Goal: Information Seeking & Learning: Learn about a topic

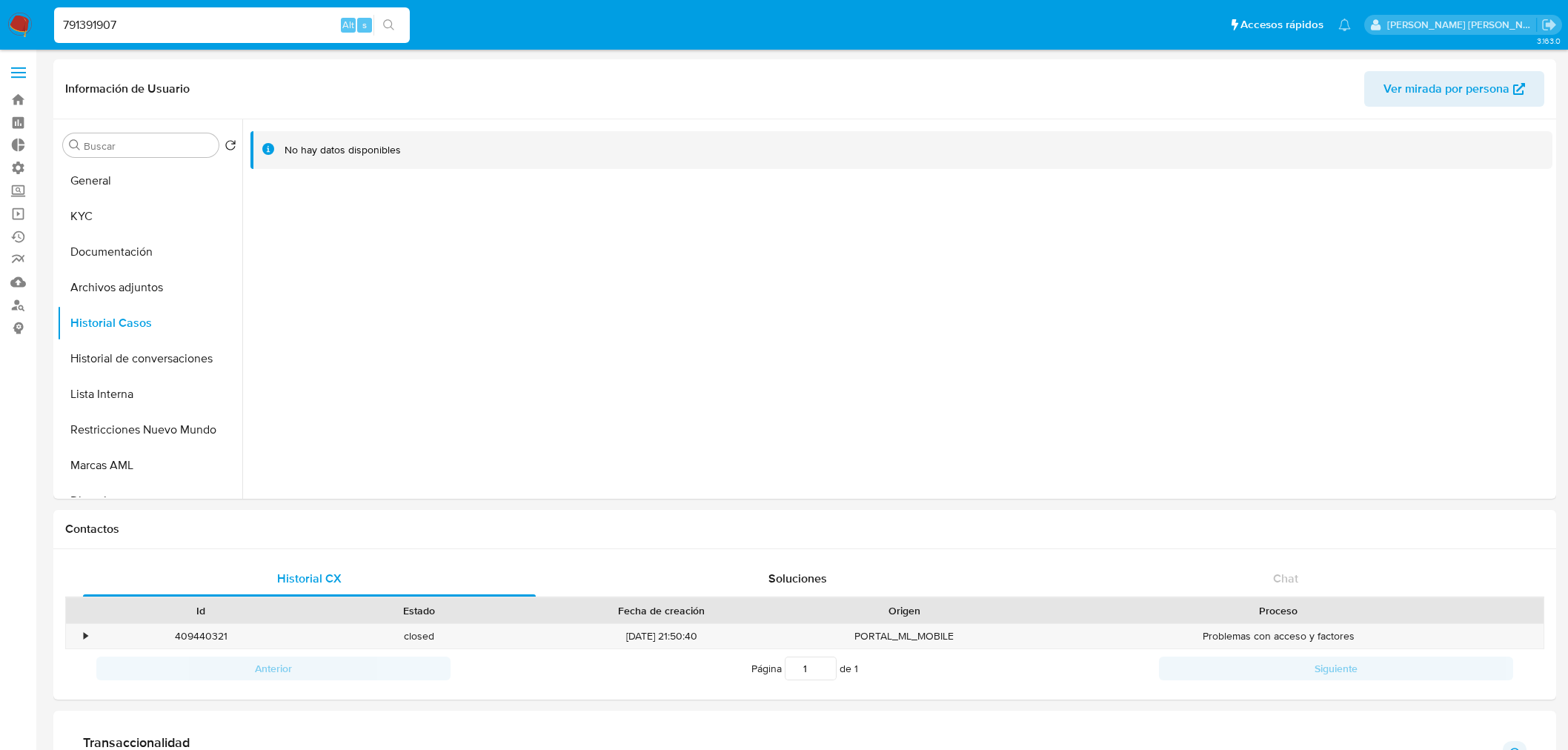
select select "10"
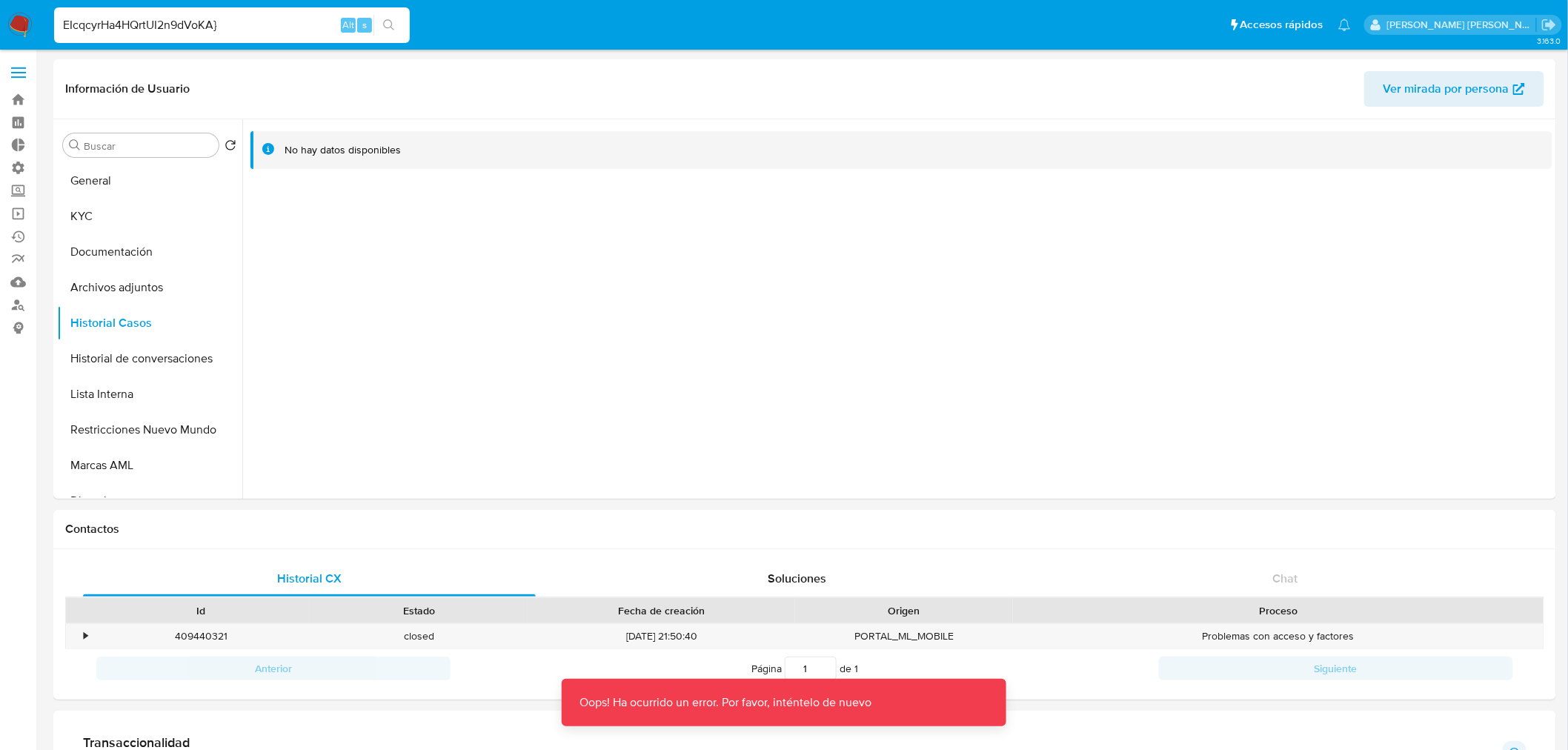
click at [265, 23] on input "EIcqcyrHa4HQrtUI2n9dVoKA}" at bounding box center [232, 25] width 356 height 20
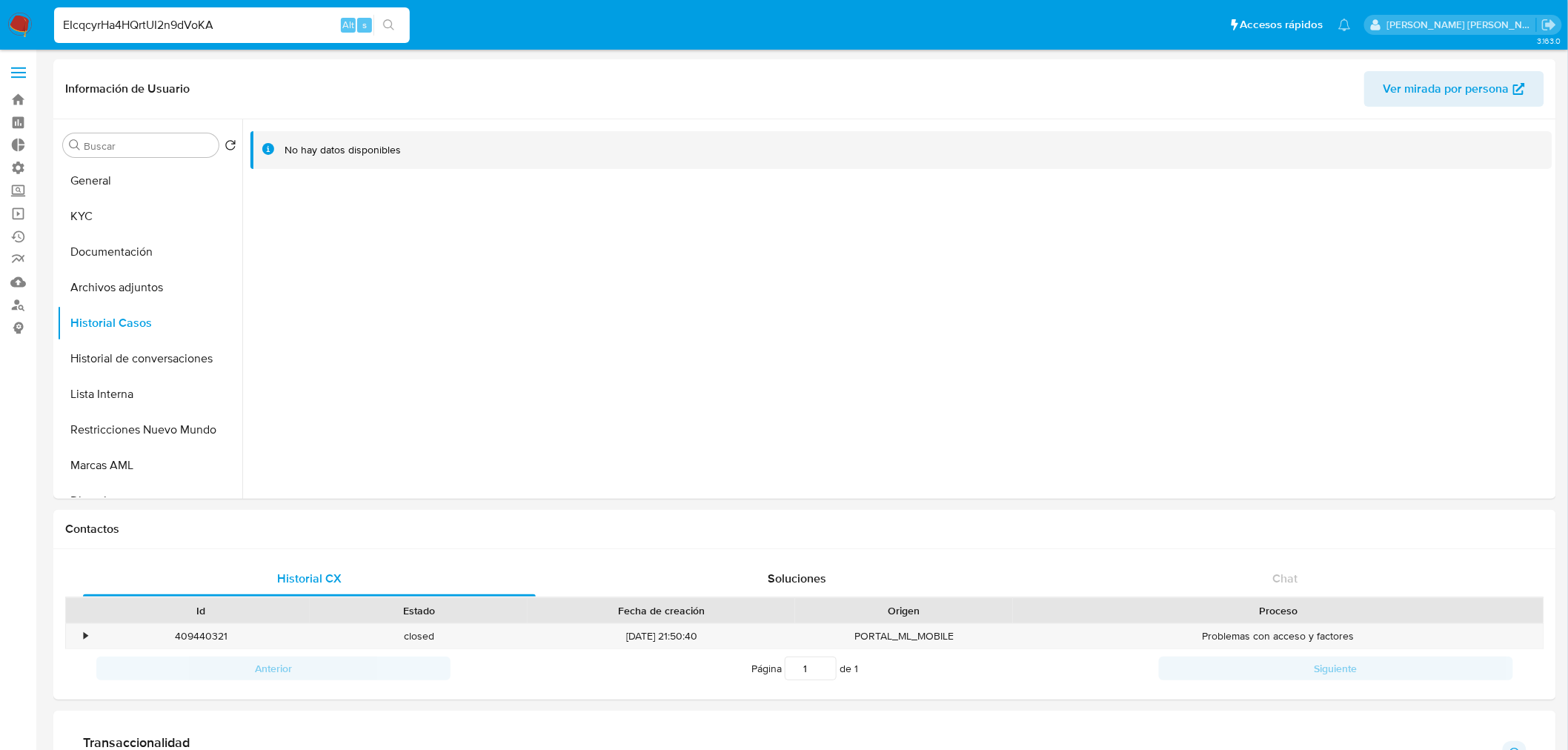
type input "EIcqcyrHa4HQrtUI2n9dVoKA"
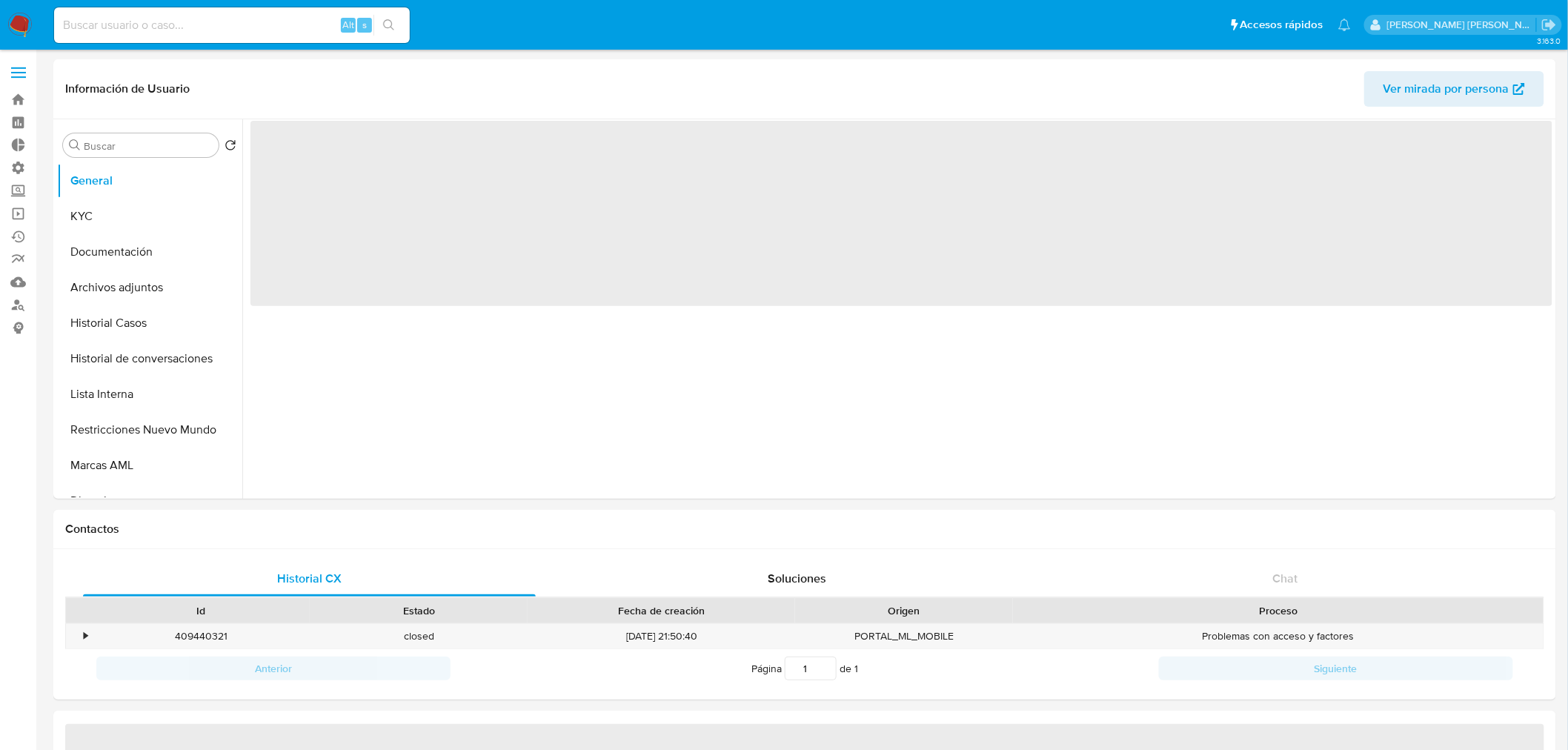
click at [248, 28] on input at bounding box center [232, 25] width 356 height 20
paste input "EIcqcyrHa4HQrtUI2n9dVoKA"
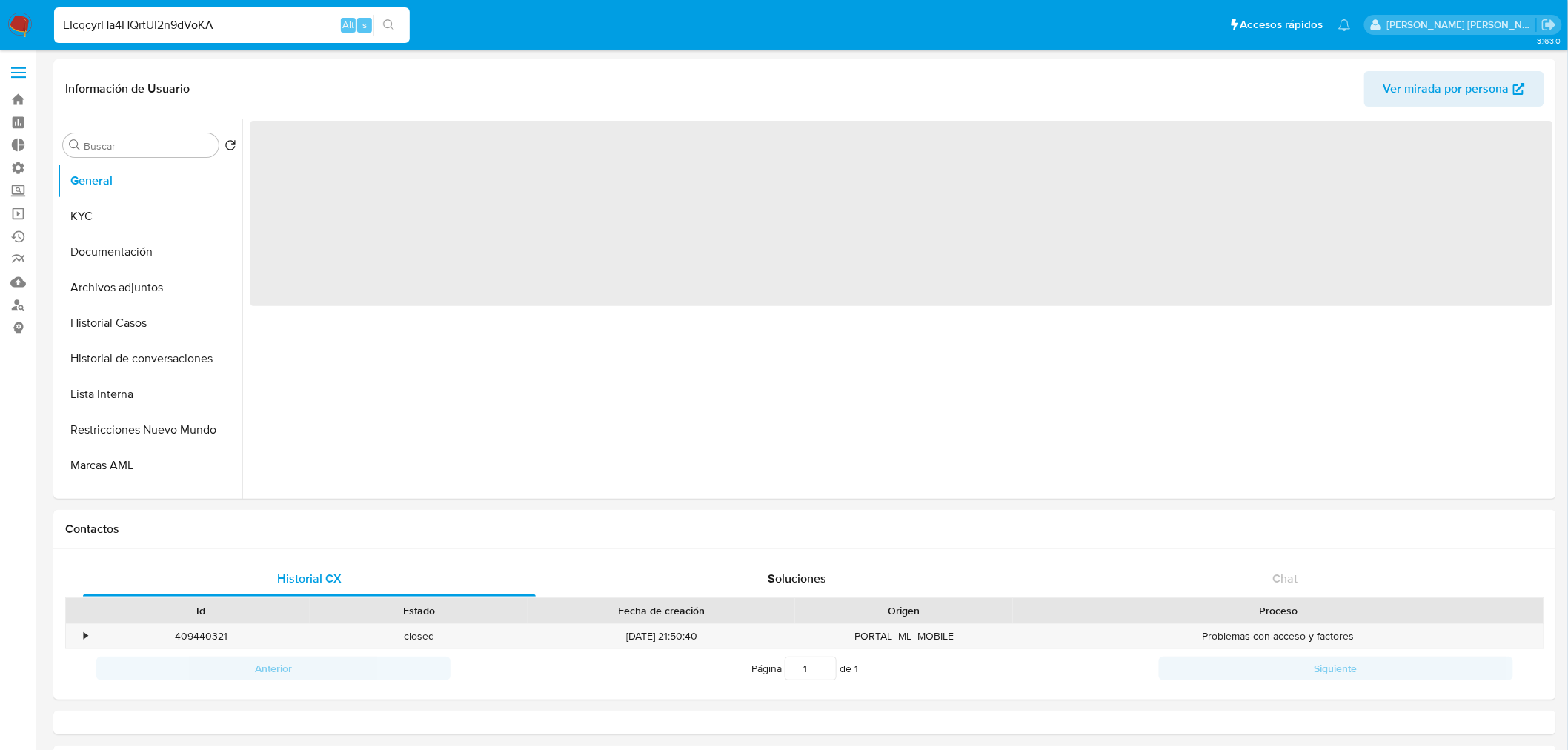
type input "EIcqcyrHa4HQrtUI2n9dVoKA"
select select "10"
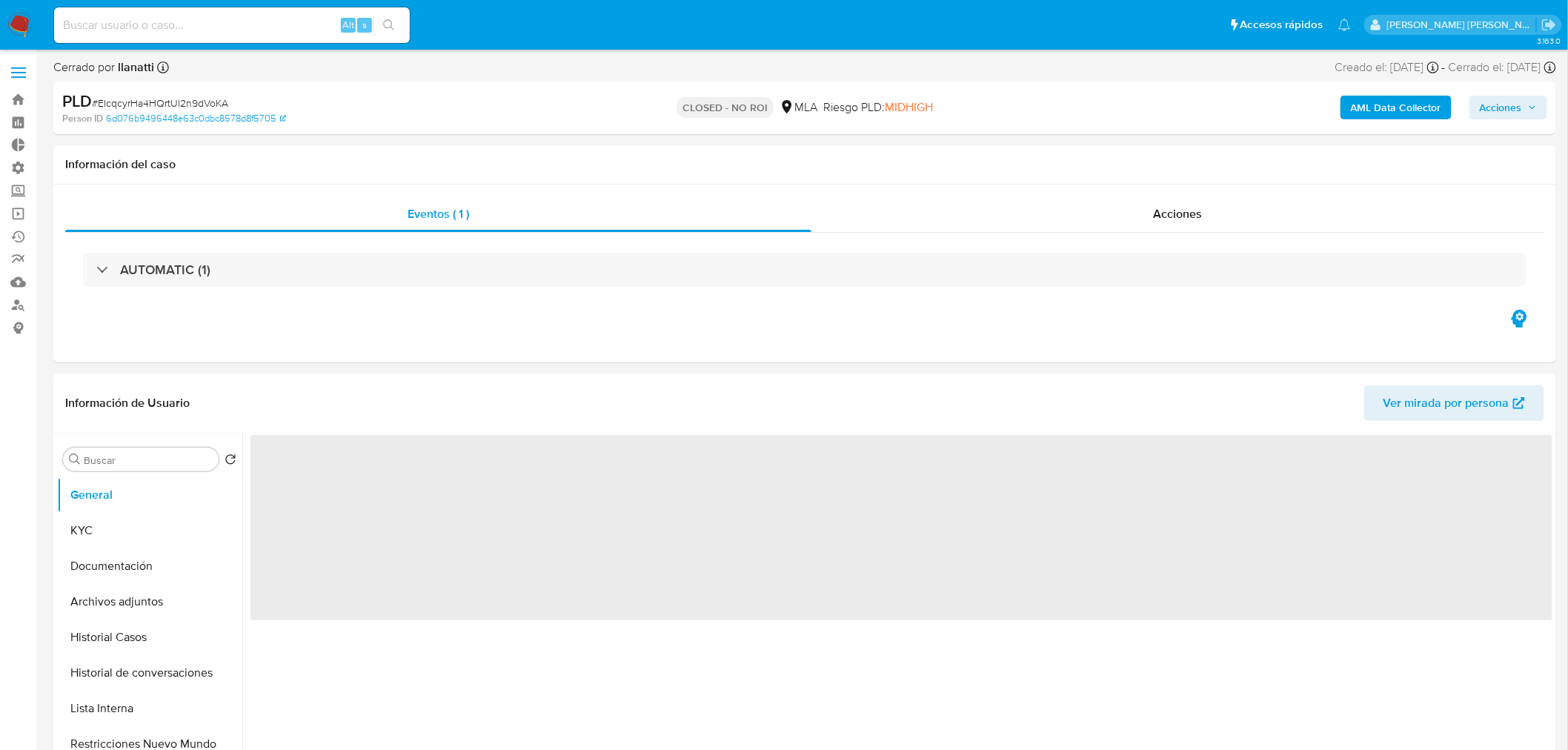
select select "10"
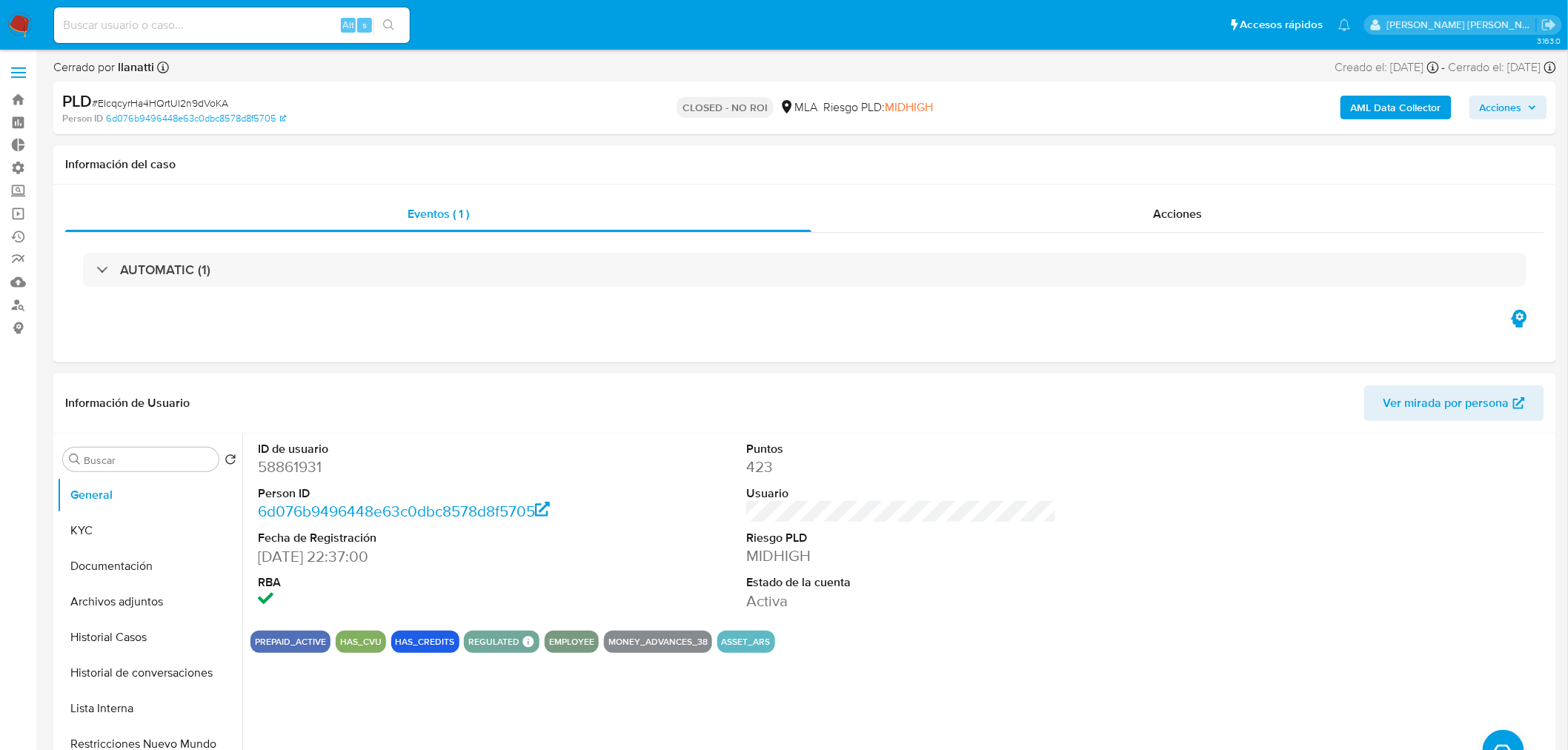
click at [18, 14] on img at bounding box center [20, 26] width 26 height 26
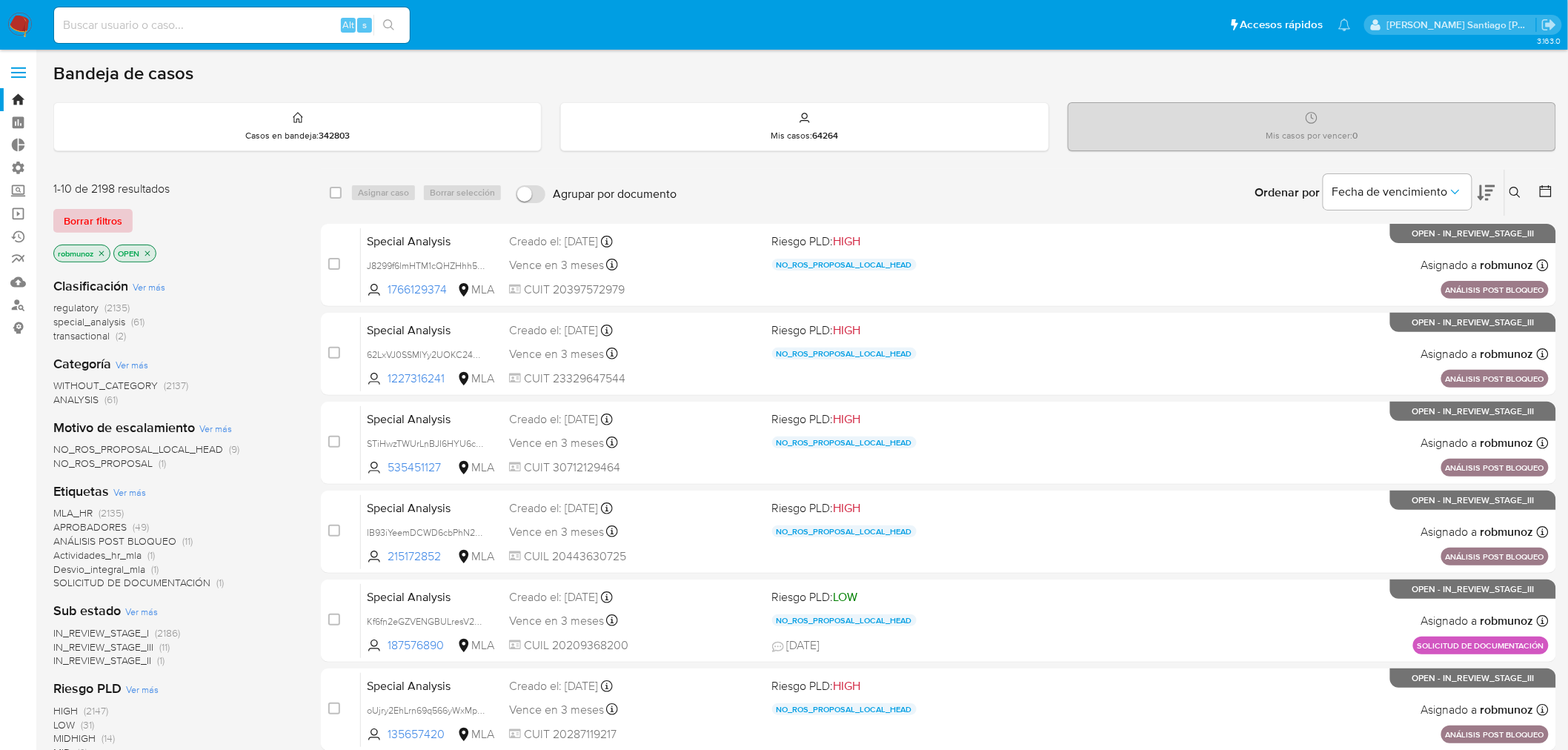
click at [109, 220] on span "Borrar filtros" at bounding box center [93, 220] width 59 height 20
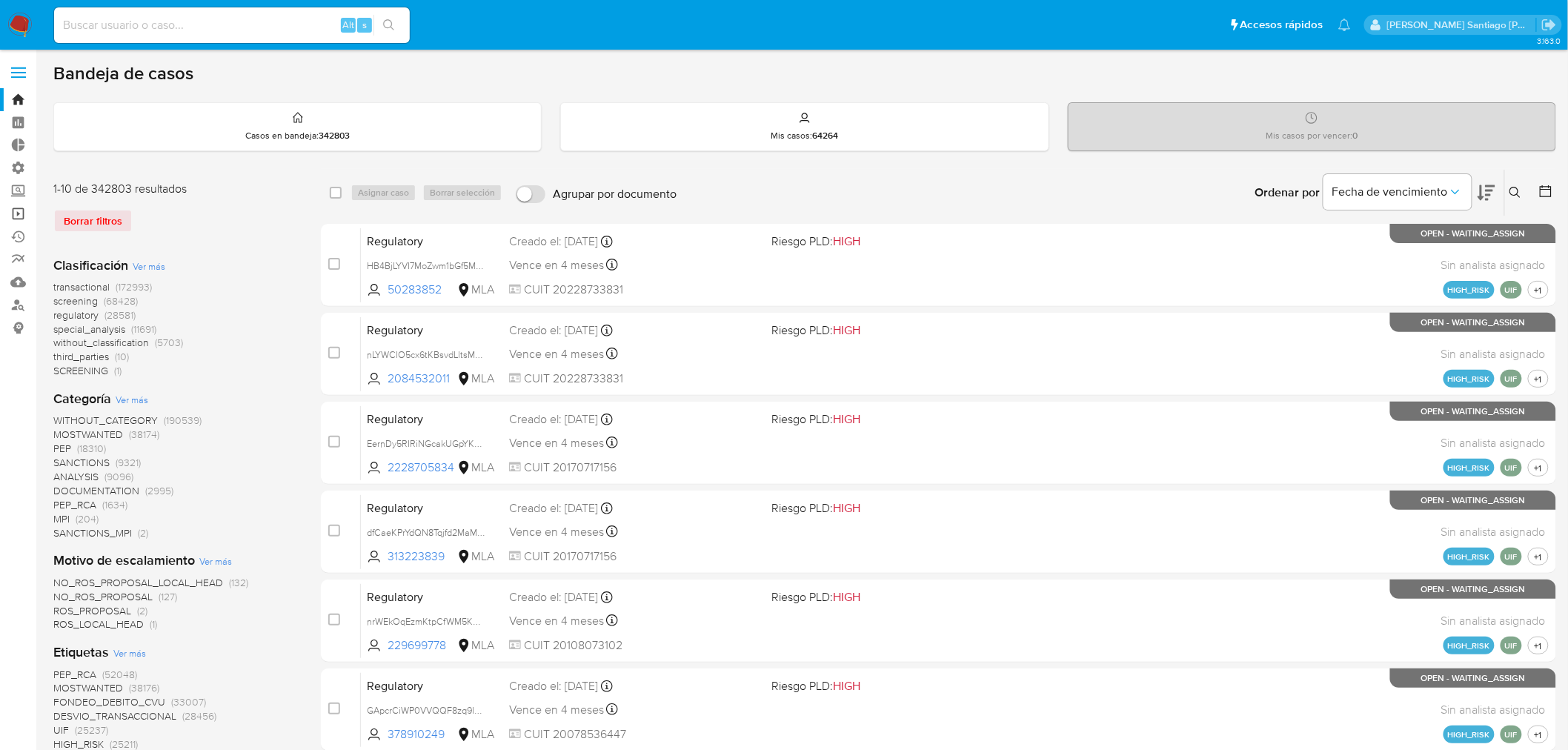
click at [9, 209] on link "Operaciones masivas" at bounding box center [88, 214] width 176 height 23
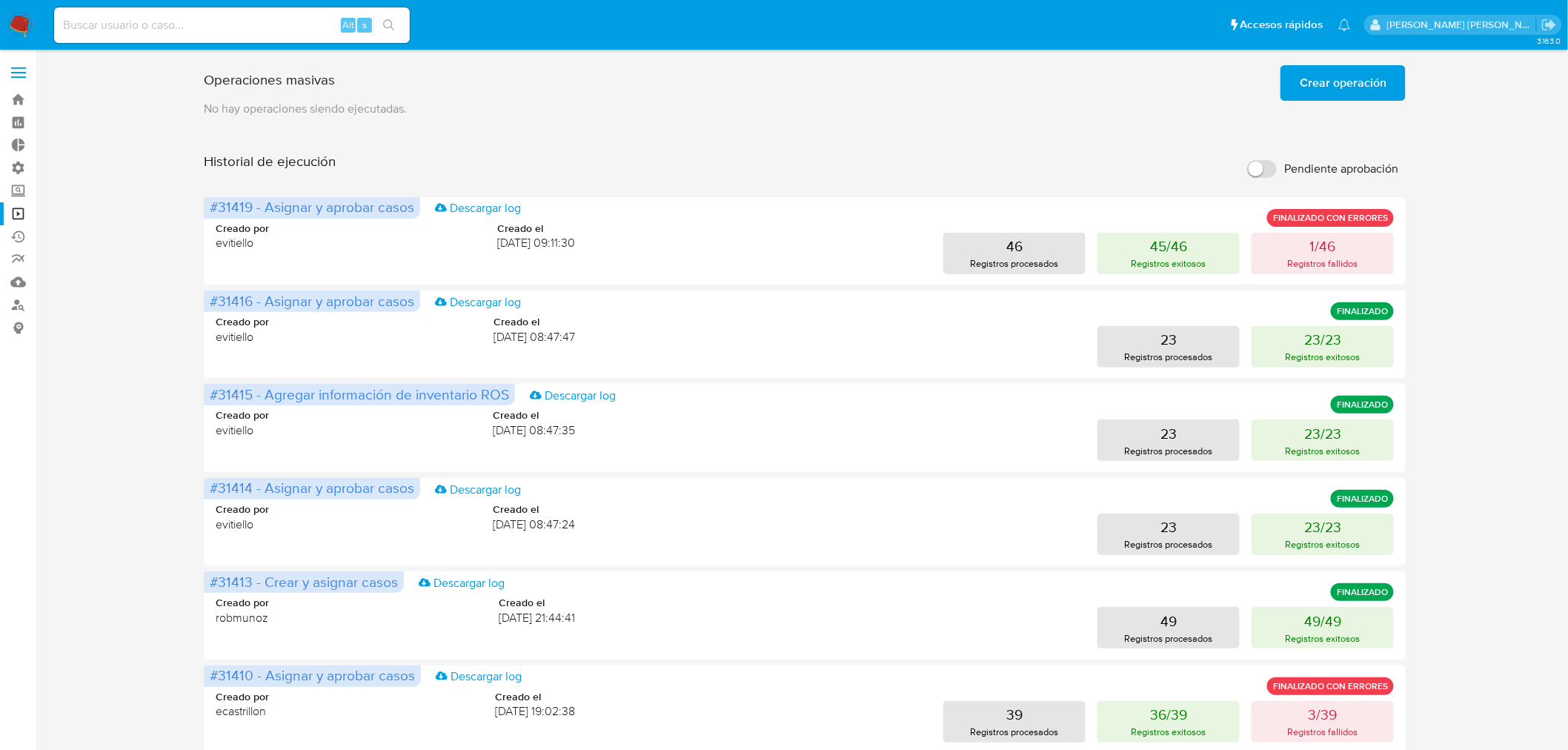
click at [1327, 88] on span "Crear operación" at bounding box center [1343, 83] width 87 height 32
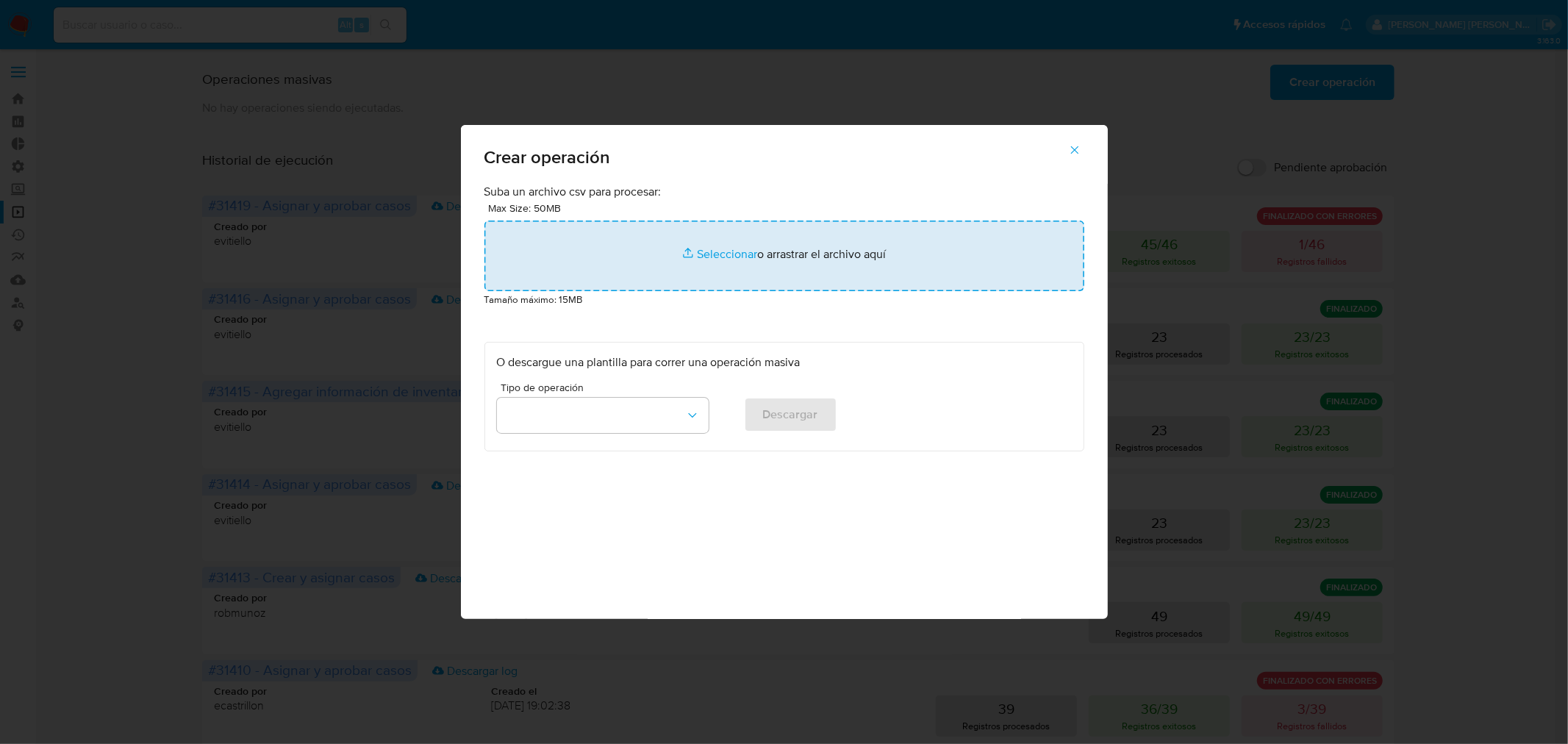
click at [842, 252] on input "file" at bounding box center [784, 256] width 600 height 71
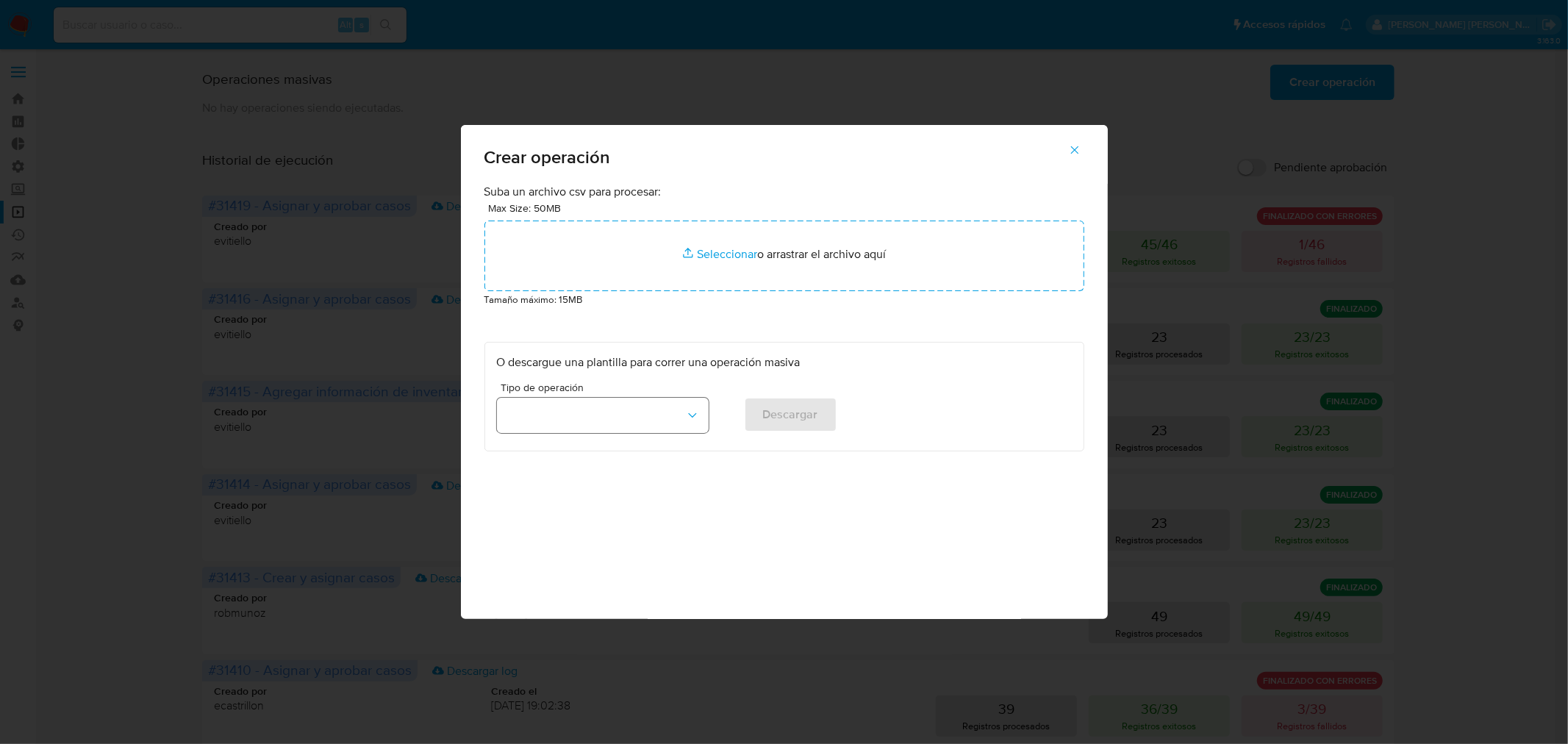
click at [642, 401] on button "button" at bounding box center [603, 415] width 212 height 35
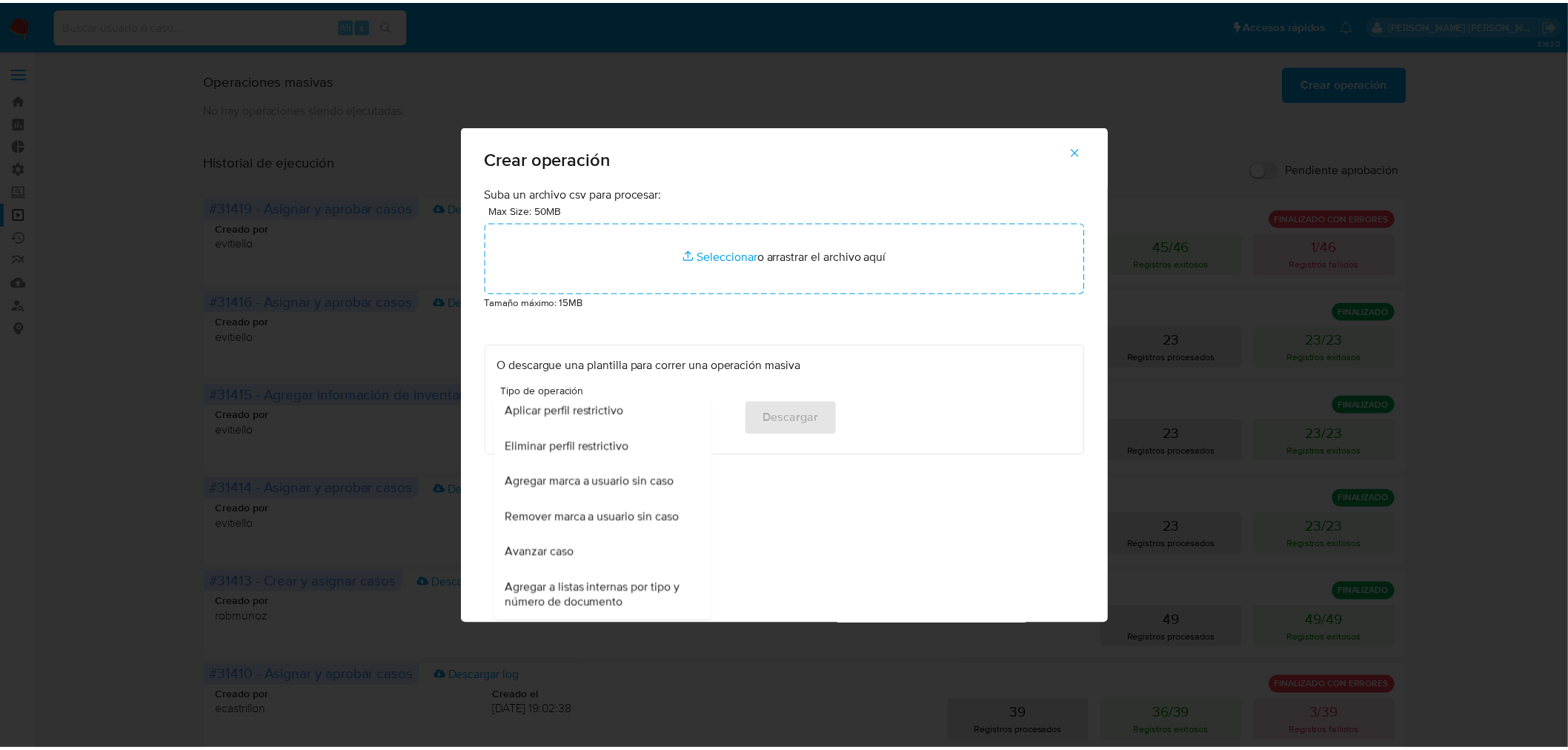
scroll to position [999, 0]
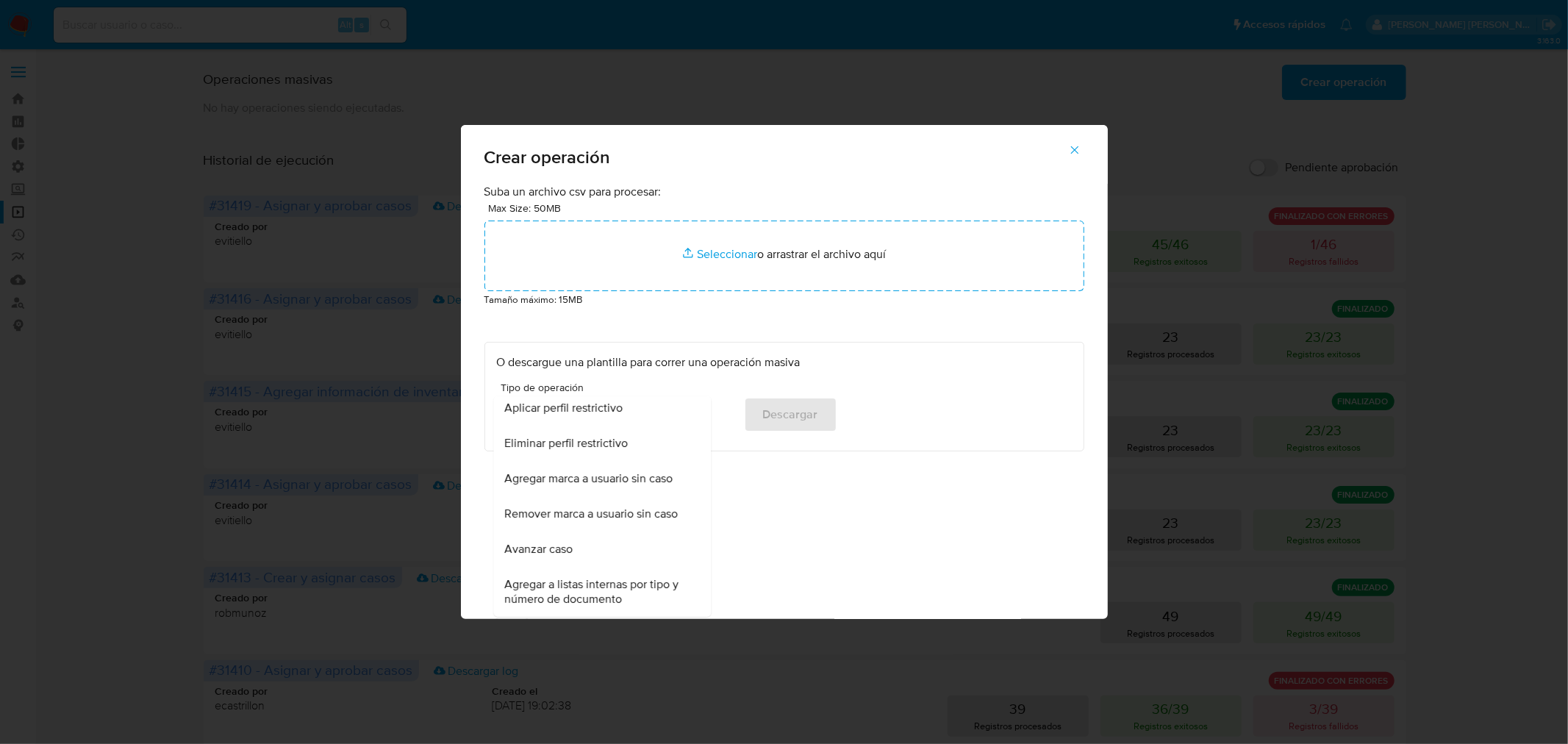
click at [665, 581] on span "Agregar a listas internas por tipo y número de documento" at bounding box center [597, 592] width 185 height 30
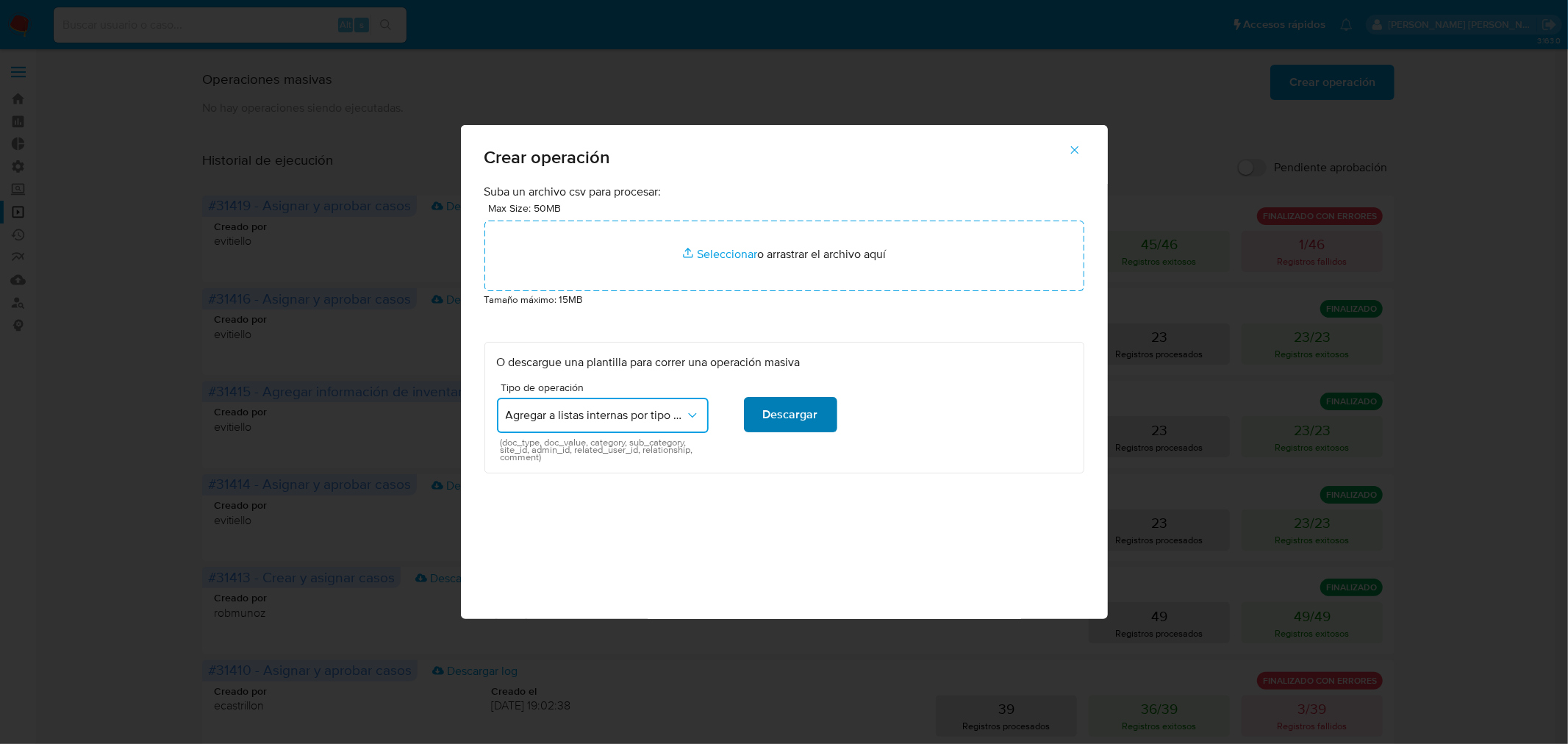
click at [813, 406] on span "Descargar" at bounding box center [790, 415] width 55 height 32
click at [1075, 134] on span "button" at bounding box center [1075, 149] width 14 height 32
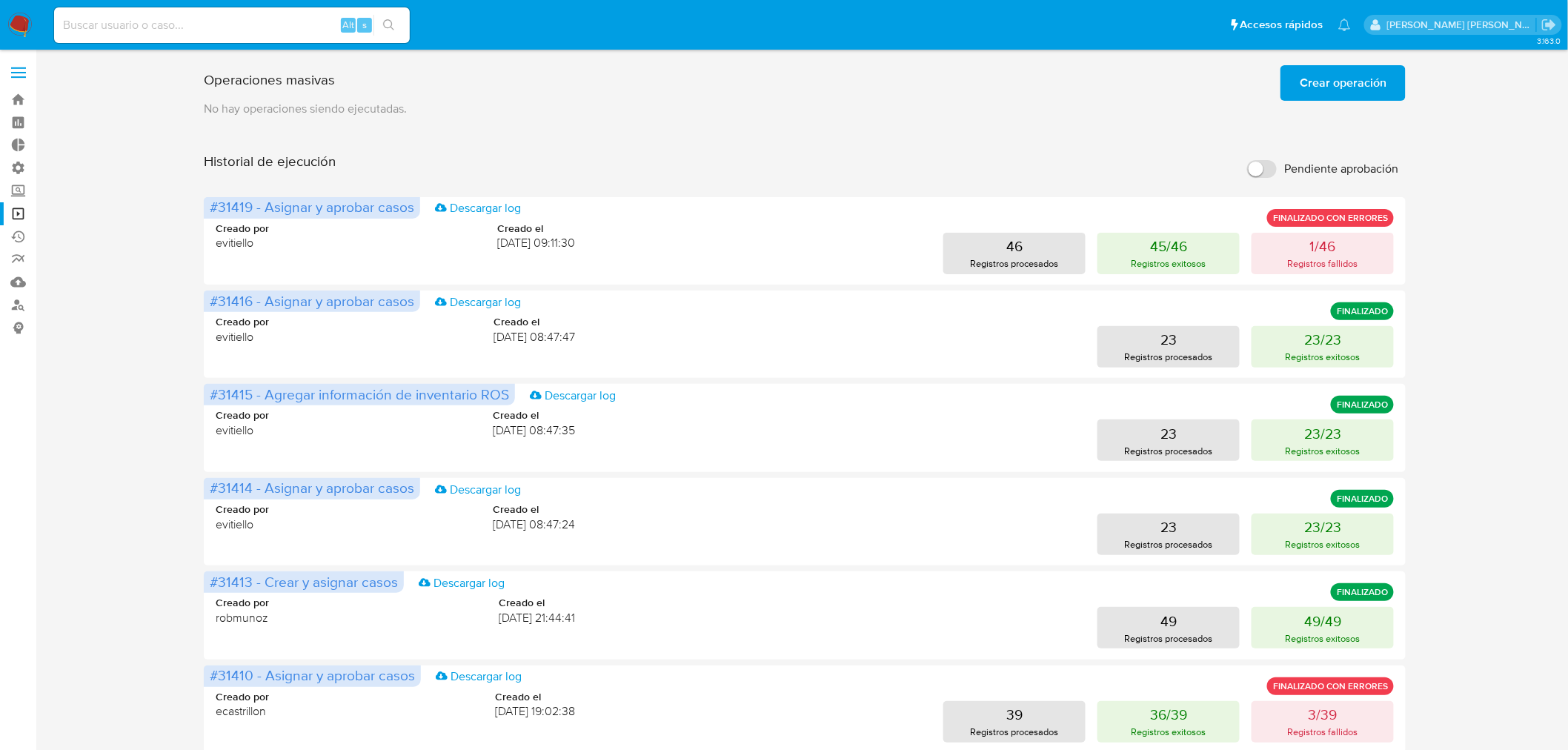
click at [27, 15] on img at bounding box center [20, 26] width 26 height 26
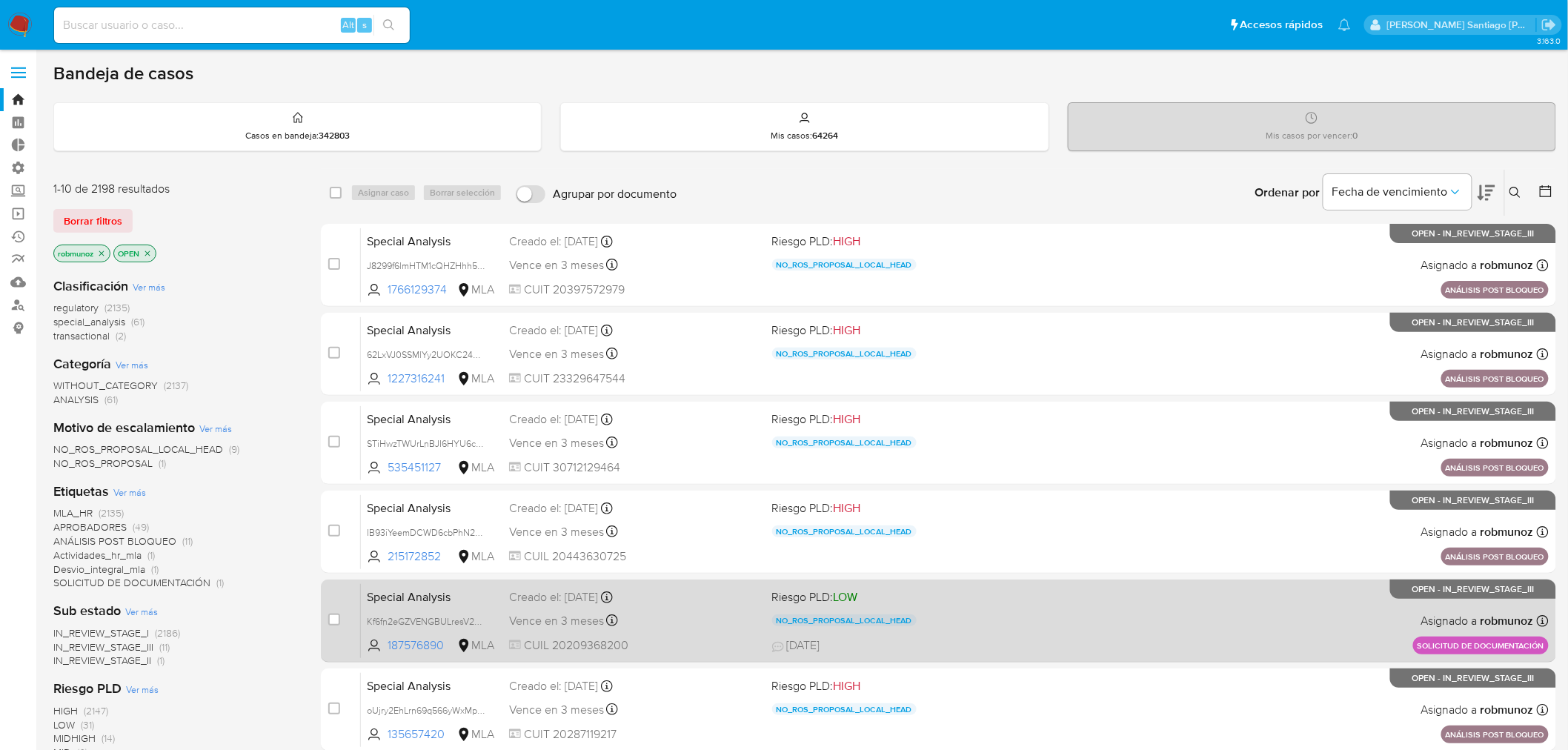
click at [1193, 639] on span "[DATE] [DATE] 02:35" at bounding box center [1029, 645] width 514 height 16
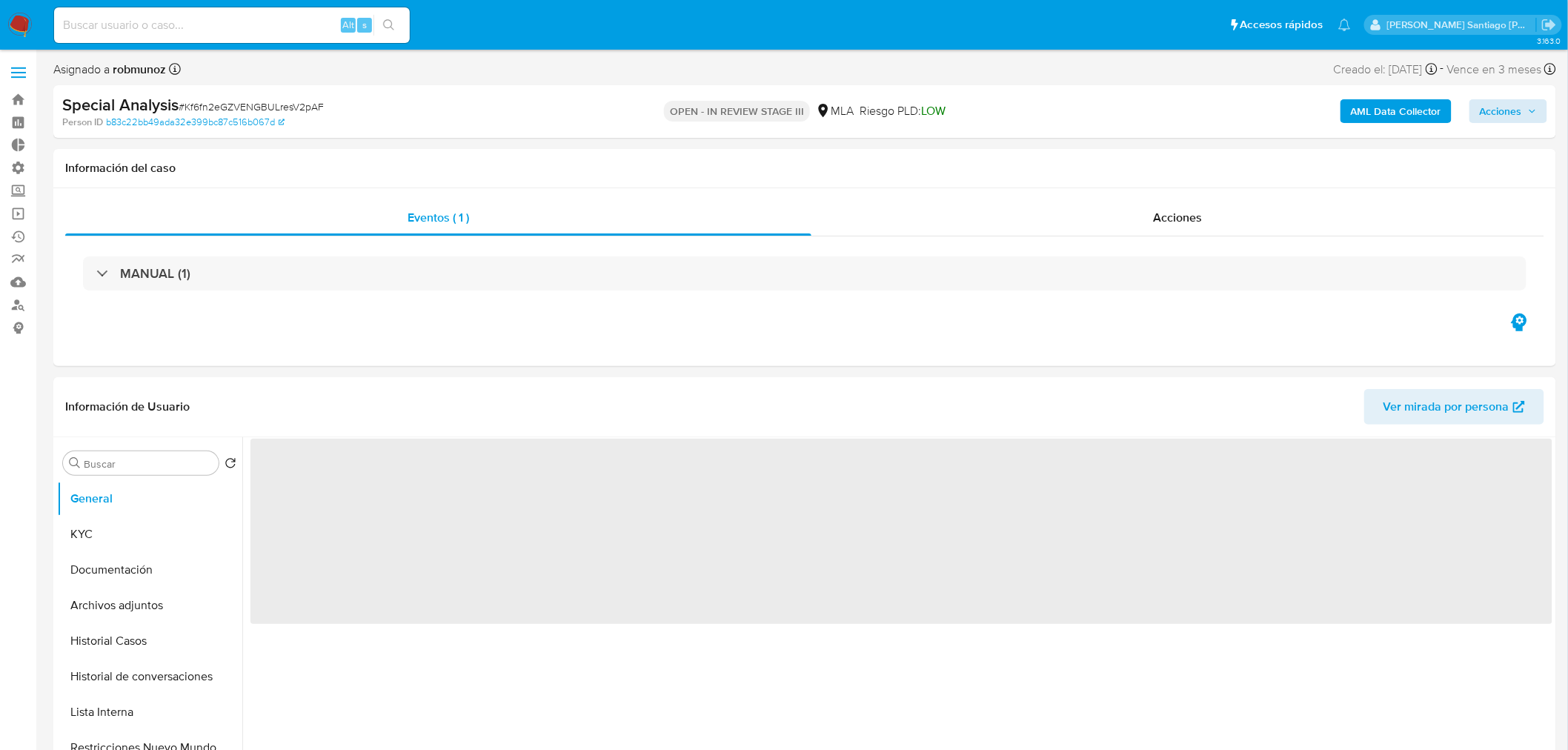
select select "10"
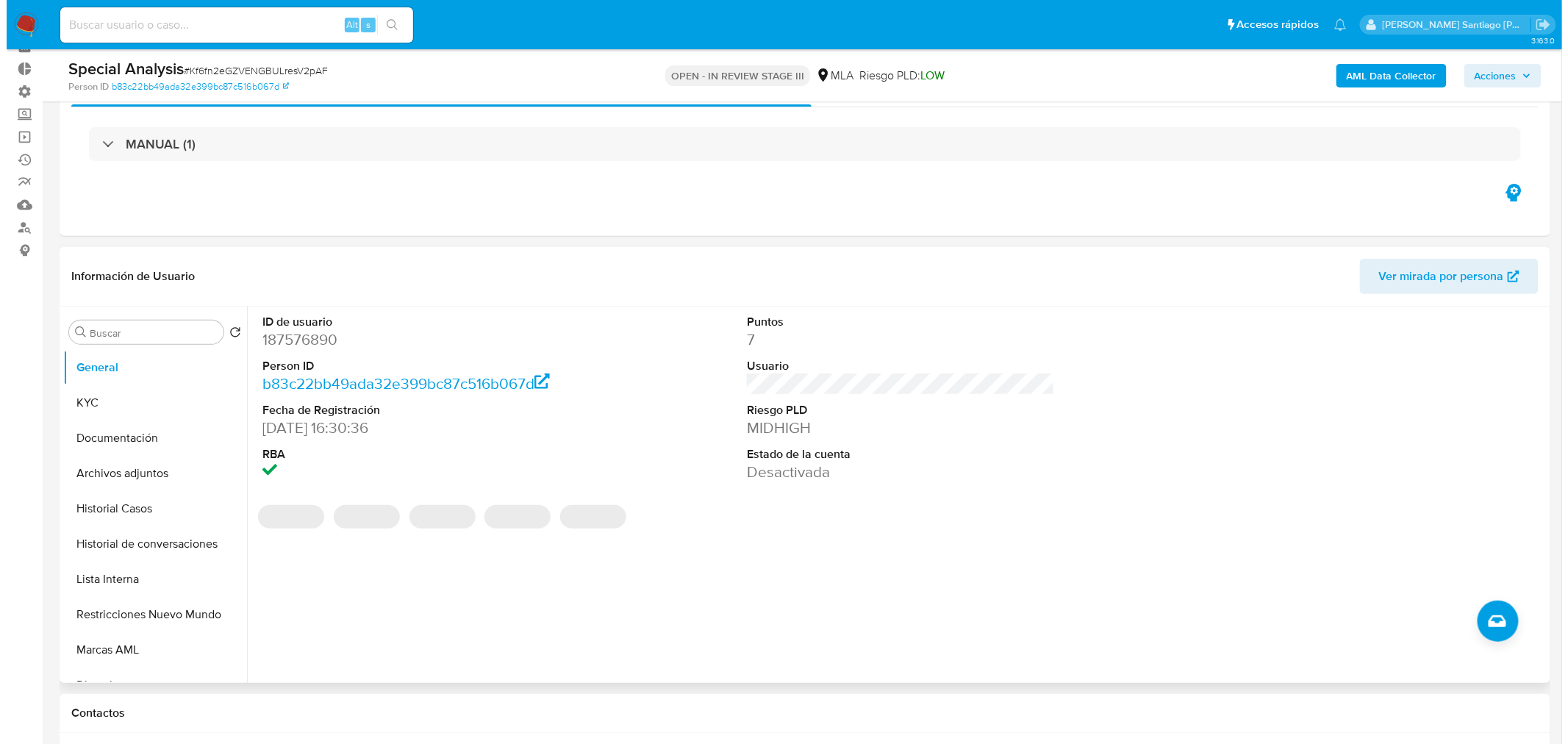
scroll to position [163, 0]
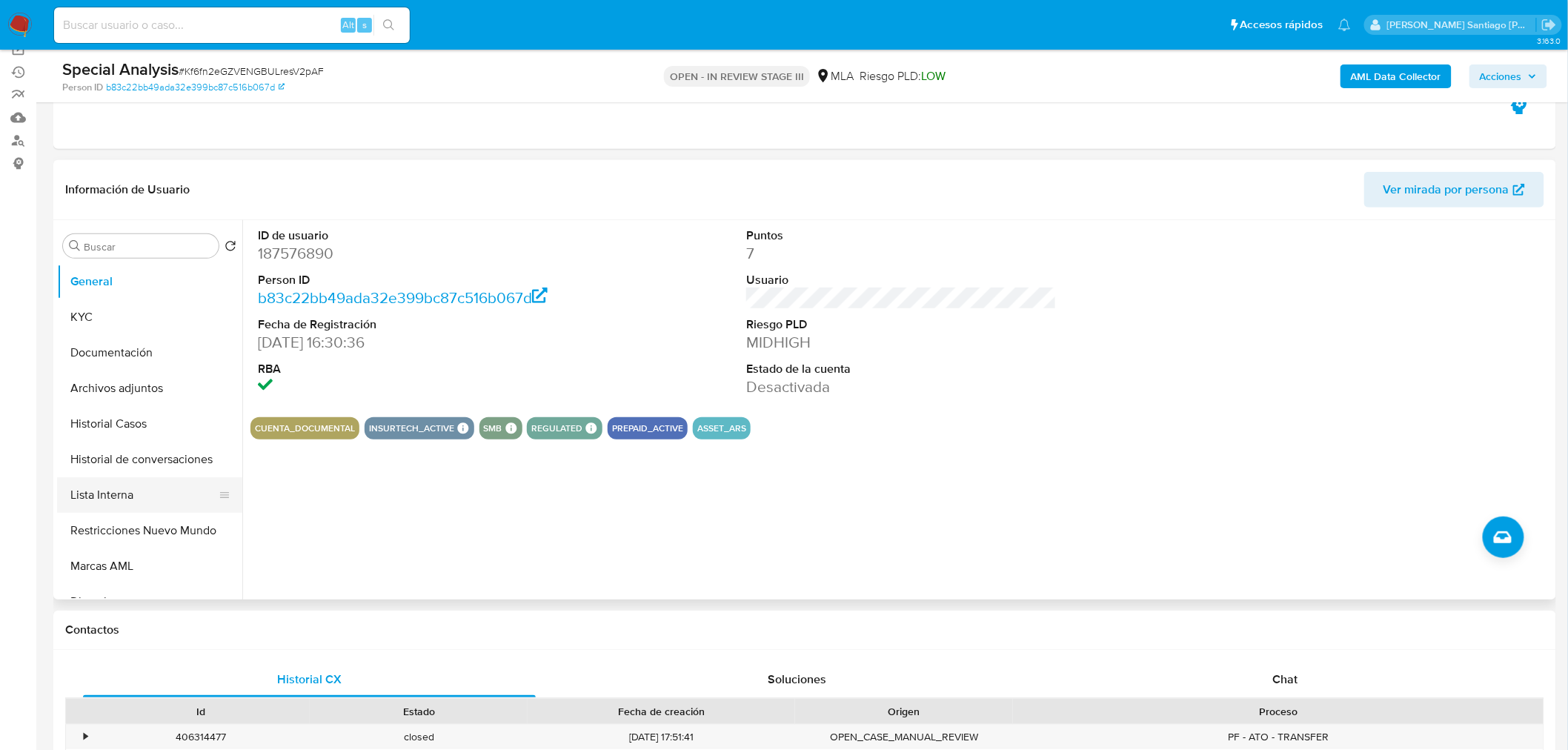
click at [134, 483] on button "Lista Interna" at bounding box center [144, 495] width 174 height 36
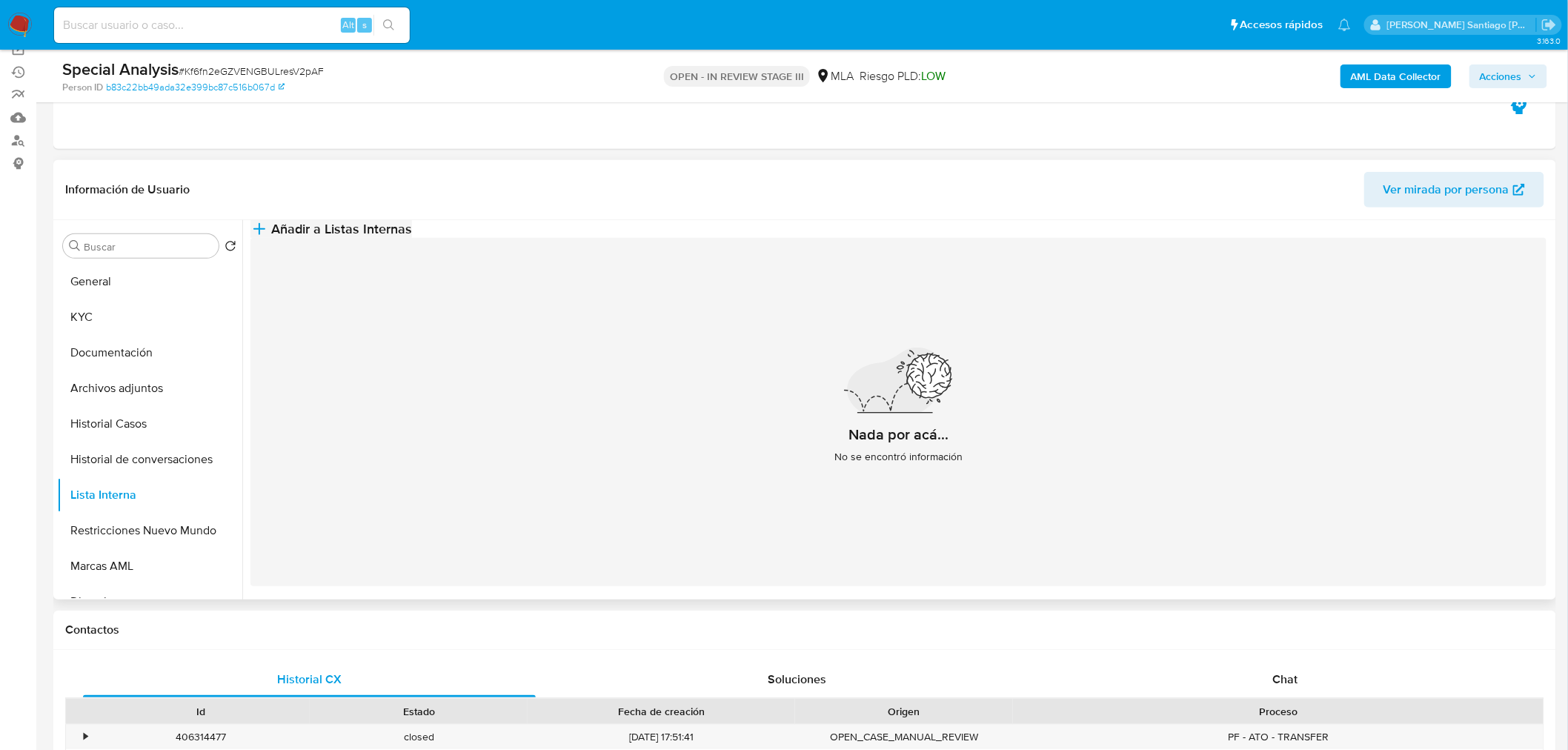
click at [412, 238] on span "Añadir a Listas Internas" at bounding box center [341, 228] width 140 height 16
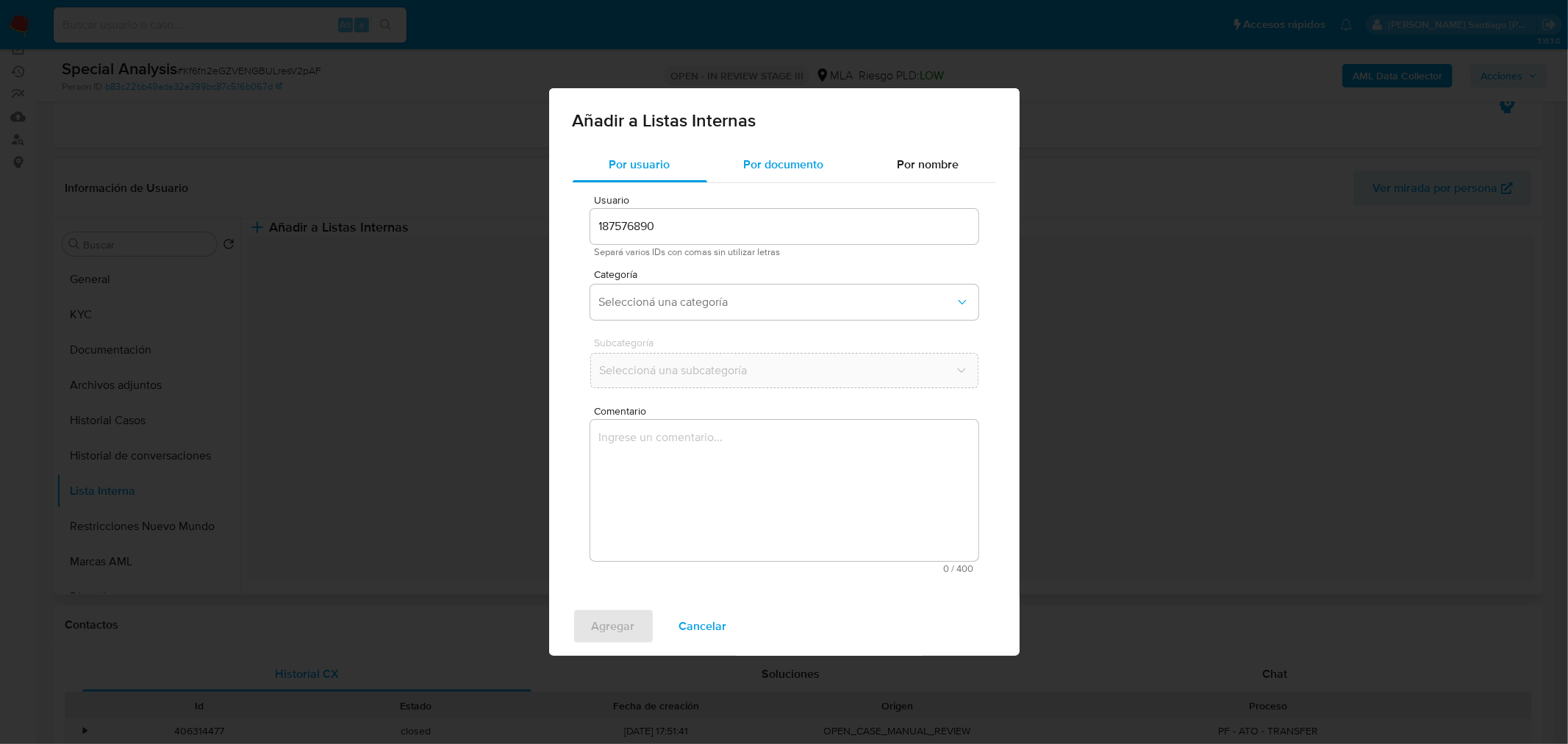
click at [751, 151] on div "Por documento" at bounding box center [784, 165] width 154 height 35
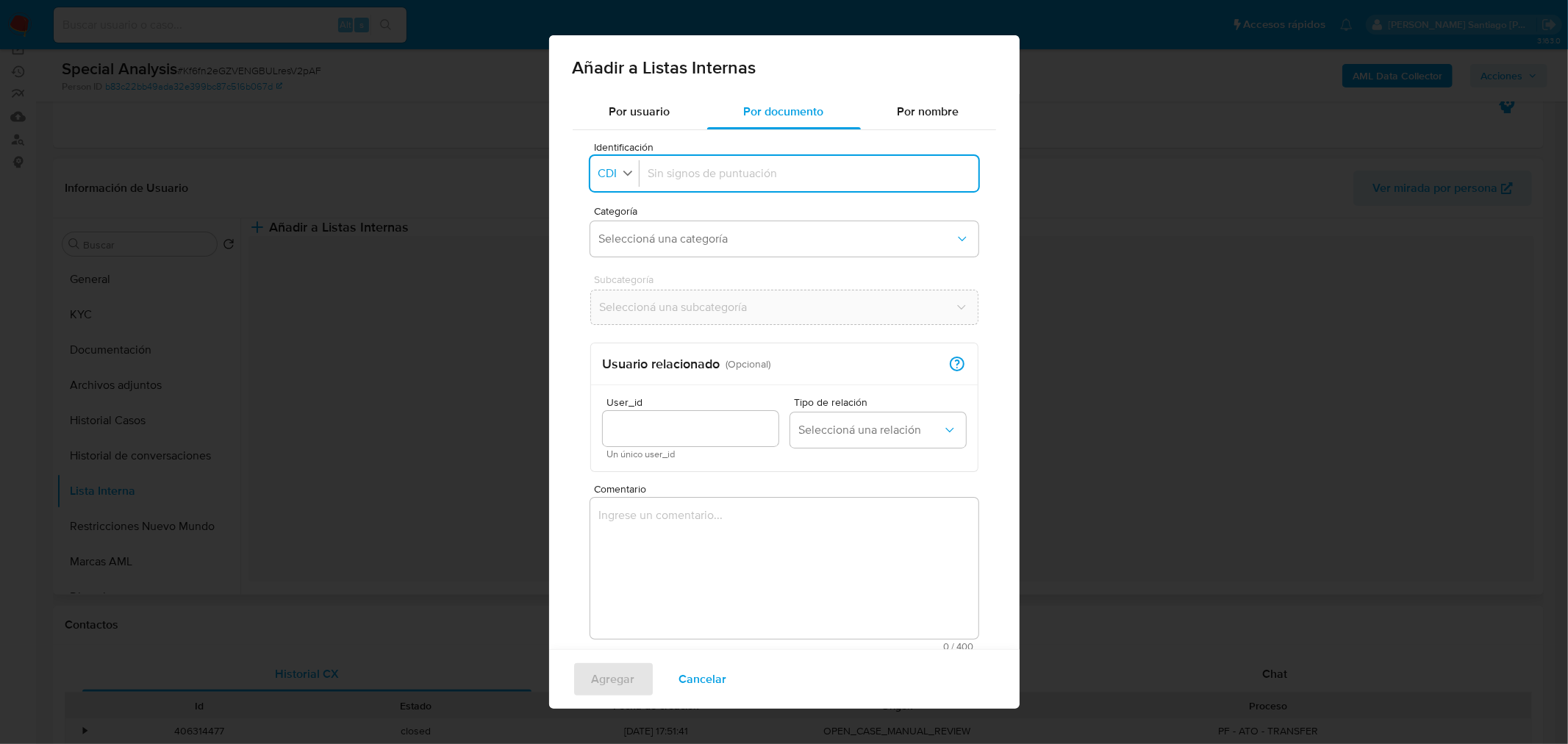
click at [629, 179] on div "button" at bounding box center [628, 174] width 14 height 18
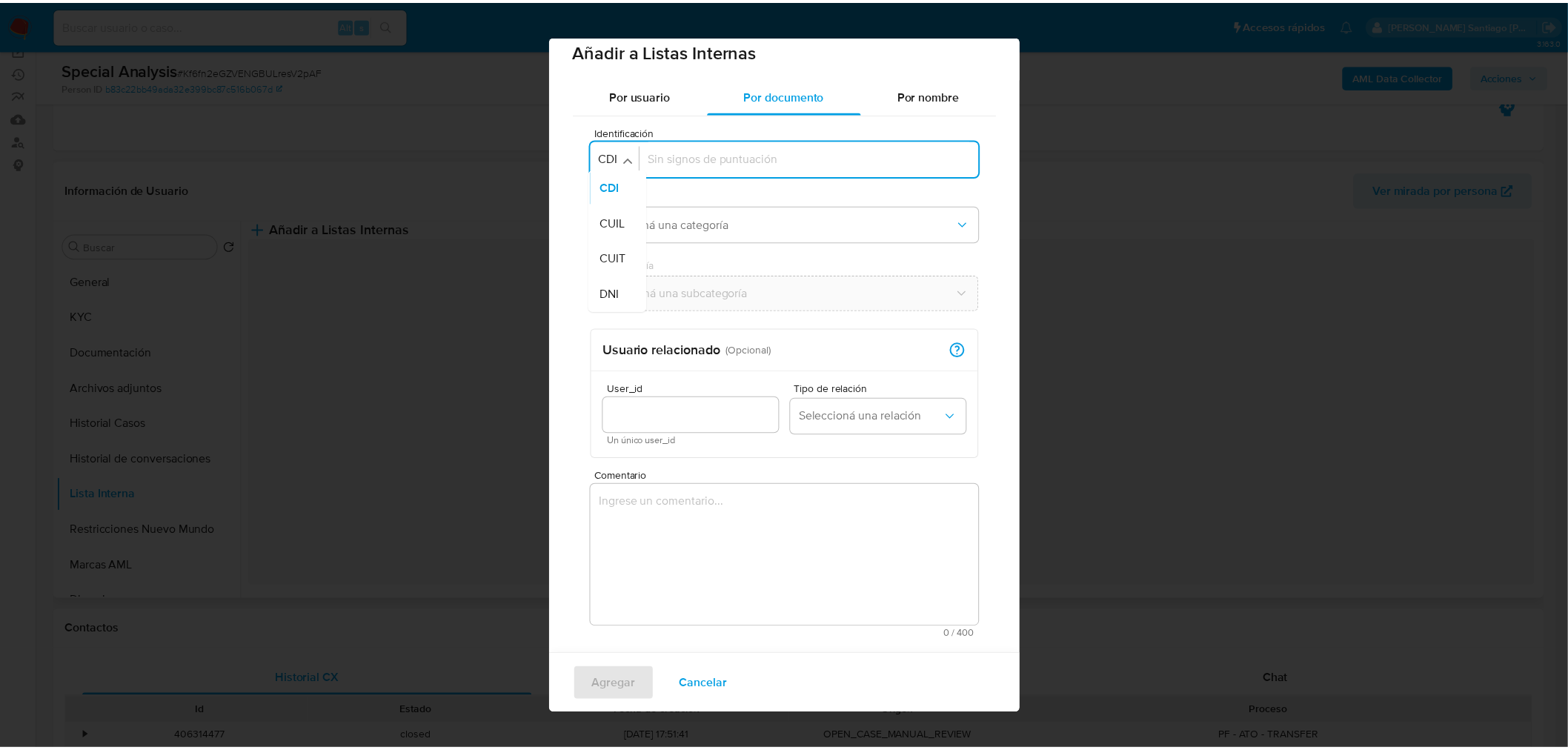
scroll to position [26, 0]
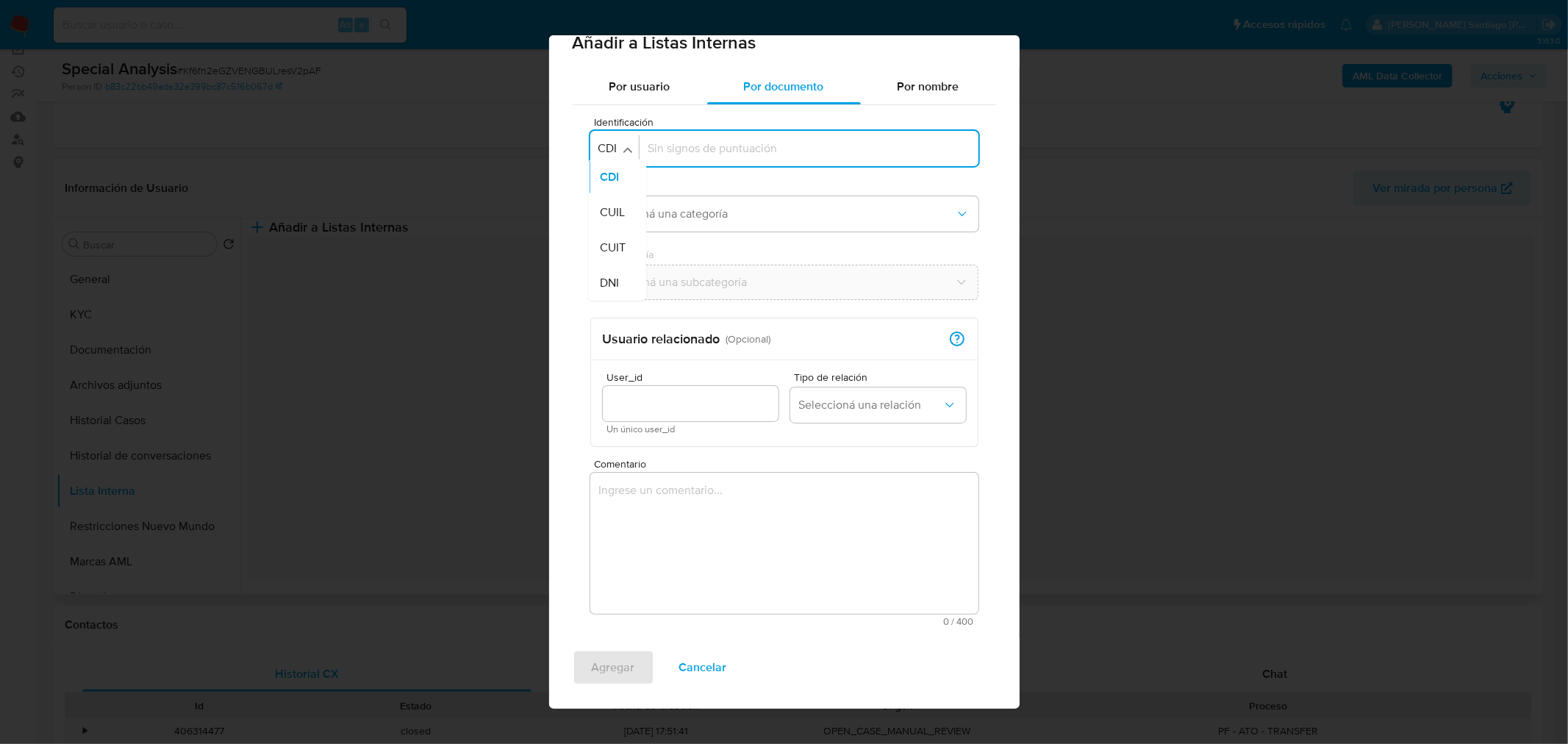
click at [841, 670] on div "Agregar Cancelar" at bounding box center [784, 674] width 470 height 71
click at [722, 665] on span "Cancelar" at bounding box center [703, 668] width 48 height 32
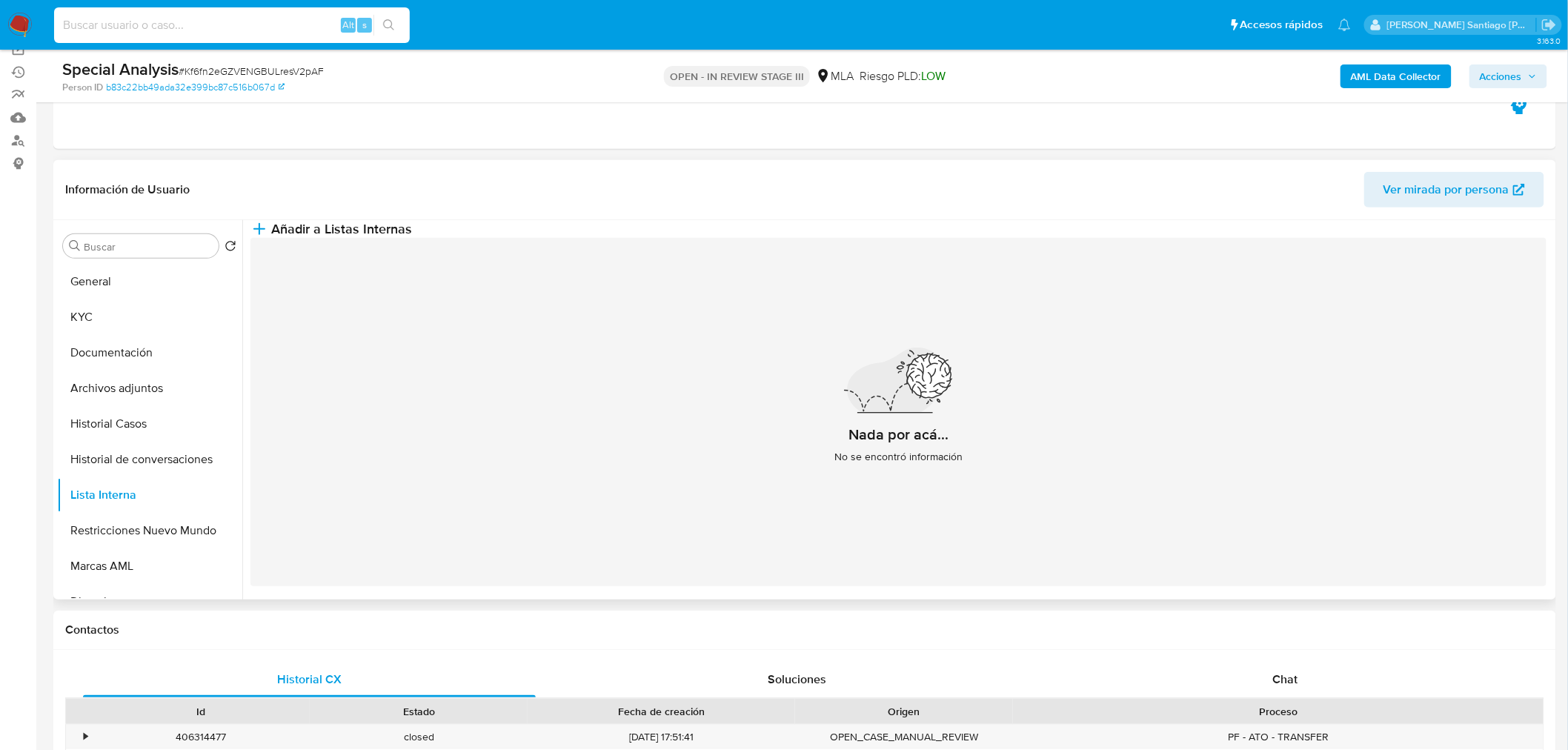
click at [163, 20] on input at bounding box center [232, 25] width 356 height 20
paste input "2418940098"
type input "2418940098"
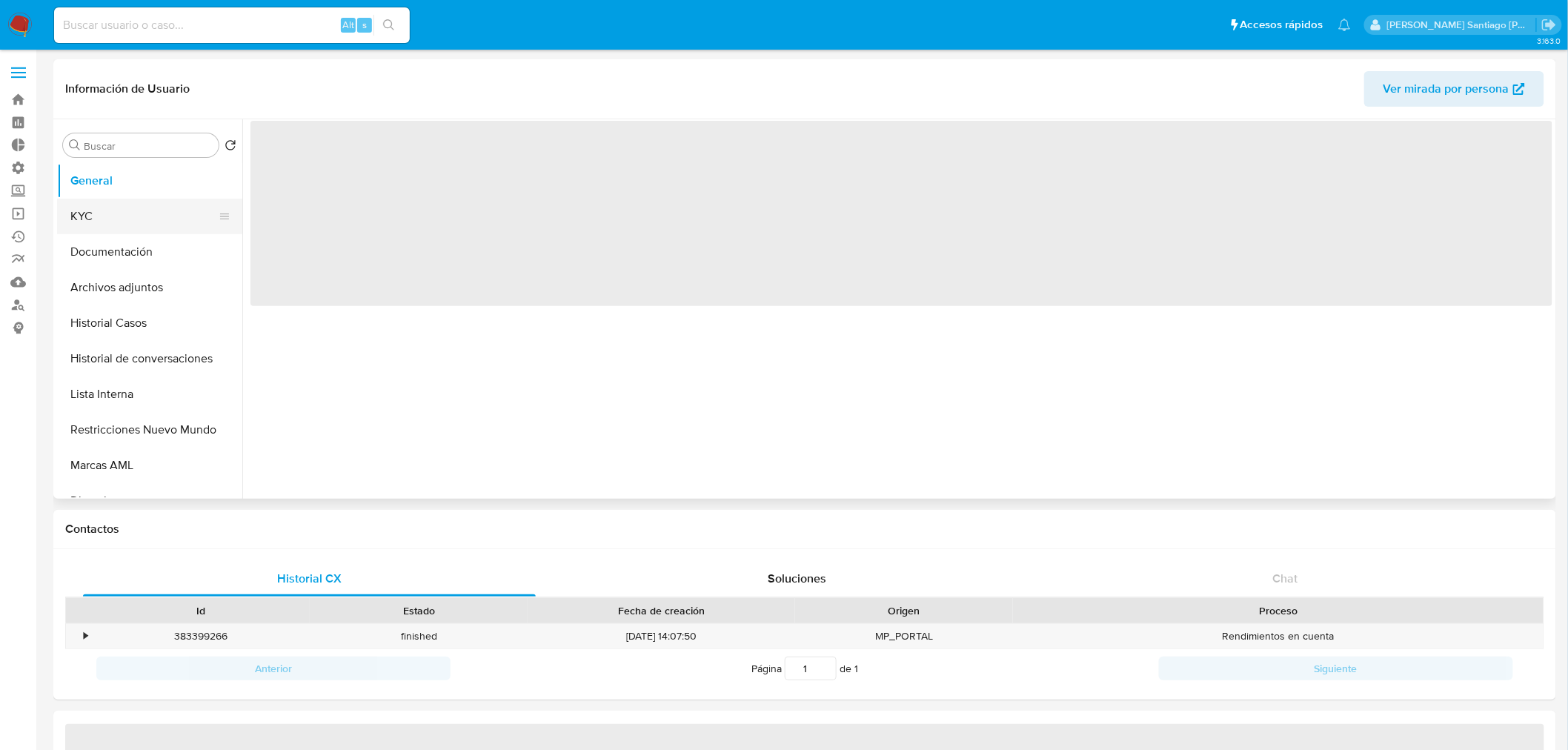
select select "10"
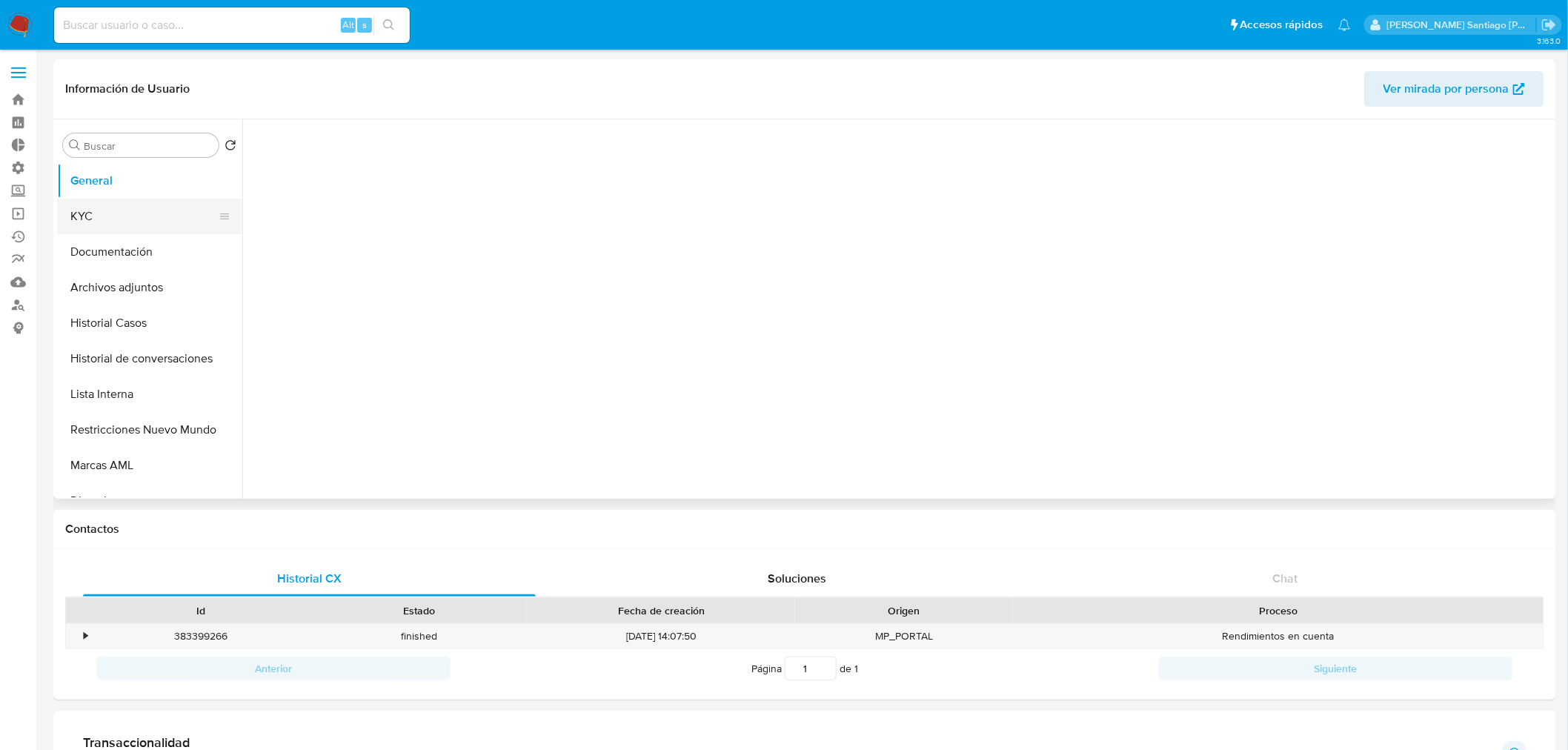
click at [140, 219] on button "KYC" at bounding box center [144, 216] width 174 height 36
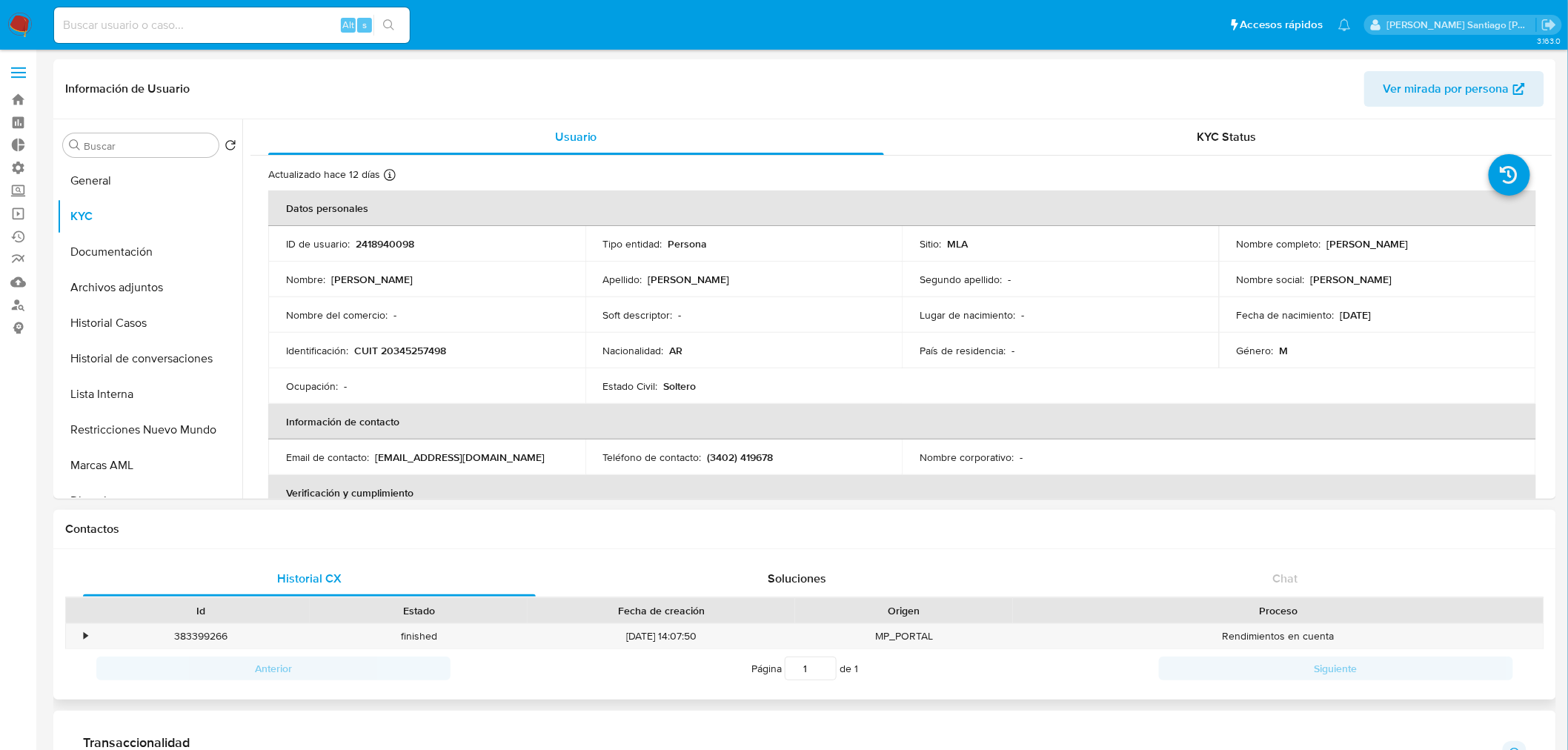
click at [869, 608] on div "Origen" at bounding box center [904, 610] width 197 height 14
click at [183, 20] on input at bounding box center [232, 25] width 356 height 20
paste input "16451152"
type input "16451152"
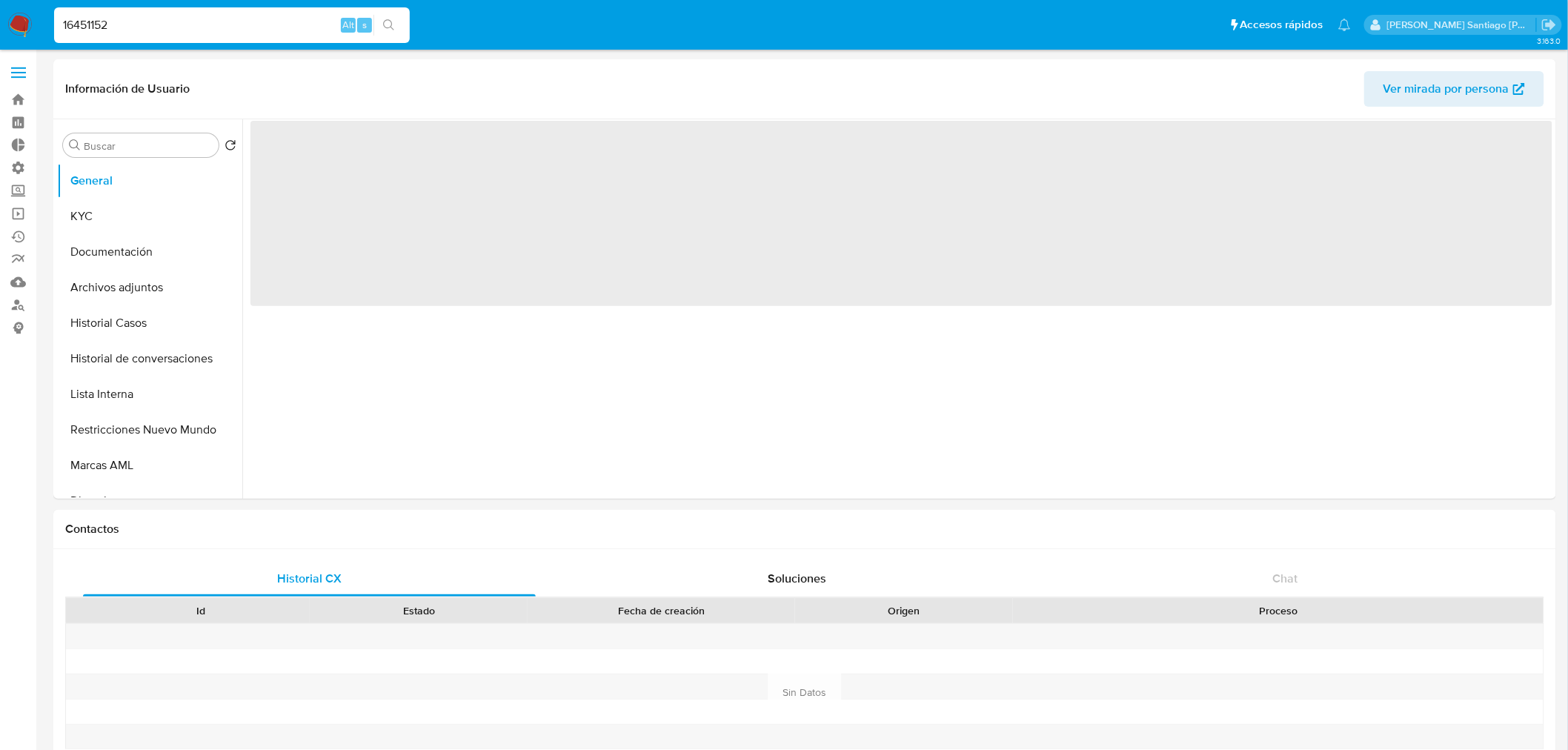
select select "10"
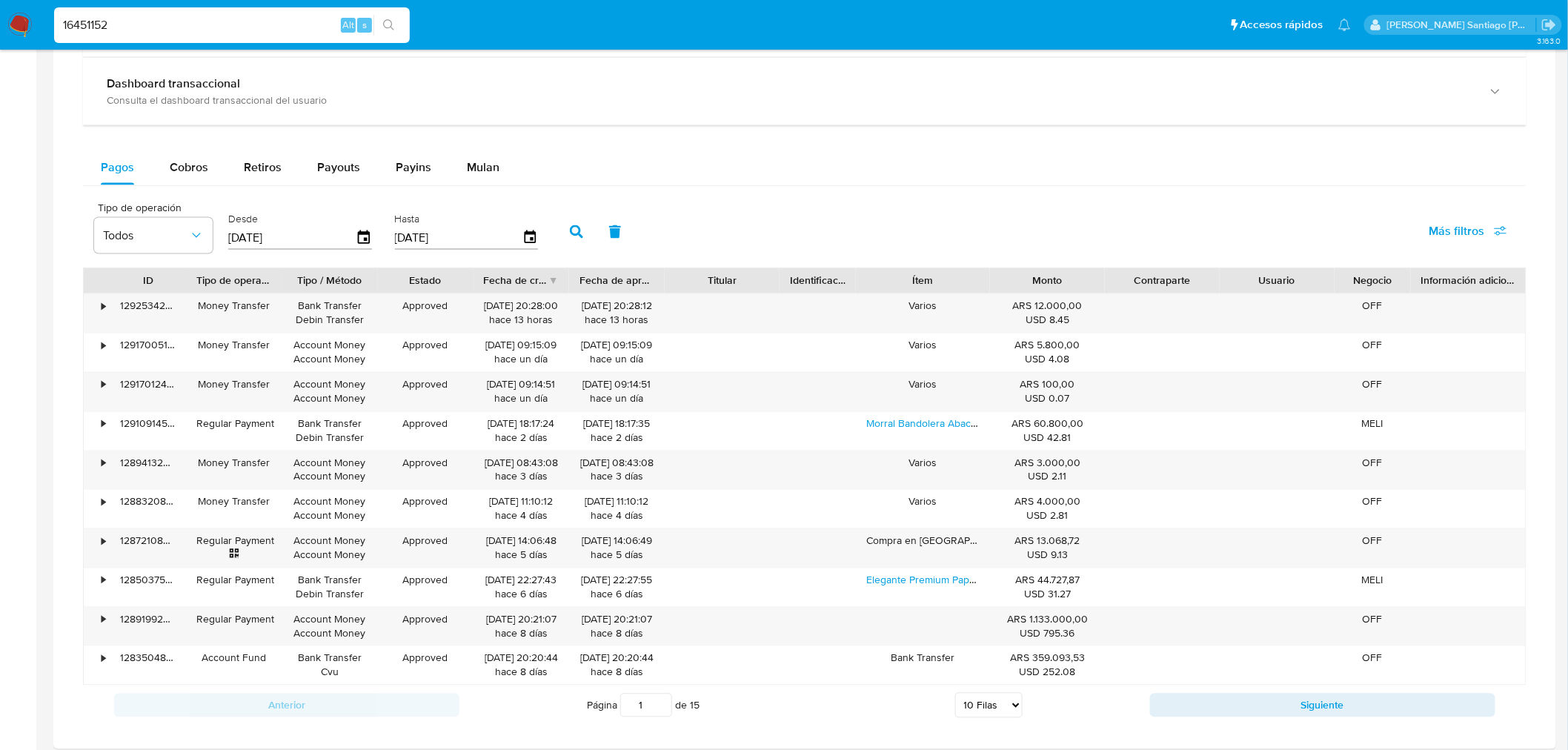
scroll to position [906, 0]
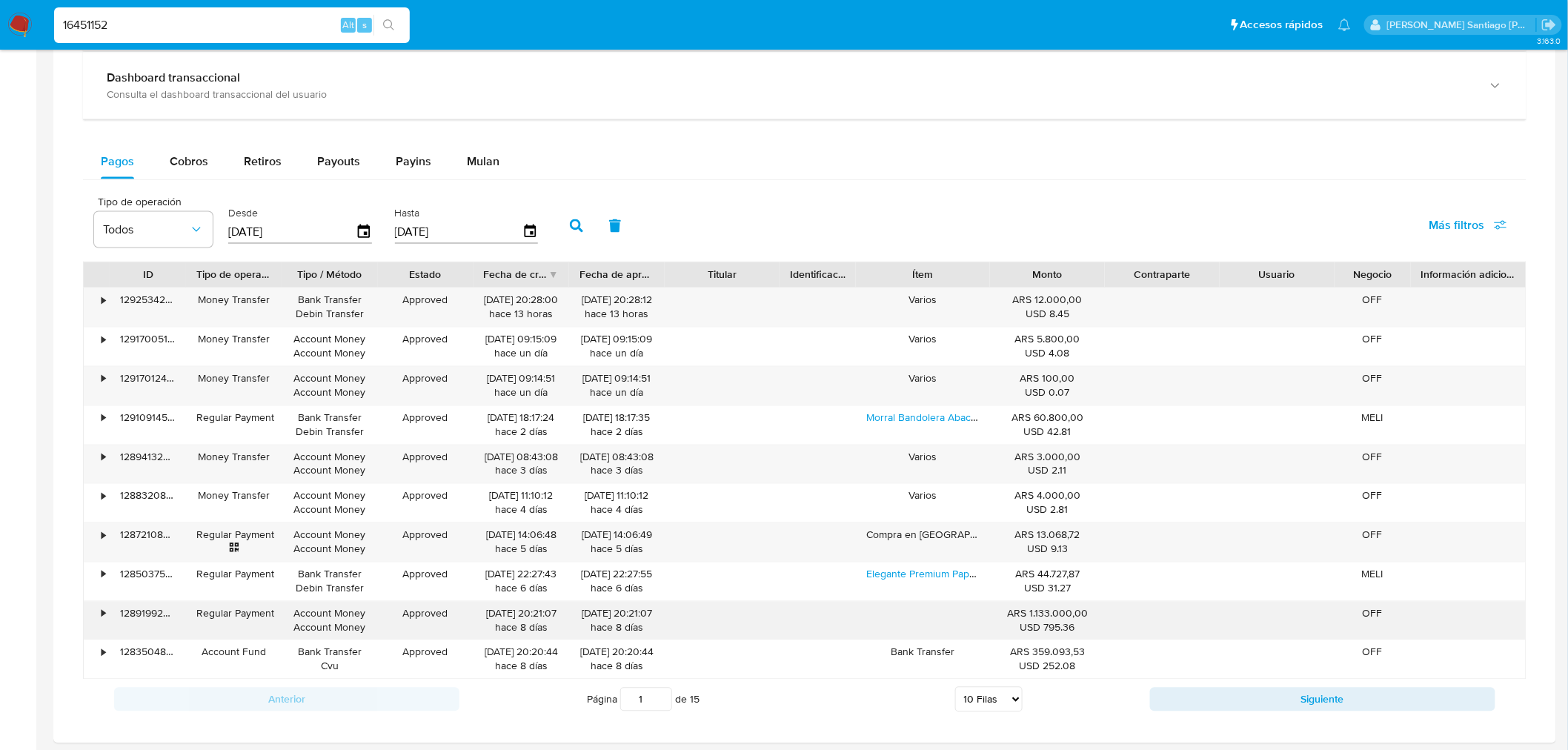
click at [100, 618] on div "•" at bounding box center [96, 621] width 26 height 38
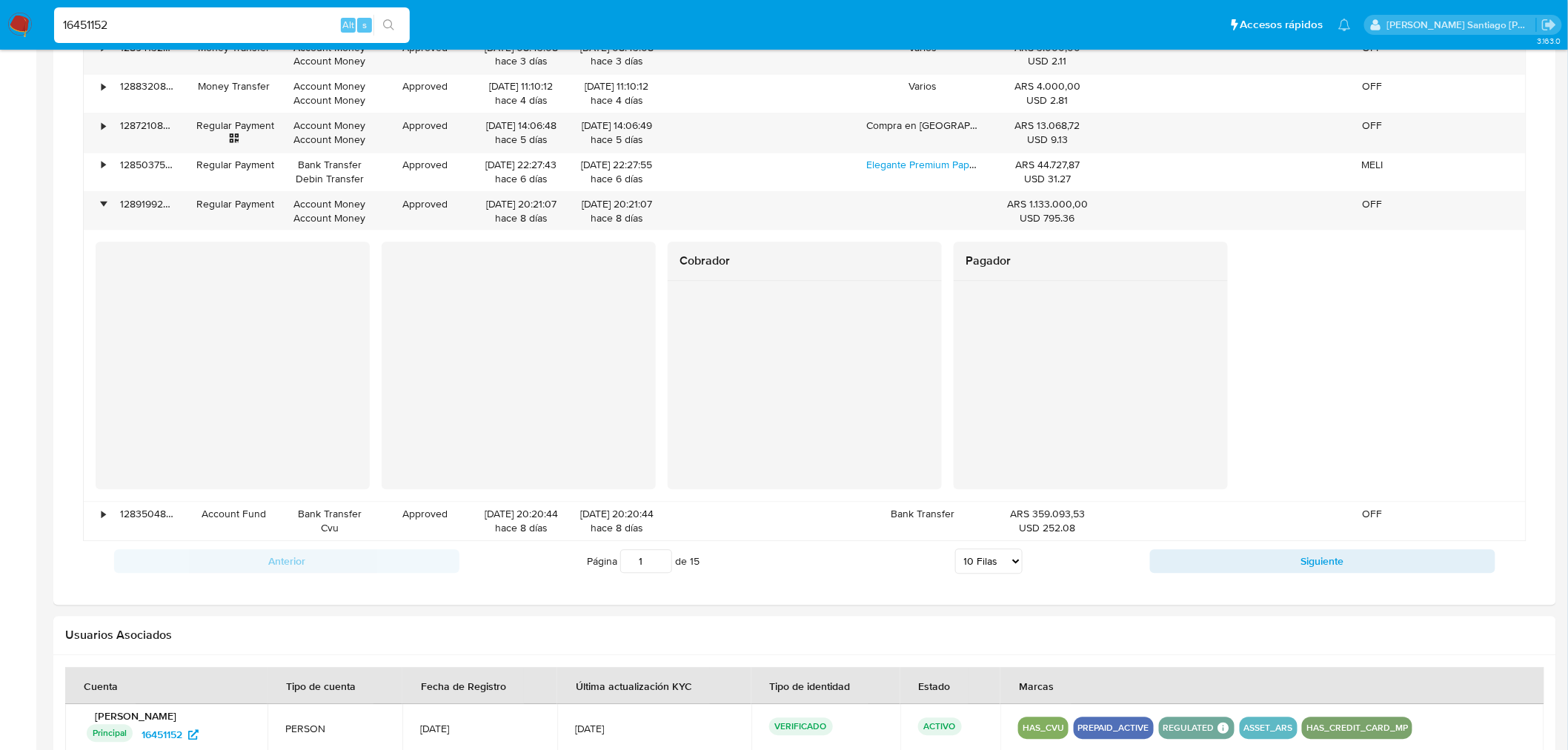
scroll to position [1317, 0]
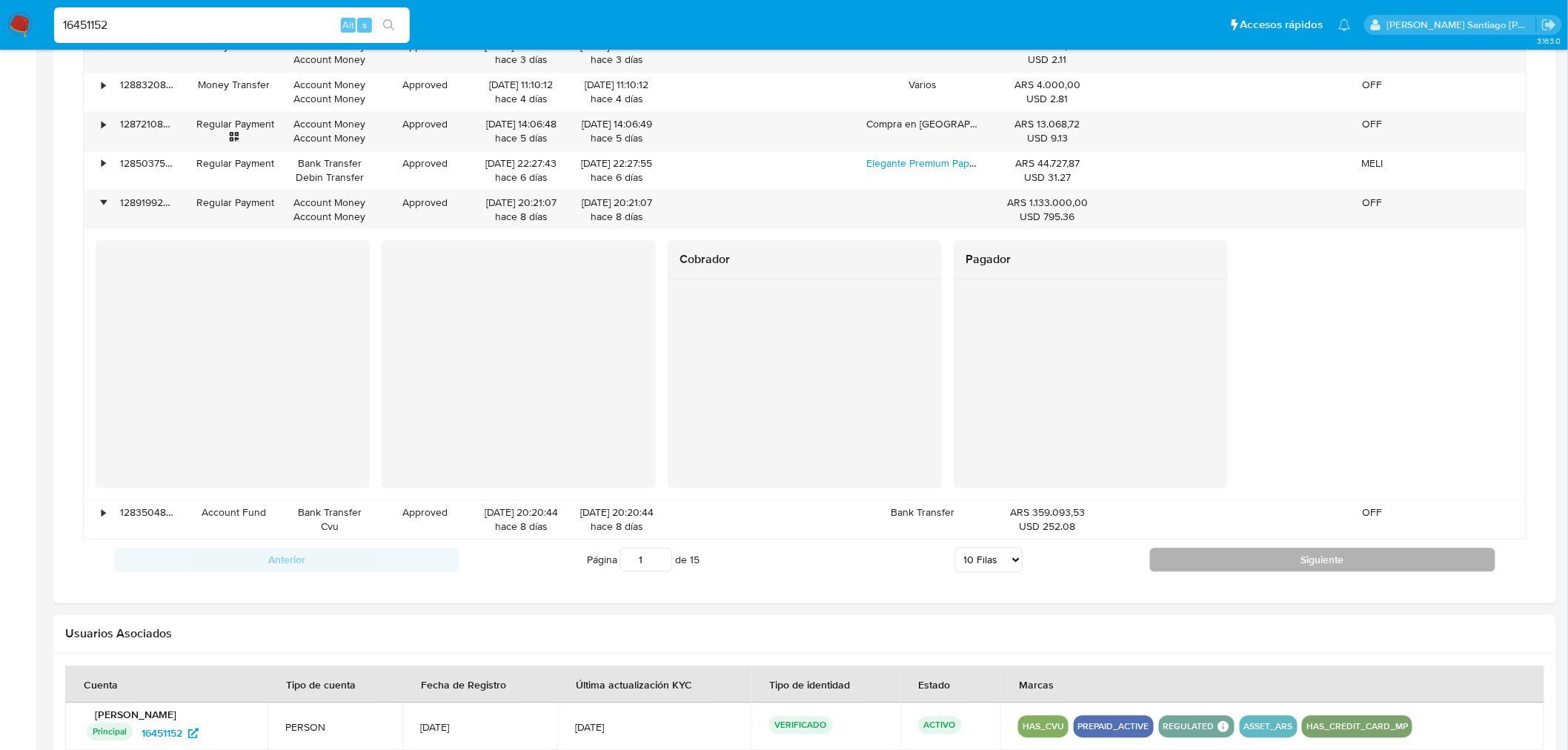
click at [1374, 560] on button "Siguiente" at bounding box center [1322, 559] width 345 height 24
type input "2"
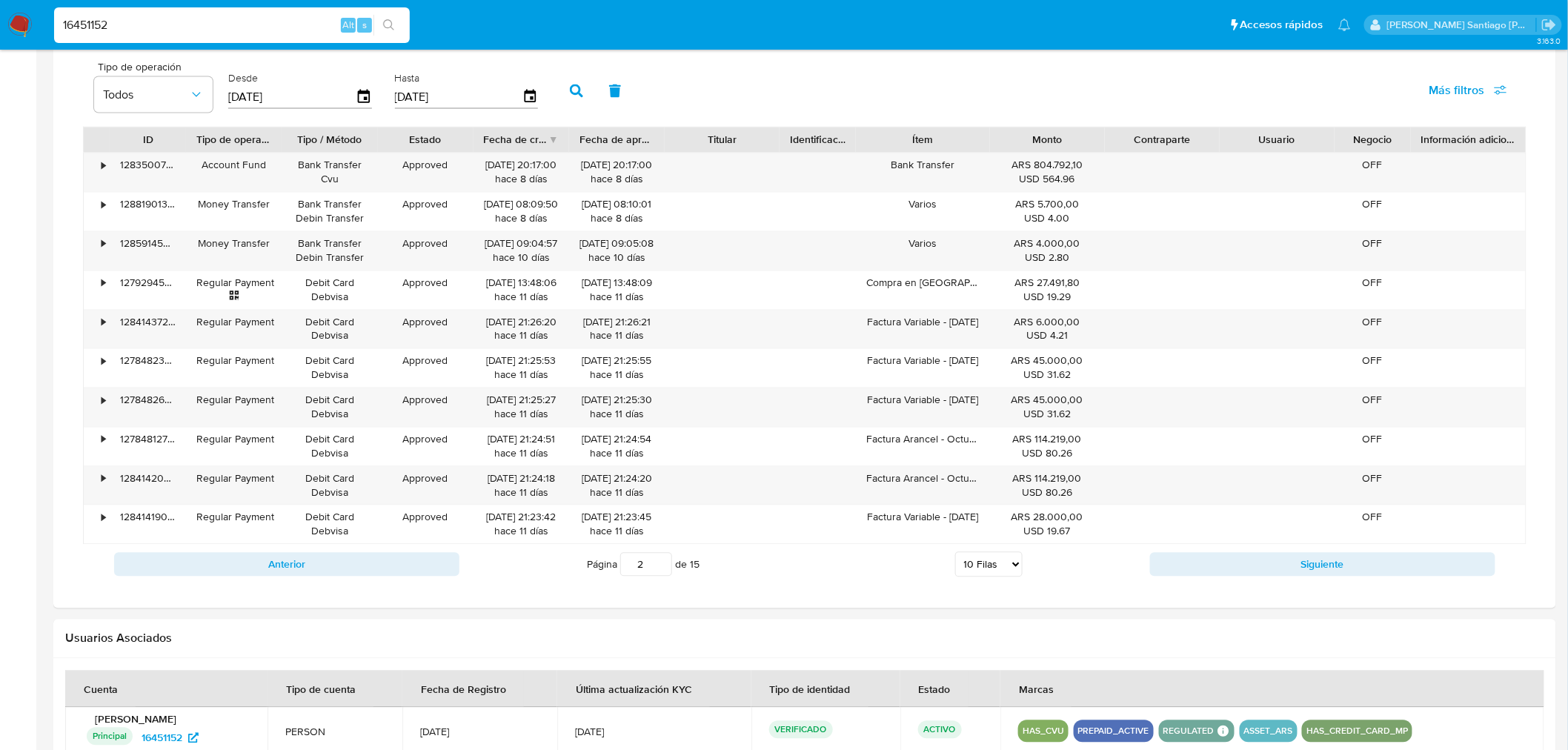
scroll to position [1181, 0]
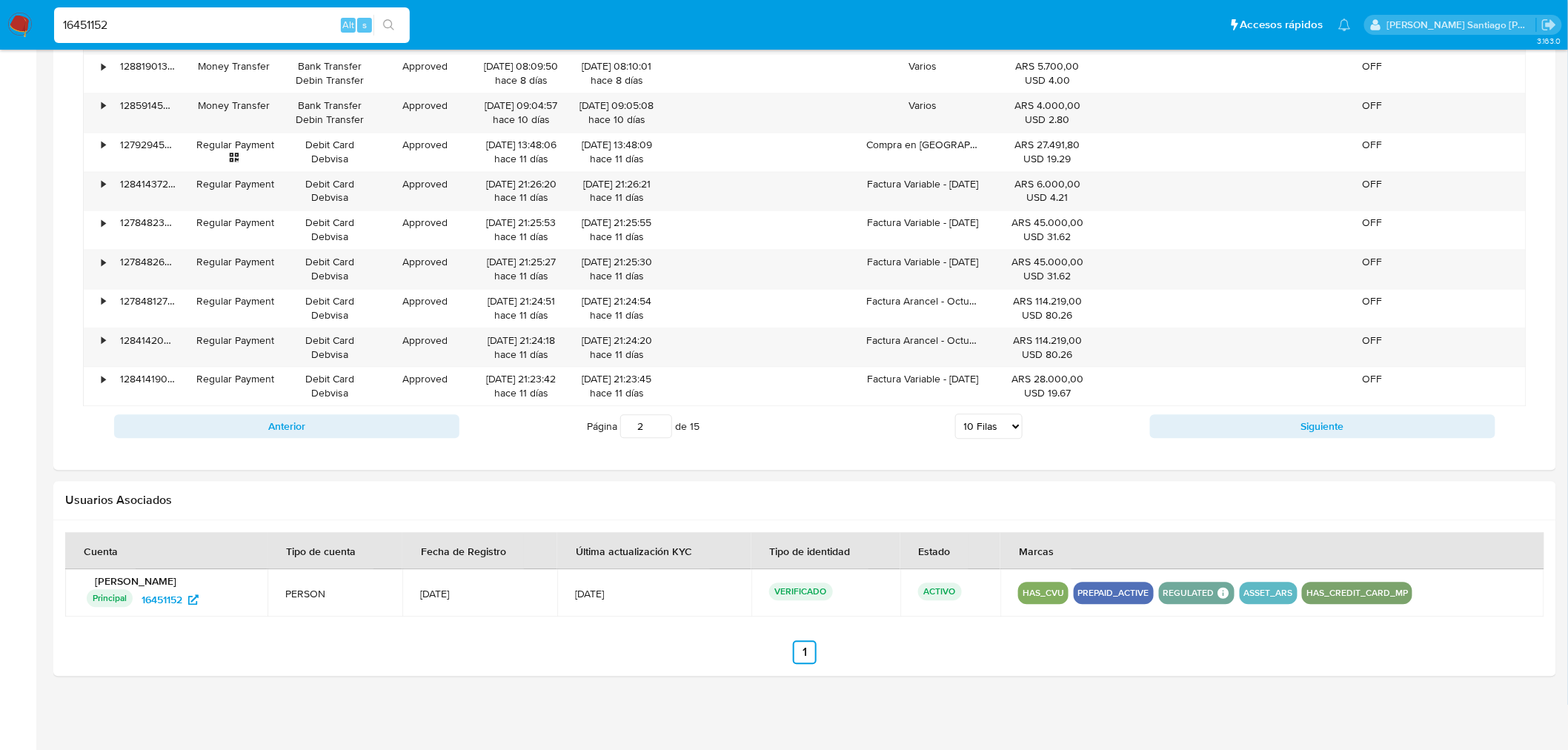
click at [88, 25] on input "16451152" at bounding box center [232, 25] width 356 height 20
paste input "47420084"
type input "47420084"
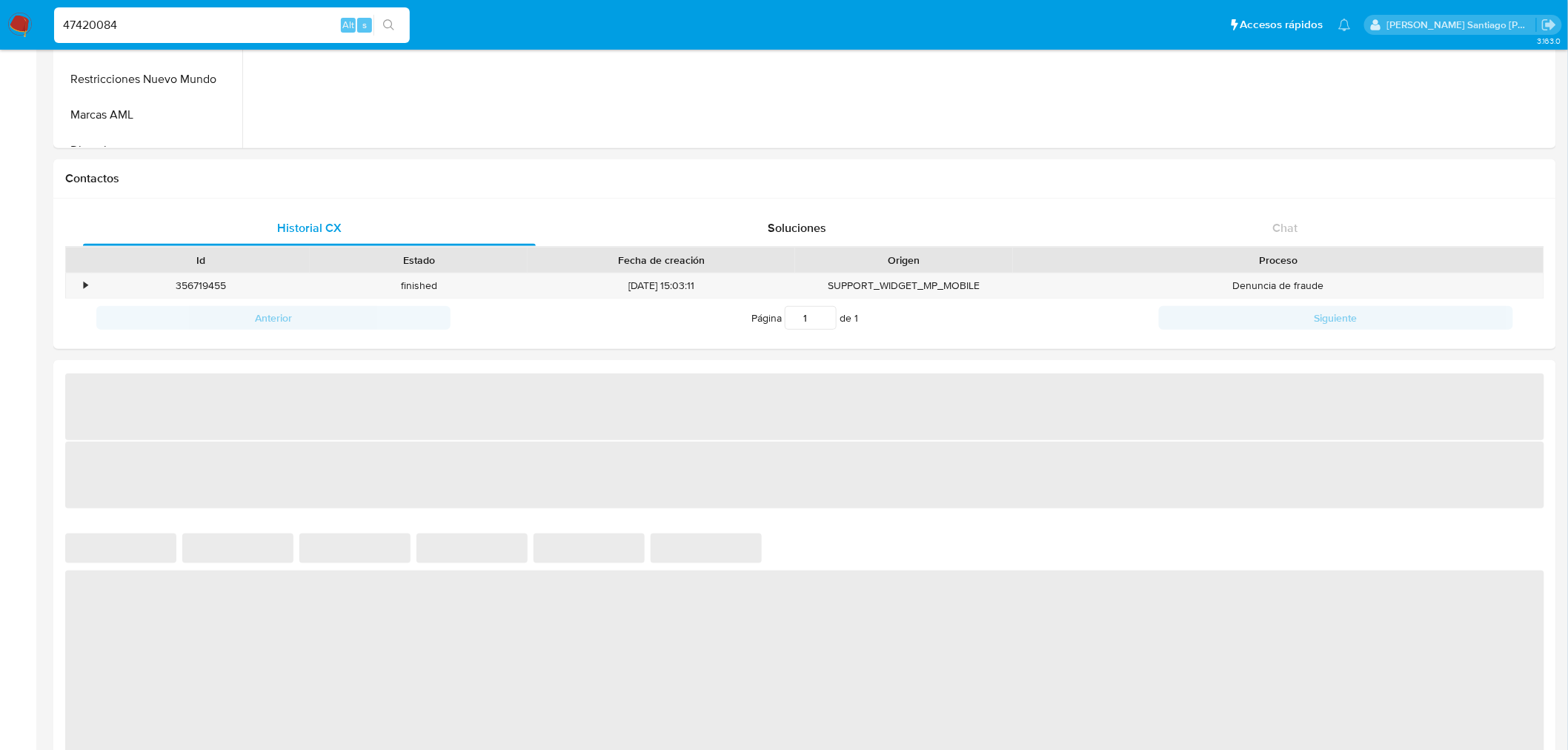
scroll to position [658, 0]
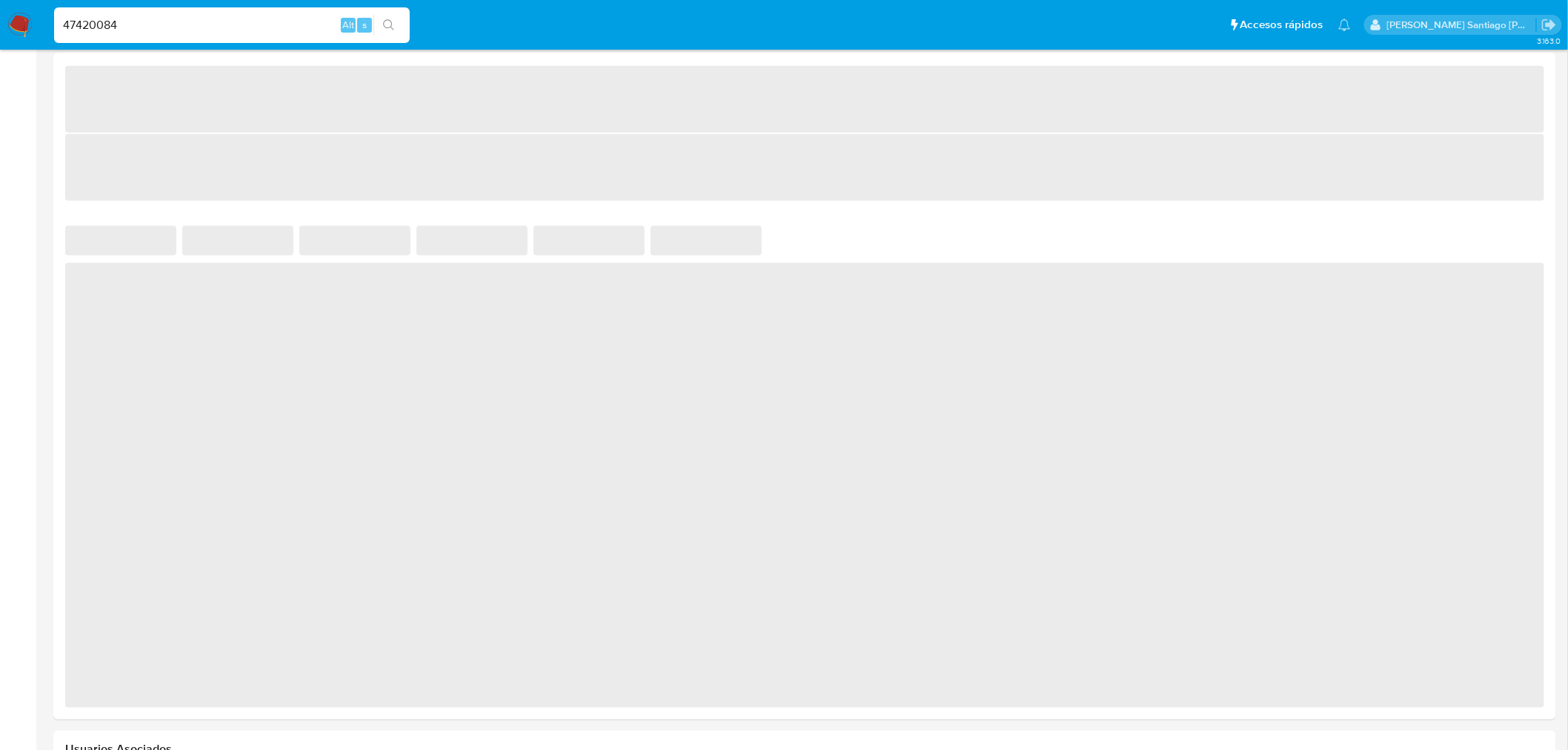
select select "10"
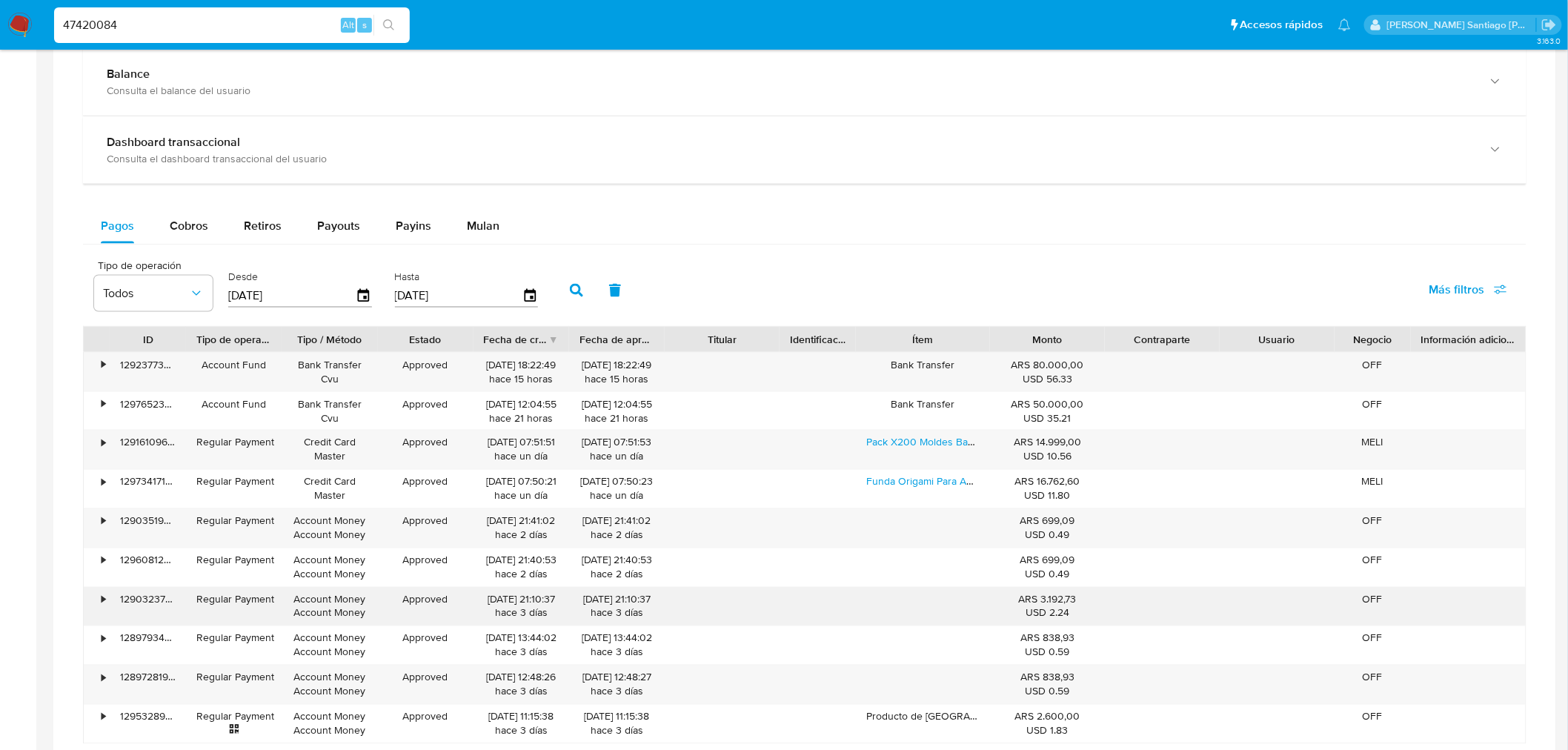
scroll to position [823, 0]
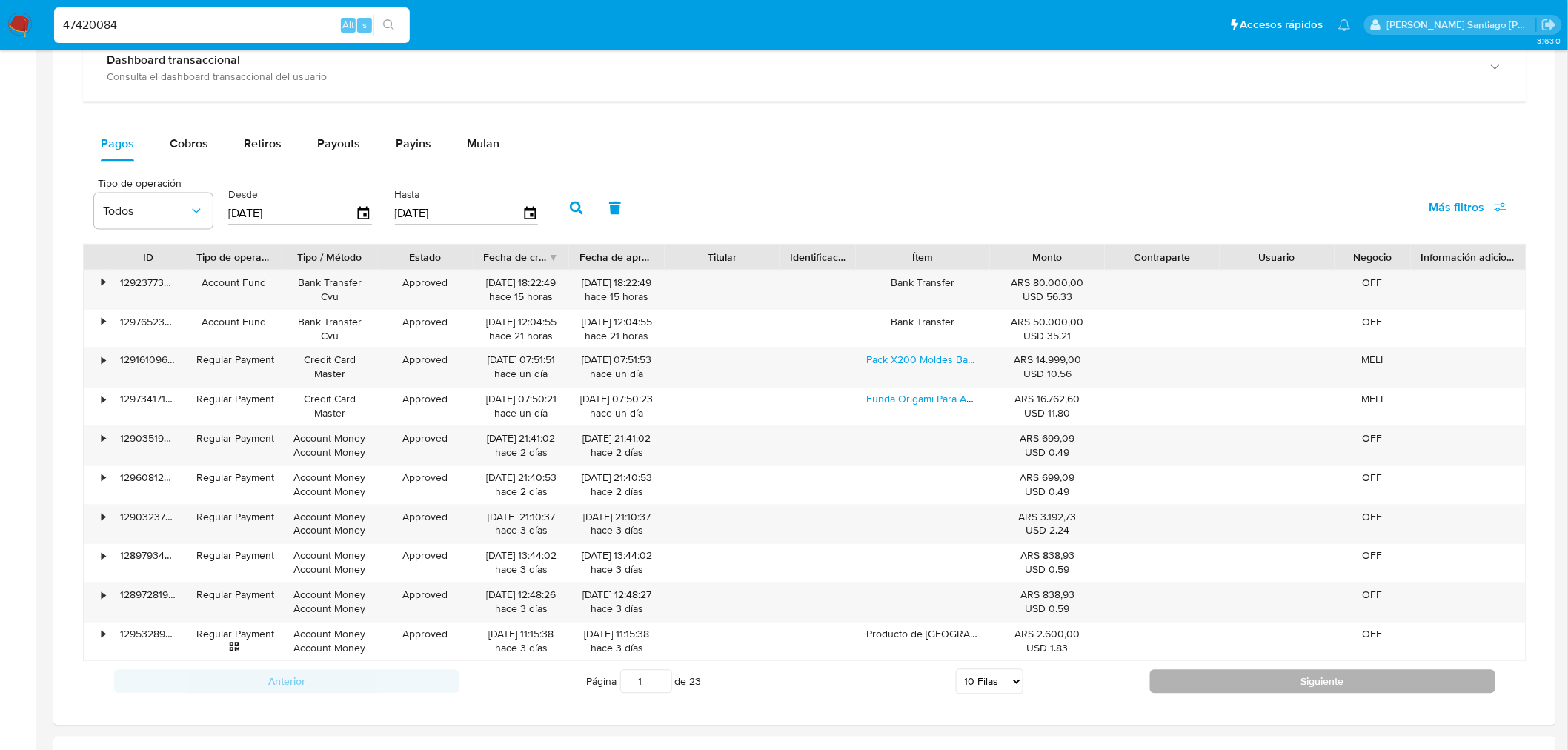
click at [1368, 684] on button "Siguiente" at bounding box center [1322, 682] width 345 height 24
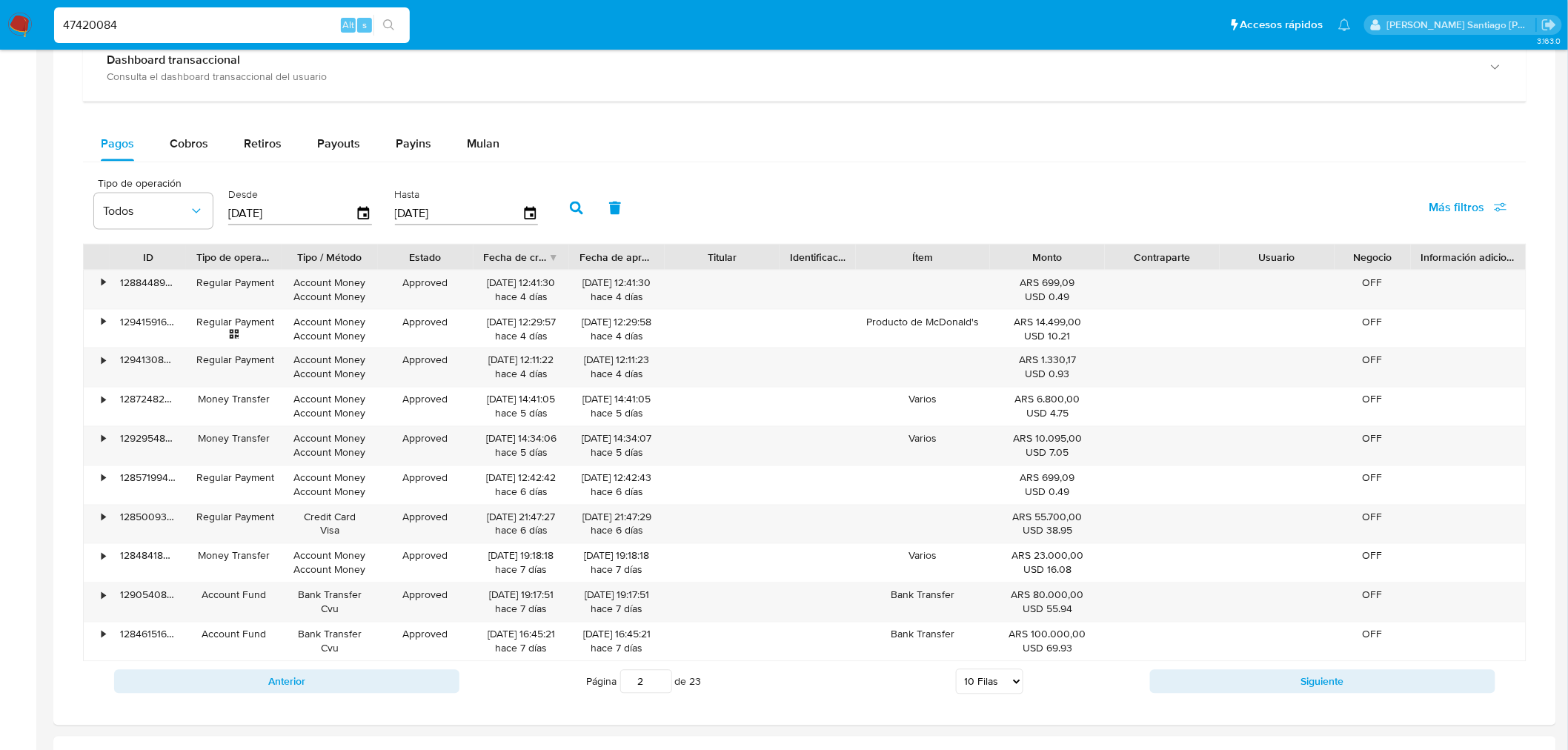
click at [1368, 684] on button "Siguiente" at bounding box center [1322, 682] width 345 height 24
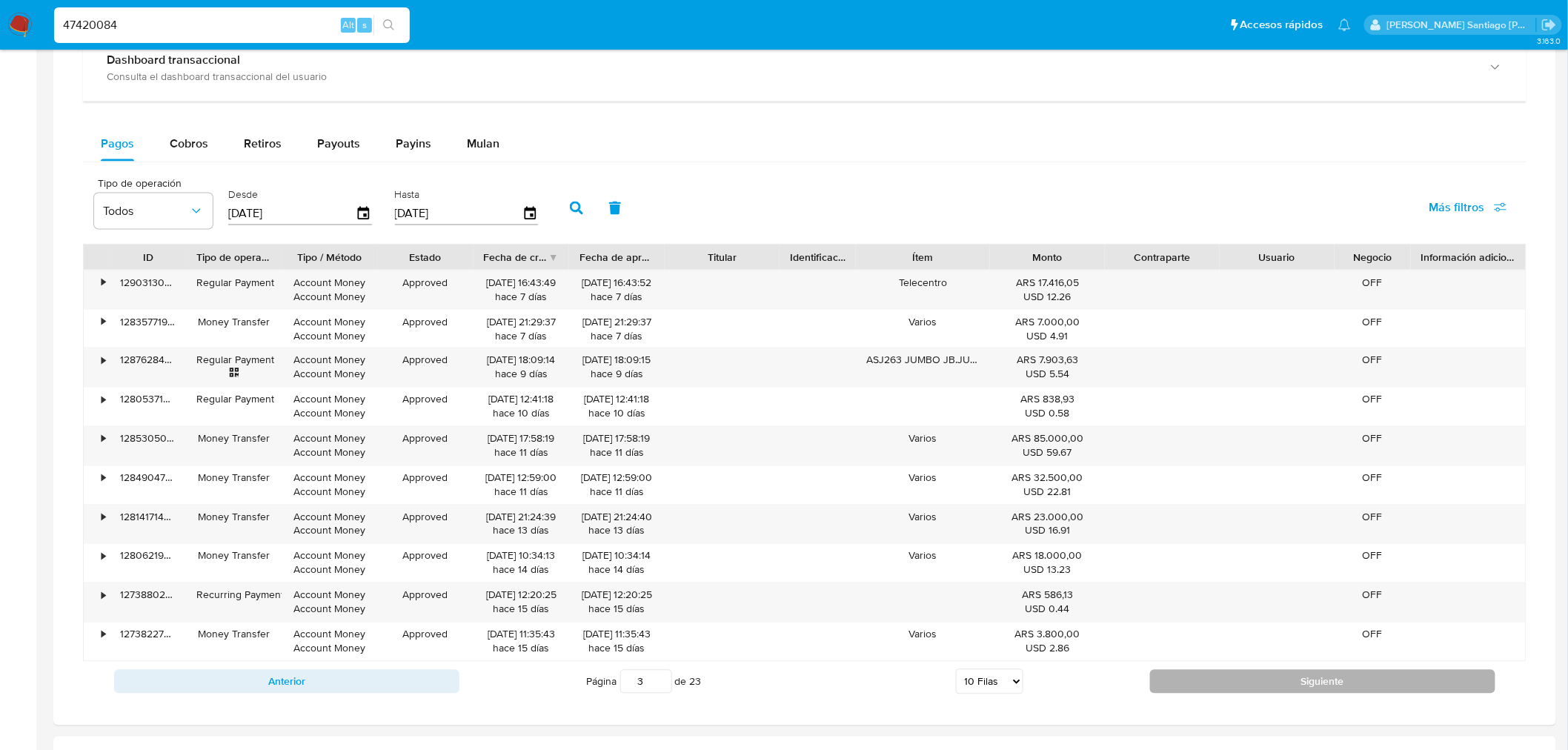
click at [1373, 688] on button "Siguiente" at bounding box center [1322, 682] width 345 height 24
click at [1379, 692] on button "Siguiente" at bounding box center [1322, 682] width 345 height 24
click at [1379, 693] on button "Siguiente" at bounding box center [1322, 682] width 345 height 24
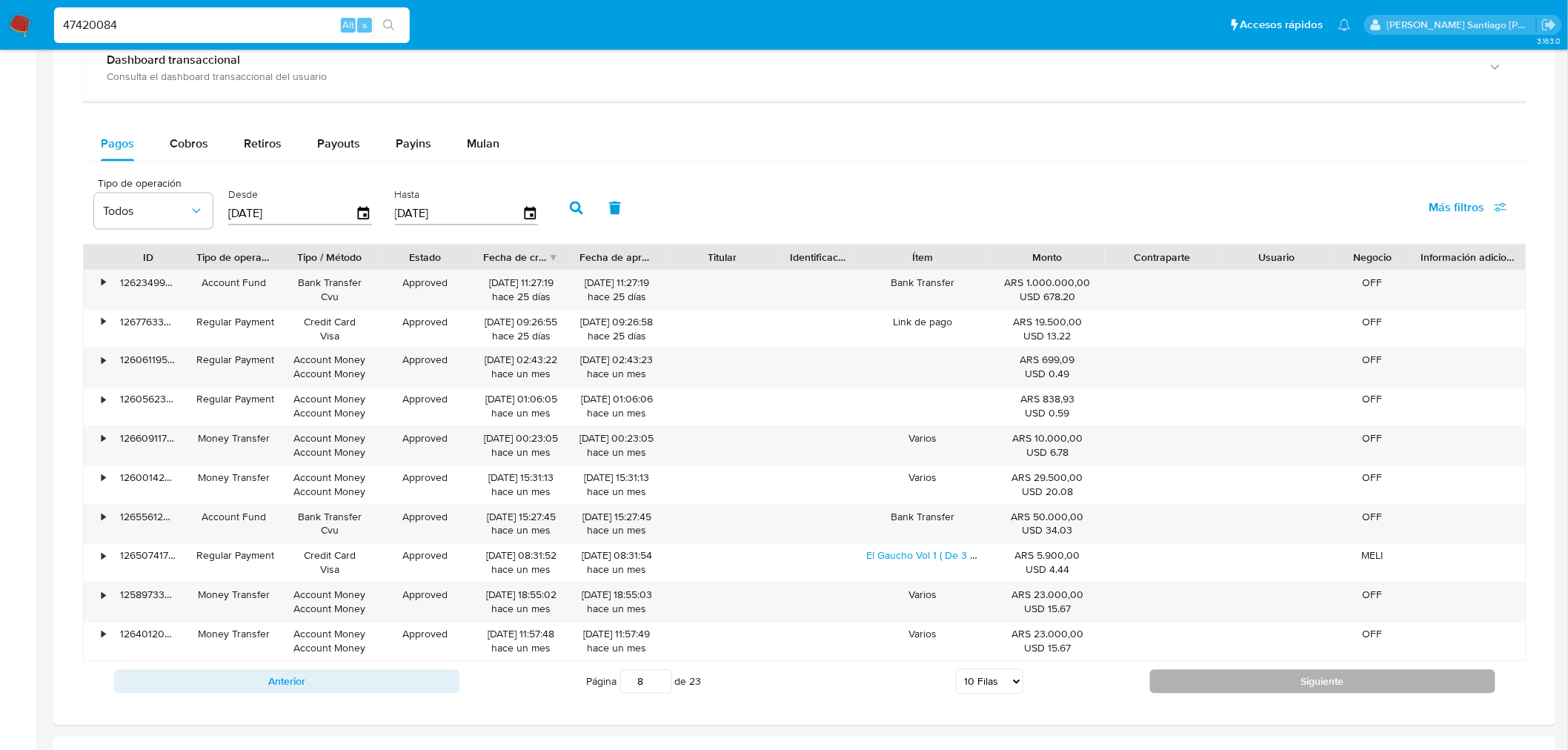
click at [1379, 693] on button "Siguiente" at bounding box center [1322, 682] width 345 height 24
click at [1379, 694] on button "Siguiente" at bounding box center [1322, 682] width 345 height 24
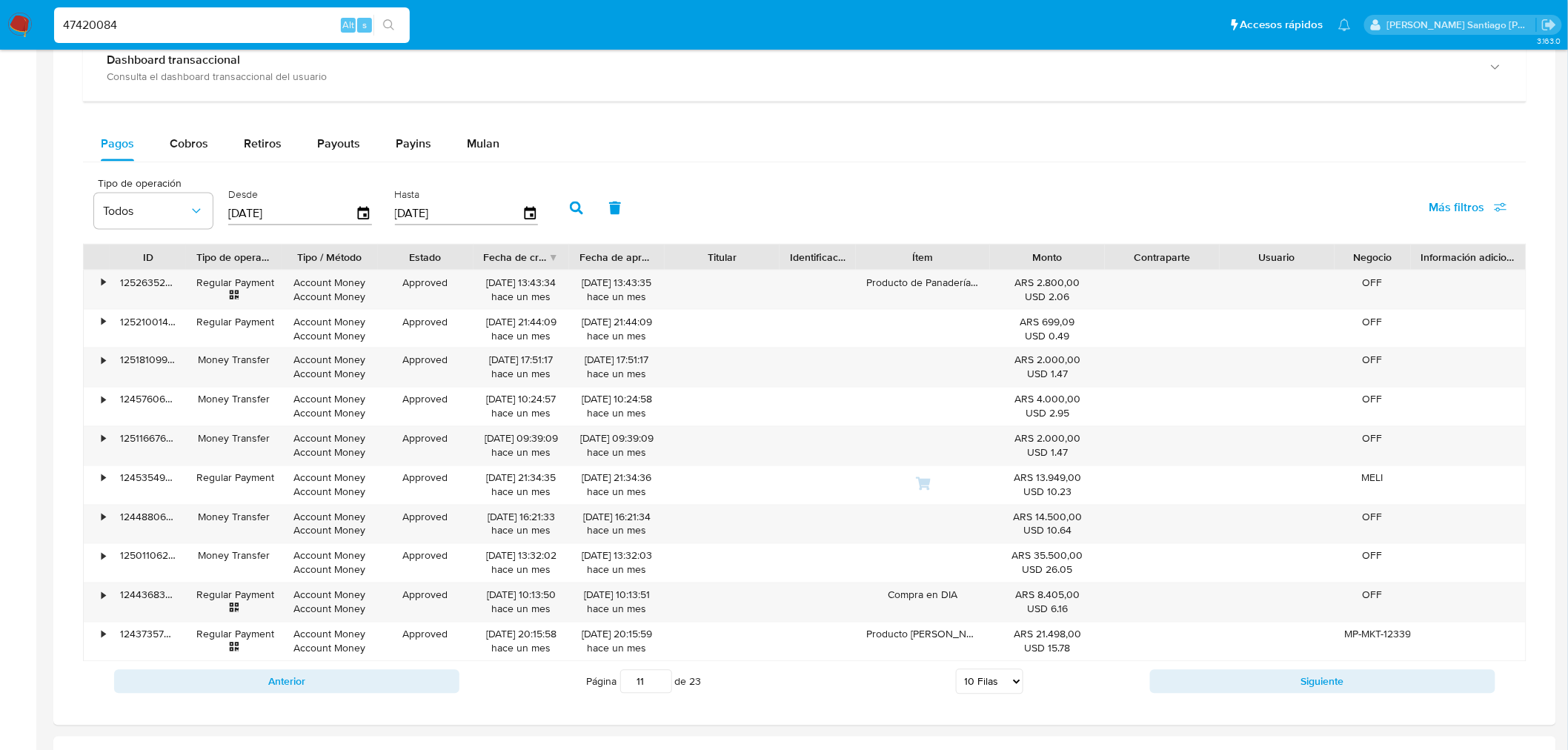
click at [1379, 694] on button "Siguiente" at bounding box center [1322, 682] width 345 height 24
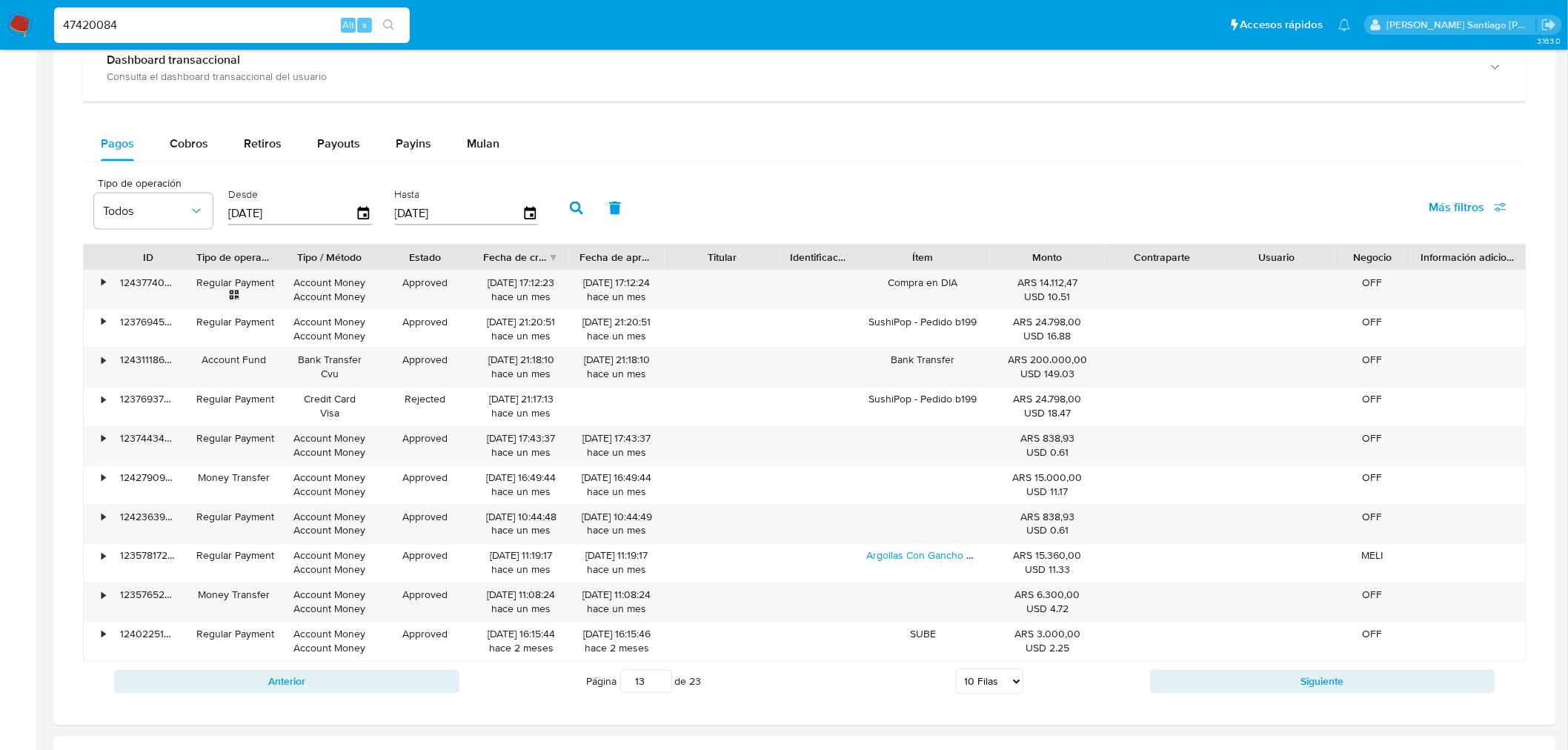
click at [1379, 694] on button "Siguiente" at bounding box center [1322, 682] width 345 height 24
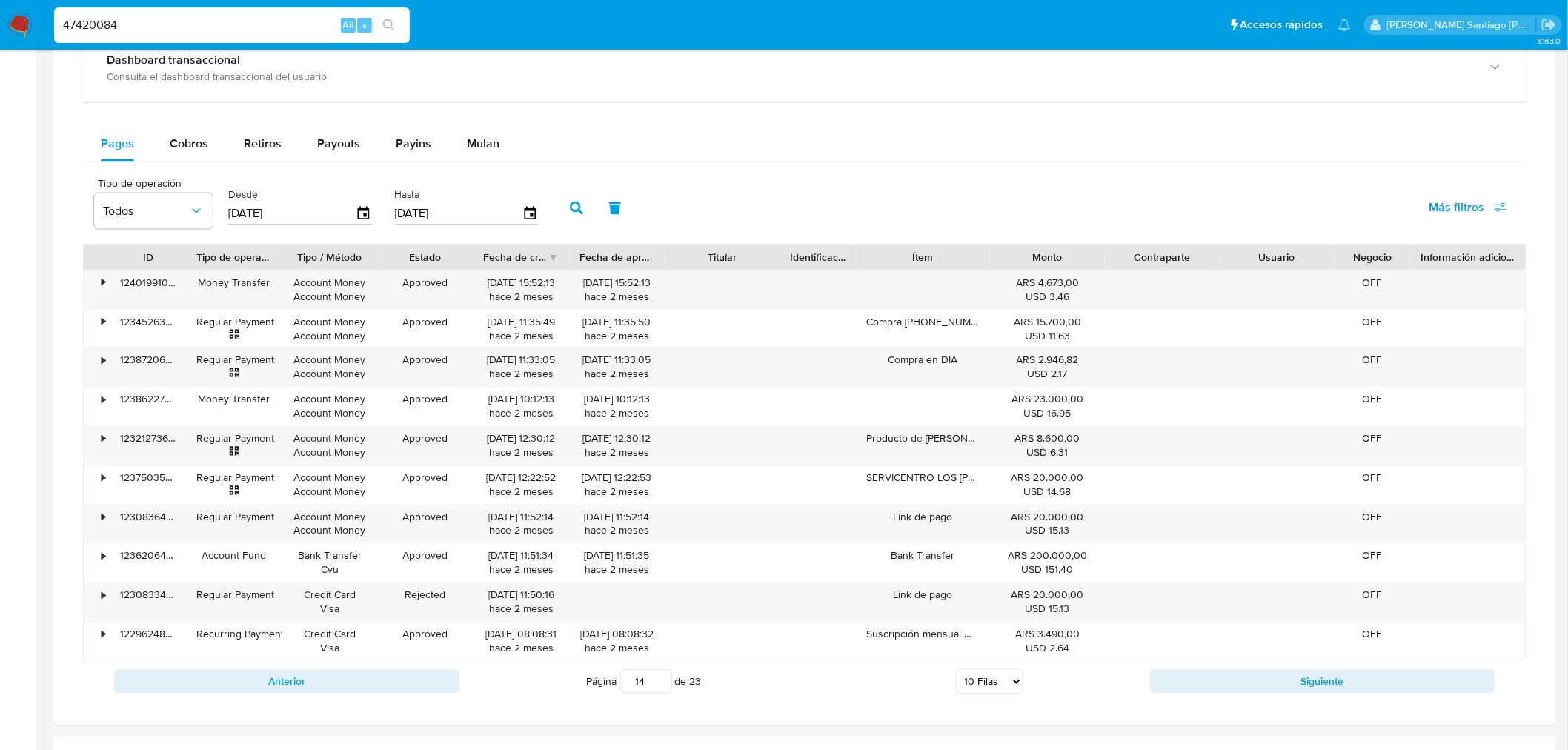
click at [1379, 696] on div "Anterior Página 14 de 23 5 Filas 10 Filas 20 Filas 25 Filas 50 Filas 100 Filas …" at bounding box center [805, 682] width 1443 height 40
click at [1379, 690] on button "Siguiente" at bounding box center [1322, 682] width 345 height 24
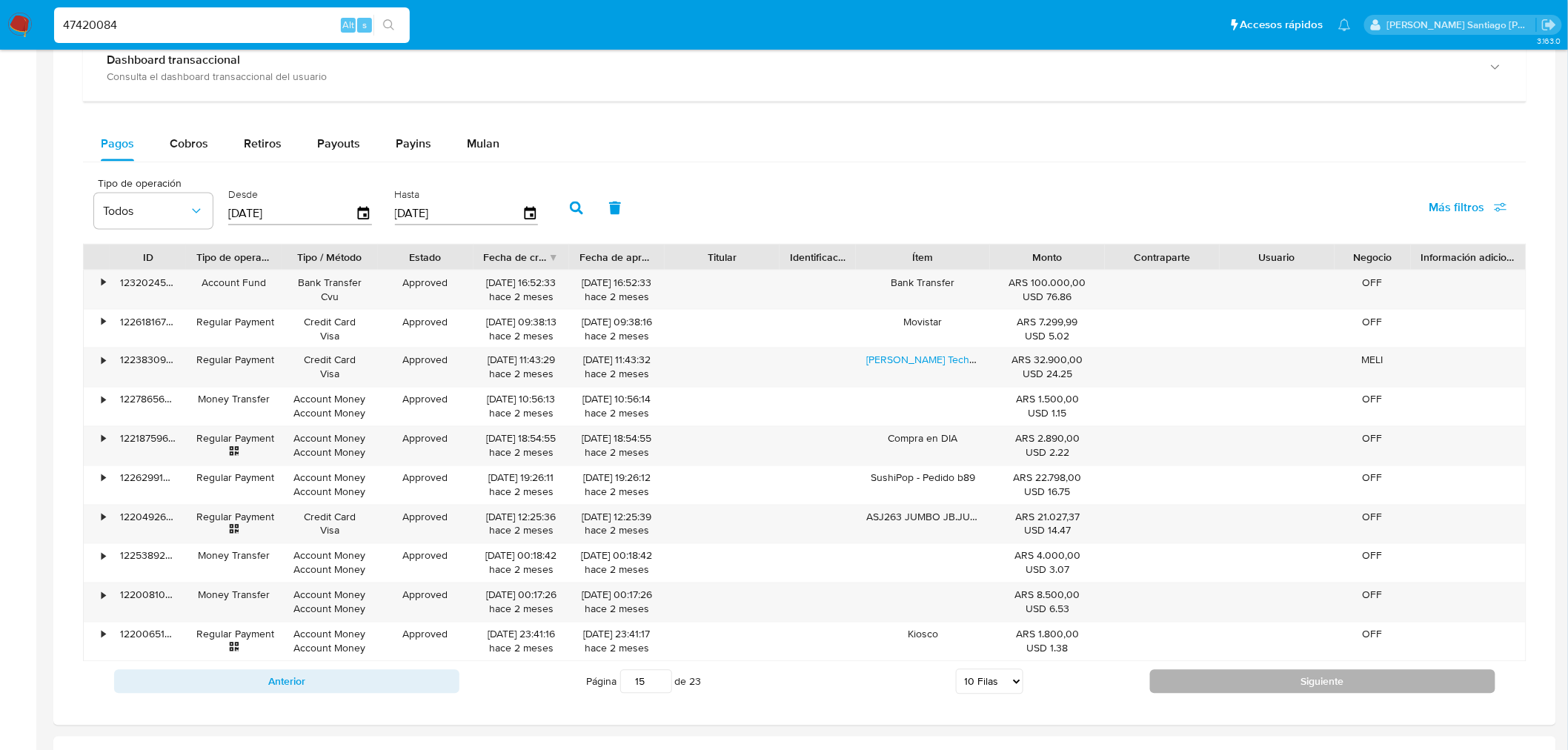
click at [1379, 690] on button "Siguiente" at bounding box center [1322, 682] width 345 height 24
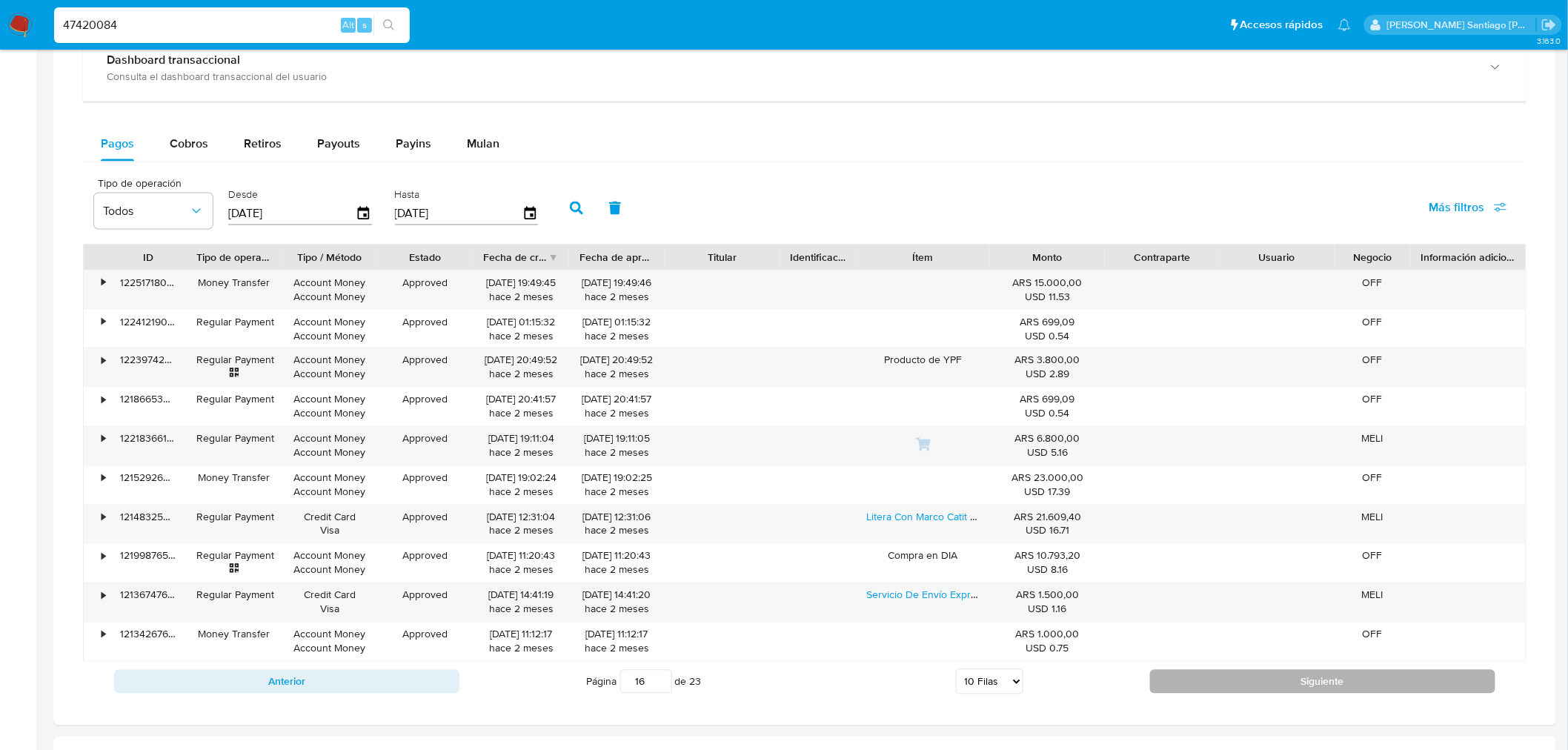
click at [1379, 694] on button "Siguiente" at bounding box center [1322, 682] width 345 height 24
click at [1385, 690] on button "Siguiente" at bounding box center [1322, 682] width 345 height 24
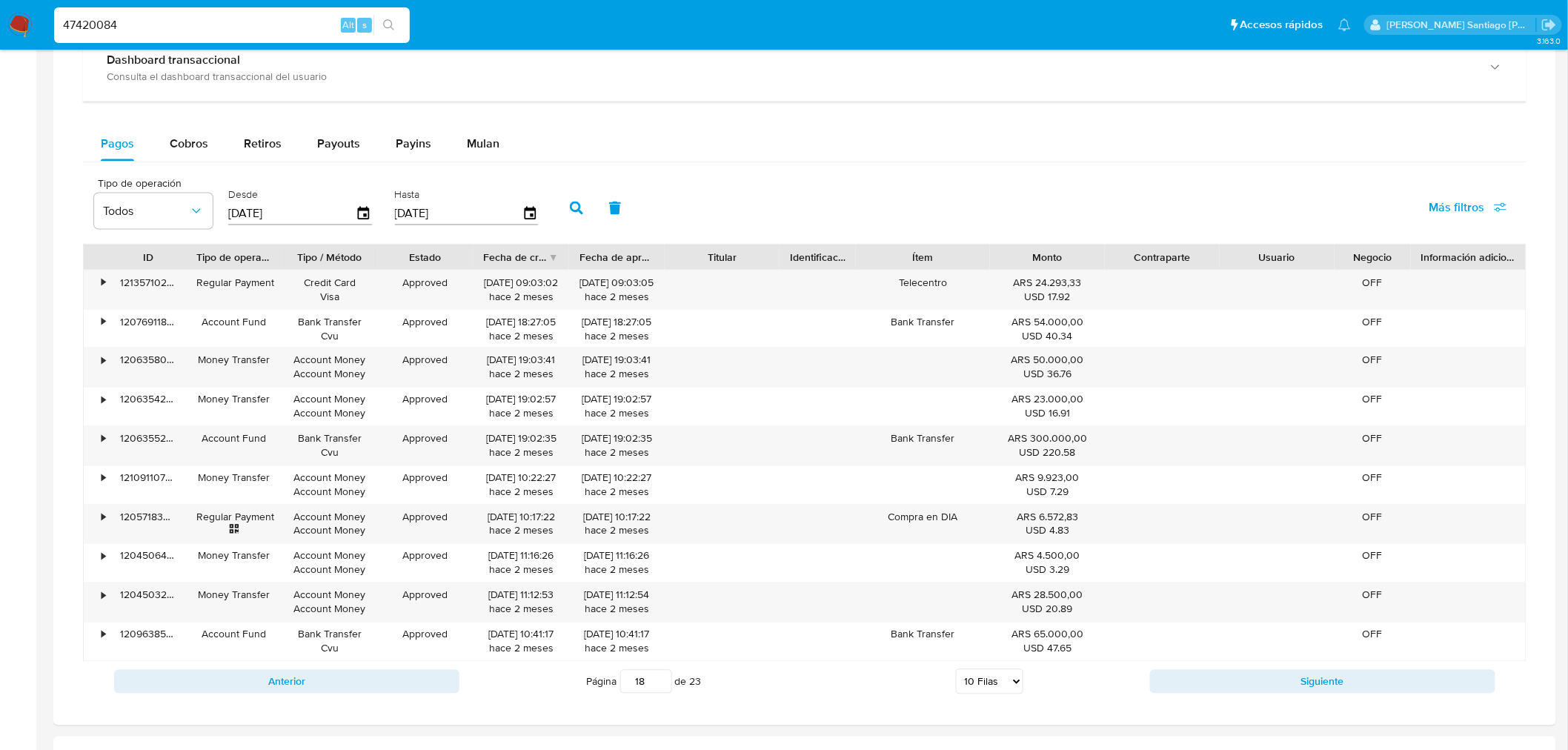
click at [1327, 701] on div "Anterior Página 18 de 23 5 Filas 10 Filas 20 Filas 25 Filas 50 Filas 100 Filas …" at bounding box center [805, 682] width 1443 height 40
click at [1321, 685] on button "Siguiente" at bounding box center [1322, 682] width 345 height 24
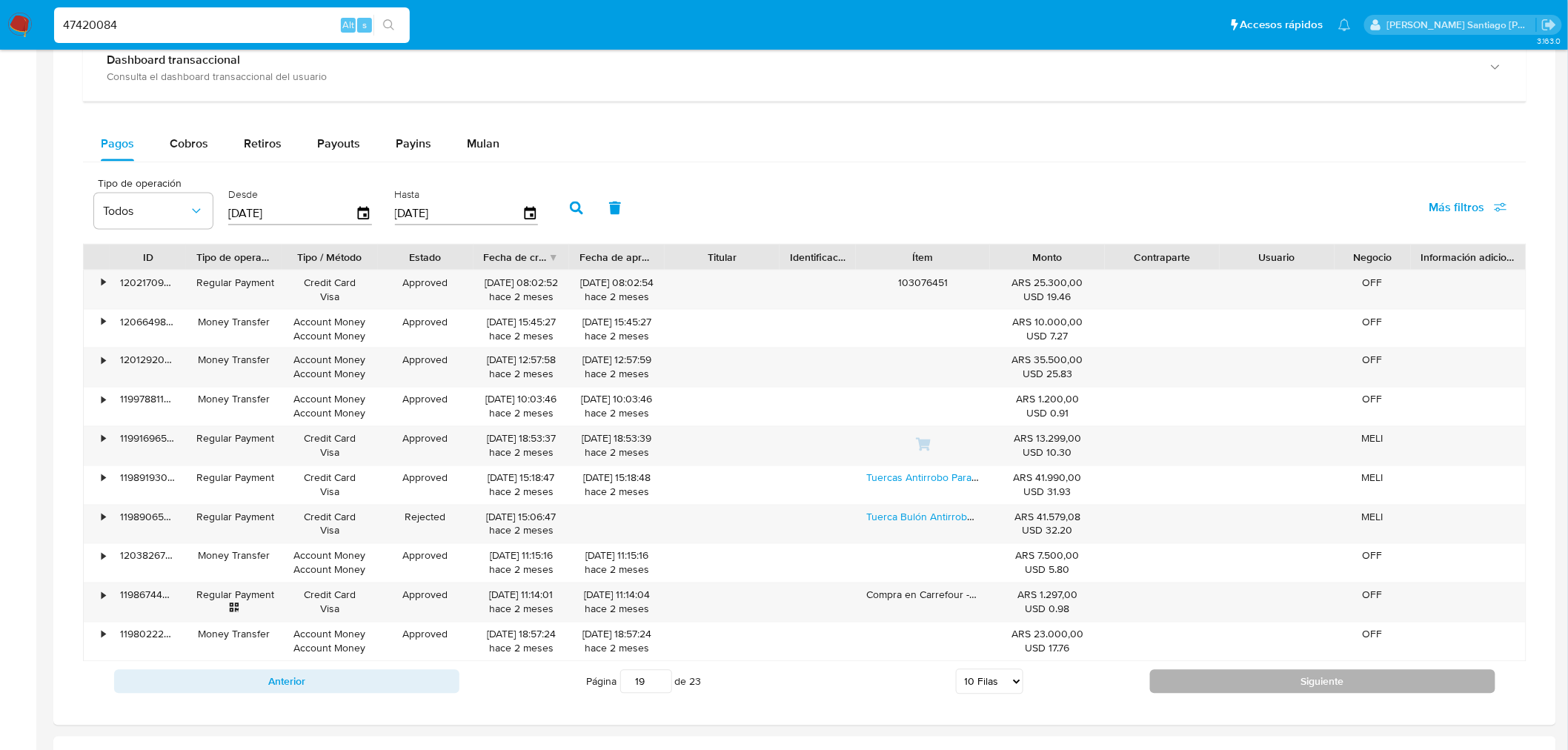
click at [1327, 690] on button "Siguiente" at bounding box center [1322, 682] width 345 height 24
click at [1327, 690] on button "Siguiente" at bounding box center [1322, 682] width 345 height 24
type input "21"
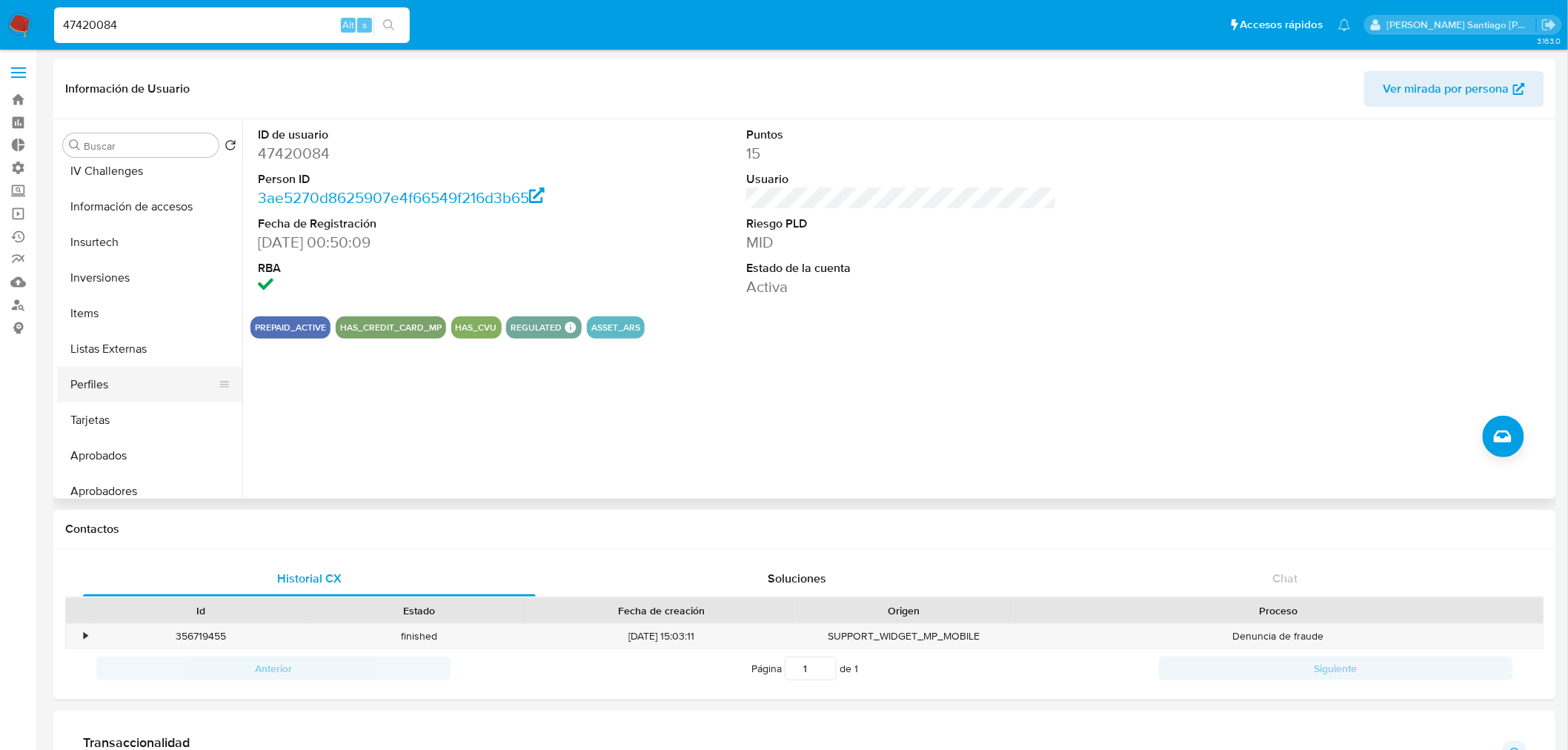
scroll to position [804, 0]
click at [138, 367] on button "Tarjetas" at bounding box center [144, 373] width 174 height 36
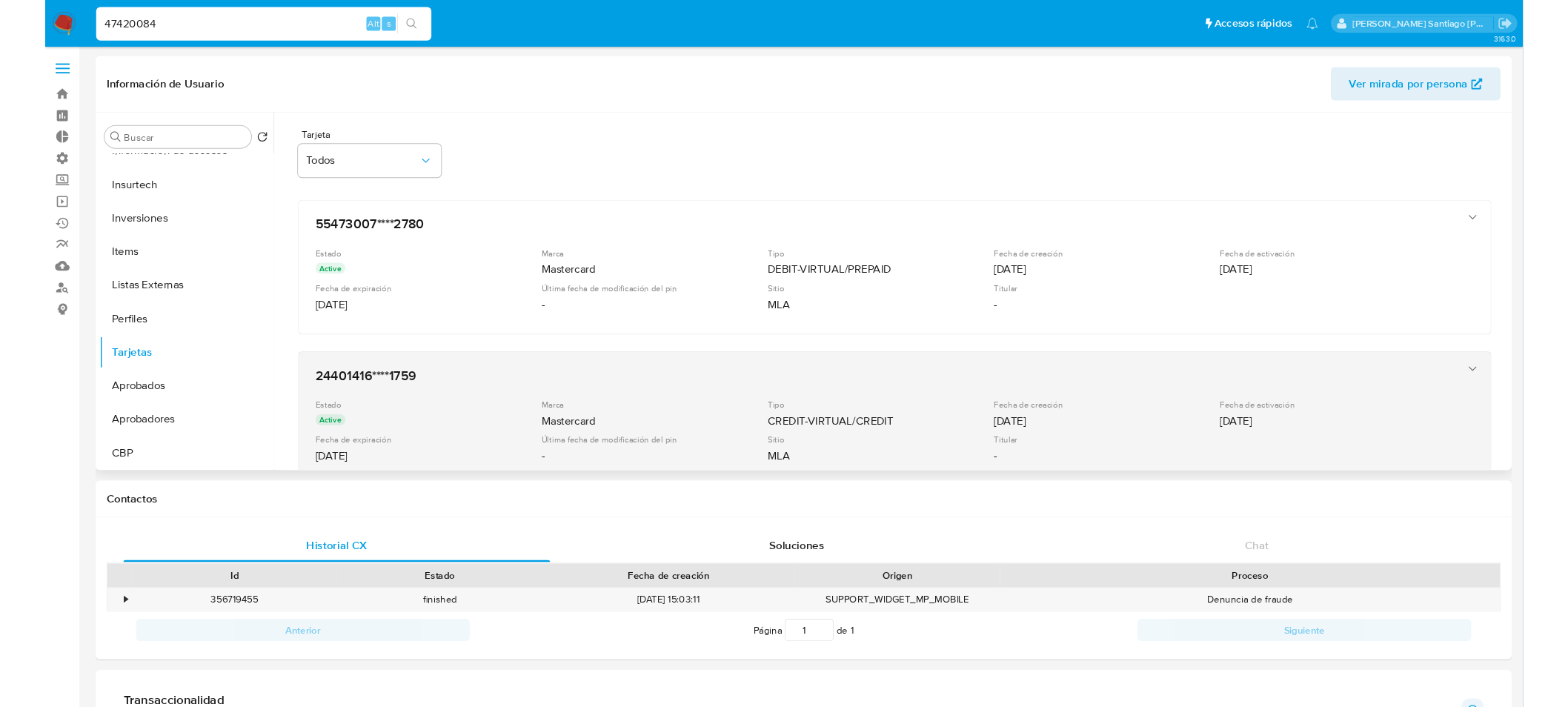
scroll to position [83, 0]
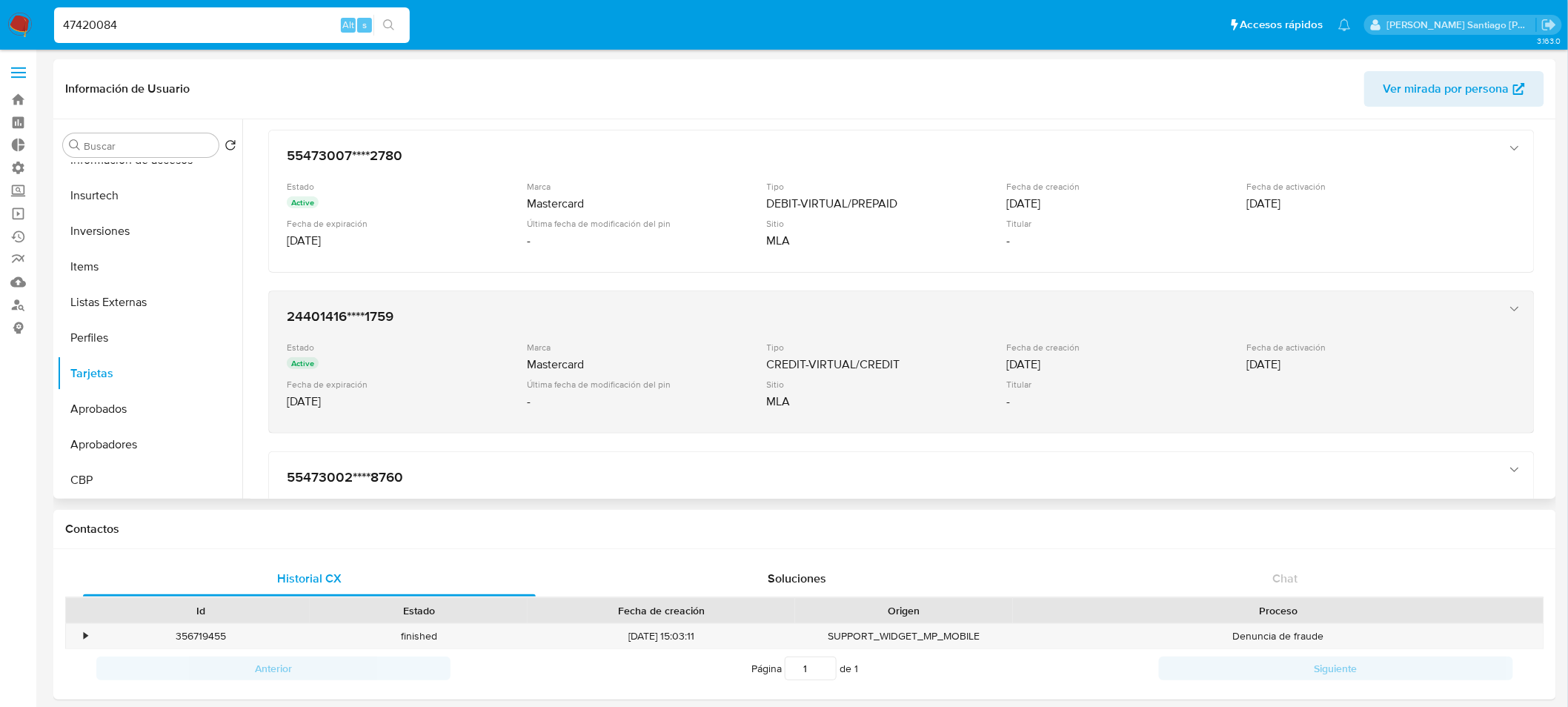
drag, startPoint x: 517, startPoint y: 362, endPoint x: 600, endPoint y: 366, distance: 83.1
click at [599, 365] on div "Estado Active Marca Mastercard Tipo CREDIT-VIRTUAL/CREDIT Fecha de creación 07/…" at bounding box center [887, 378] width 1200 height 73
drag, startPoint x: 600, startPoint y: 366, endPoint x: 539, endPoint y: 357, distance: 61.7
click at [539, 357] on div "Mastercard" at bounding box center [645, 364] width 237 height 14
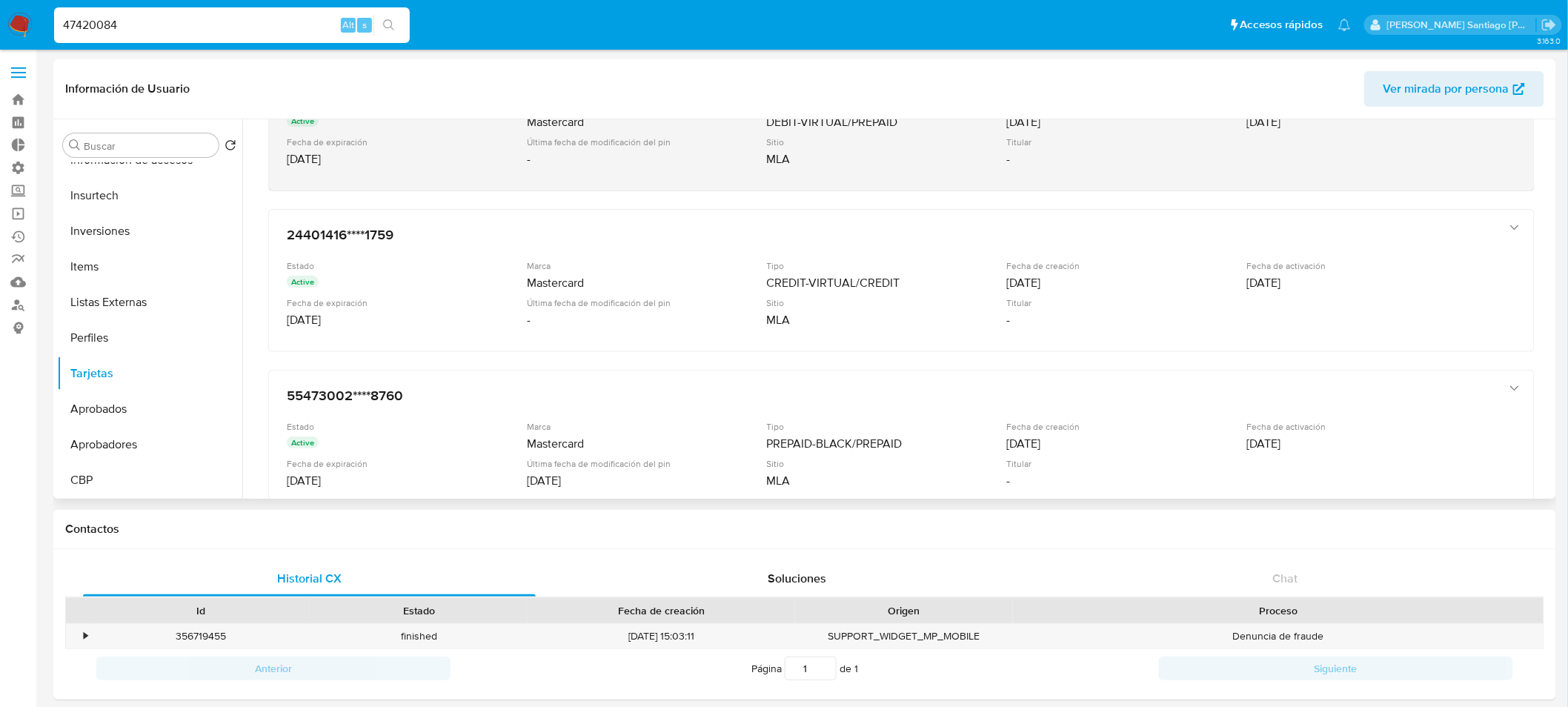
scroll to position [0, 0]
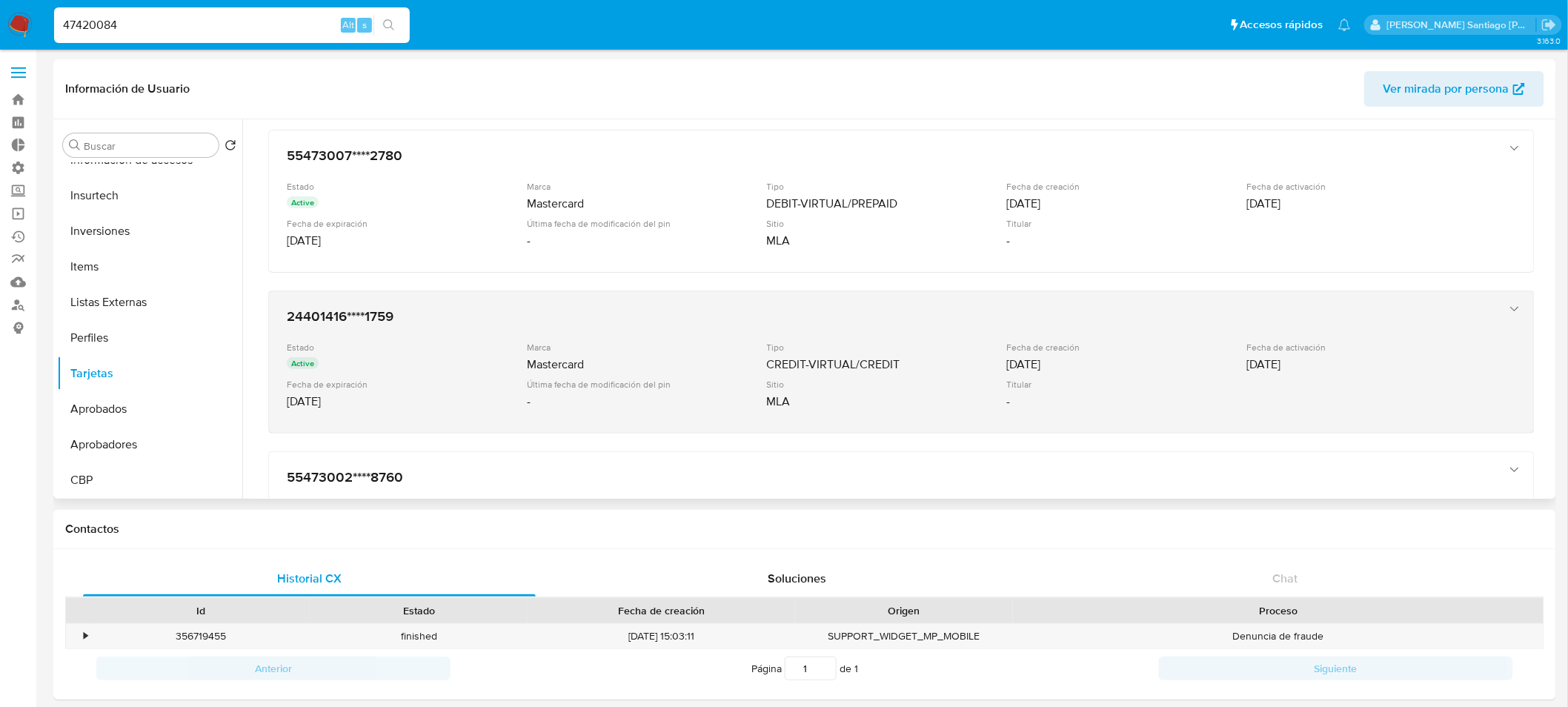
click at [505, 341] on div "Estado" at bounding box center [405, 346] width 237 height 11
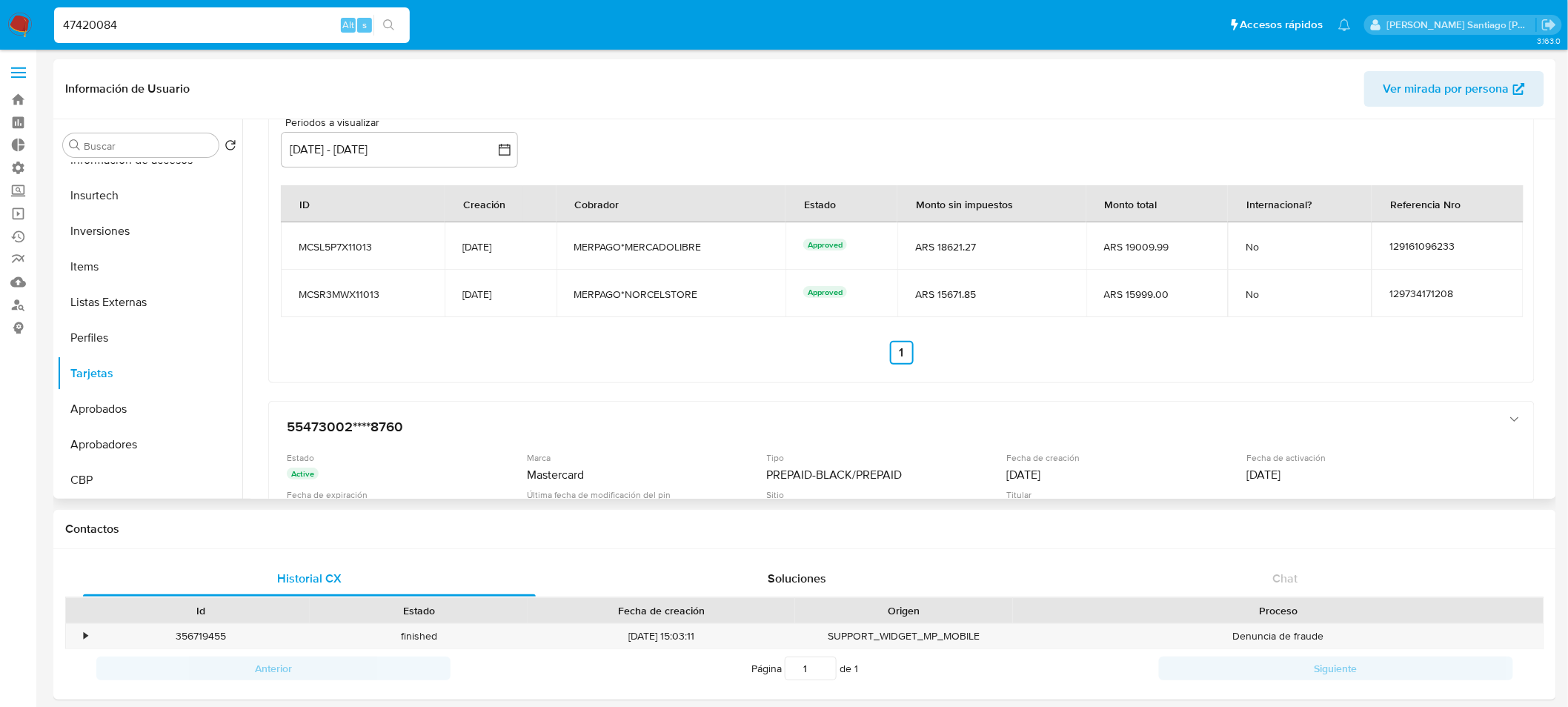
scroll to position [411, 0]
click at [685, 289] on span "MERPAGO*NORCELSTORE" at bounding box center [671, 294] width 194 height 14
drag, startPoint x: 715, startPoint y: 287, endPoint x: 632, endPoint y: 289, distance: 83.0
click at [632, 289] on span "MERPAGO*NORCELSTORE" at bounding box center [671, 294] width 194 height 14
click at [946, 282] on td "ARS 15671.85" at bounding box center [992, 293] width 189 height 48
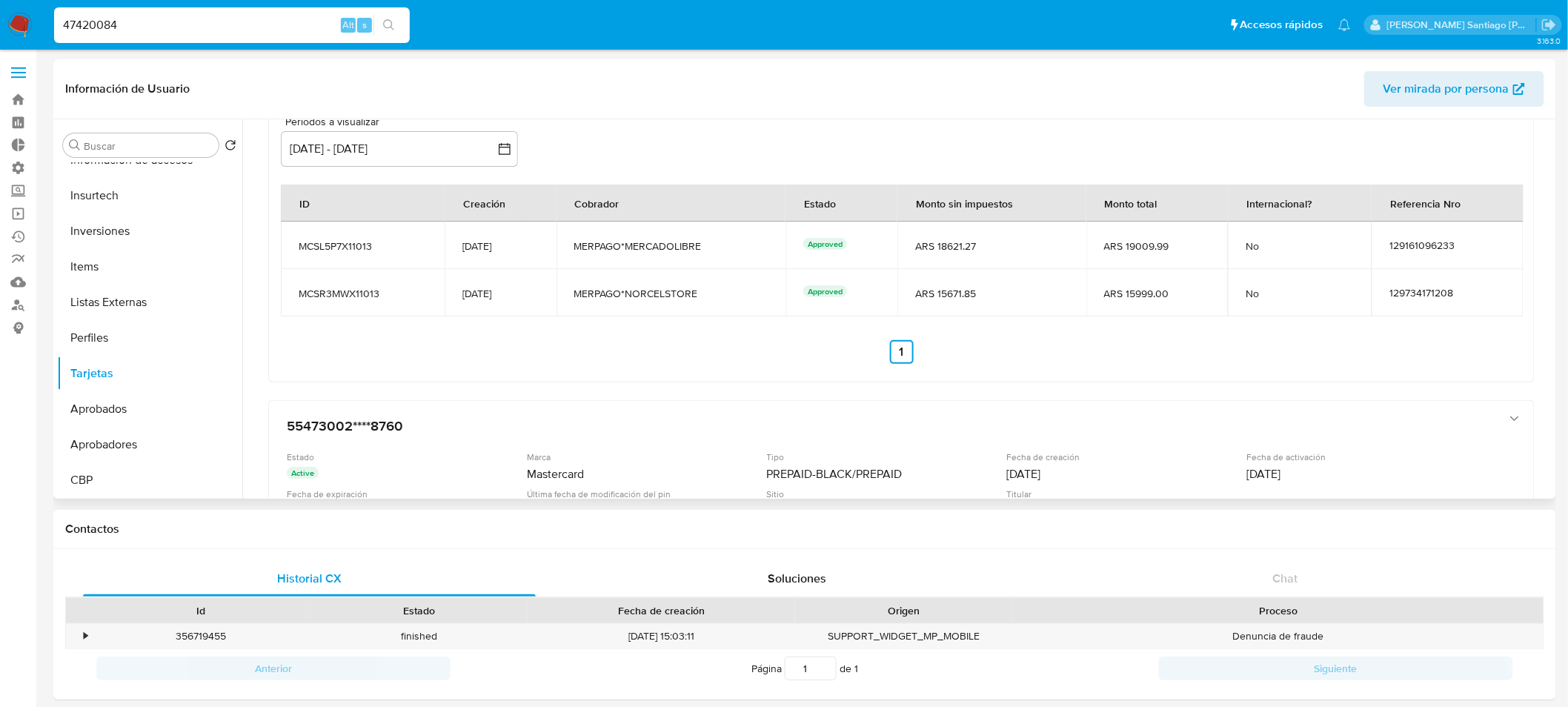
drag, startPoint x: 941, startPoint y: 290, endPoint x: 990, endPoint y: 295, distance: 49.3
click at [990, 295] on span "ARS 15671.85" at bounding box center [991, 294] width 153 height 14
drag, startPoint x: 620, startPoint y: 294, endPoint x: 670, endPoint y: 292, distance: 50.0
click at [622, 294] on span "MERPAGO*NORCELSTORE" at bounding box center [671, 294] width 194 height 14
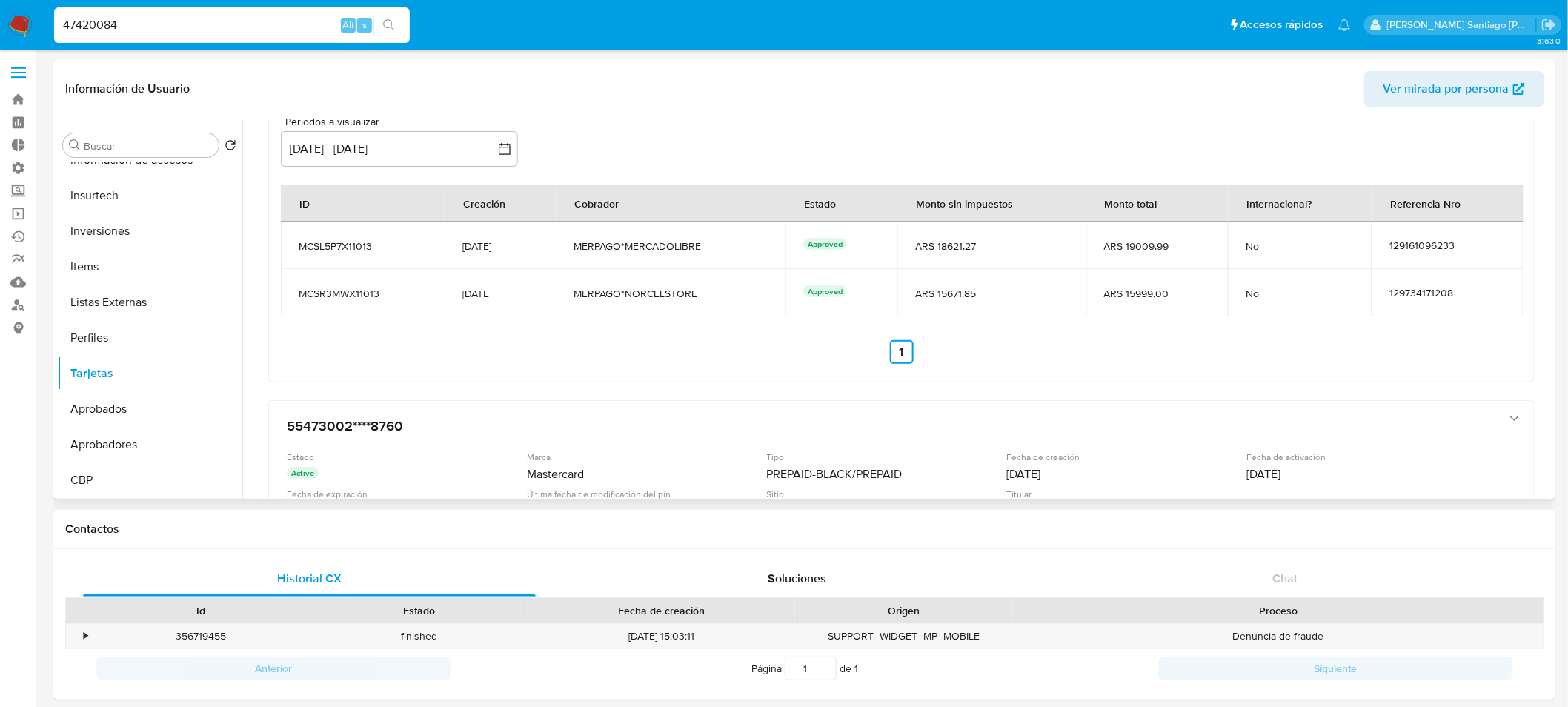
click at [671, 290] on span "MERPAGO*NORCELSTORE" at bounding box center [671, 294] width 194 height 14
click at [671, 291] on span "MERPAGO*NORCELSTORE" at bounding box center [671, 294] width 194 height 14
click at [680, 292] on span "MERPAGO*NORCELSTORE" at bounding box center [671, 294] width 194 height 14
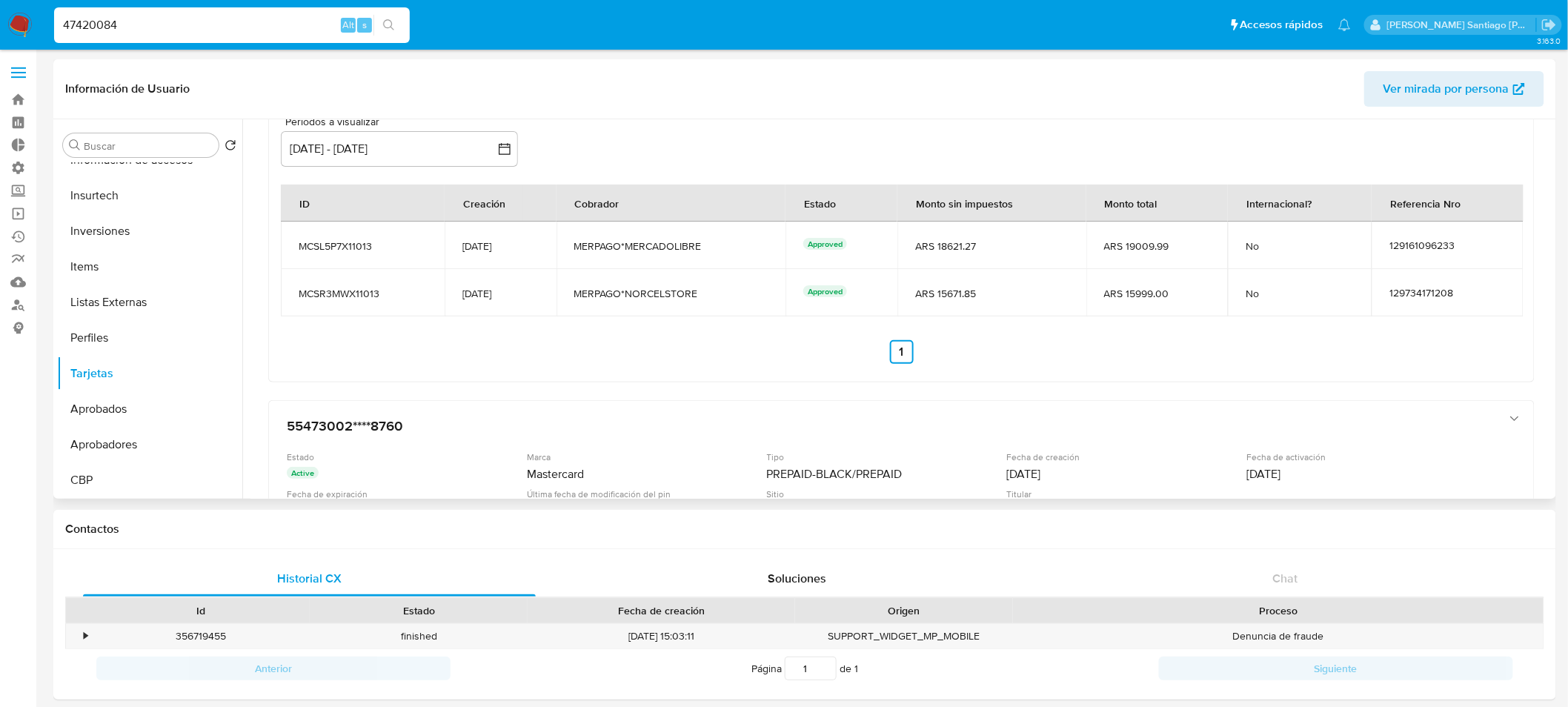
click at [679, 293] on span "MERPAGO*NORCELSTORE" at bounding box center [671, 294] width 194 height 14
drag, startPoint x: 658, startPoint y: 345, endPoint x: 650, endPoint y: 309, distance: 36.9
click at [657, 345] on ul "Anterior 1 Siguiente" at bounding box center [901, 352] width 1241 height 24
click at [656, 294] on span "MERPAGO*NORCELSTORE" at bounding box center [671, 294] width 194 height 14
click at [656, 294] on span "MERPAGO*NORCELSTORE" at bounding box center [671, 294] width 194 height 14
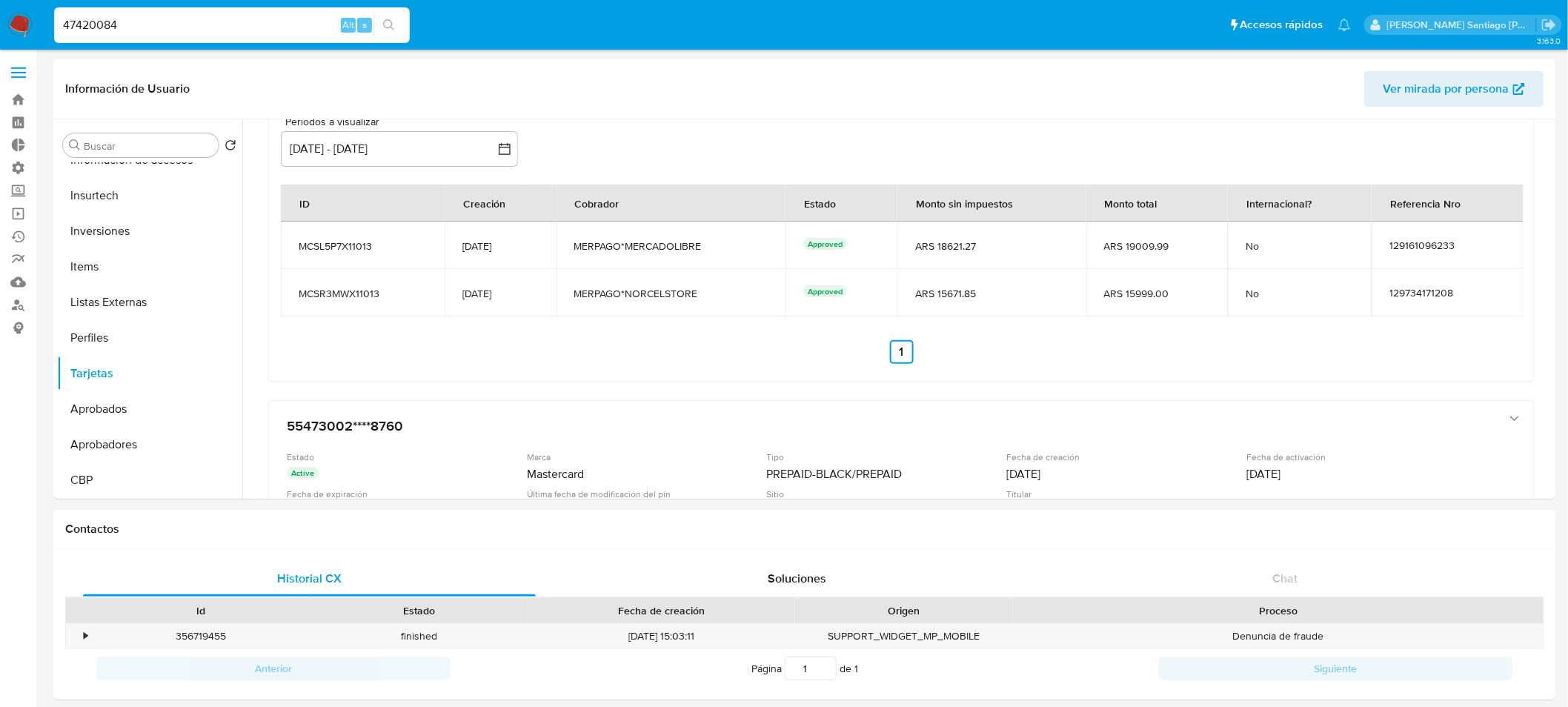
click at [254, 18] on input "47420084" at bounding box center [232, 25] width 356 height 20
paste input "NORCELSTORE"
click at [111, 18] on input "47420084NORCELSTORE" at bounding box center [232, 25] width 356 height 20
drag, startPoint x: 120, startPoint y: 27, endPoint x: 1, endPoint y: 16, distance: 119.5
click at [0, 26] on nav "Pausado Ver notificaciones 47420084NORCELSTORE Alt s Accesos rápidos Presiona l…" at bounding box center [784, 25] width 1568 height 49
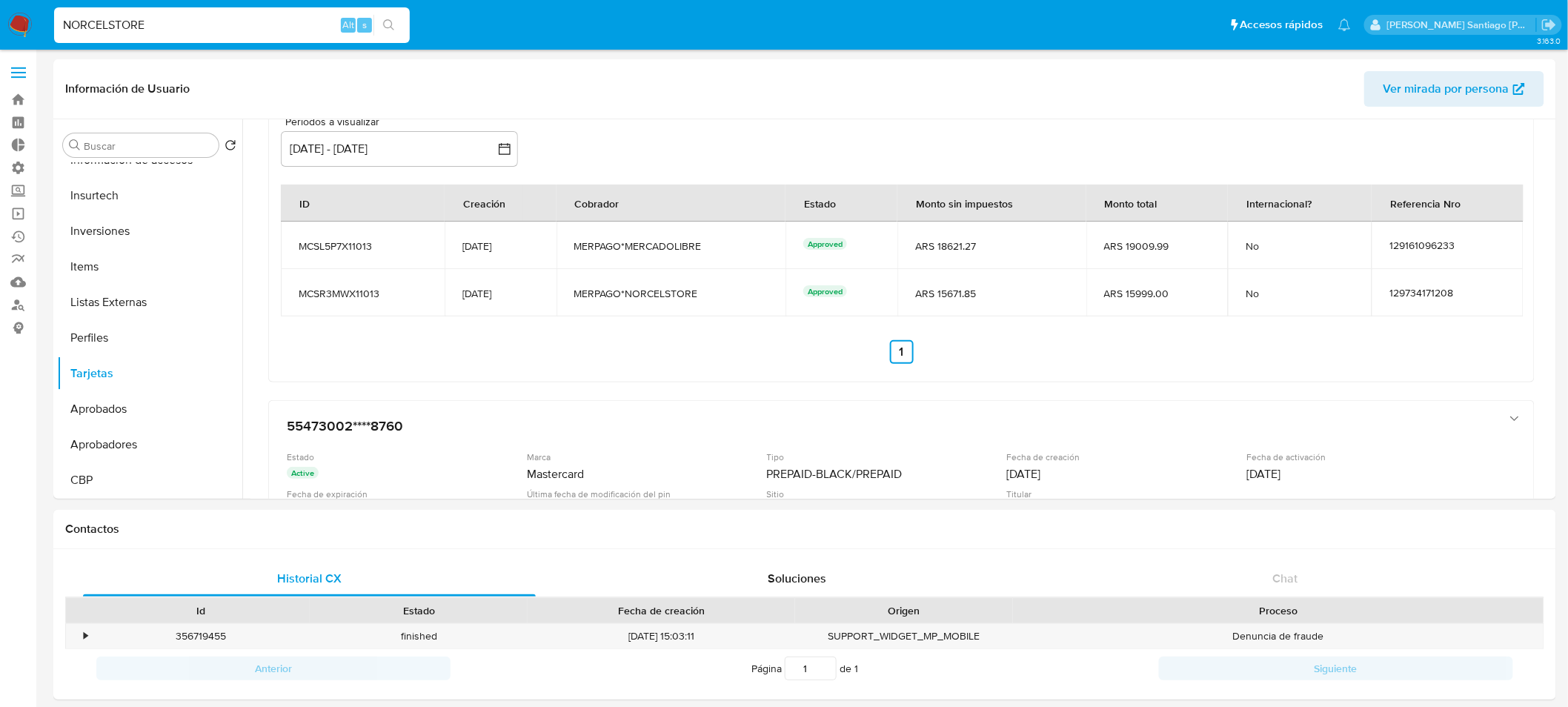
type input "NORCELSTORE"
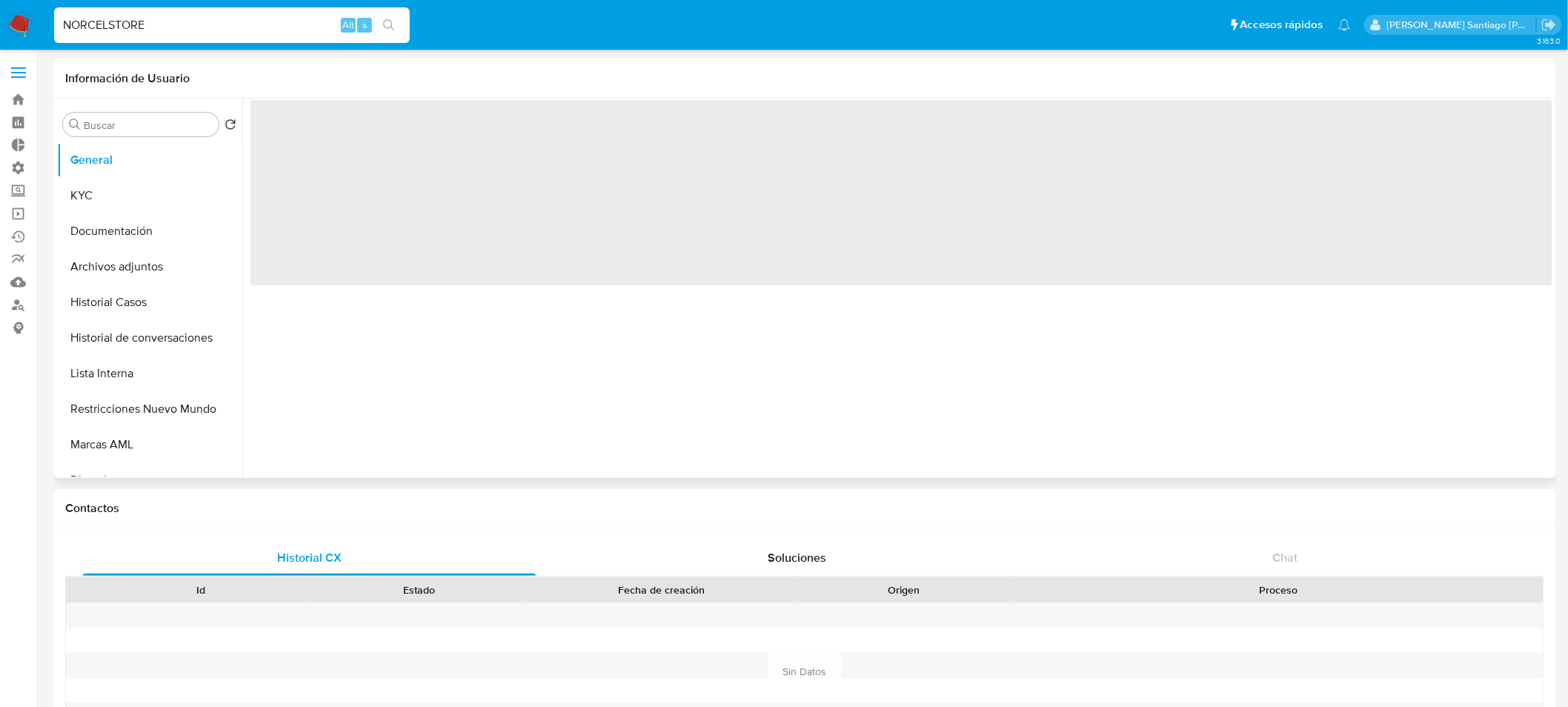
select select "10"
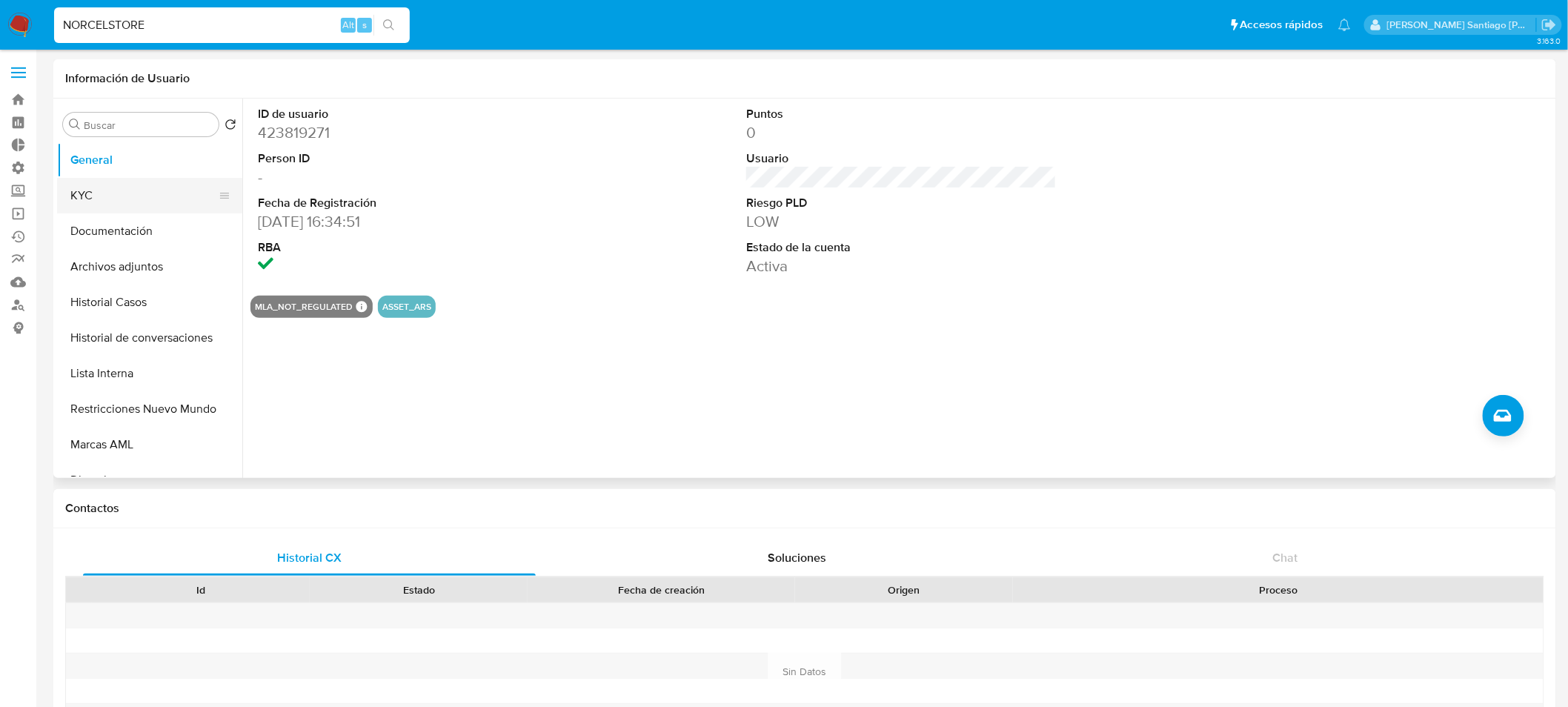
click at [152, 202] on button "KYC" at bounding box center [144, 196] width 174 height 36
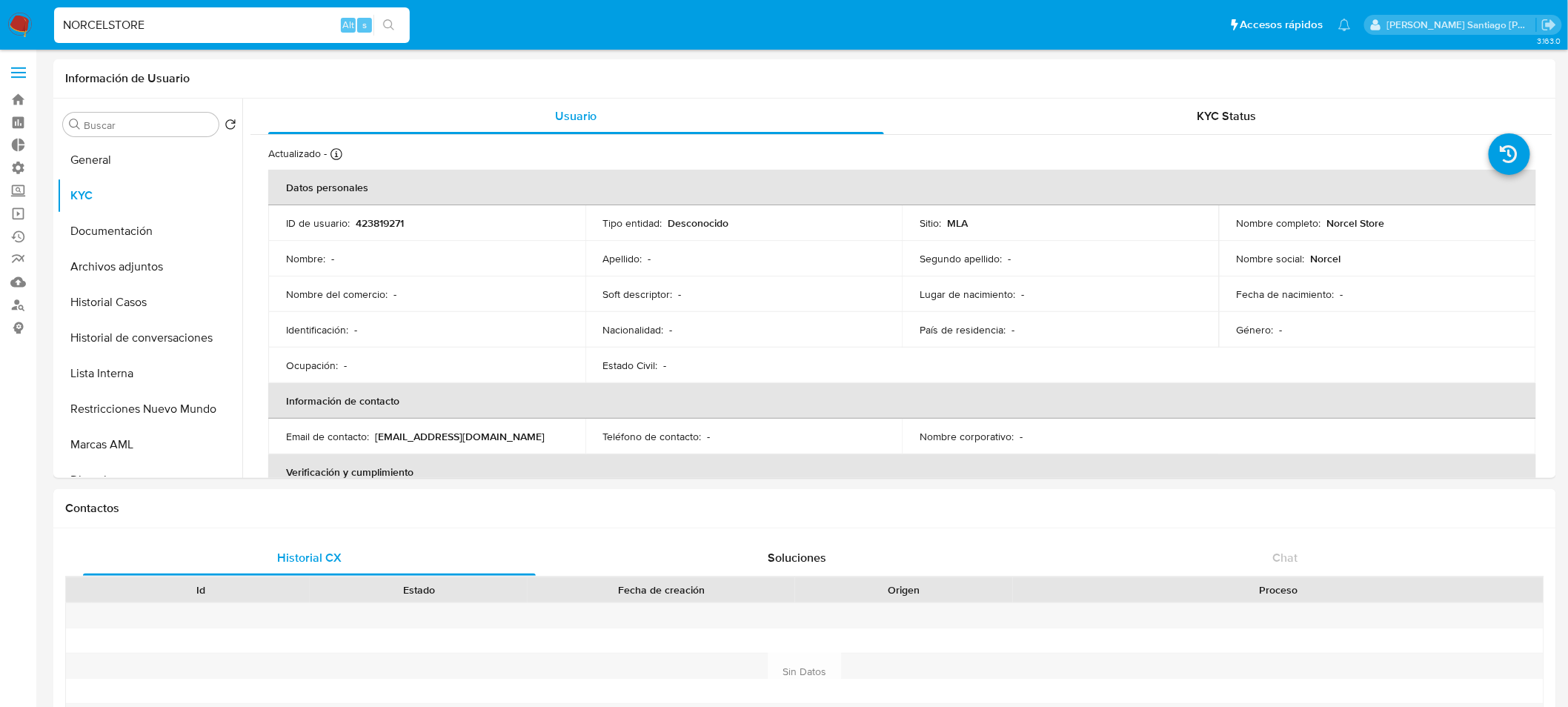
click at [205, 31] on input "NORCELSTORE" at bounding box center [232, 25] width 356 height 20
paste input "2158859080"
type input "2158859080"
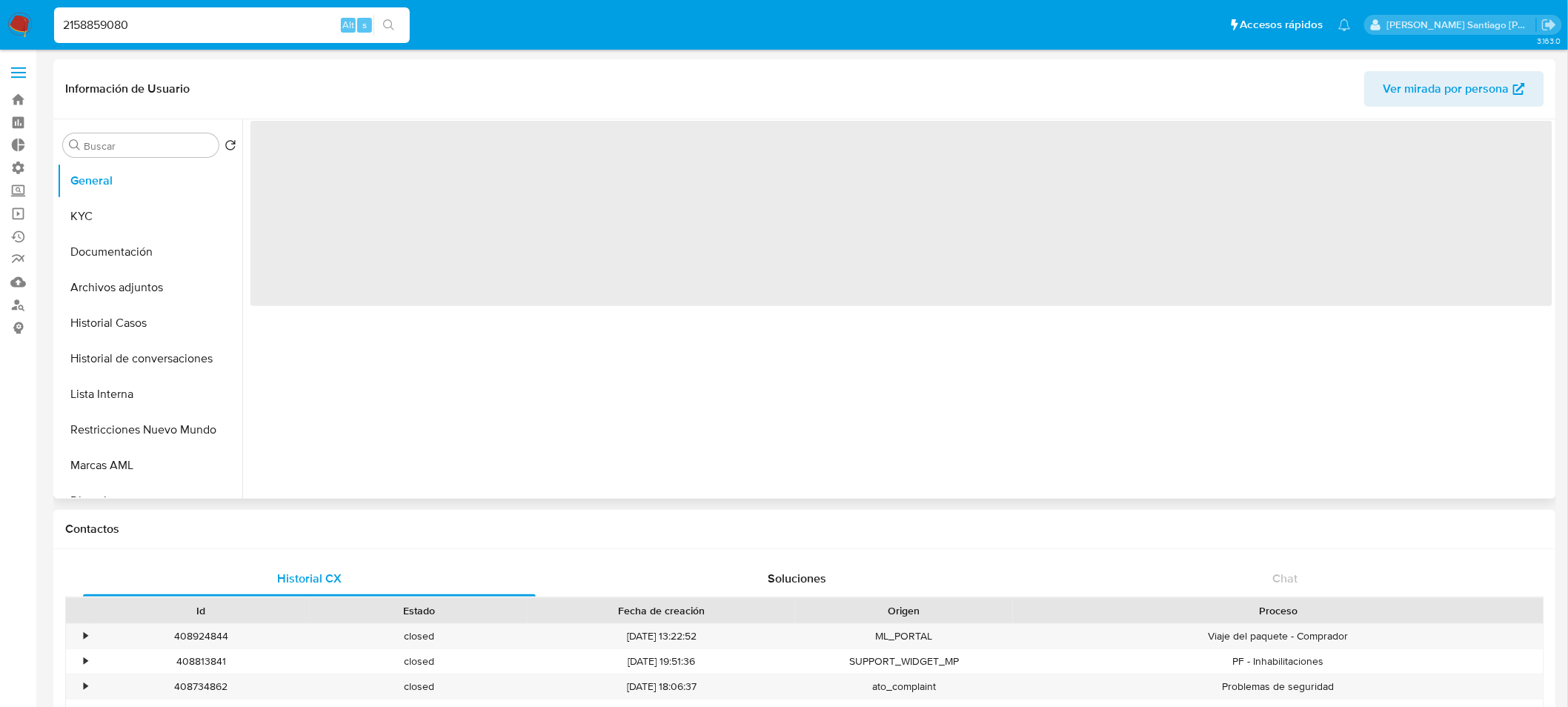
select select "10"
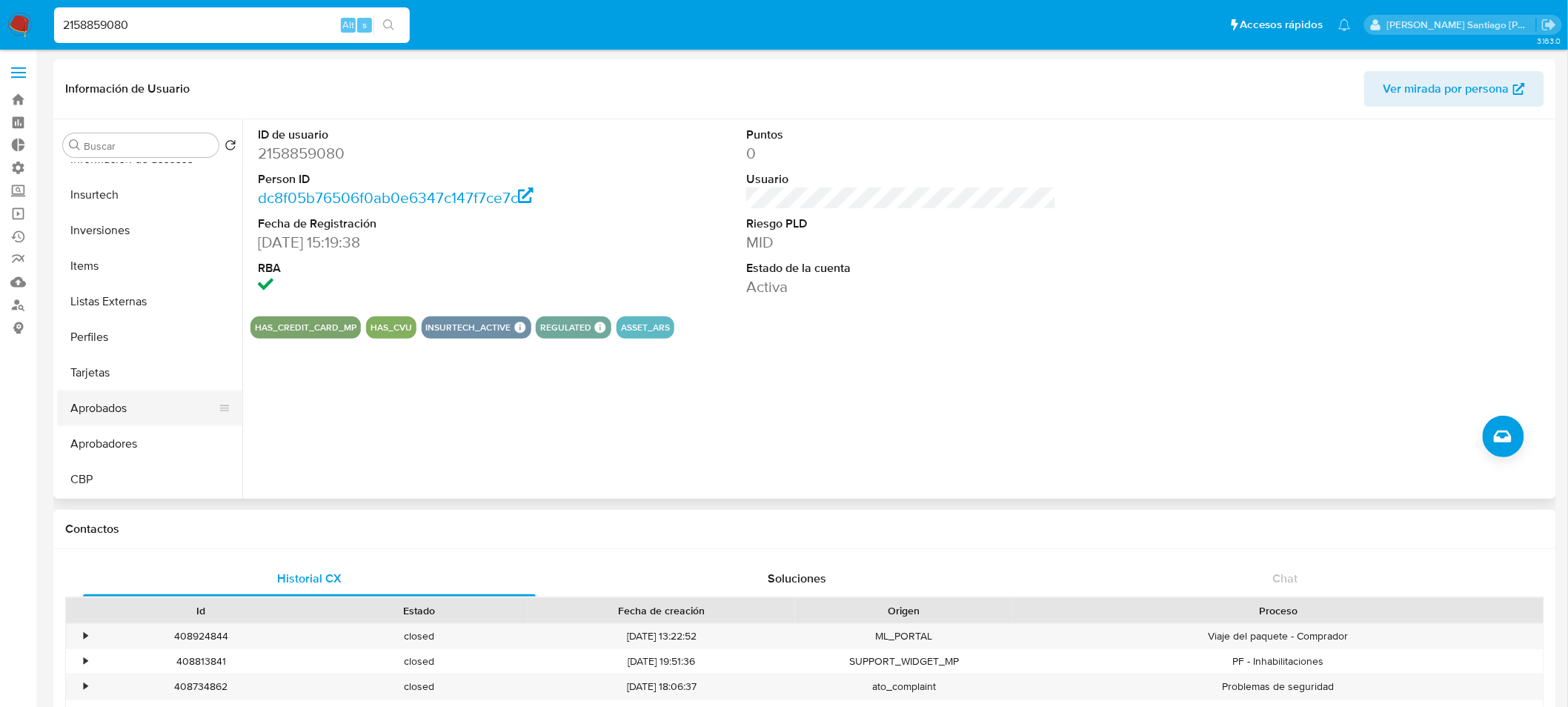
scroll to position [803, 0]
click at [107, 359] on button "Tarjetas" at bounding box center [144, 373] width 174 height 36
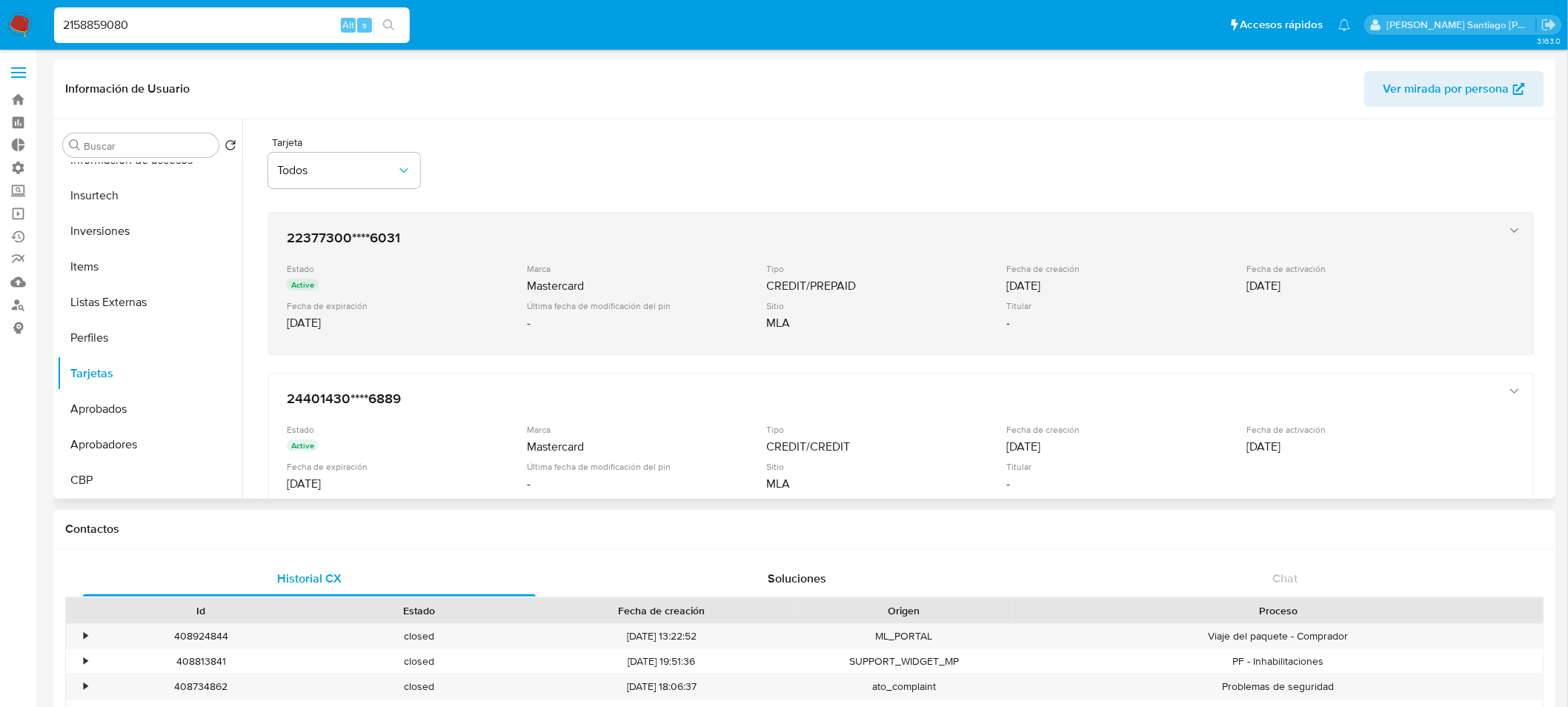
click at [375, 312] on div "Fecha de expiración 01/09/2030" at bounding box center [407, 316] width 240 height 31
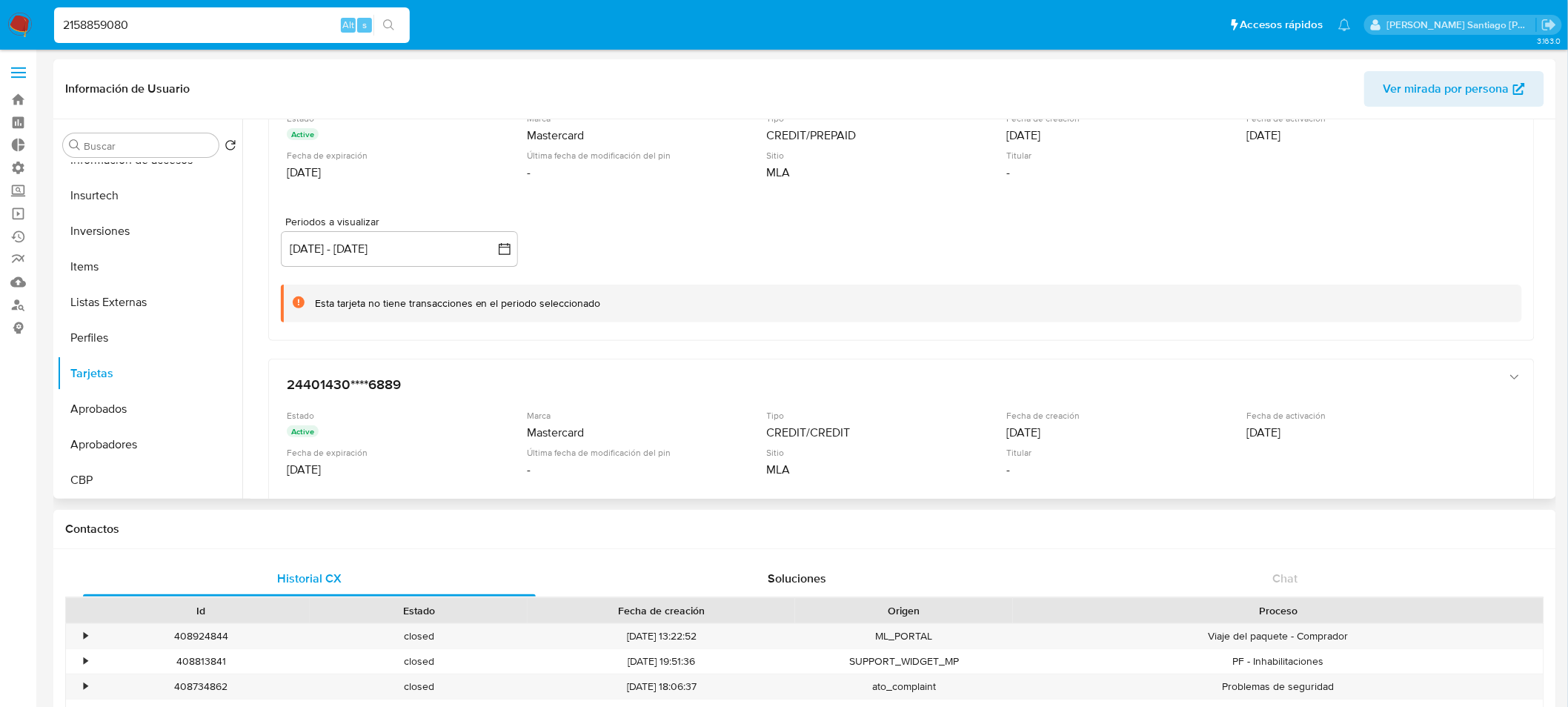
scroll to position [164, 0]
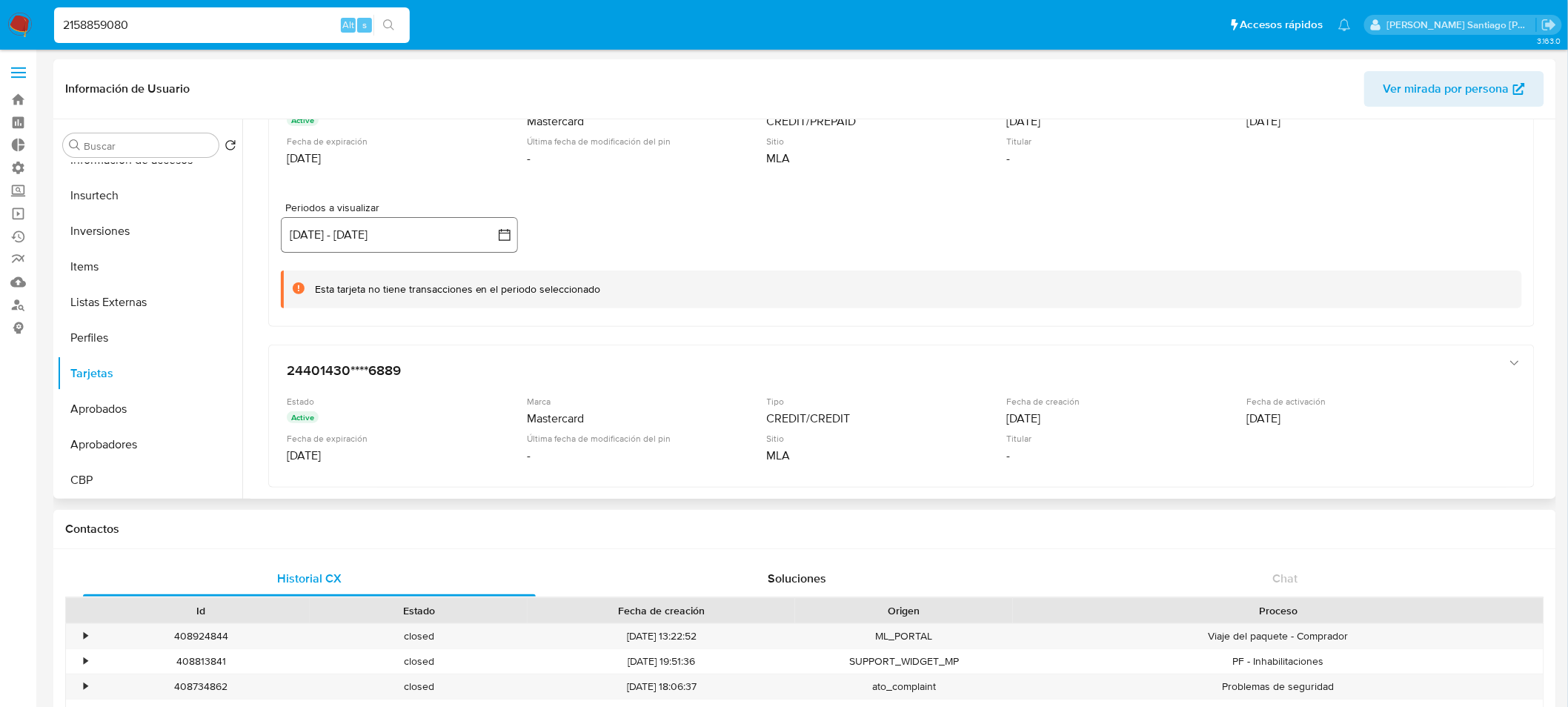
click at [495, 239] on button "17 jul 2025 - 14 oct 2025" at bounding box center [399, 235] width 237 height 36
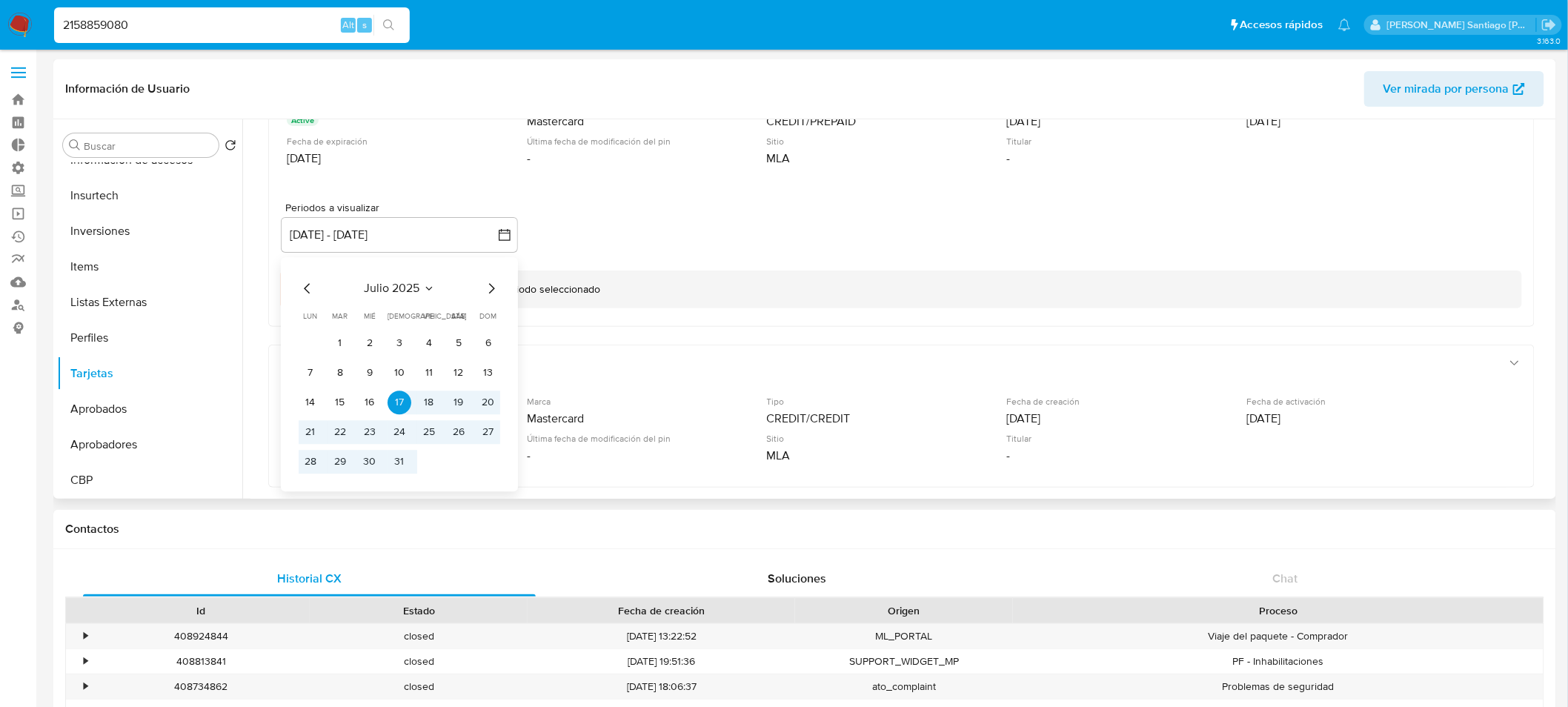
click at [715, 206] on div "Periodos a visualizar inputDatePicker 17 jul 2025 - 14 oct 2025 julio 2025 juli…" at bounding box center [901, 254] width 1241 height 106
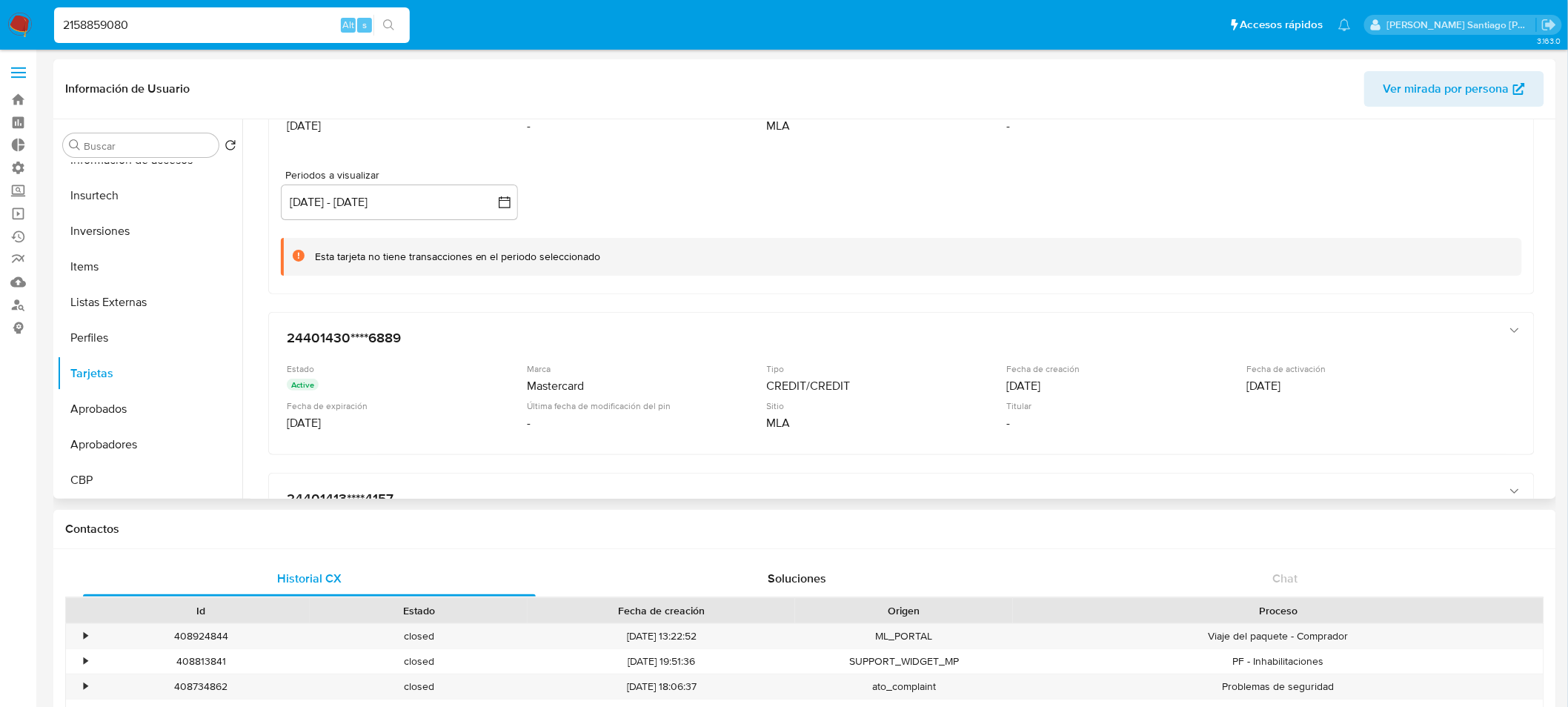
scroll to position [329, 0]
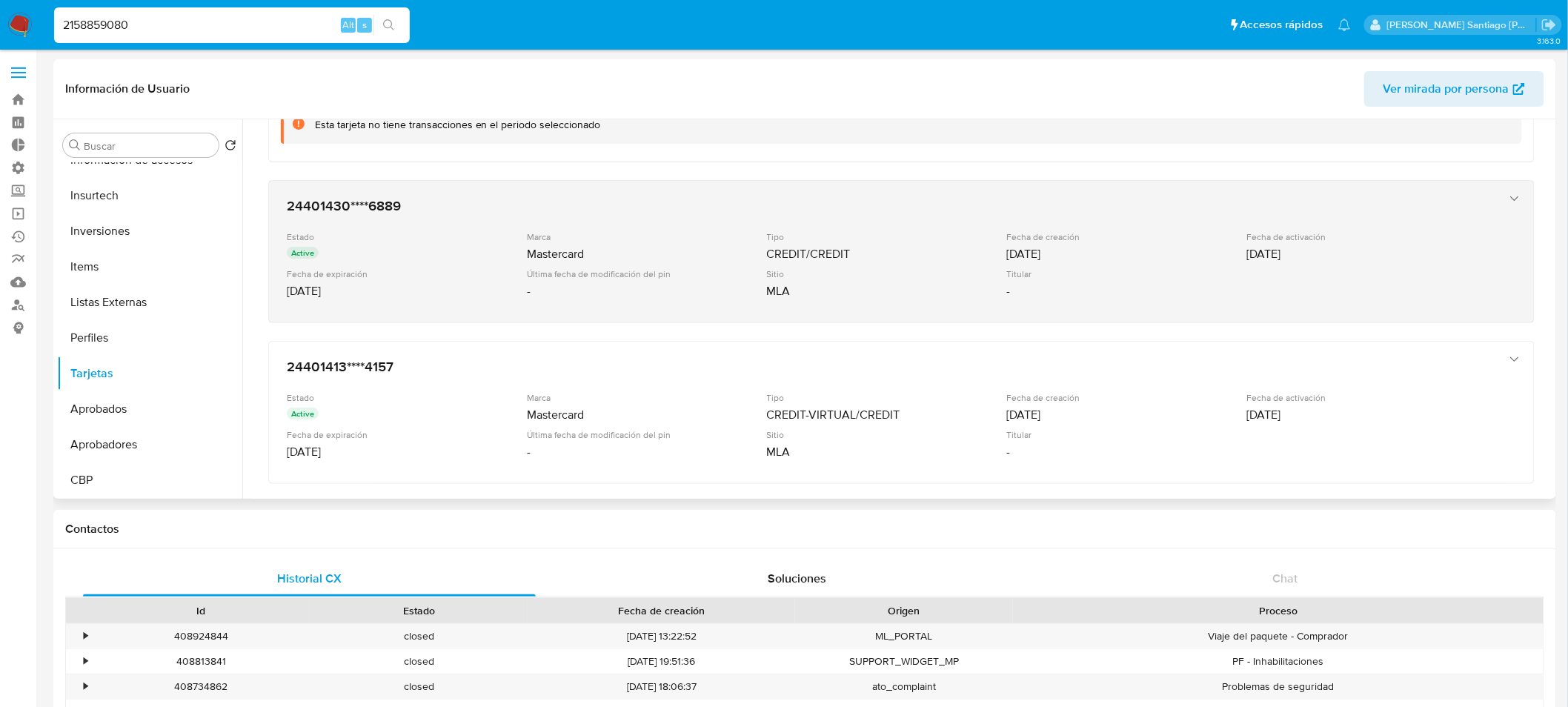
click at [663, 284] on div "-" at bounding box center [645, 291] width 237 height 14
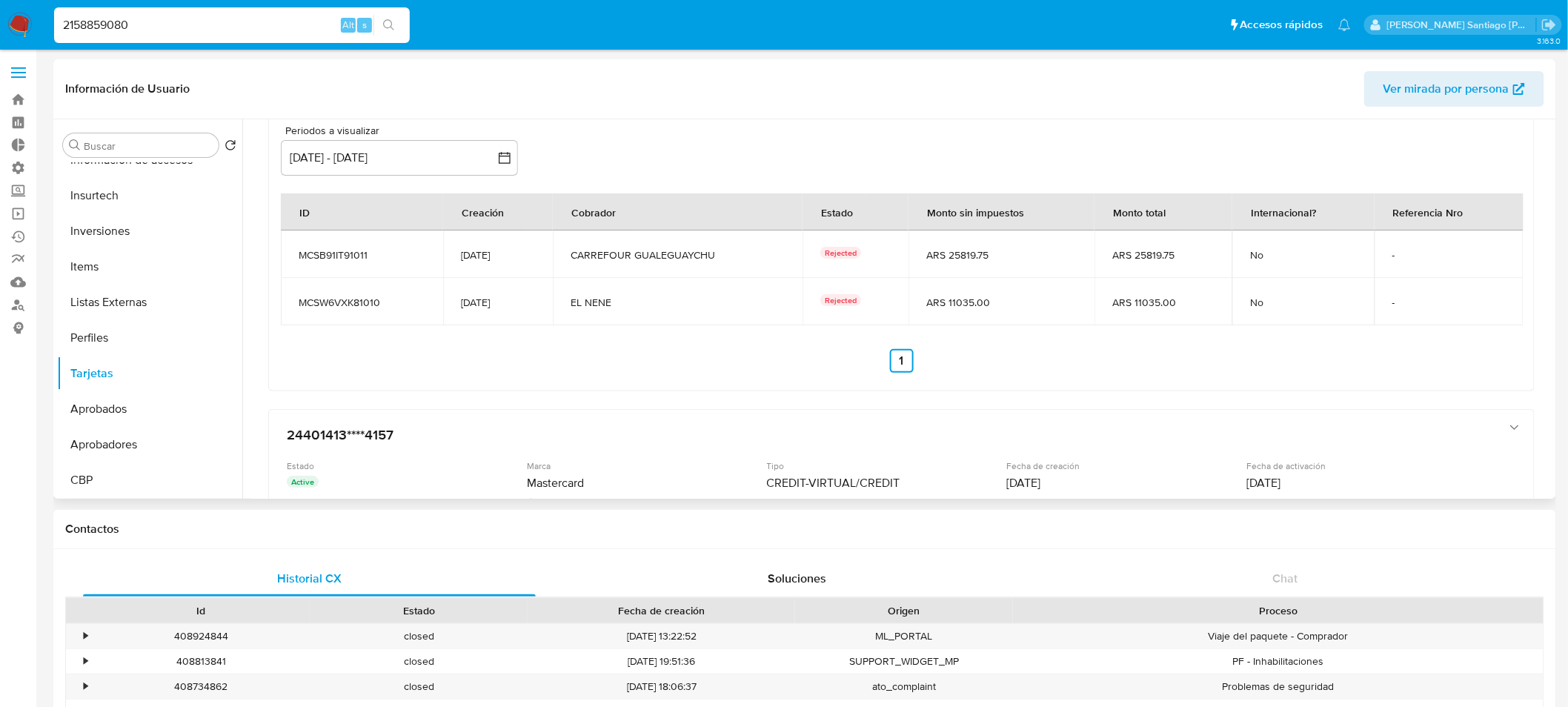
scroll to position [658, 0]
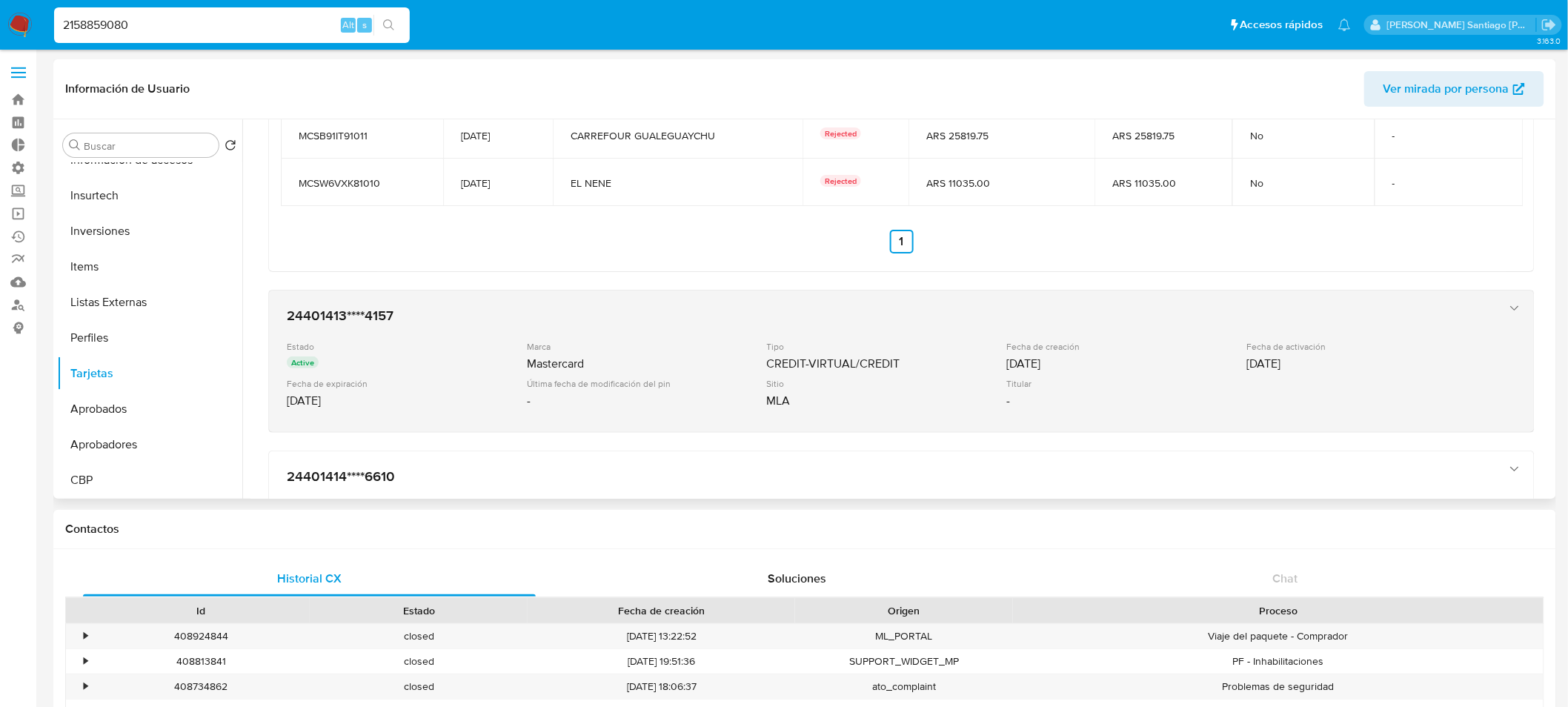
click at [1105, 356] on div "06/10/2025" at bounding box center [1125, 363] width 237 height 14
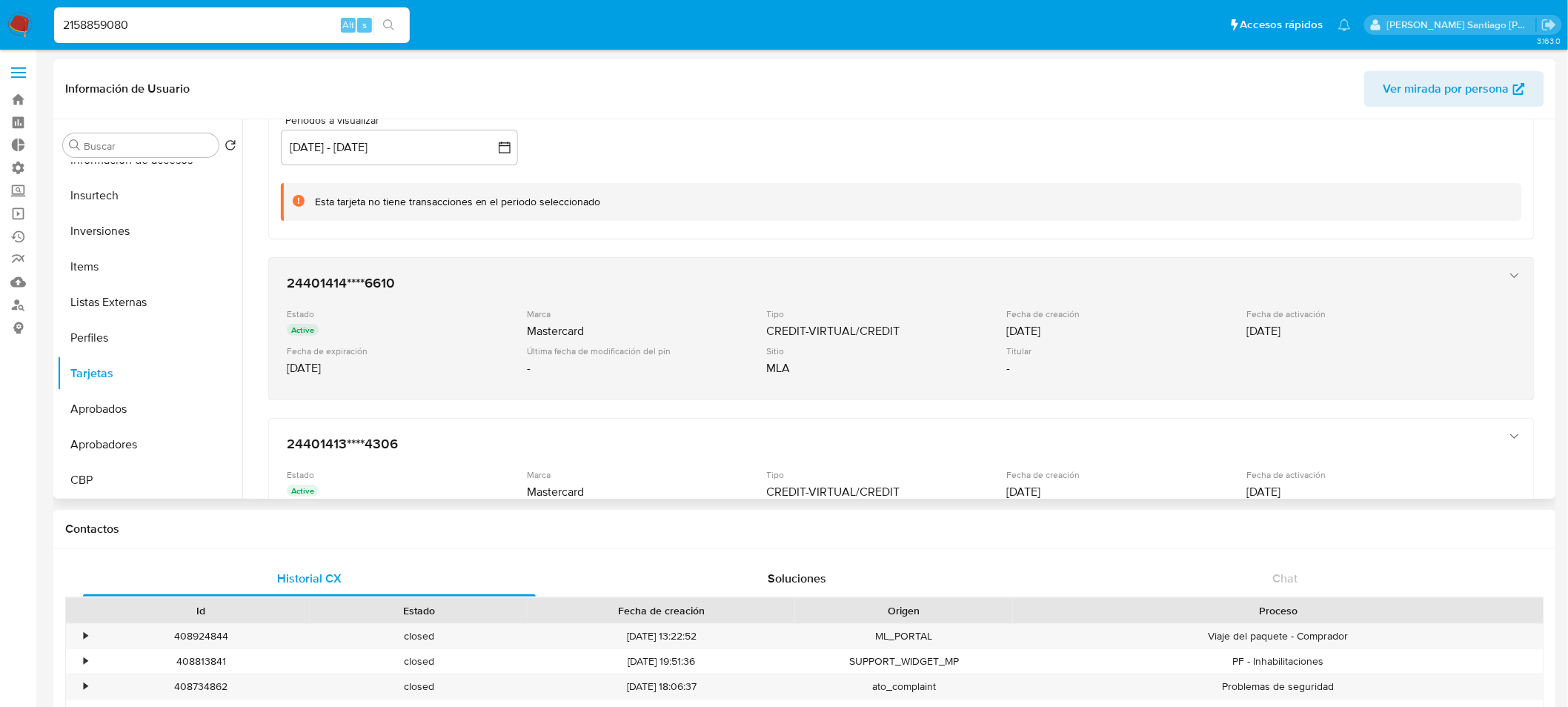
click at [912, 304] on div "24401414****6610 Estado Active Marca Mastercard Tipo CREDIT-VIRTUAL/CREDIT Fech…" at bounding box center [887, 328] width 1212 height 121
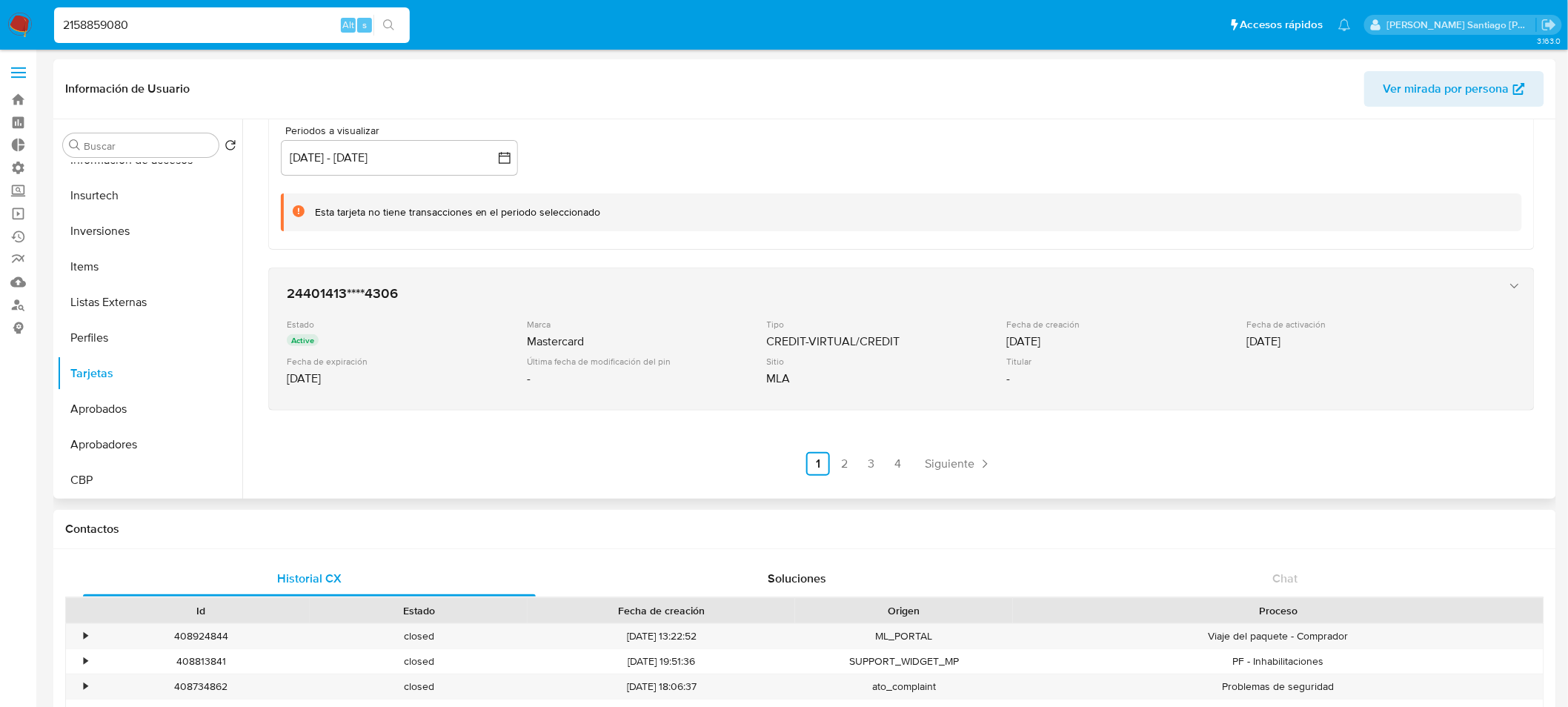
click at [1029, 351] on div "Estado Active Marca Mastercard Tipo CREDIT-VIRTUAL/CREDIT Fecha de creación 06/…" at bounding box center [887, 355] width 1200 height 73
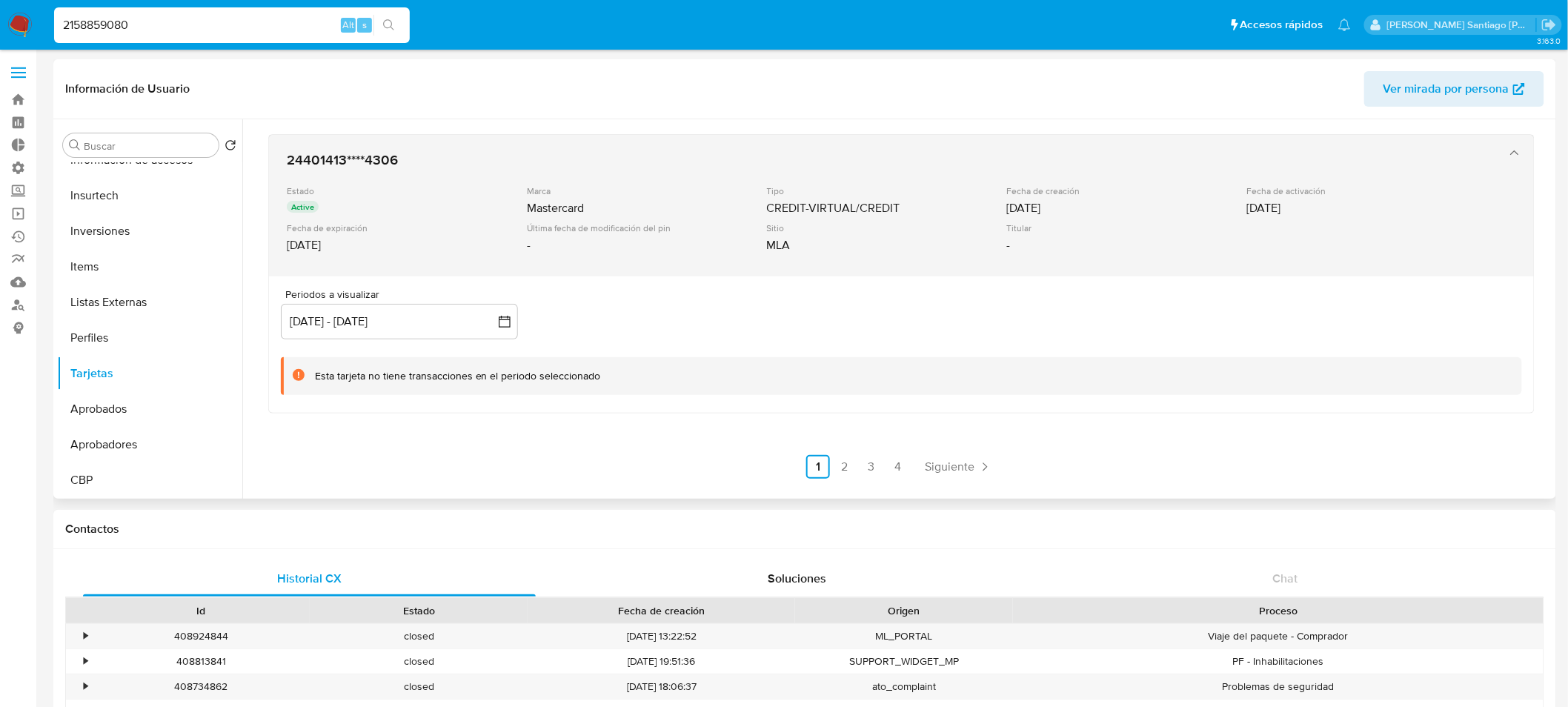
scroll to position [1410, 0]
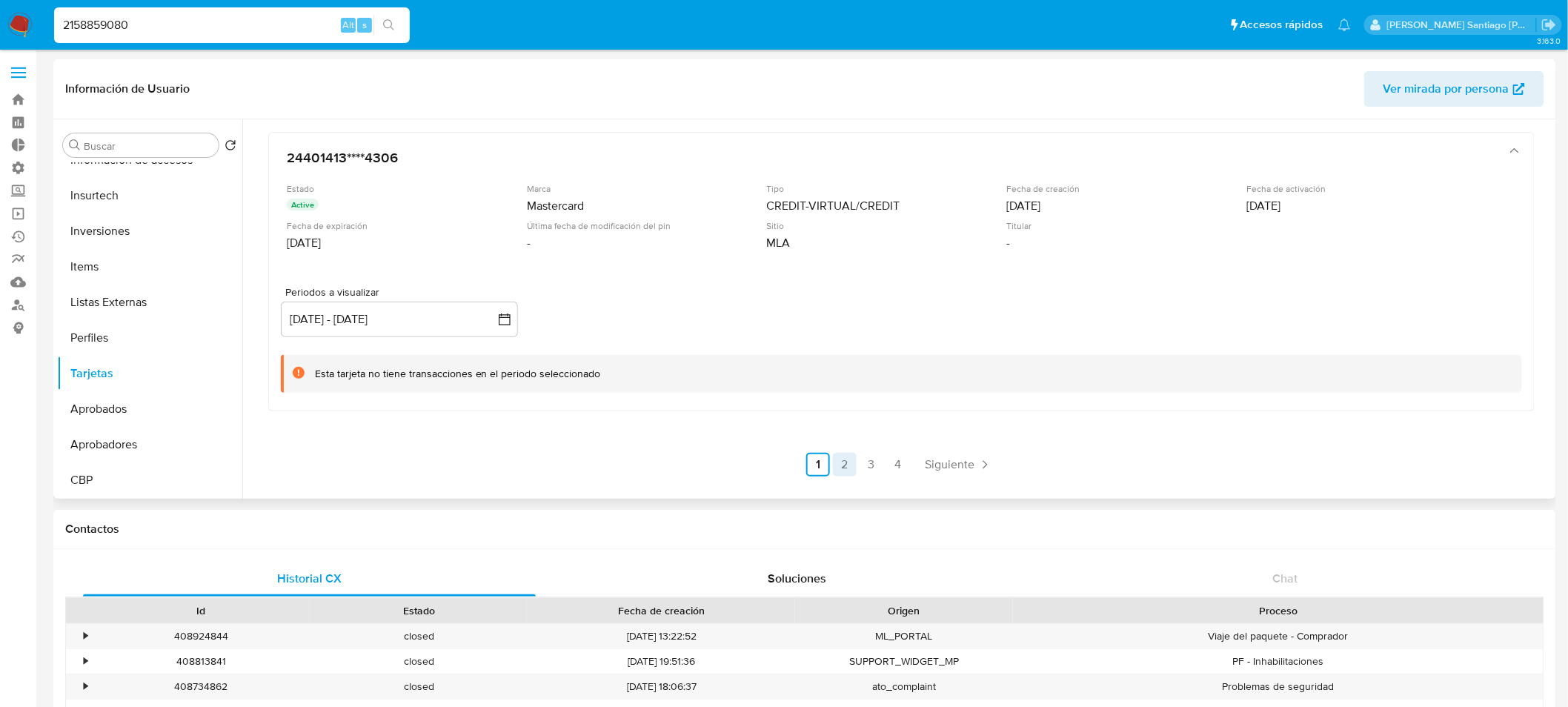
click at [850, 458] on link "2" at bounding box center [845, 465] width 24 height 24
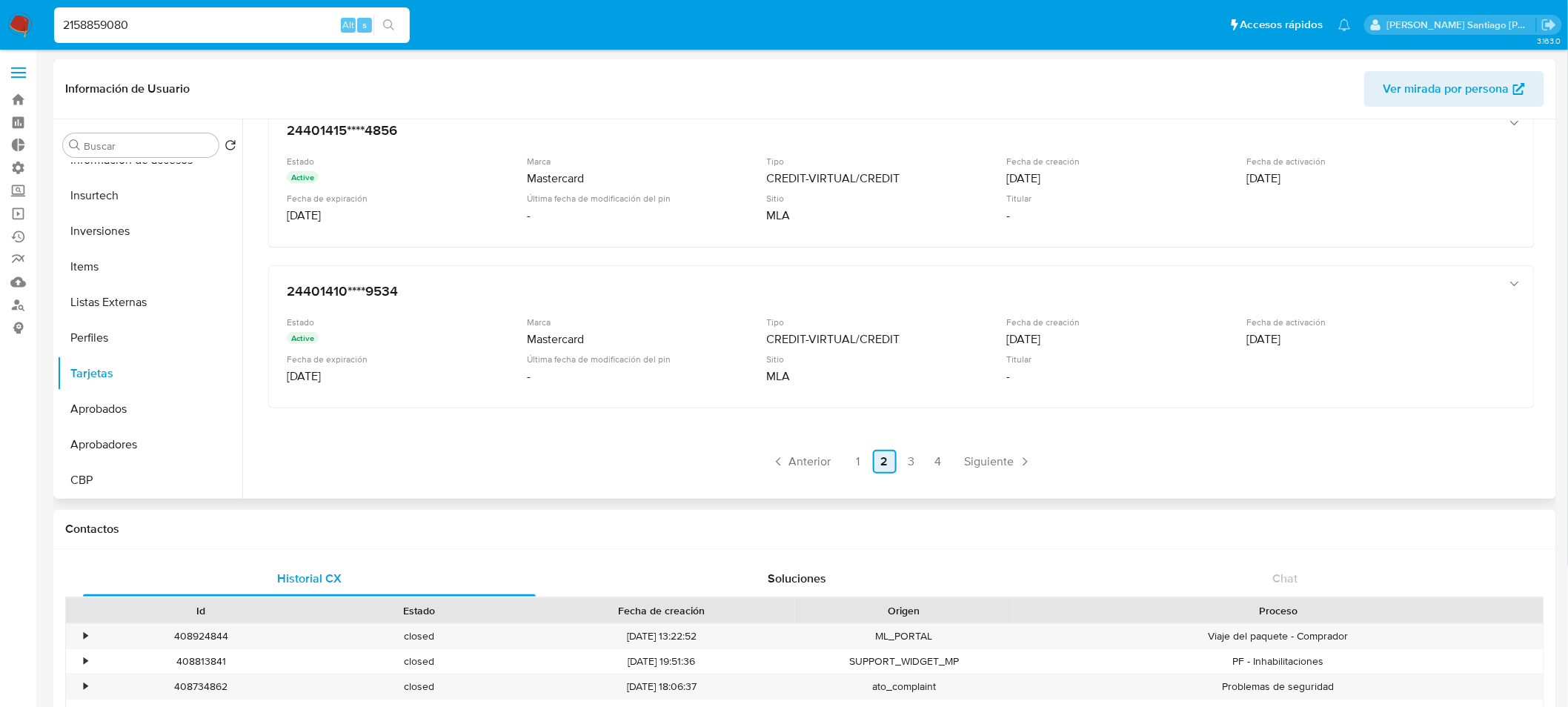
scroll to position [588, 0]
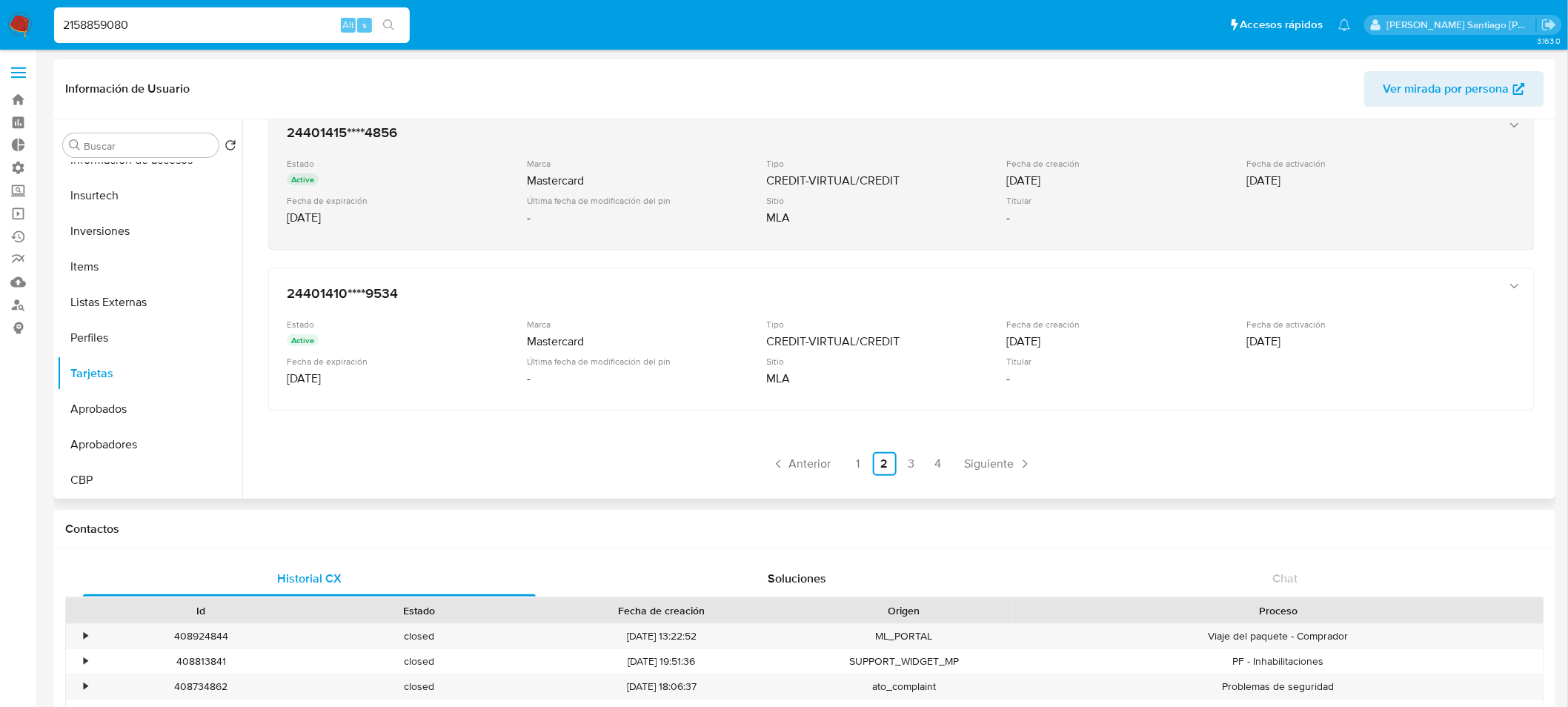
click at [937, 219] on div "MLA" at bounding box center [885, 217] width 237 height 14
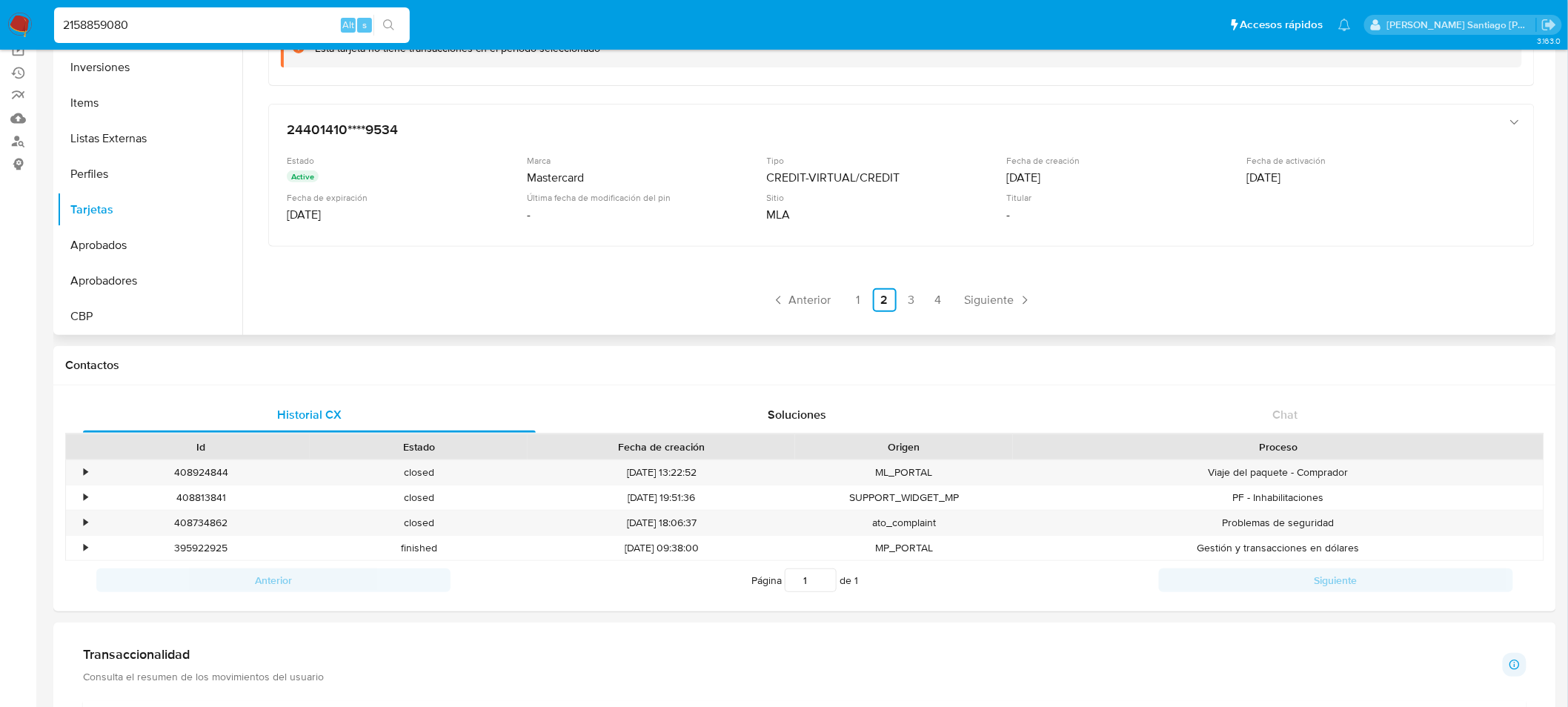
scroll to position [164, 0]
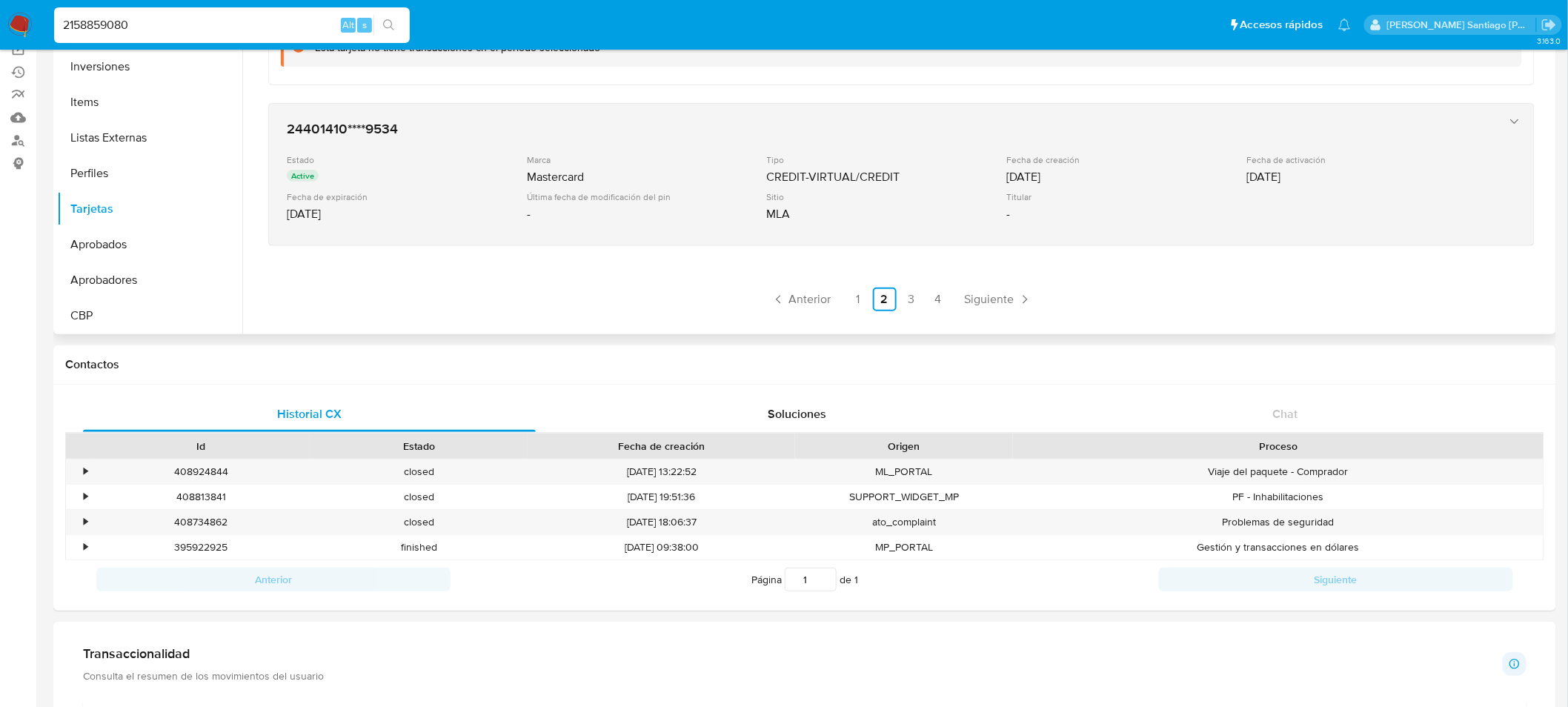
click at [912, 194] on div "Sitio" at bounding box center [885, 197] width 237 height 11
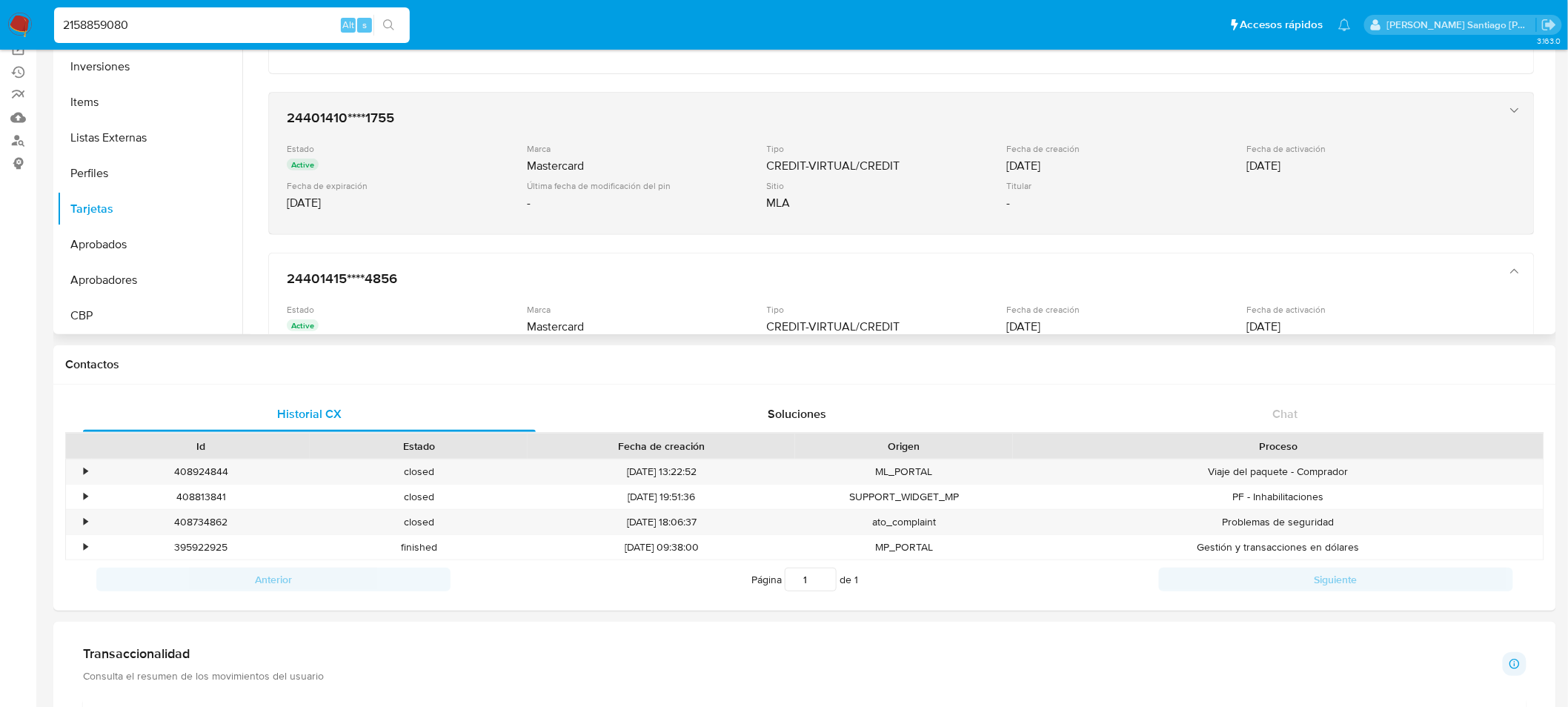
scroll to position [284, 0]
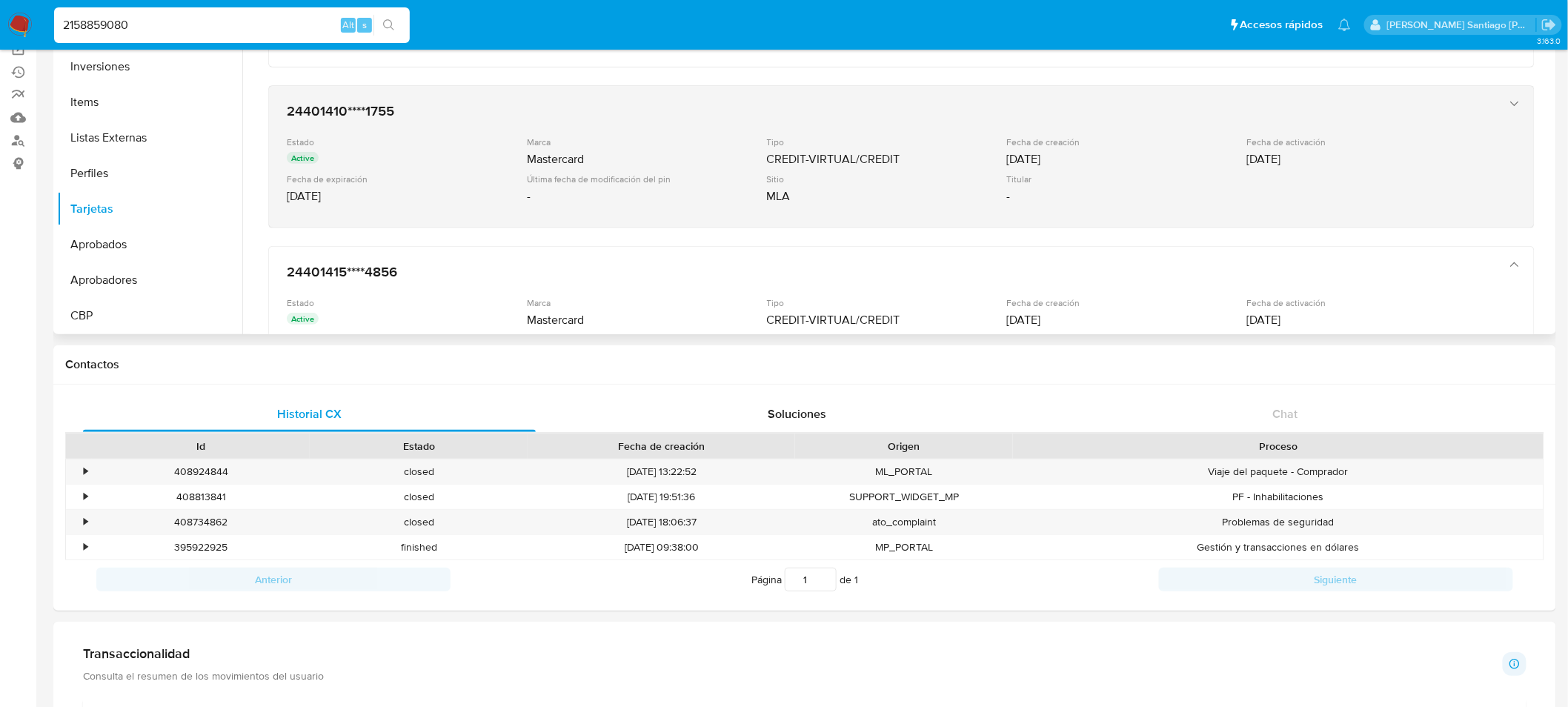
click at [892, 203] on div "Estado Active Marca Mastercard Tipo CREDIT-VIRTUAL/CREDIT Fecha de creación 06/…" at bounding box center [887, 173] width 1200 height 73
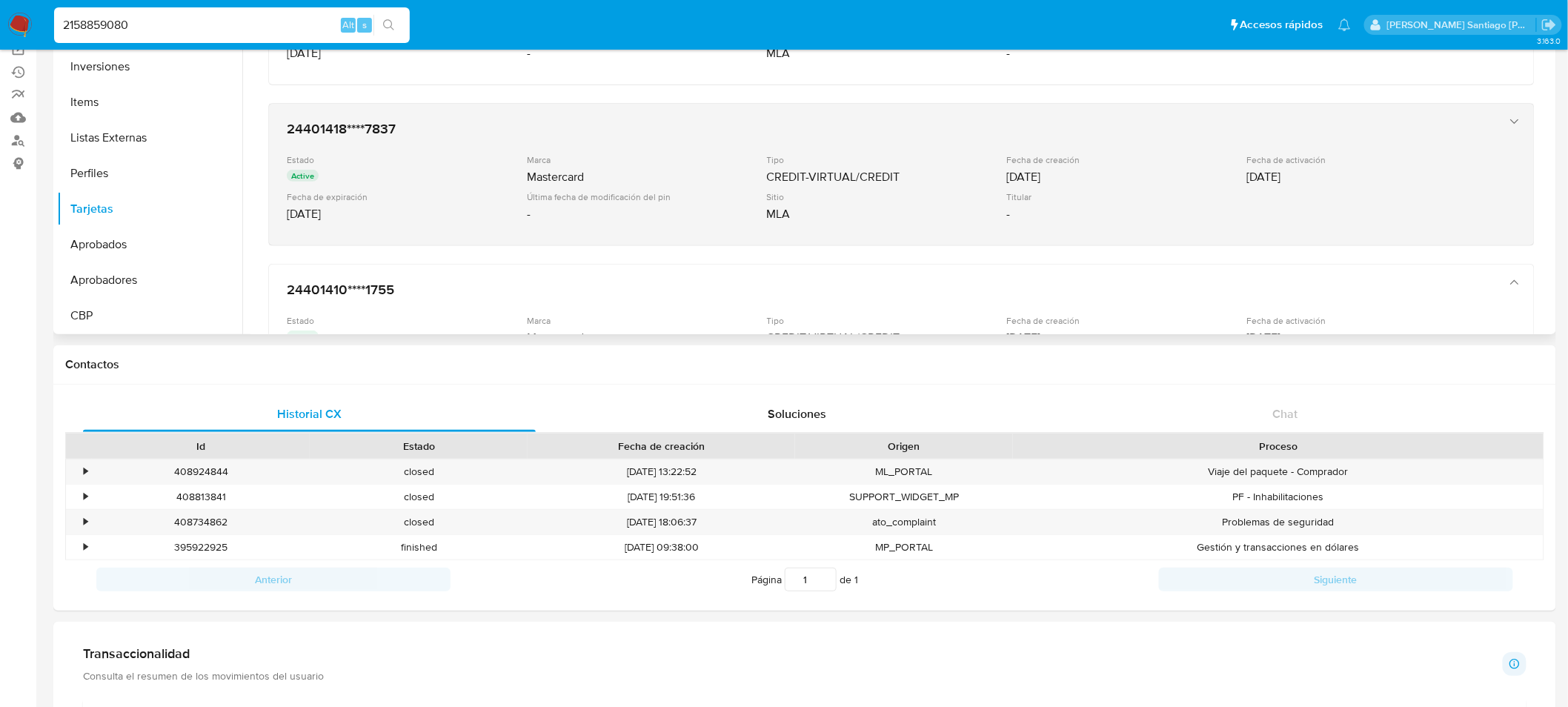
scroll to position [0, 0]
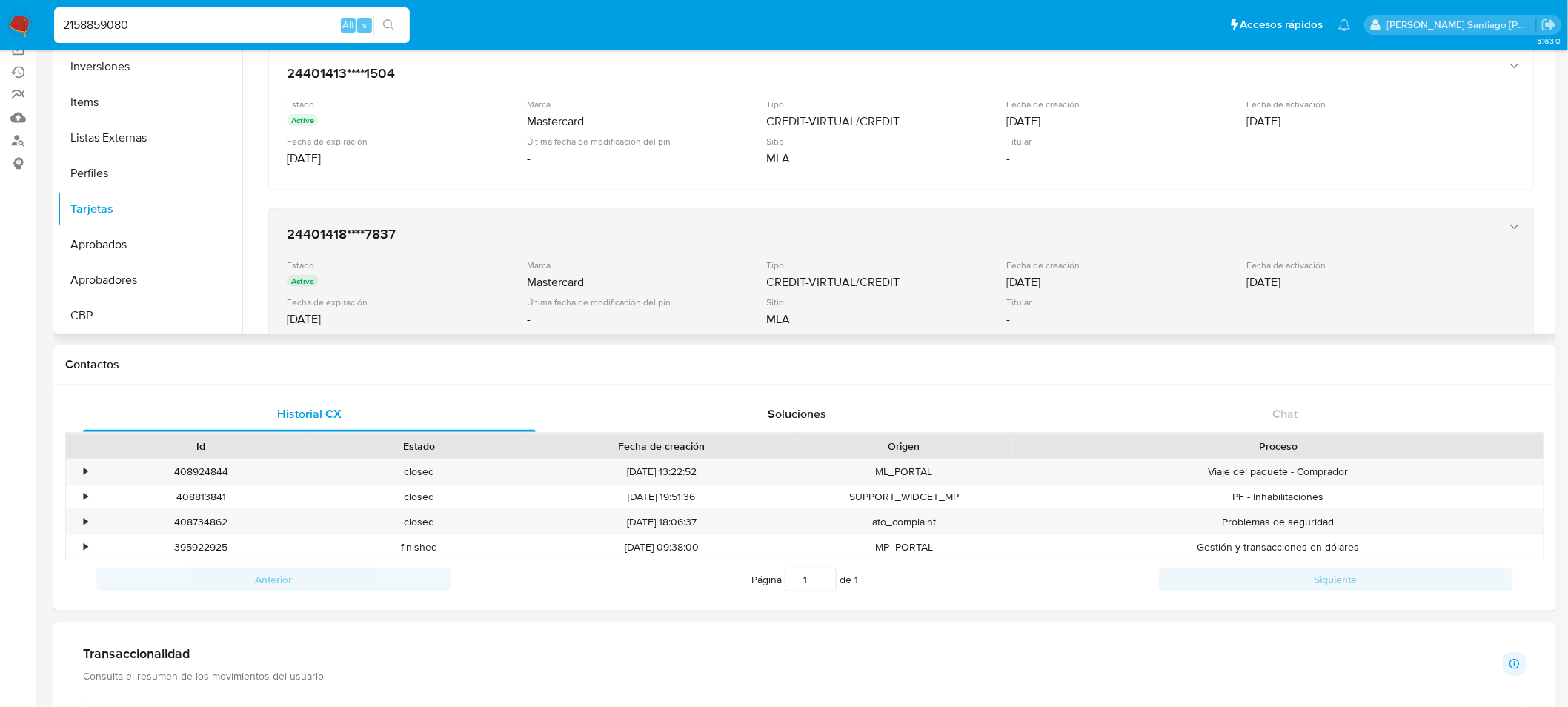
click at [873, 237] on h3 "24401418****7837" at bounding box center [887, 233] width 1200 height 14
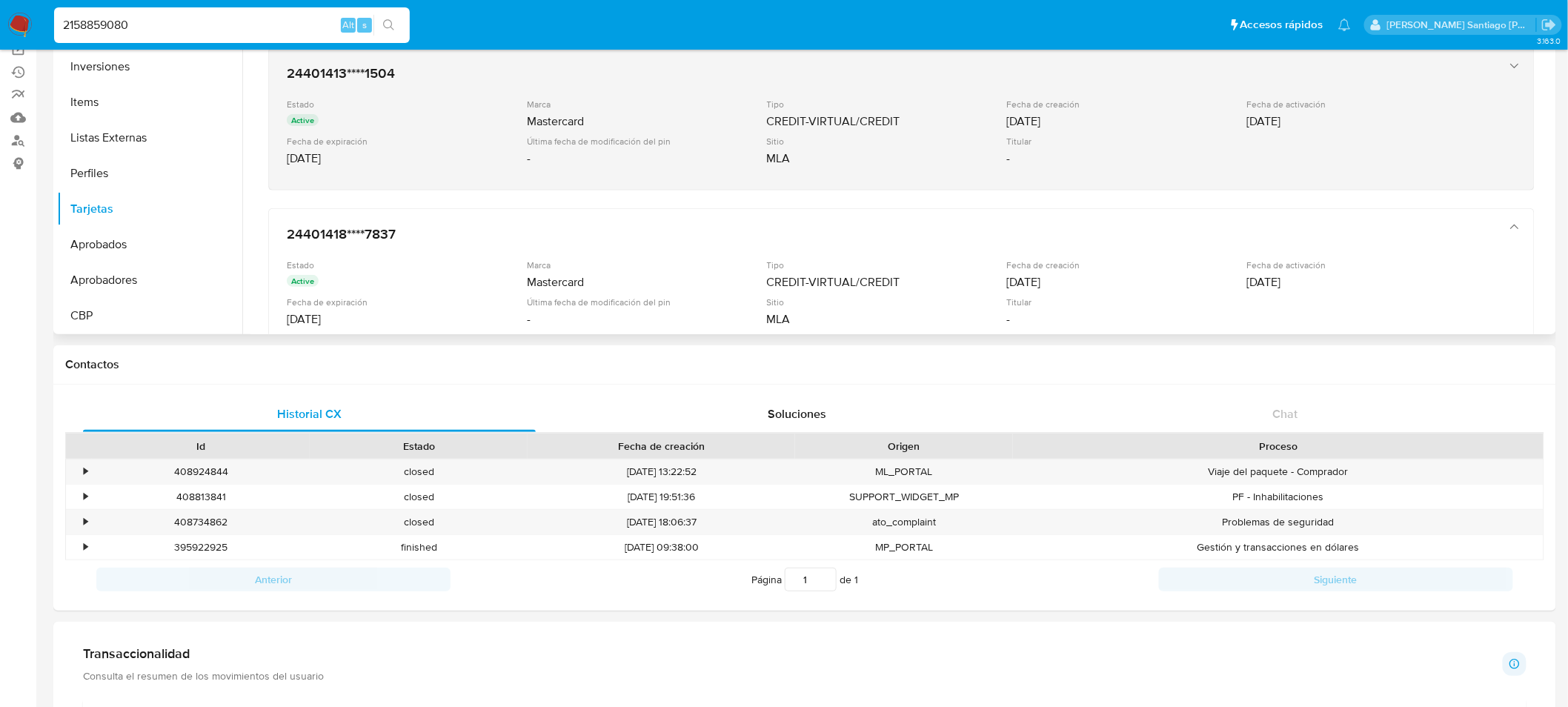
click at [870, 164] on div "MLA" at bounding box center [885, 158] width 237 height 14
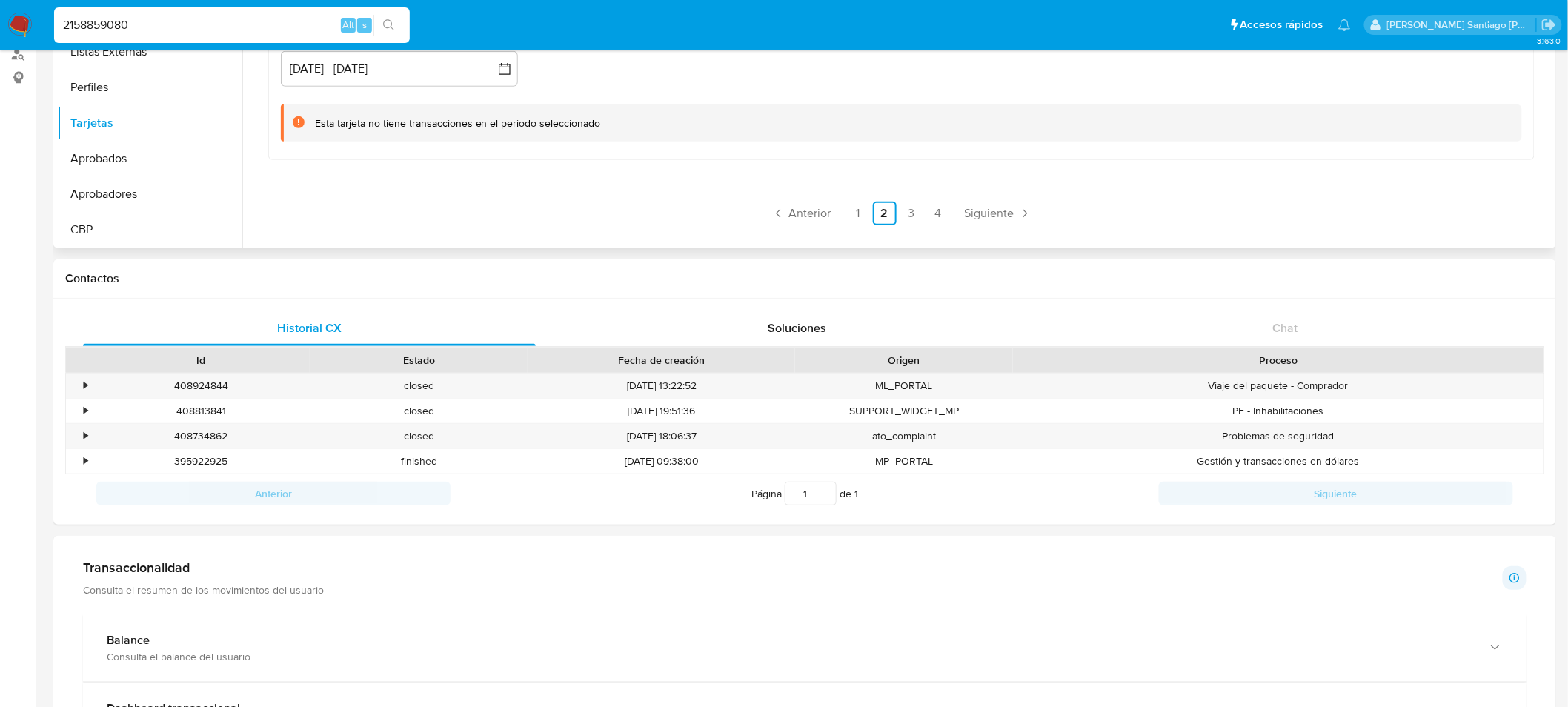
scroll to position [247, 0]
click at [912, 219] on link "3" at bounding box center [911, 217] width 24 height 24
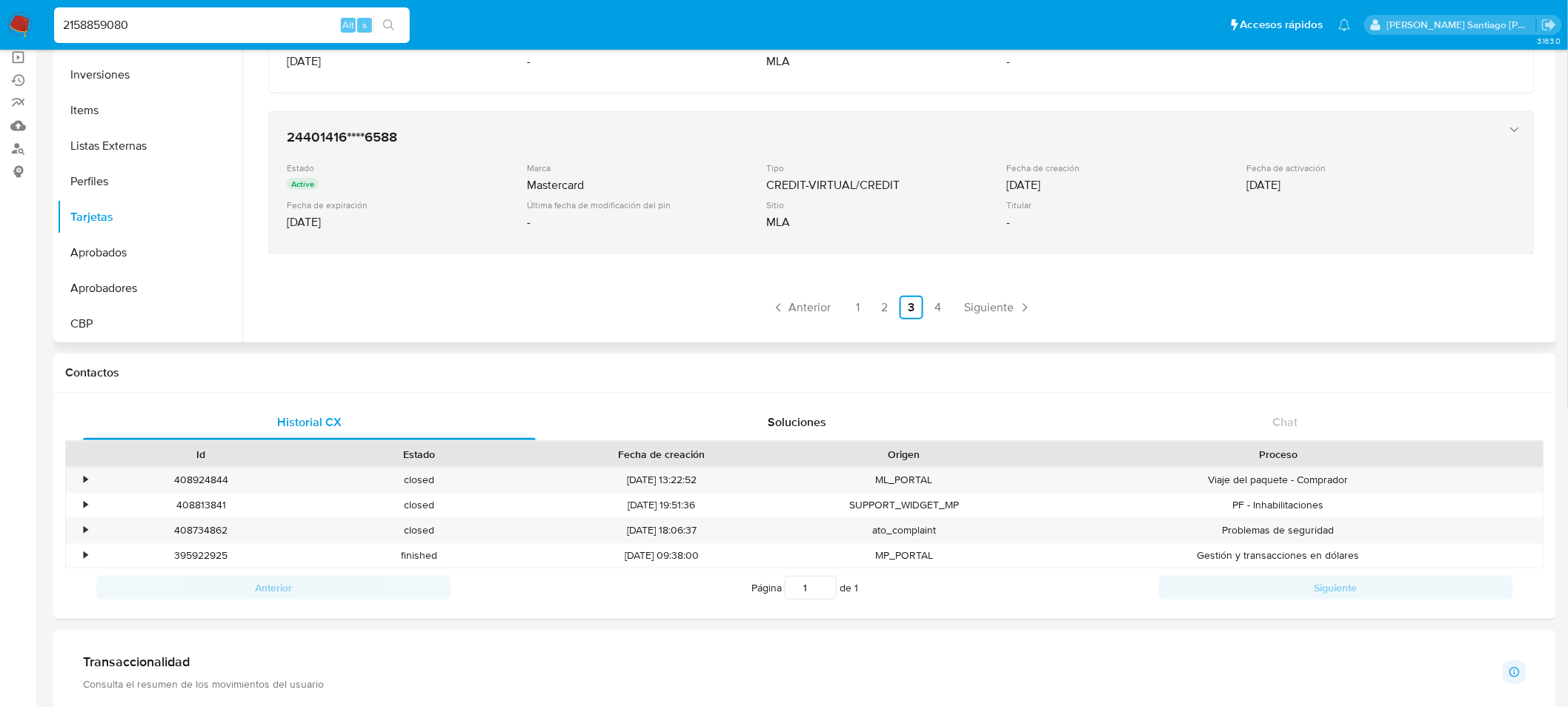
scroll to position [83, 0]
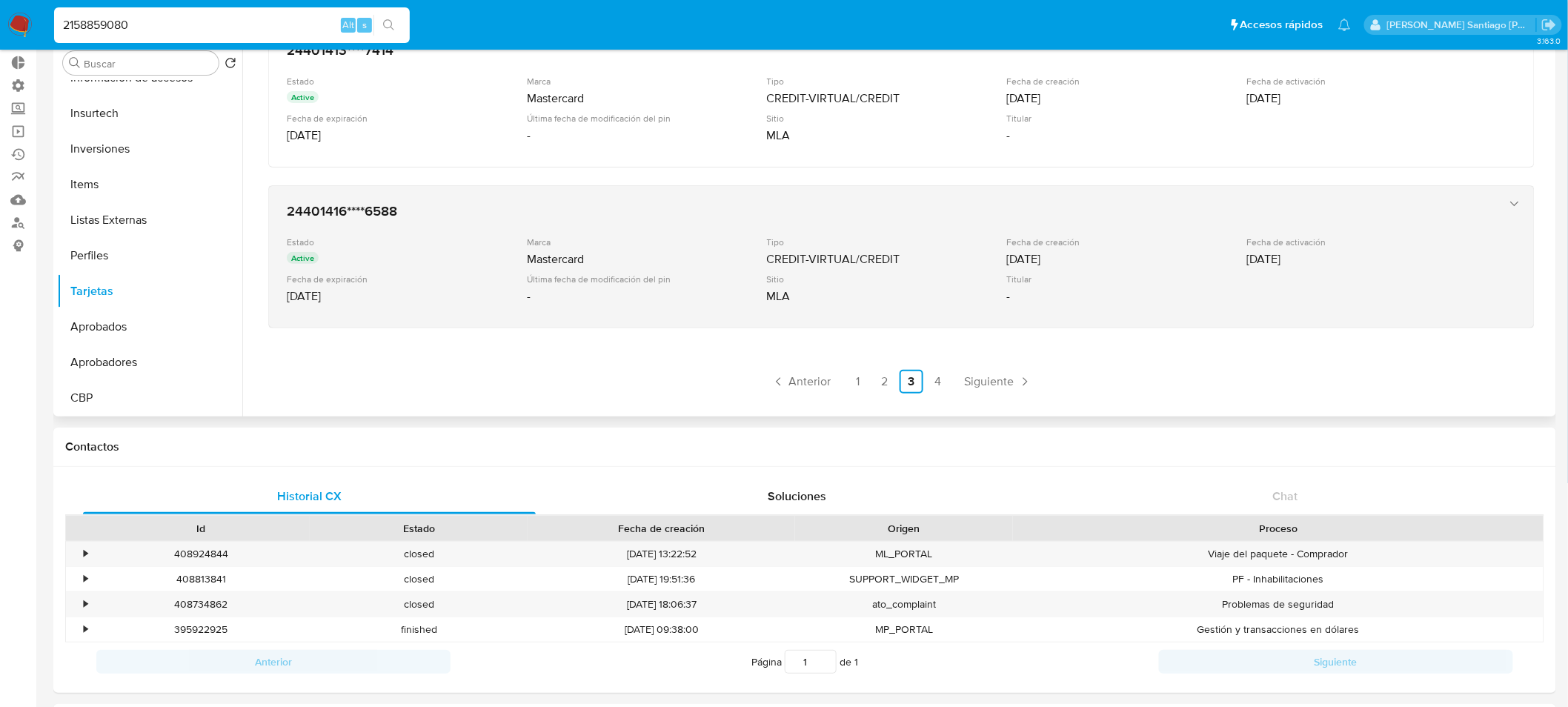
click at [1094, 282] on div "Titular" at bounding box center [1125, 278] width 237 height 11
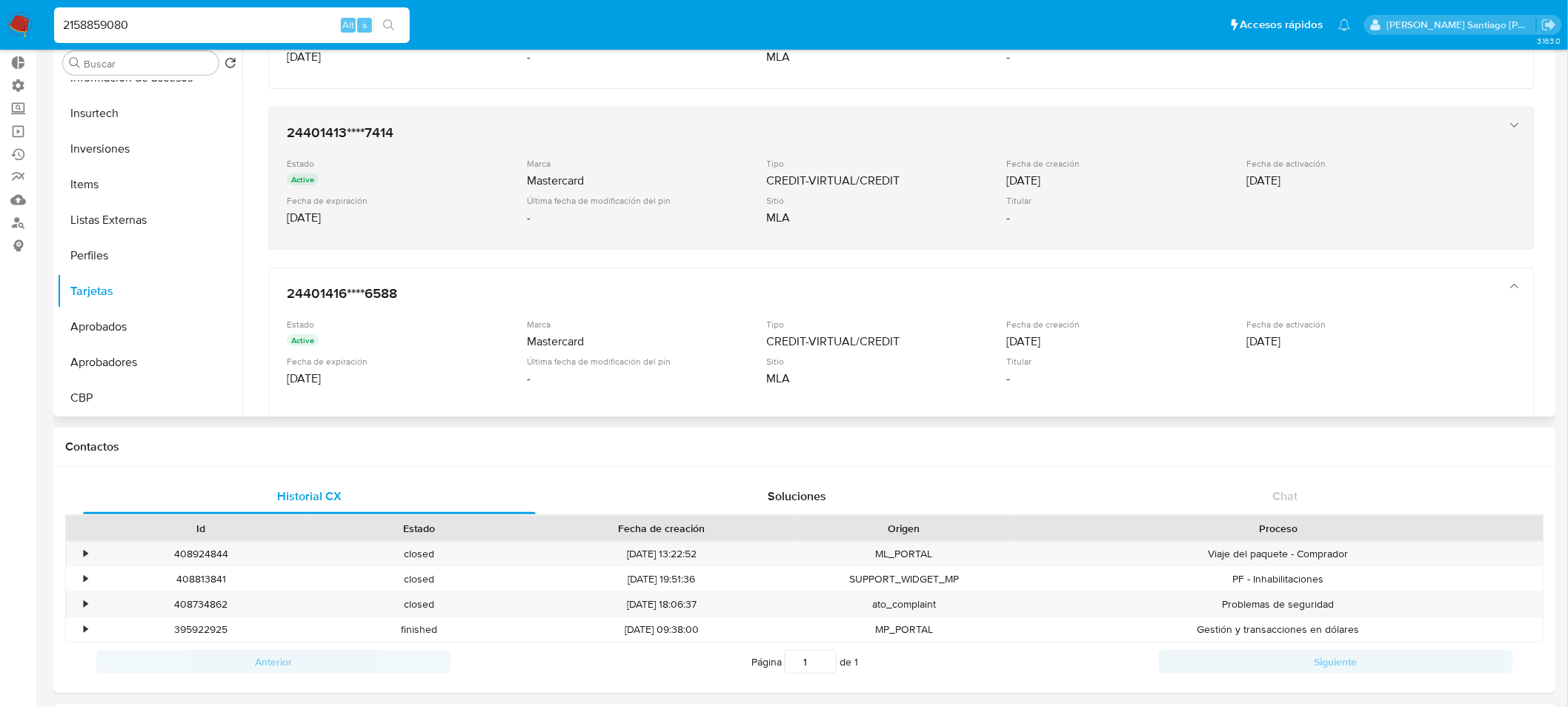
click at [993, 180] on div "Tipo CREDIT-VIRTUAL/CREDIT" at bounding box center [887, 173] width 240 height 31
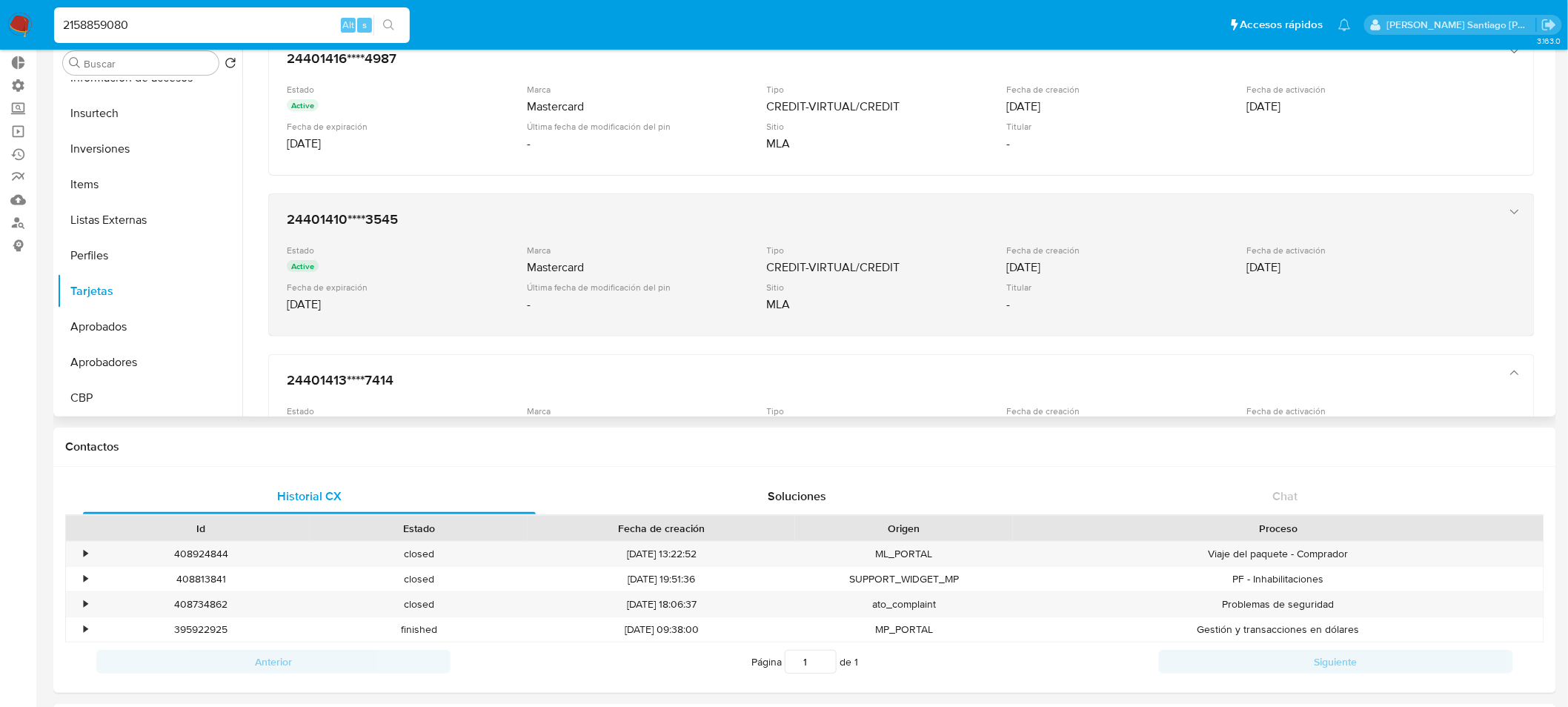
click at [840, 215] on h3 "24401410****3545" at bounding box center [887, 219] width 1200 height 14
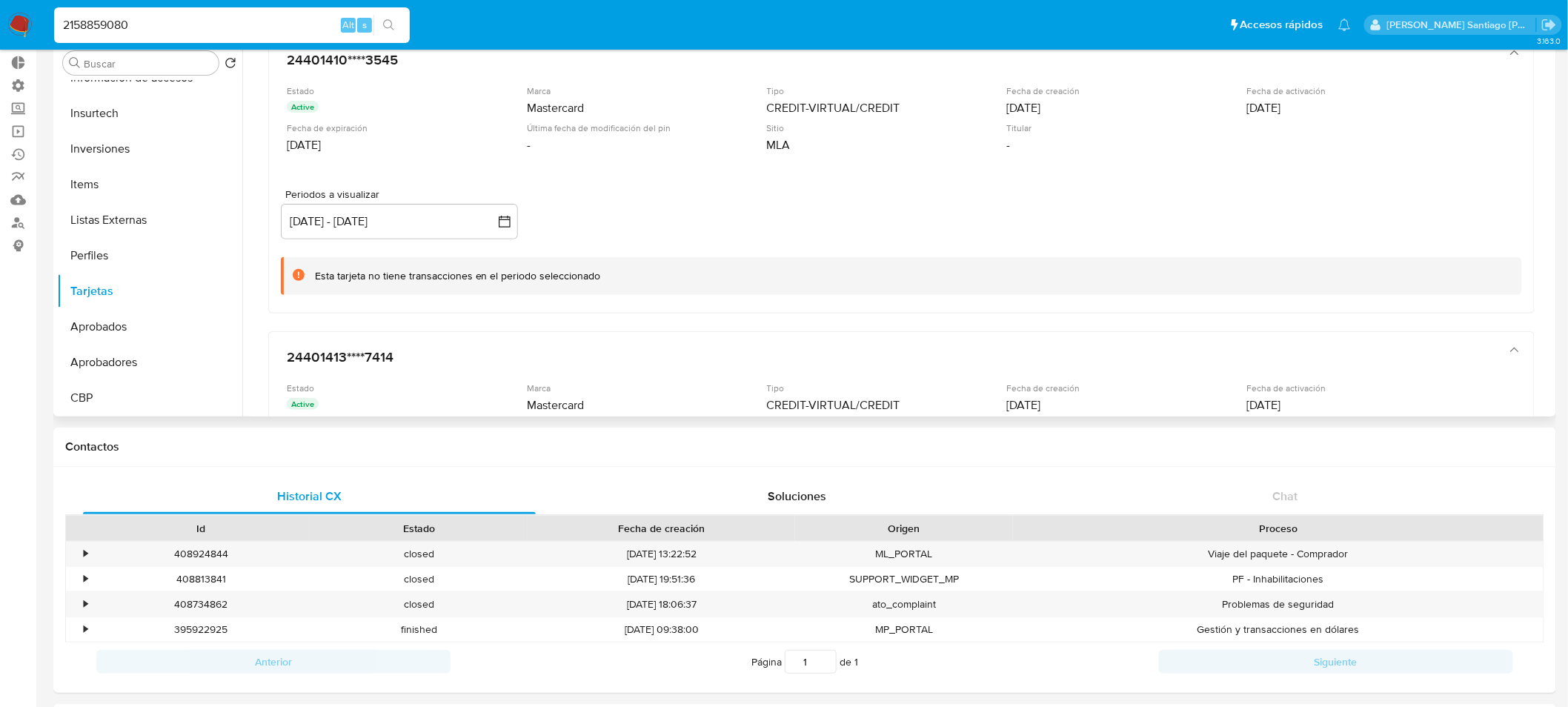
scroll to position [258, 0]
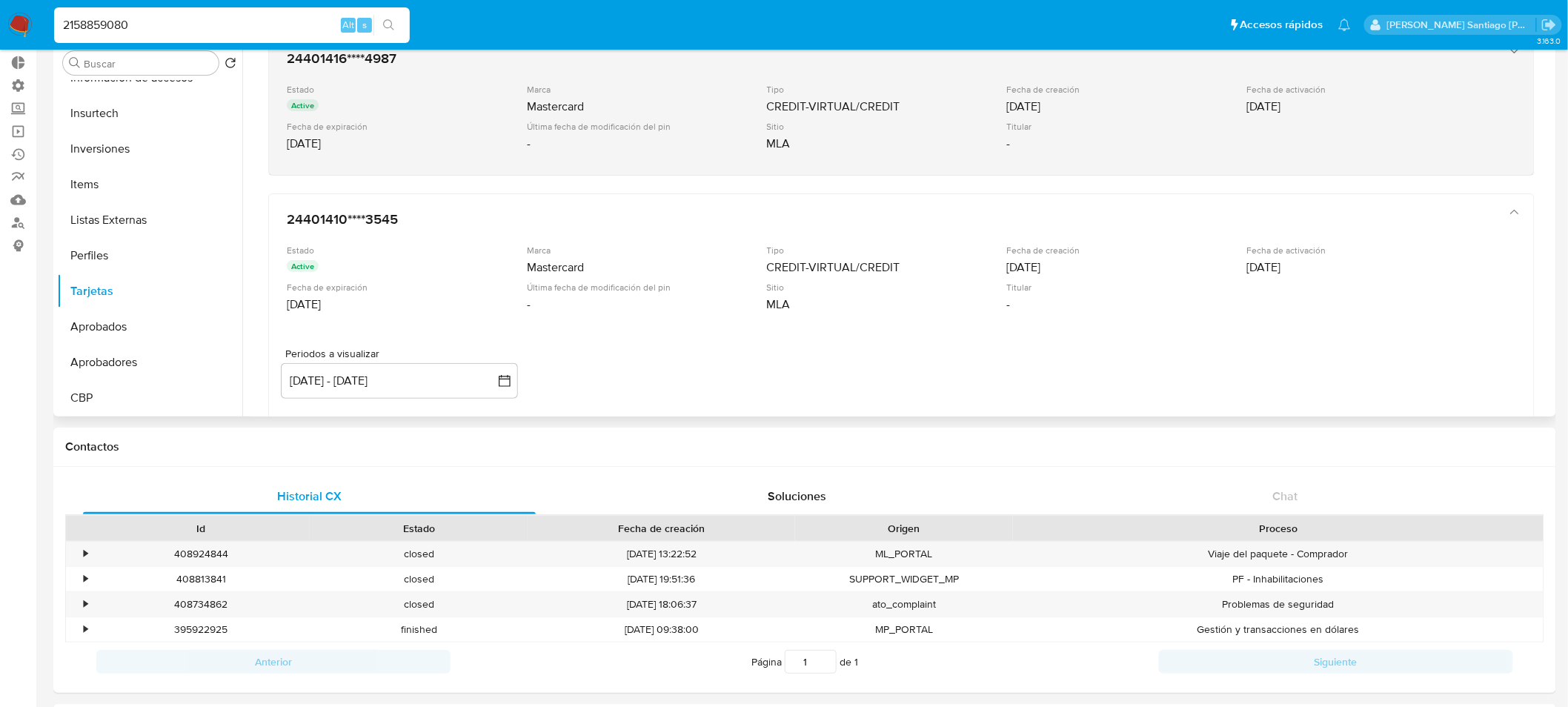
click at [859, 122] on div "Sitio" at bounding box center [885, 126] width 237 height 11
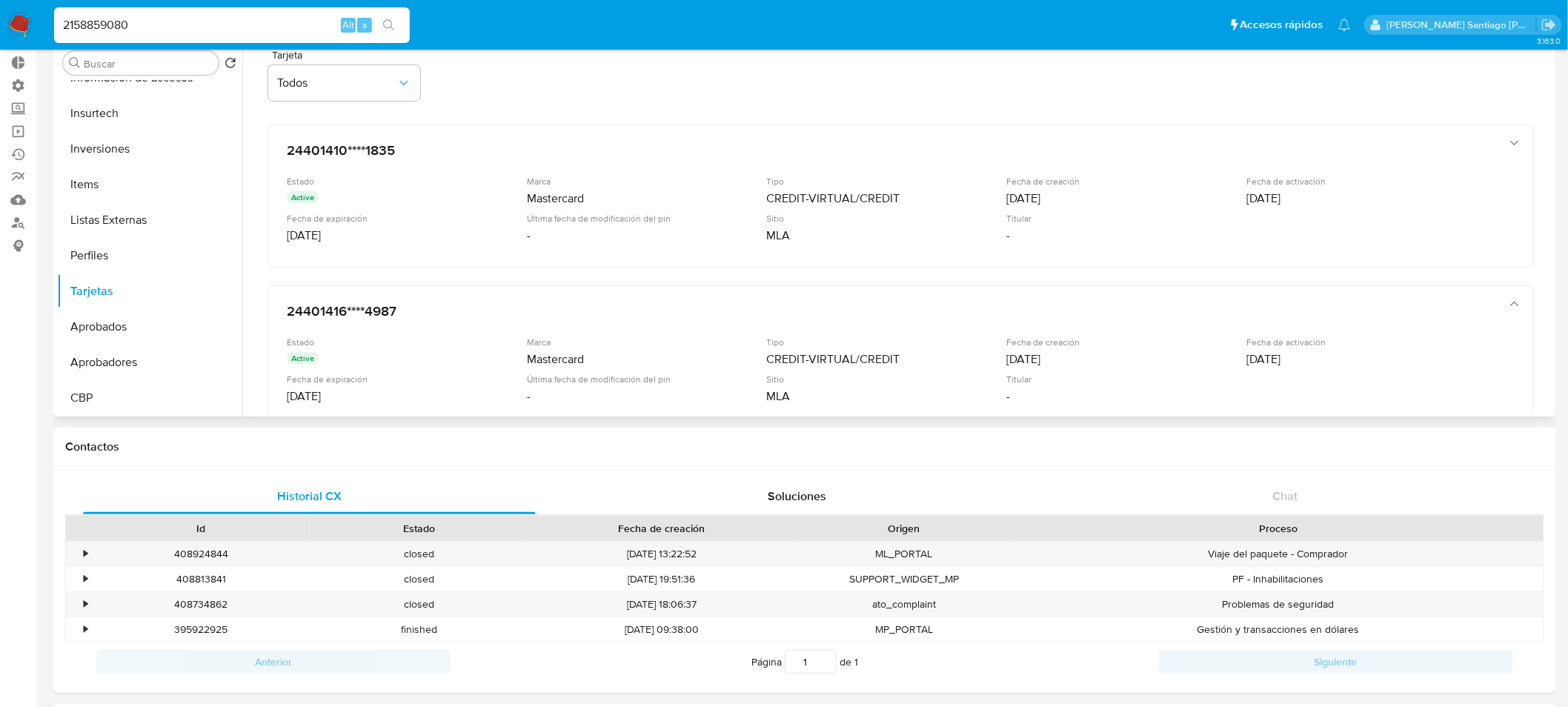
scroll to position [0, 0]
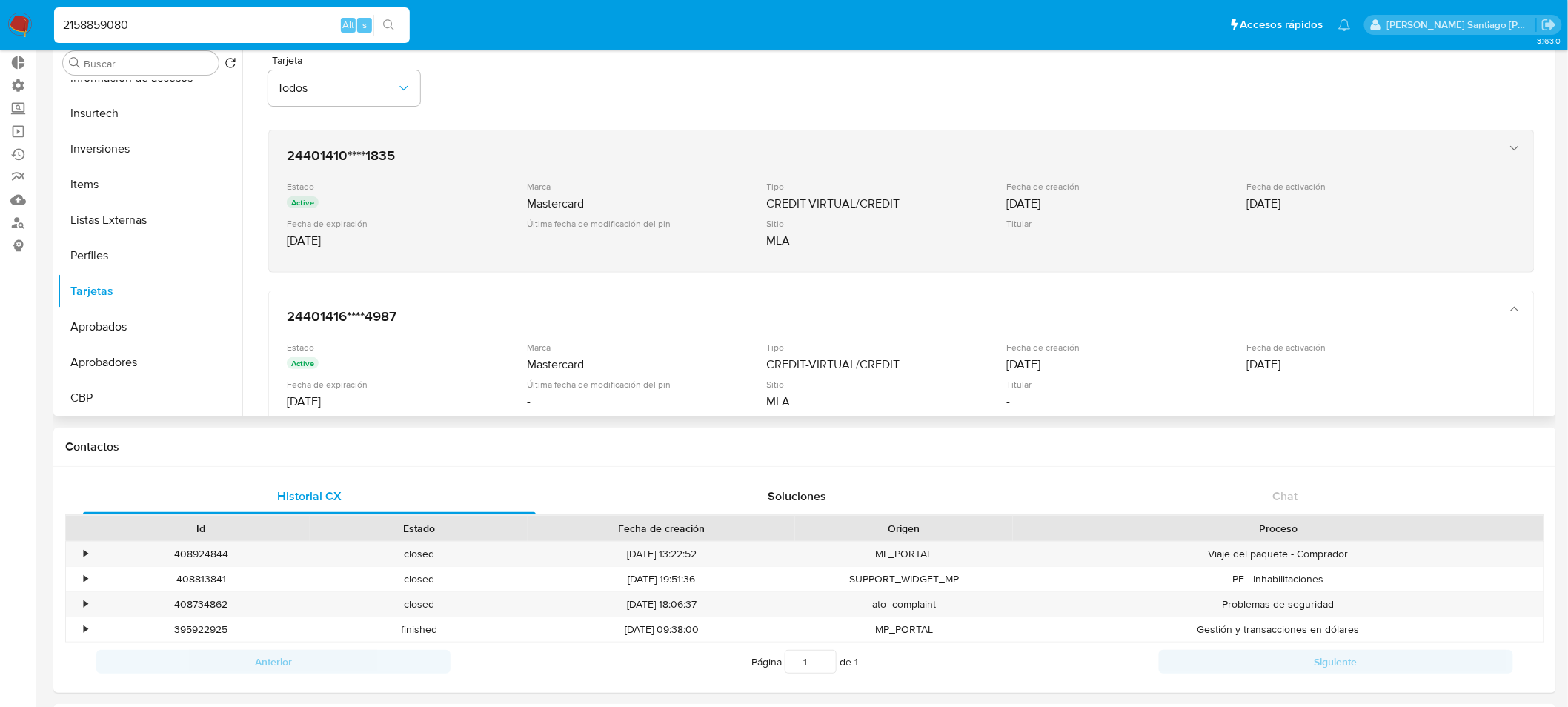
click at [873, 174] on div "24401410****1835 Estado Active Marca Mastercard Tipo CREDIT-VIRTUAL/CREDIT Fech…" at bounding box center [887, 201] width 1212 height 121
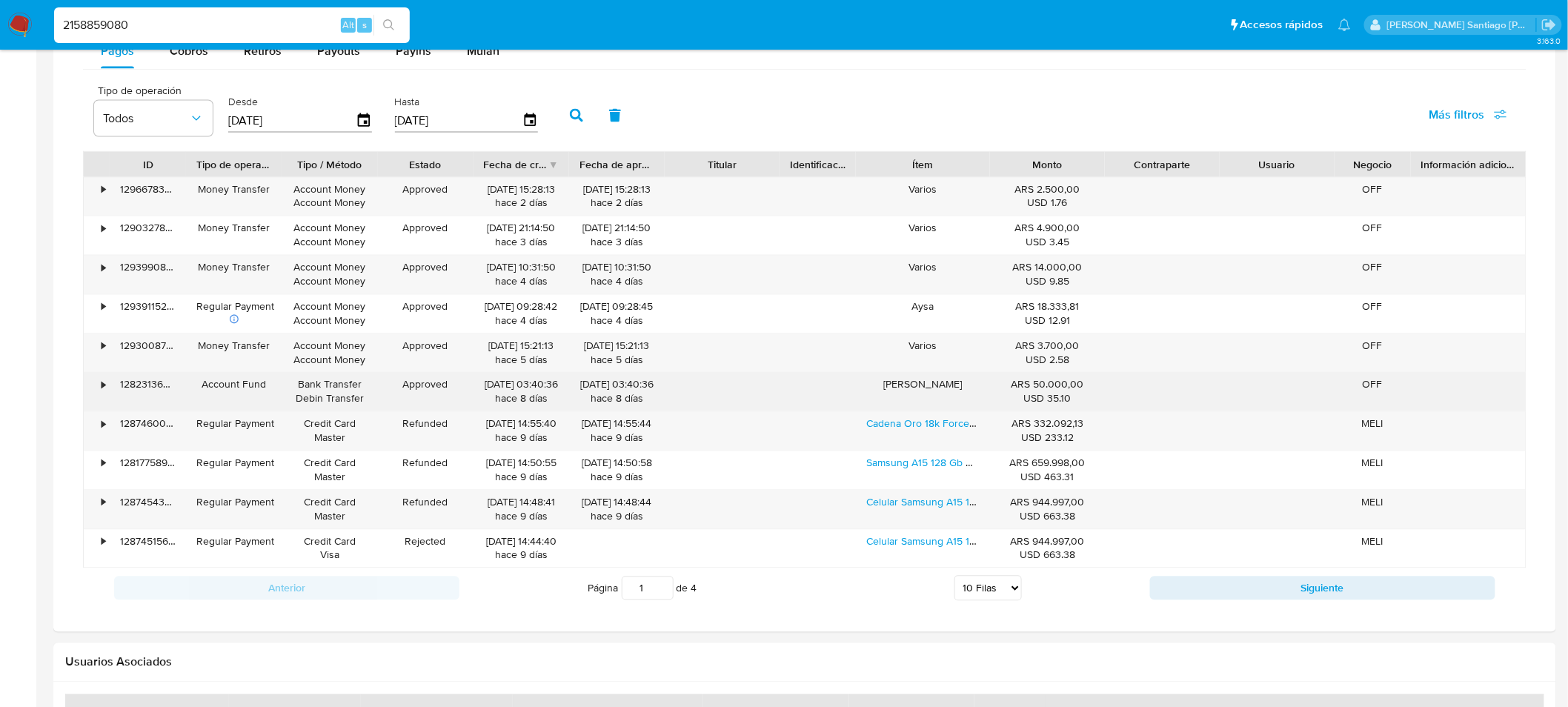
scroll to position [998, 0]
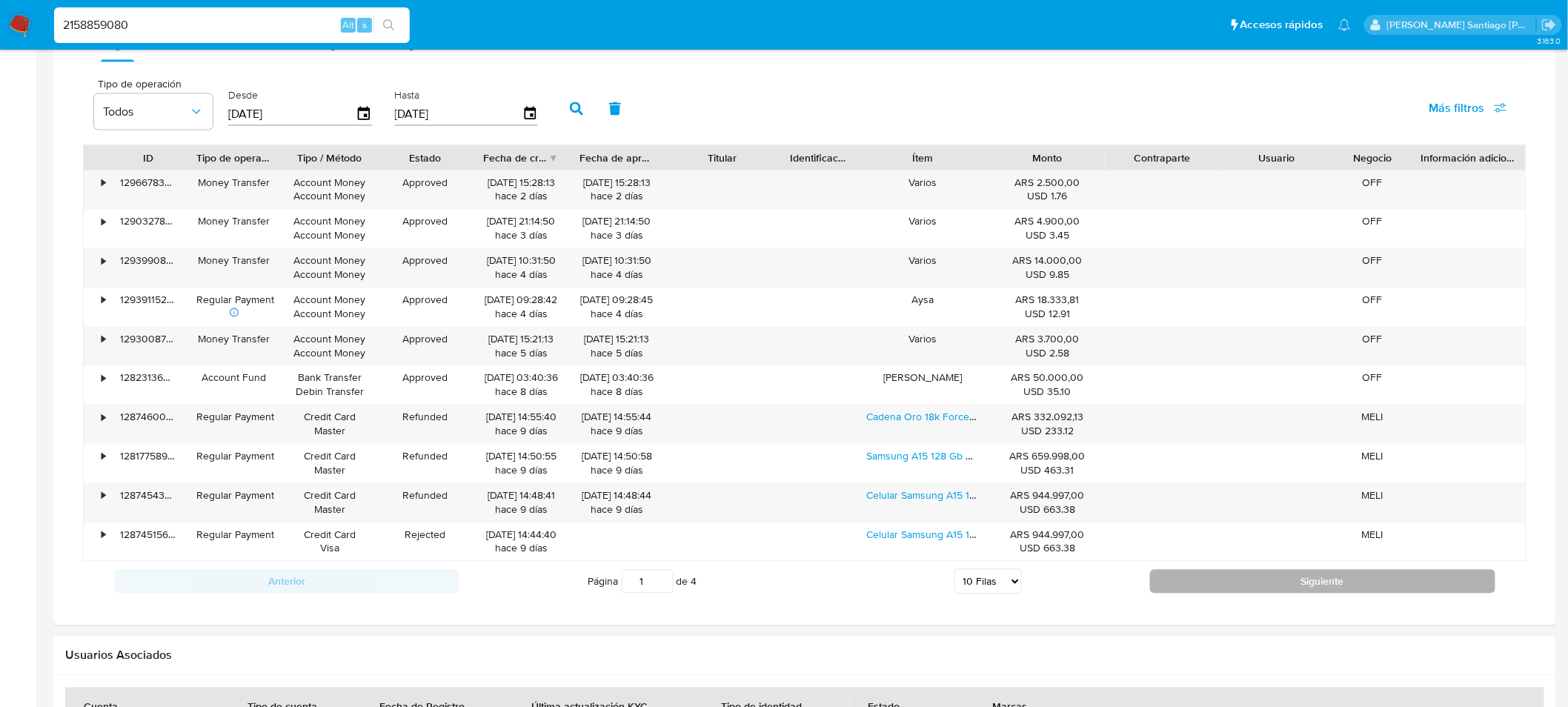
click at [1280, 574] on button "Siguiente" at bounding box center [1322, 582] width 345 height 24
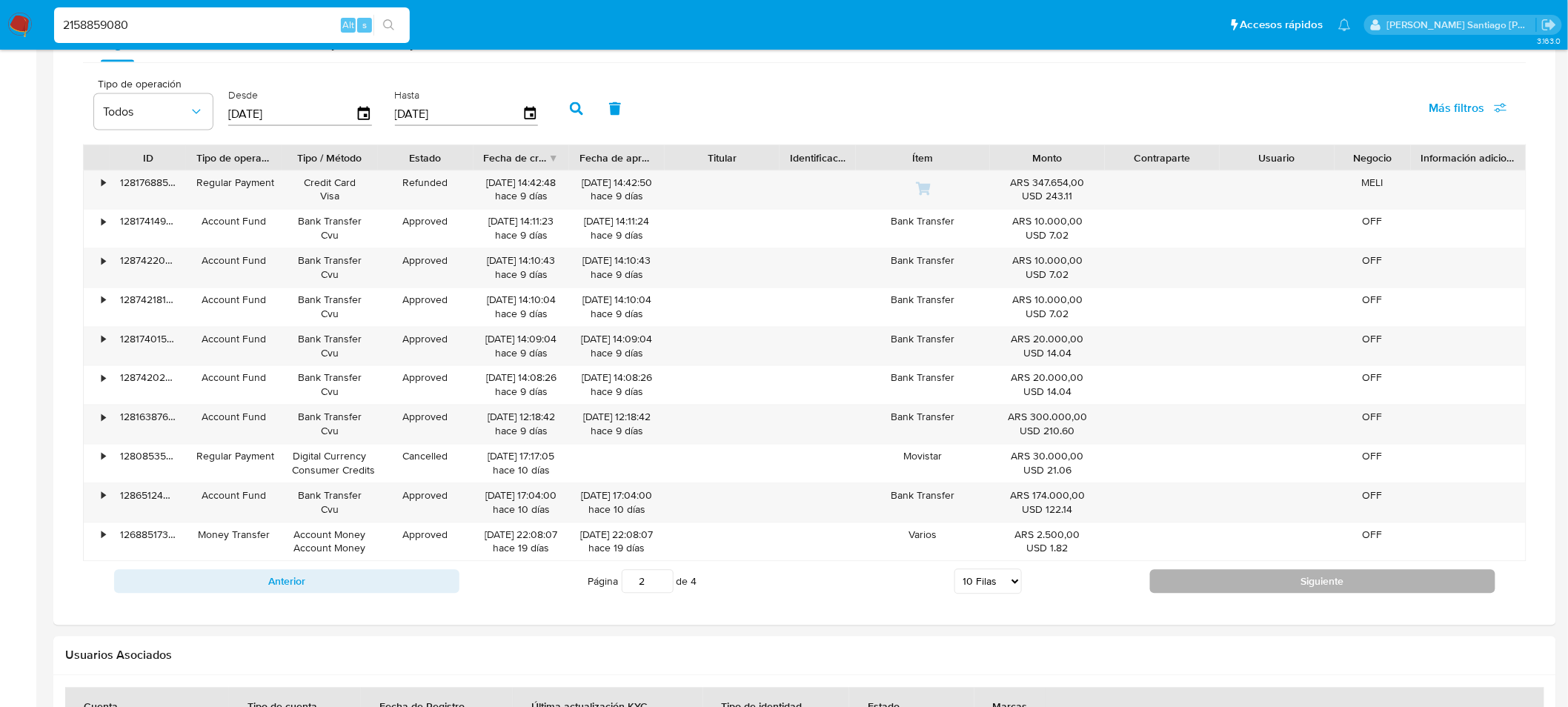
click at [1281, 576] on button "Siguiente" at bounding box center [1322, 582] width 345 height 24
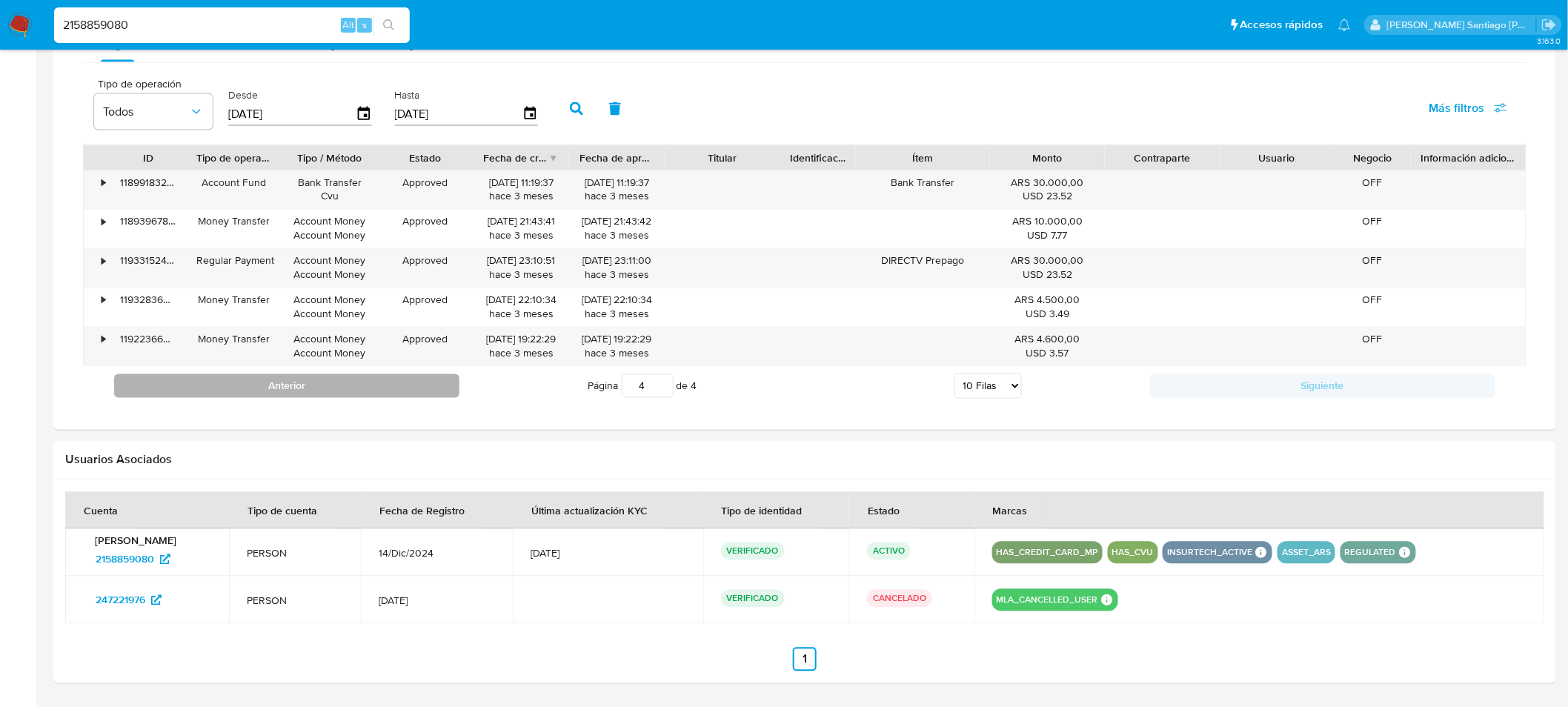
click at [309, 384] on button "Anterior" at bounding box center [287, 386] width 345 height 24
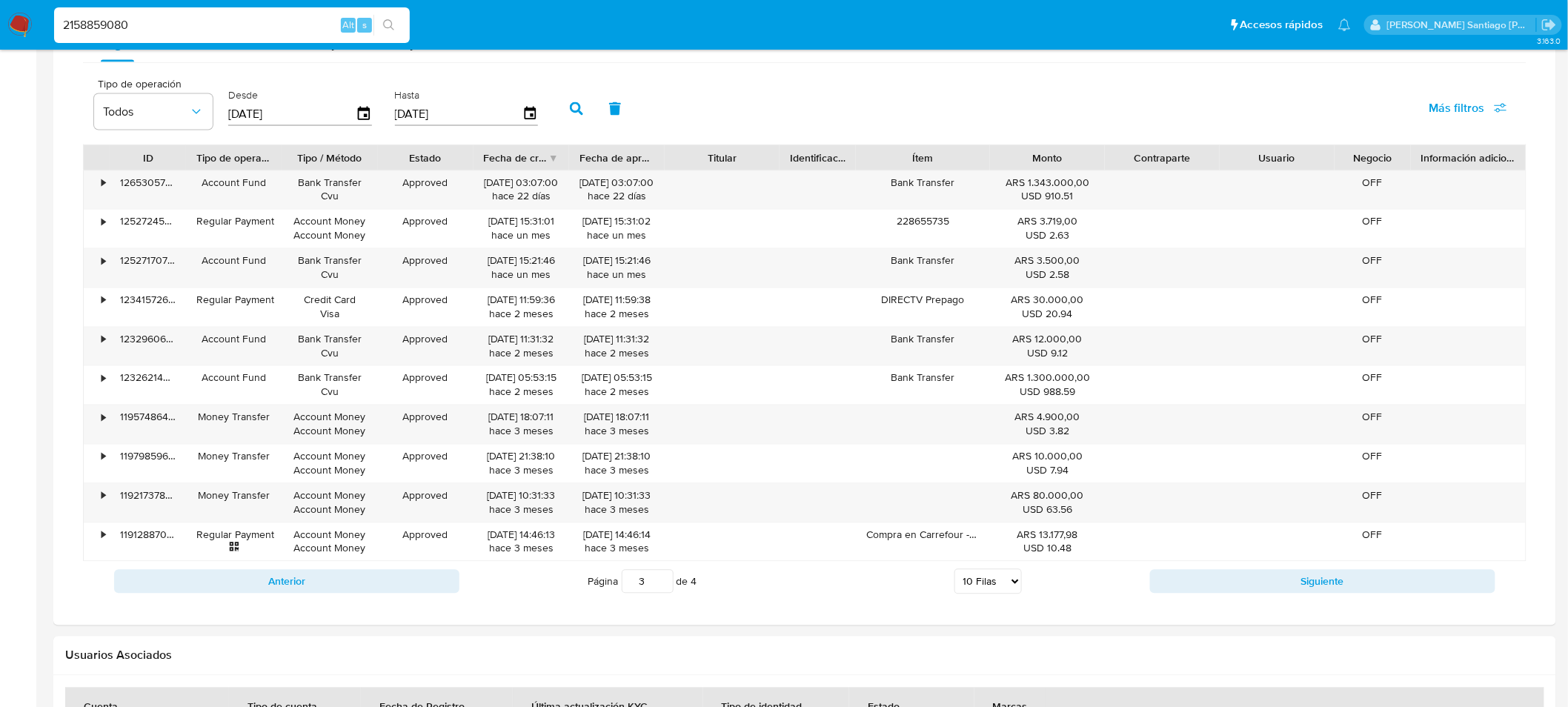
click at [344, 575] on button "Anterior" at bounding box center [287, 582] width 345 height 24
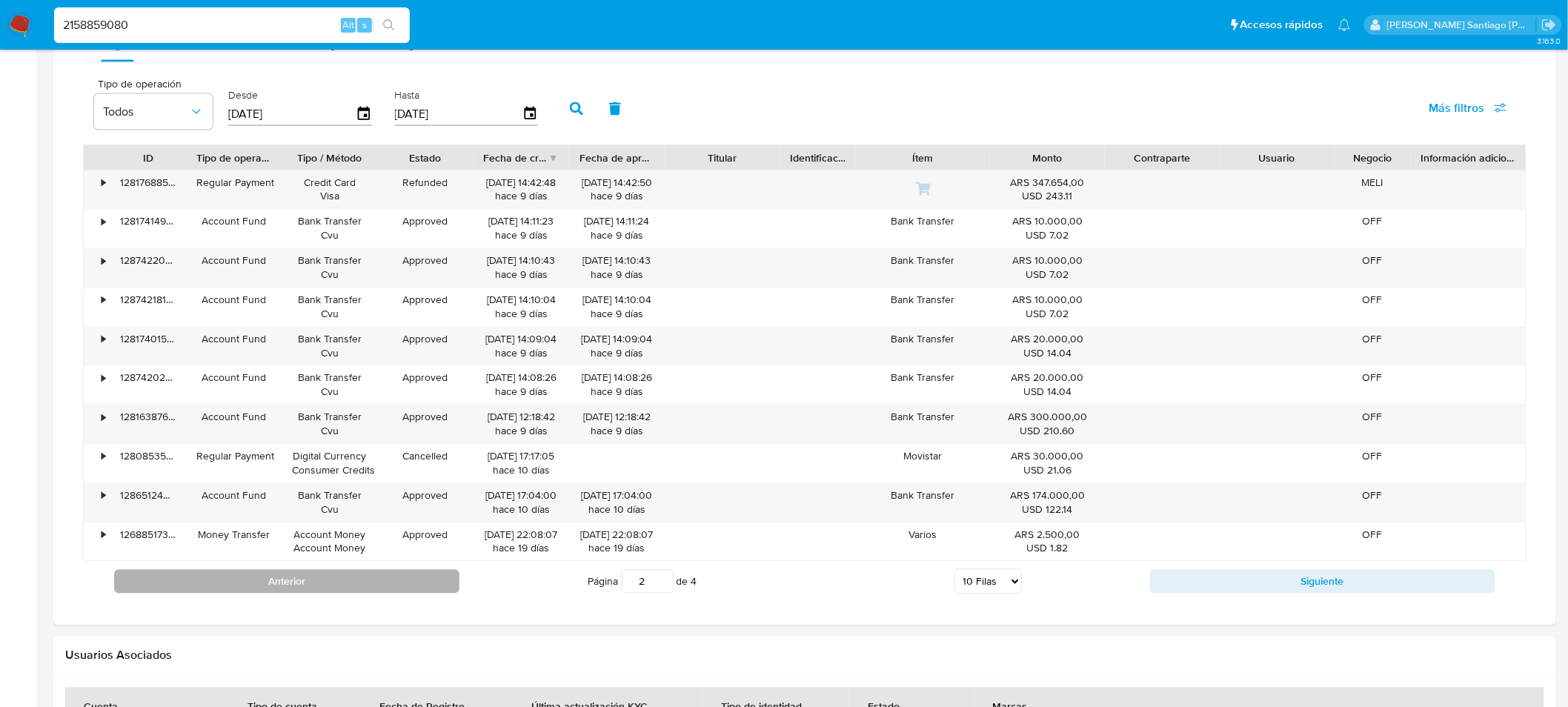
click at [351, 582] on button "Anterior" at bounding box center [287, 582] width 345 height 24
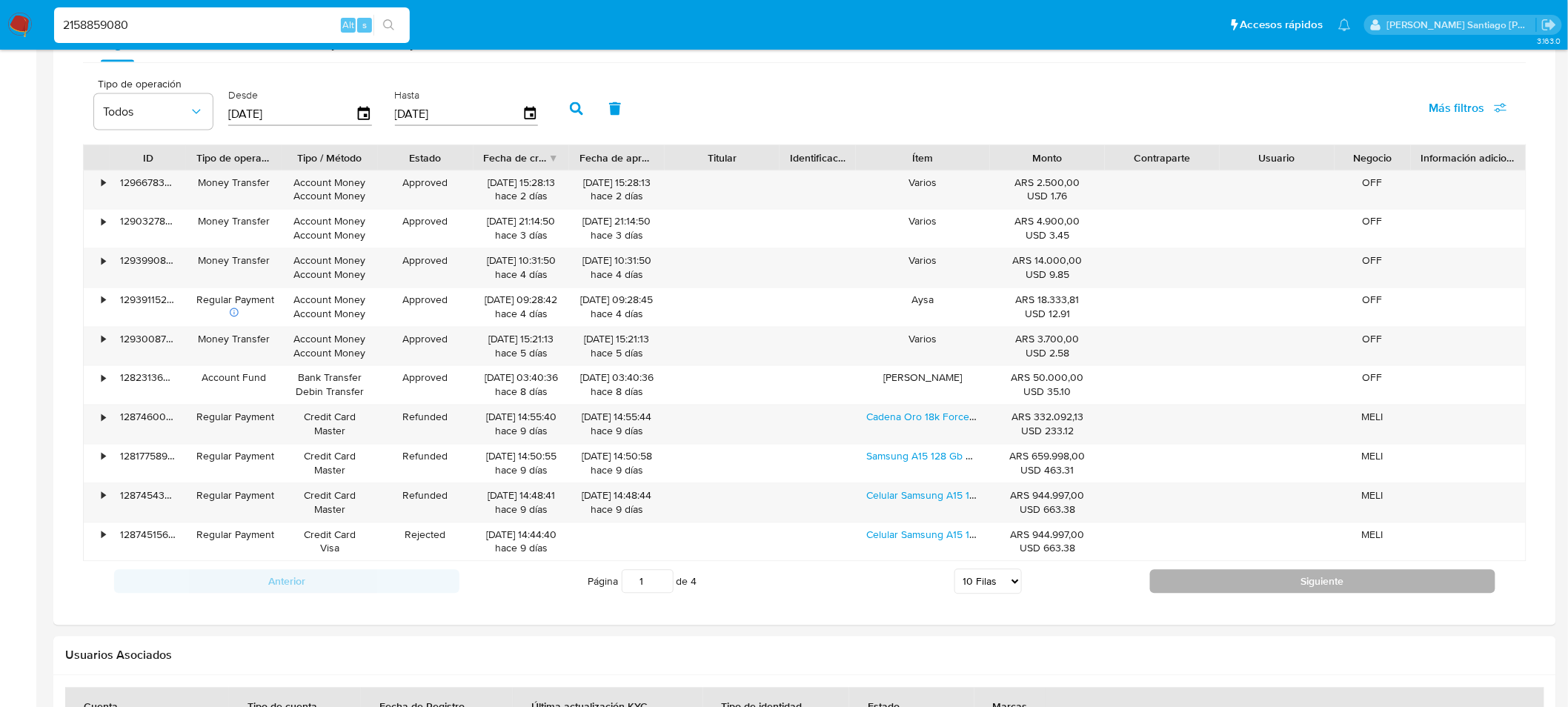
click at [1233, 589] on button "Siguiente" at bounding box center [1322, 582] width 345 height 24
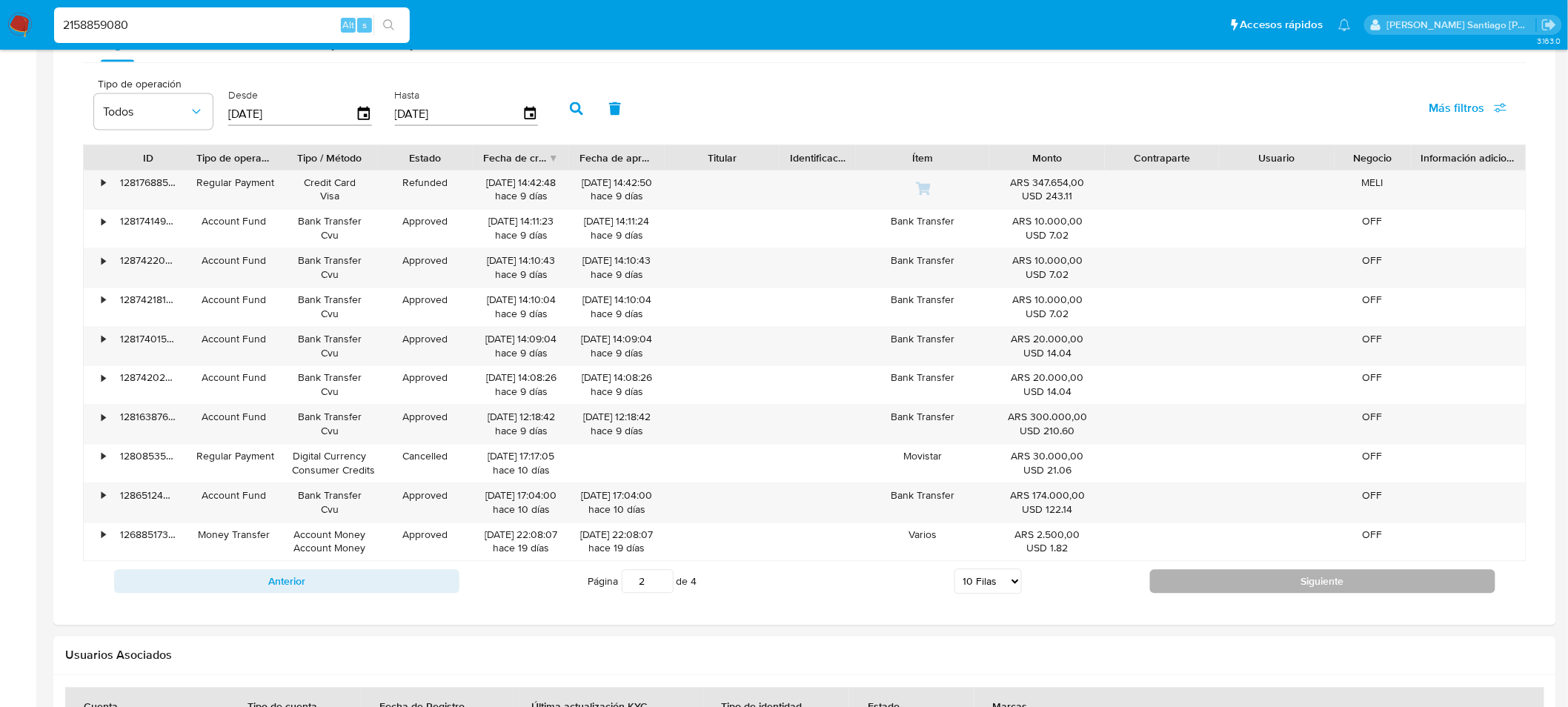
click at [1172, 573] on button "Siguiente" at bounding box center [1322, 582] width 345 height 24
type input "4"
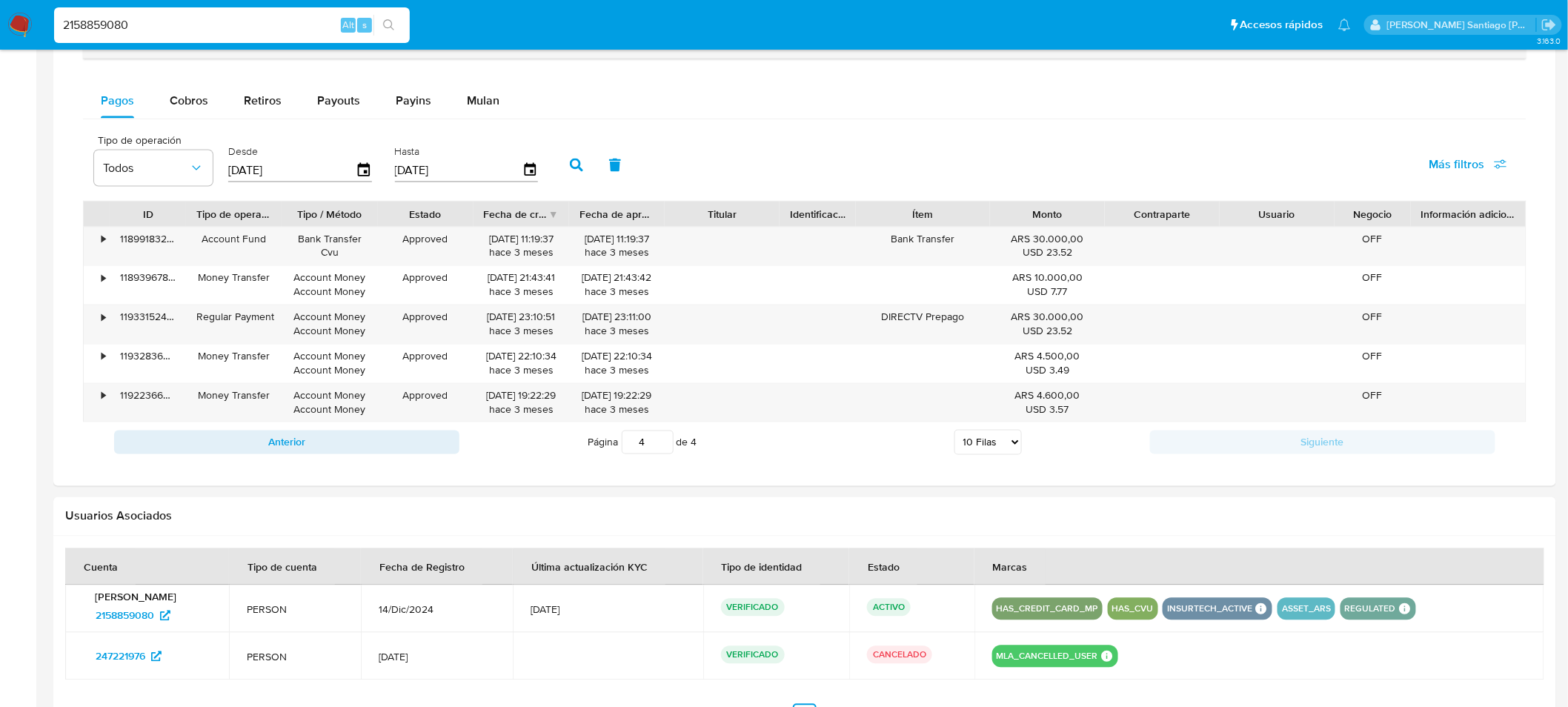
scroll to position [834, 0]
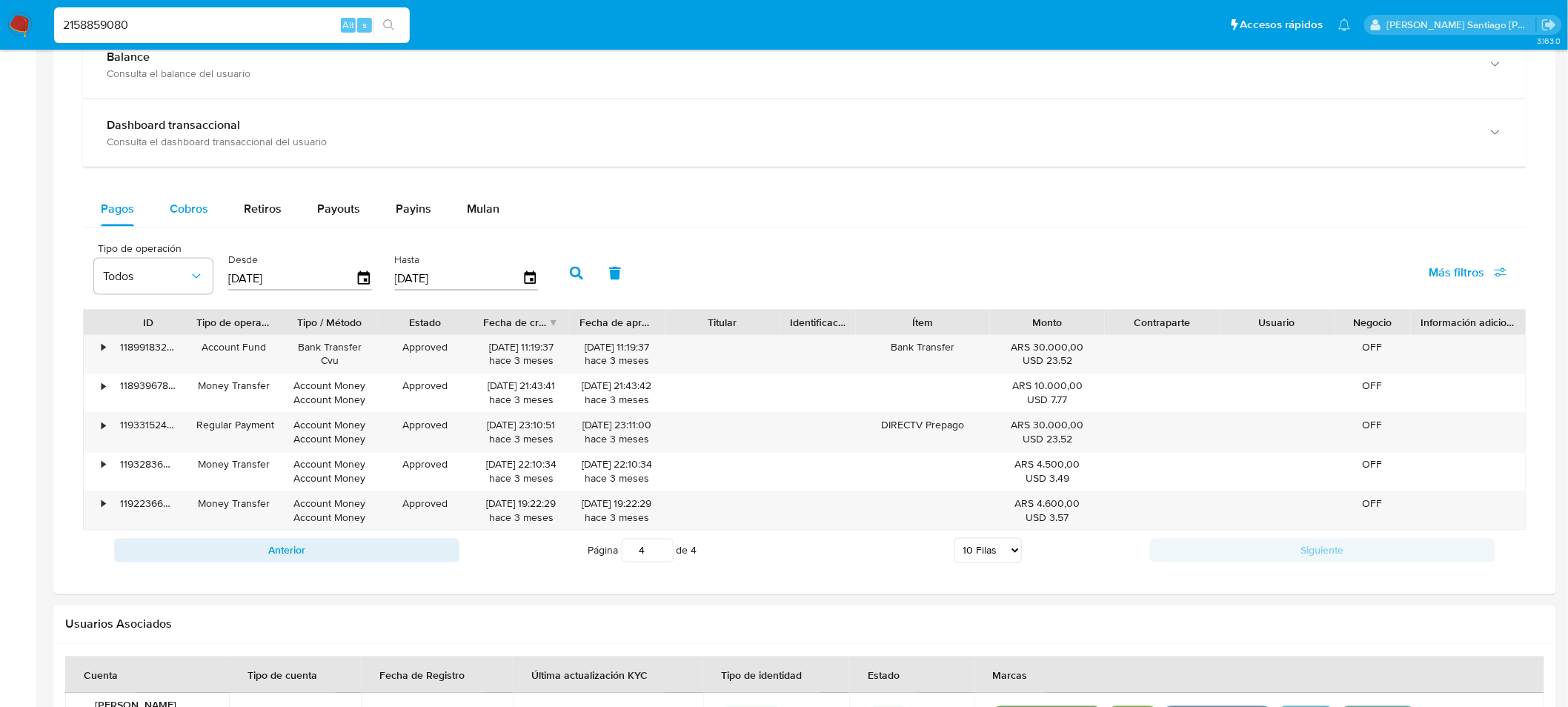
click at [190, 206] on span "Cobros" at bounding box center [188, 208] width 38 height 17
select select "10"
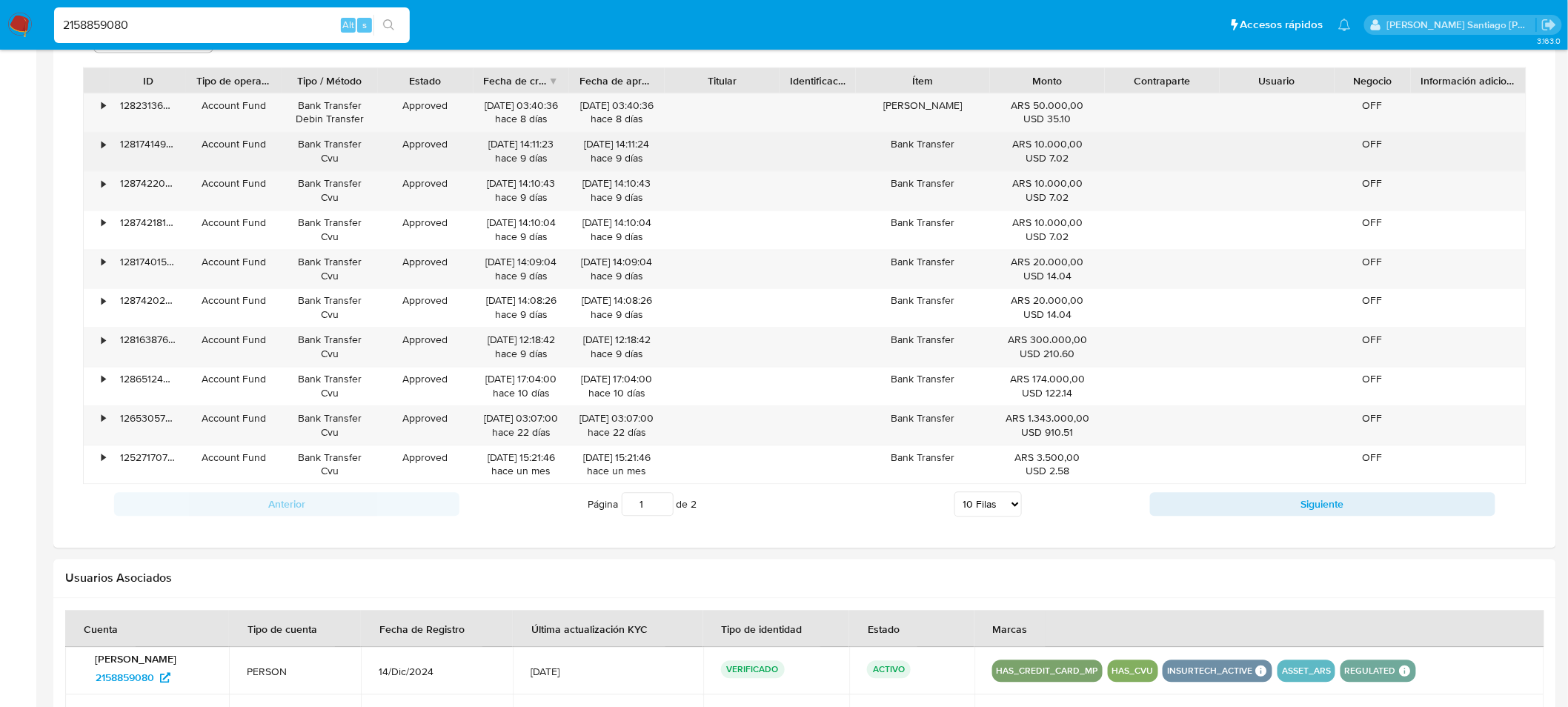
scroll to position [1080, 0]
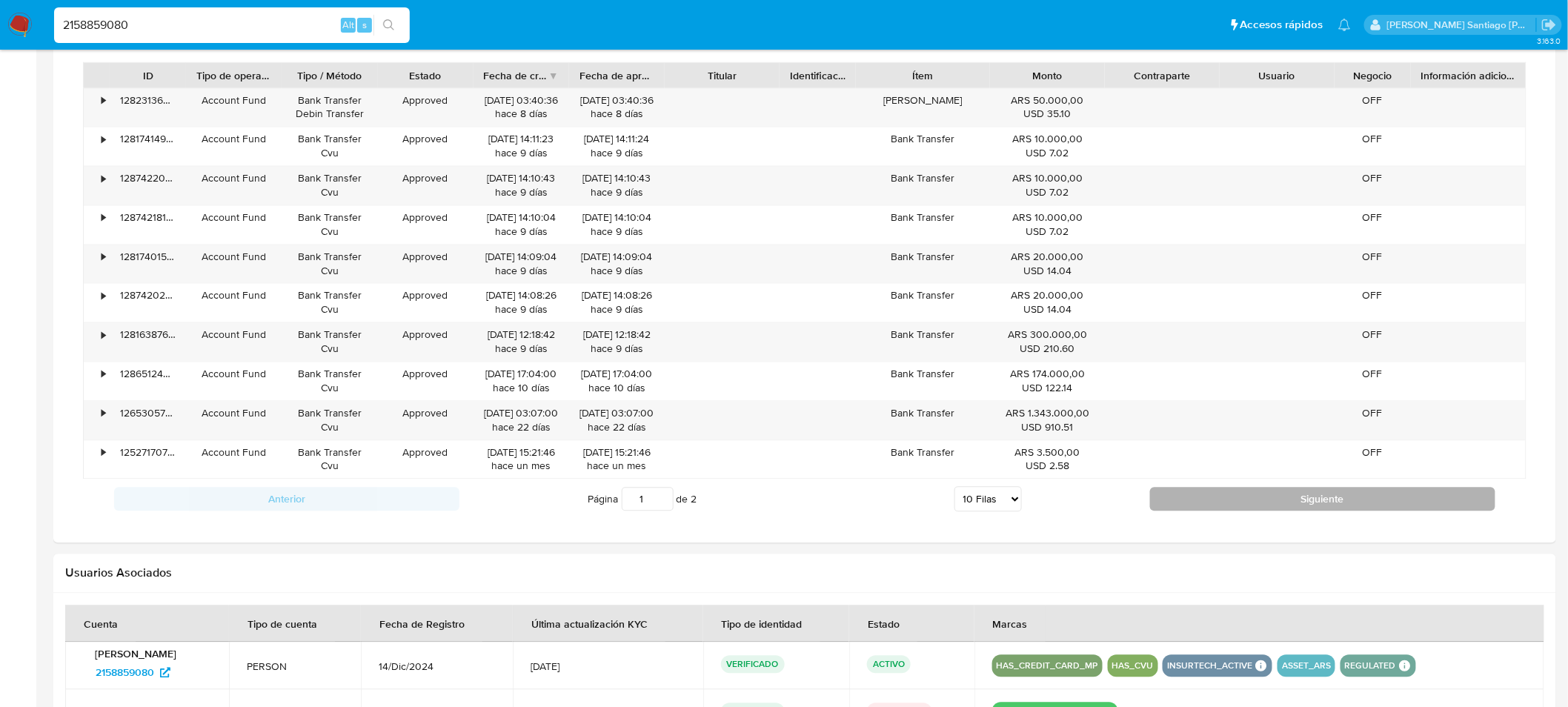
click at [1204, 502] on button "Siguiente" at bounding box center [1322, 499] width 345 height 24
type input "2"
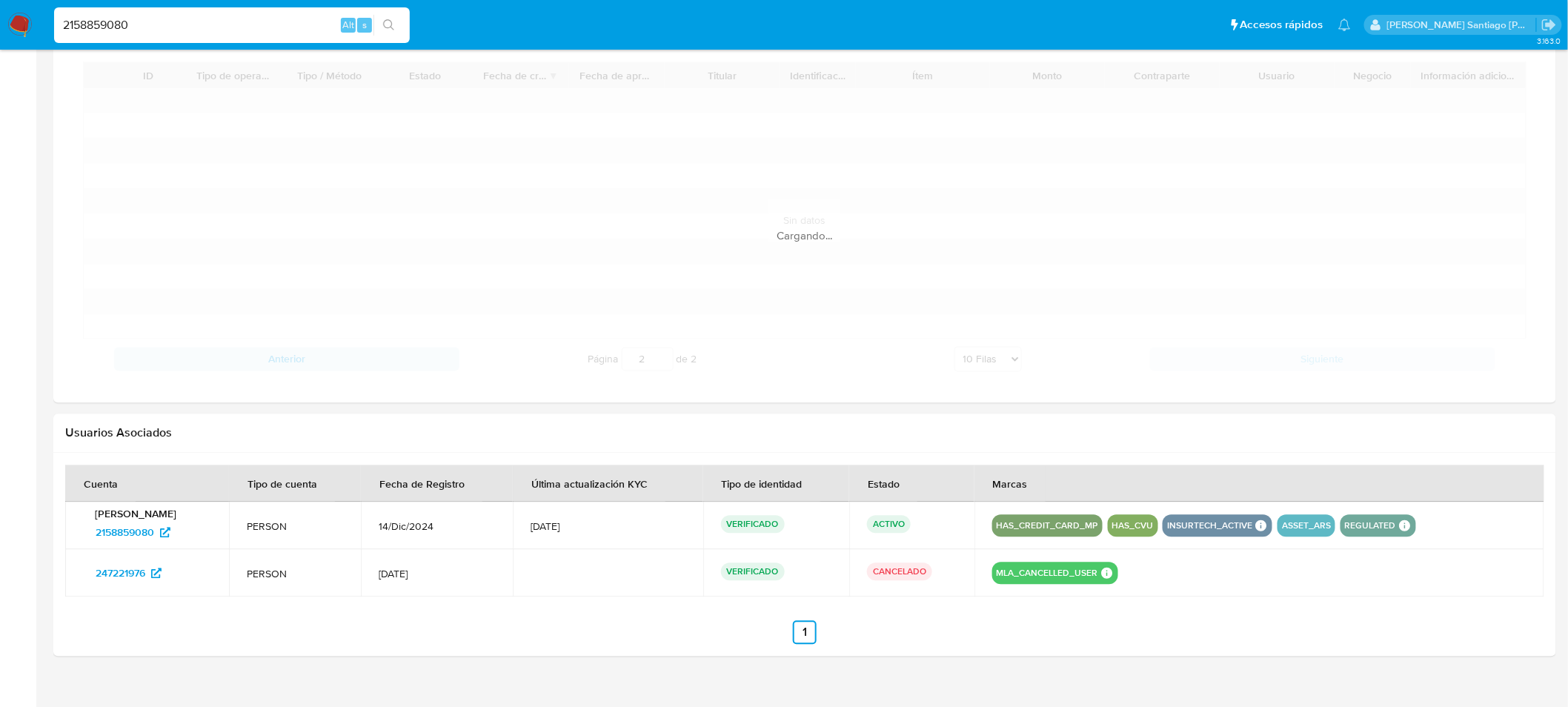
scroll to position [972, 0]
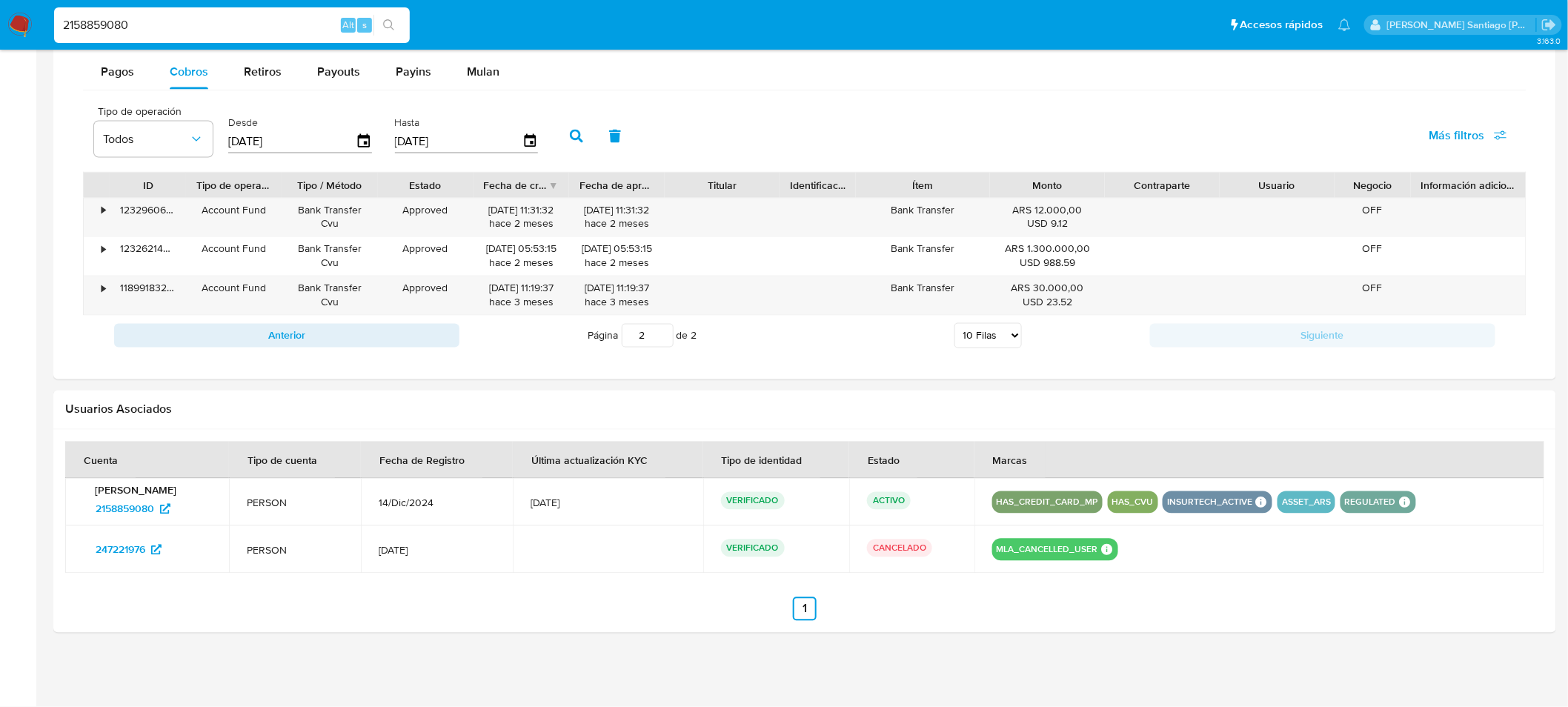
click at [201, 24] on input "2158859080" at bounding box center [232, 25] width 356 height 20
click at [201, 23] on input "2158859080" at bounding box center [232, 25] width 356 height 20
paste input "81551839"
type input "81551839"
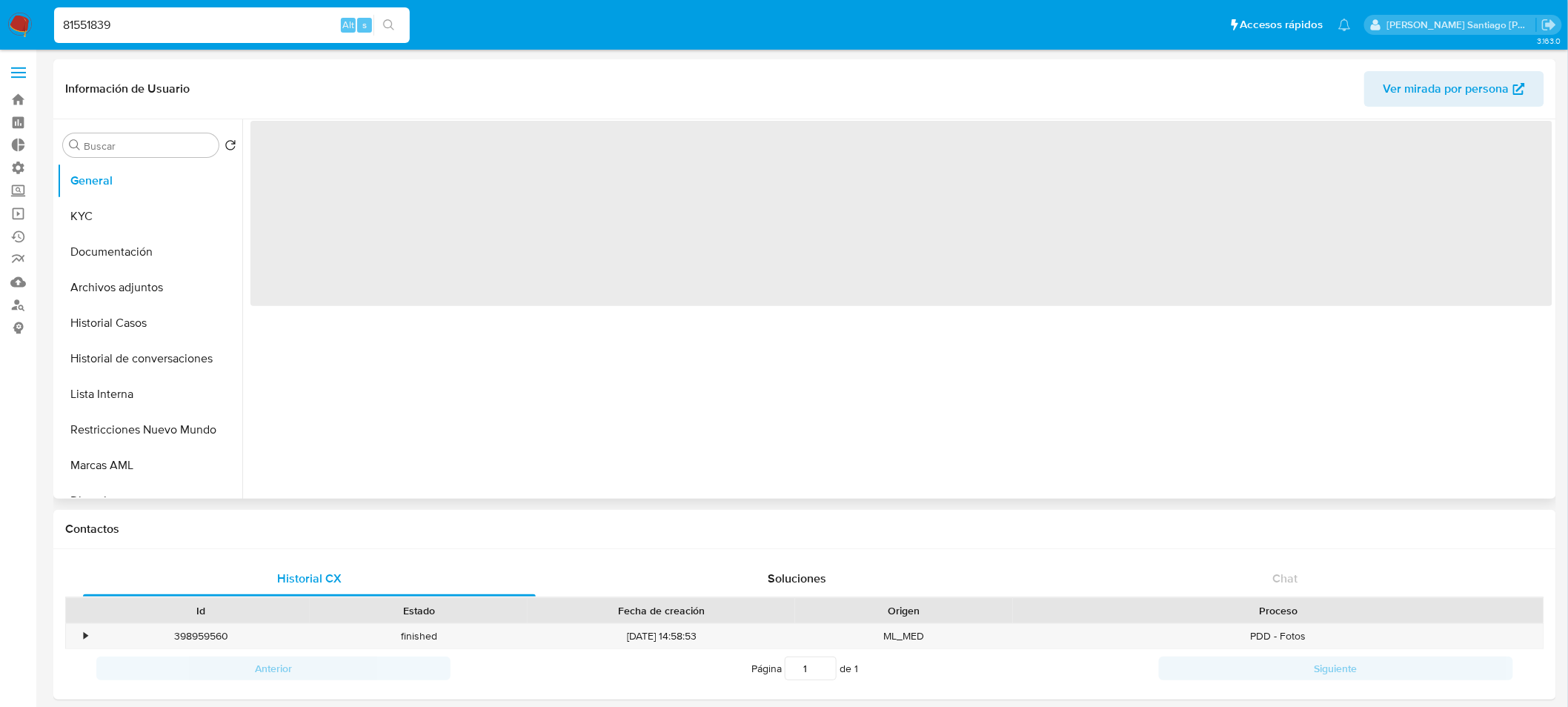
select select "10"
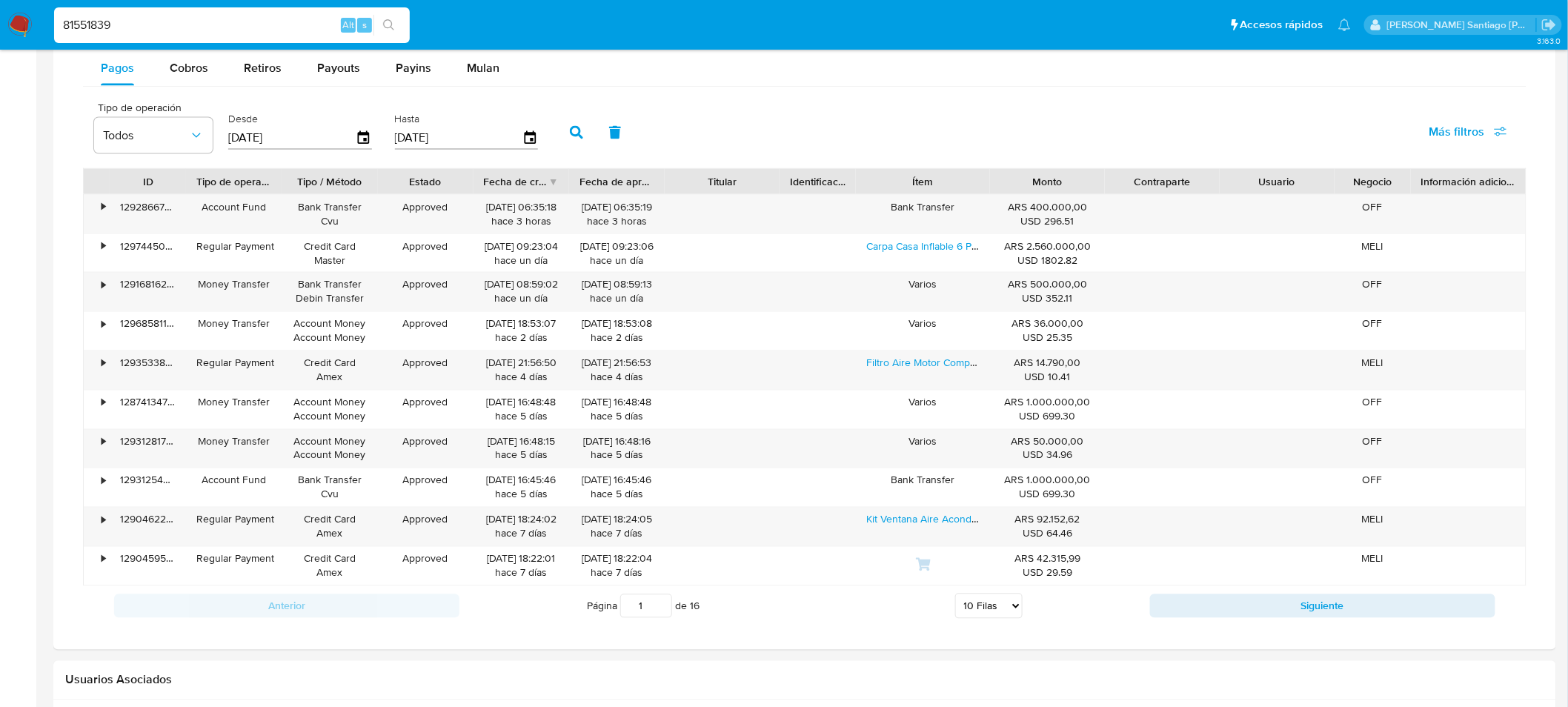
scroll to position [1069, 0]
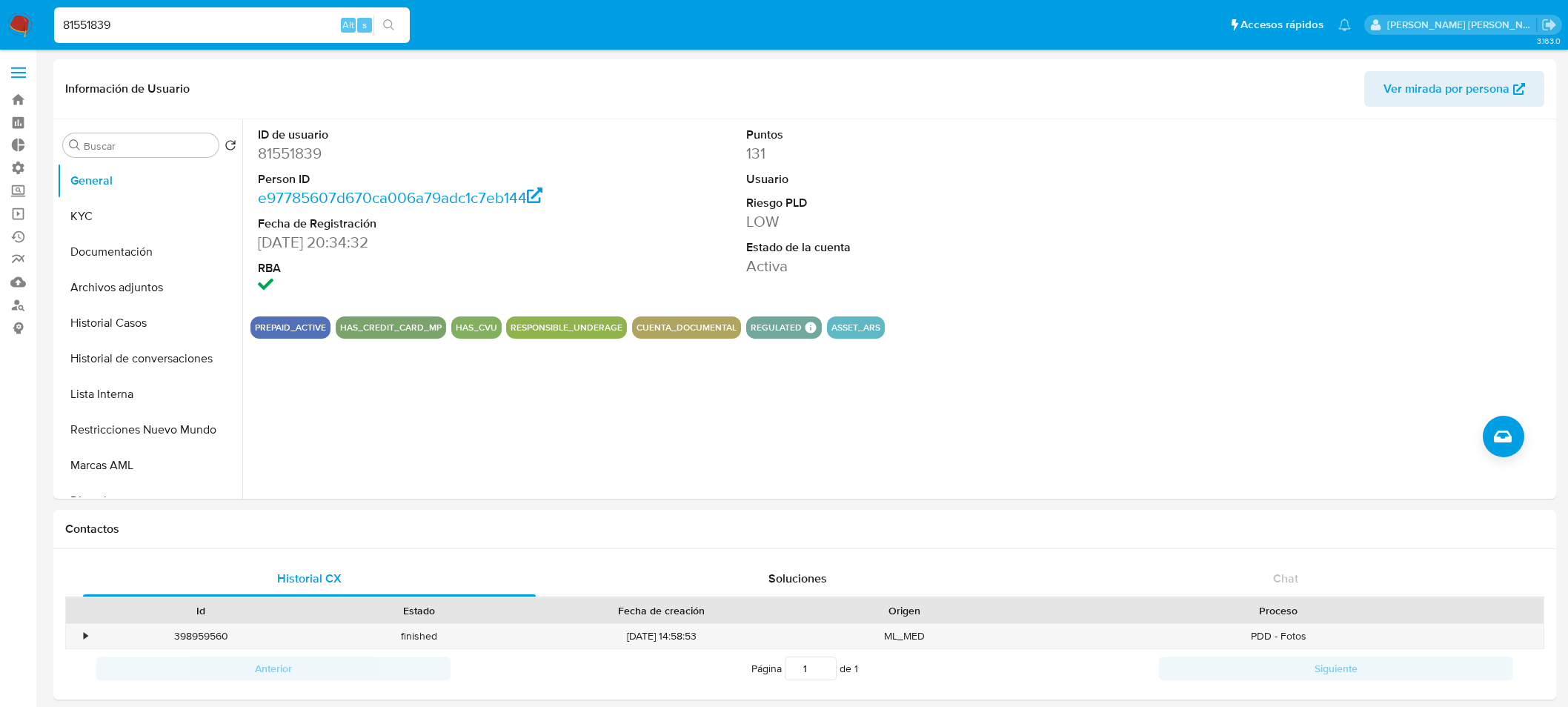
select select "10"
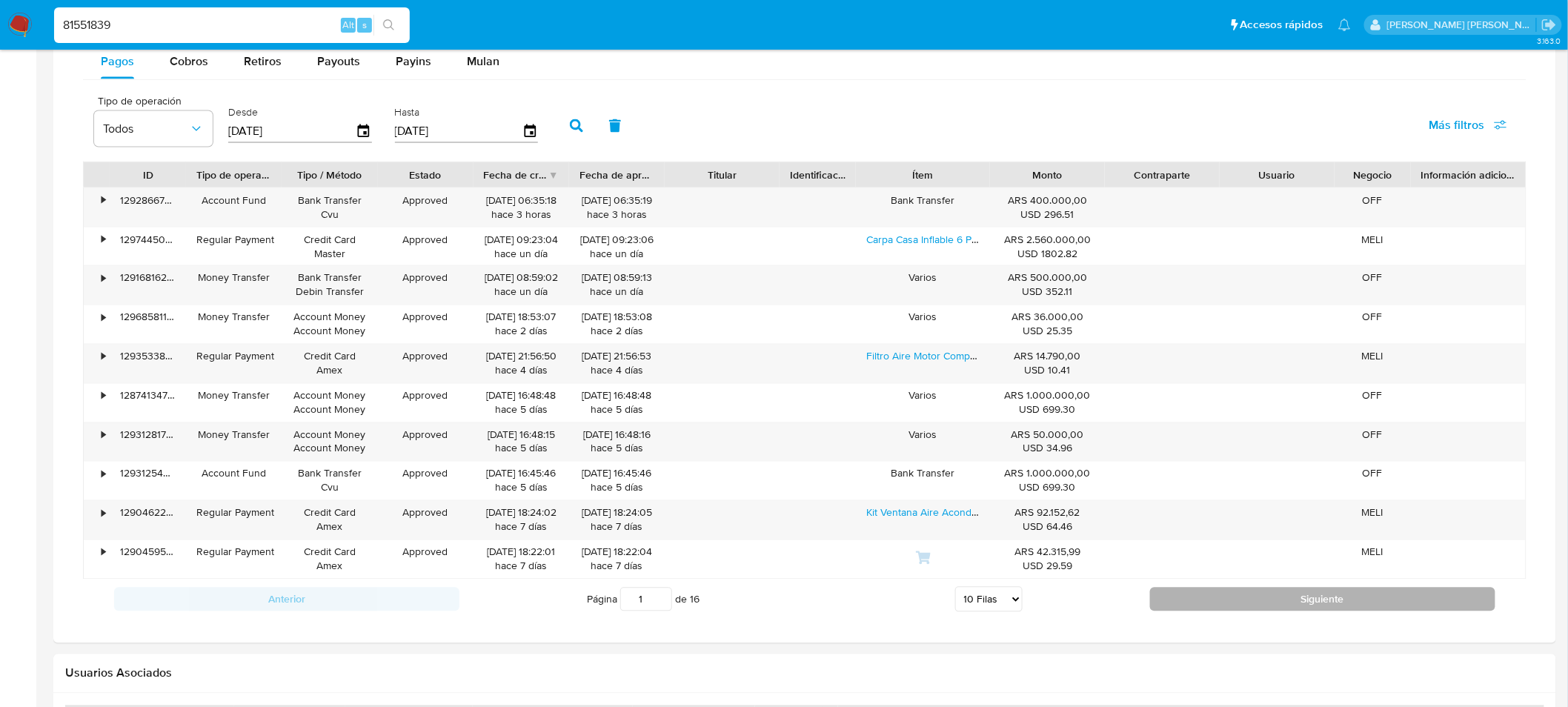
click at [1385, 597] on button "Siguiente" at bounding box center [1322, 600] width 345 height 24
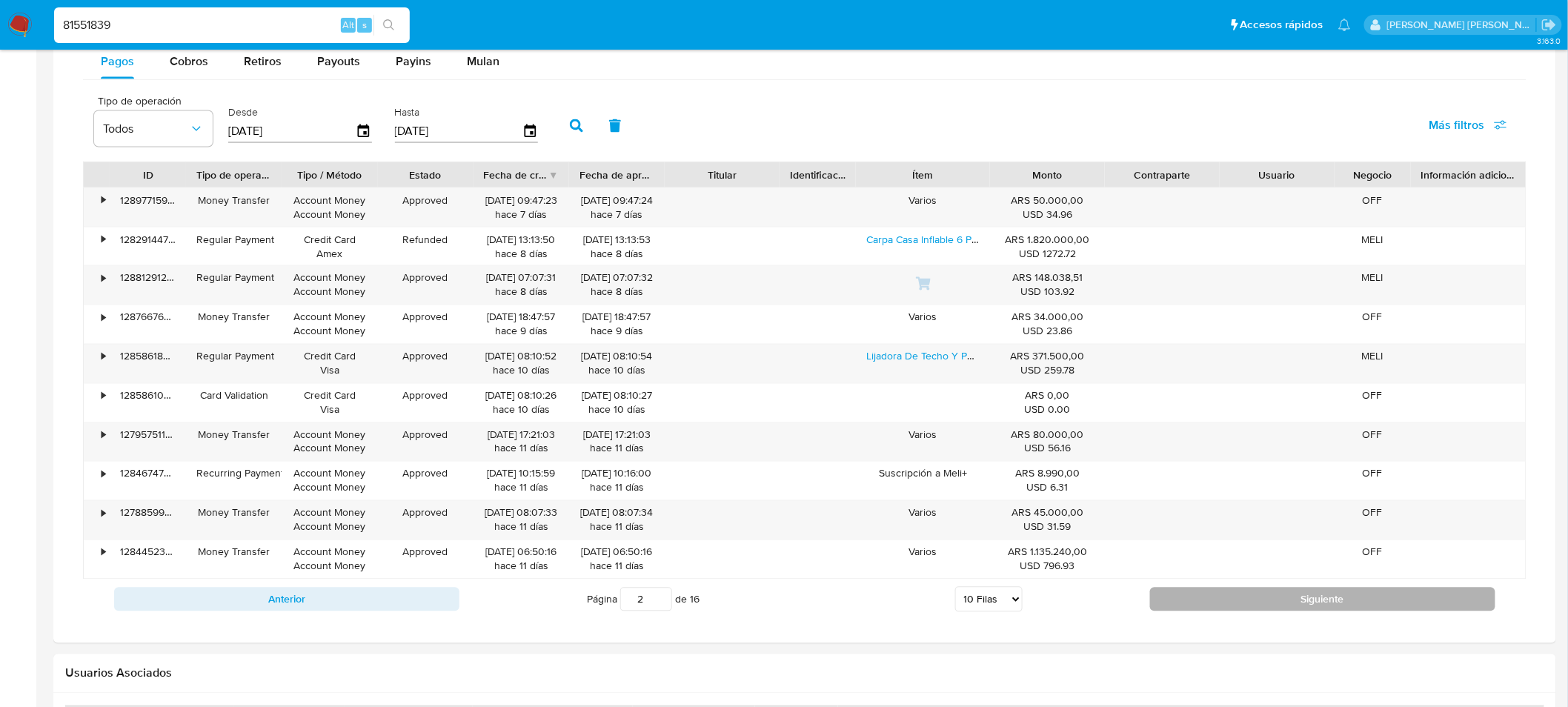
click at [1387, 598] on button "Siguiente" at bounding box center [1322, 600] width 345 height 24
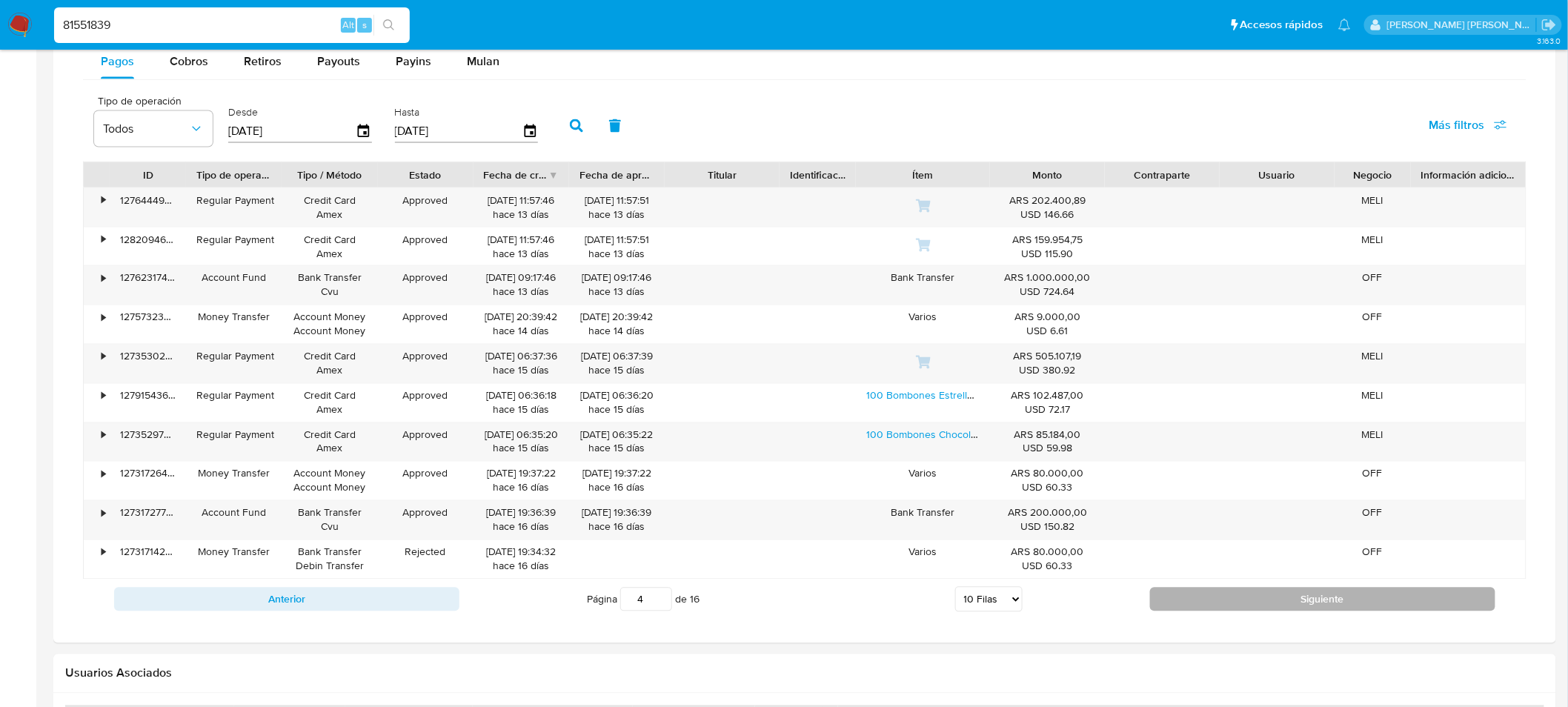
click at [1387, 598] on button "Siguiente" at bounding box center [1322, 600] width 345 height 24
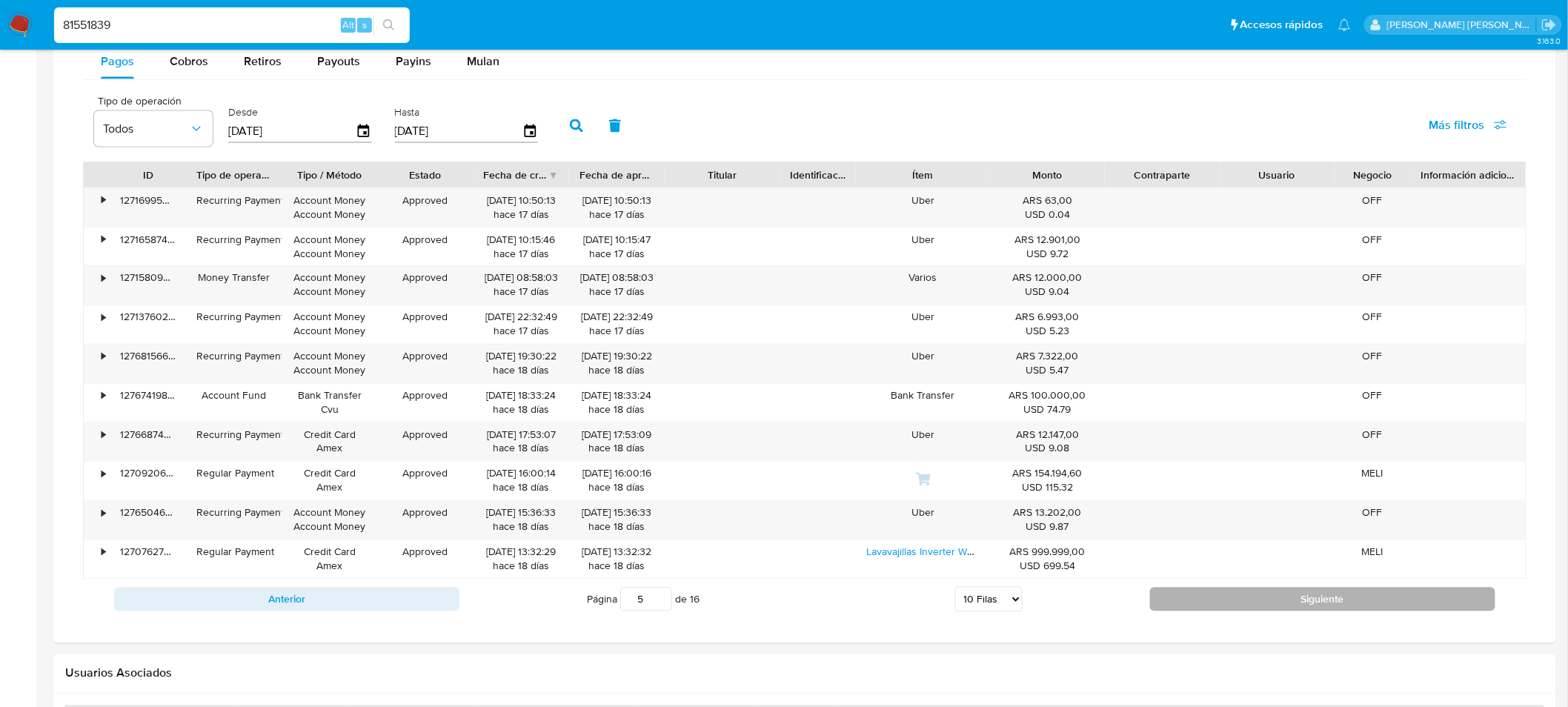
click at [1387, 598] on button "Siguiente" at bounding box center [1322, 600] width 345 height 24
click at [1387, 597] on button "Siguiente" at bounding box center [1322, 600] width 345 height 24
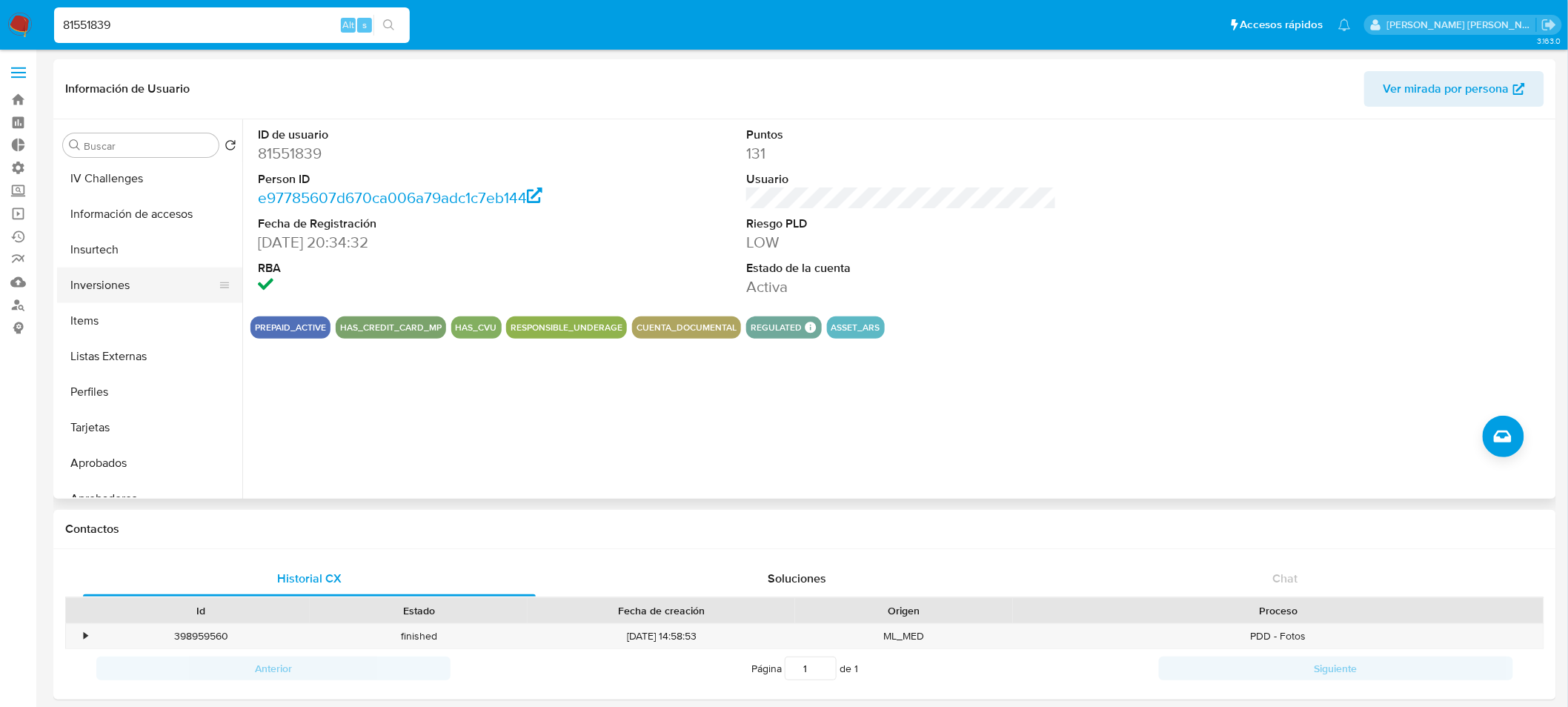
scroll to position [804, 0]
click at [118, 373] on button "Tarjetas" at bounding box center [144, 373] width 174 height 36
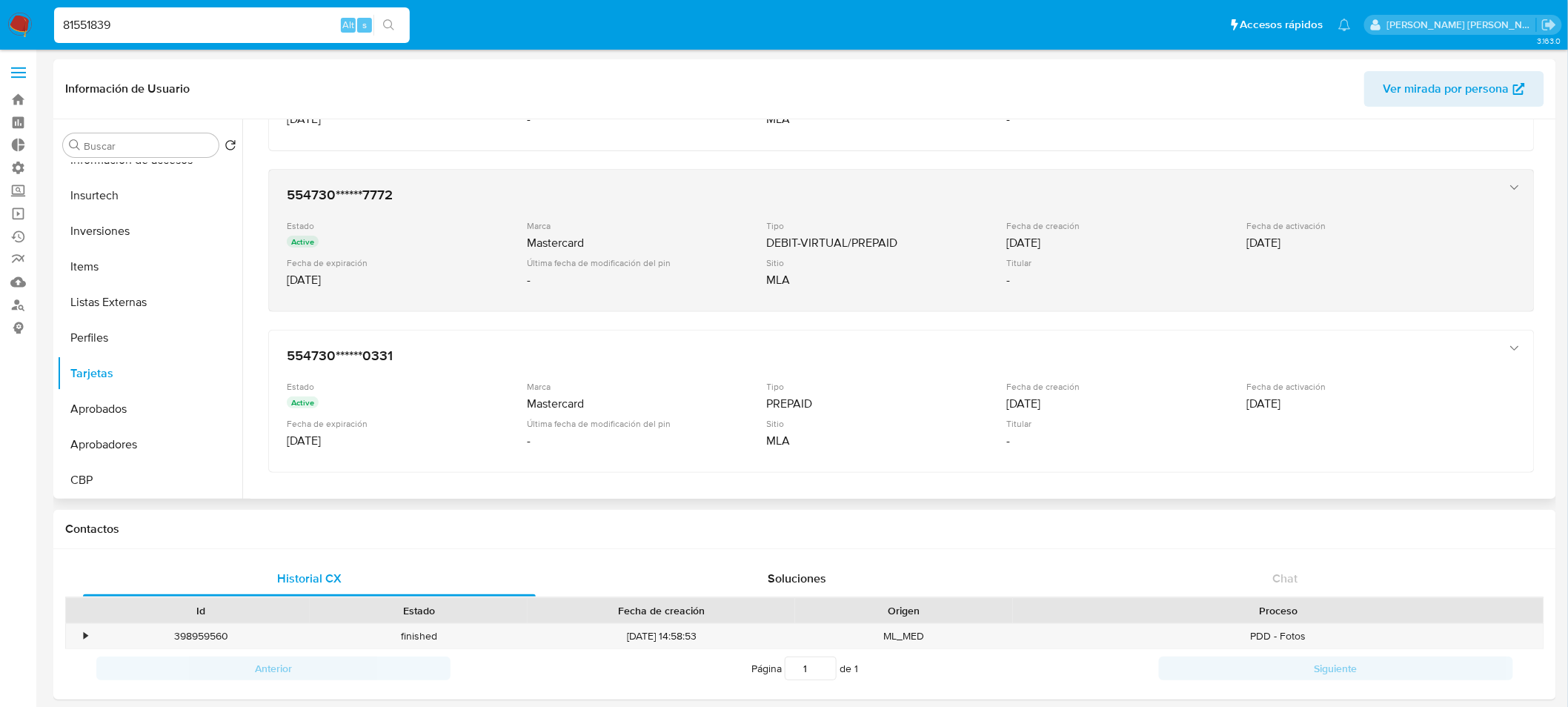
scroll to position [101, 0]
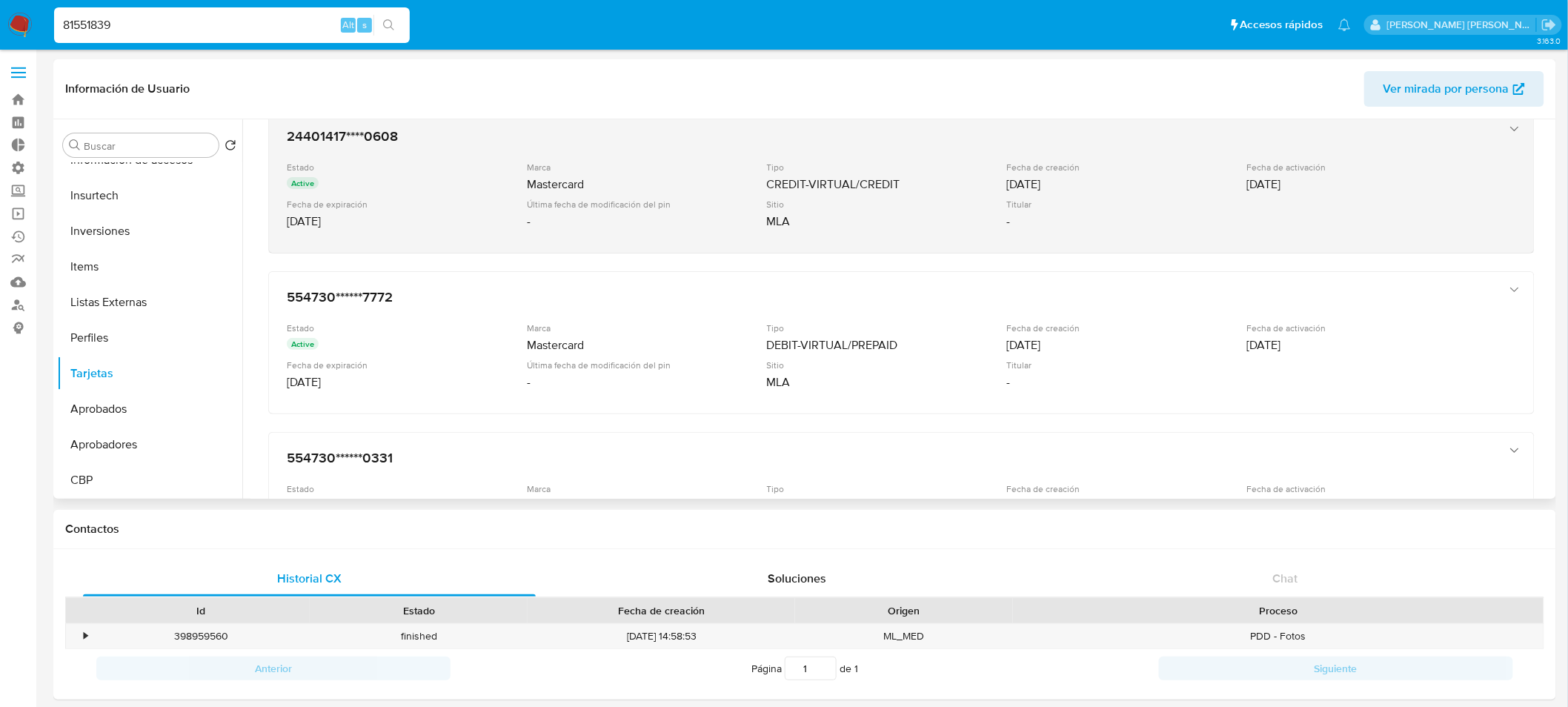
click at [831, 204] on div "Sitio" at bounding box center [885, 203] width 237 height 11
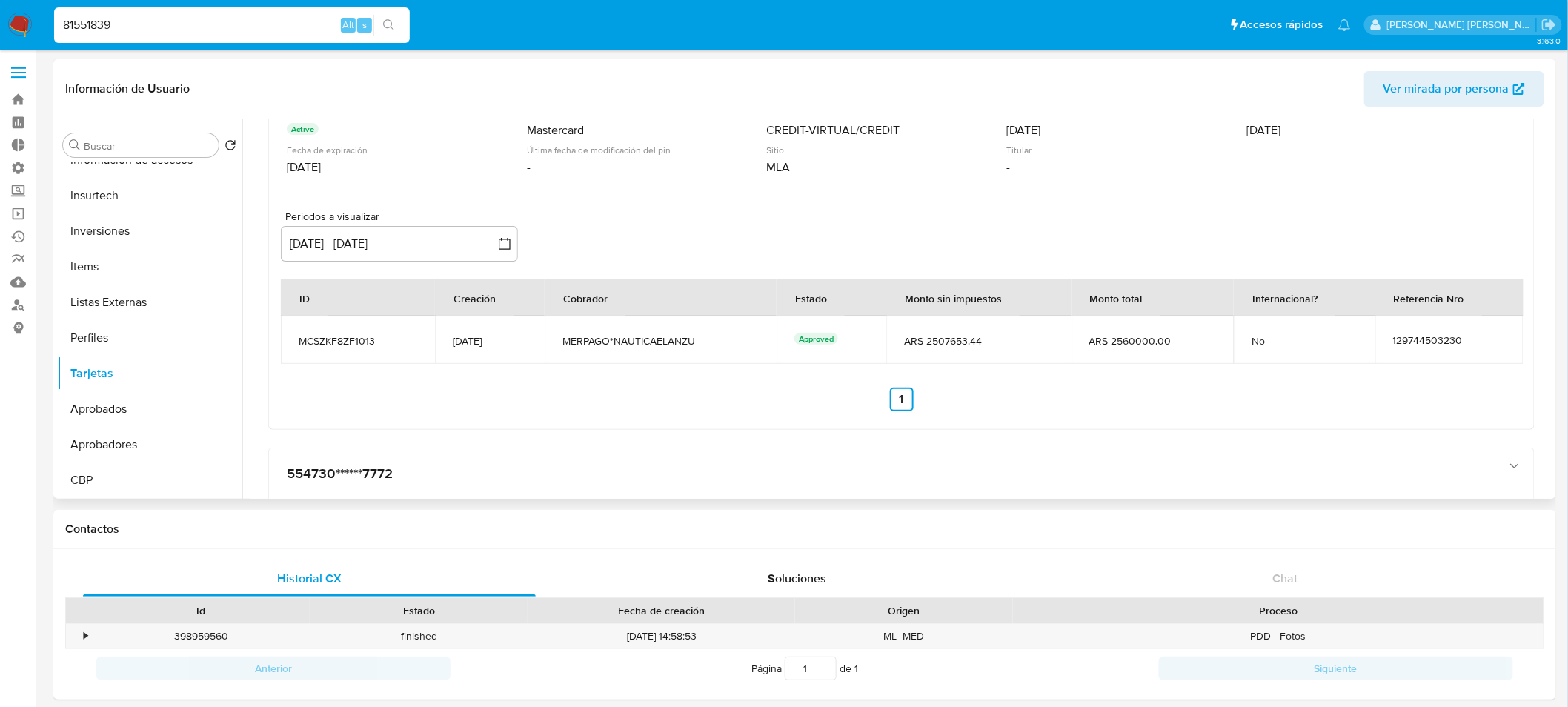
scroll to position [184, 0]
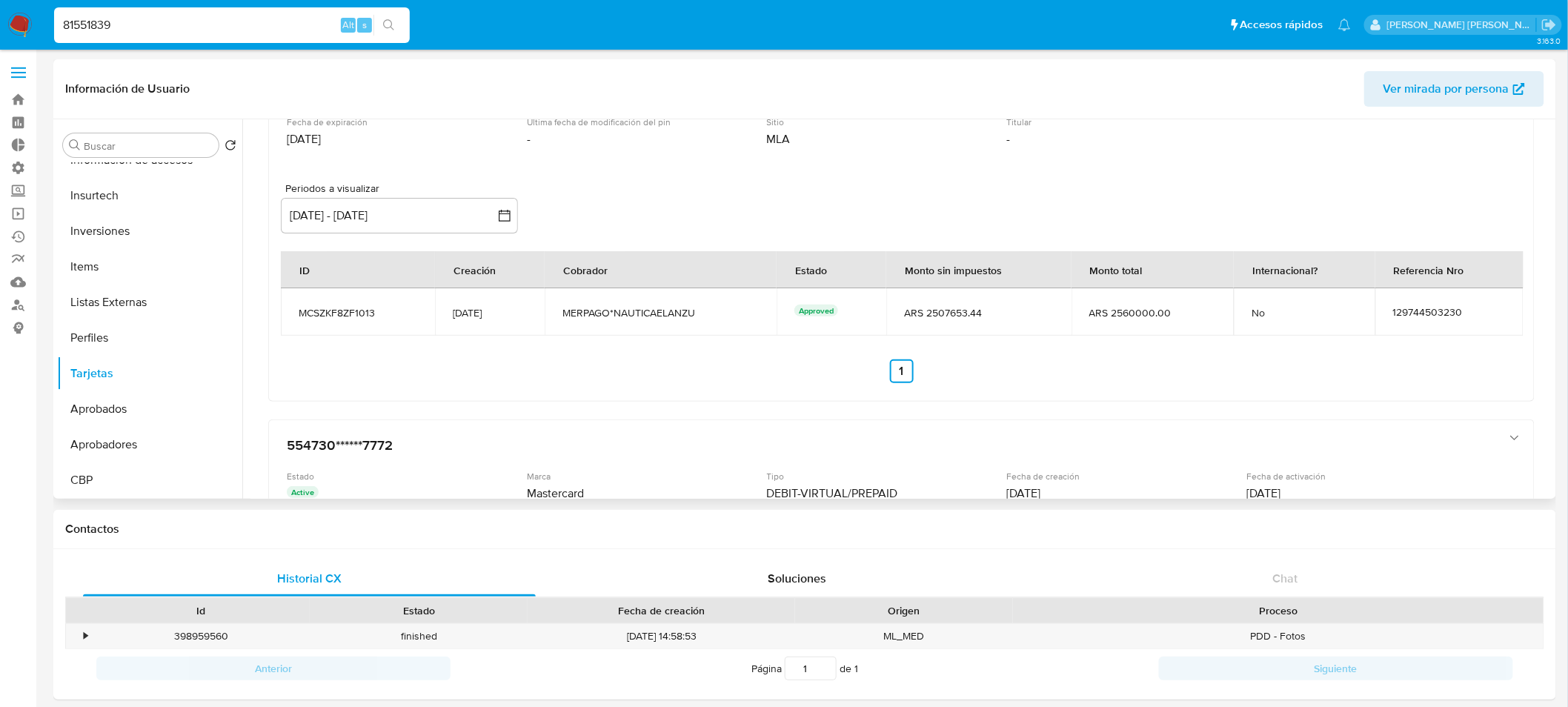
drag, startPoint x: 720, startPoint y: 311, endPoint x: 621, endPoint y: 314, distance: 99.0
click at [621, 314] on span "MERPAGO*NAUTICAELANZU" at bounding box center [660, 313] width 197 height 14
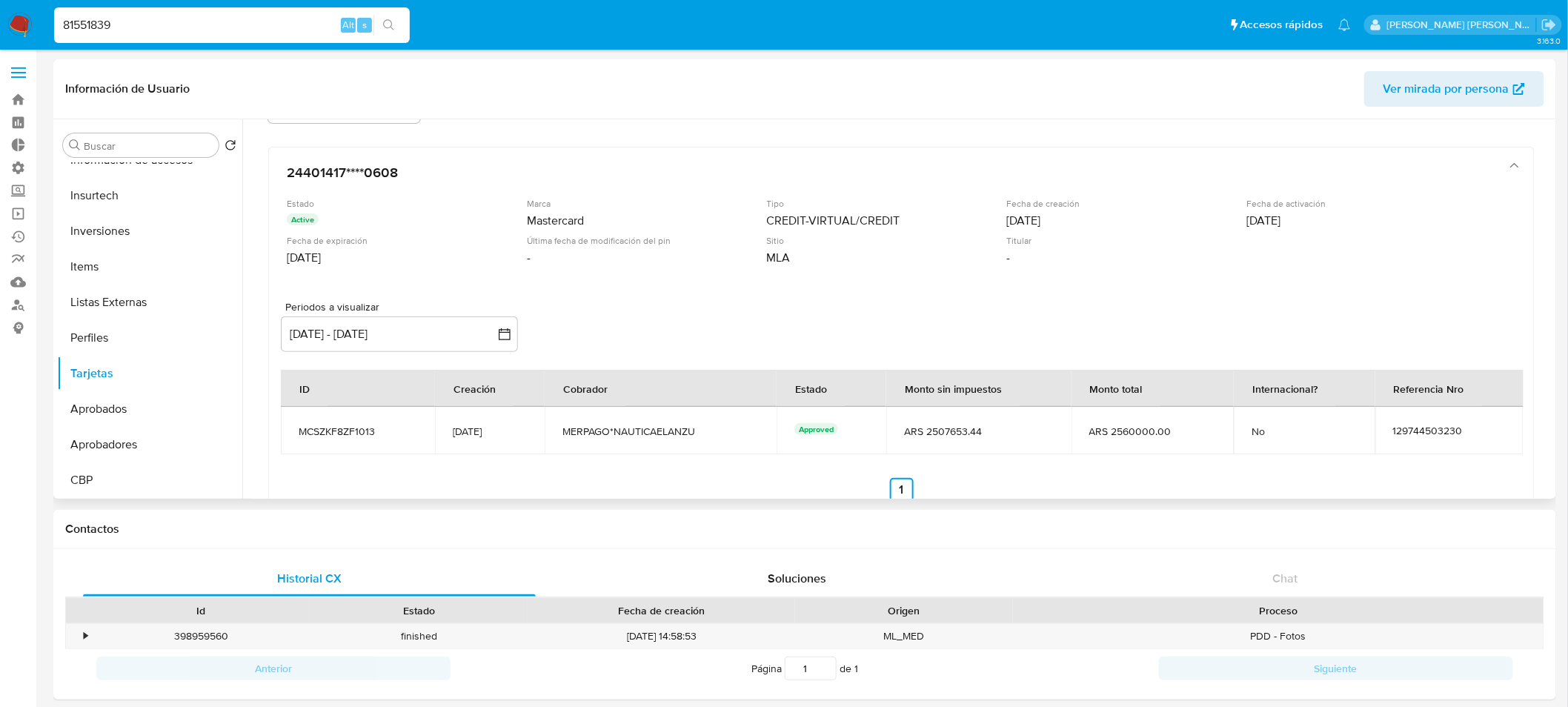
scroll to position [101, 0]
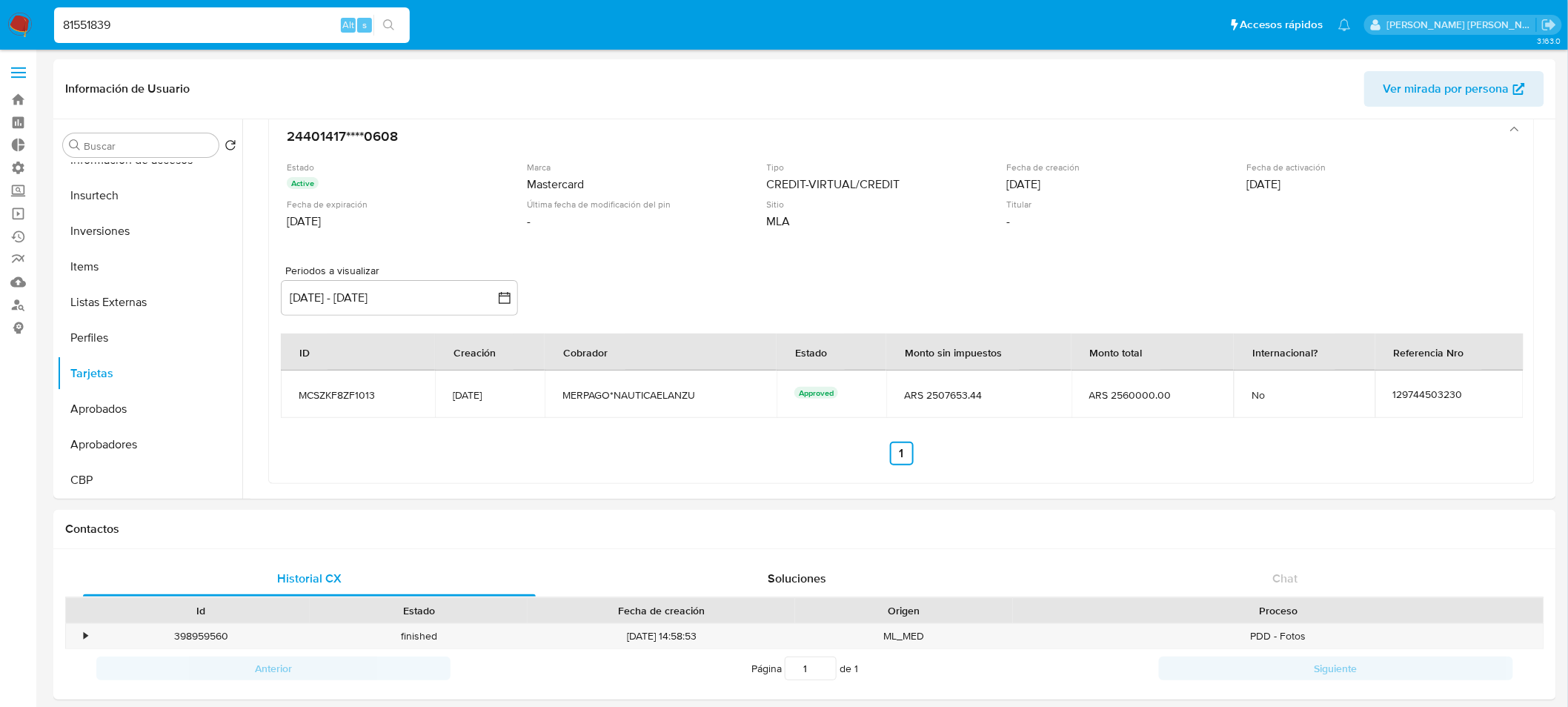
click at [272, 31] on input "81551839" at bounding box center [232, 25] width 356 height 20
click at [272, 31] on input "81551839" at bounding box center [232, 25] width 356 height 20
paste input "NAUTICAELANZU"
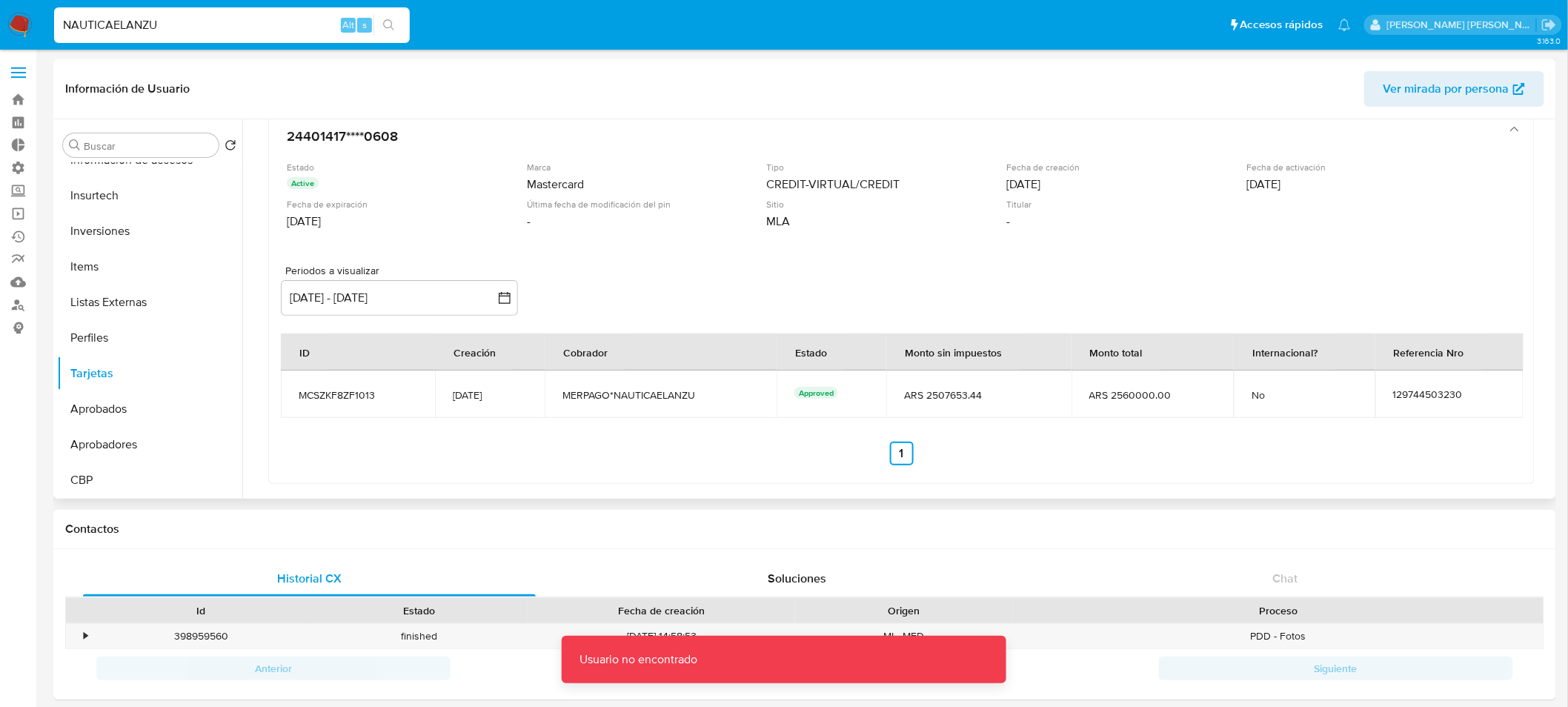
drag, startPoint x: 672, startPoint y: 393, endPoint x: 715, endPoint y: 410, distance: 46.2
click at [715, 410] on td "MERPAGO*NAUTICAELANZU" at bounding box center [660, 394] width 232 height 48
click at [715, 411] on td "MERPAGO*NAUTICAELANZU" at bounding box center [660, 394] width 232 height 48
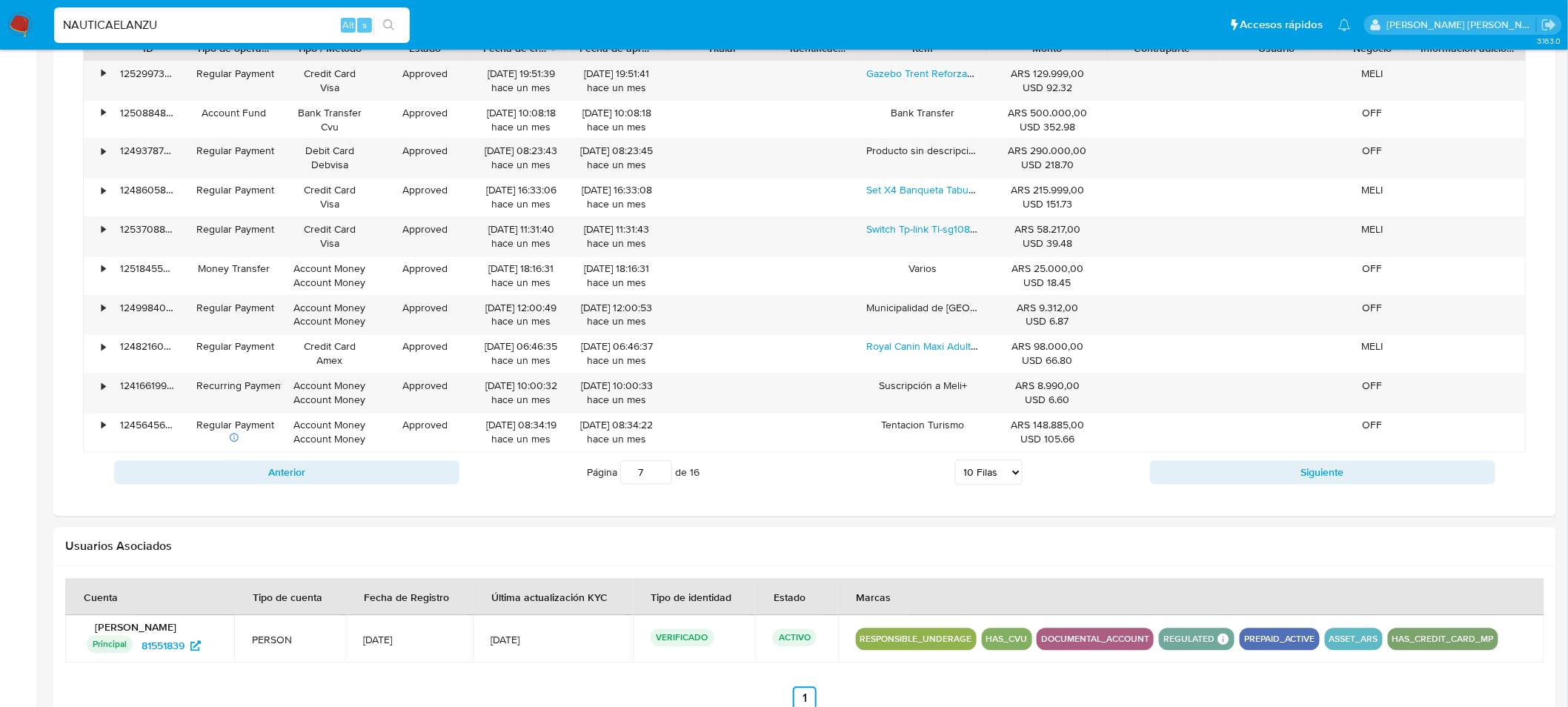
scroll to position [958, 0]
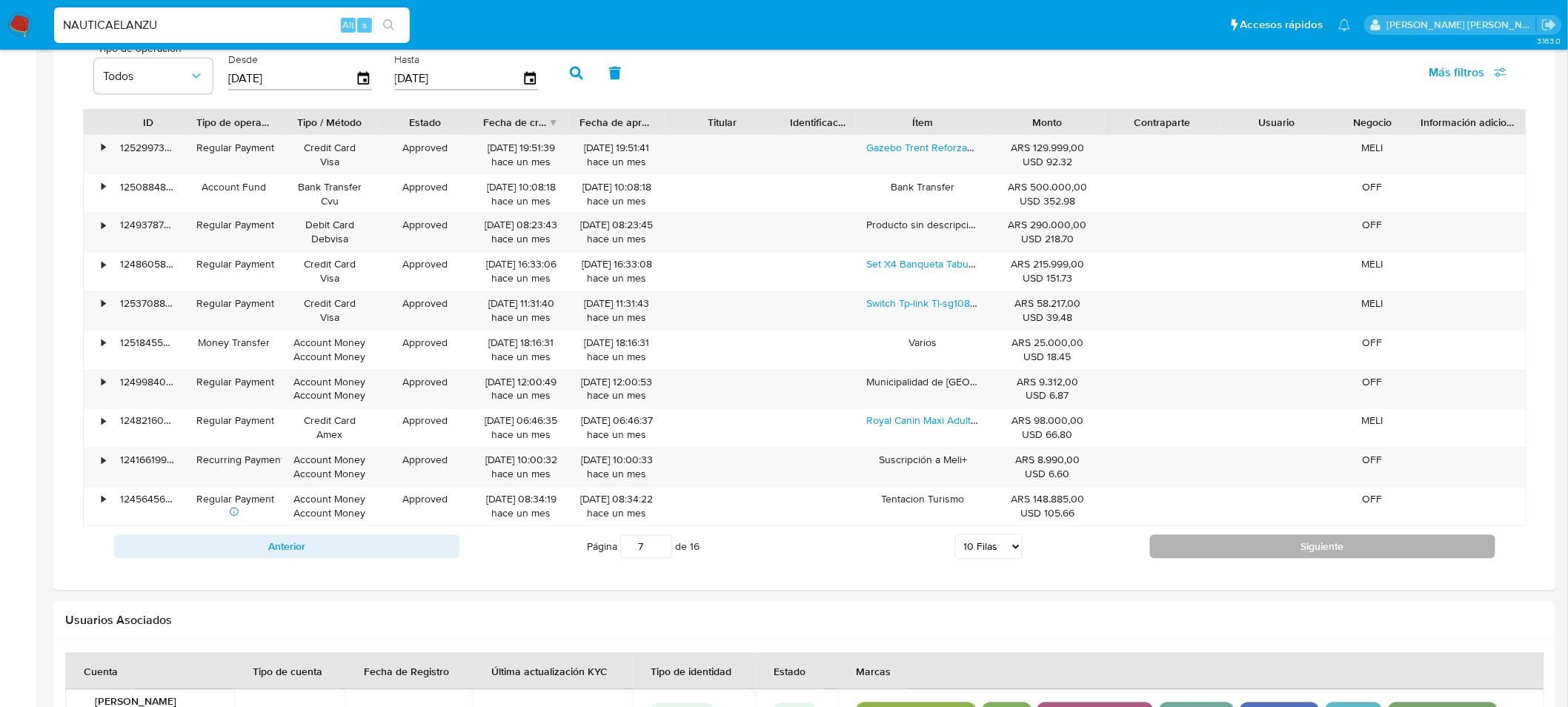
click at [1375, 547] on button "Siguiente" at bounding box center [1322, 547] width 345 height 24
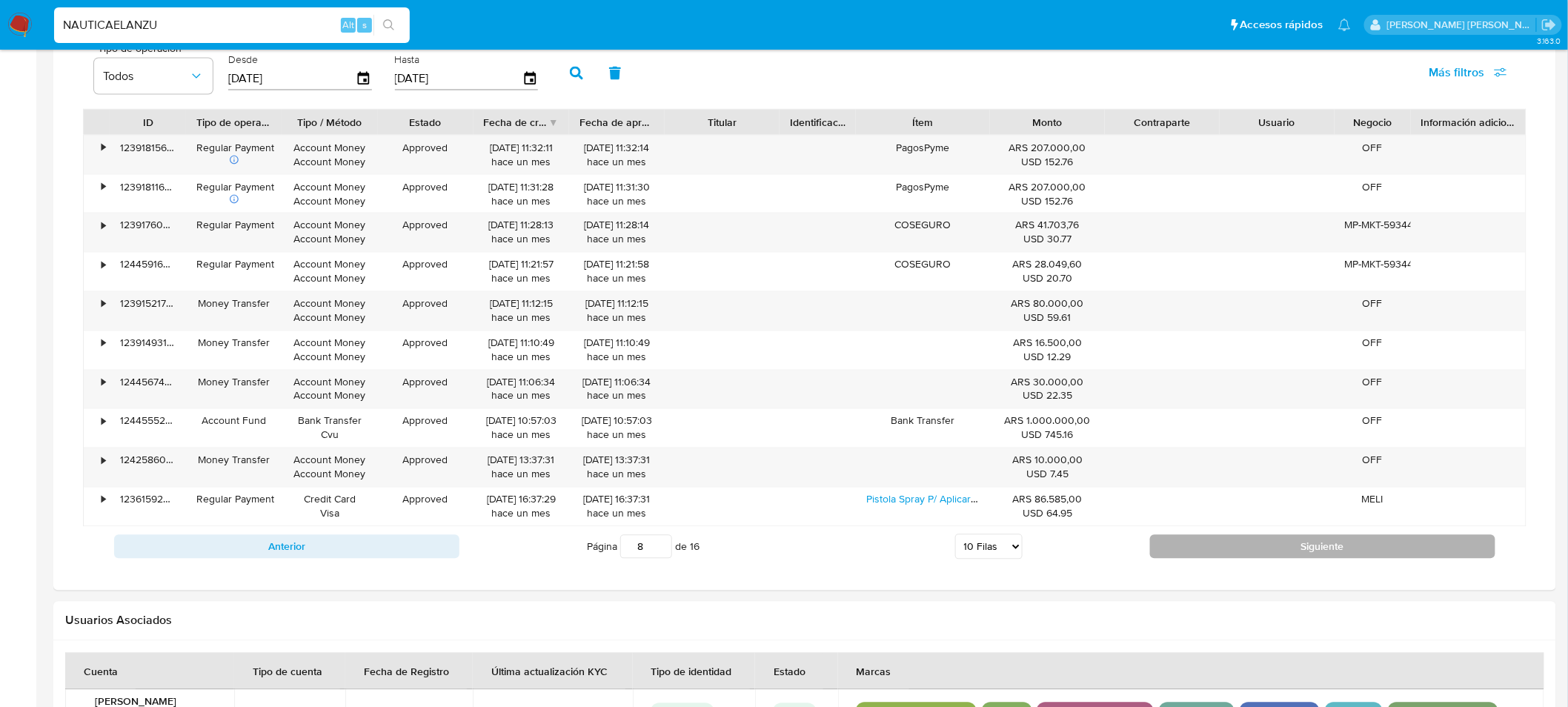
click at [1321, 546] on button "Siguiente" at bounding box center [1322, 547] width 345 height 24
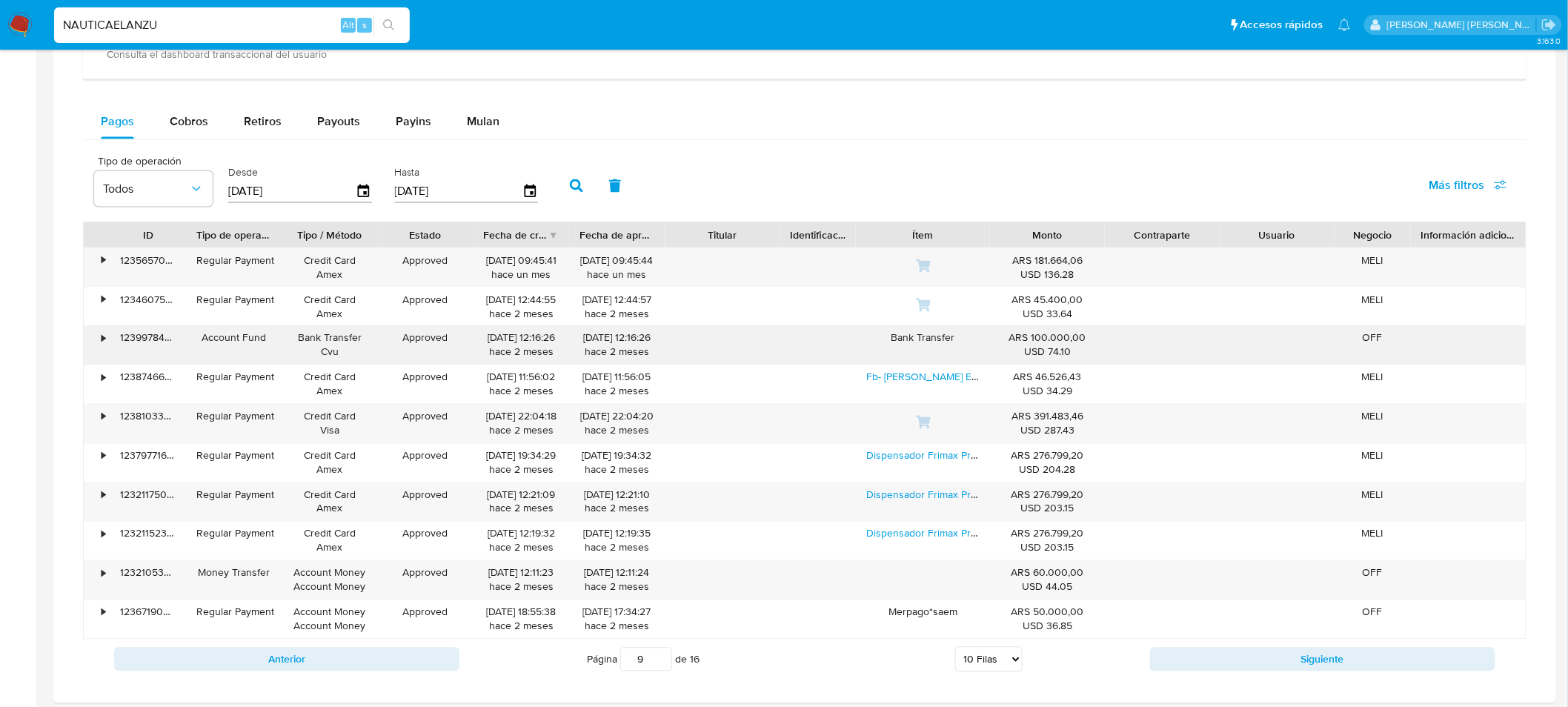
scroll to position [875, 0]
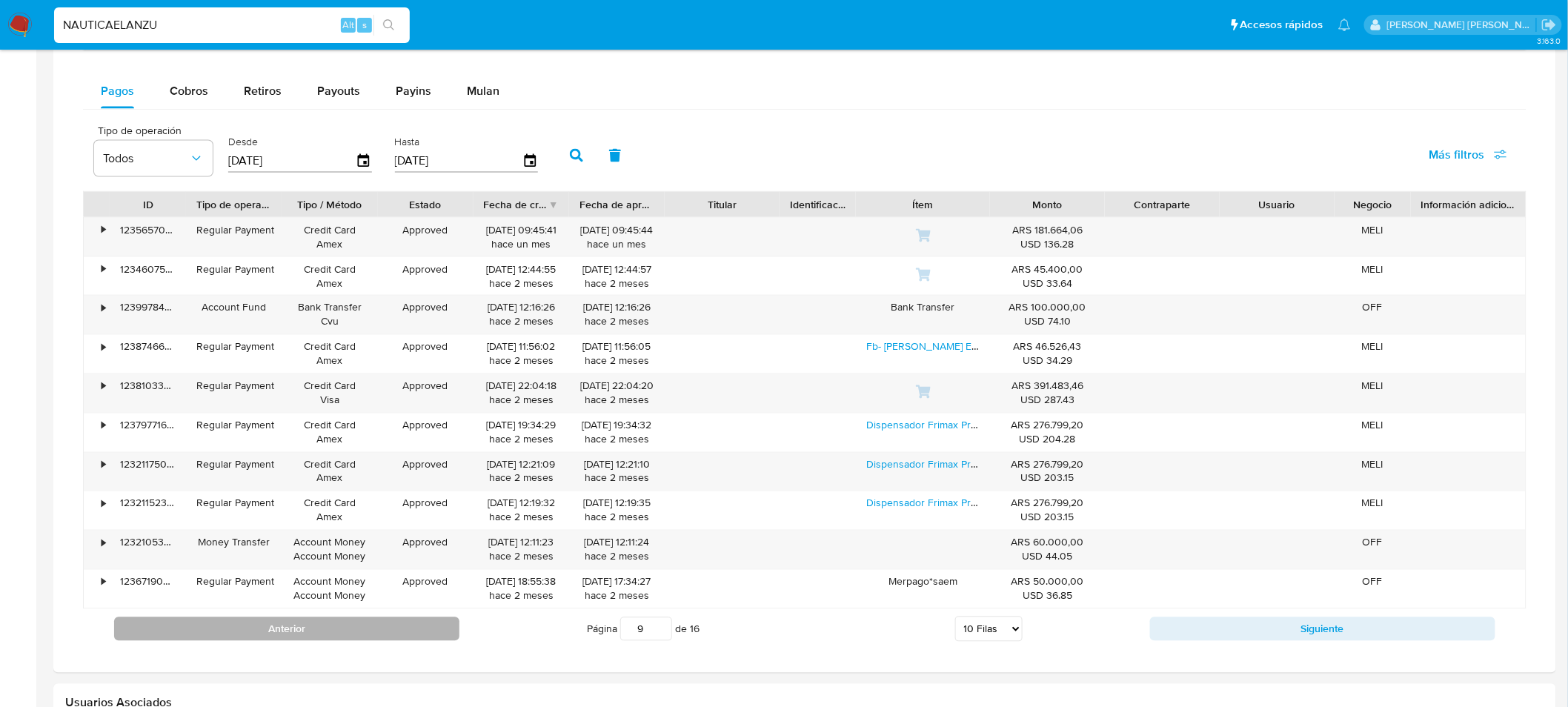
click at [365, 625] on button "Anterior" at bounding box center [287, 629] width 345 height 24
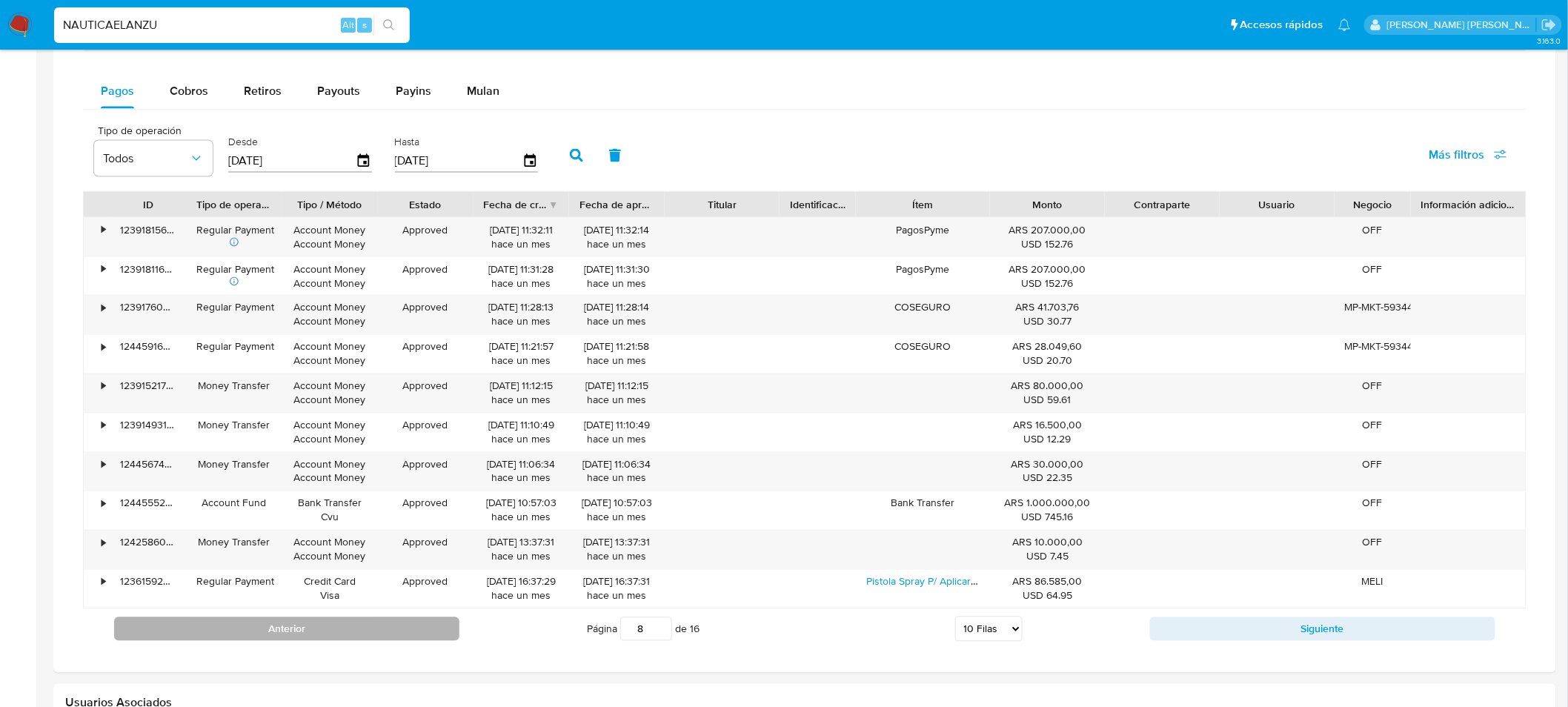
click at [352, 631] on button "Anterior" at bounding box center [287, 629] width 345 height 24
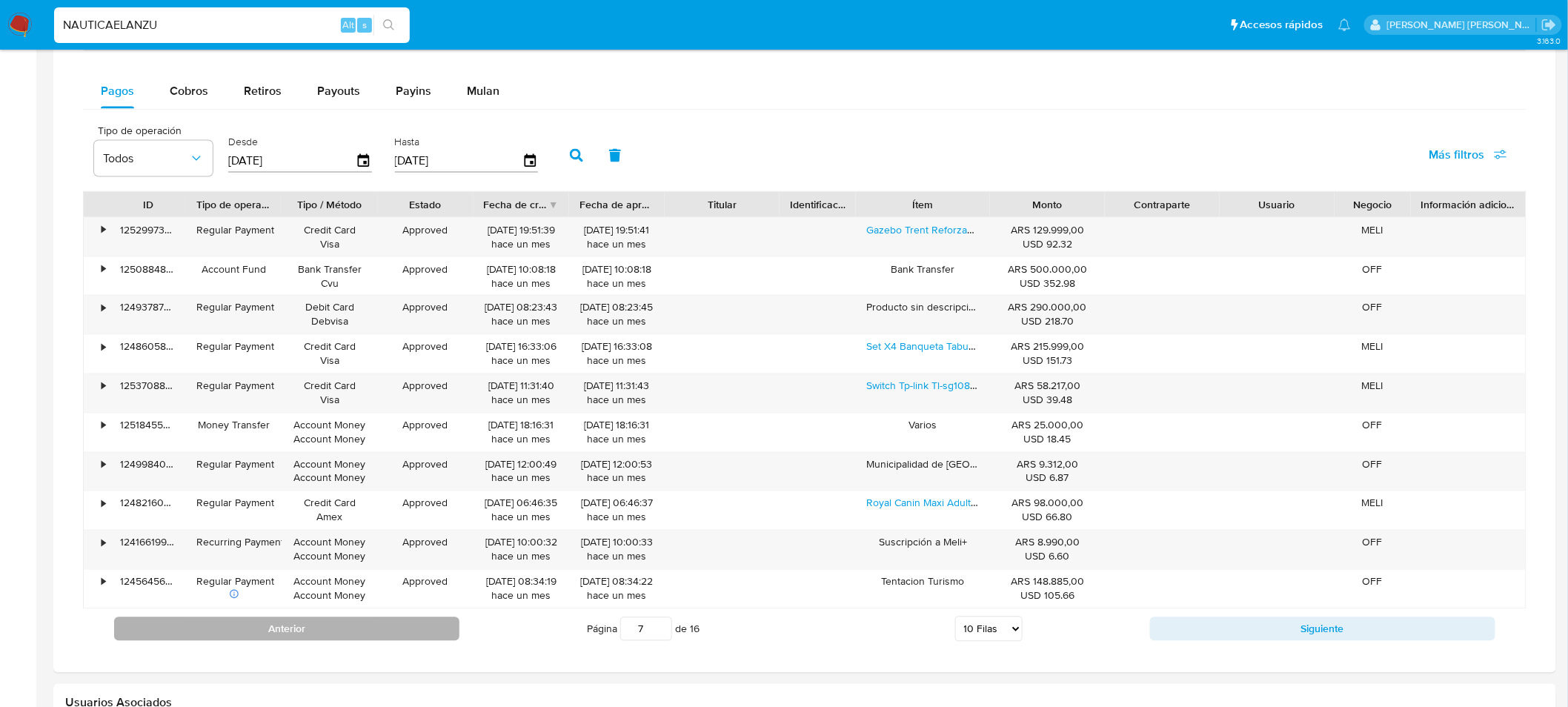
click at [359, 632] on button "Anterior" at bounding box center [287, 629] width 345 height 24
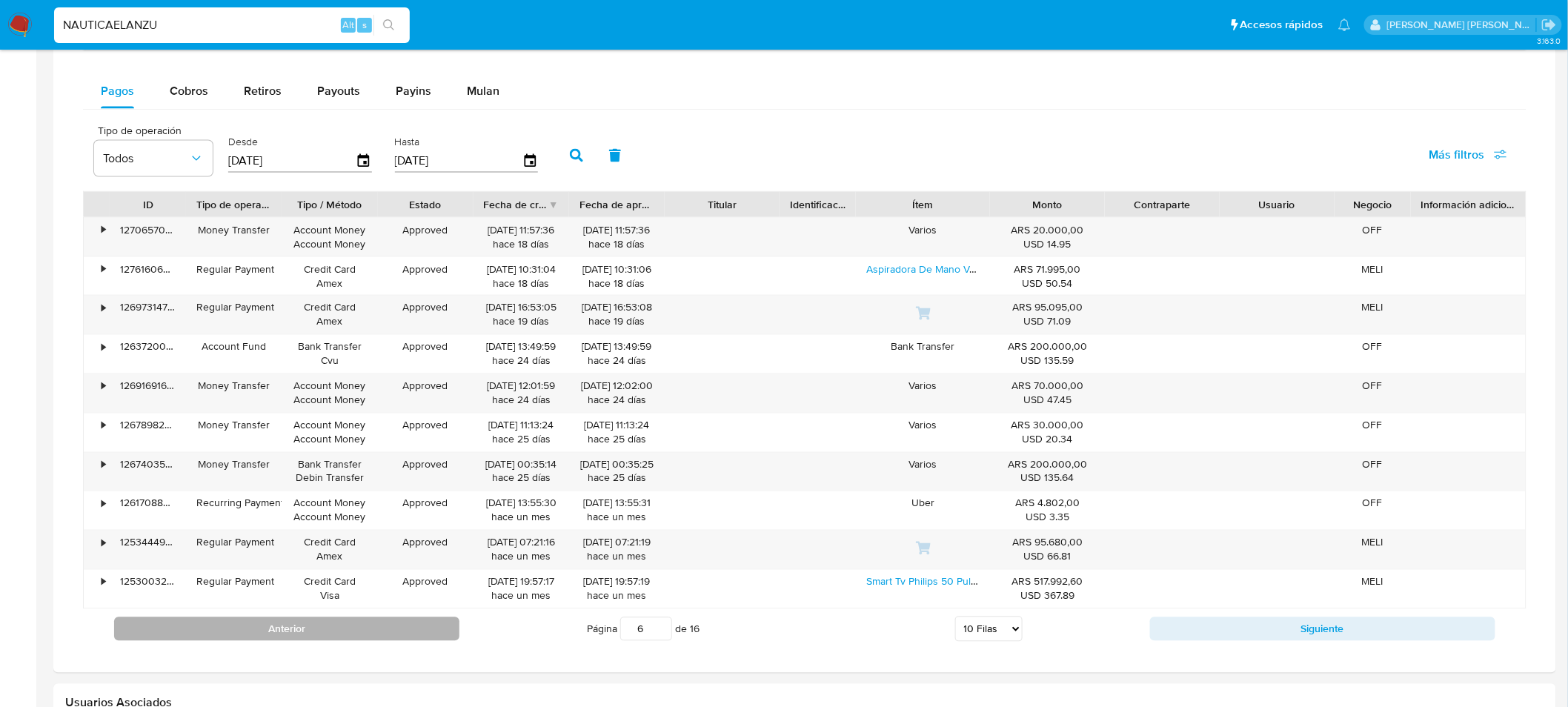
click at [359, 630] on button "Anterior" at bounding box center [287, 629] width 345 height 24
click at [363, 636] on button "Anterior" at bounding box center [287, 629] width 345 height 24
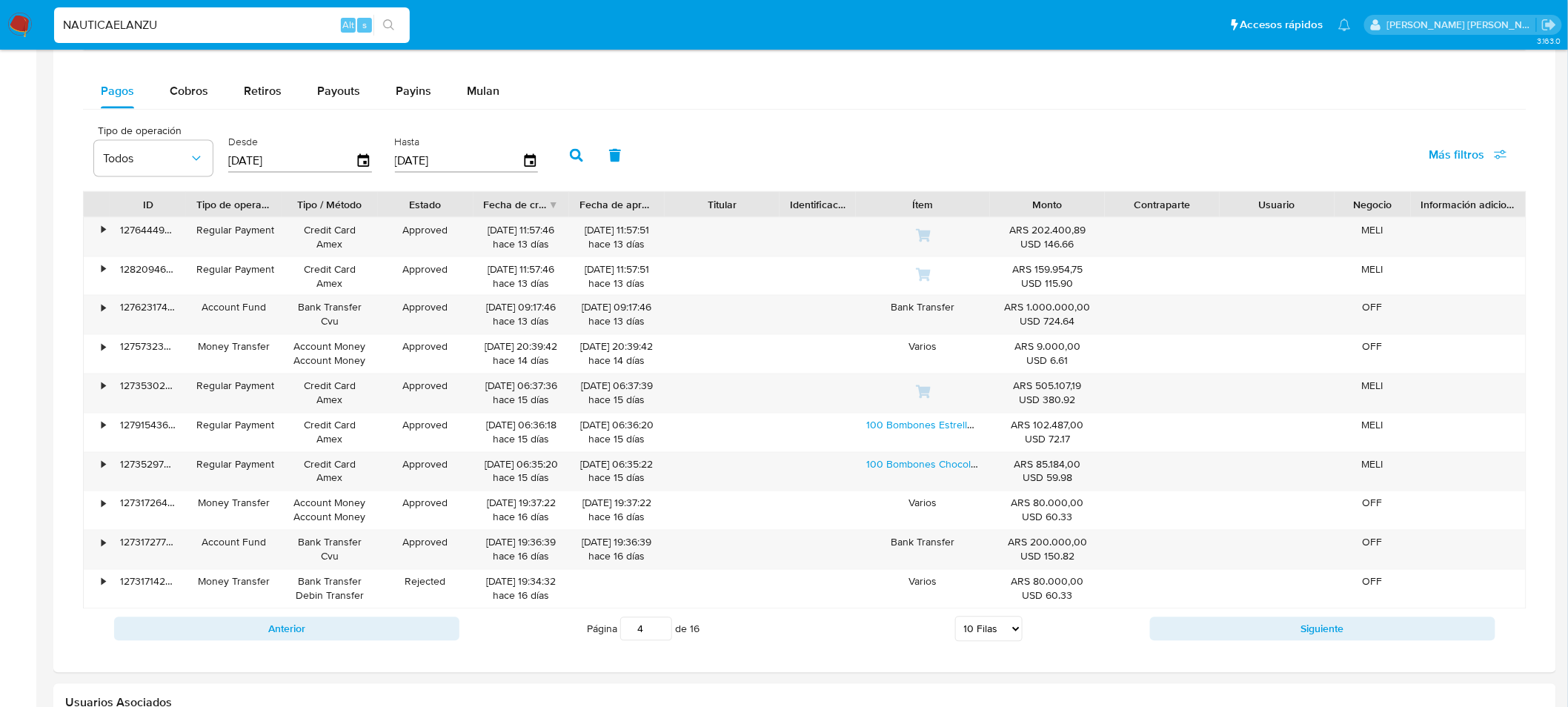
drag, startPoint x: 425, startPoint y: 628, endPoint x: 444, endPoint y: 634, distance: 19.9
click at [425, 630] on button "Anterior" at bounding box center [287, 629] width 345 height 24
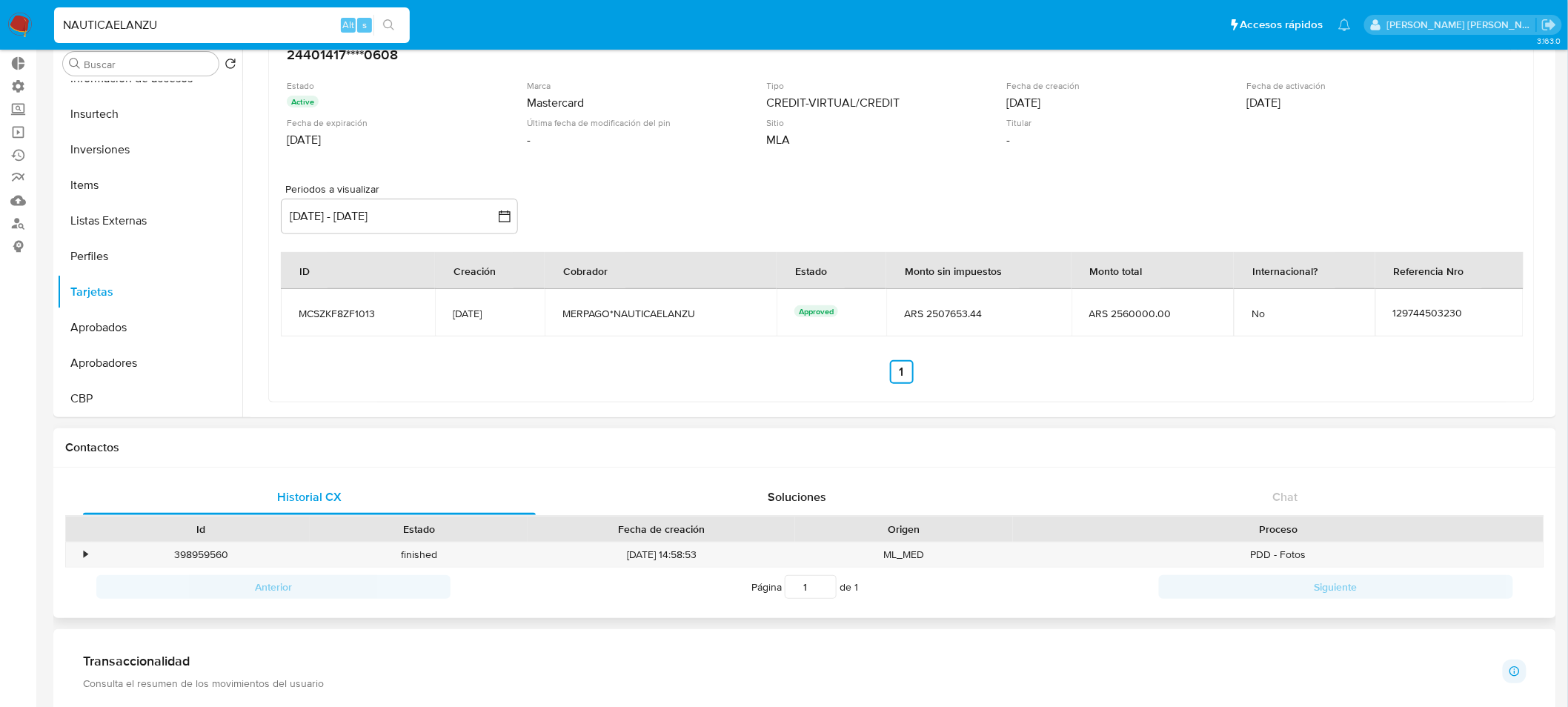
scroll to position [0, 0]
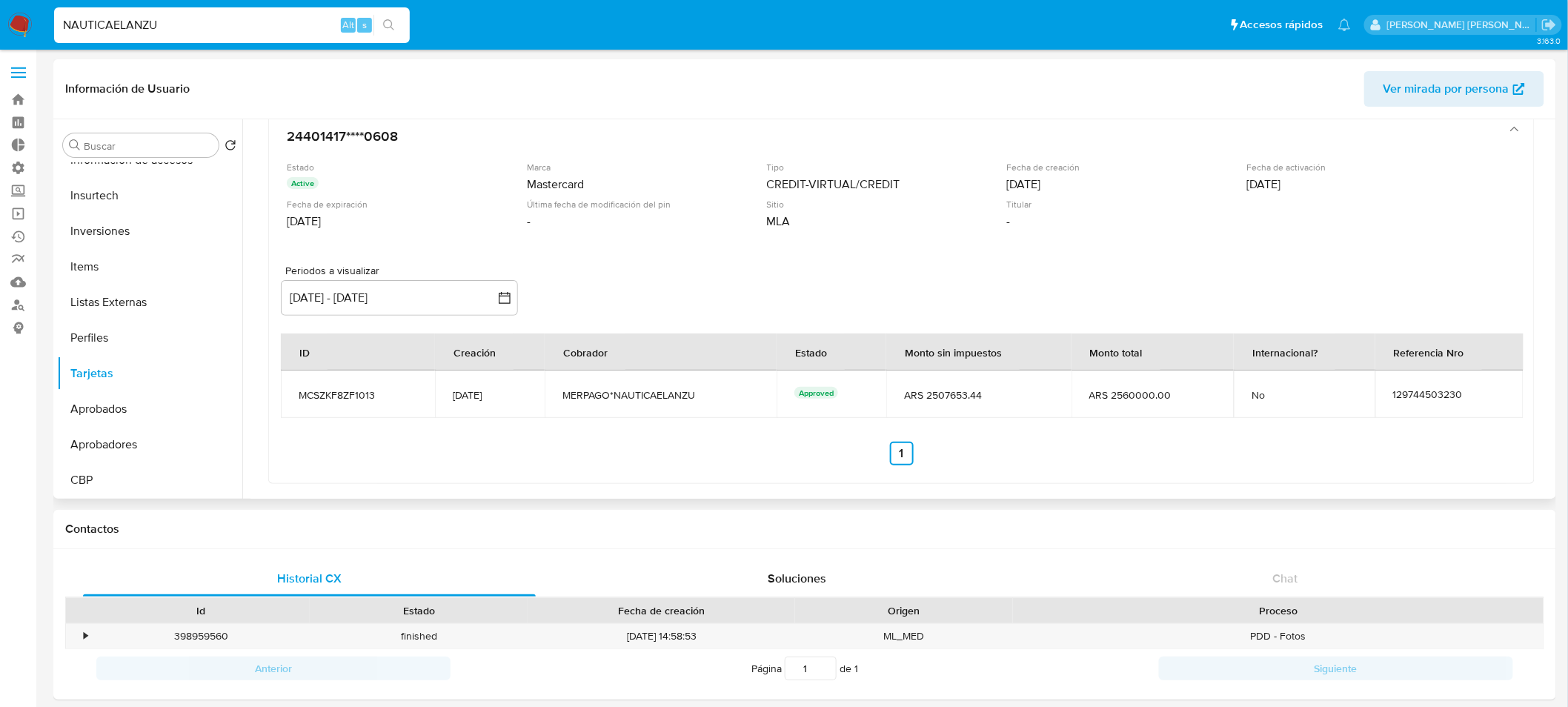
drag, startPoint x: 571, startPoint y: 393, endPoint x: 737, endPoint y: 400, distance: 166.1
click at [737, 400] on span "MERPAGO*NAUTICAELANZU" at bounding box center [660, 395] width 197 height 14
drag, startPoint x: 382, startPoint y: 393, endPoint x: 302, endPoint y: 380, distance: 81.0
click at [295, 379] on td "MCSZKF8ZF1013" at bounding box center [357, 394] width 154 height 48
drag, startPoint x: 1471, startPoint y: 404, endPoint x: 1379, endPoint y: 395, distance: 92.4
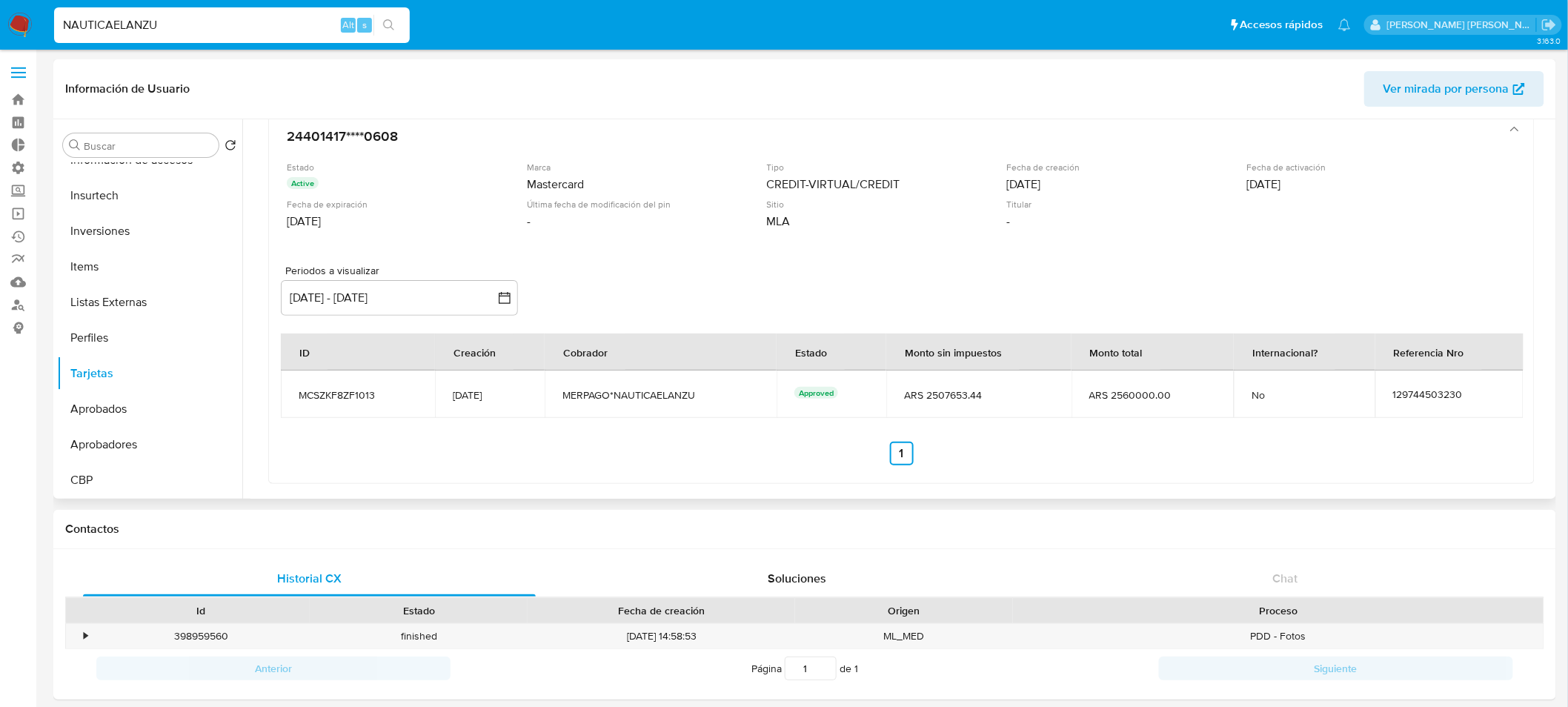
click at [1379, 394] on td "129744503230" at bounding box center [1449, 394] width 148 height 48
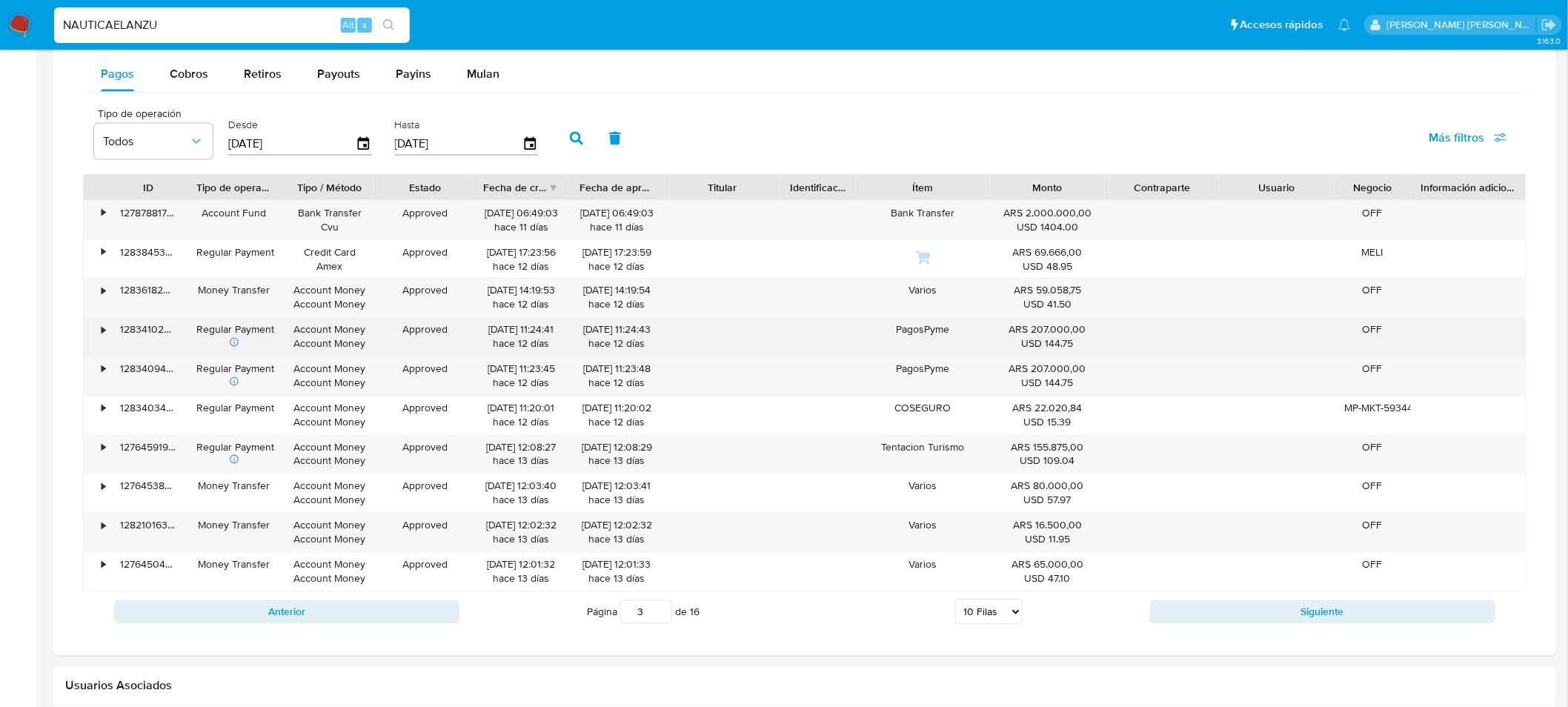
scroll to position [905, 0]
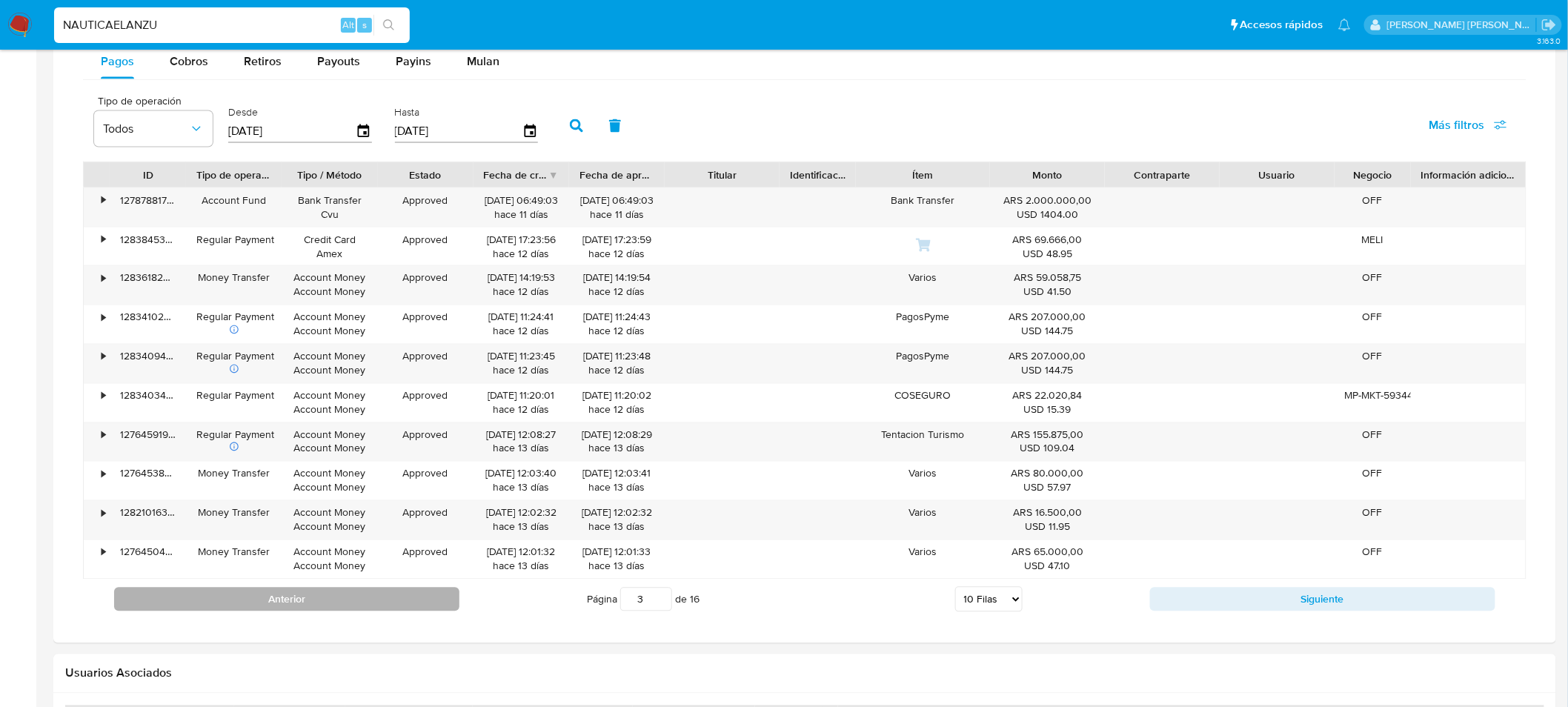
click at [416, 605] on button "Anterior" at bounding box center [287, 600] width 345 height 24
click at [408, 605] on button "Anterior" at bounding box center [287, 600] width 345 height 24
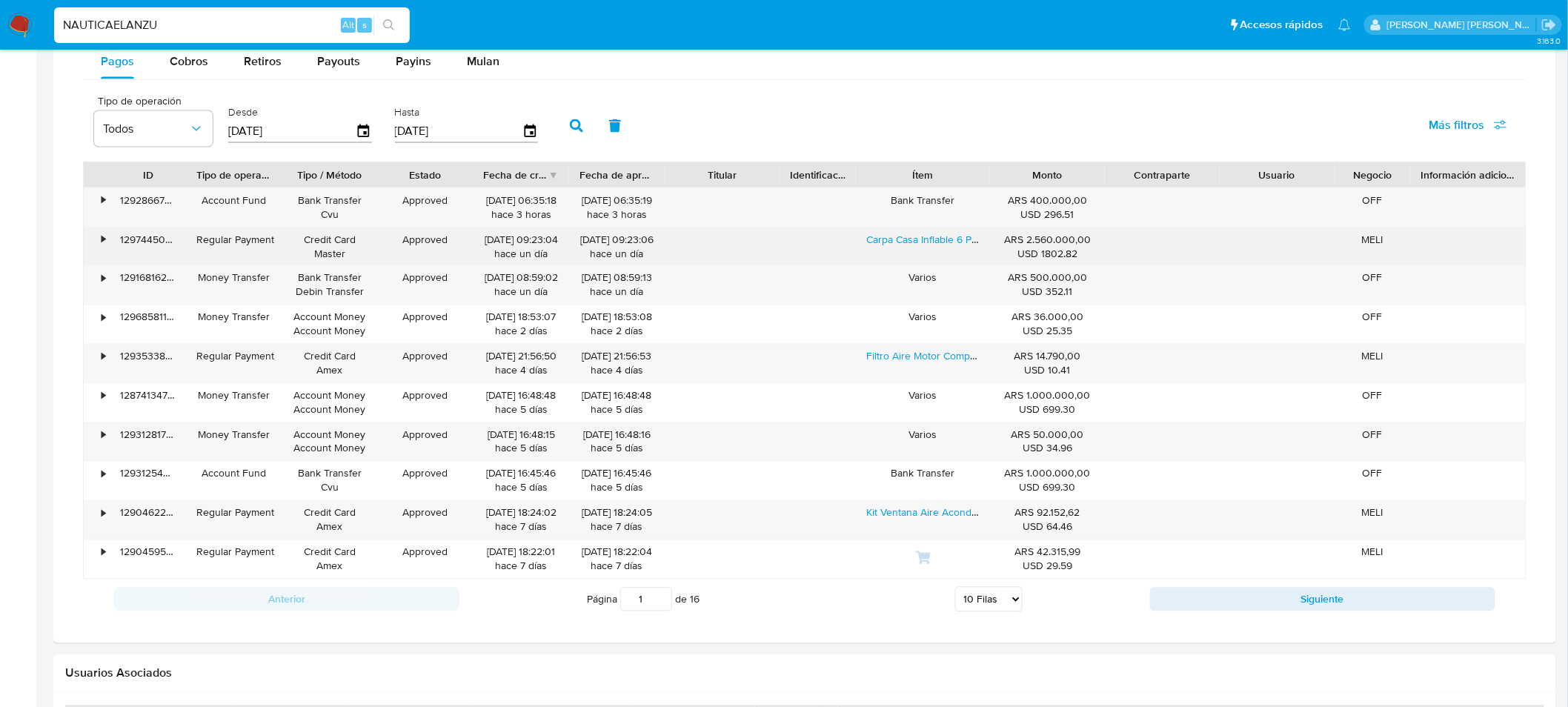
click at [99, 237] on div "•" at bounding box center [96, 246] width 26 height 38
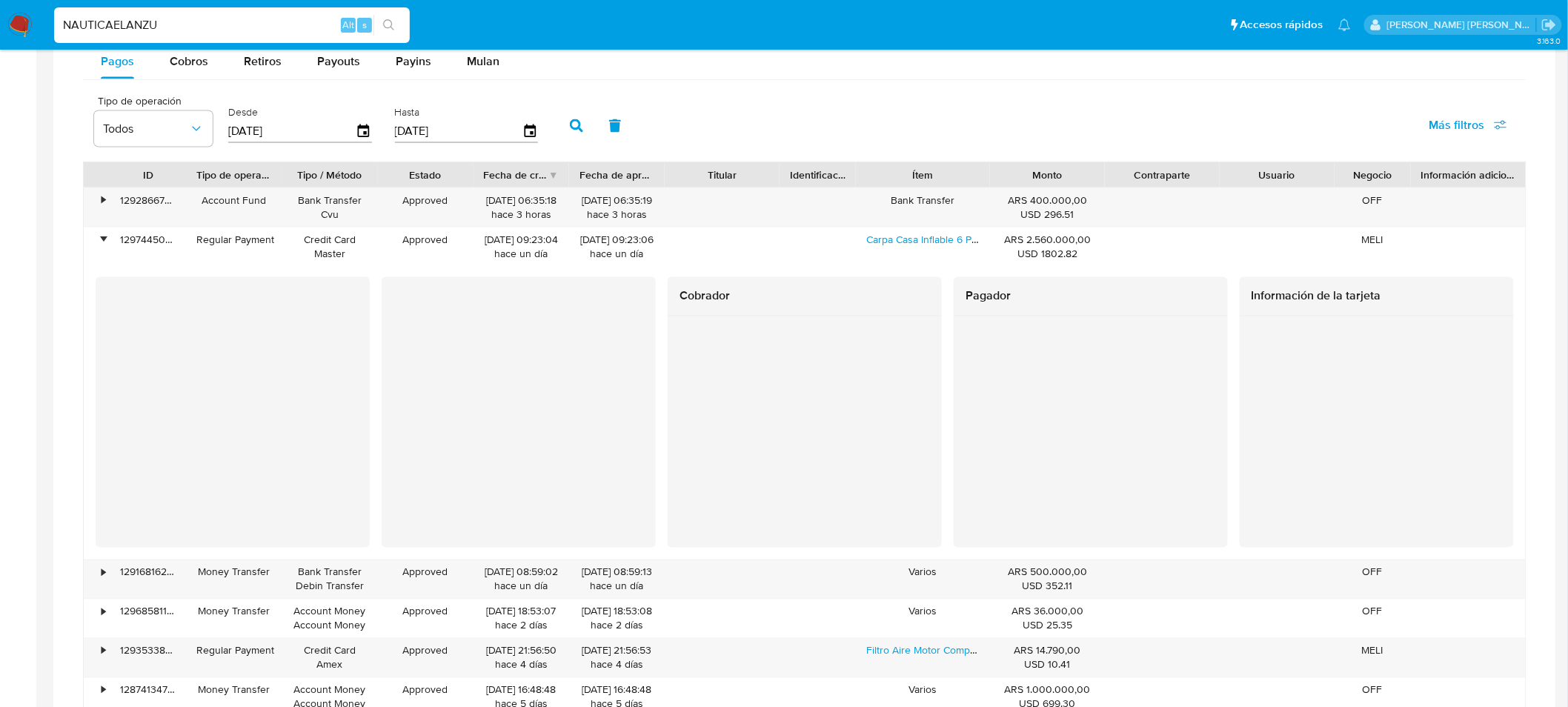
click at [101, 351] on div at bounding box center [232, 401] width 274 height 248
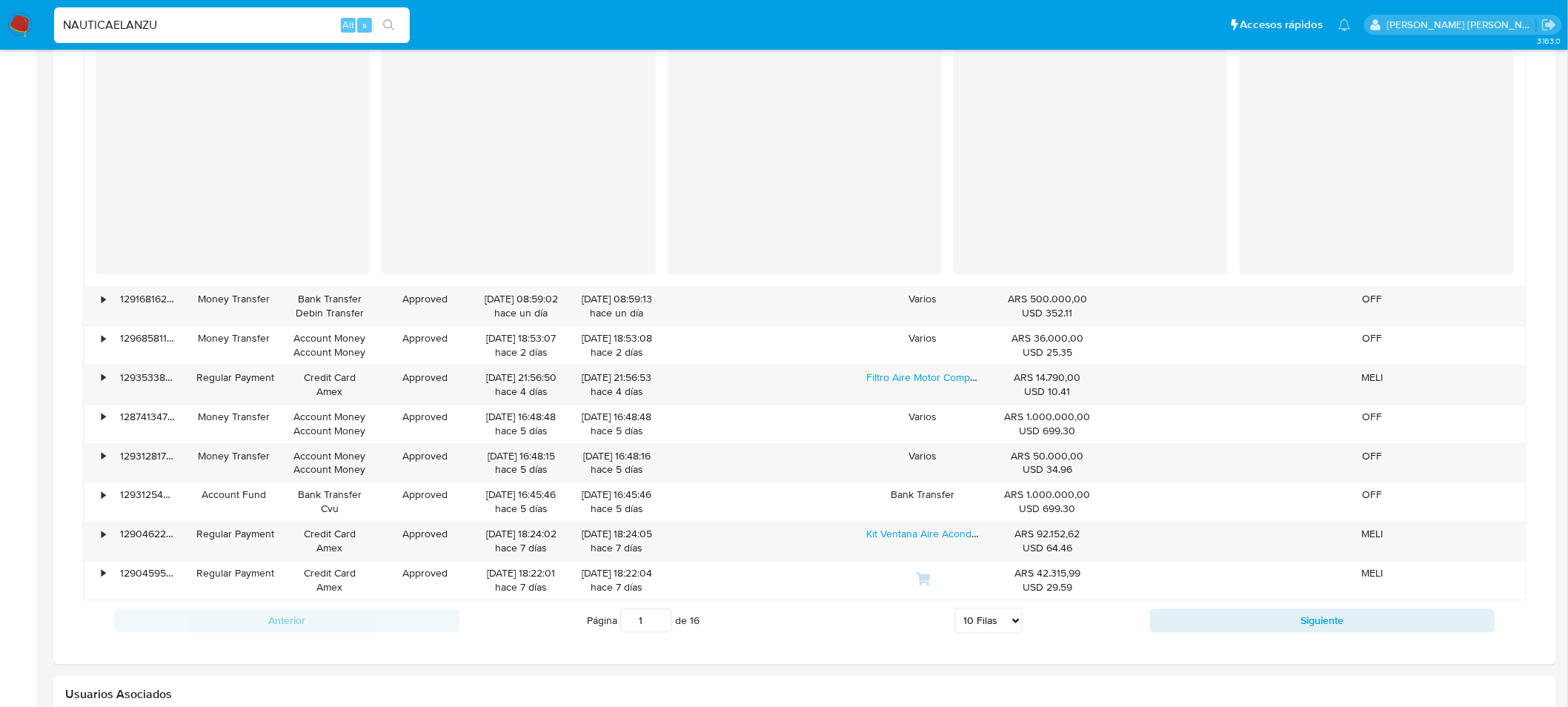
scroll to position [1234, 0]
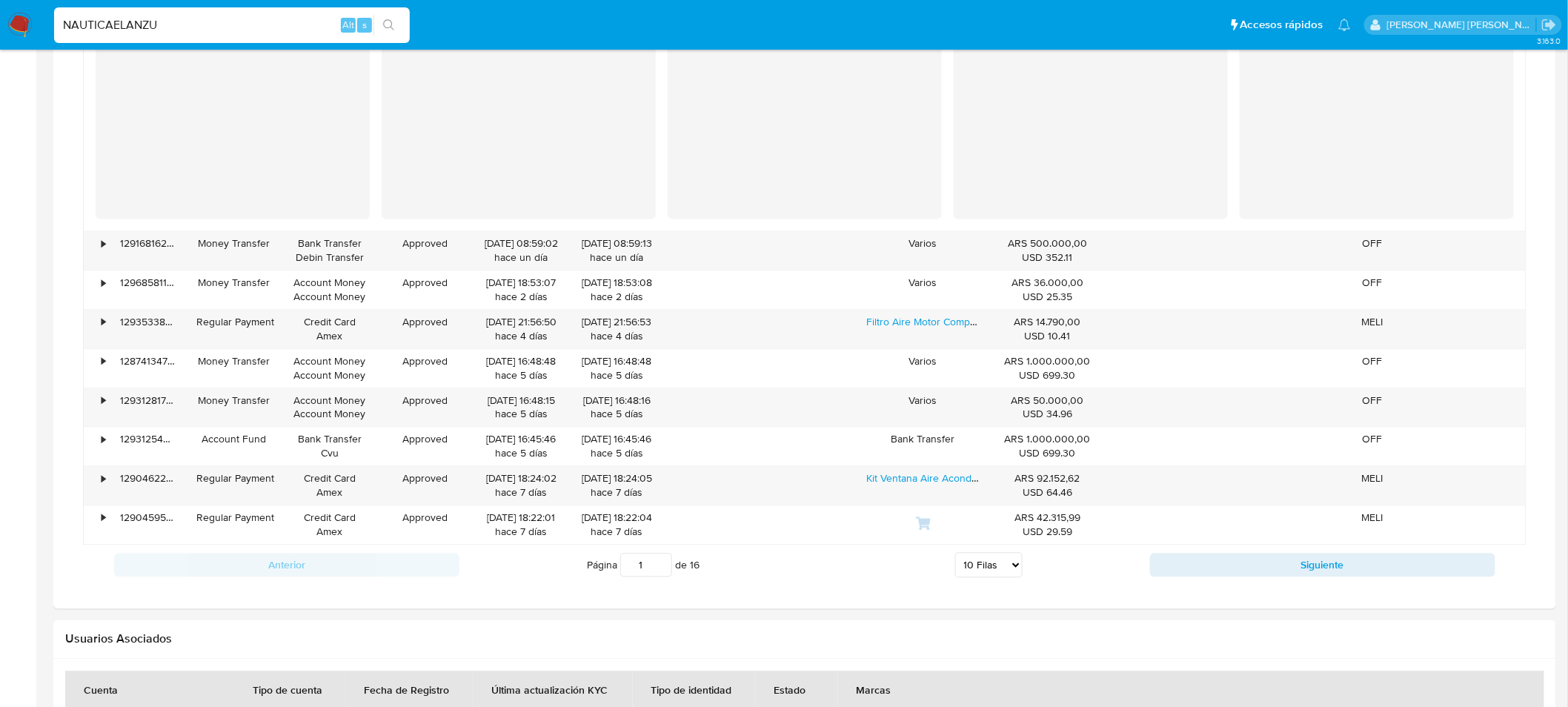
drag, startPoint x: 734, startPoint y: 448, endPoint x: 1068, endPoint y: 174, distance: 432.0
click at [1067, 174] on div "Pagador" at bounding box center [1091, 83] width 274 height 271
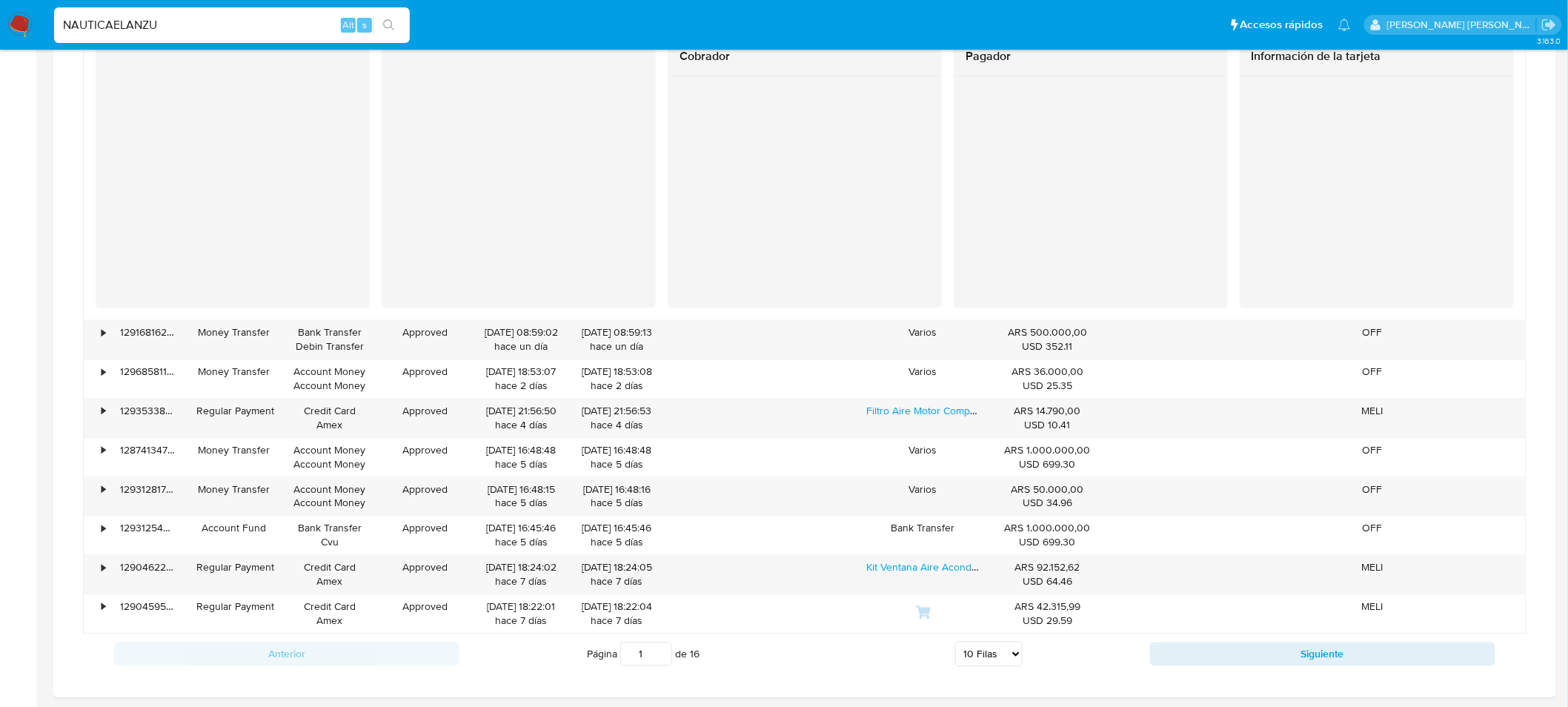
scroll to position [1152, 0]
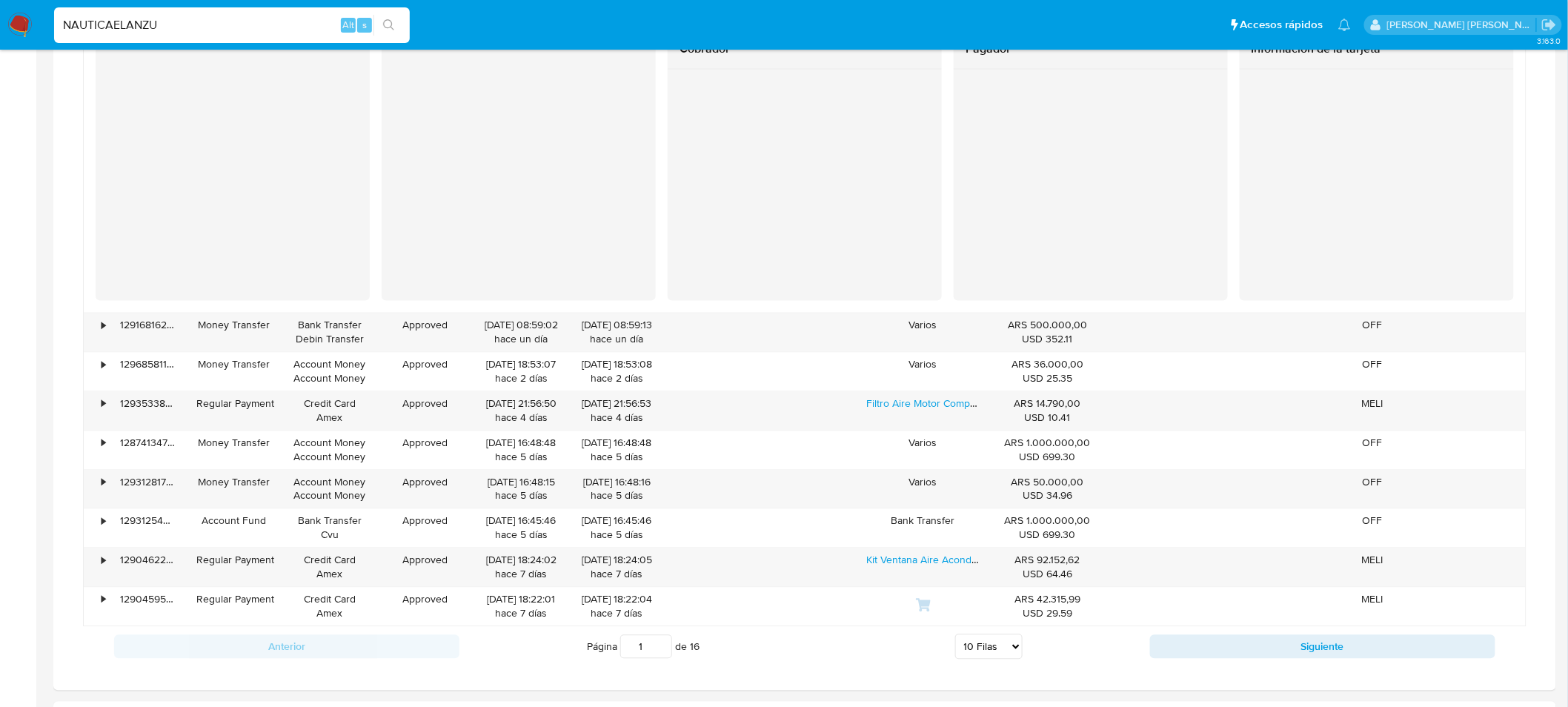
click at [197, 14] on div "NAUTICAELANZU Alt s" at bounding box center [232, 26] width 356 height 36
click at [197, 12] on div "NAUTICAELANZU Alt s" at bounding box center [232, 26] width 356 height 36
click at [134, 30] on input "NAUTICAELANZU" at bounding box center [232, 25] width 356 height 20
paste input "61354198"
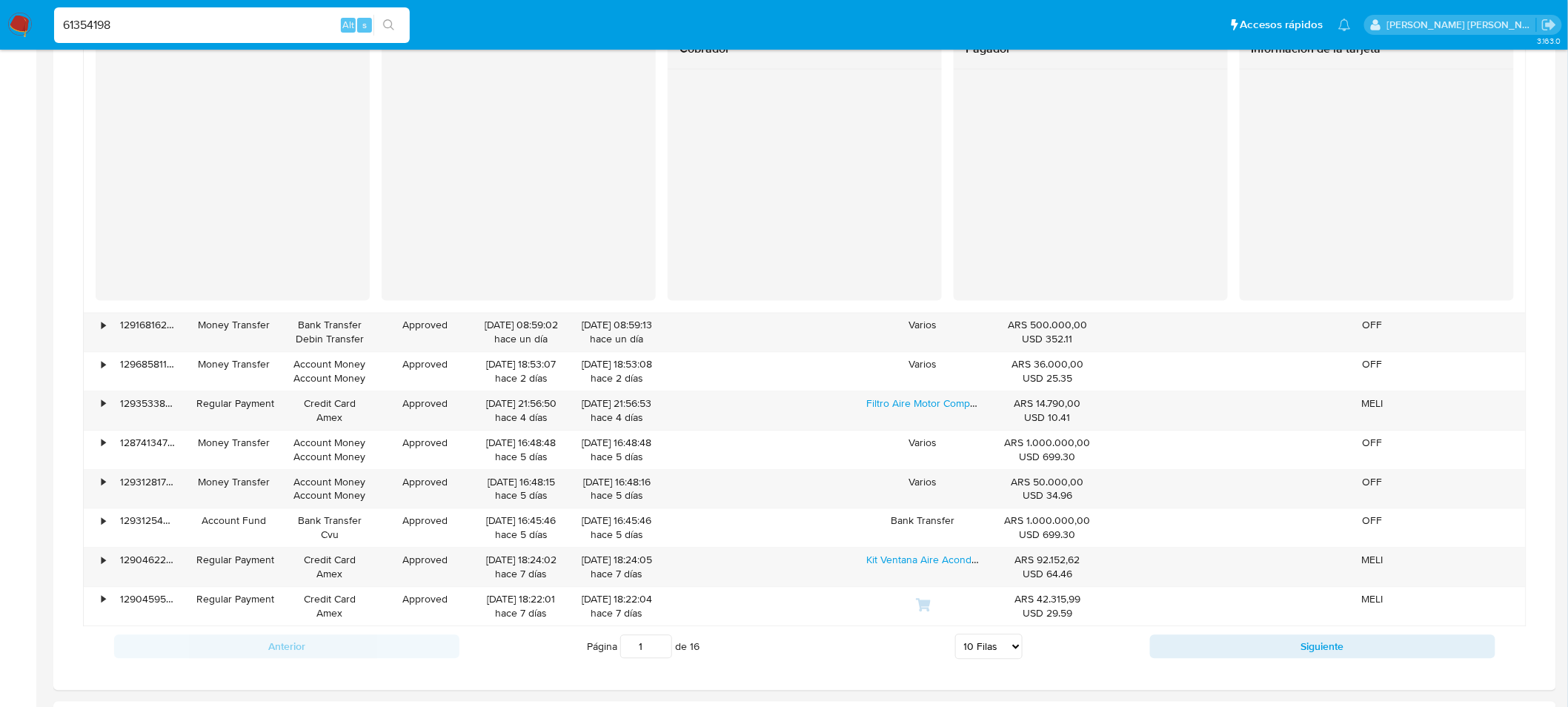
type input "61354198"
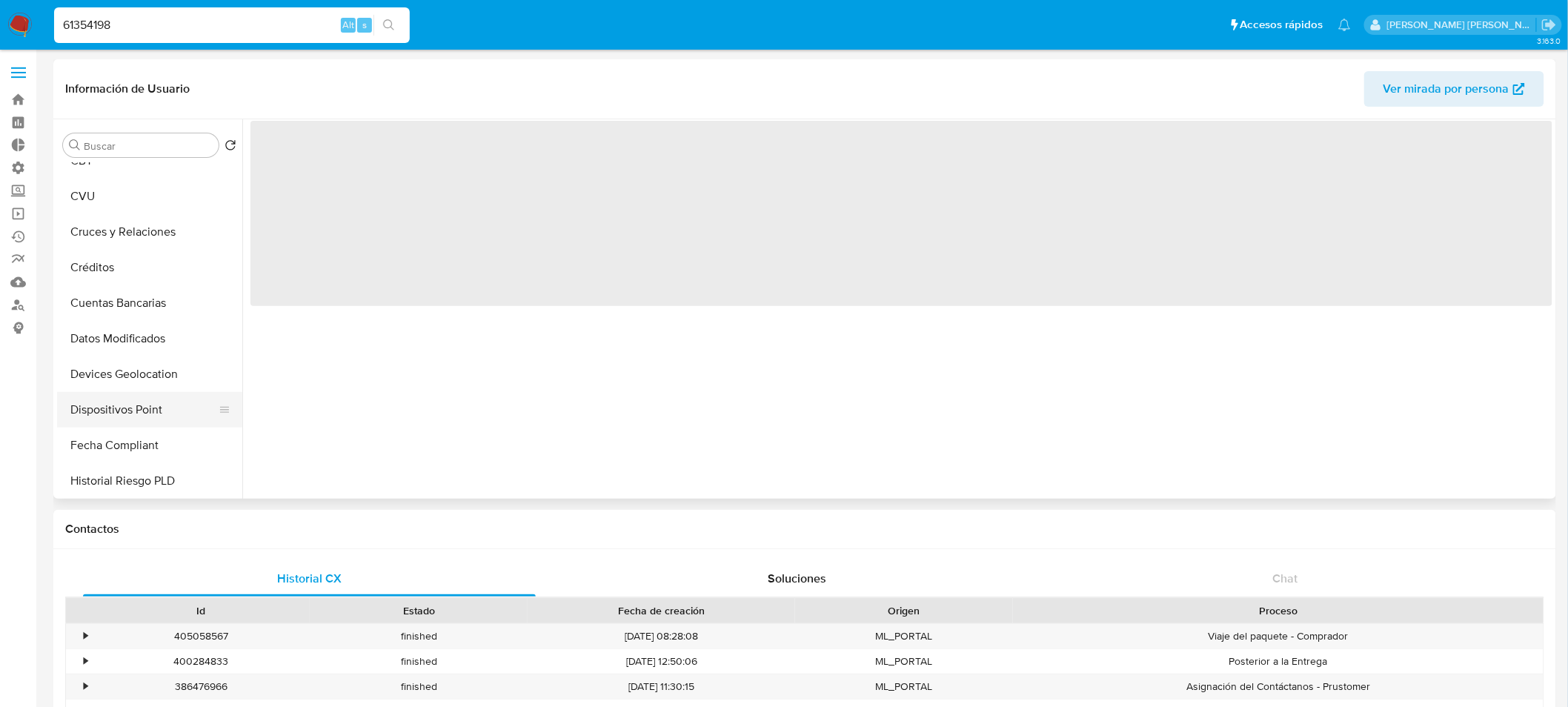
select select "10"
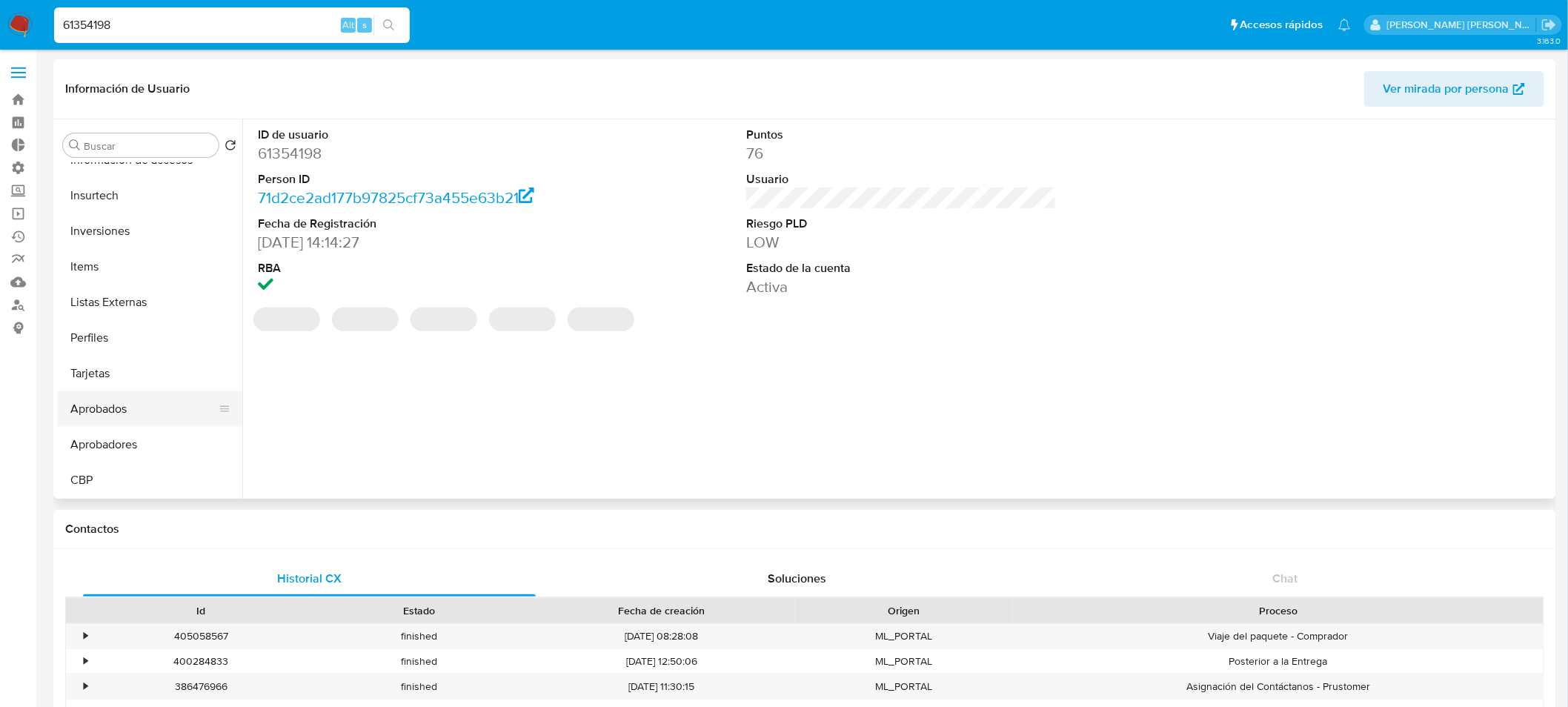
scroll to position [804, 0]
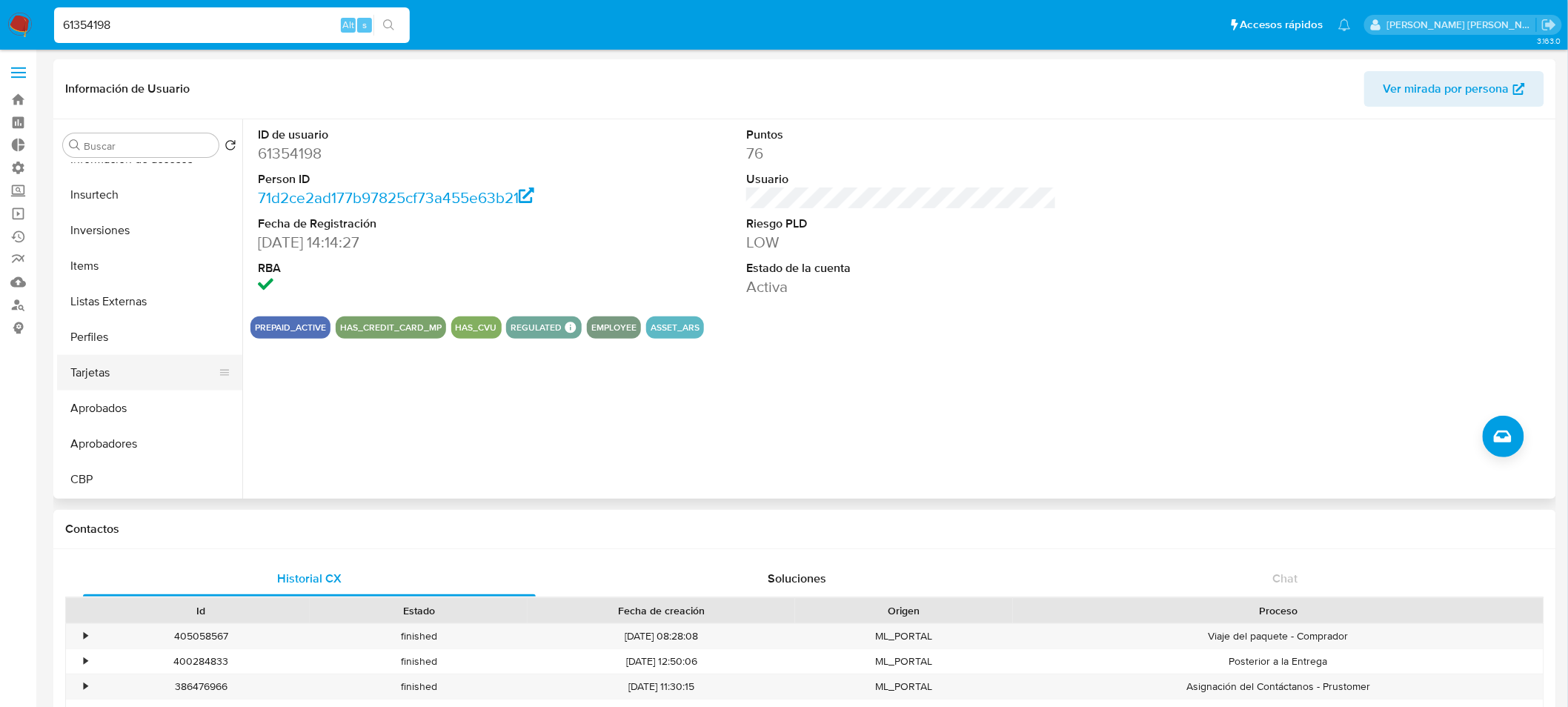
click at [127, 379] on button "Tarjetas" at bounding box center [144, 373] width 174 height 36
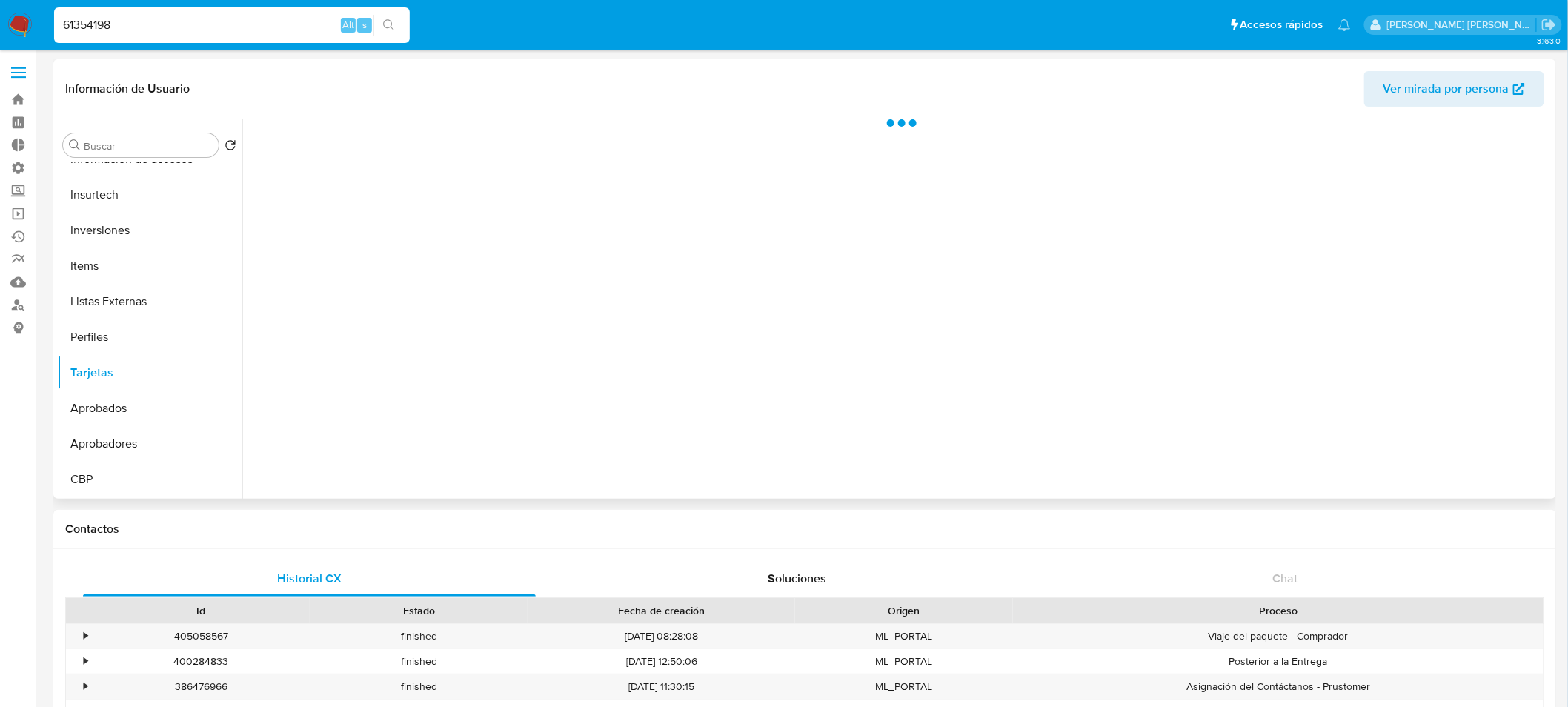
scroll to position [803, 0]
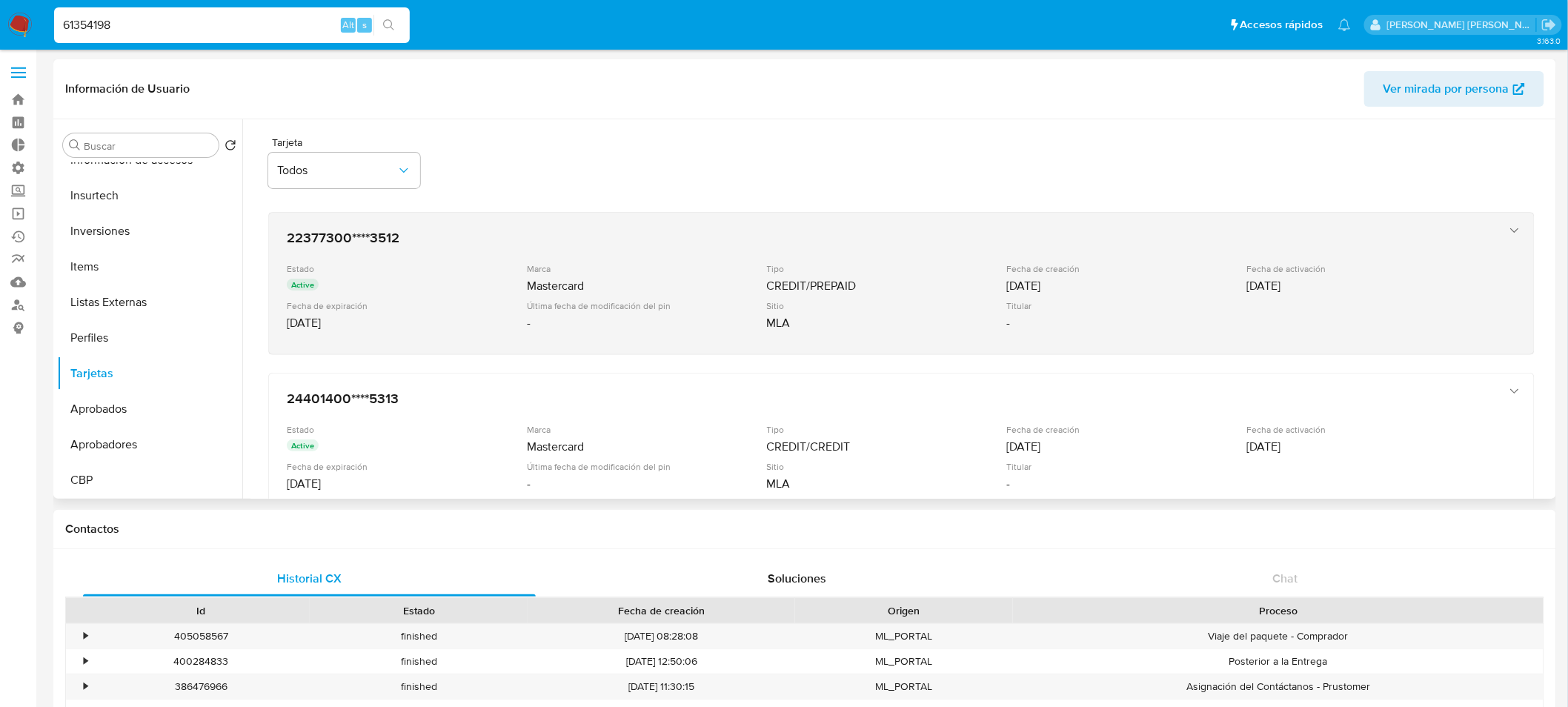
click at [881, 317] on div "MLA" at bounding box center [885, 322] width 237 height 14
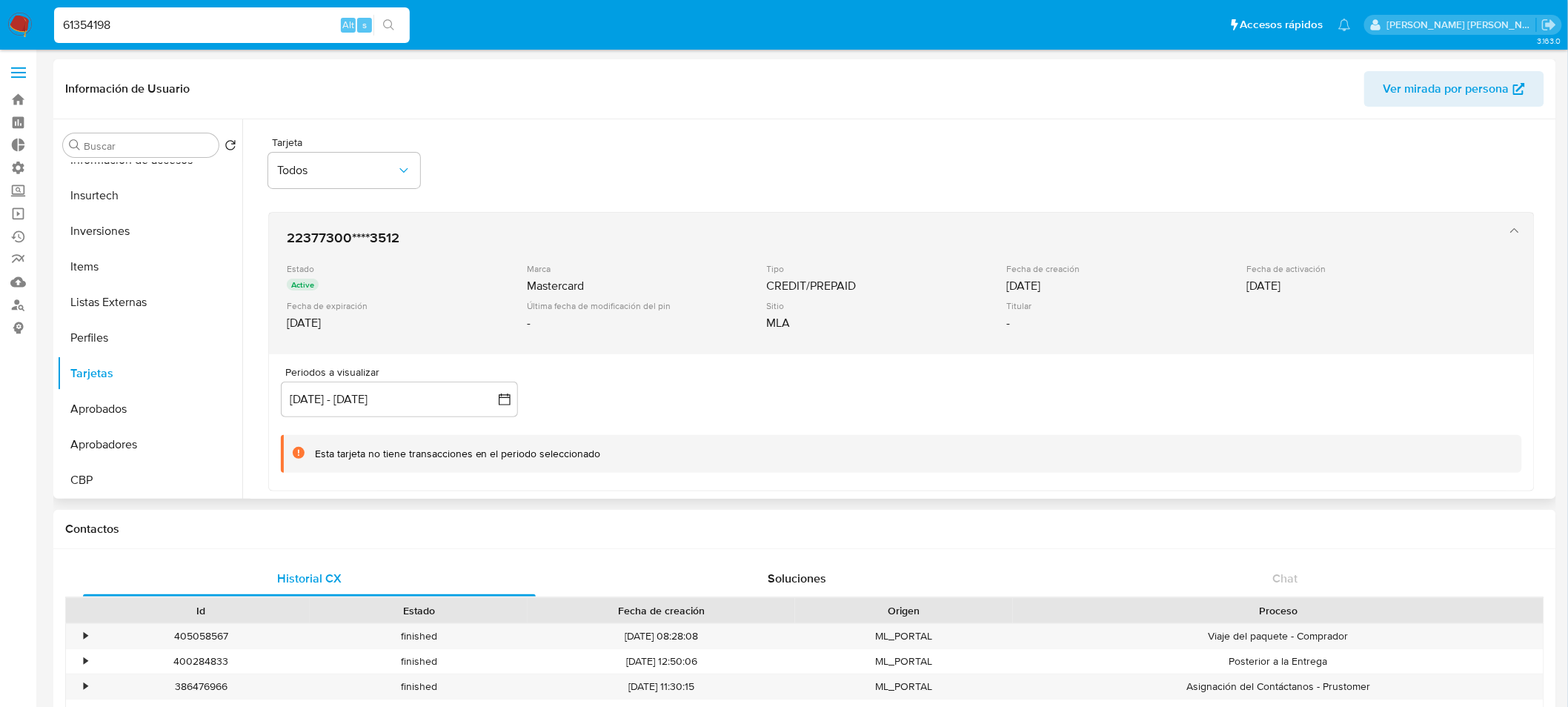
scroll to position [164, 0]
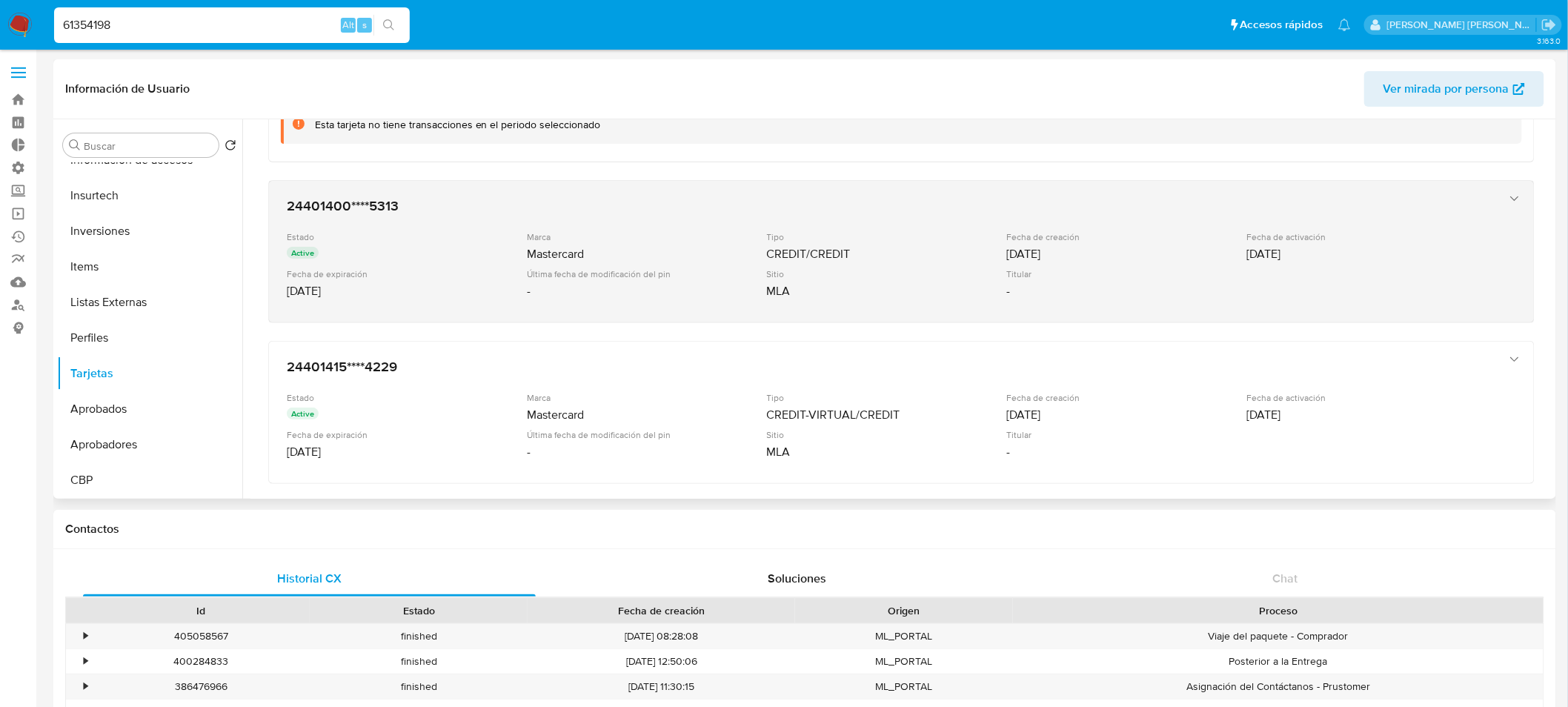
click at [841, 298] on div "Estado Active Marca Mastercard Tipo CREDIT/CREDIT Fecha de creación 08/09/2025 …" at bounding box center [887, 268] width 1200 height 73
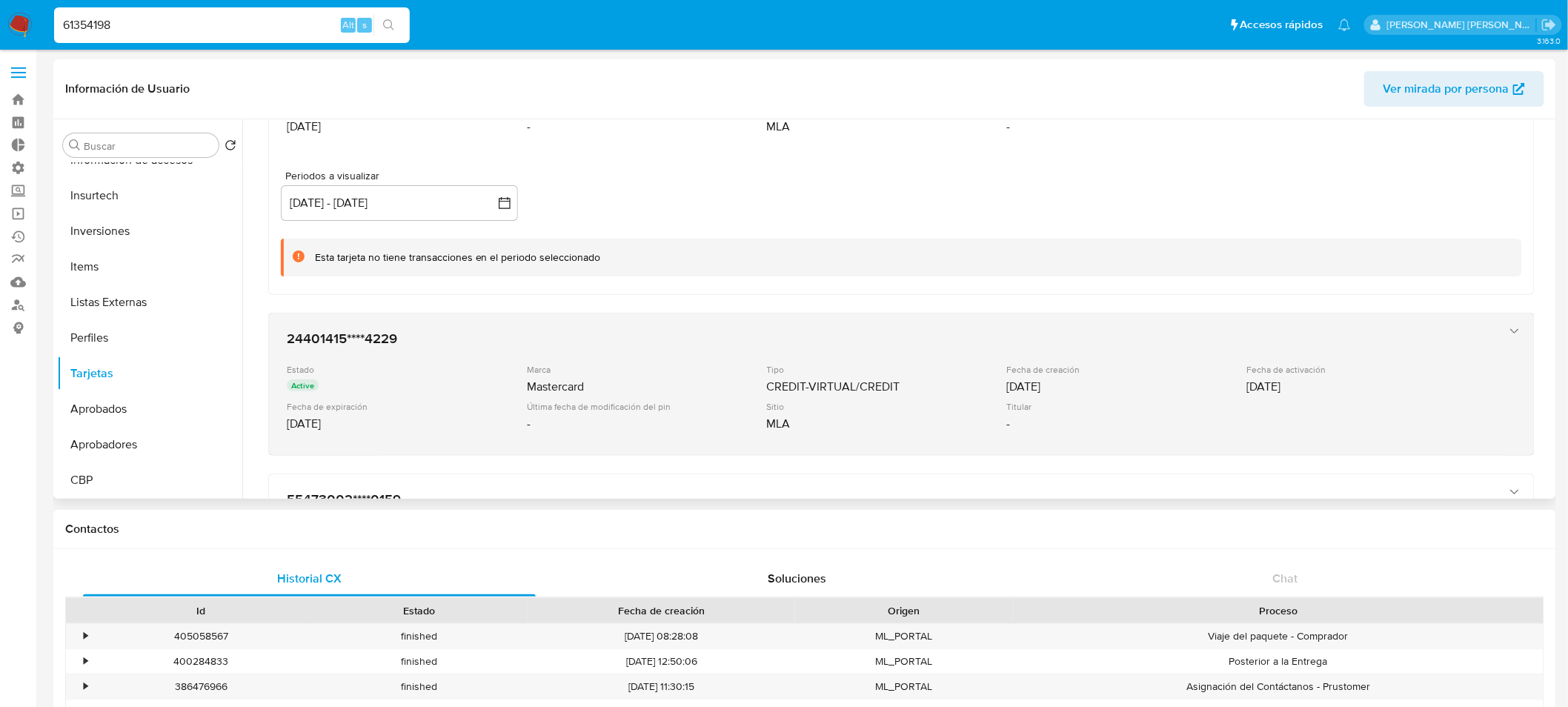
click at [857, 347] on div "24401415****4229 Estado Active Marca Mastercard Tipo CREDIT-VIRTUAL/CREDIT Fech…" at bounding box center [887, 385] width 1212 height 121
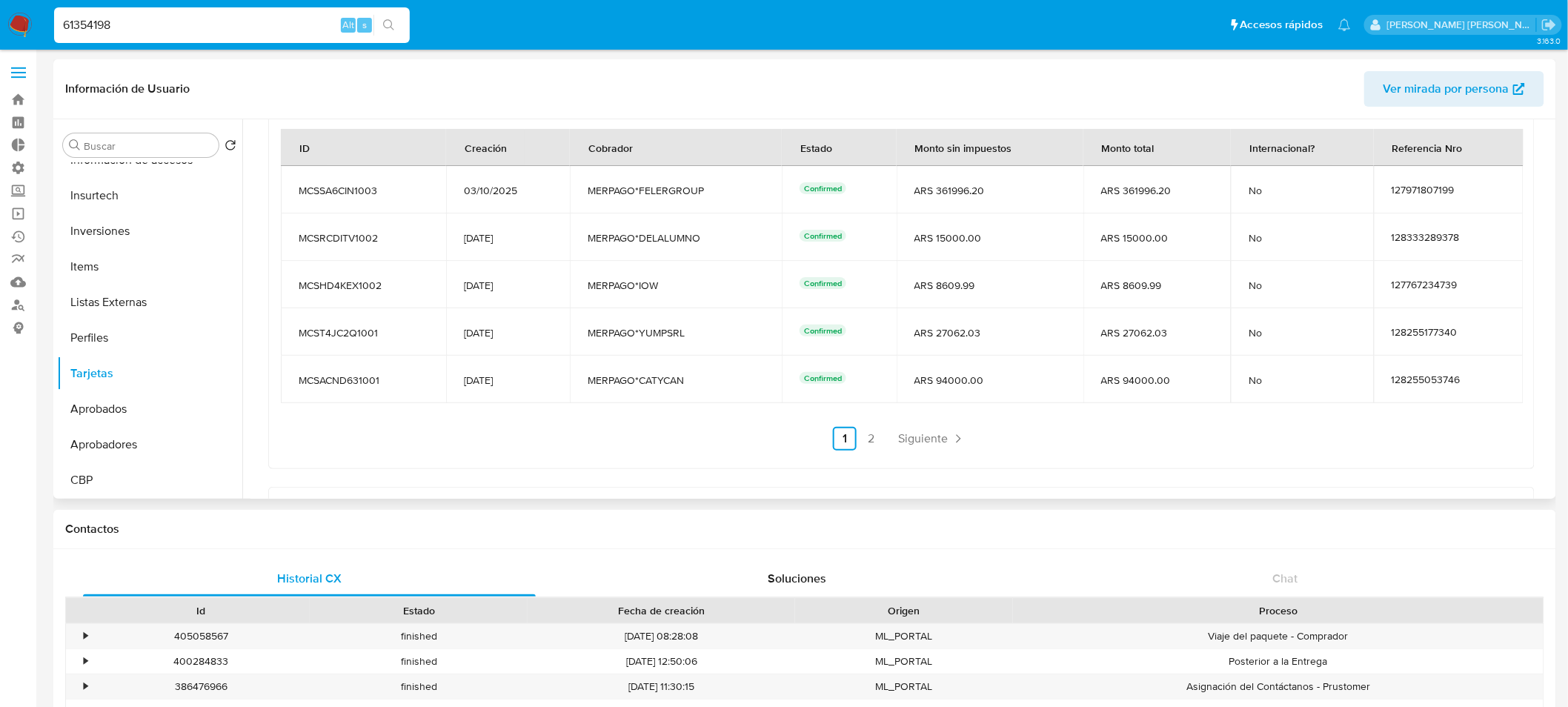
scroll to position [905, 0]
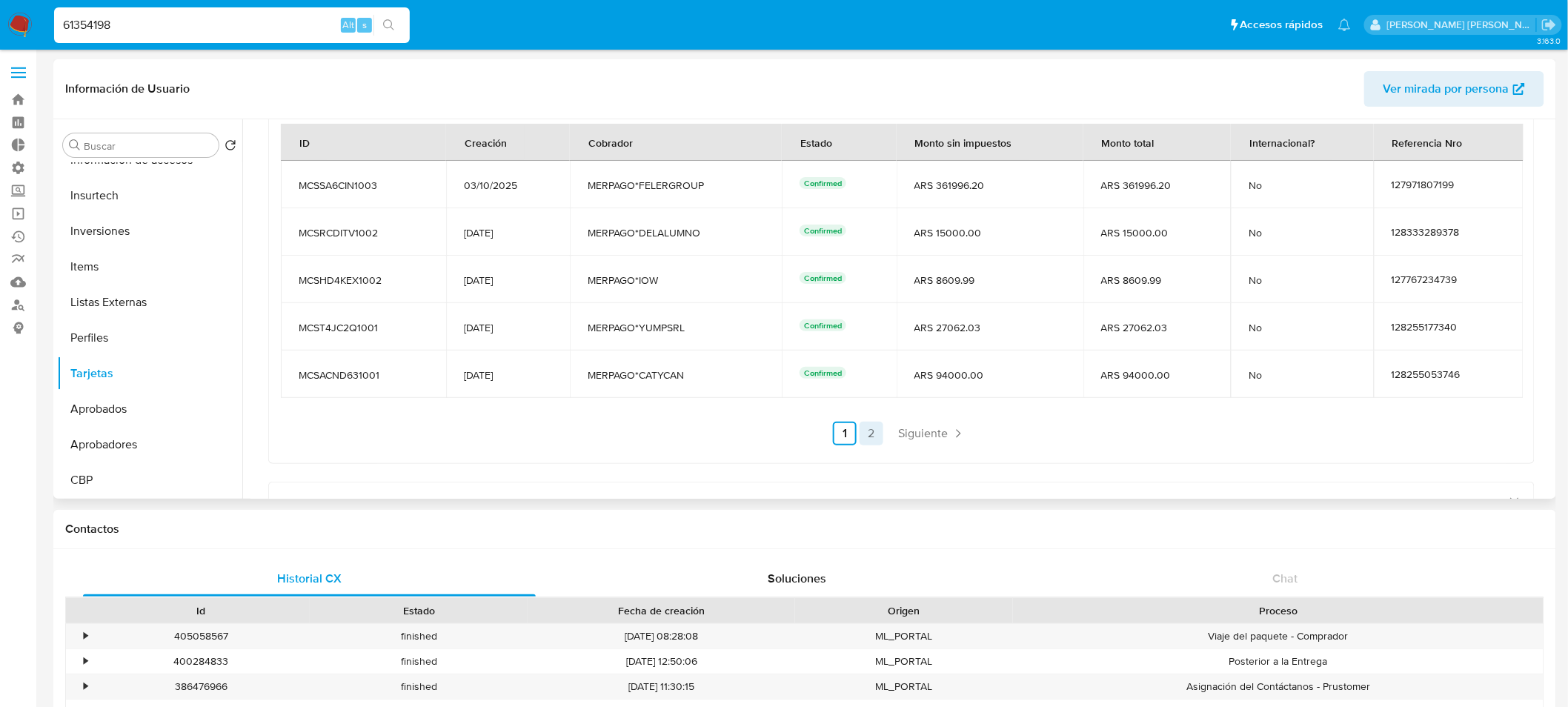
click at [864, 425] on link "2" at bounding box center [871, 433] width 24 height 24
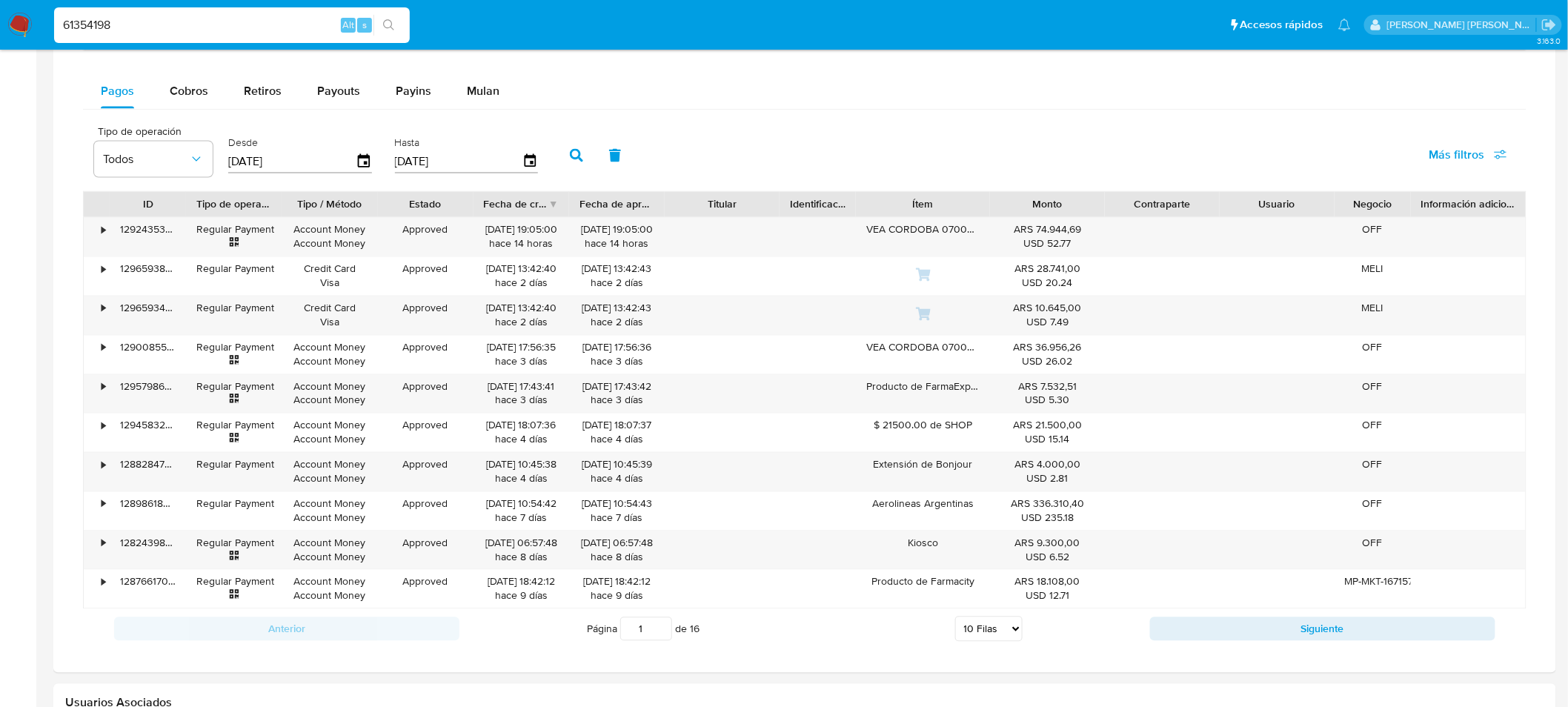
scroll to position [1070, 0]
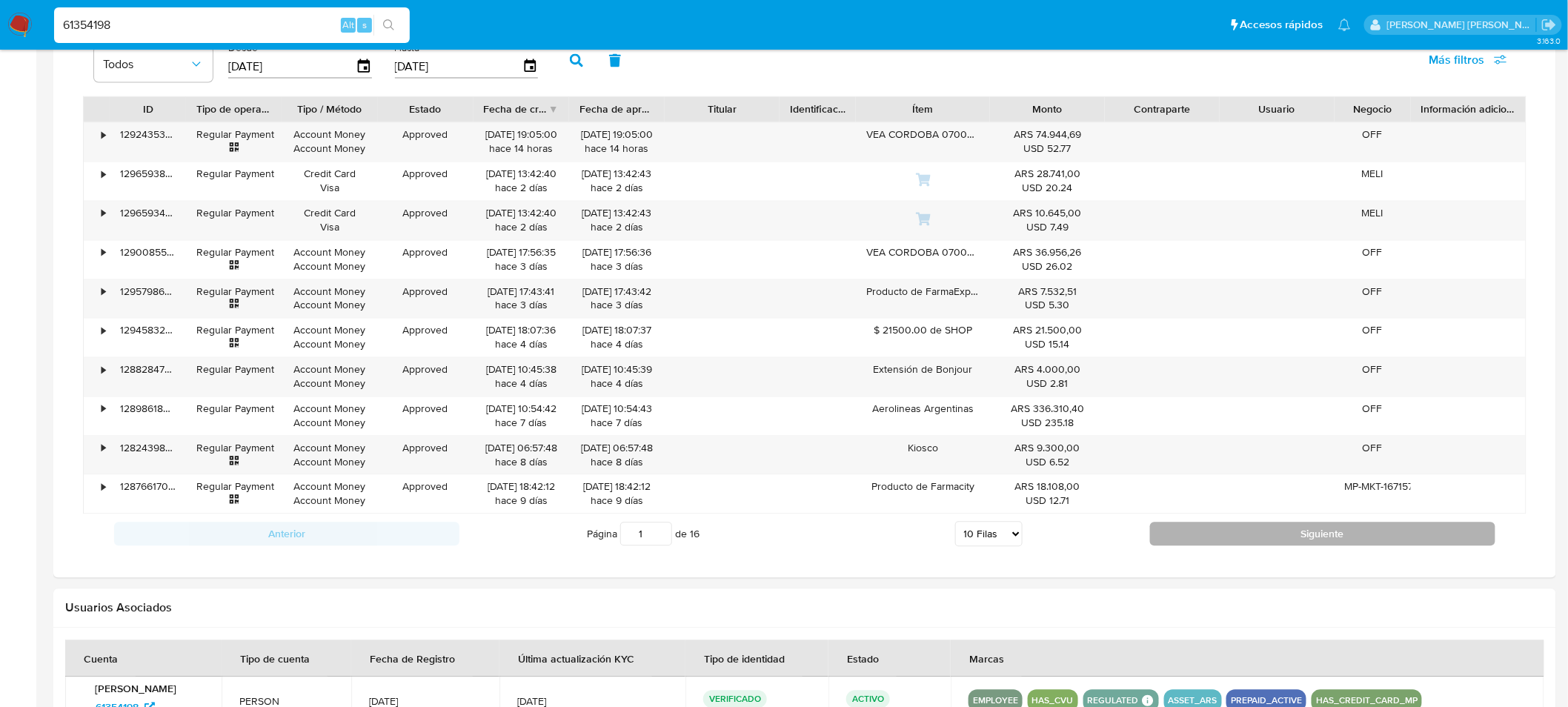
click at [1247, 539] on button "Siguiente" at bounding box center [1322, 534] width 345 height 24
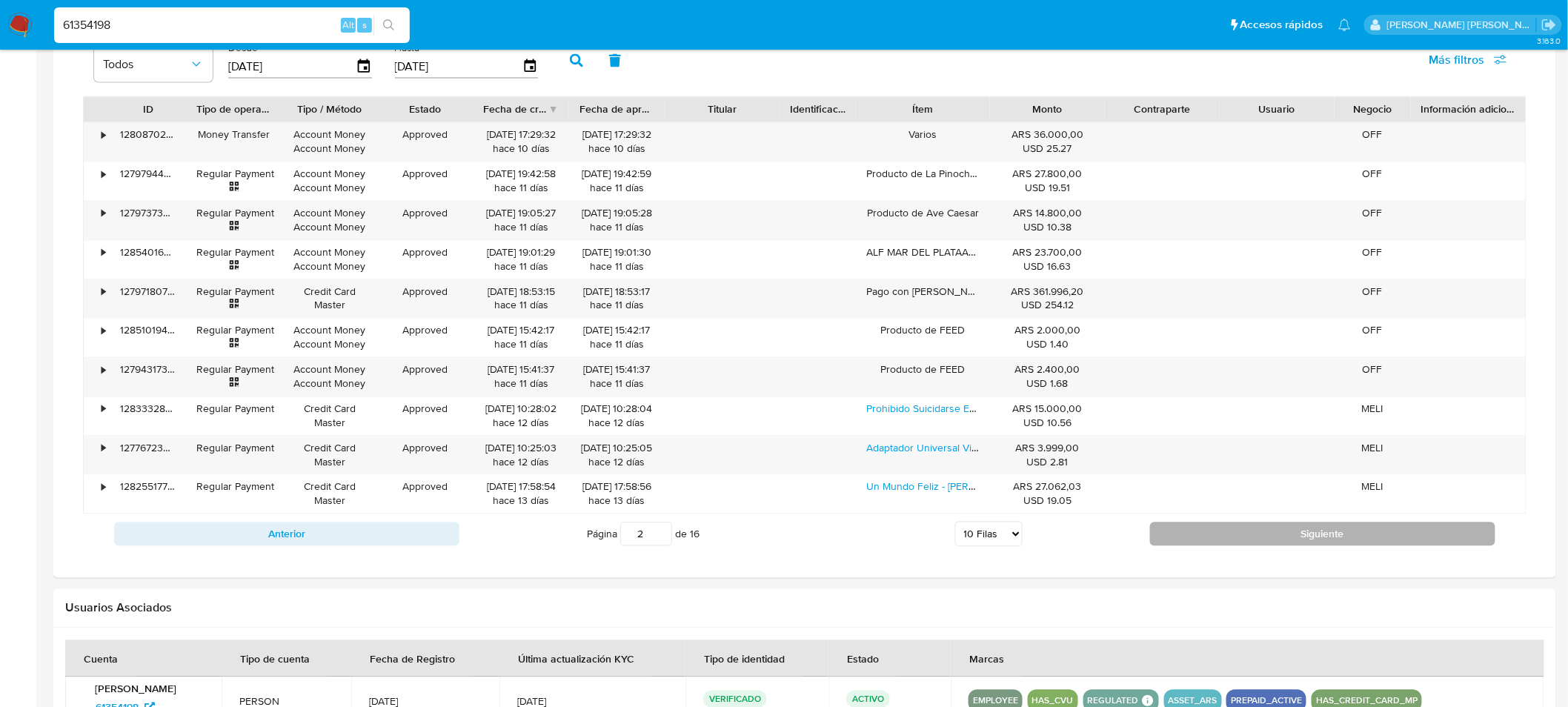
click at [1247, 539] on button "Siguiente" at bounding box center [1322, 534] width 345 height 24
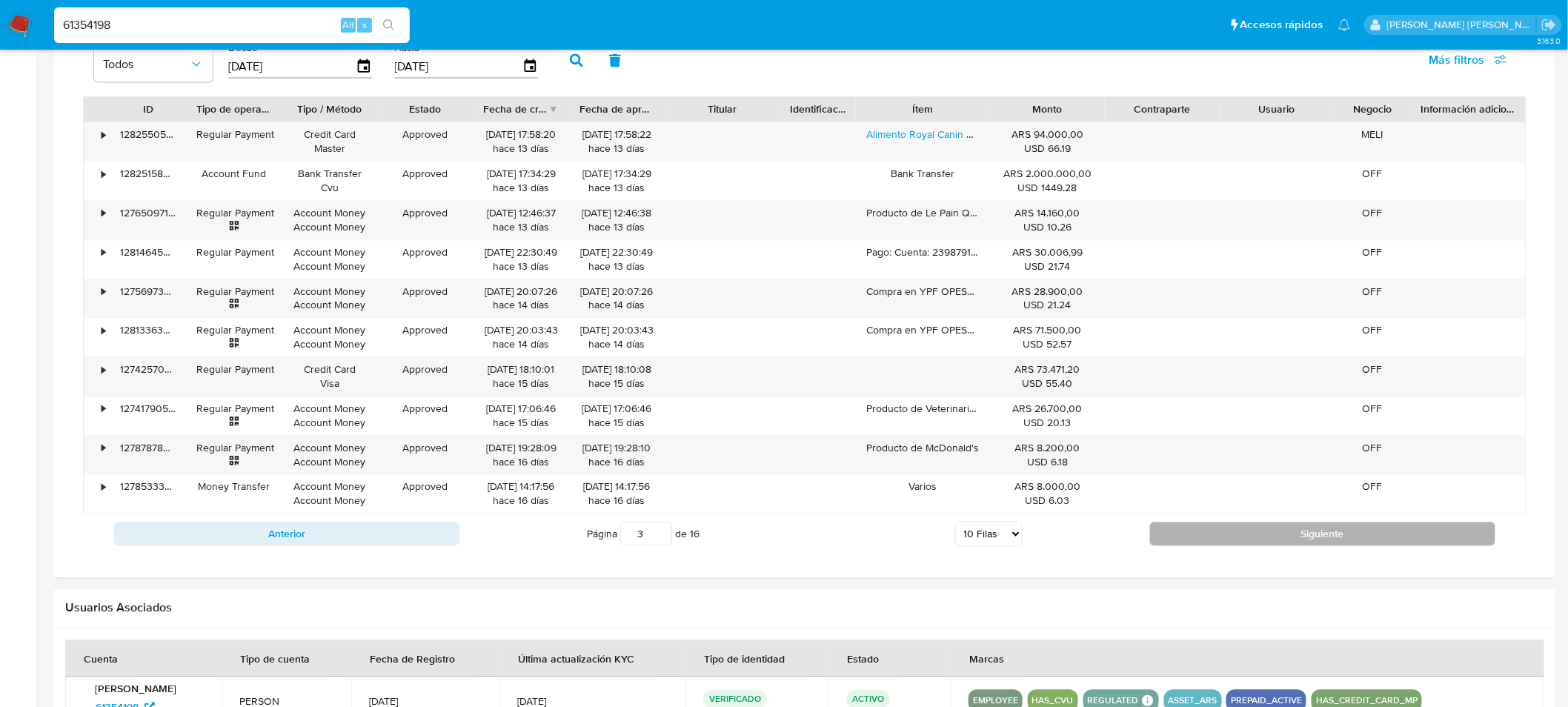
click at [1248, 539] on button "Siguiente" at bounding box center [1322, 534] width 345 height 24
click at [1250, 539] on button "Siguiente" at bounding box center [1322, 534] width 345 height 24
type input "5"
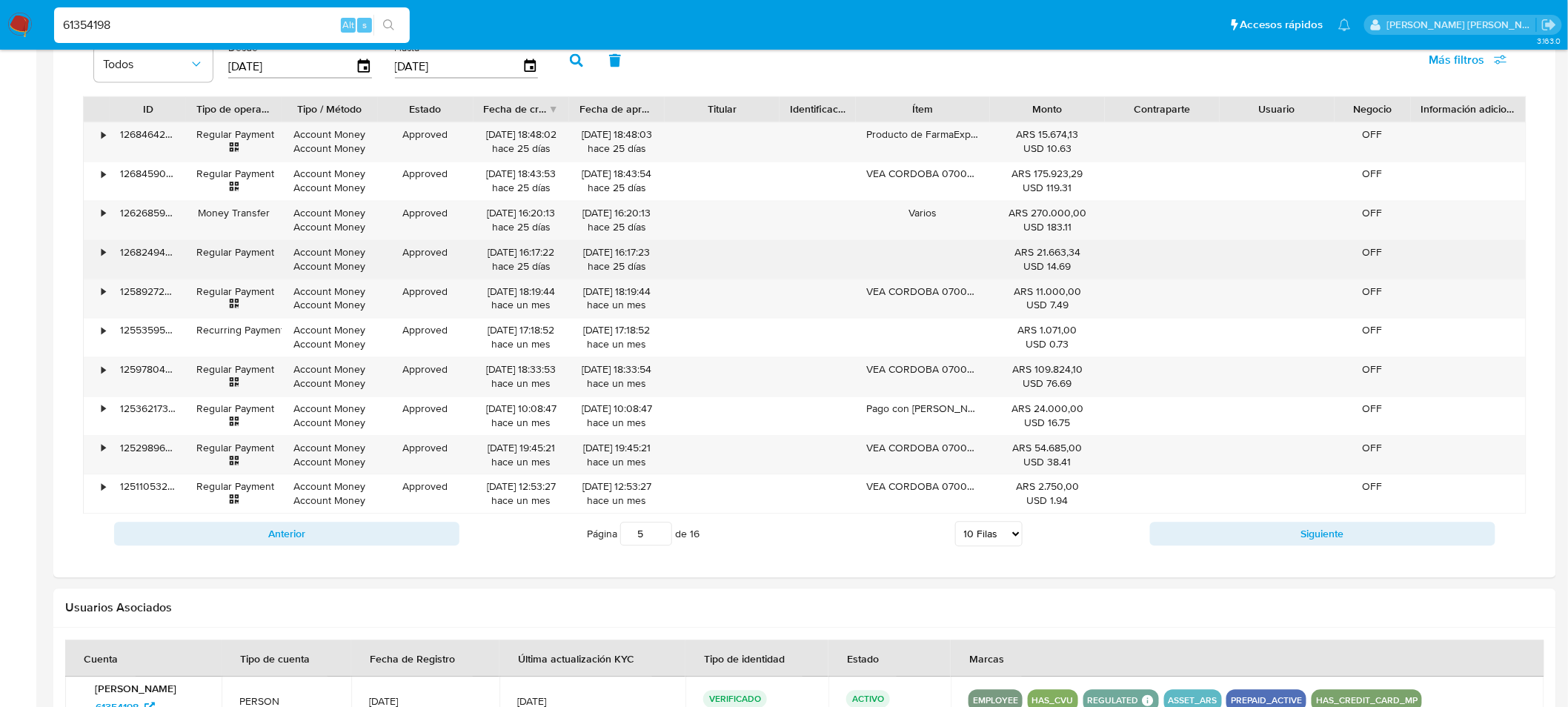
drag, startPoint x: 484, startPoint y: 250, endPoint x: 536, endPoint y: 255, distance: 52.2
click at [536, 255] on div "19/09/2025 16:17:22 hace 25 días" at bounding box center [522, 259] width 75 height 28
click at [100, 252] on div "•" at bounding box center [96, 259] width 26 height 38
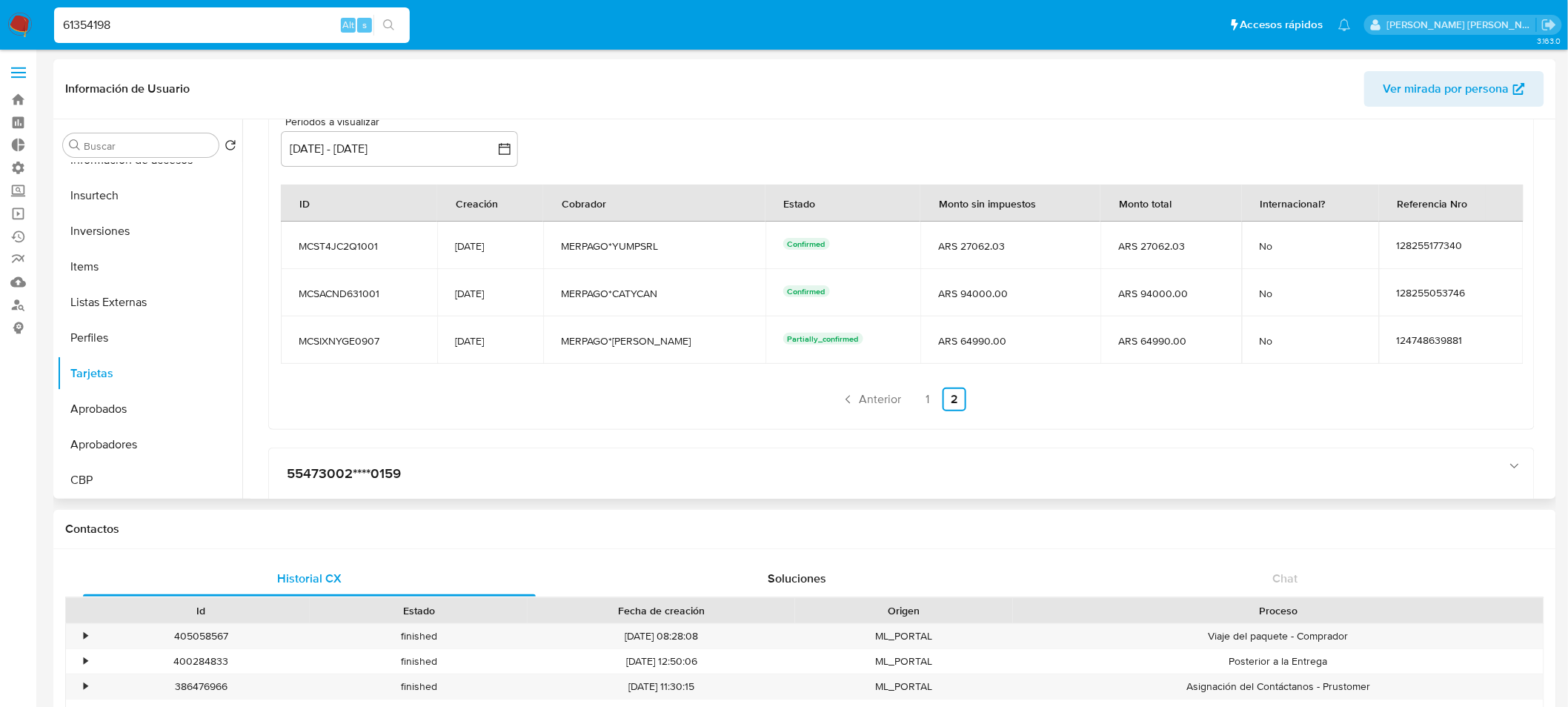
scroll to position [823, 0]
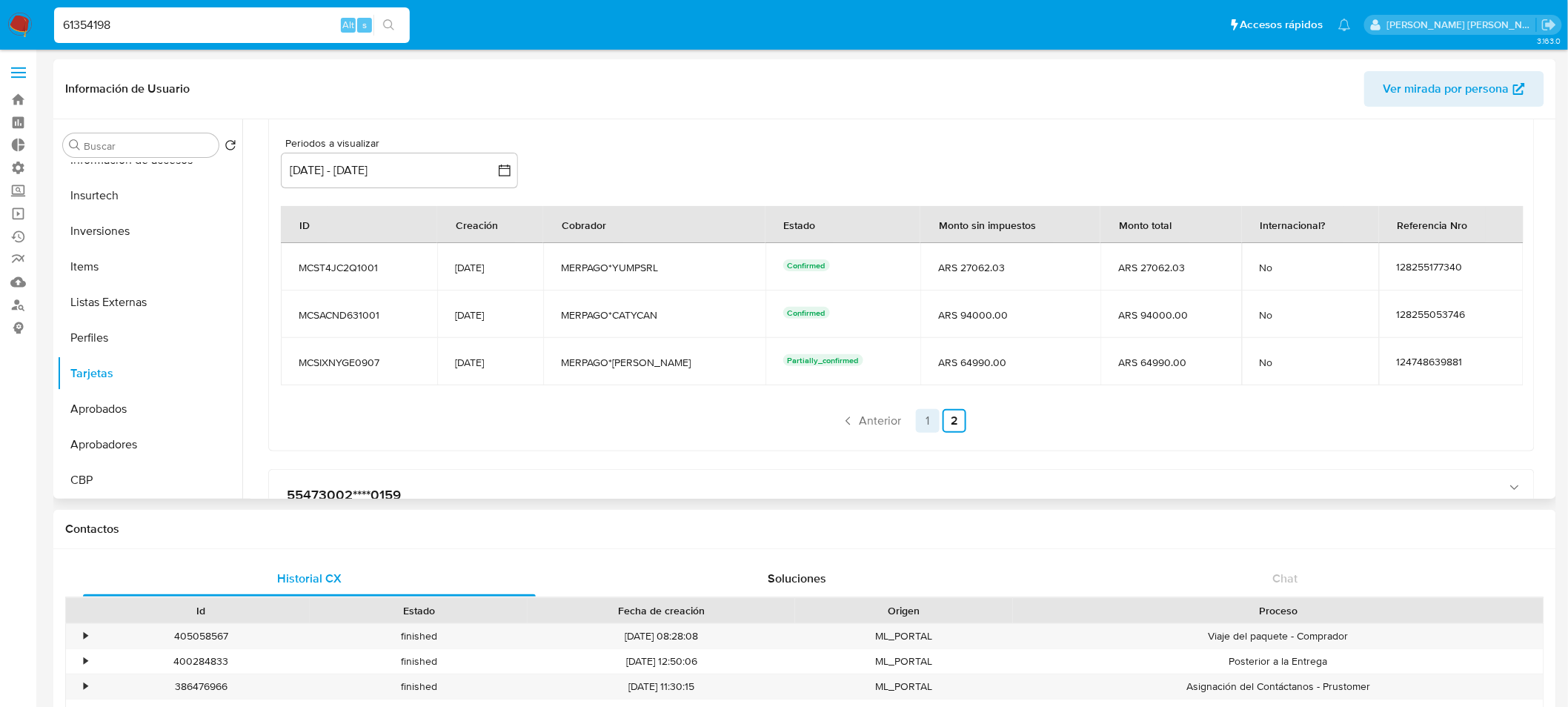
click at [920, 411] on link "1" at bounding box center [927, 421] width 24 height 24
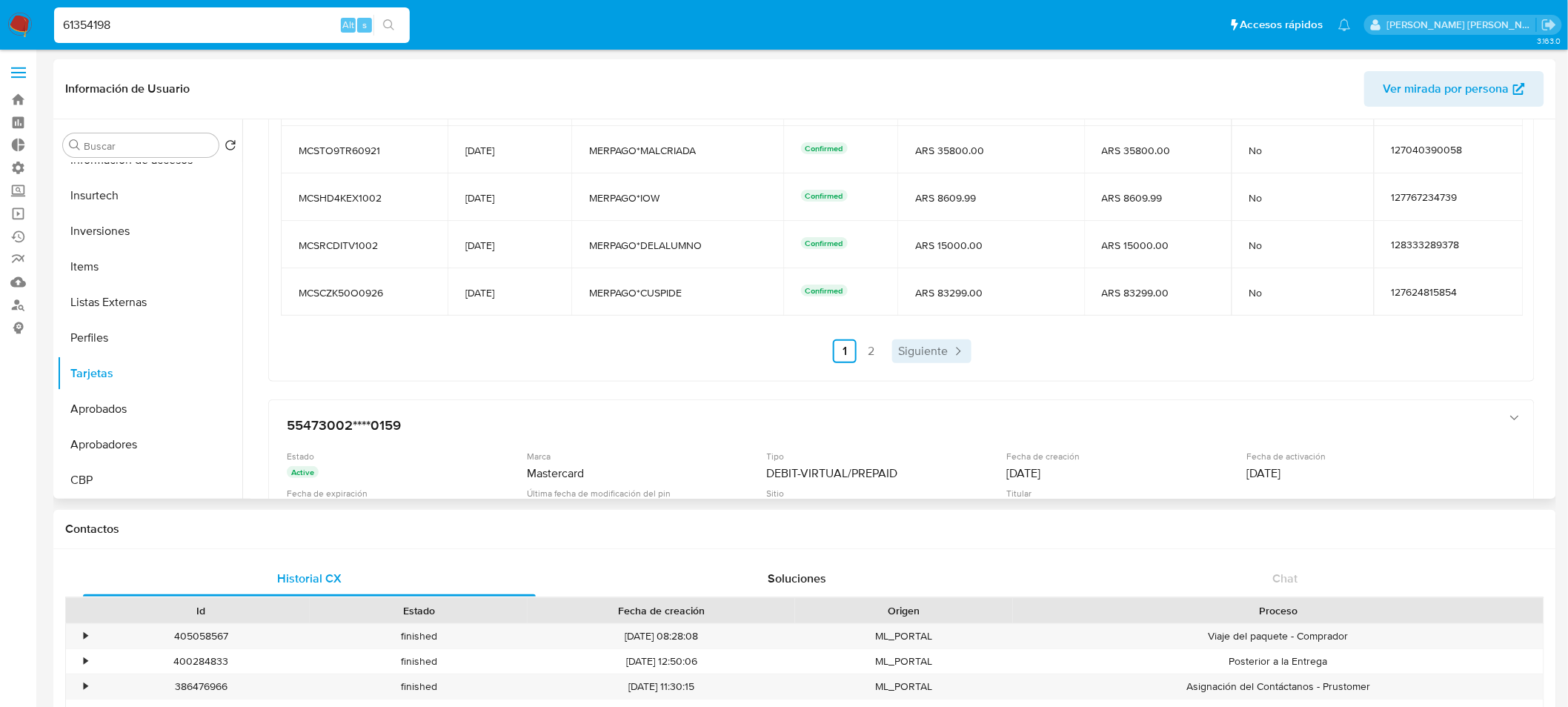
scroll to position [905, 0]
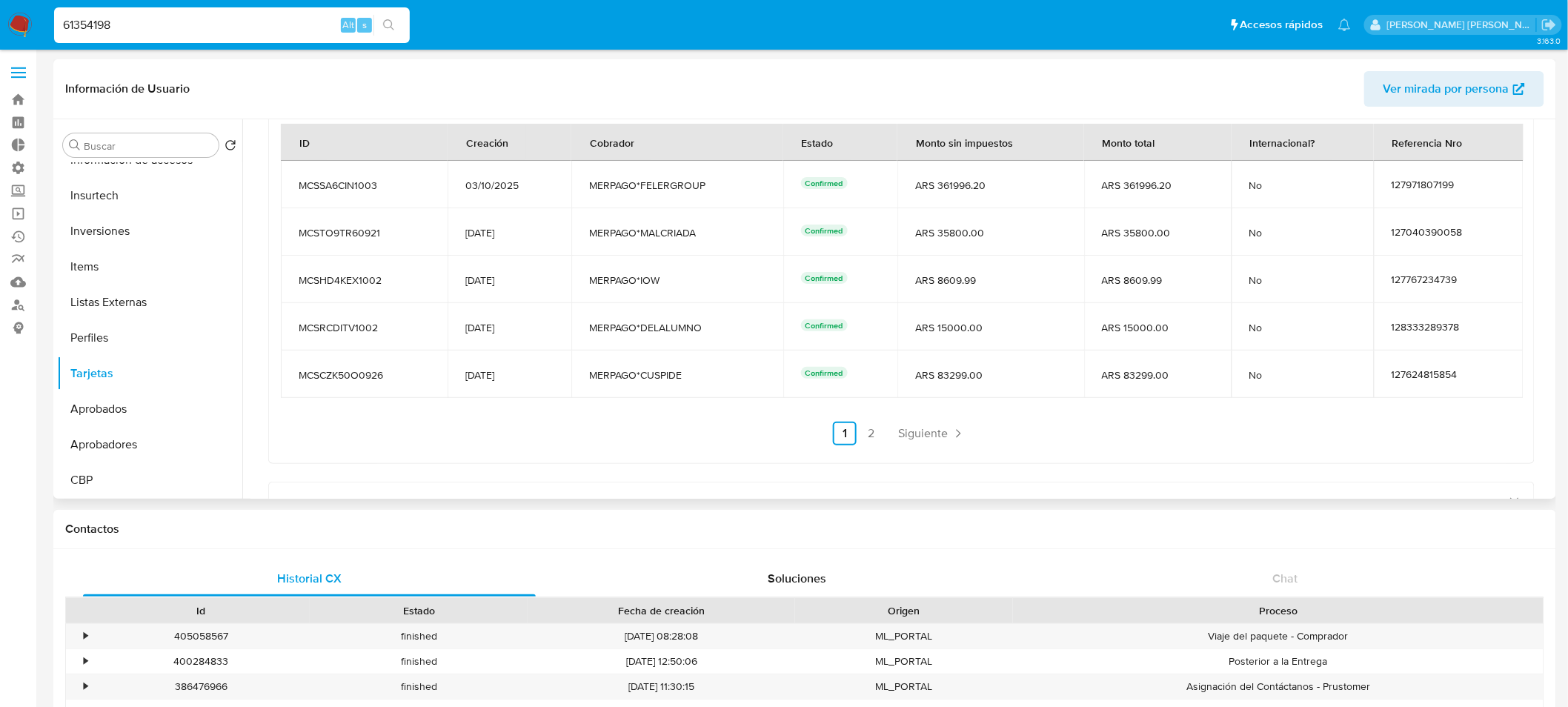
click at [875, 427] on link "2" at bounding box center [871, 433] width 24 height 24
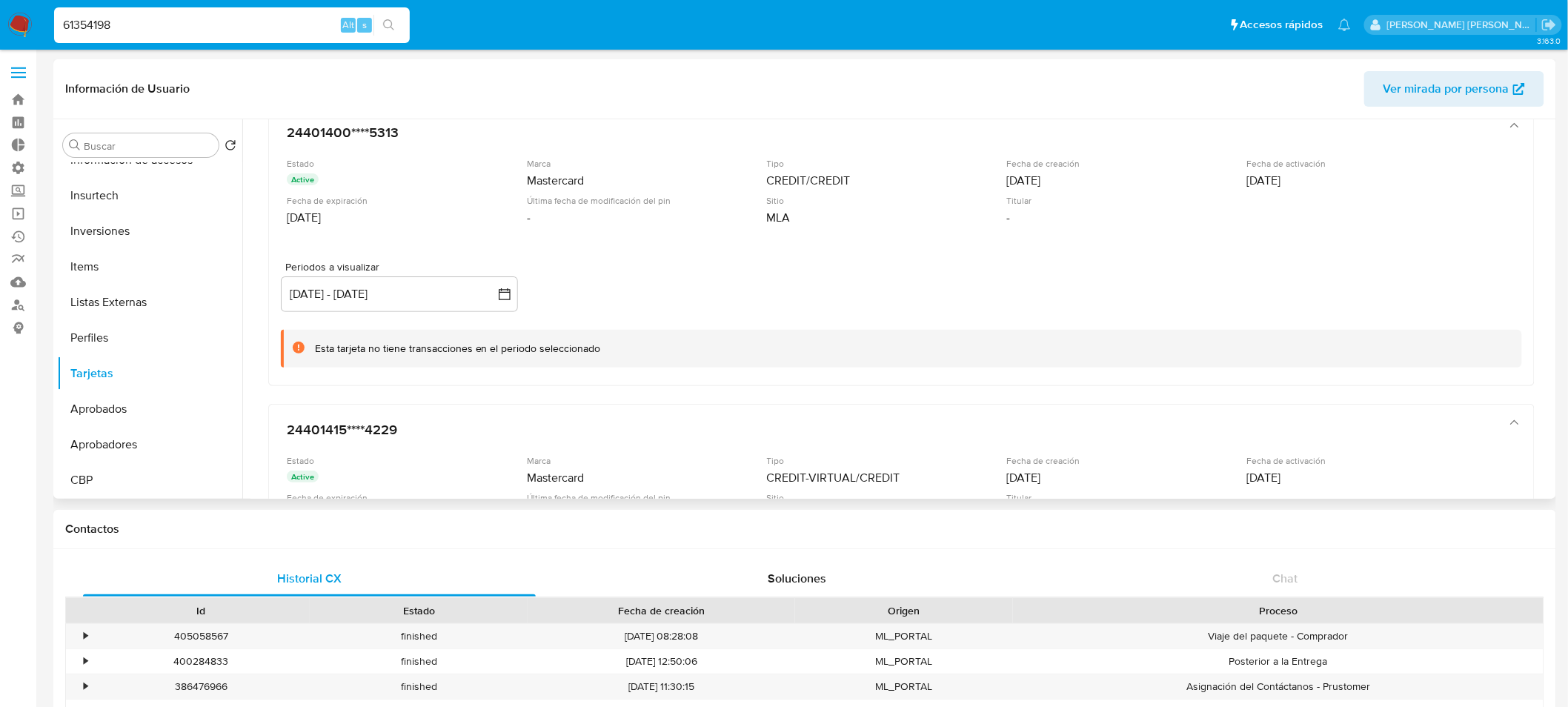
scroll to position [362, 0]
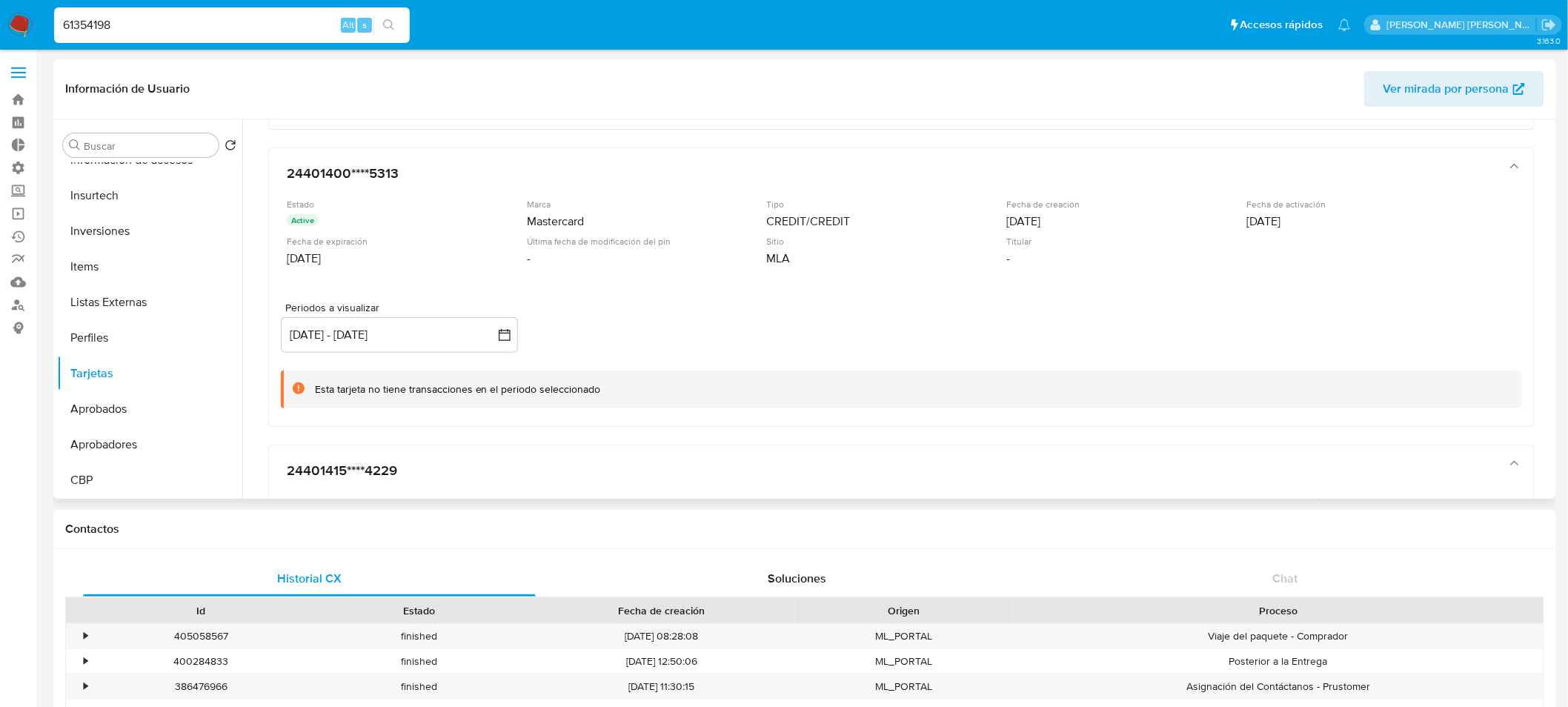
click at [699, 375] on div "Esta tarjeta no tiene transacciones en el periodo seleccionado" at bounding box center [901, 389] width 1241 height 37
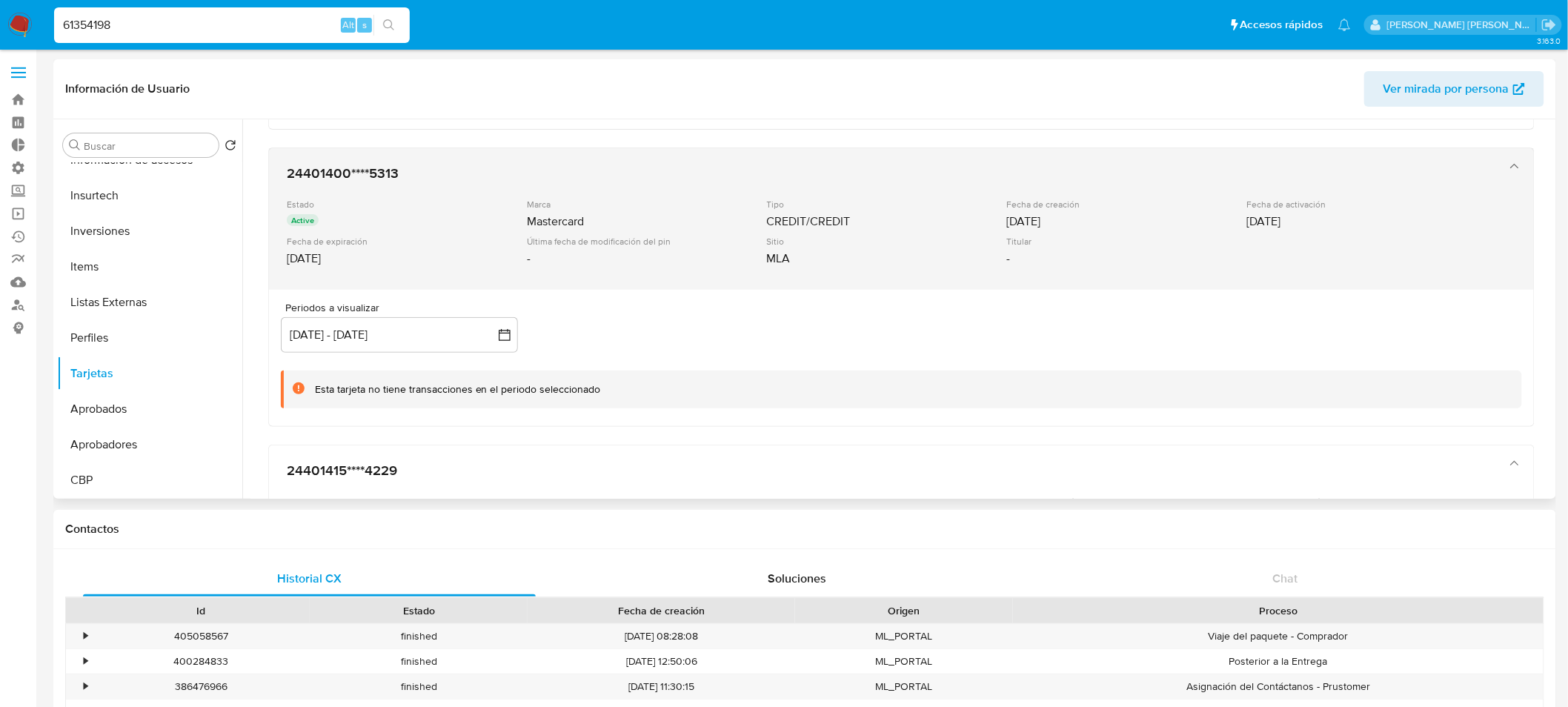
drag, startPoint x: 835, startPoint y: 231, endPoint x: 889, endPoint y: 250, distance: 57.2
click at [875, 248] on div "Estado Active Marca Mastercard Tipo CREDIT/CREDIT Fecha de creación 08/09/2025 …" at bounding box center [887, 235] width 1200 height 73
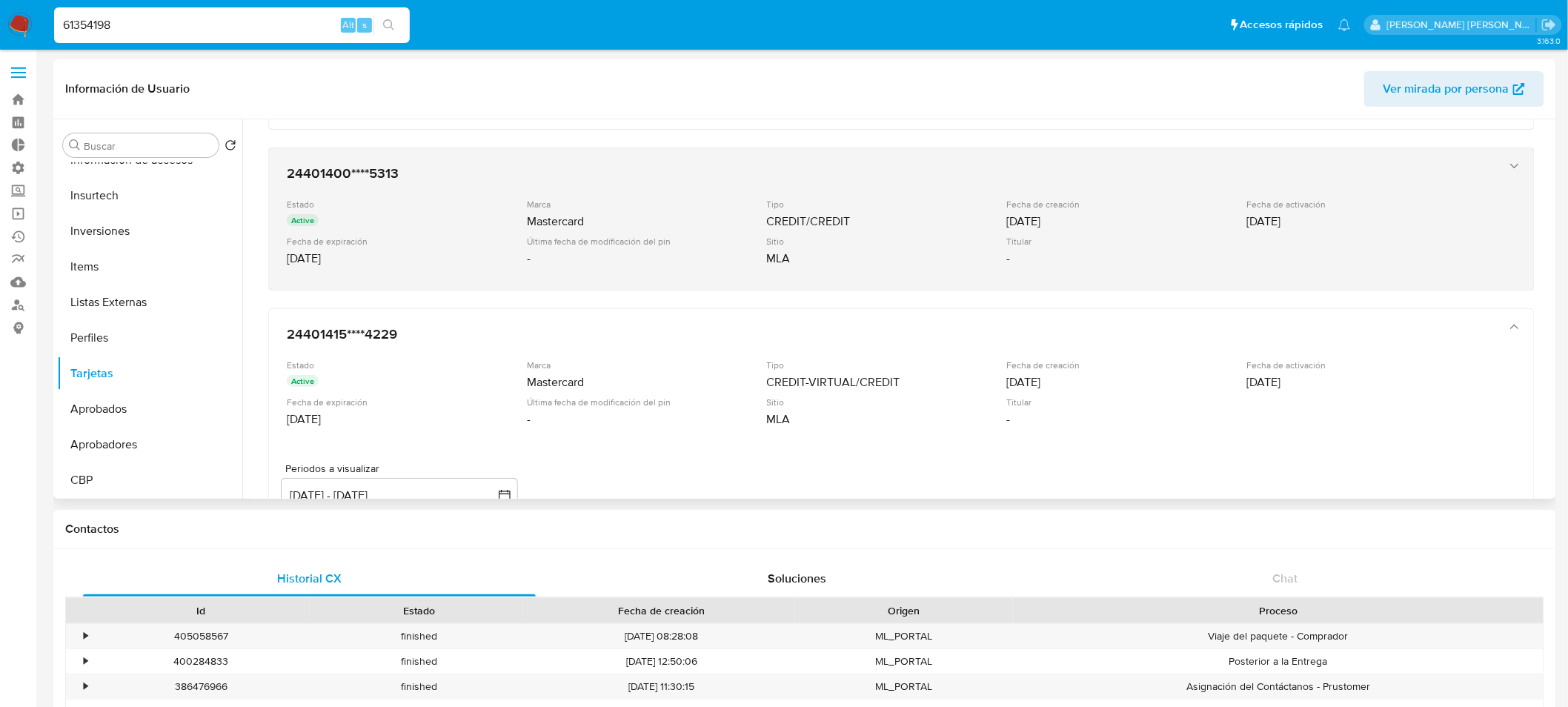
click at [911, 240] on div "Sitio" at bounding box center [885, 241] width 237 height 11
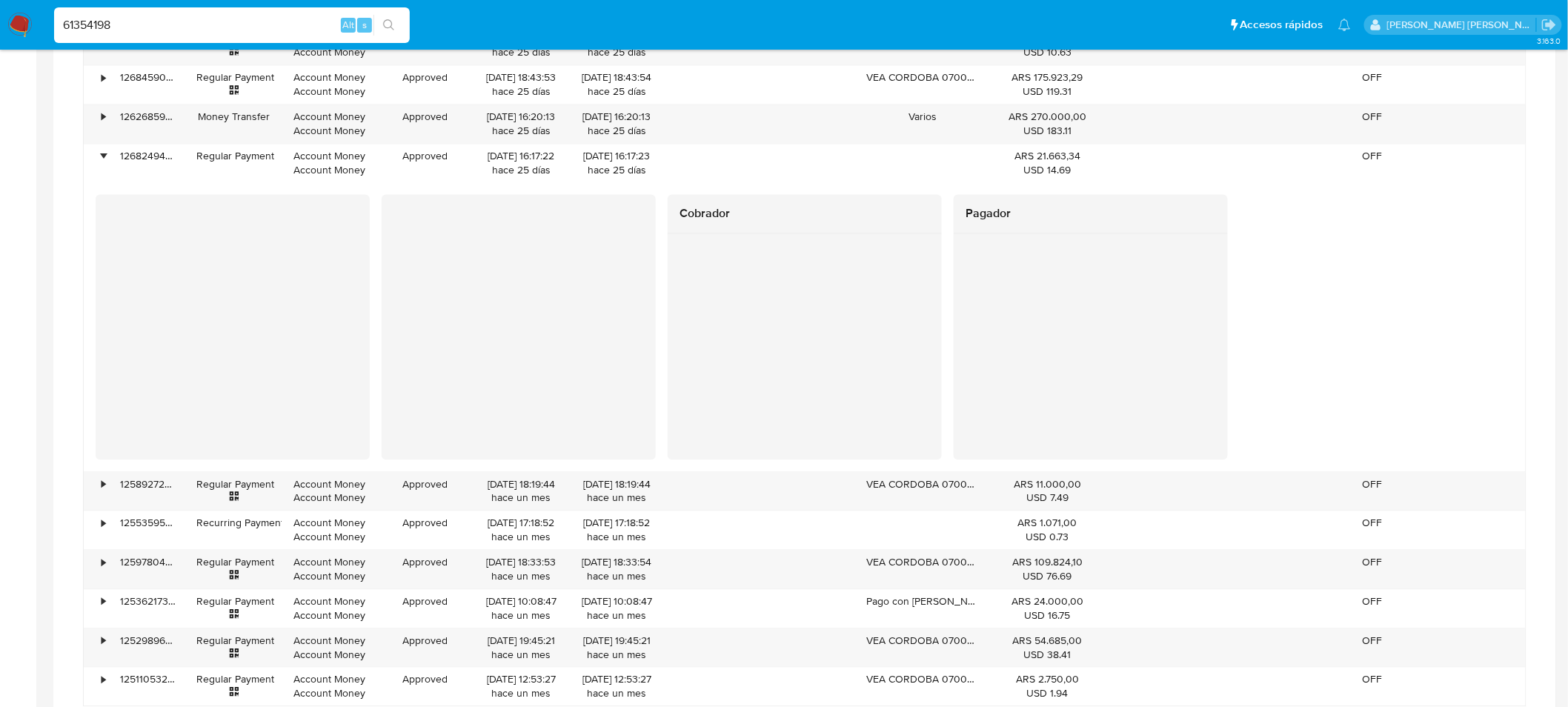
scroll to position [1152, 0]
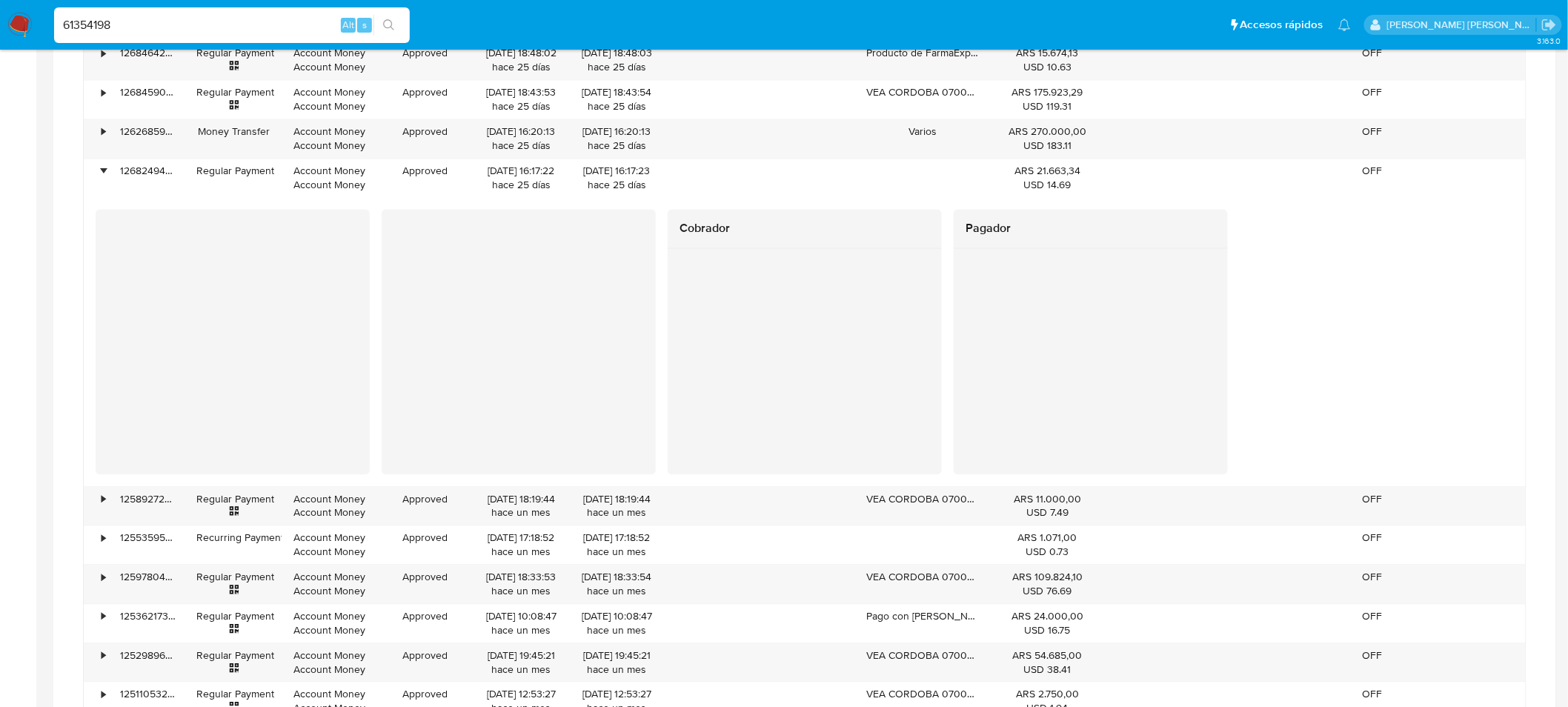
drag, startPoint x: 502, startPoint y: 180, endPoint x: 663, endPoint y: 204, distance: 162.8
click at [663, 204] on div "• 126824940800 Regular Payment Account Money Account Money Approved 19/09/2025 …" at bounding box center [804, 323] width 1442 height 328
click at [663, 205] on div "Cobrador Pagador" at bounding box center [804, 342] width 1442 height 289
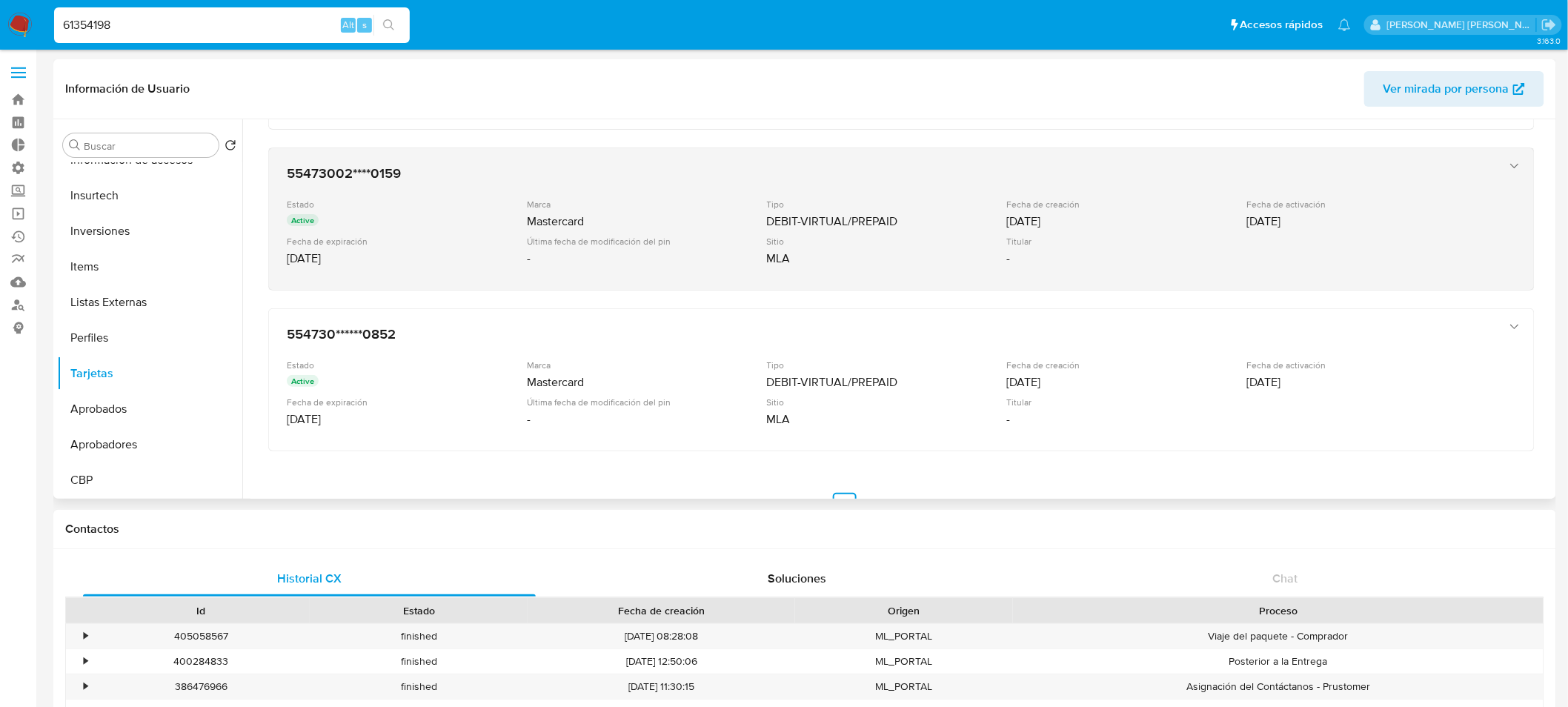
scroll to position [1185, 0]
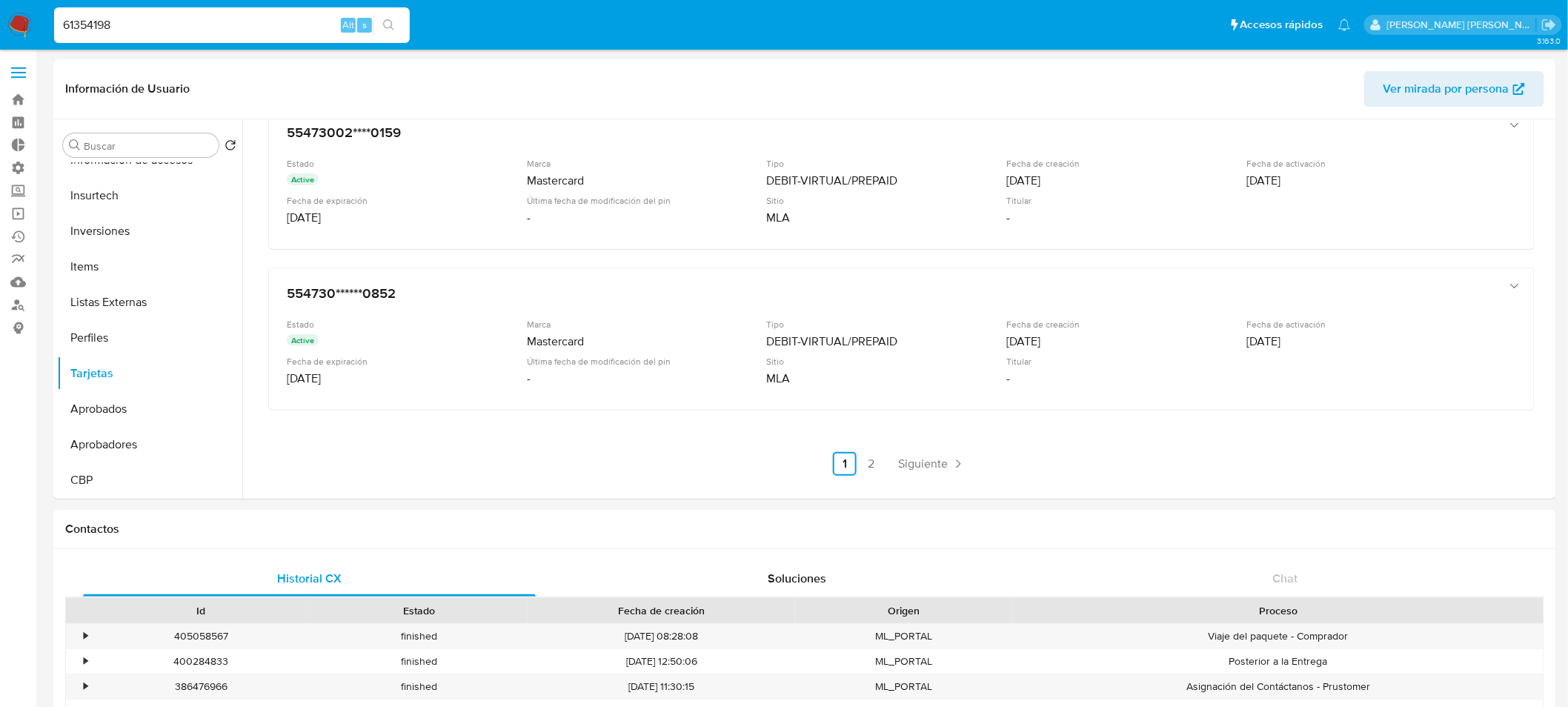
click at [139, 26] on input "61354198" at bounding box center [232, 25] width 356 height 20
click at [139, 26] on input "61354198" at bounding box center [232, 25] width 356 height 20
paste input "577035724"
type input "577035724"
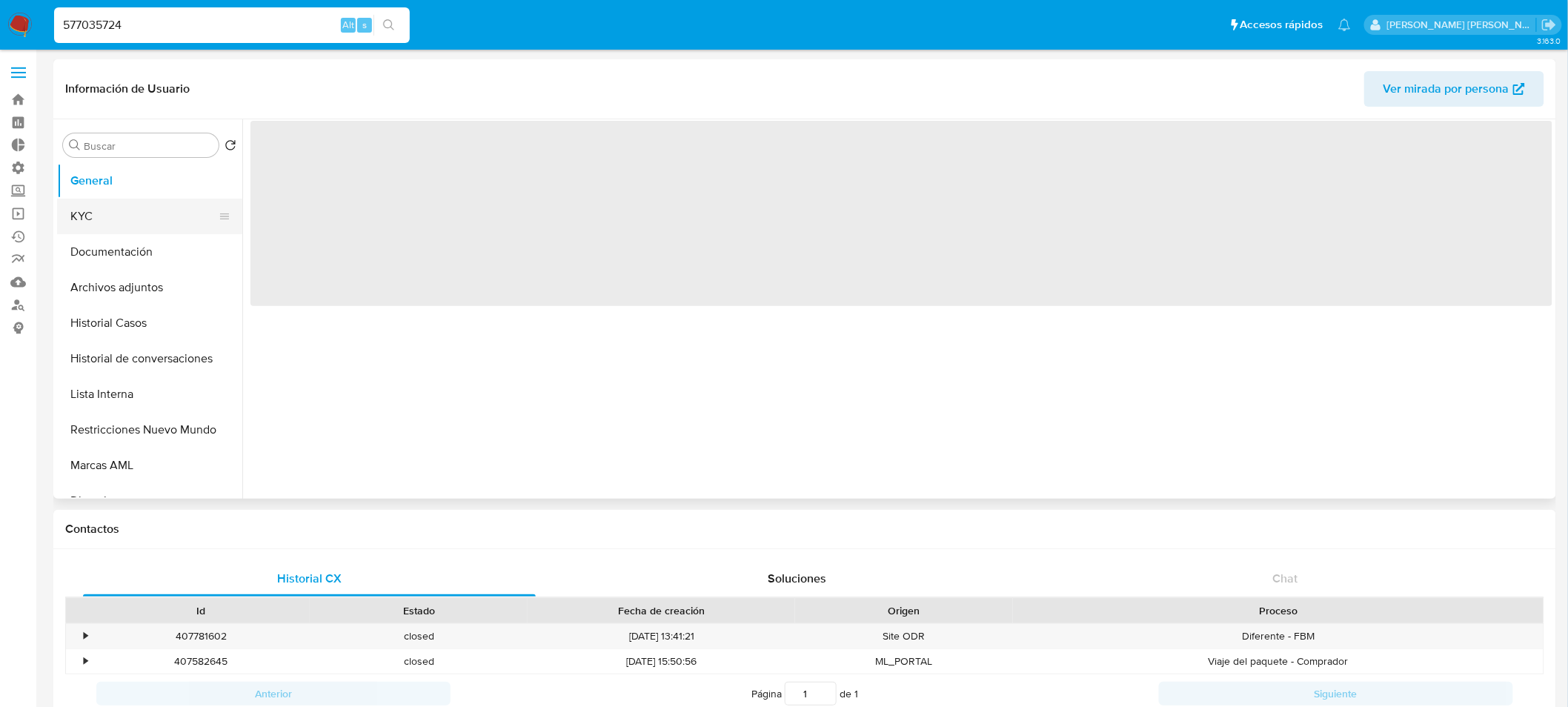
select select "10"
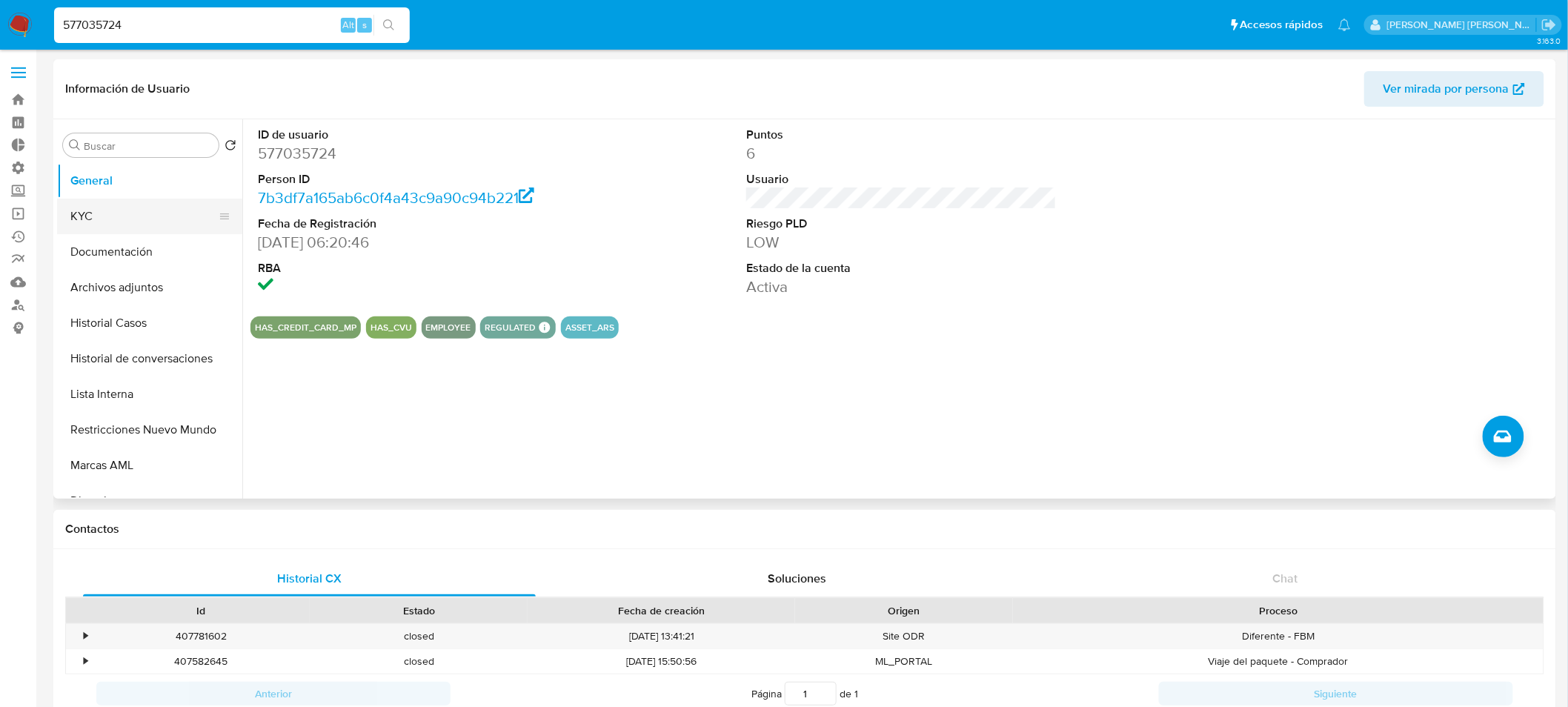
click at [150, 215] on button "KYC" at bounding box center [144, 216] width 174 height 36
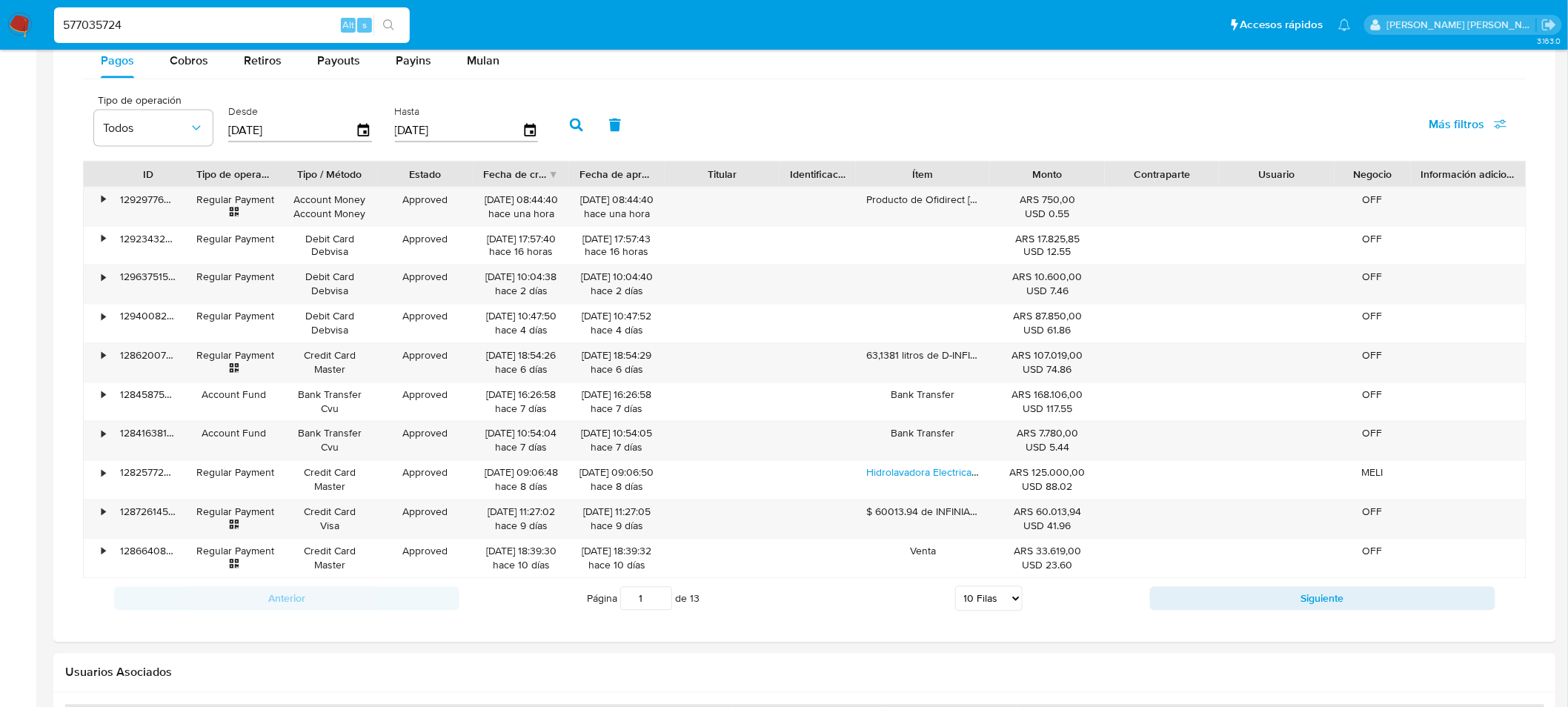
scroll to position [988, 0]
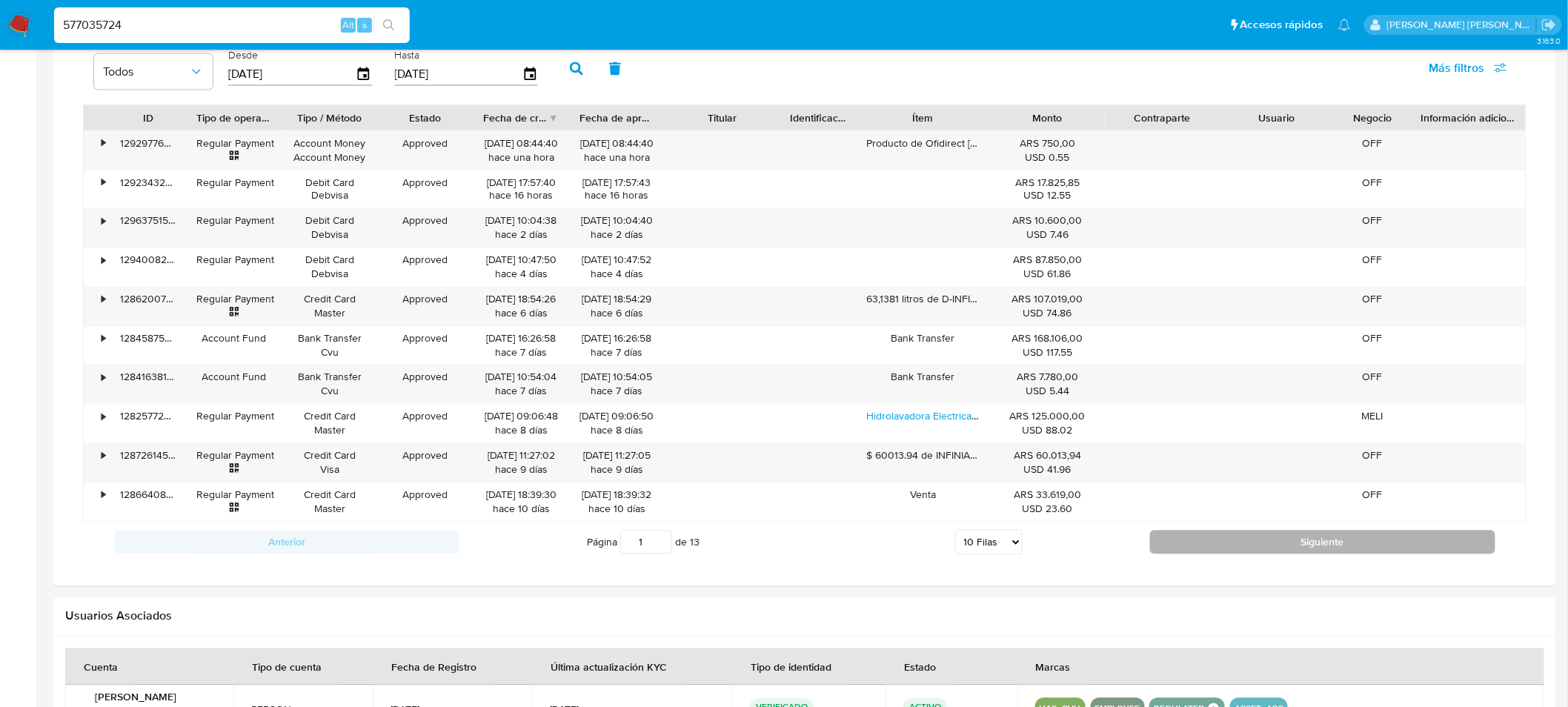
click at [1358, 547] on button "Siguiente" at bounding box center [1322, 542] width 345 height 24
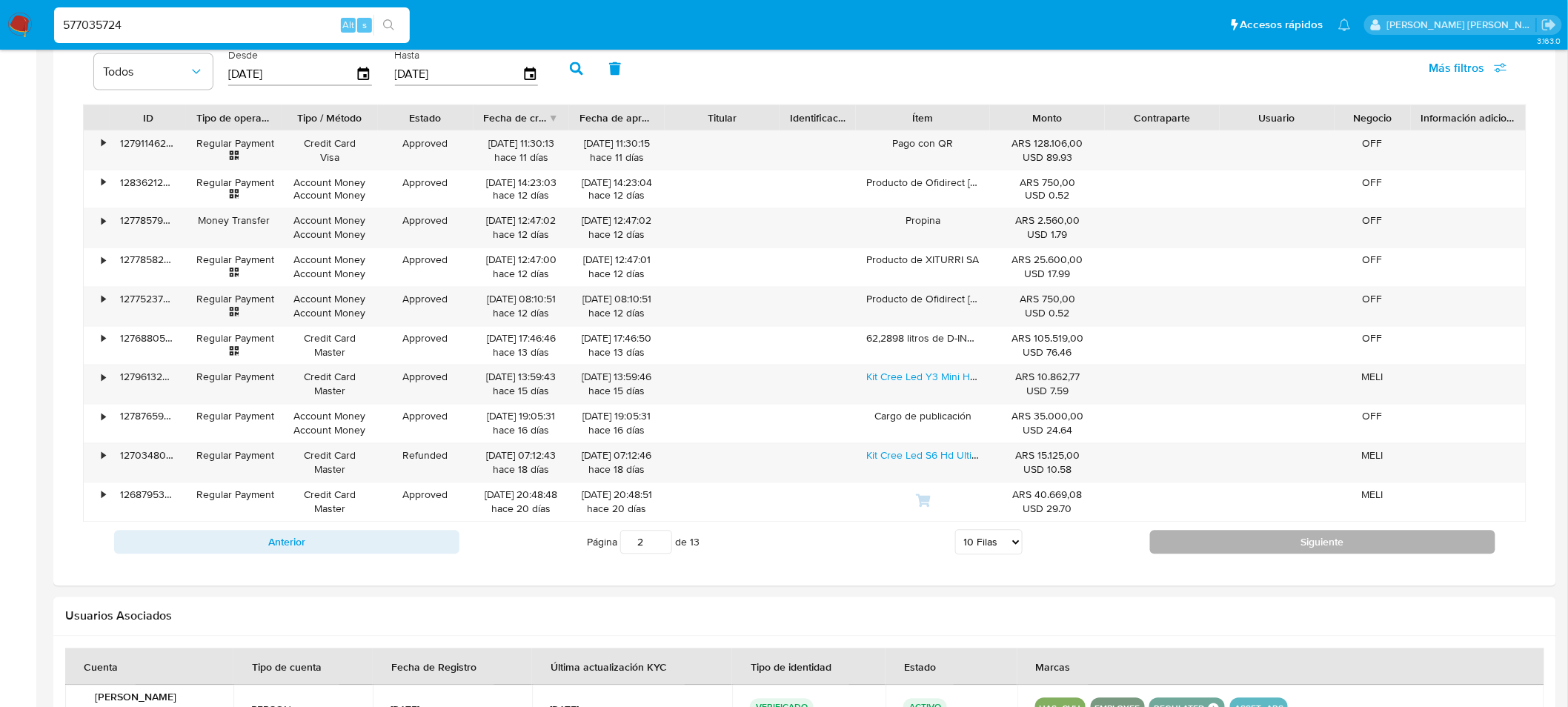
click at [1358, 547] on button "Siguiente" at bounding box center [1322, 542] width 345 height 24
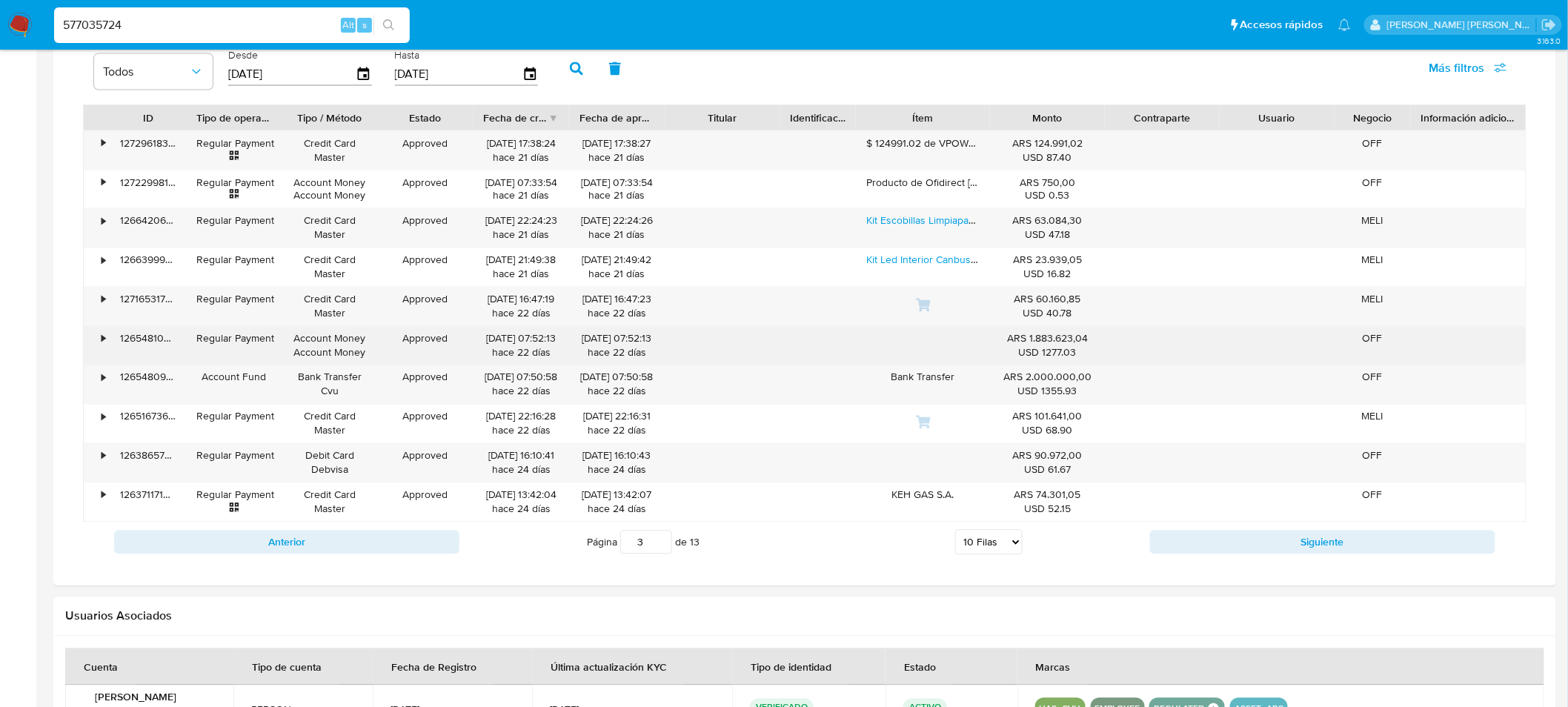
click at [98, 346] on div "•" at bounding box center [96, 345] width 26 height 38
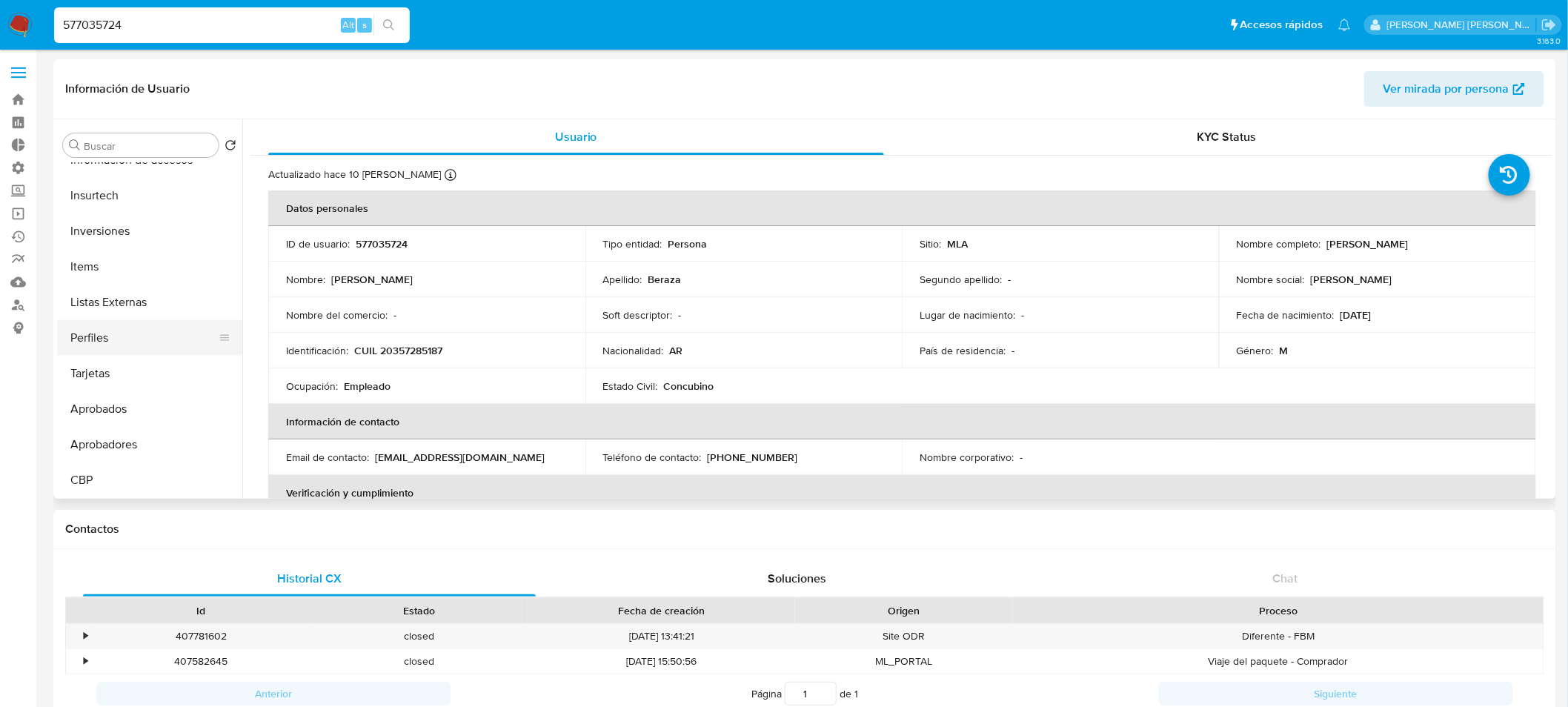
scroll to position [804, 0]
click at [115, 371] on button "Tarjetas" at bounding box center [144, 373] width 174 height 36
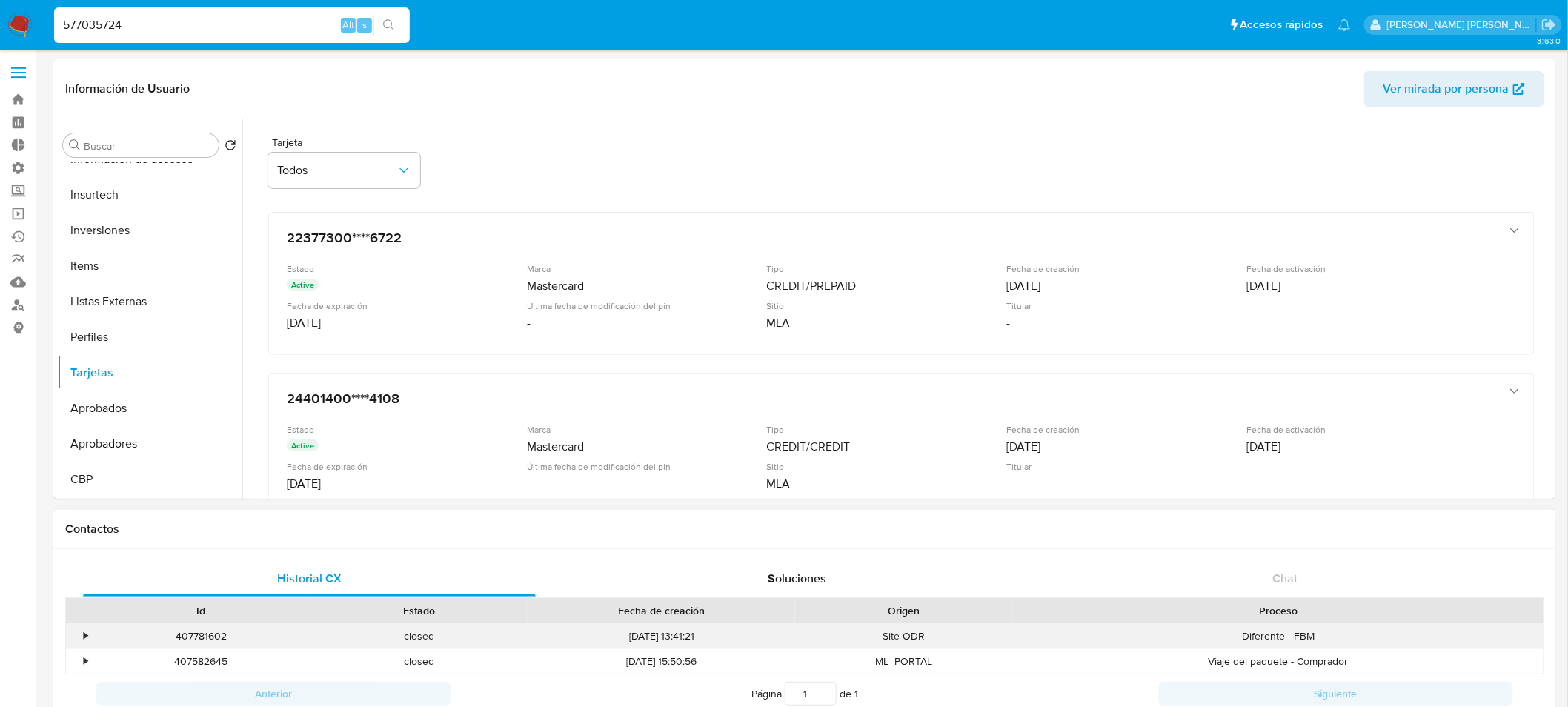
scroll to position [803, 0]
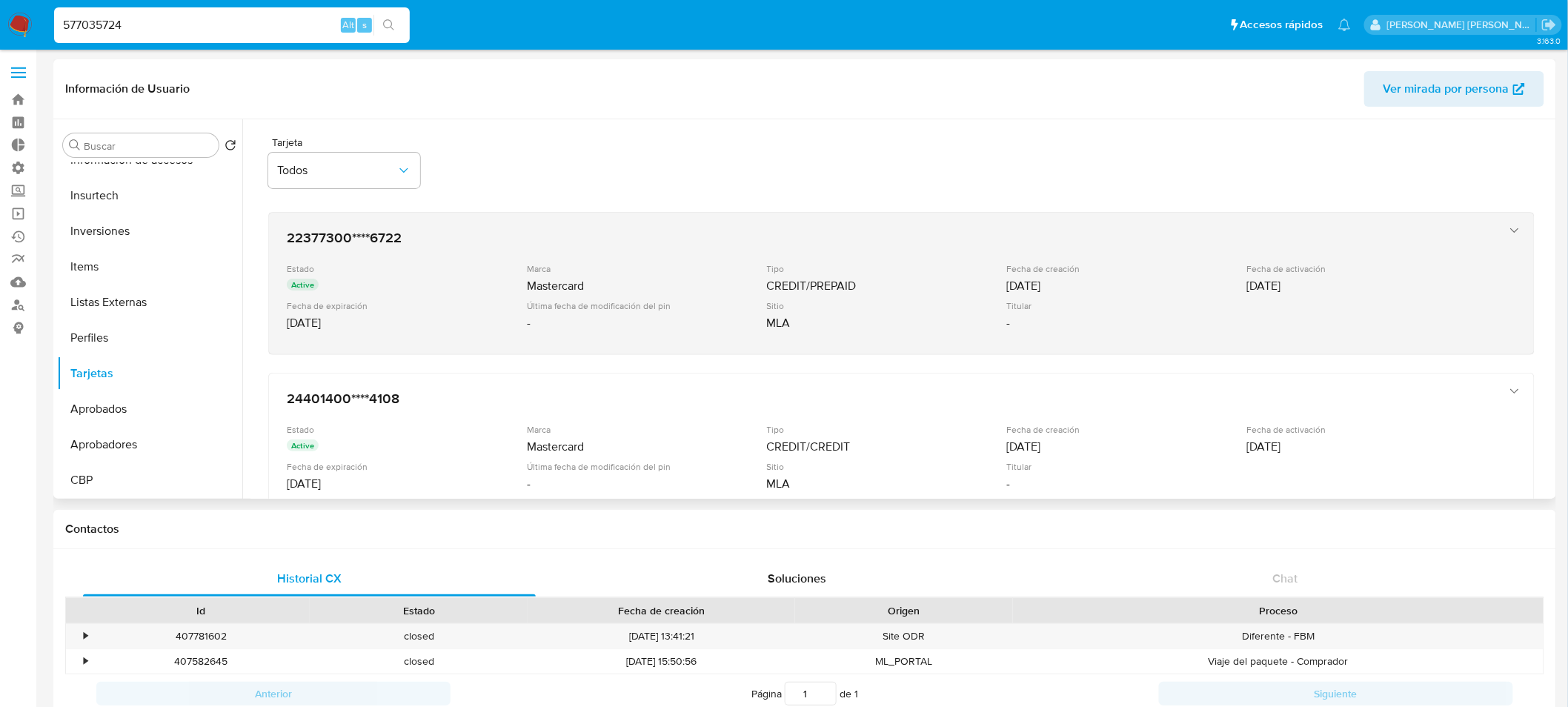
click at [601, 316] on div "-" at bounding box center [645, 322] width 237 height 14
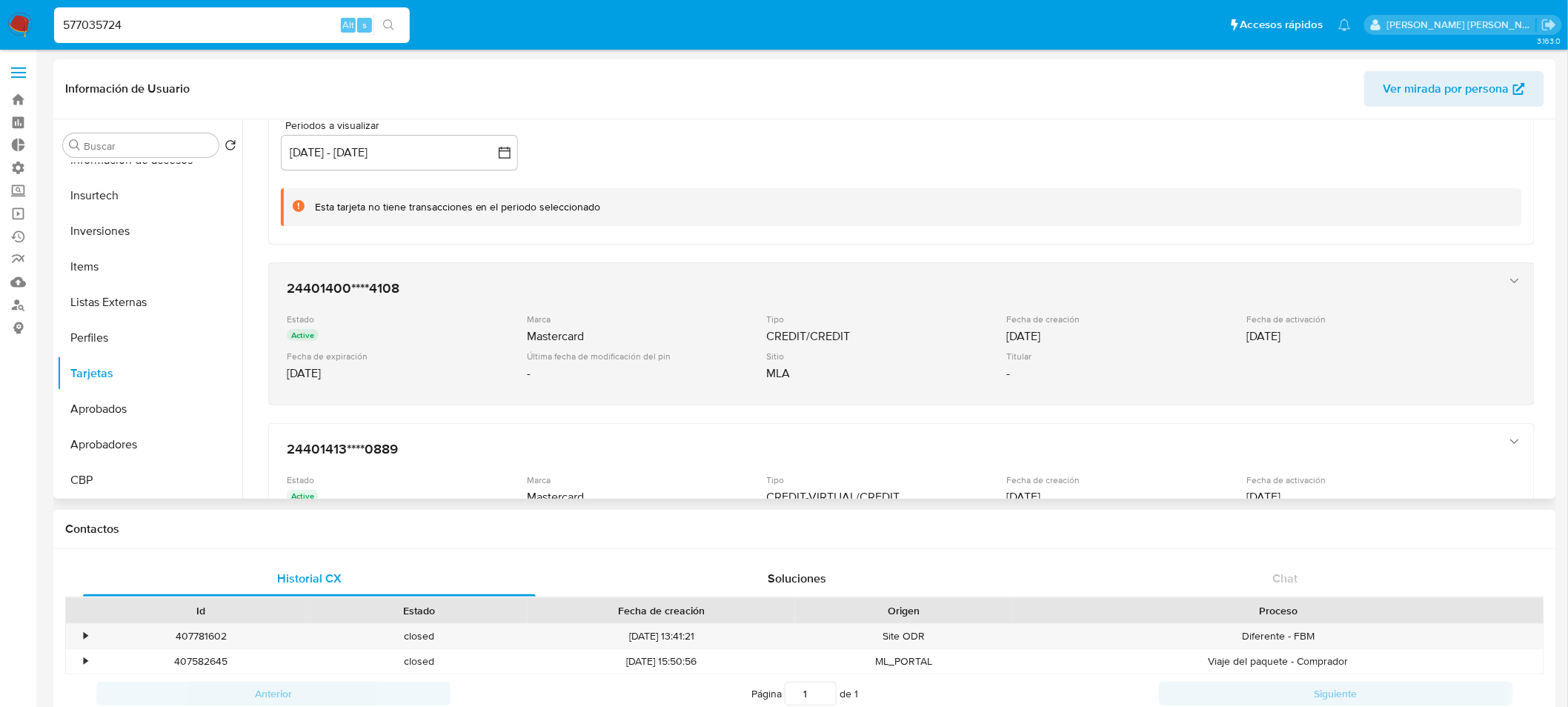
click at [983, 357] on div "Sitio" at bounding box center [885, 356] width 237 height 11
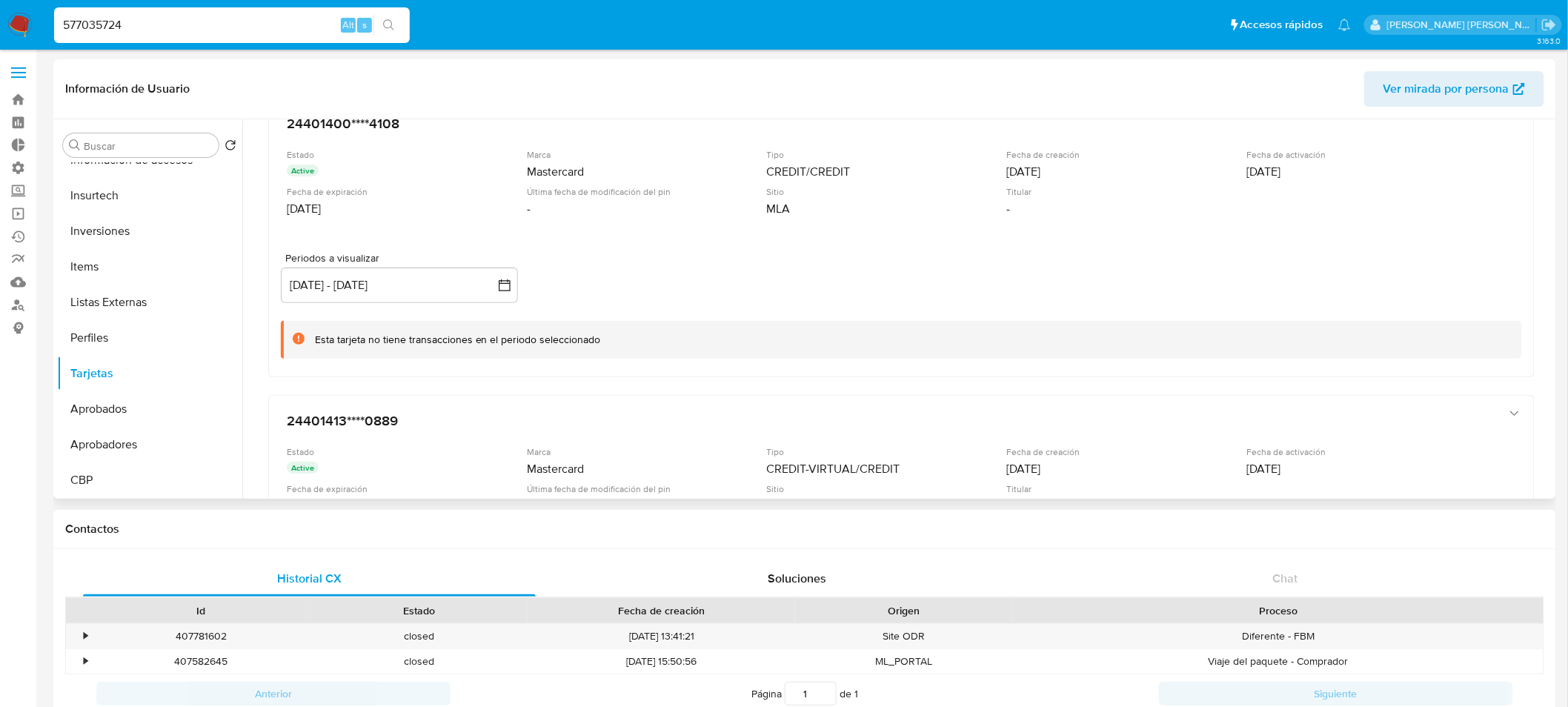
scroll to position [539, 0]
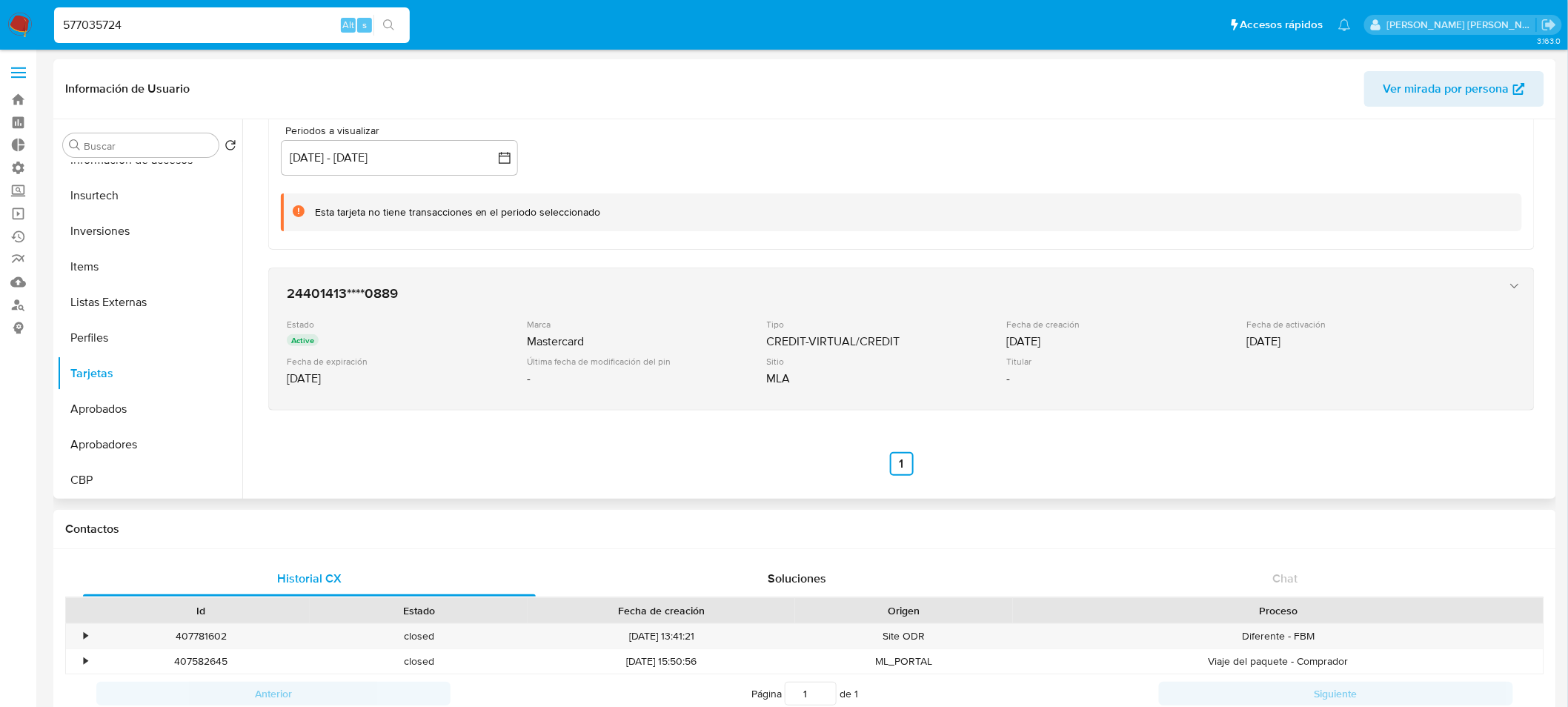
click at [949, 338] on div "CREDIT-VIRTUAL/CREDIT" at bounding box center [885, 341] width 237 height 14
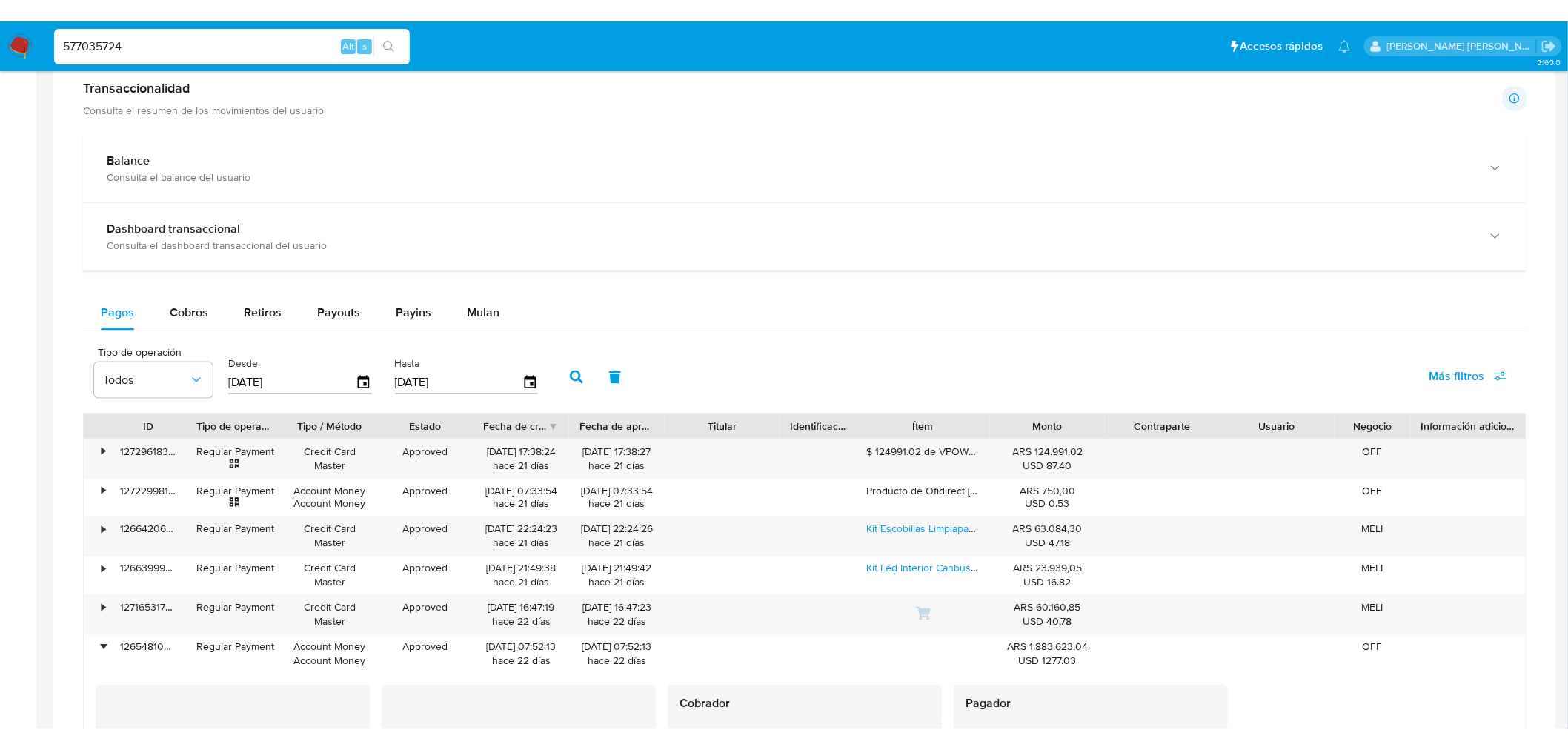
scroll to position [906, 0]
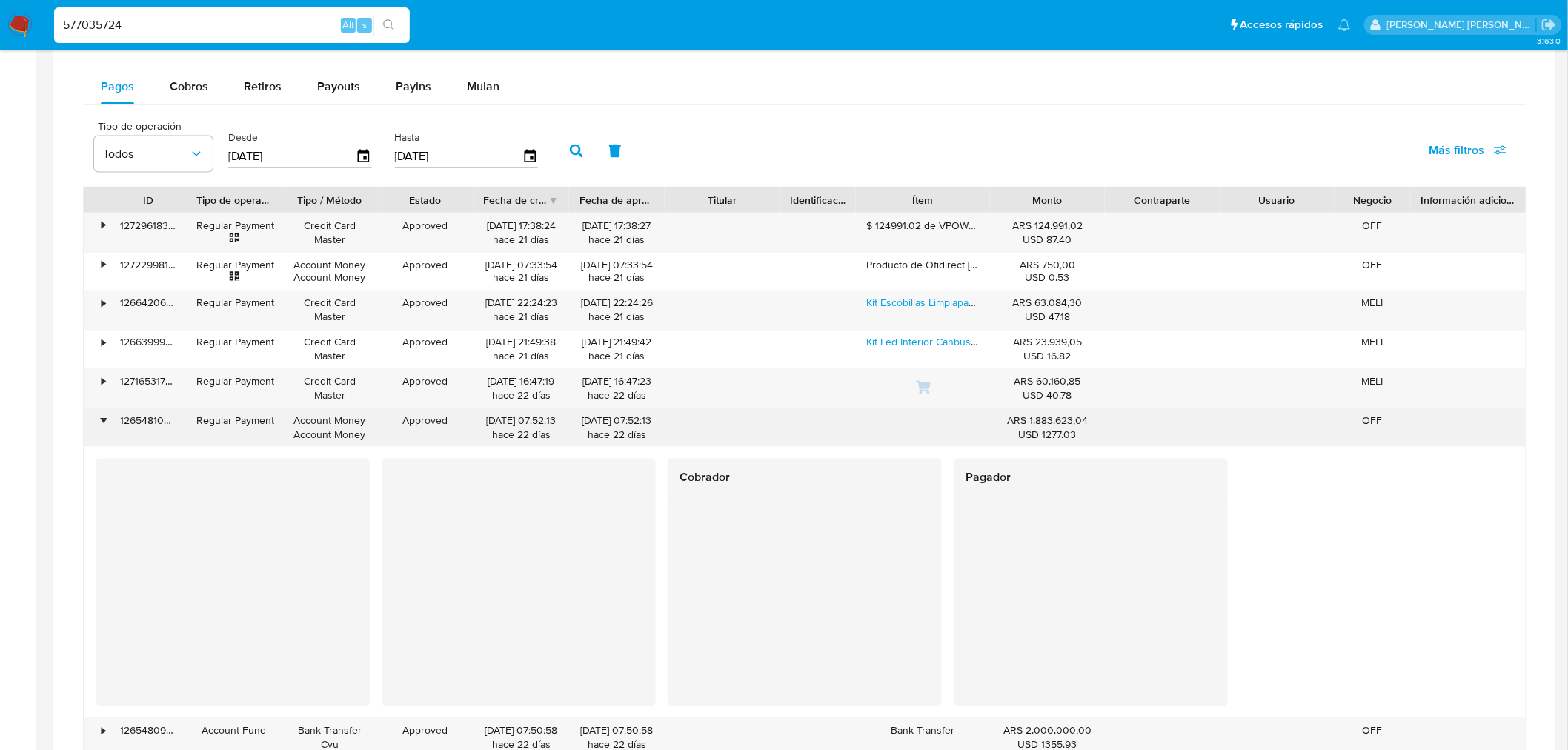
drag, startPoint x: 298, startPoint y: 419, endPoint x: 369, endPoint y: 433, distance: 72.4
click at [369, 433] on div "Account Money Account Money" at bounding box center [329, 428] width 95 height 38
drag, startPoint x: 239, startPoint y: 422, endPoint x: 408, endPoint y: 430, distance: 169.2
click at [408, 430] on div "• 126548103563 Regular Payment Account Money Account Money Approved 22/09/2025 …" at bounding box center [804, 428] width 1442 height 38
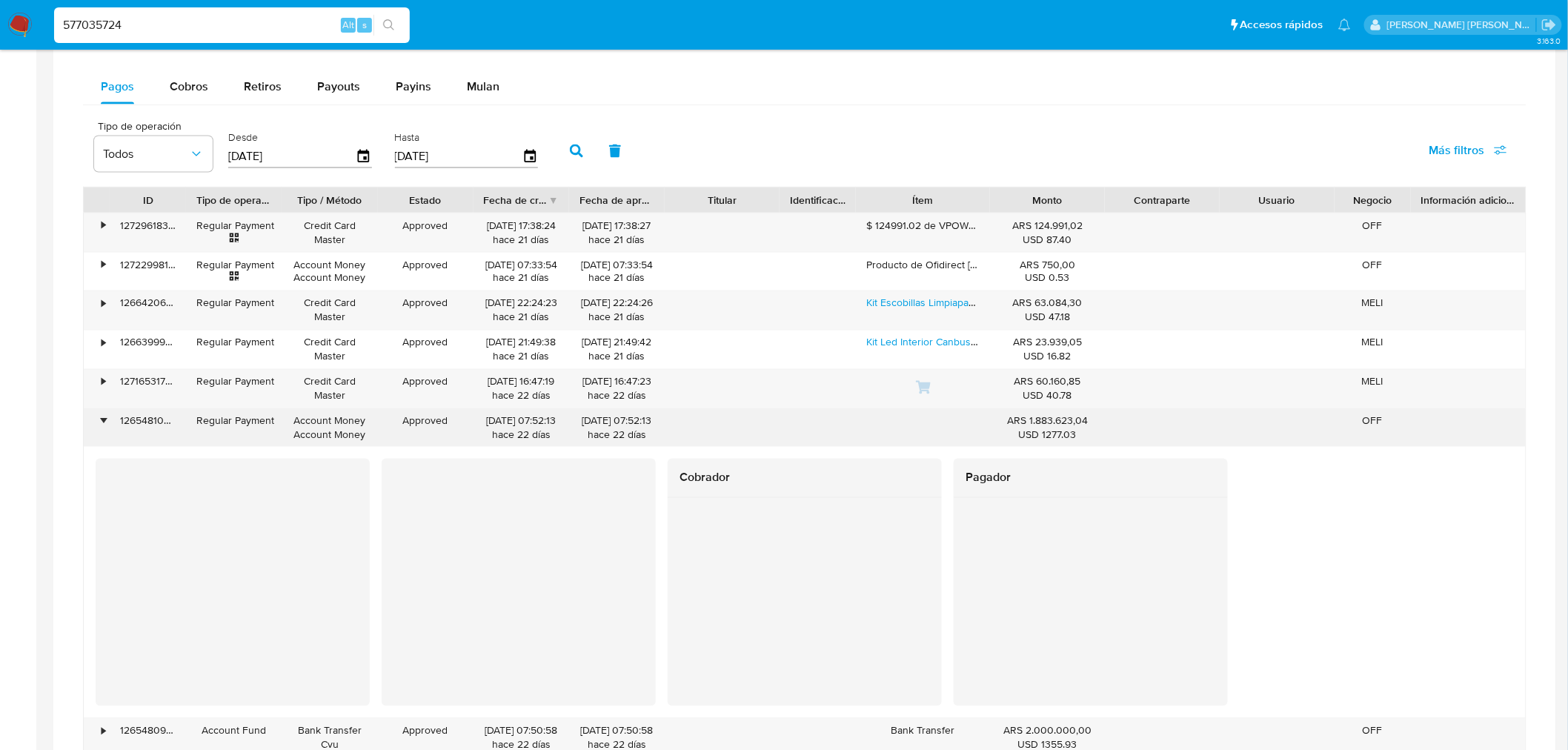
click at [408, 431] on div "Approved" at bounding box center [425, 428] width 95 height 38
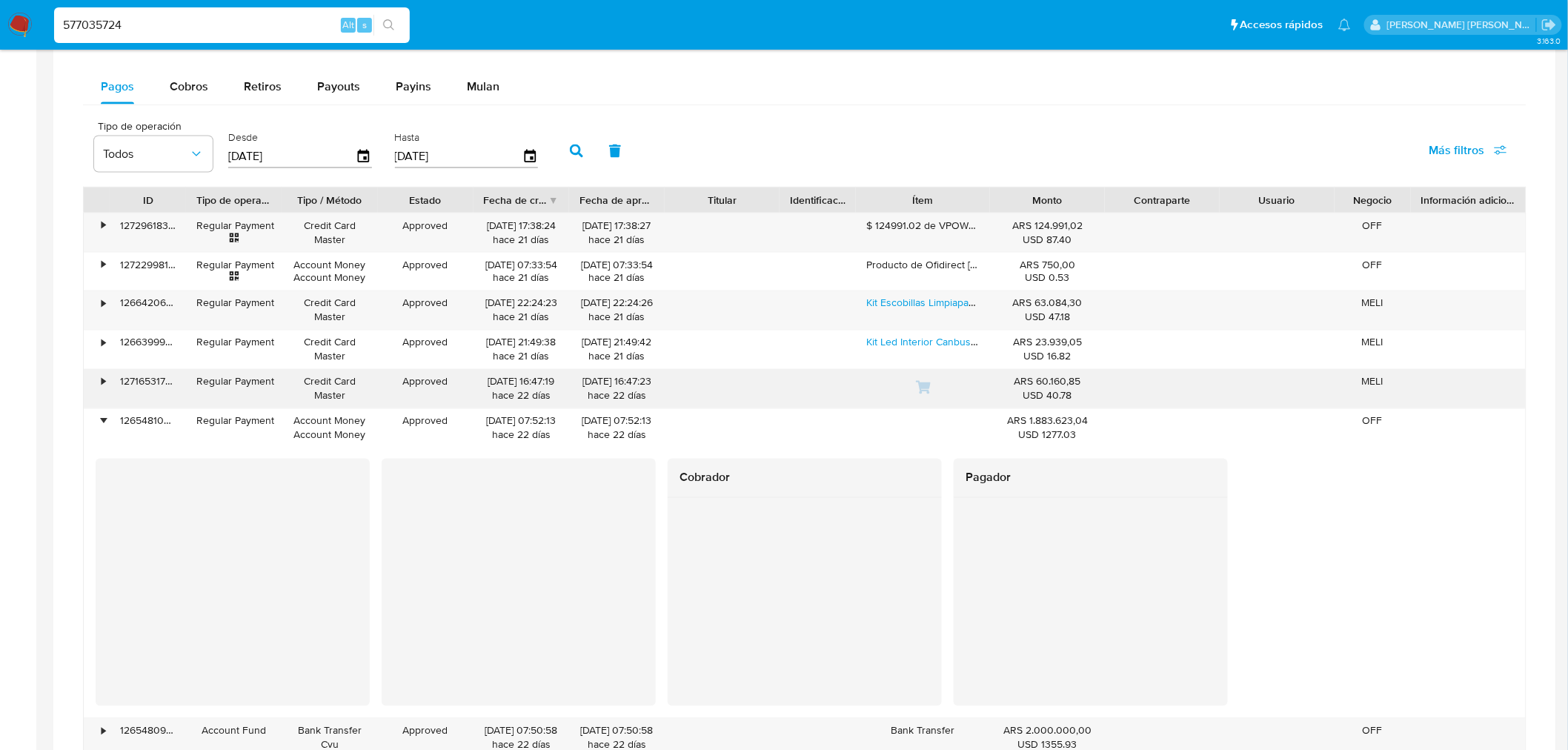
click at [105, 378] on div "•" at bounding box center [103, 382] width 3 height 14
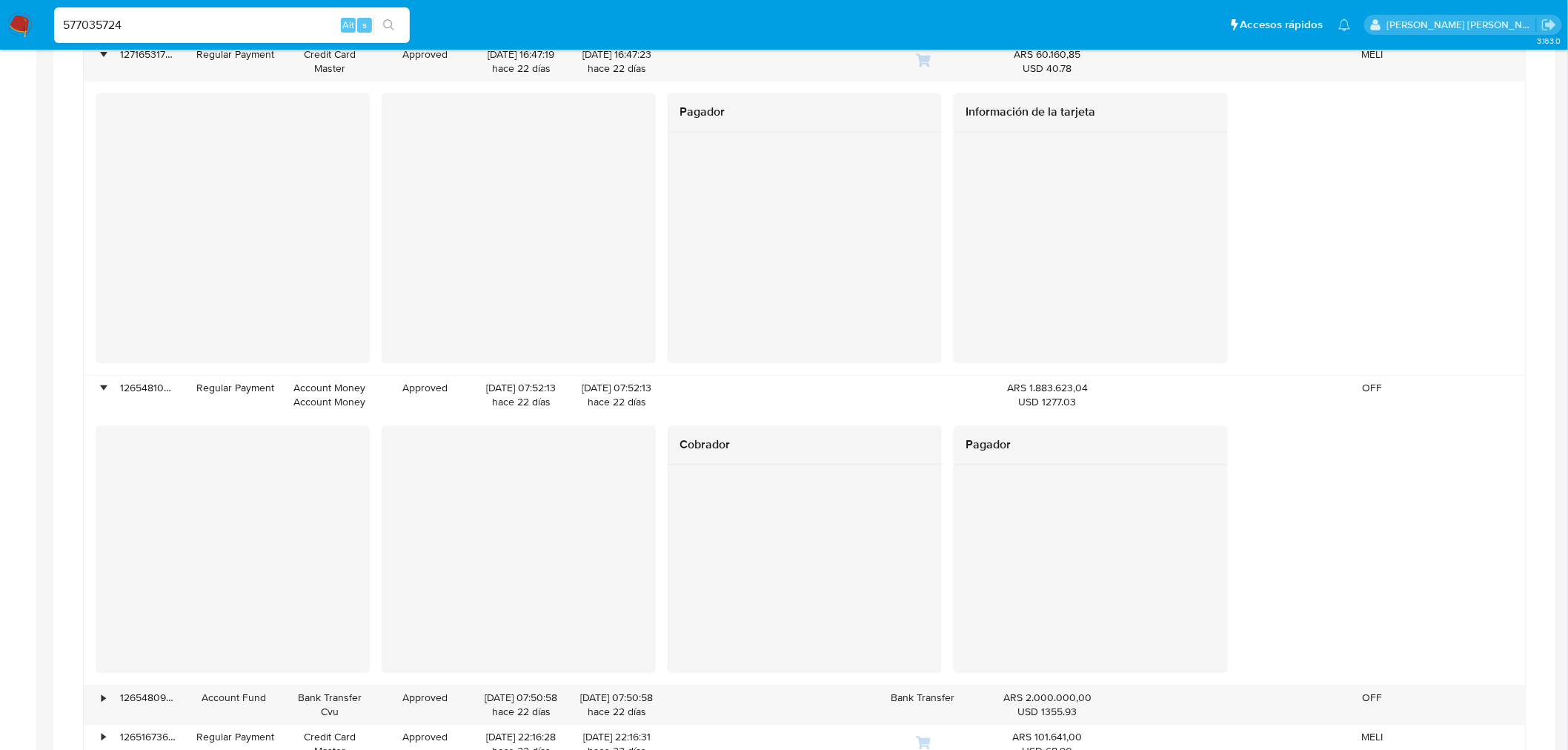
scroll to position [1483, 0]
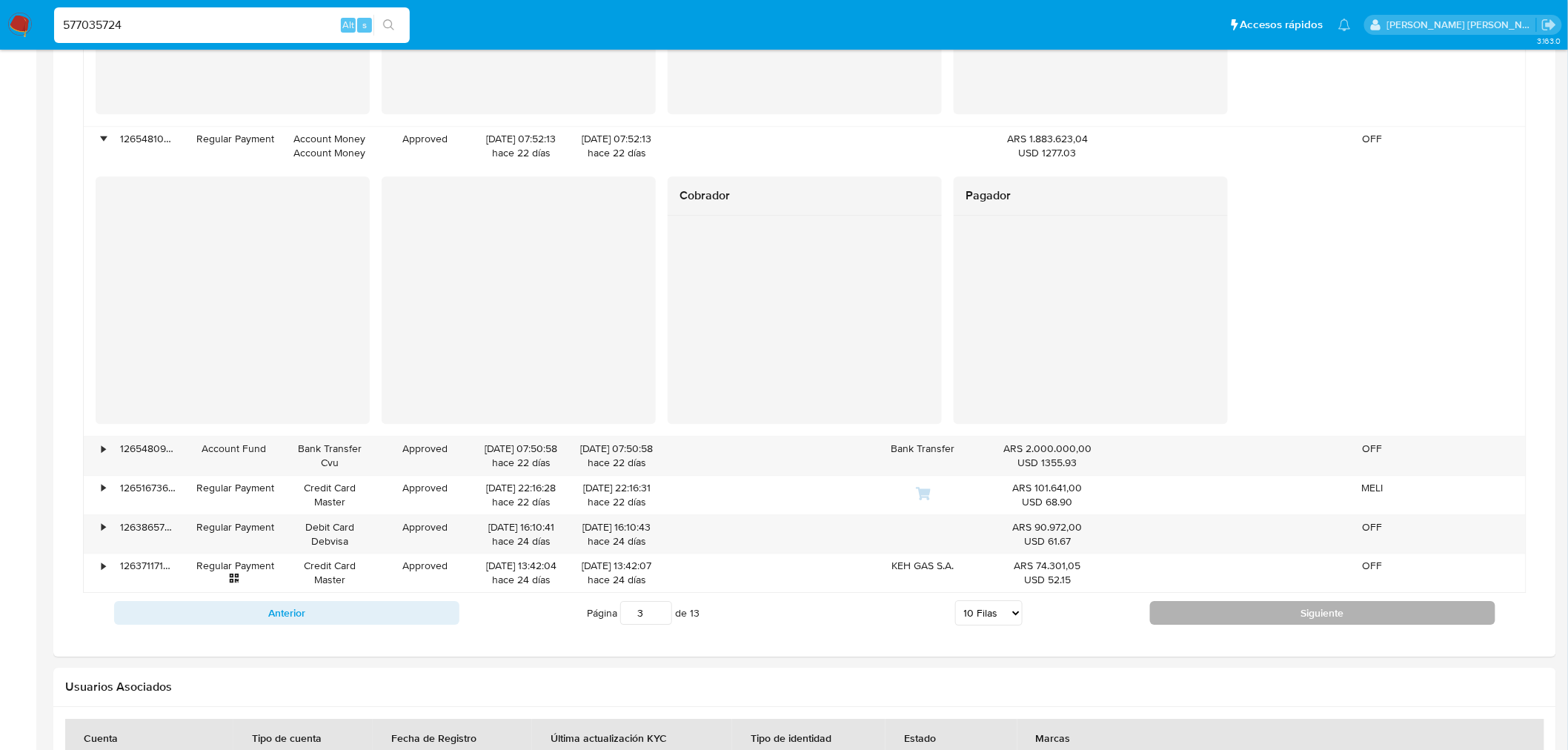
click at [1251, 616] on button "Siguiente" at bounding box center [1322, 613] width 345 height 24
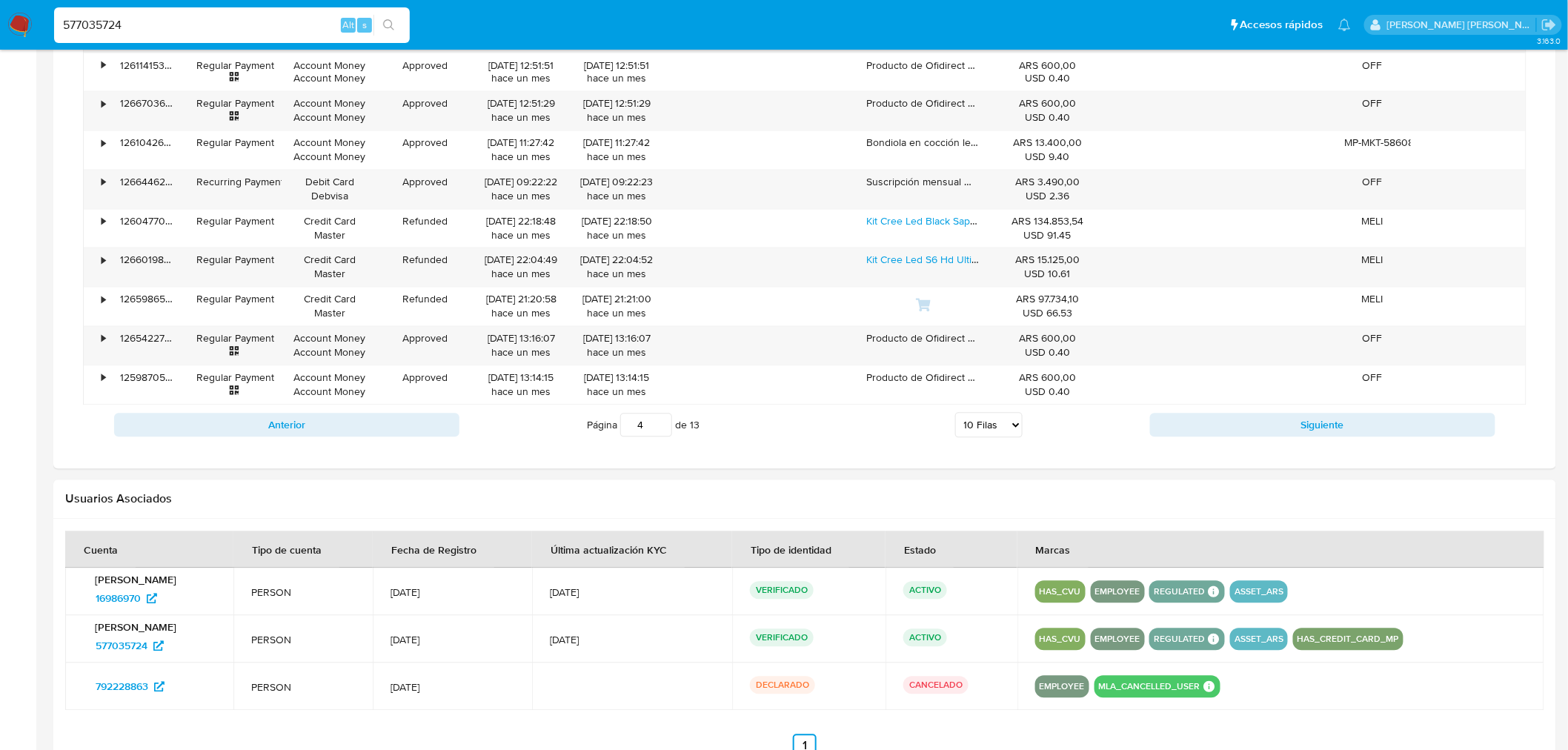
scroll to position [953, 0]
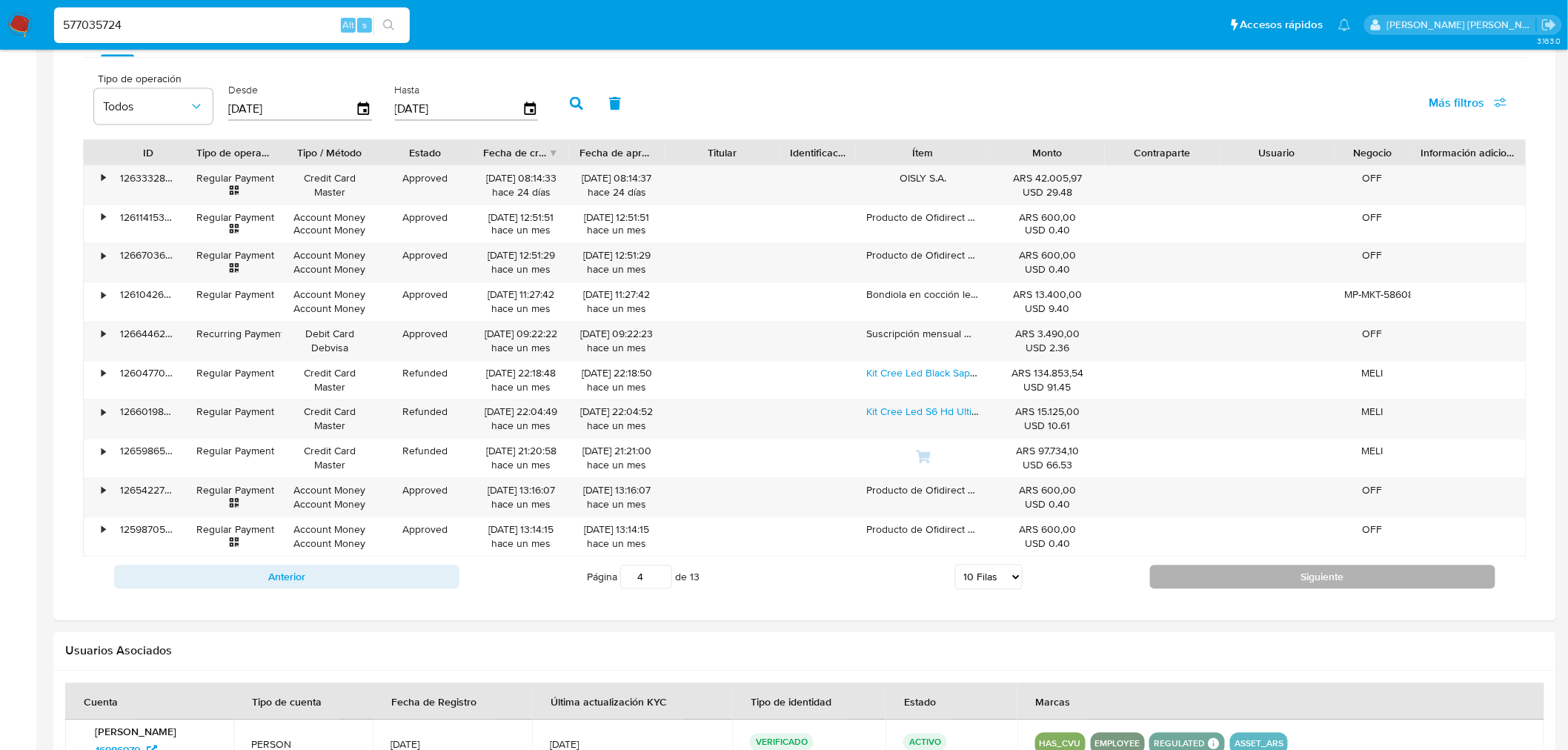
click at [1243, 587] on button "Siguiente" at bounding box center [1322, 577] width 345 height 24
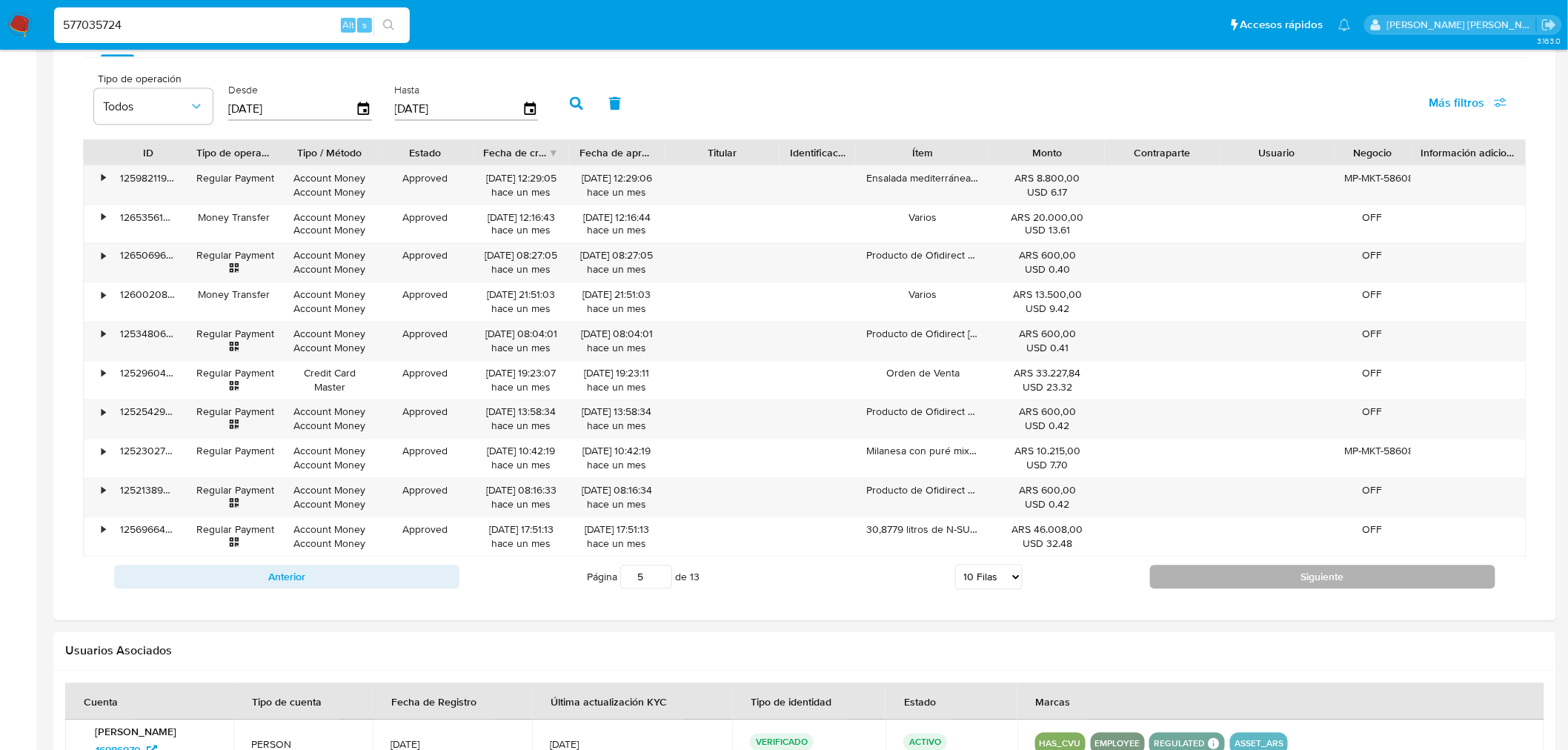
click at [1265, 574] on button "Siguiente" at bounding box center [1322, 577] width 345 height 24
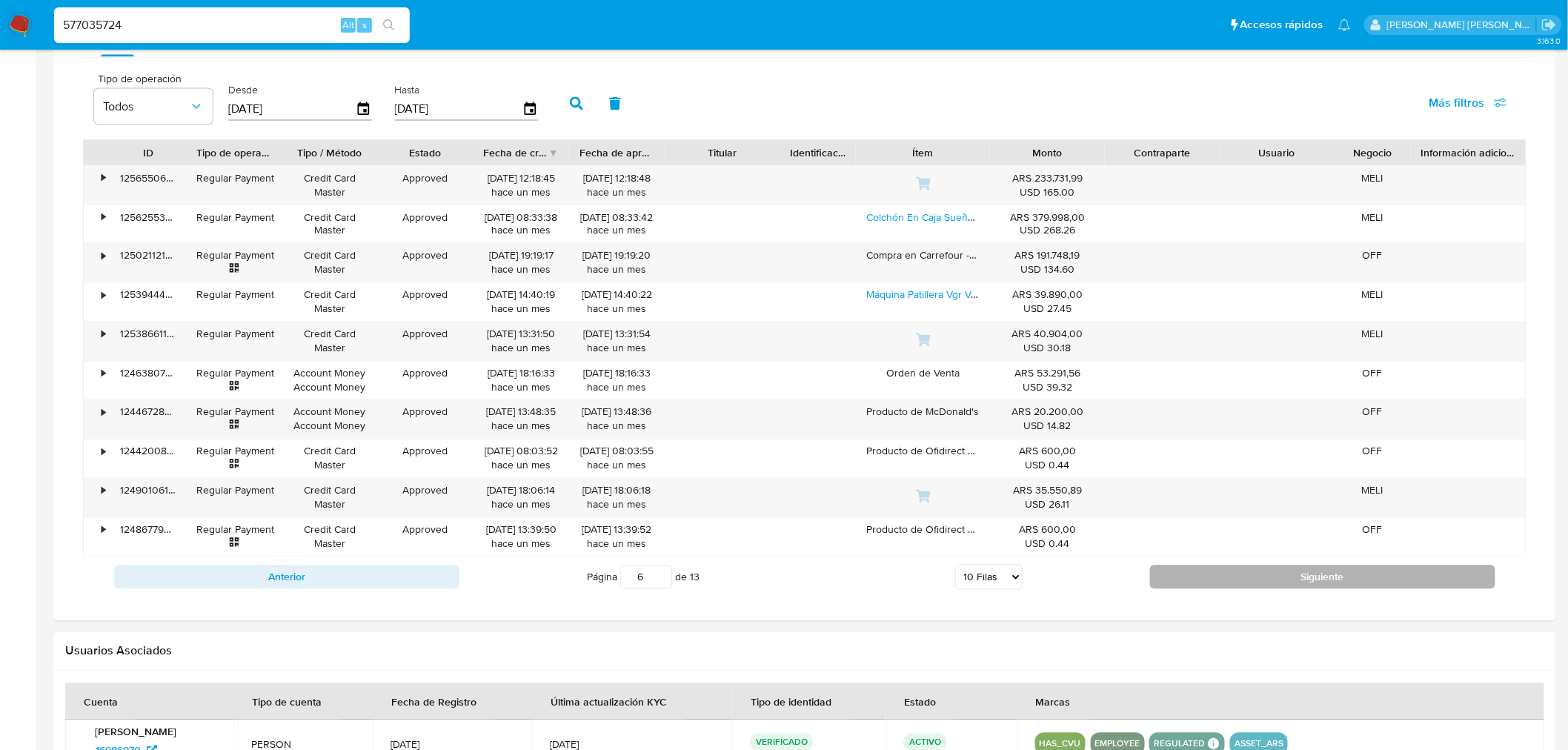
click at [1230, 587] on button "Siguiente" at bounding box center [1322, 577] width 345 height 24
type input "7"
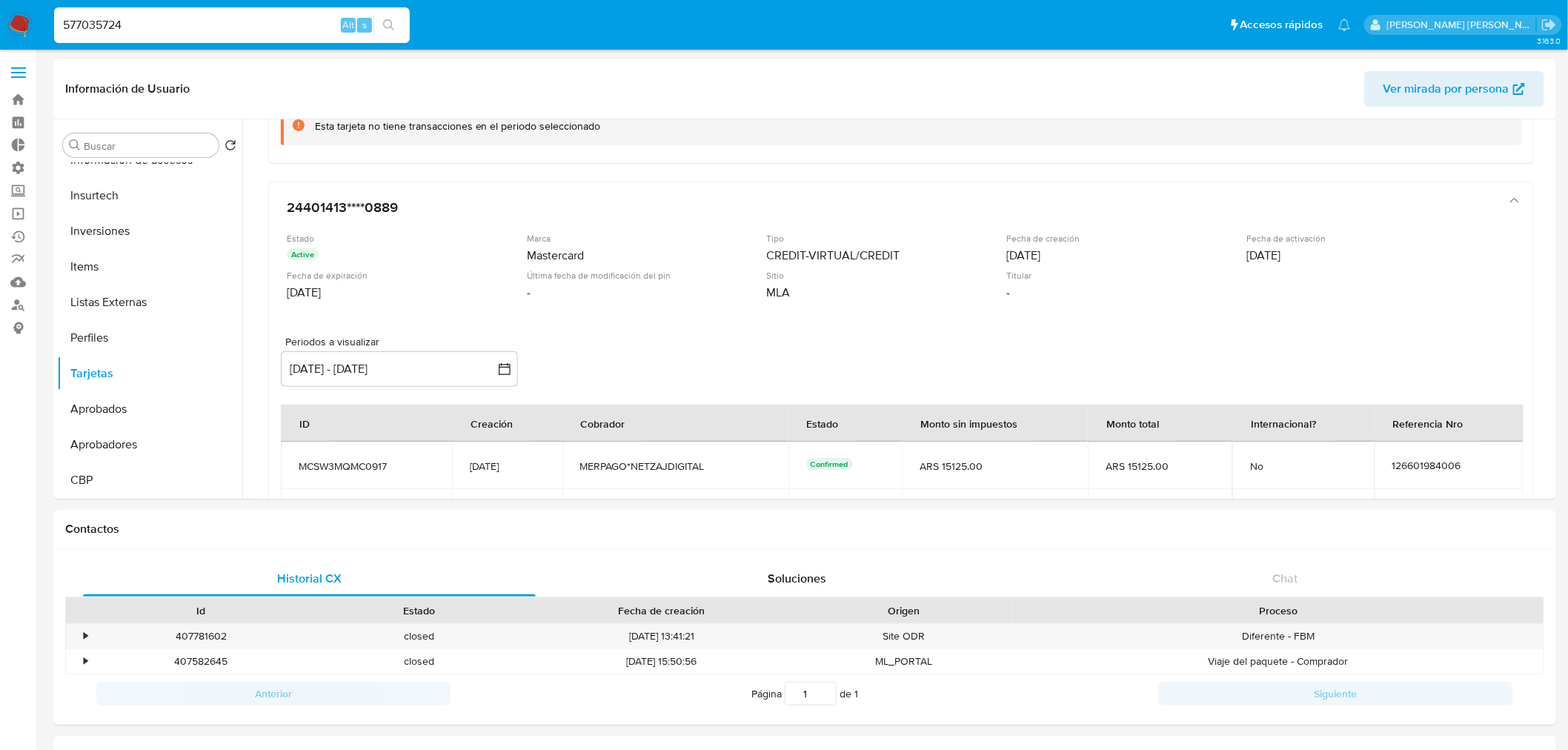
scroll to position [456, 0]
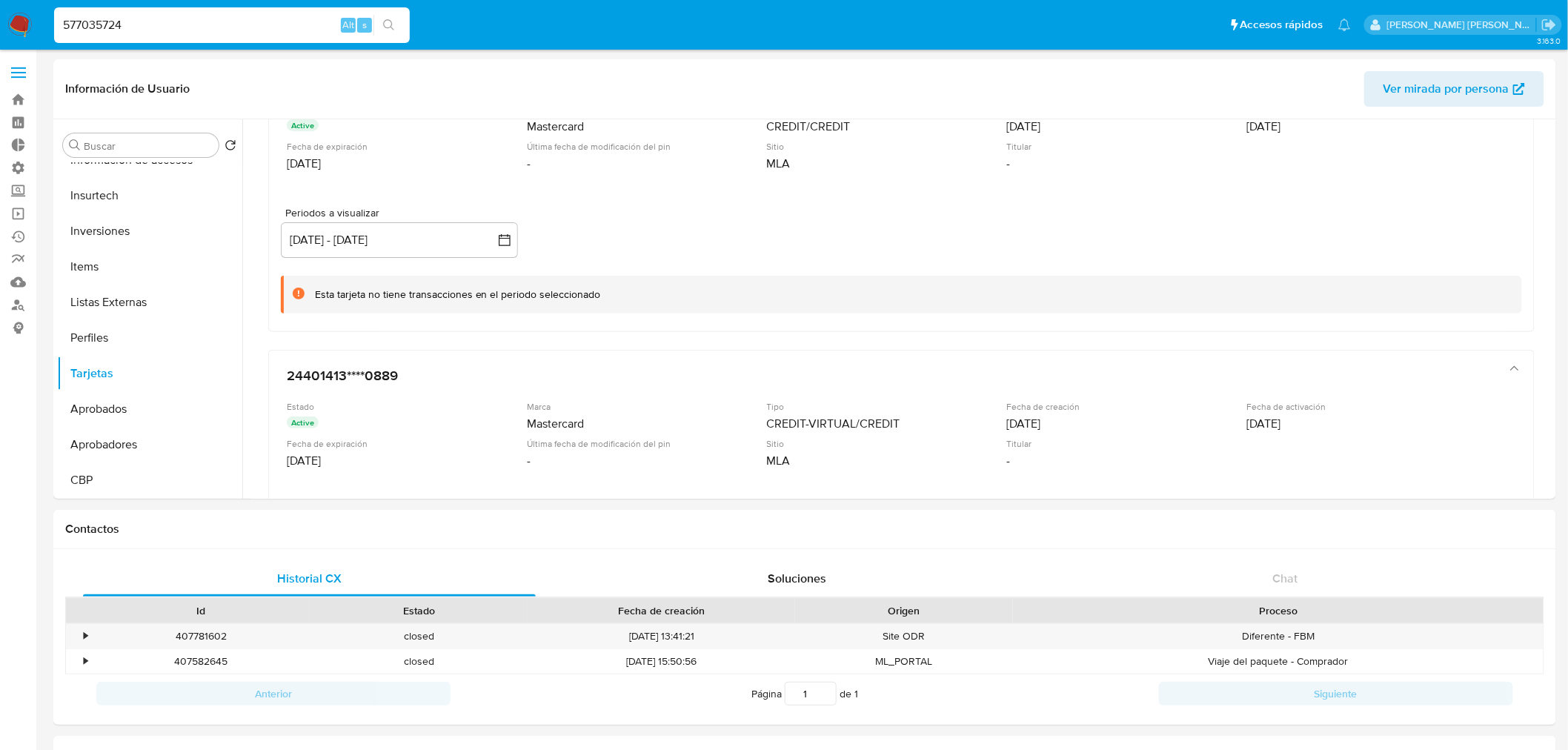
click at [157, 20] on input "577035724" at bounding box center [232, 25] width 356 height 20
paste input "241575350"
type input "2415753504"
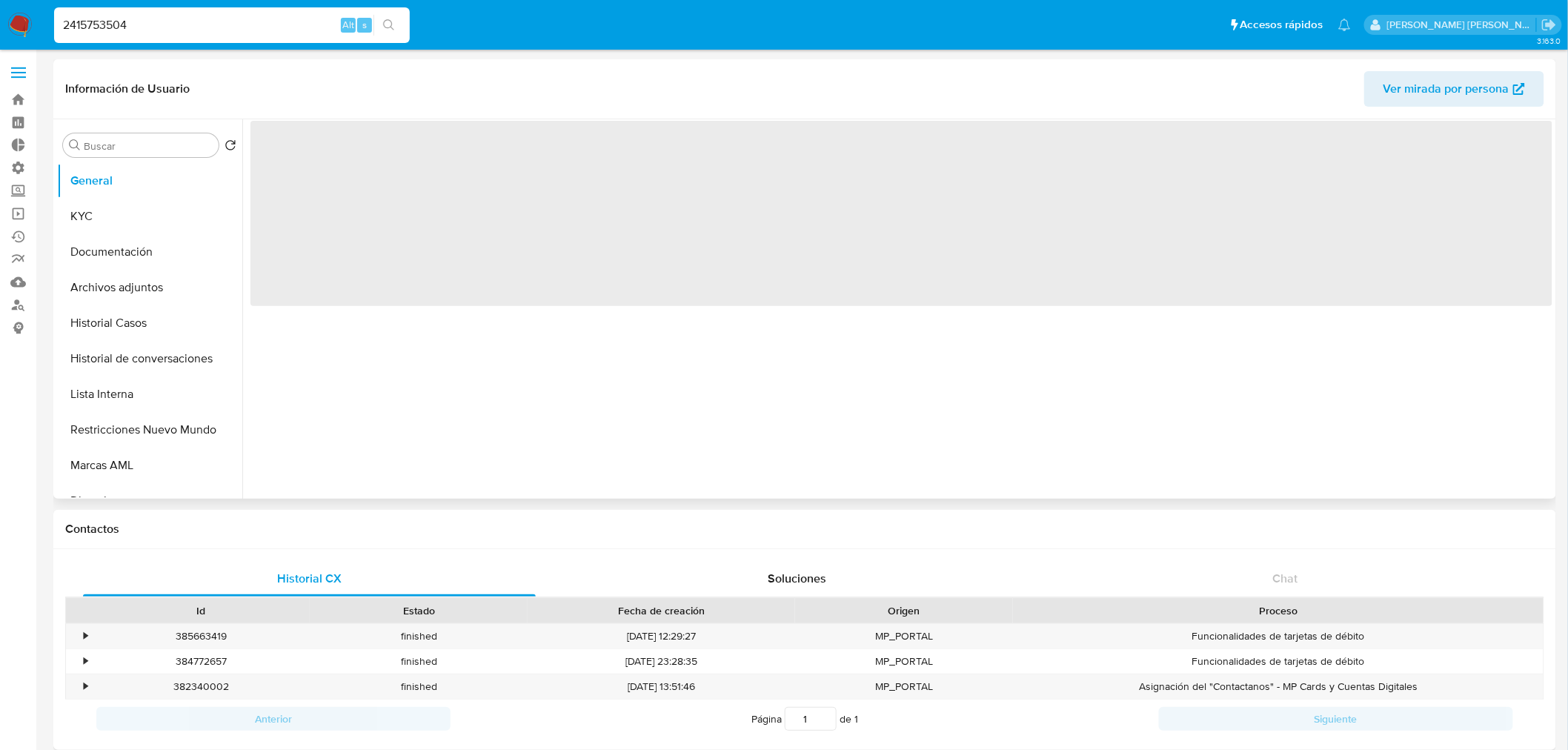
select select "10"
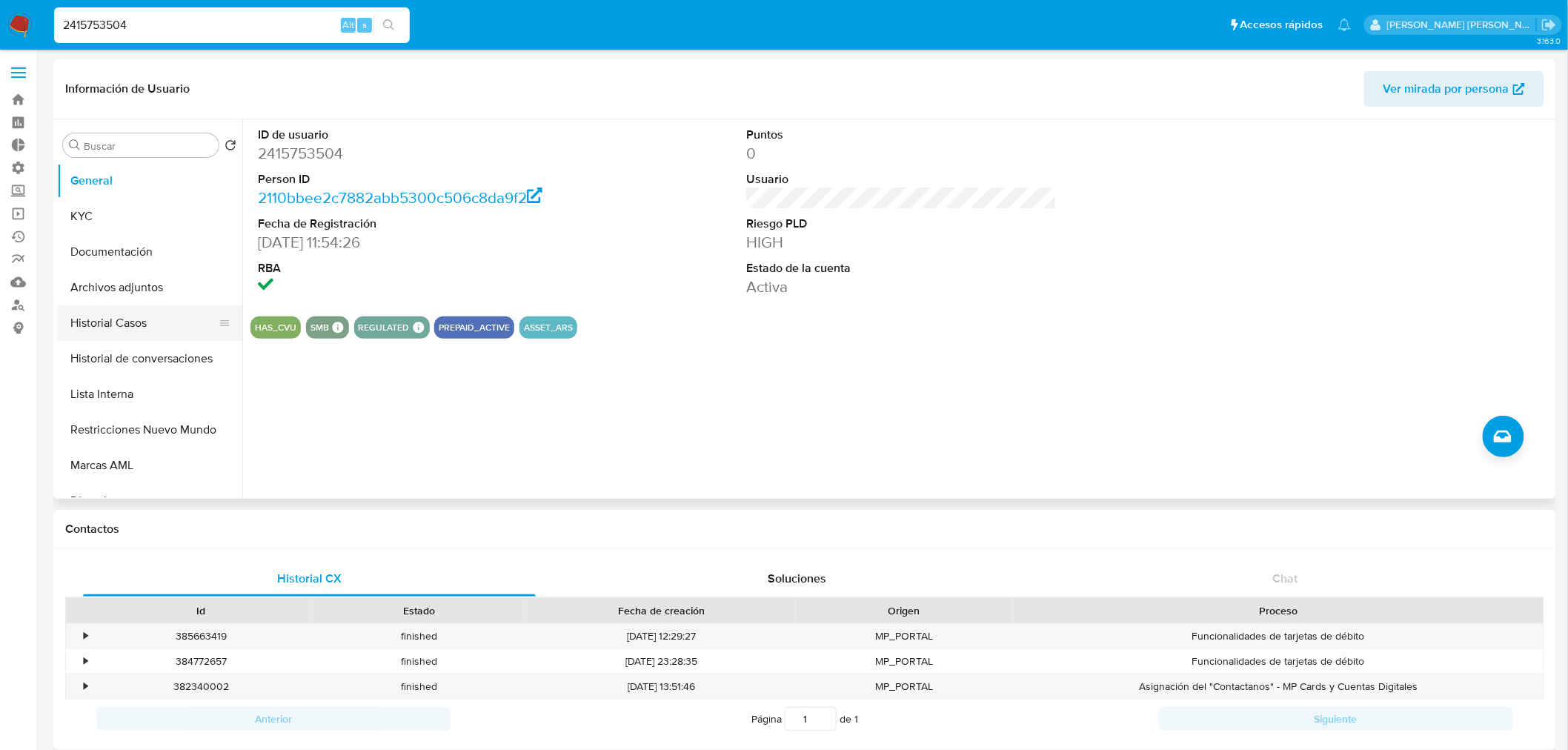
drag, startPoint x: 146, startPoint y: 327, endPoint x: 153, endPoint y: 324, distance: 7.6
click at [146, 328] on button "Historial Casos" at bounding box center [144, 323] width 174 height 36
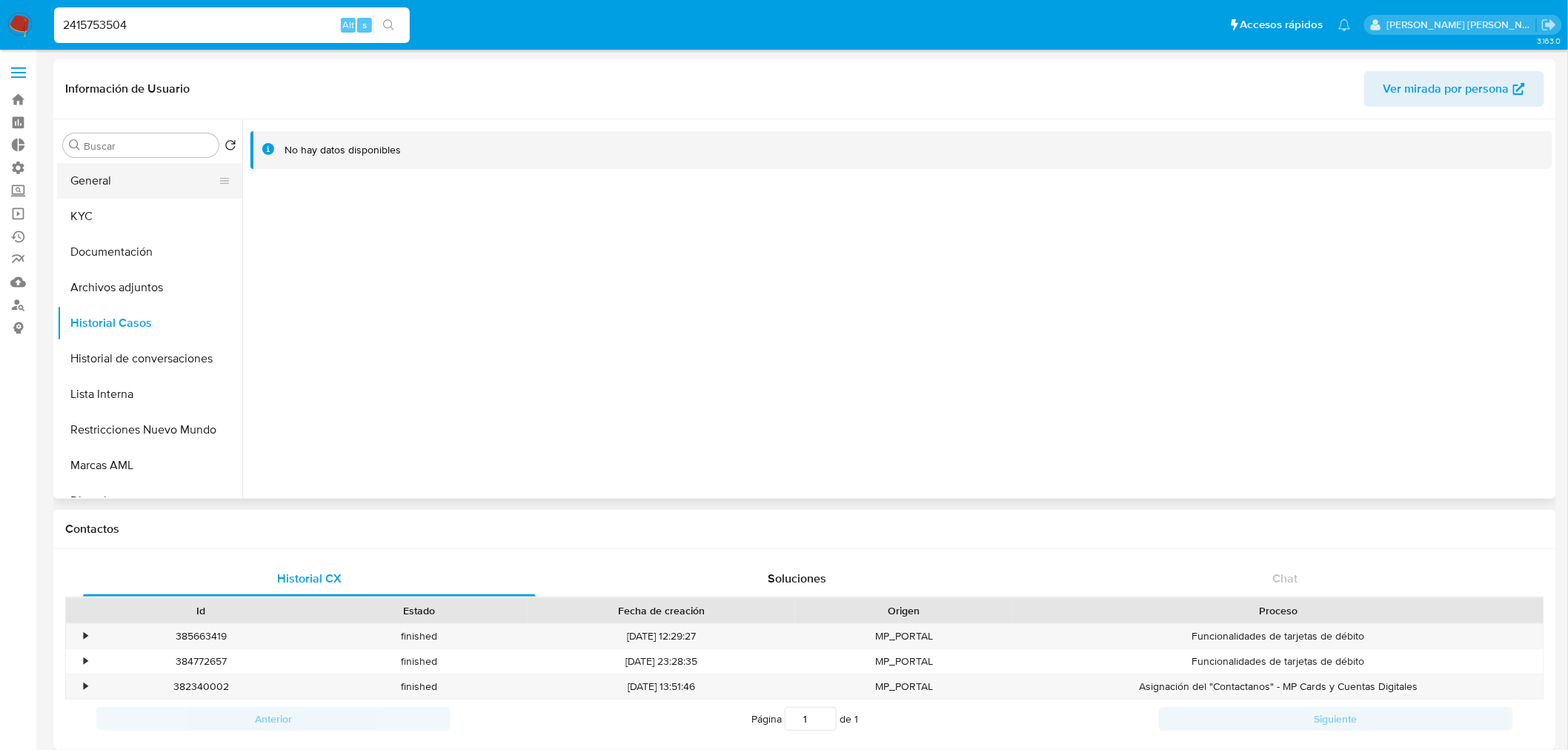
click at [129, 182] on button "General" at bounding box center [144, 181] width 174 height 36
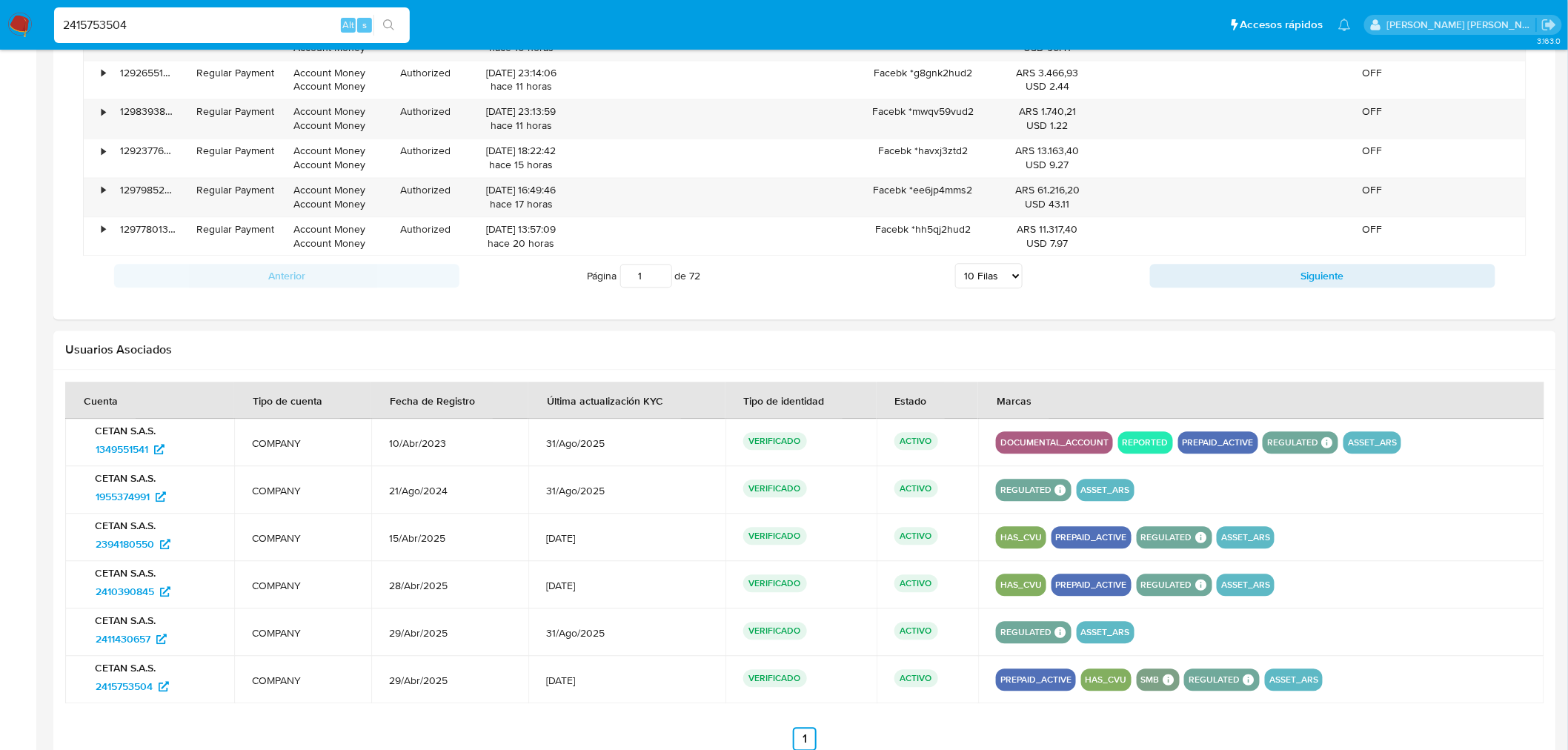
scroll to position [1317, 0]
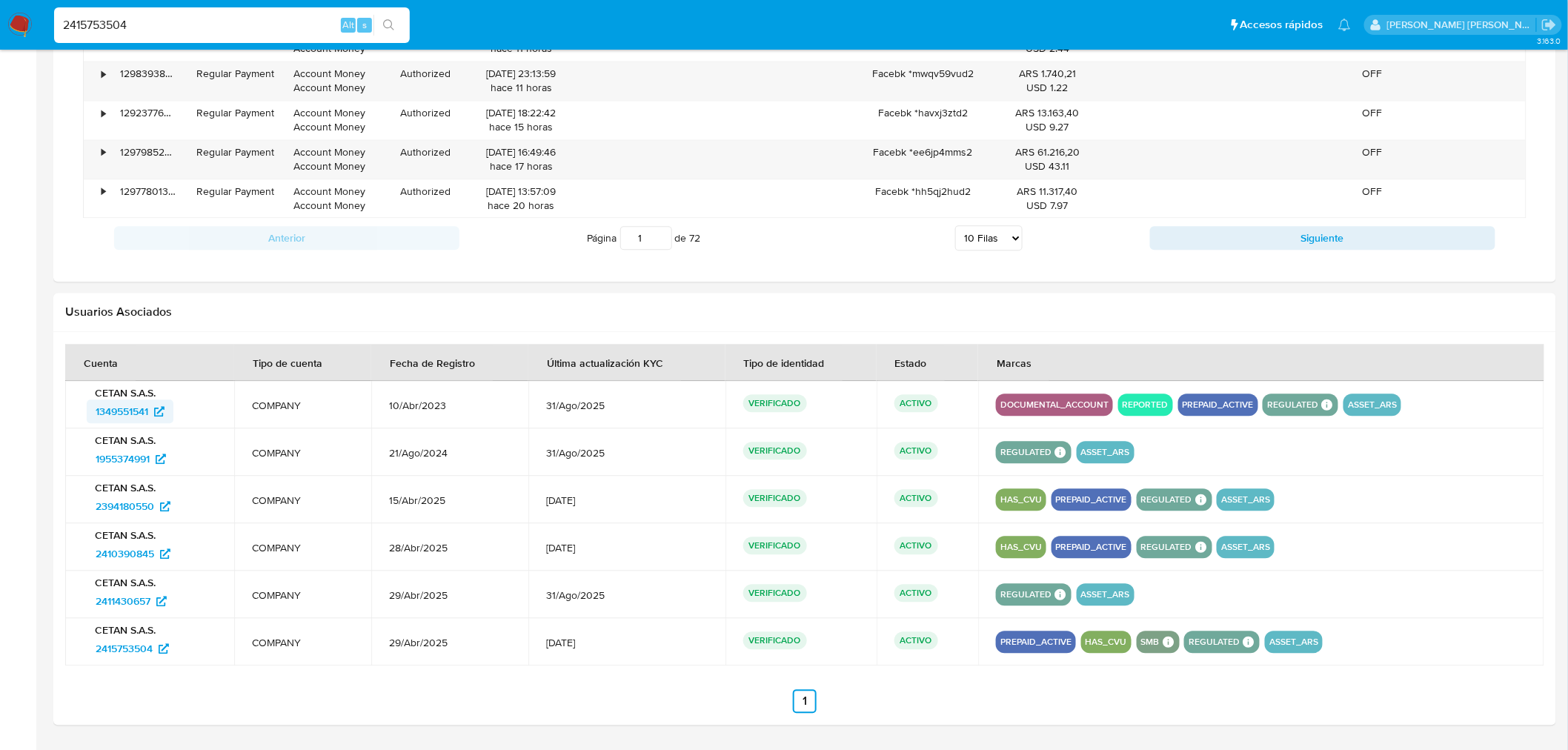
click at [130, 413] on span "1349551541" at bounding box center [122, 411] width 53 height 24
click at [129, 460] on span "1955374991" at bounding box center [123, 459] width 54 height 24
click at [107, 419] on span "1349551541" at bounding box center [122, 411] width 53 height 24
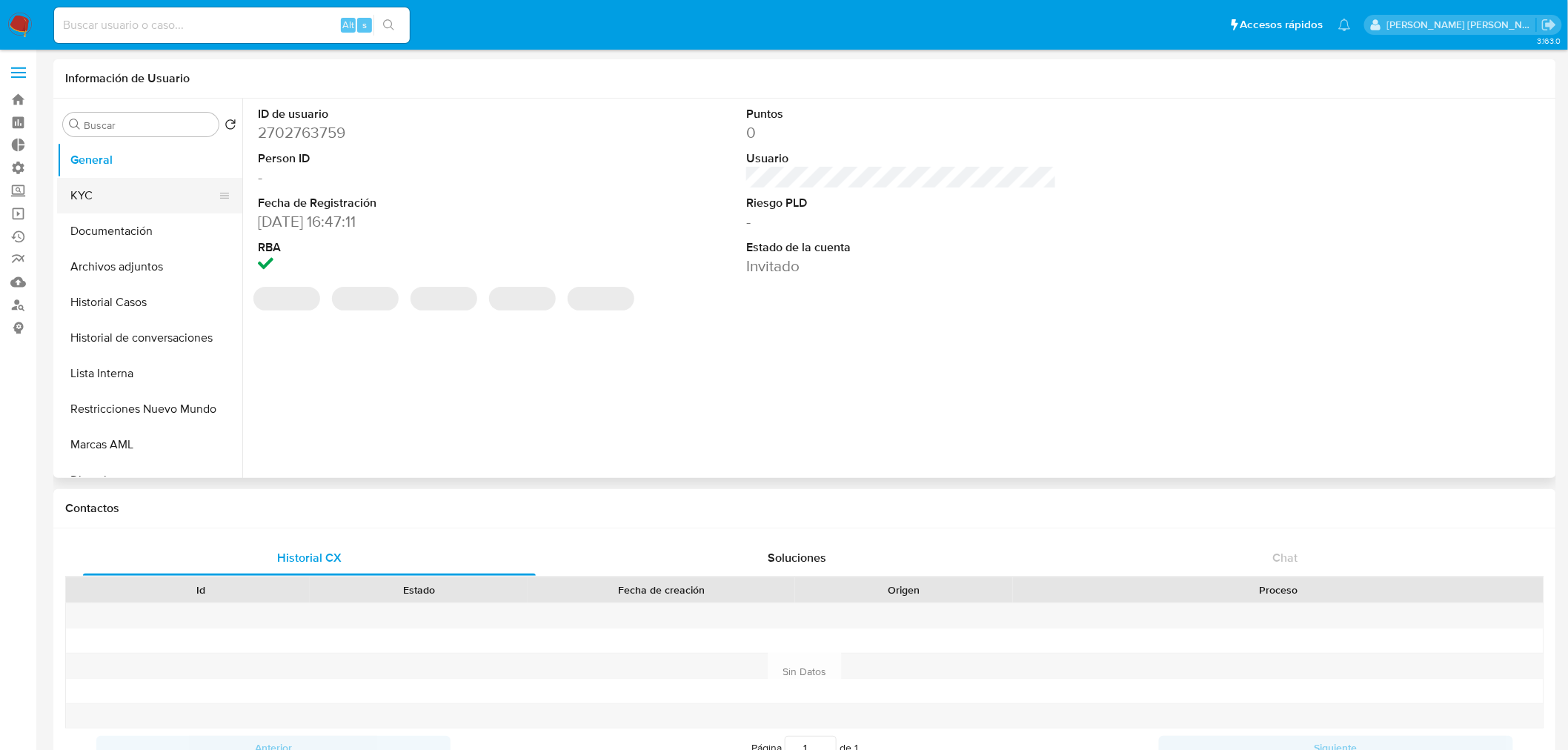
select select "10"
click at [93, 200] on button "KYC" at bounding box center [144, 196] width 174 height 36
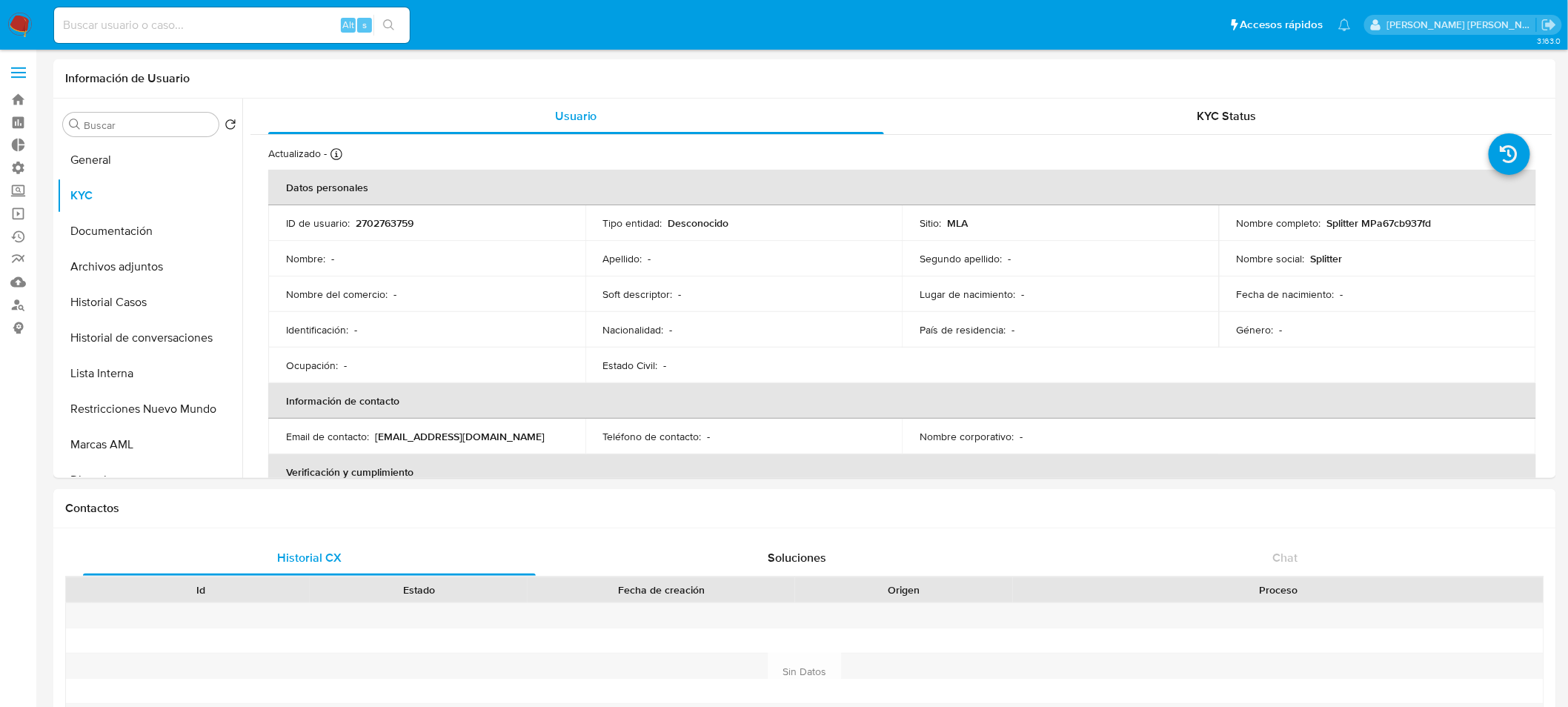
click at [191, 26] on input at bounding box center [232, 25] width 356 height 20
paste input "1996341524"
type input "1996341524"
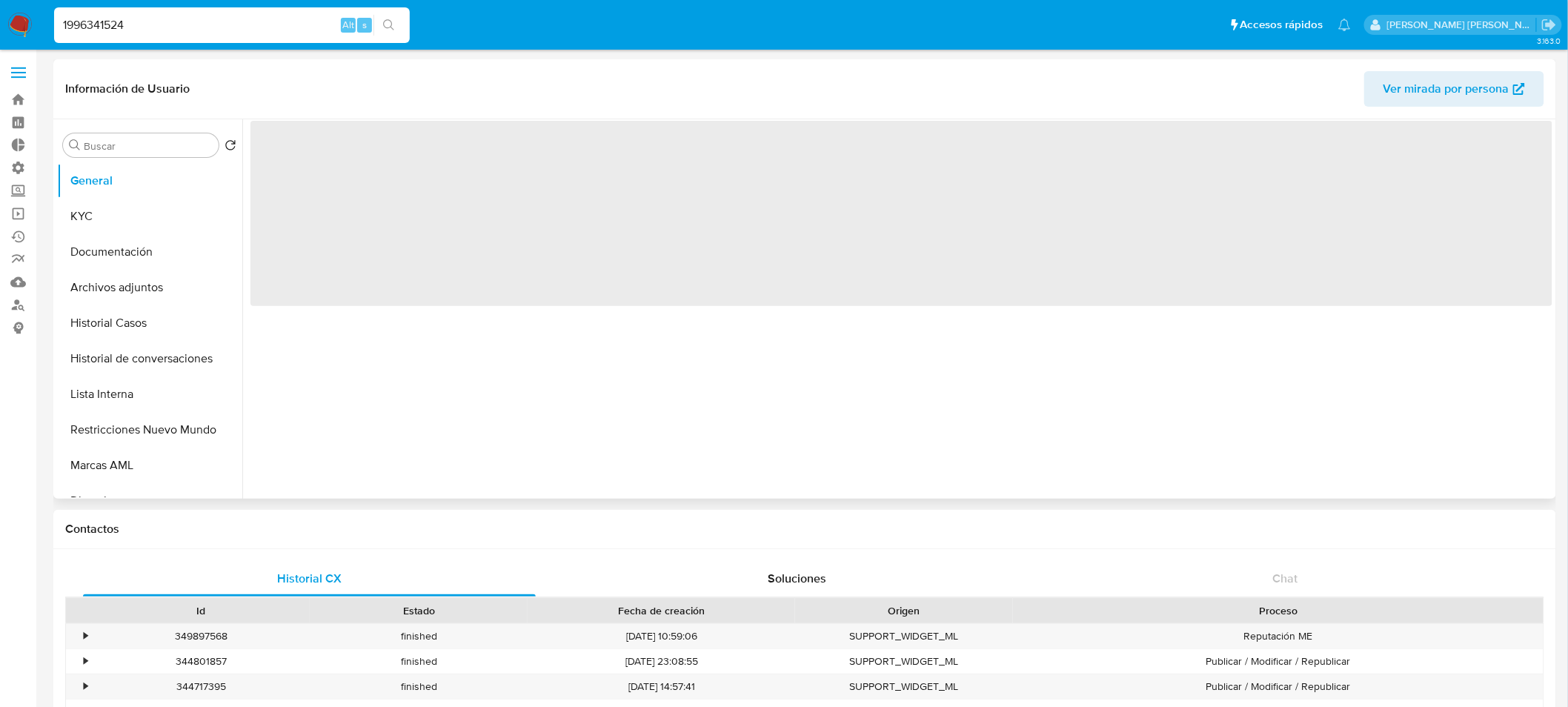
select select "10"
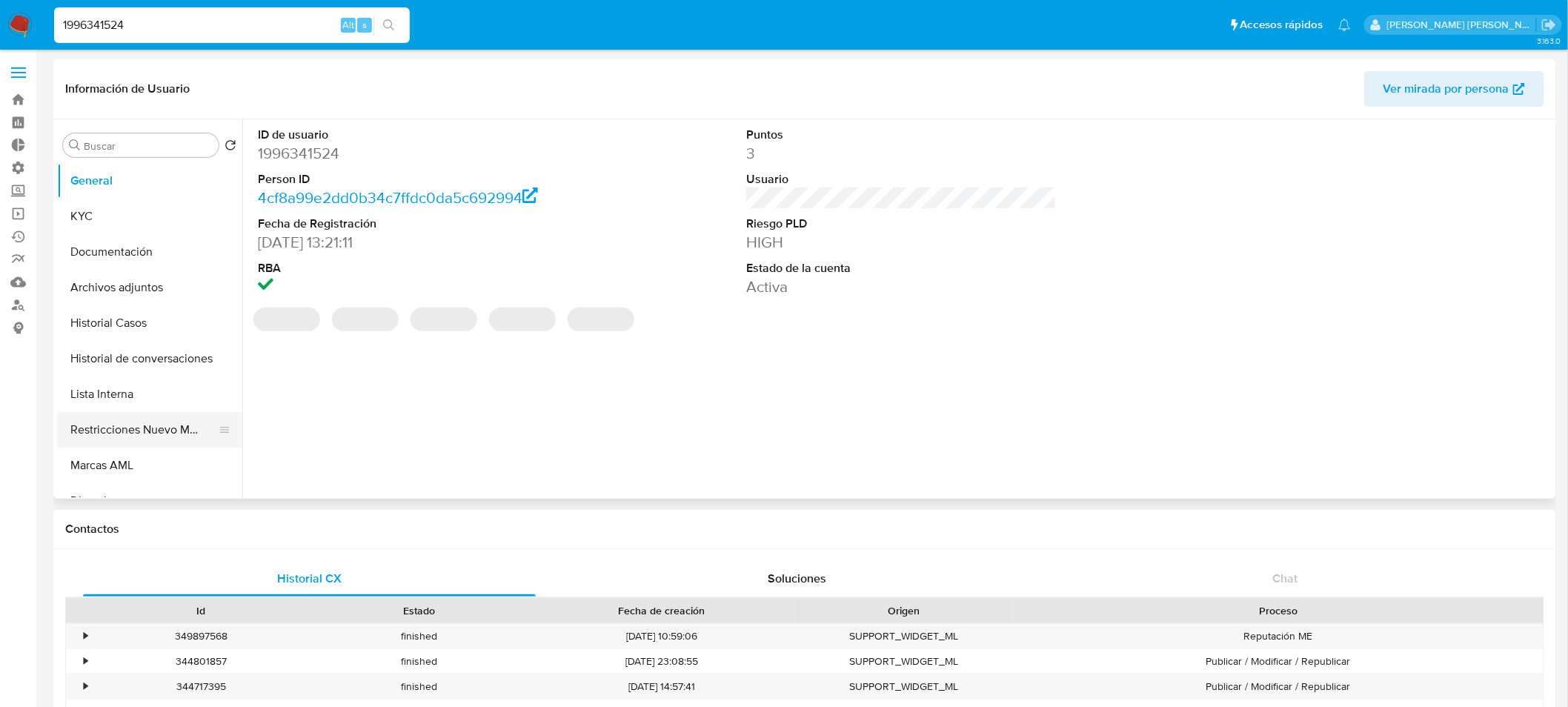
click at [126, 428] on button "Restricciones Nuevo Mundo" at bounding box center [144, 430] width 174 height 36
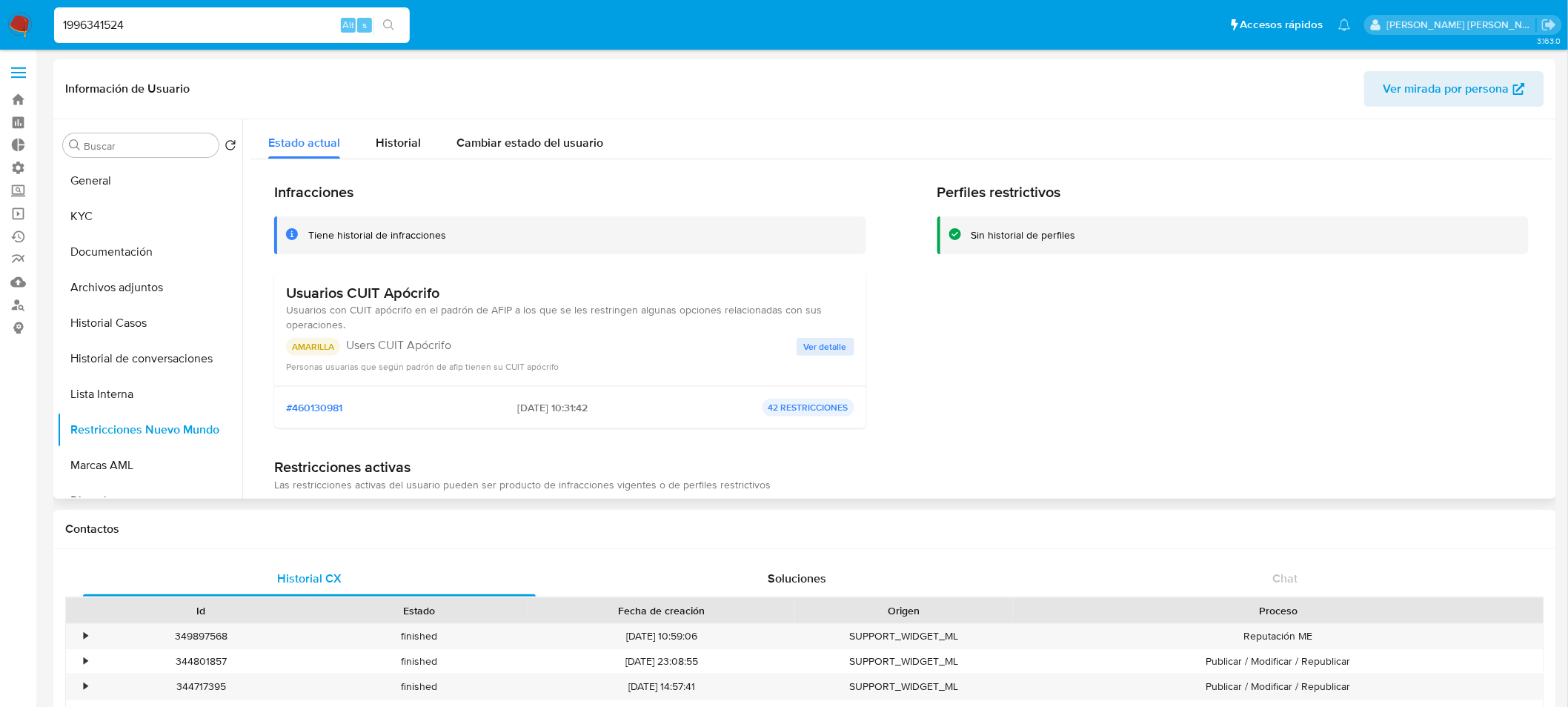
drag, startPoint x: 498, startPoint y: 402, endPoint x: 607, endPoint y: 406, distance: 109.1
click at [605, 409] on div "#460130981 06/10/2025 - 10:31:42 42 RESTRICCIONES" at bounding box center [570, 407] width 568 height 18
click at [484, 408] on div "#460130981 06/10/2025 - 10:31:42 42 RESTRICCIONES" at bounding box center [570, 407] width 568 height 18
drag, startPoint x: 489, startPoint y: 404, endPoint x: 552, endPoint y: 410, distance: 63.3
click at [552, 410] on div "#460130981 06/10/2025 - 10:31:42 42 RESTRICCIONES" at bounding box center [570, 407] width 568 height 18
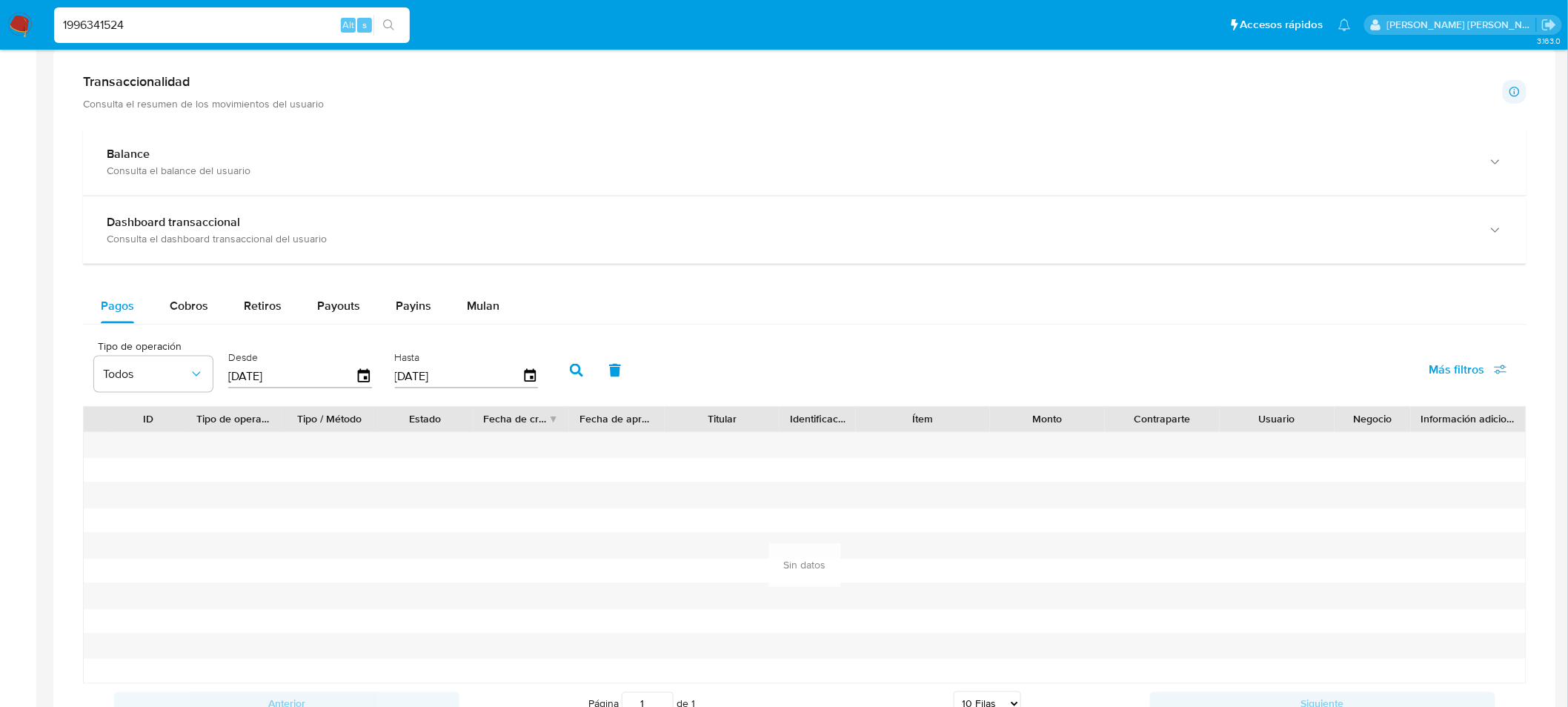
scroll to position [658, 0]
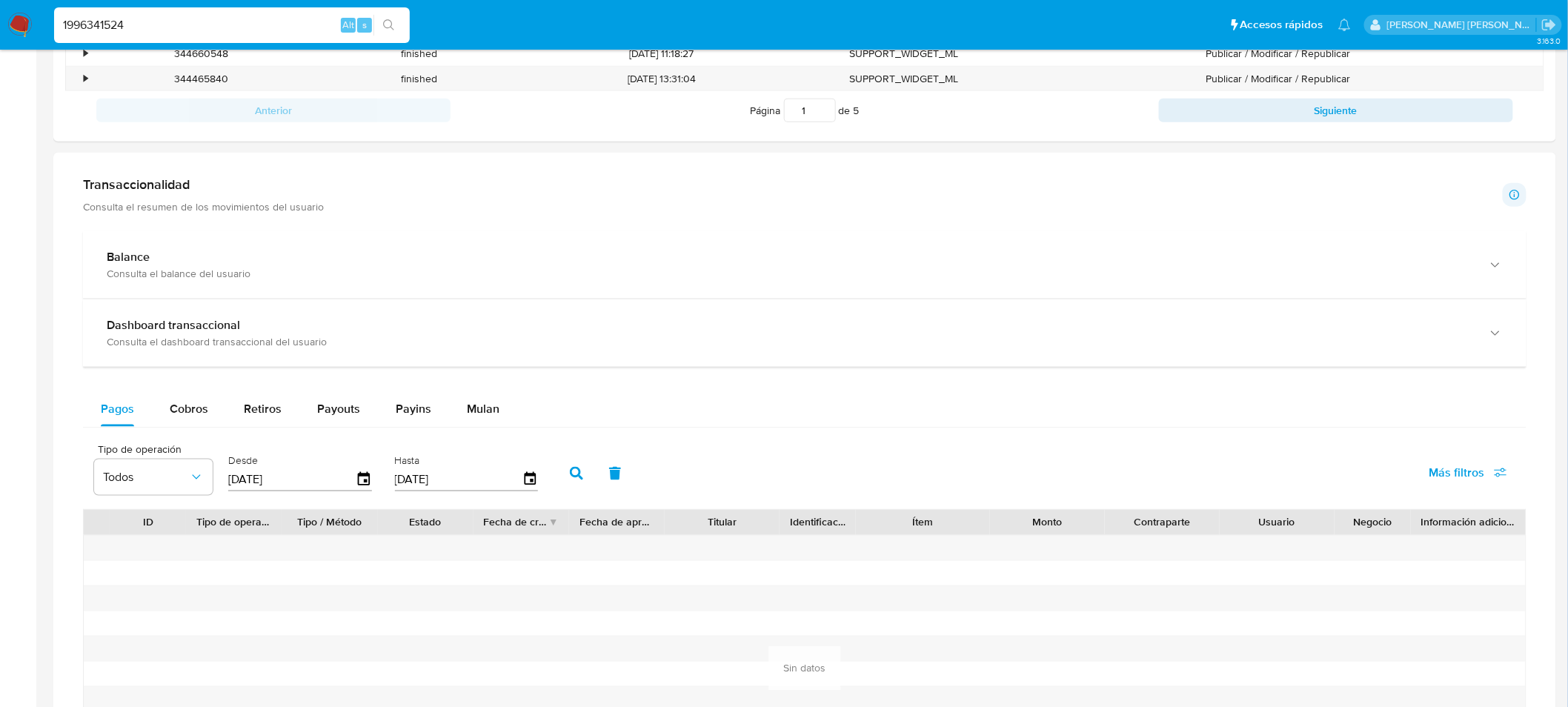
drag, startPoint x: 210, startPoint y: 262, endPoint x: 541, endPoint y: 328, distance: 337.5
click at [210, 263] on div "Balance" at bounding box center [790, 256] width 1366 height 14
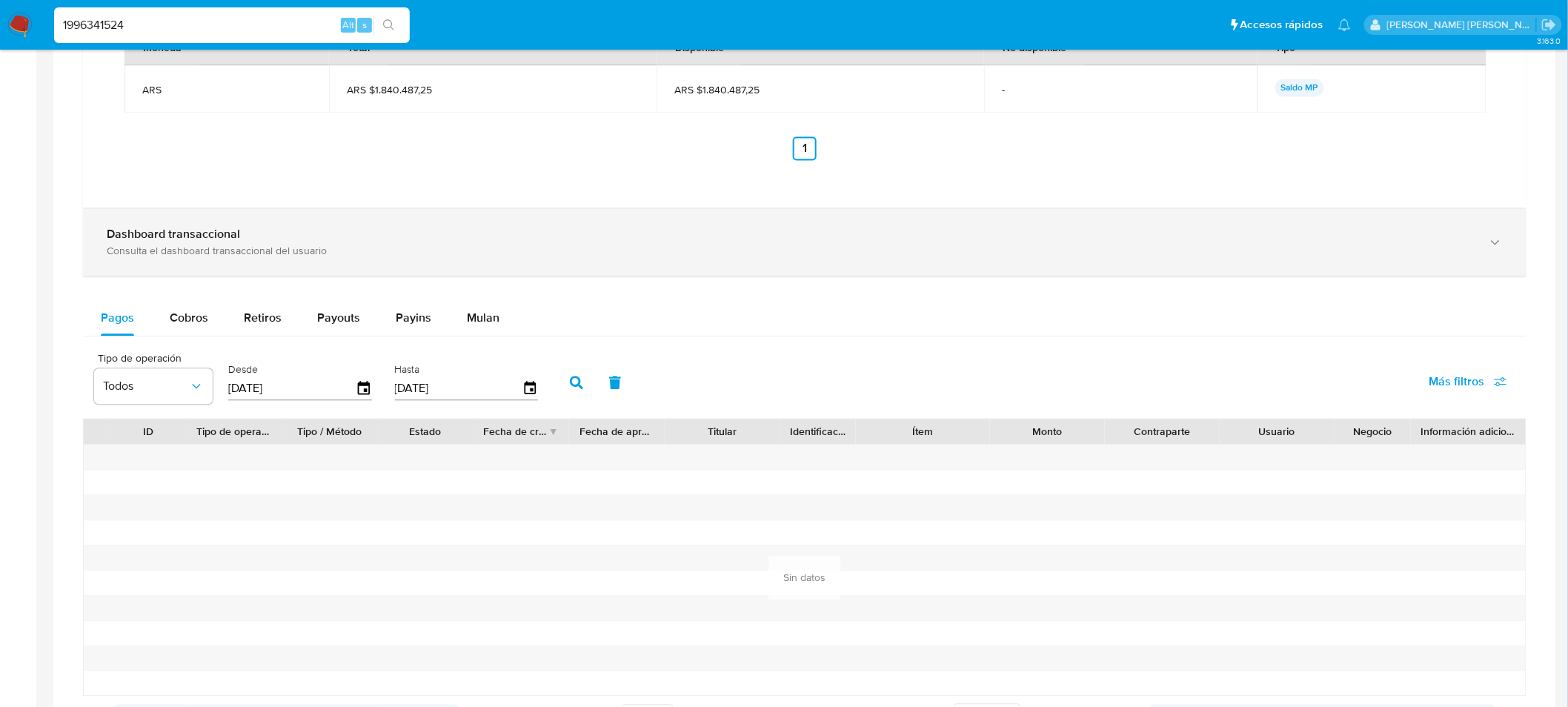
scroll to position [1208, 0]
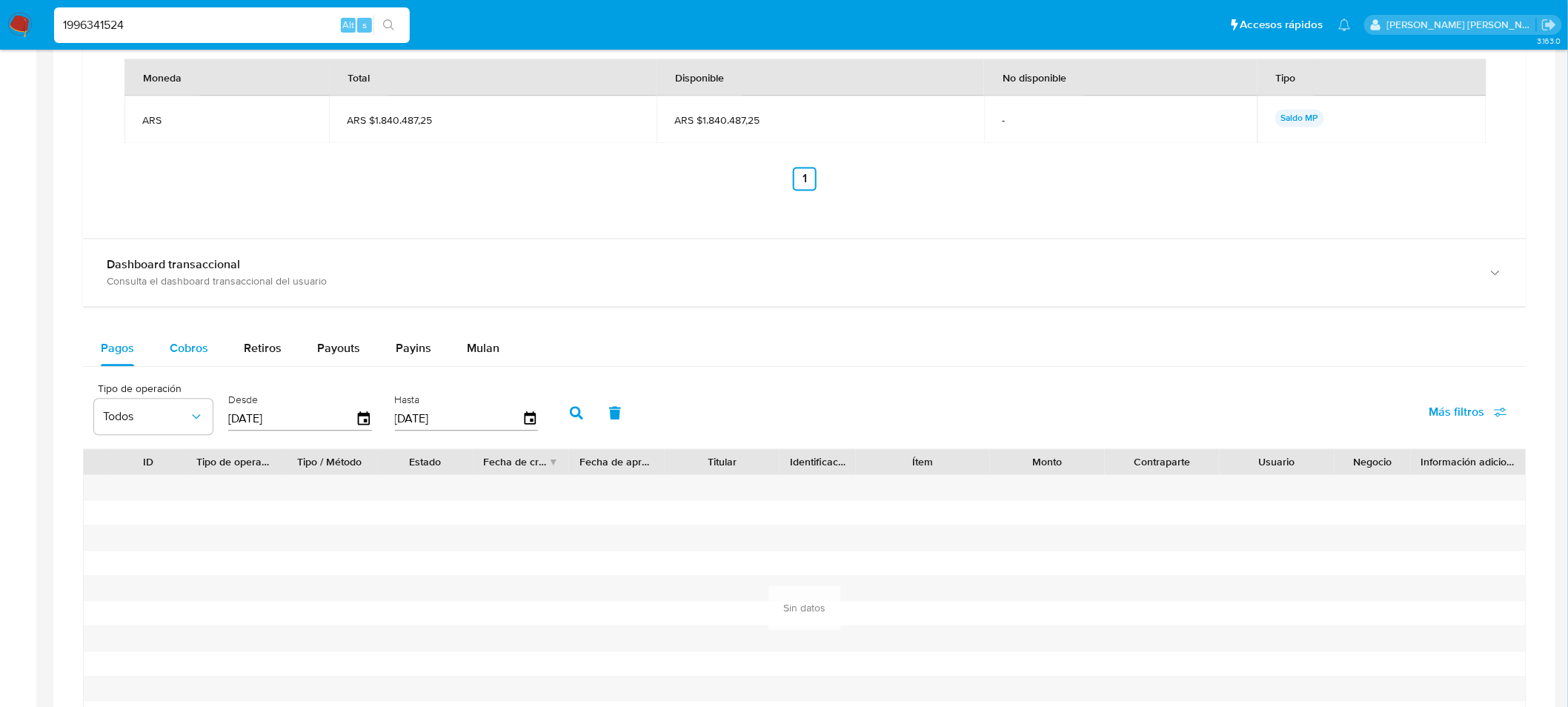
click at [203, 342] on span "Cobros" at bounding box center [188, 348] width 38 height 17
select select "10"
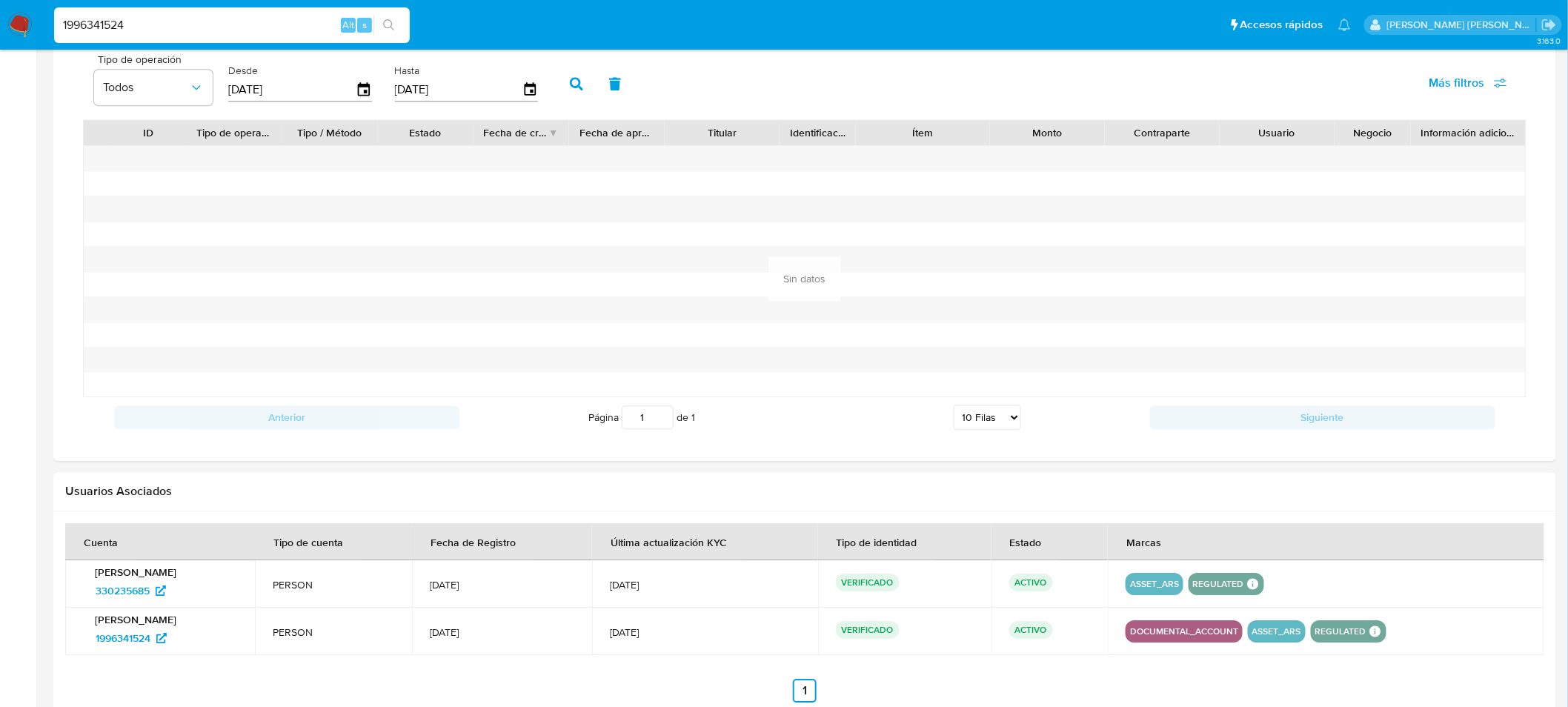
click at [205, 17] on input "1996341524" at bounding box center [232, 25] width 356 height 20
paste input "473286957"
type input "1473286957"
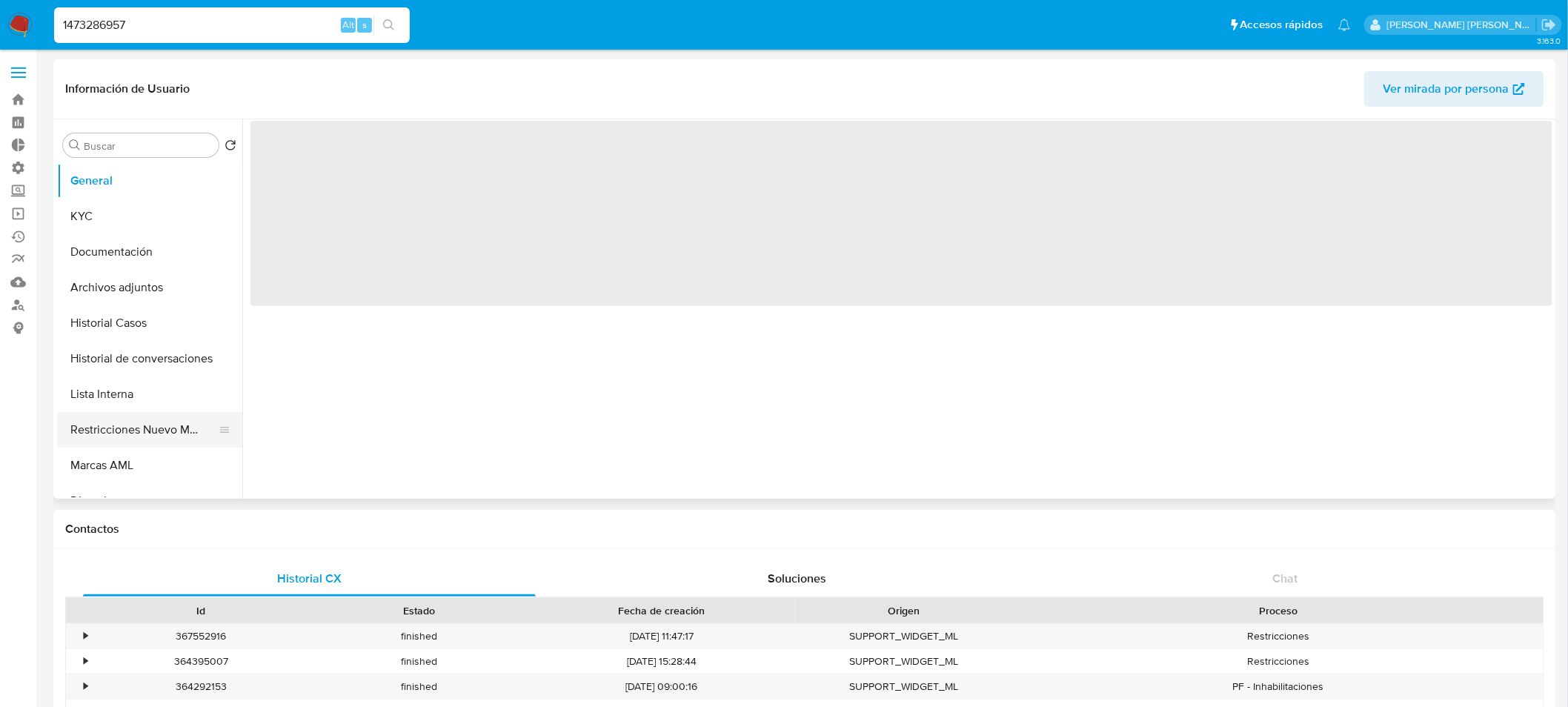
select select "10"
click at [106, 436] on button "Restricciones Nuevo Mundo" at bounding box center [144, 430] width 174 height 36
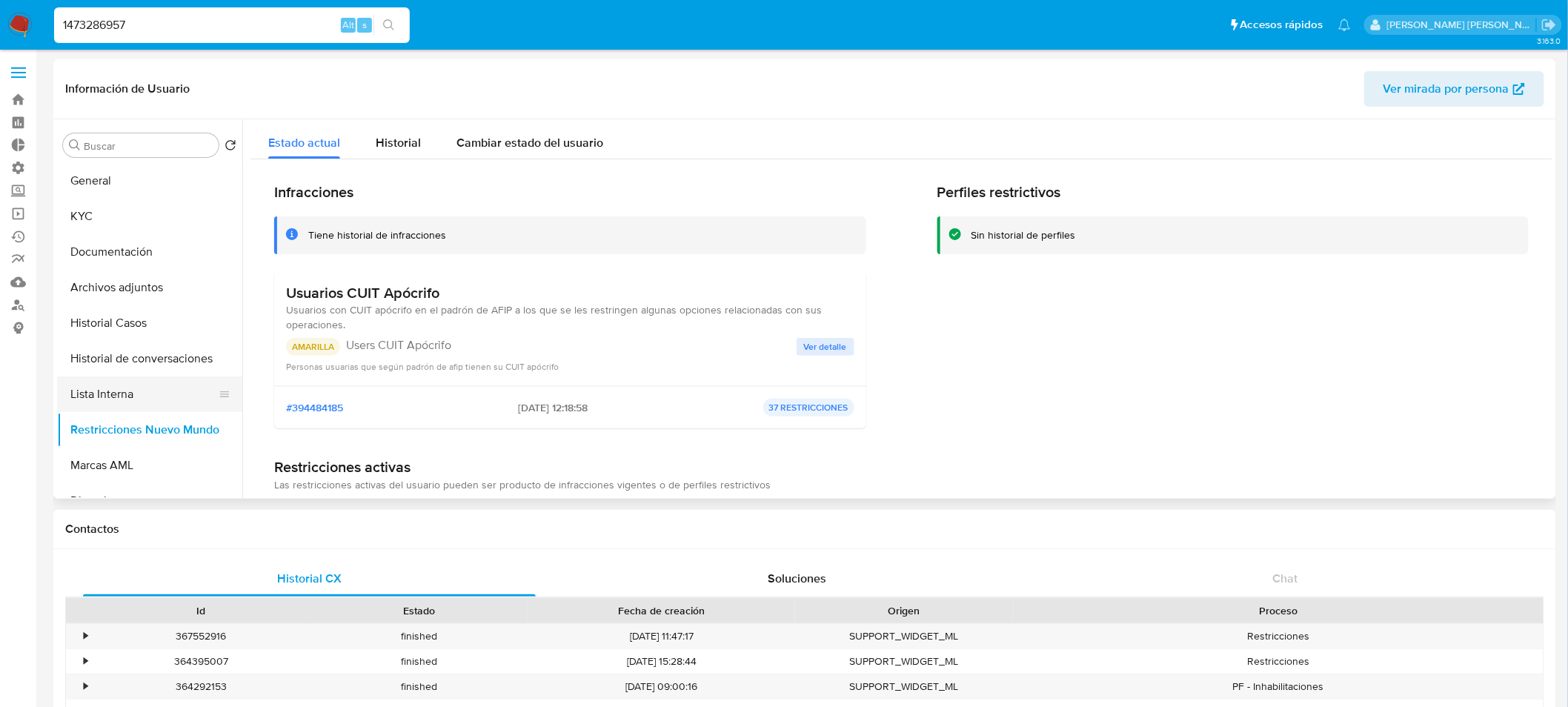
click at [110, 393] on button "Lista Interna" at bounding box center [144, 394] width 174 height 36
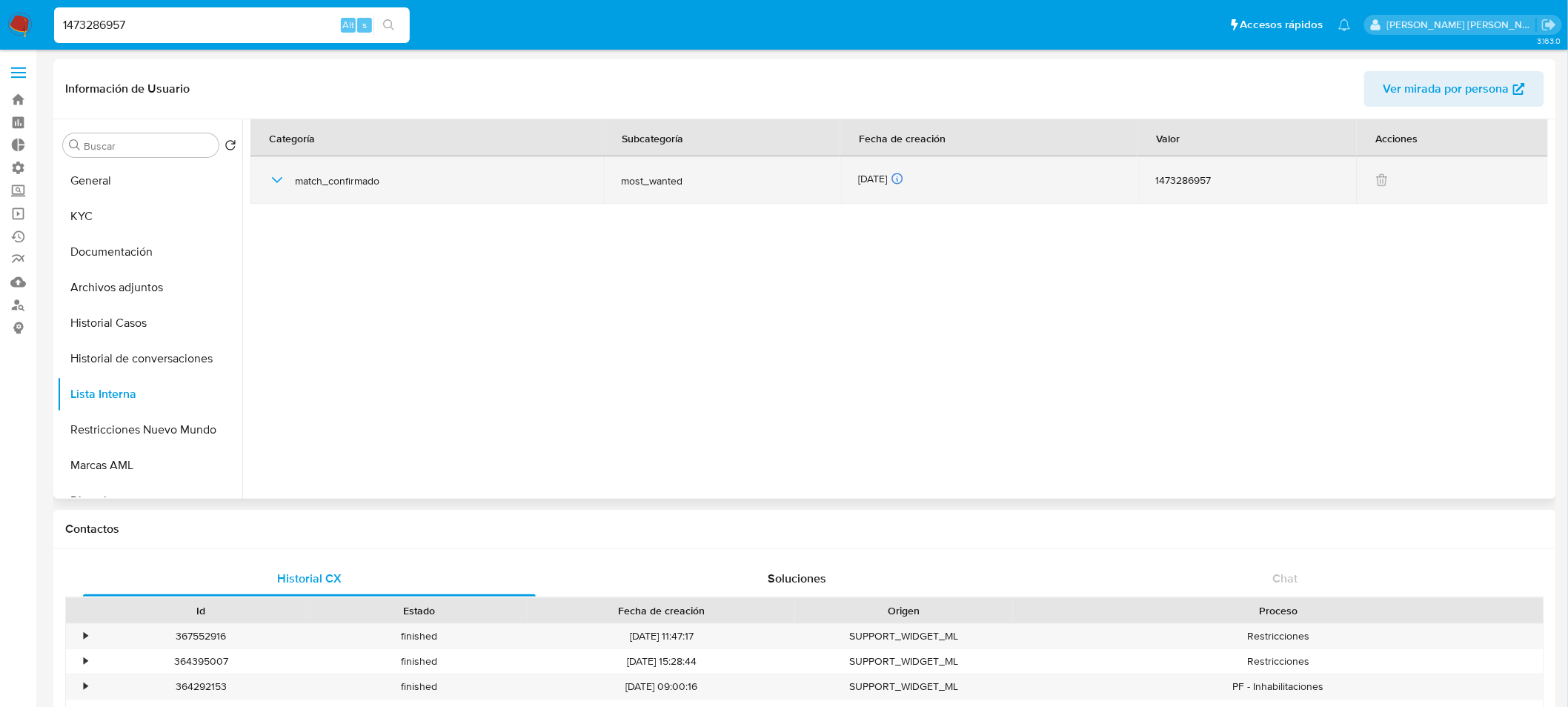
click at [276, 186] on icon "button" at bounding box center [277, 180] width 18 height 18
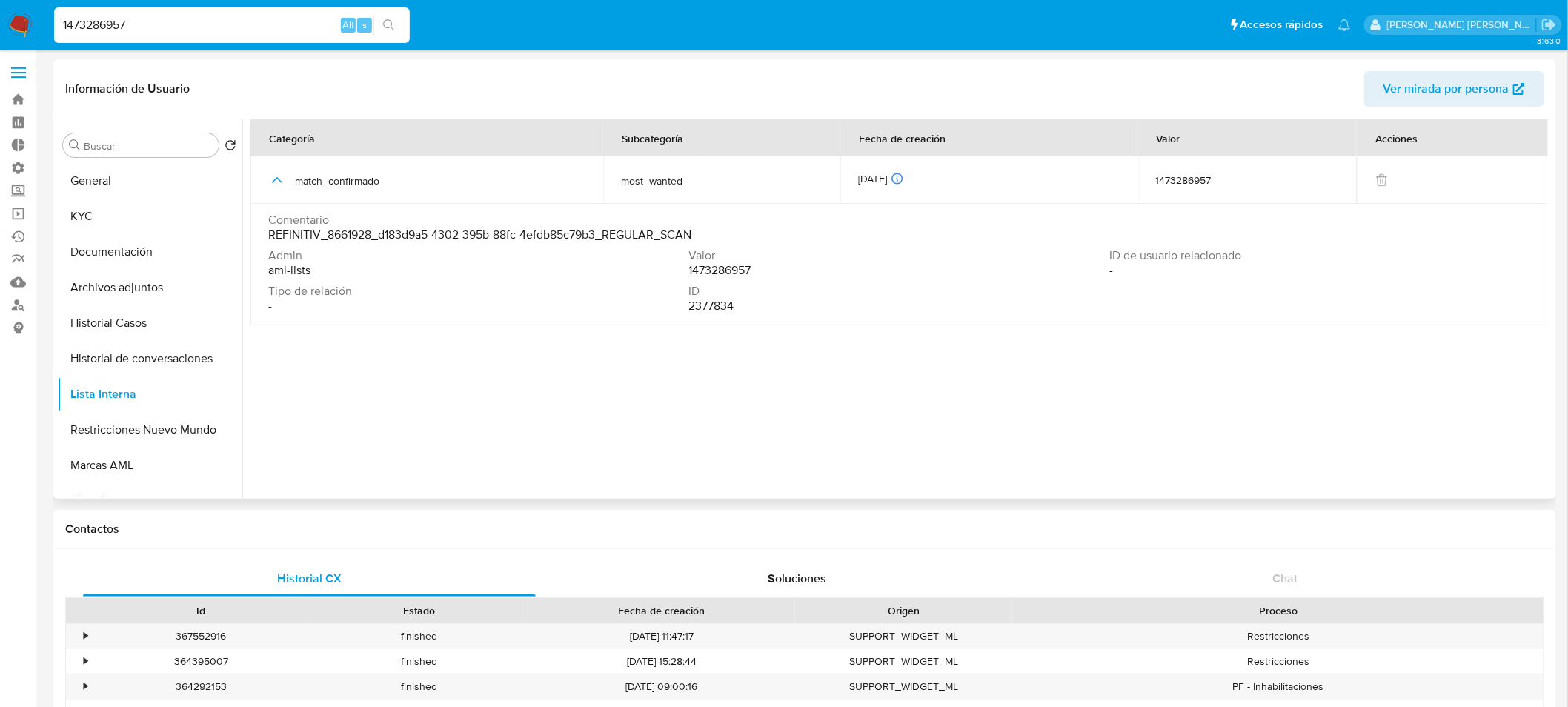
drag, startPoint x: 854, startPoint y: 178, endPoint x: 904, endPoint y: 220, distance: 65.3
click at [903, 189] on td "16/09/2025 16/09/2025 05:36:56" at bounding box center [989, 180] width 298 height 48
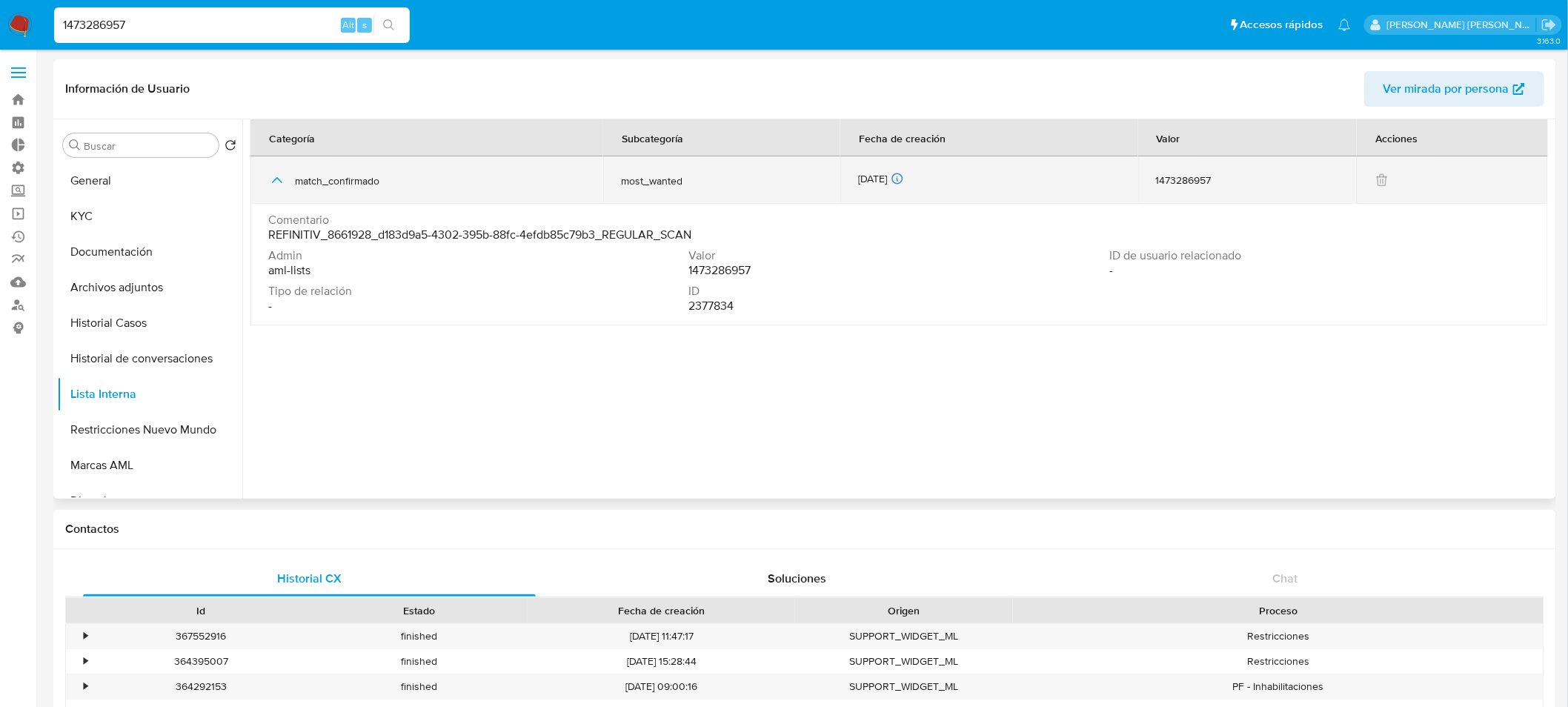
drag, startPoint x: 344, startPoint y: 187, endPoint x: 424, endPoint y: 192, distance: 80.2
click at [419, 192] on div "match_confirmado" at bounding box center [426, 180] width 317 height 48
click at [425, 191] on div "match_confirmado" at bounding box center [426, 180] width 317 height 48
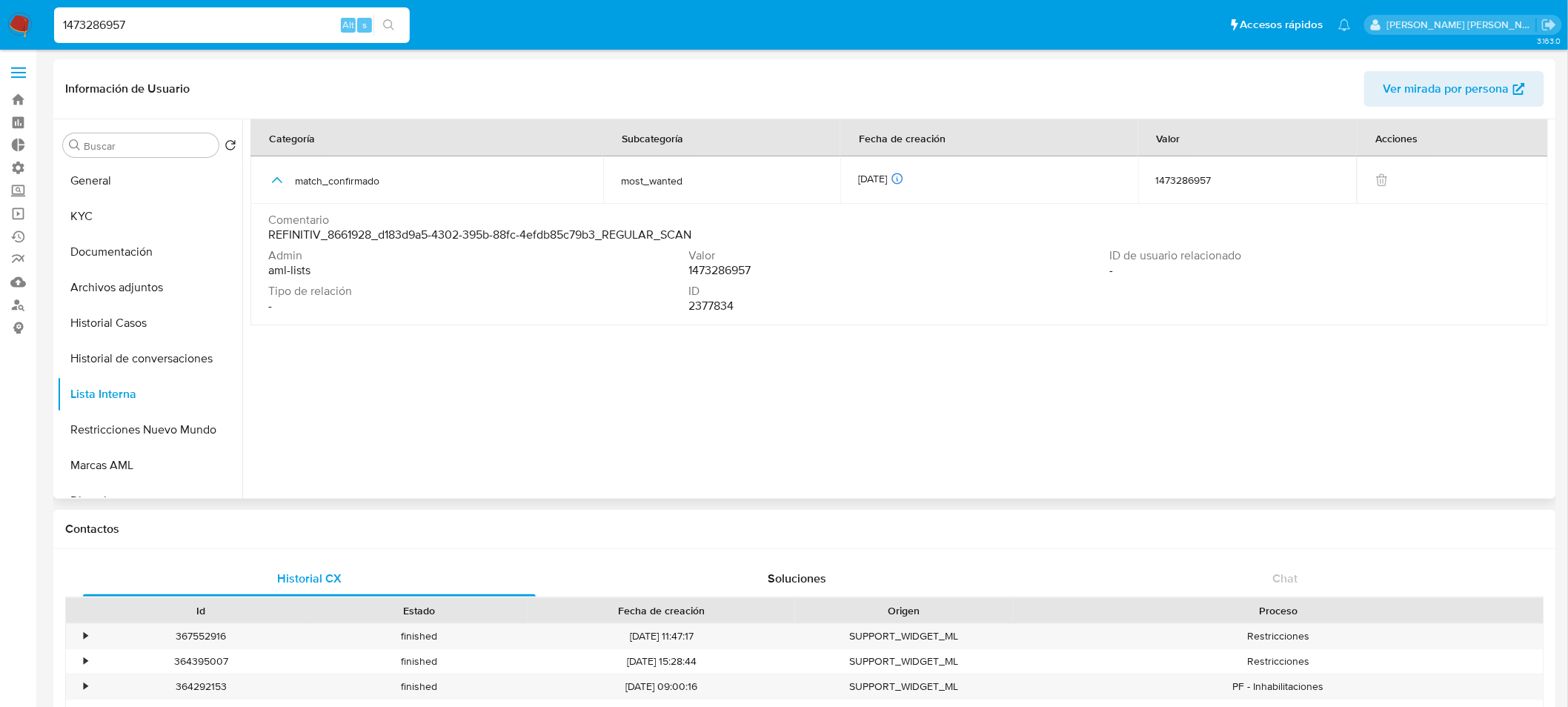
drag, startPoint x: 372, startPoint y: 242, endPoint x: 704, endPoint y: 246, distance: 332.0
click at [704, 246] on div "Comentario REFINITIV_8661928_d183d9a5-4302-395b-88fc-4efdb85c79b3_REGULAR_SCAN" at bounding box center [898, 231] width 1262 height 36
click at [704, 245] on div "Comentario REFINITIV_8661928_d183d9a5-4302-395b-88fc-4efdb85c79b3_REGULAR_SCAN" at bounding box center [898, 231] width 1262 height 36
click at [238, 26] on input "1473286957" at bounding box center [232, 25] width 356 height 20
click at [238, 26] on input "1473286957" at bounding box center [232, 25] width 356 height 20
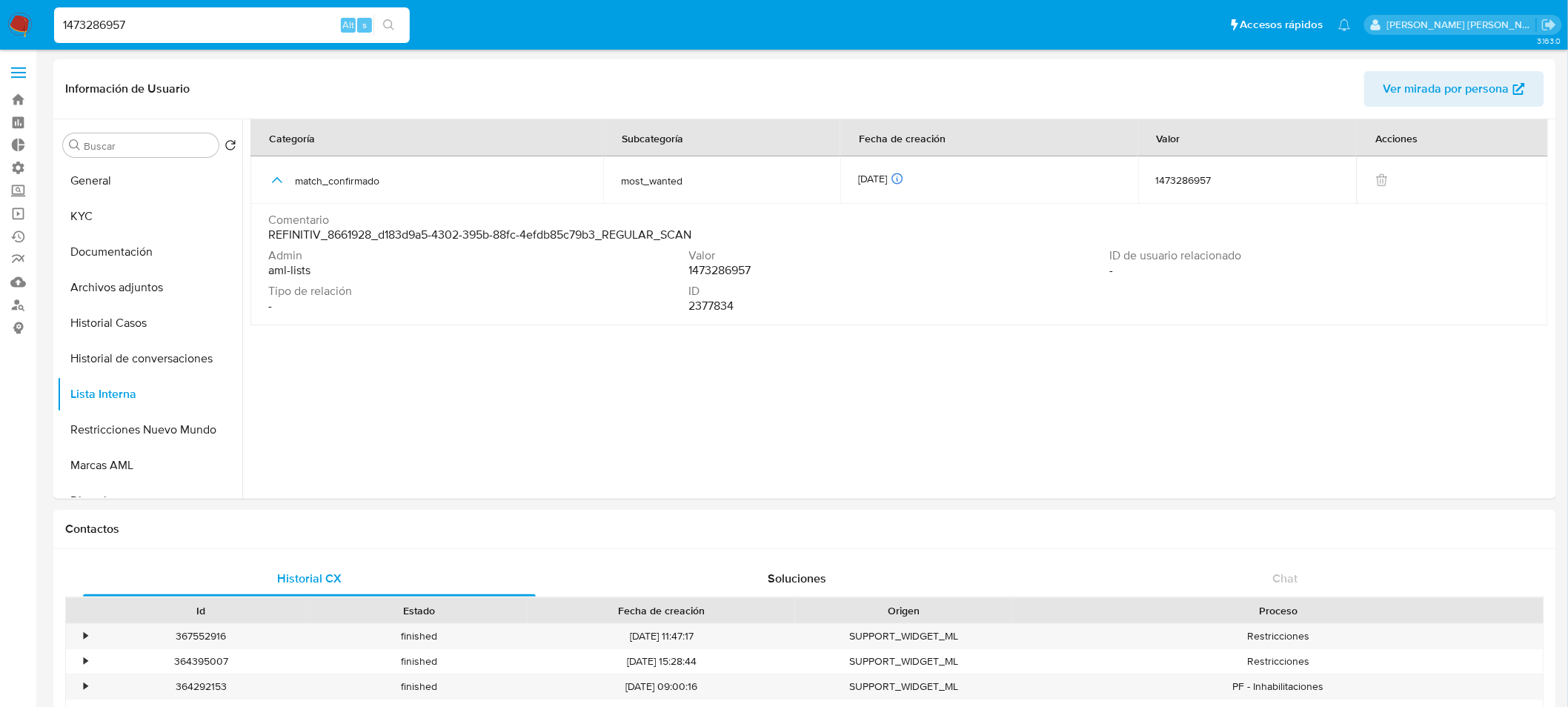
paste input "2657254768"
type input "2657254768"
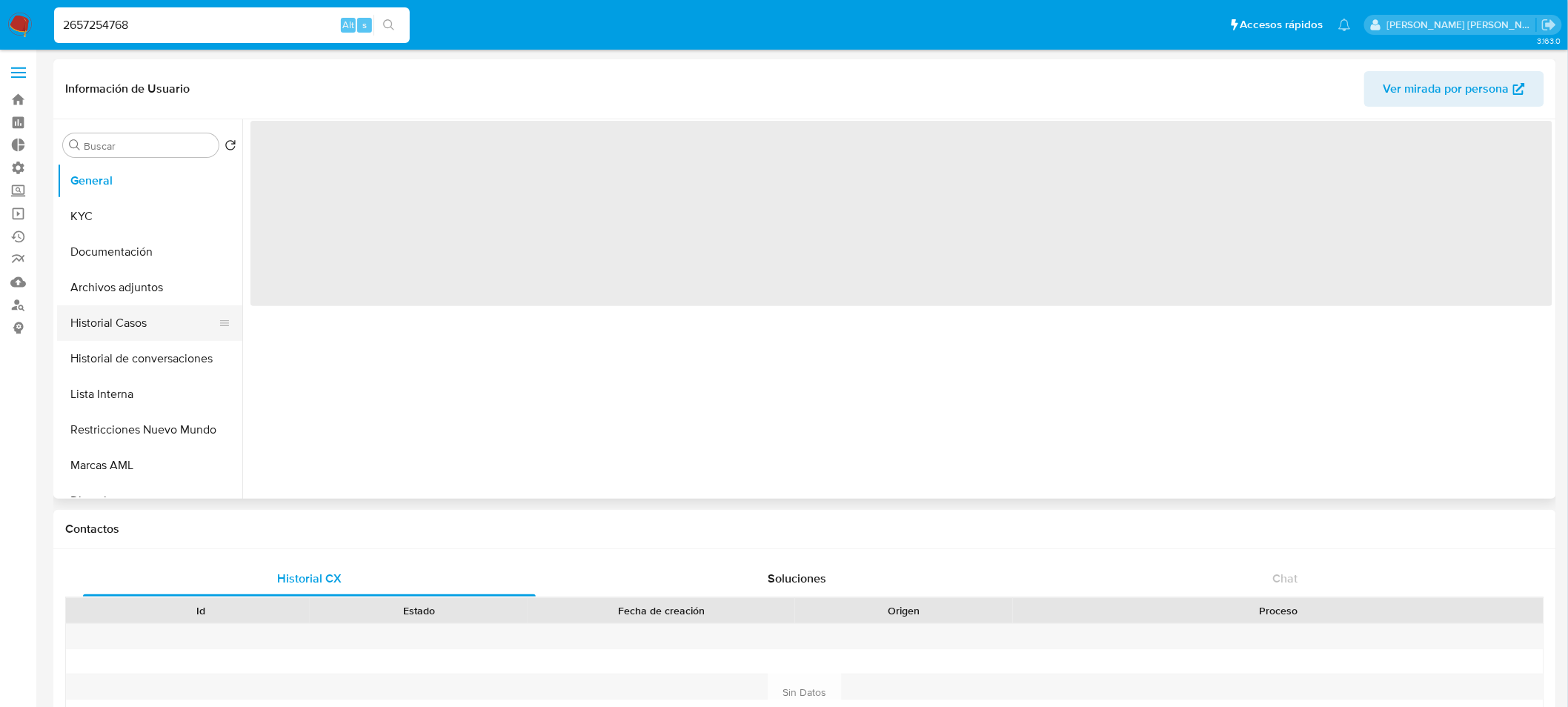
select select "10"
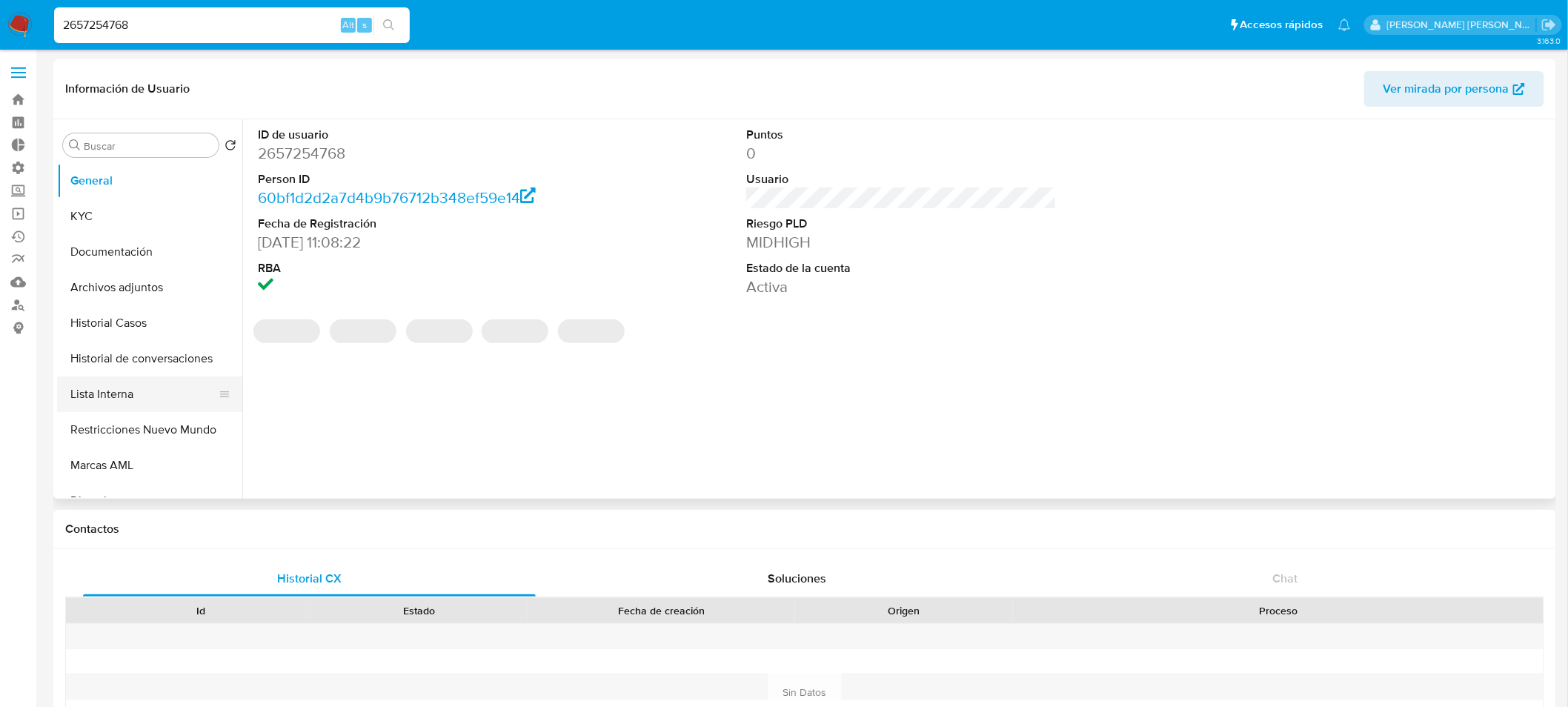
click at [140, 409] on button "Lista Interna" at bounding box center [144, 394] width 174 height 36
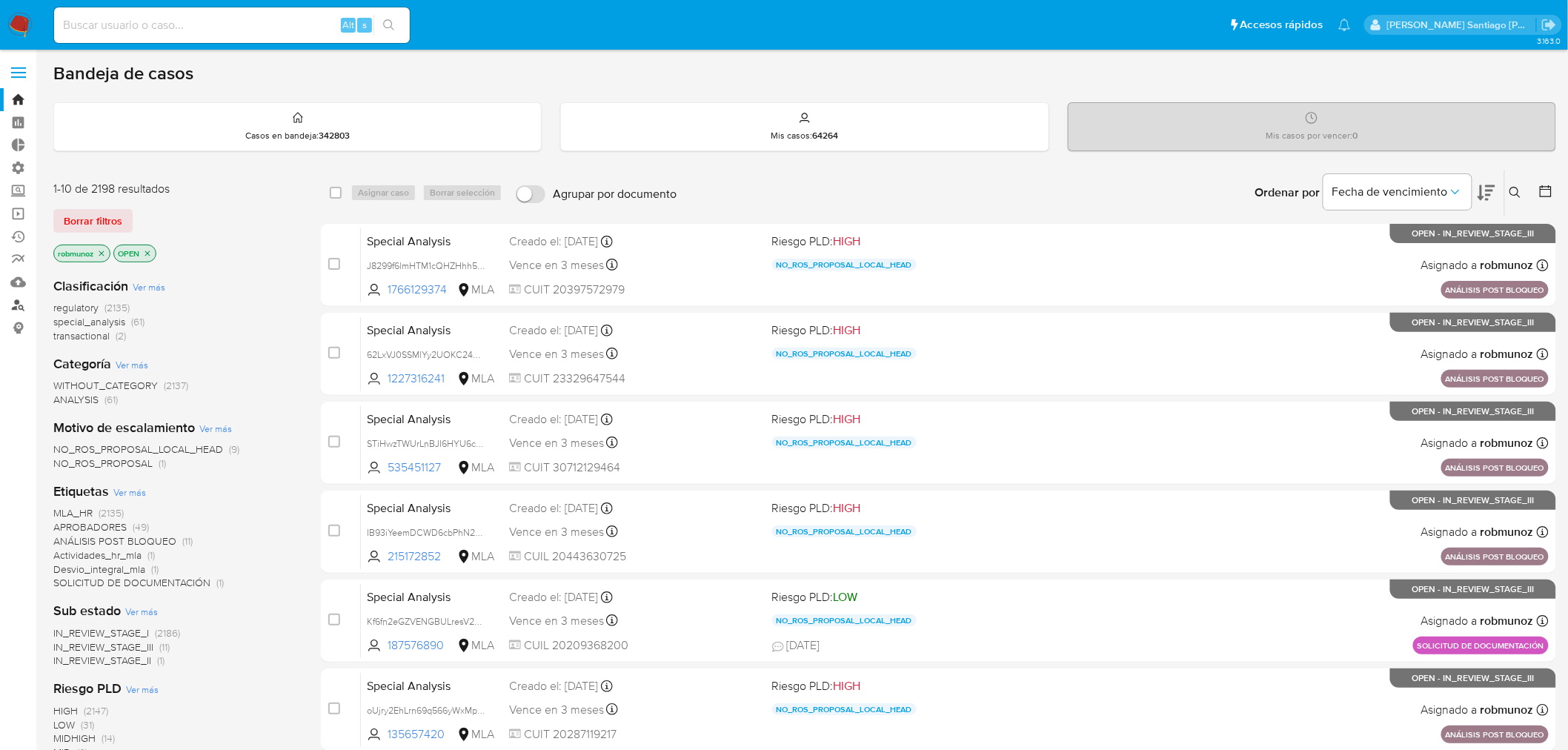
click at [25, 305] on link "Buscador de personas" at bounding box center [88, 305] width 176 height 23
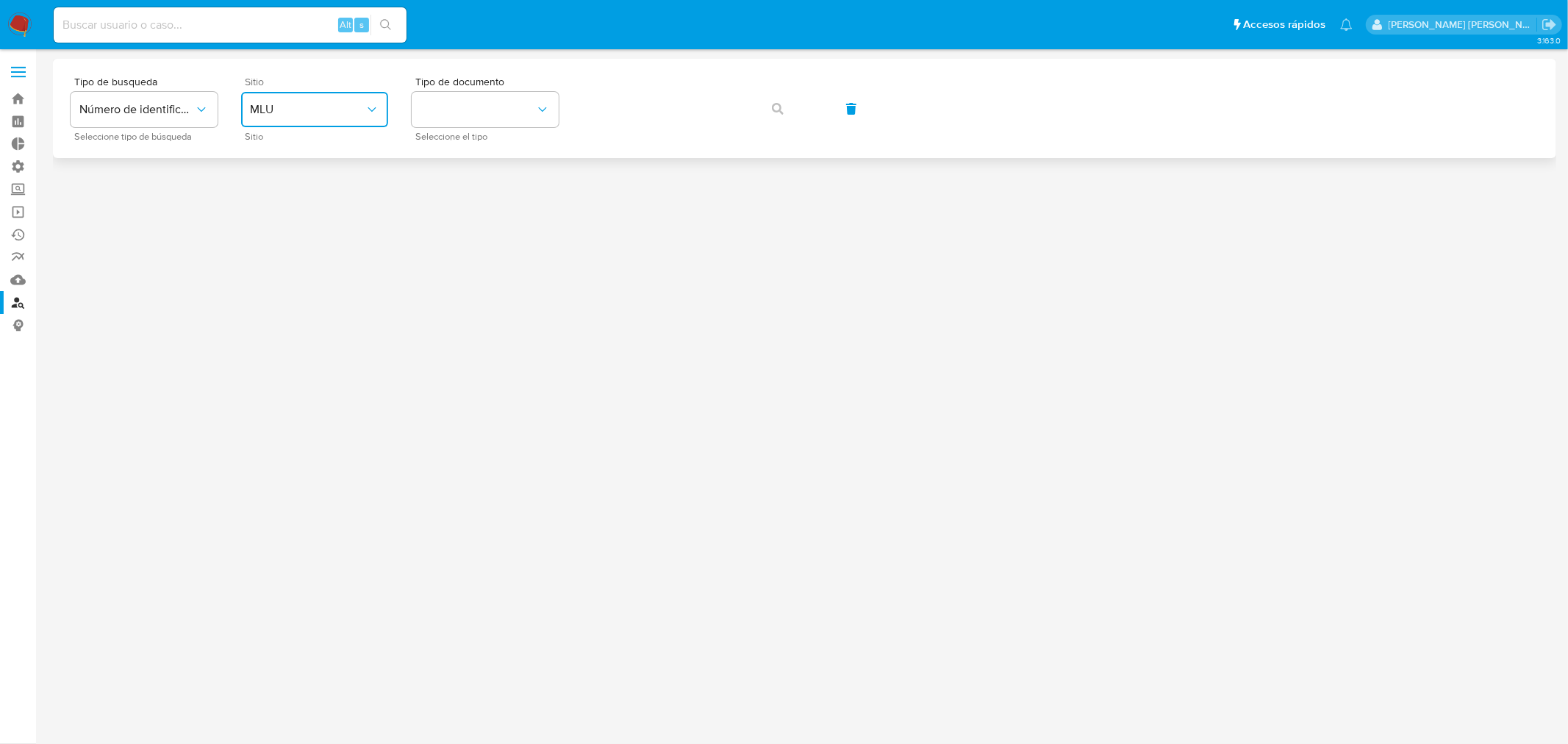
drag, startPoint x: 333, startPoint y: 93, endPoint x: 333, endPoint y: 122, distance: 29.0
click at [333, 93] on button "MLU" at bounding box center [315, 110] width 147 height 35
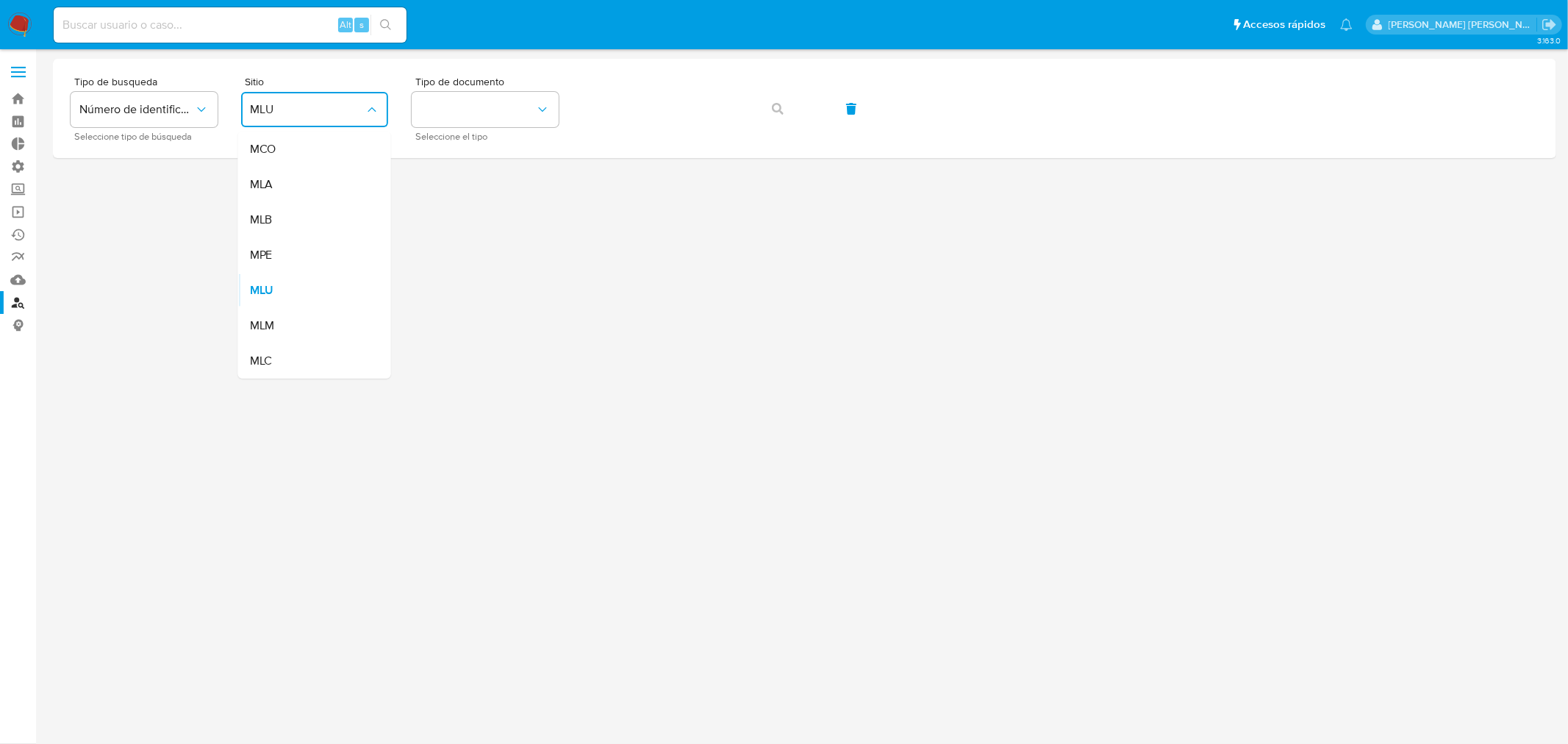
click at [307, 193] on div "MLA" at bounding box center [310, 185] width 121 height 35
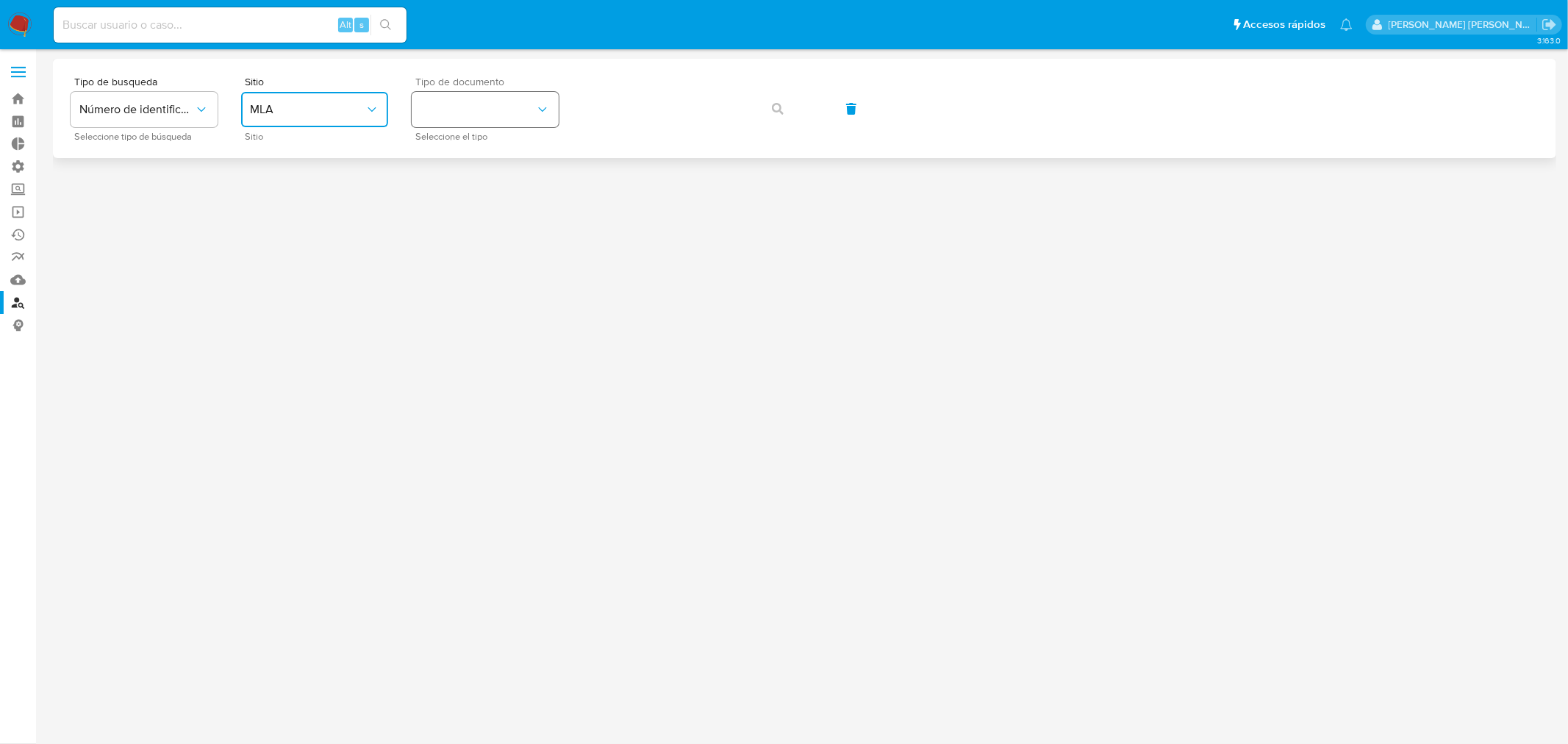
click at [447, 121] on button "identificationType" at bounding box center [486, 110] width 147 height 35
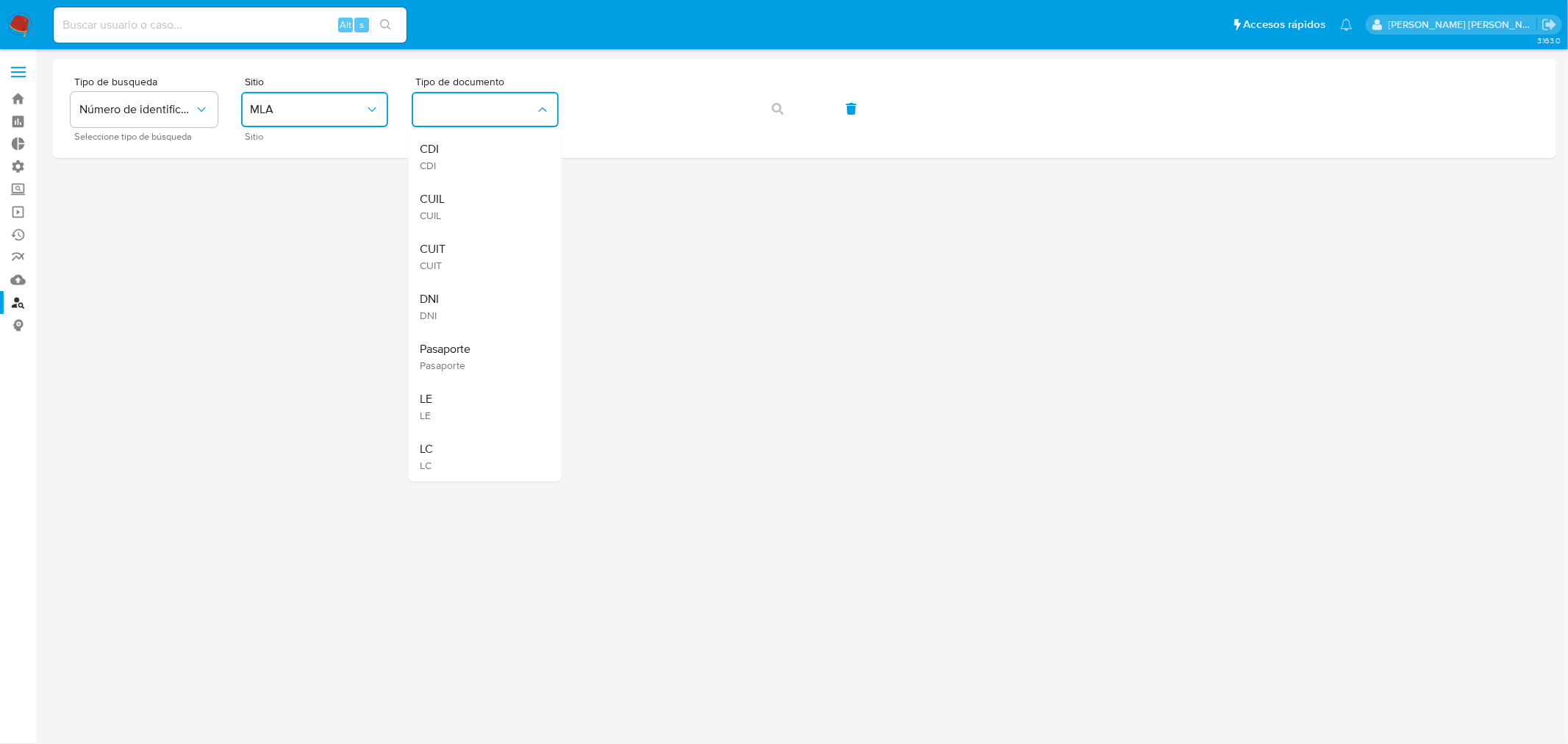
drag, startPoint x: 497, startPoint y: 214, endPoint x: 534, endPoint y: 186, distance: 46.4
click at [500, 207] on div "CUIL CUIL" at bounding box center [480, 206] width 121 height 50
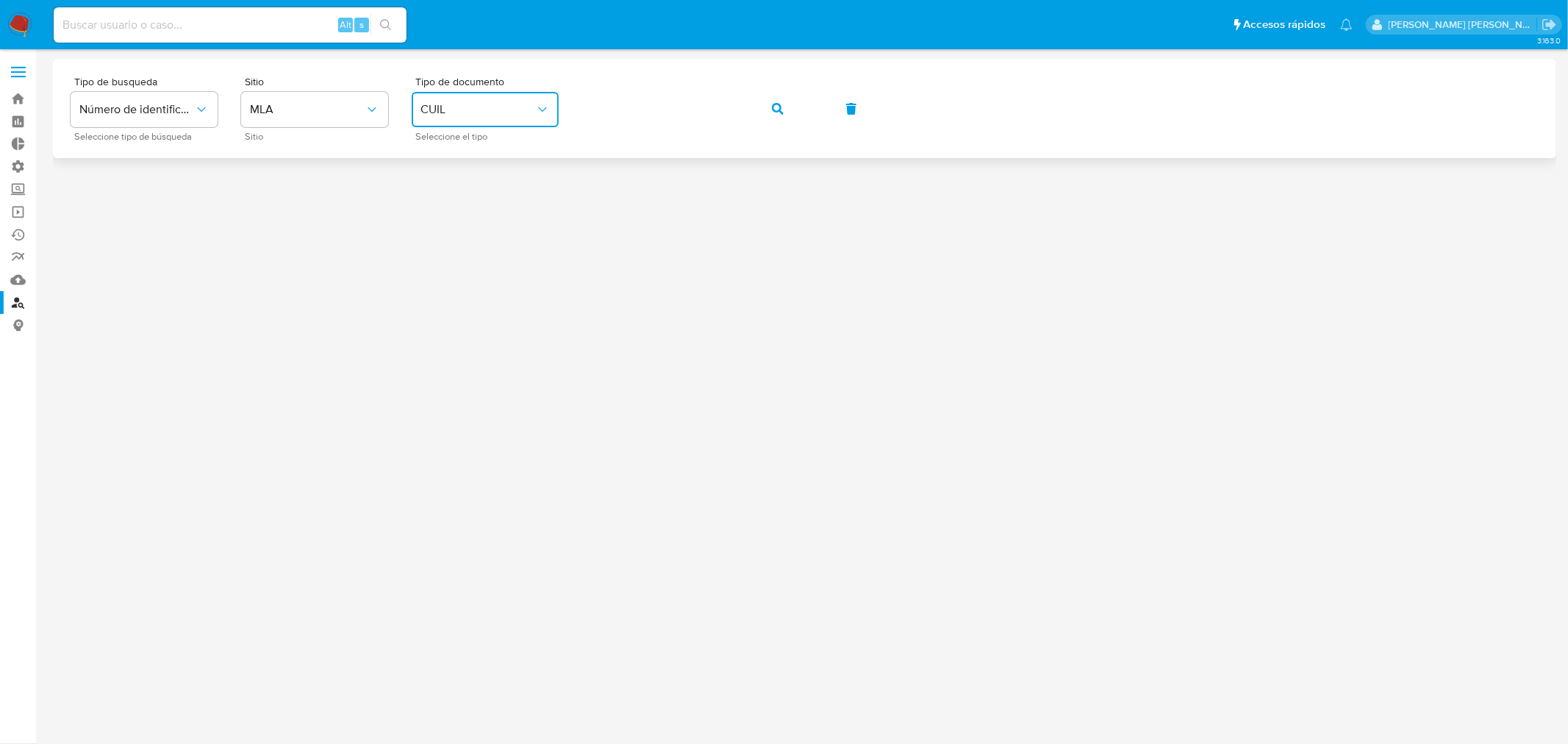
click at [791, 116] on button "button" at bounding box center [778, 109] width 50 height 35
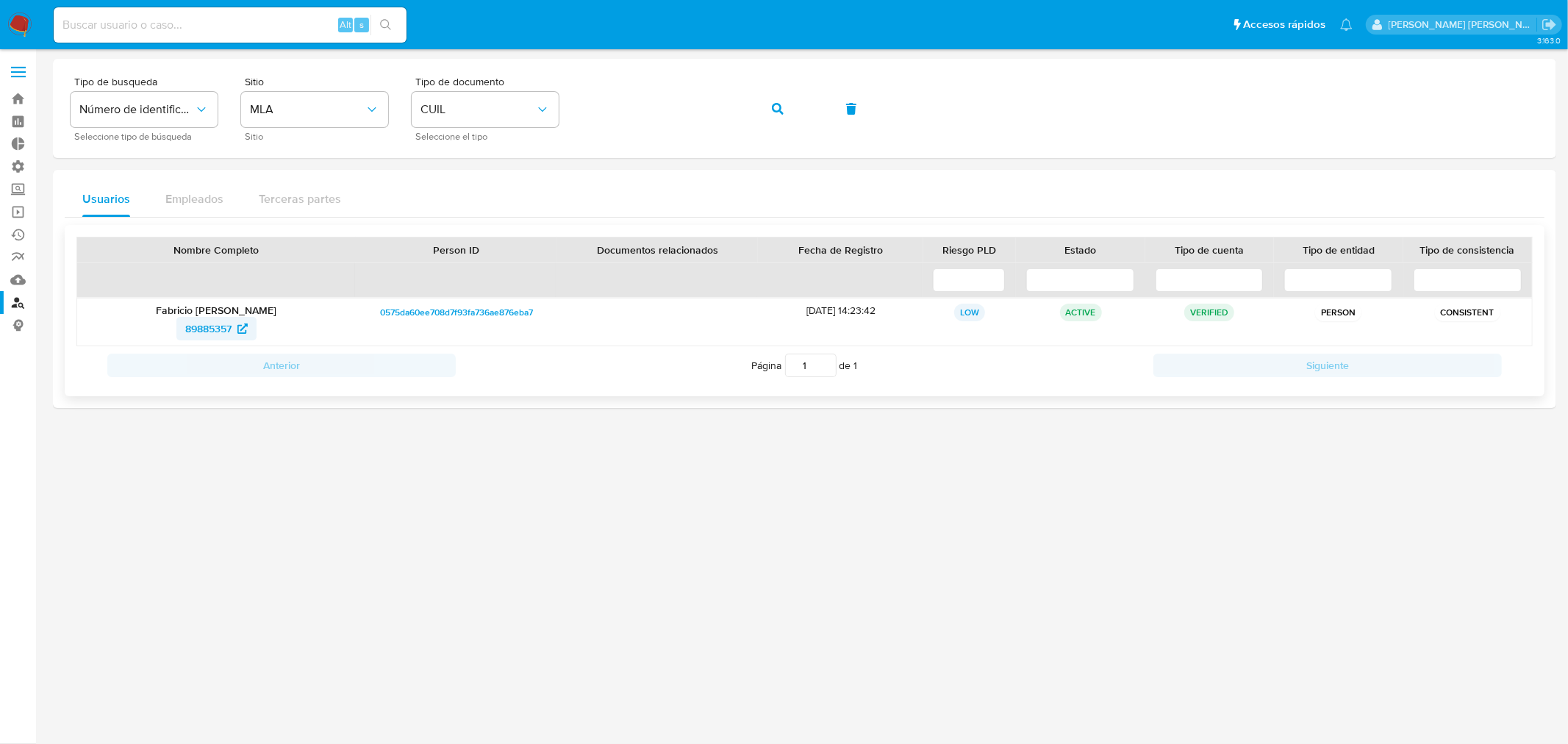
click at [202, 323] on span "89885357" at bounding box center [208, 329] width 46 height 24
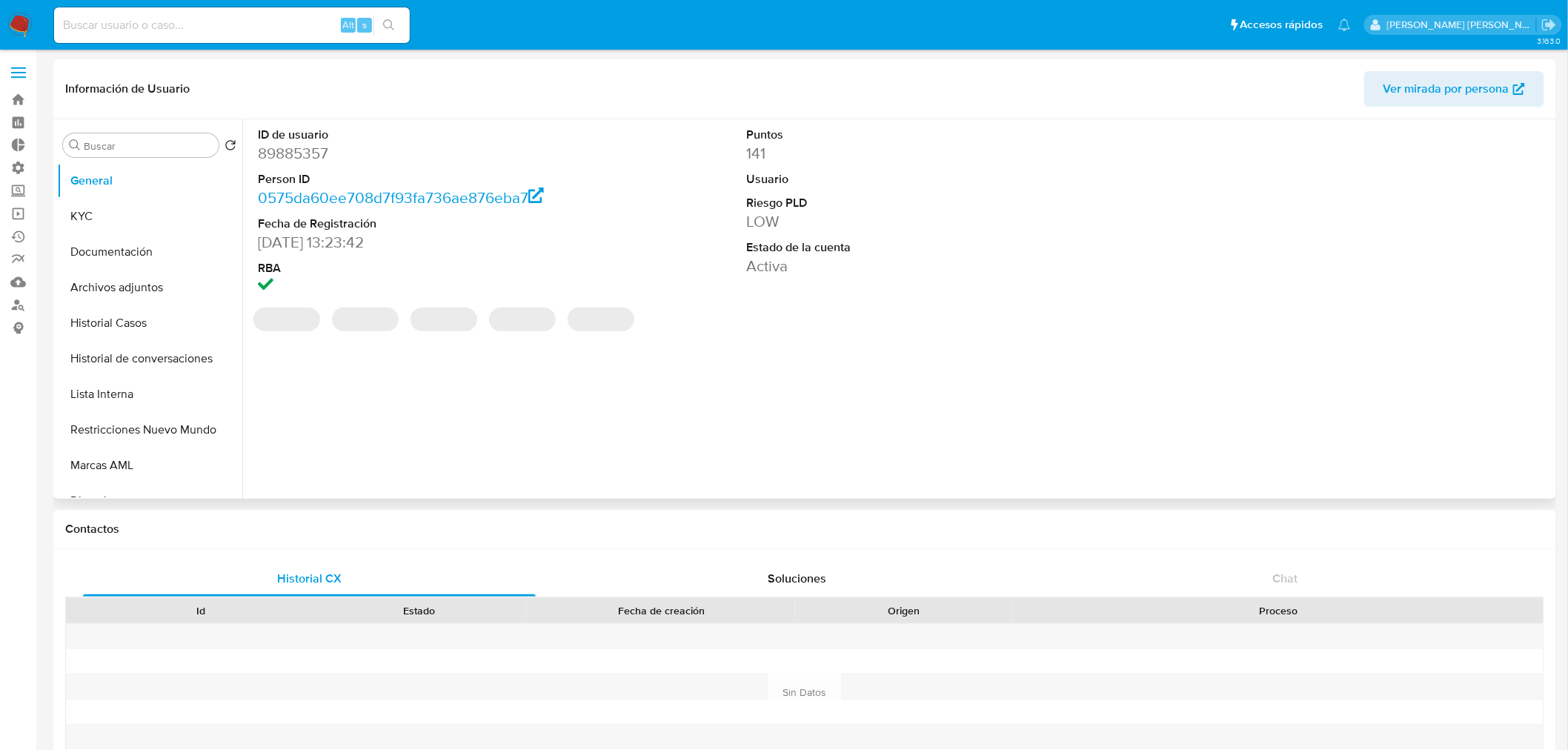
select select "10"
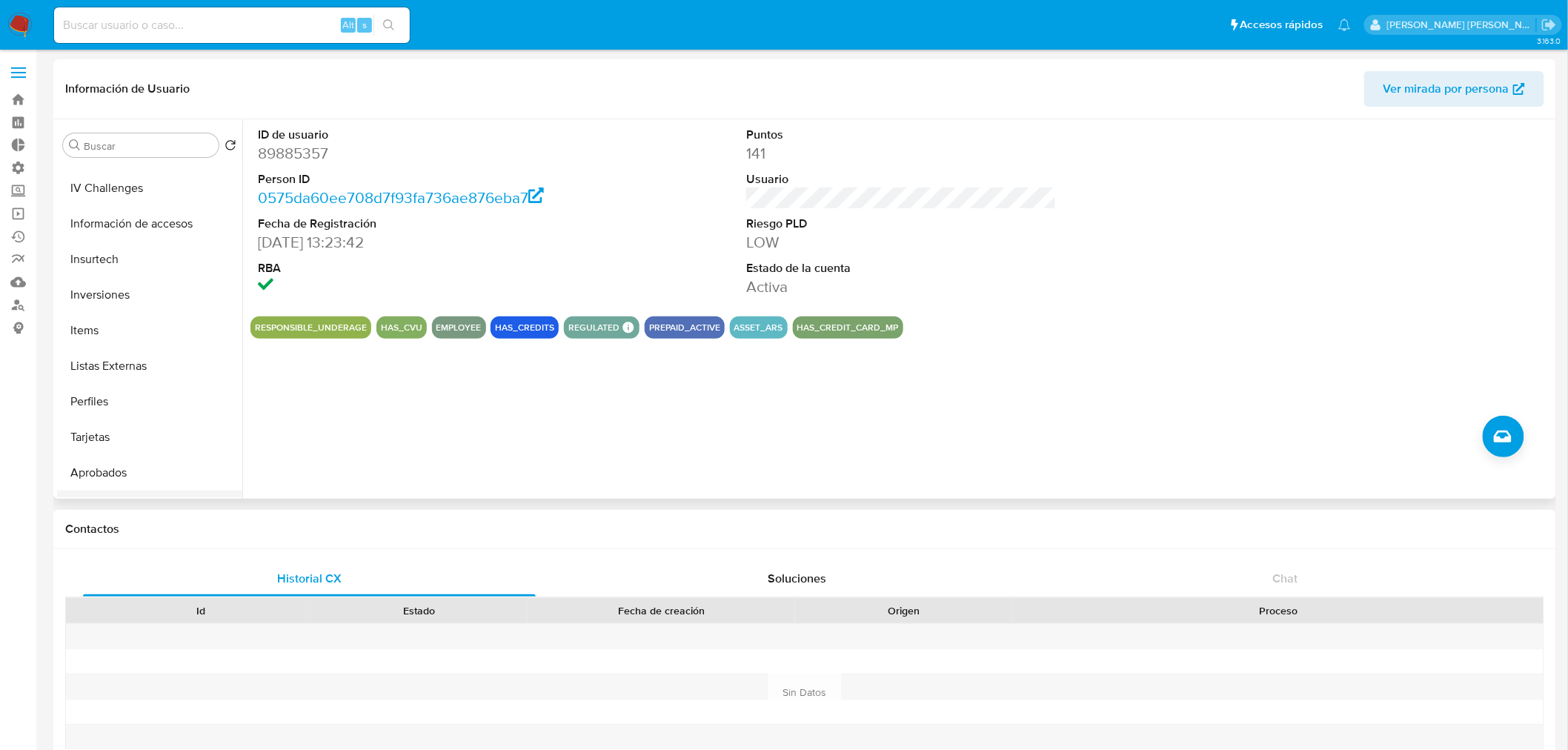
scroll to position [804, 0]
click at [149, 378] on button "Tarjetas" at bounding box center [144, 373] width 174 height 36
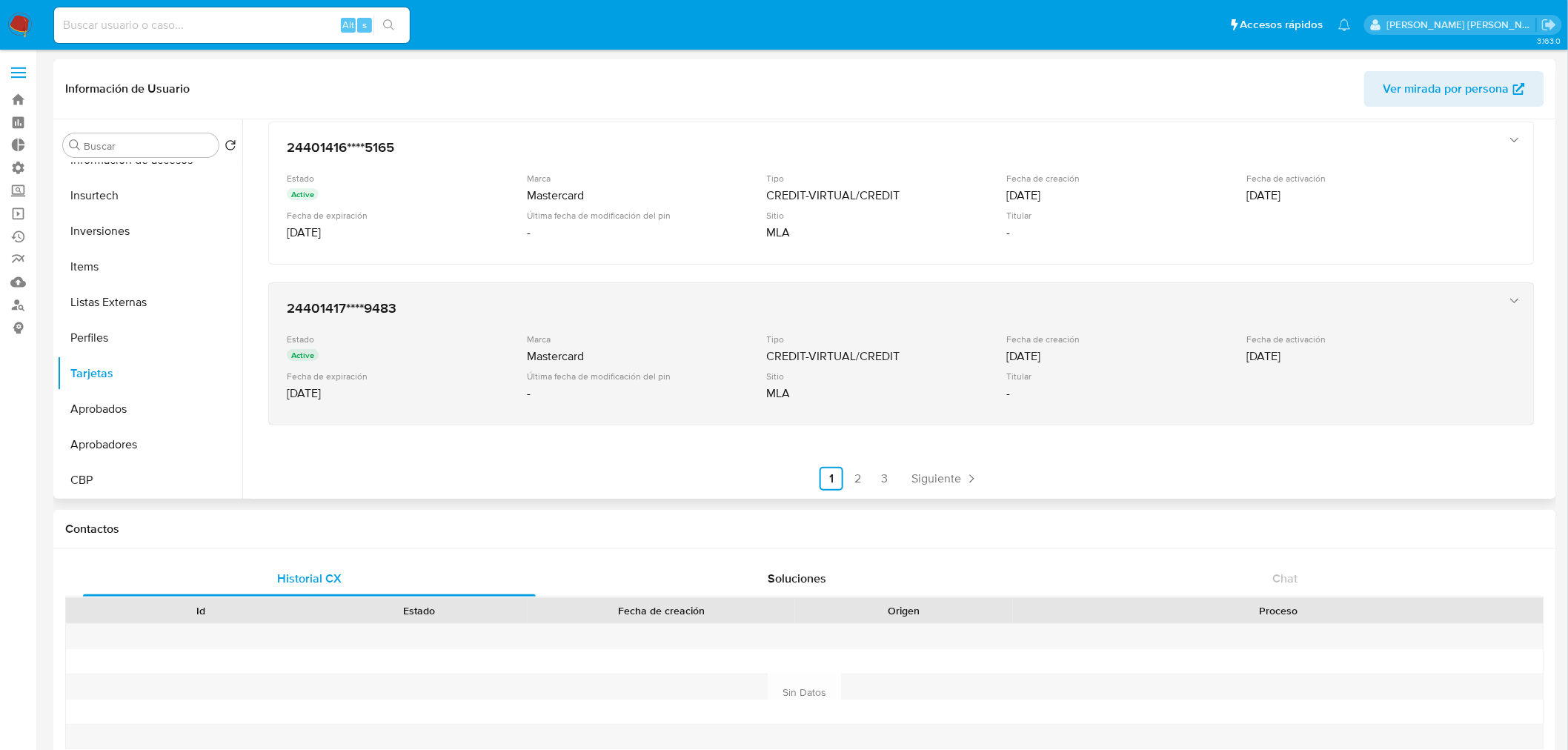
scroll to position [588, 0]
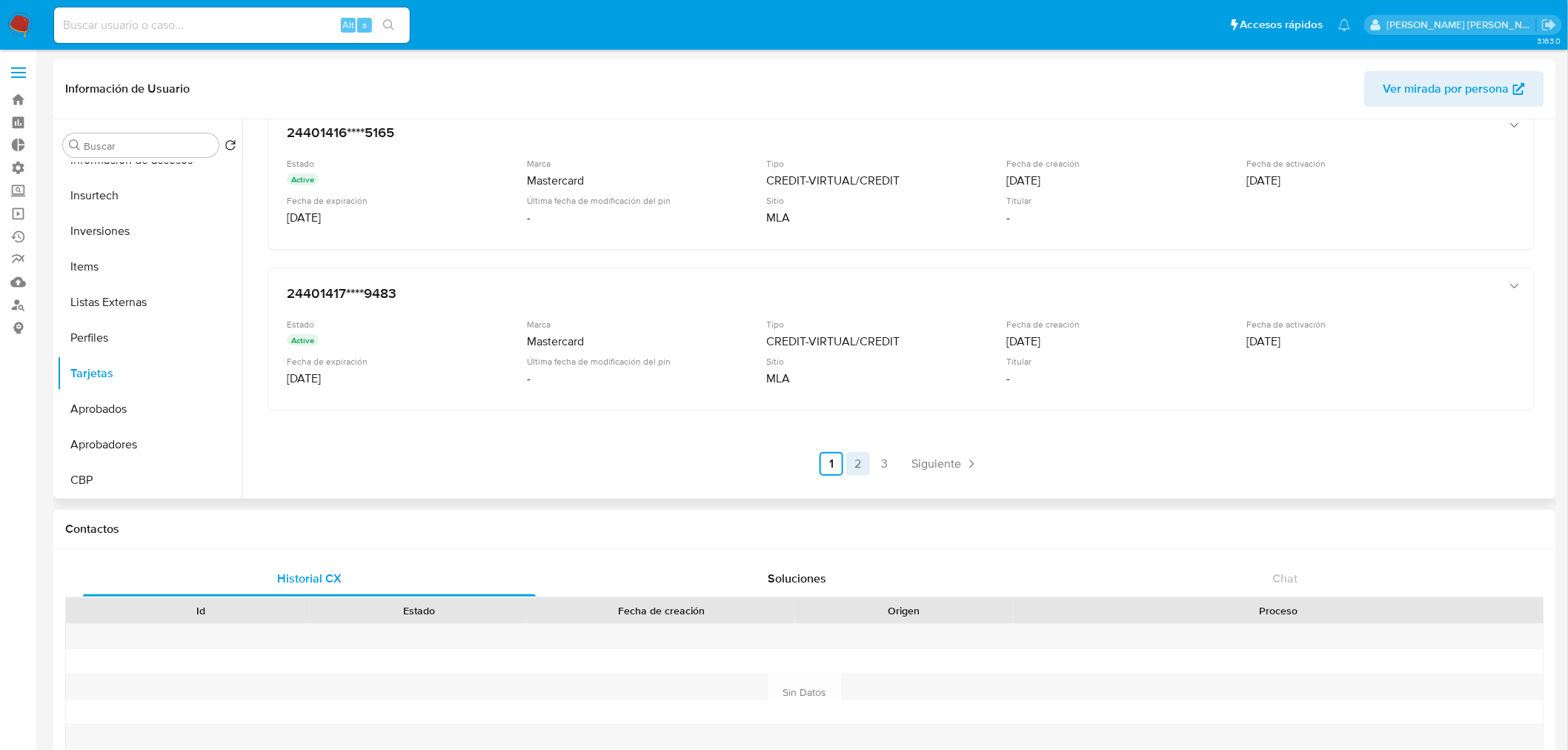
click at [854, 463] on link "2" at bounding box center [858, 464] width 24 height 24
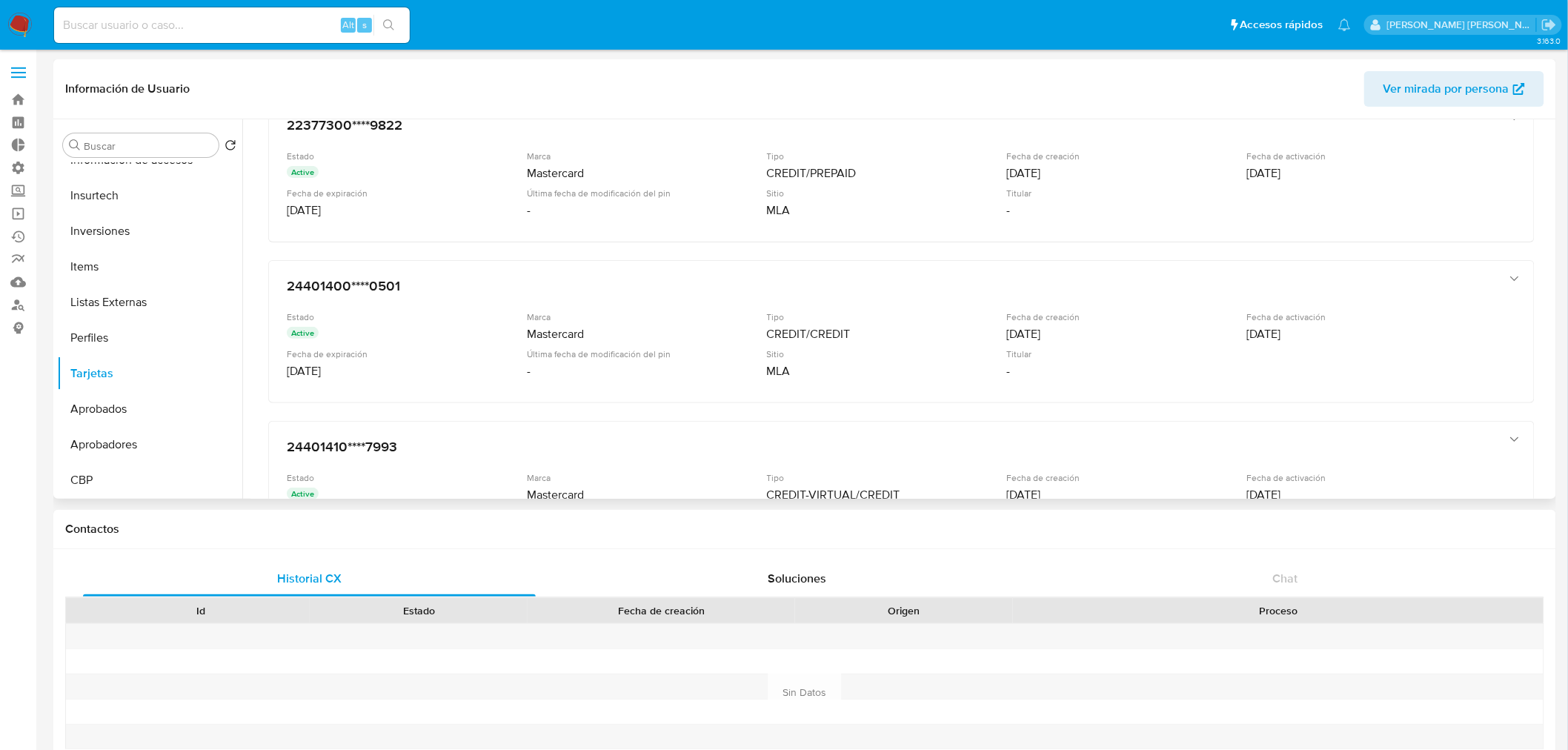
scroll to position [423, 0]
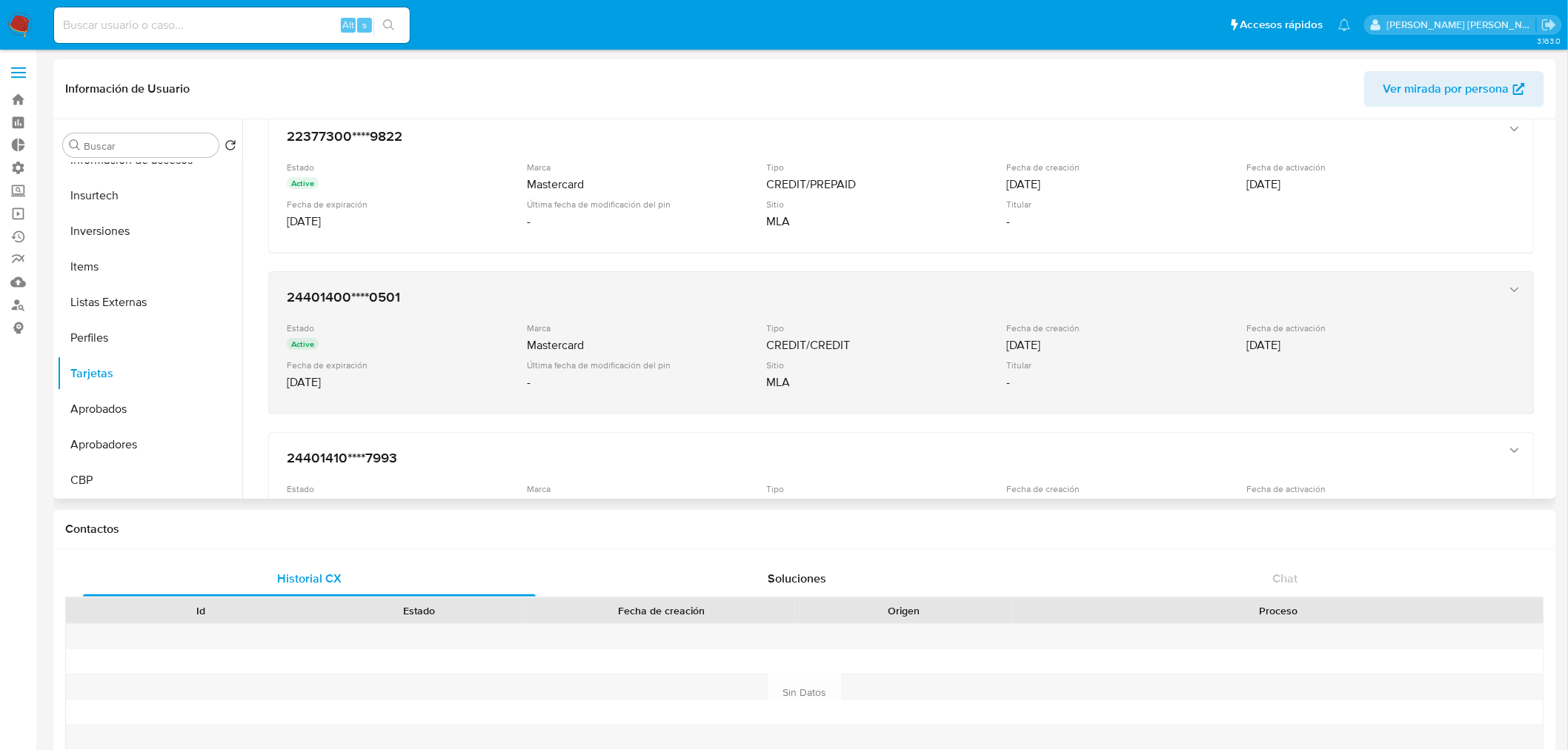
click at [817, 380] on div "MLA" at bounding box center [885, 382] width 237 height 14
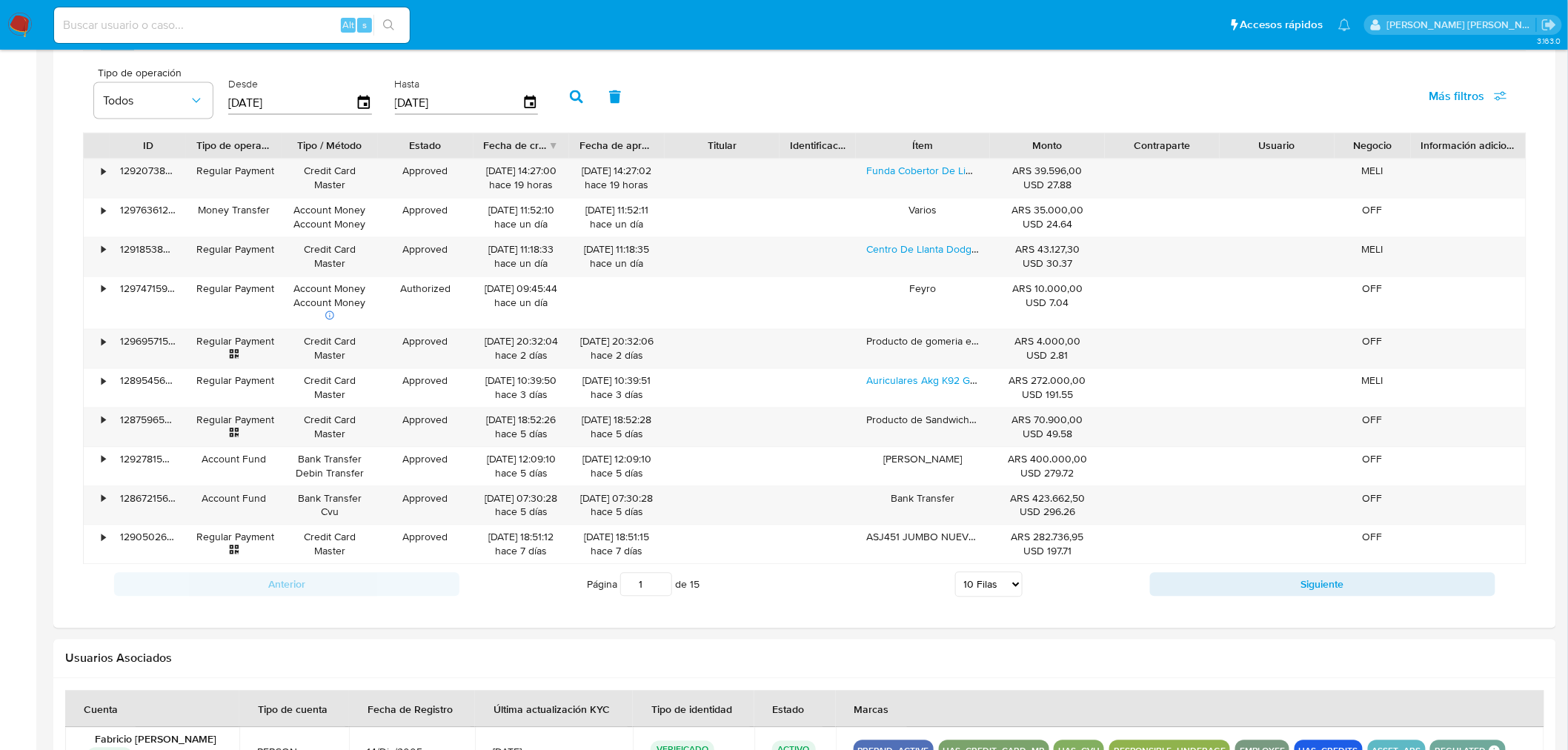
scroll to position [1030, 0]
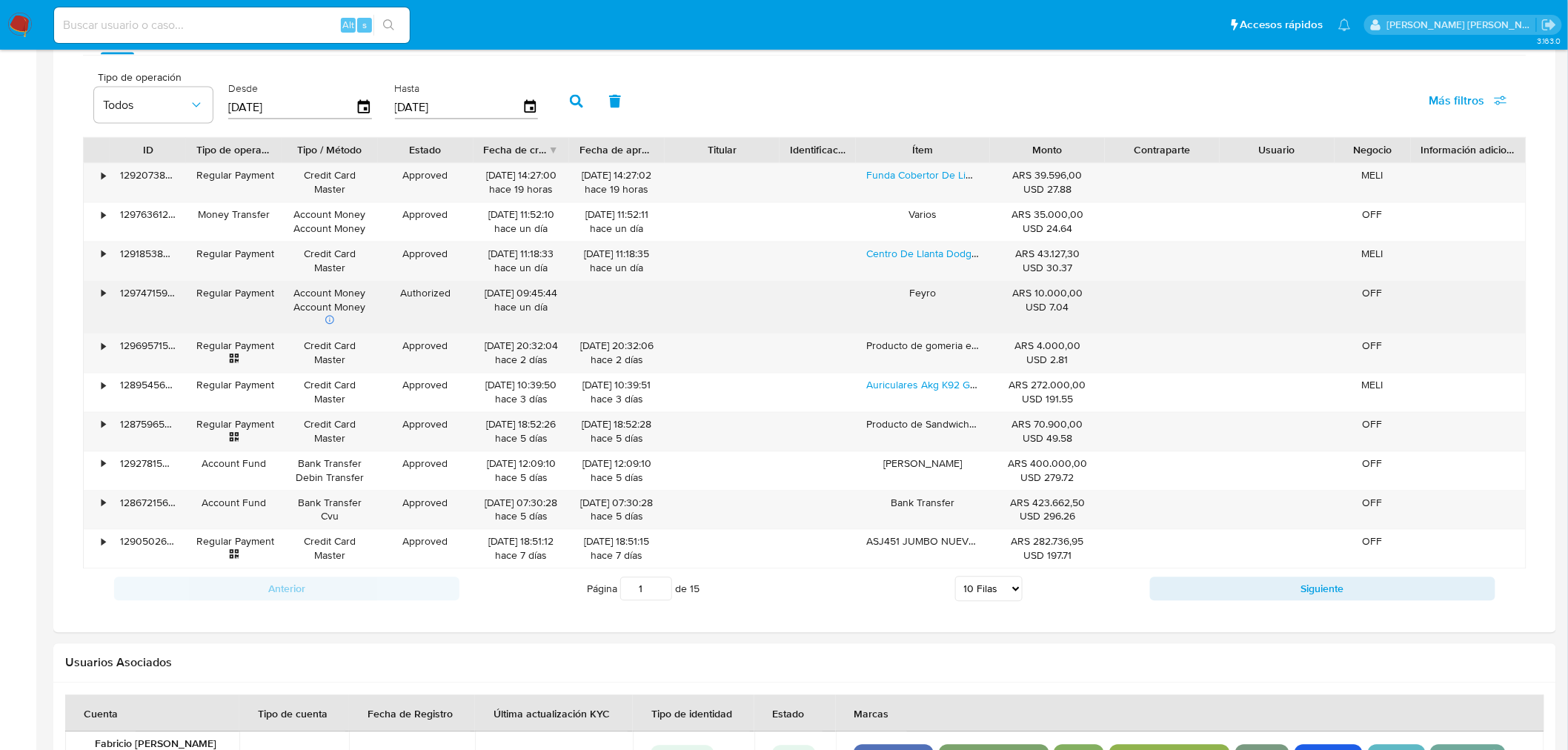
click at [99, 294] on div "•" at bounding box center [96, 308] width 26 height 53
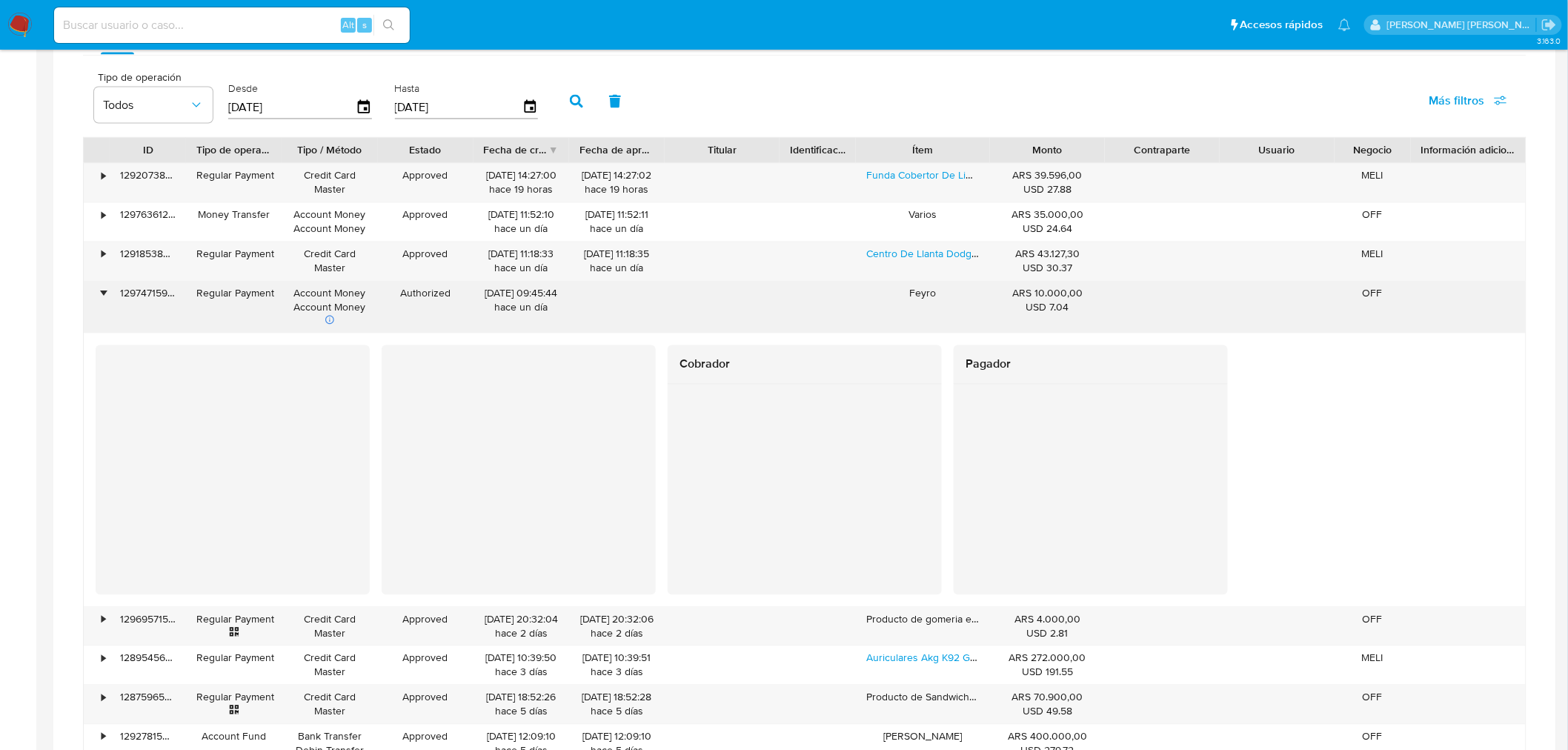
drag, startPoint x: 900, startPoint y: 295, endPoint x: 951, endPoint y: 299, distance: 51.2
click at [951, 298] on div "Feyro" at bounding box center [923, 308] width 134 height 53
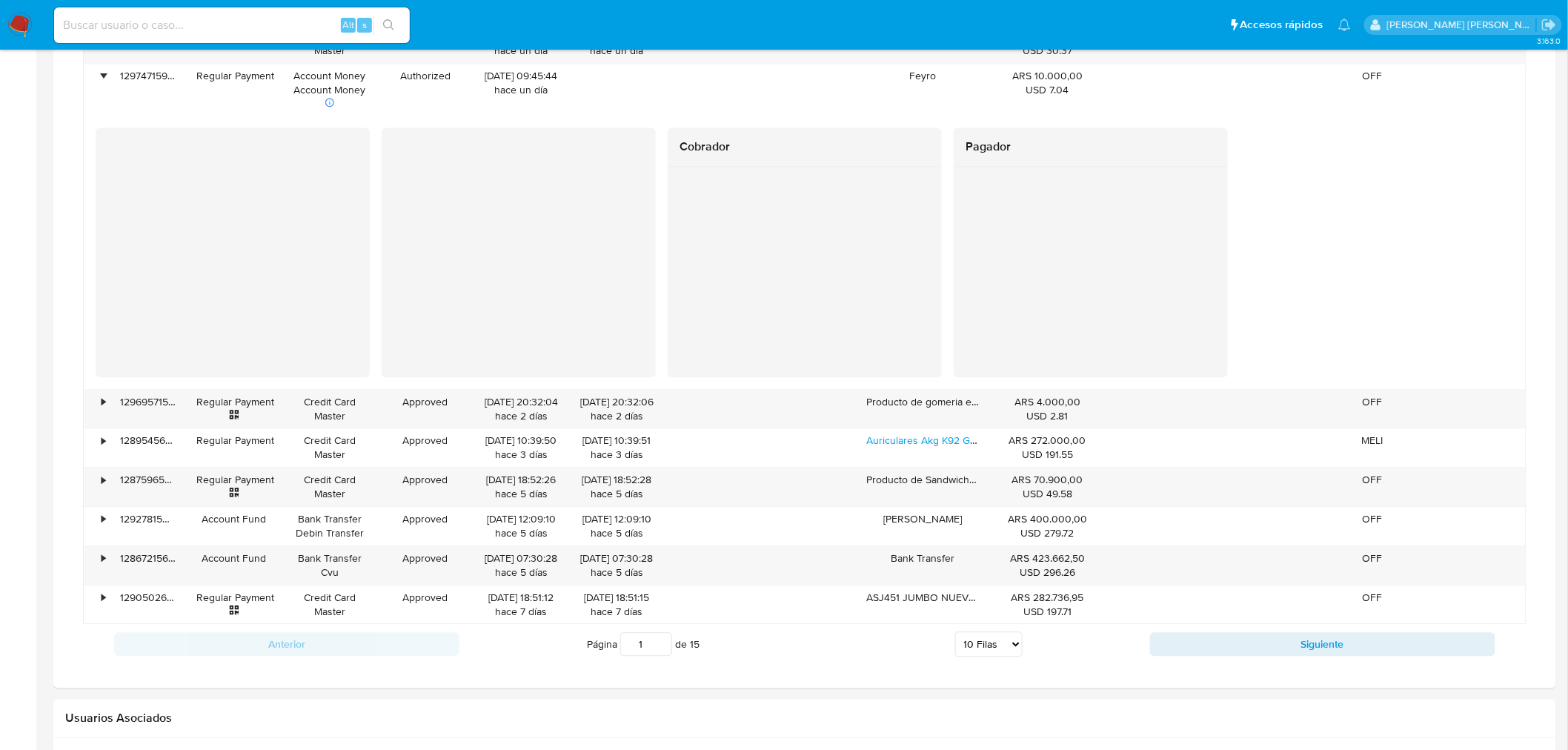
scroll to position [1277, 0]
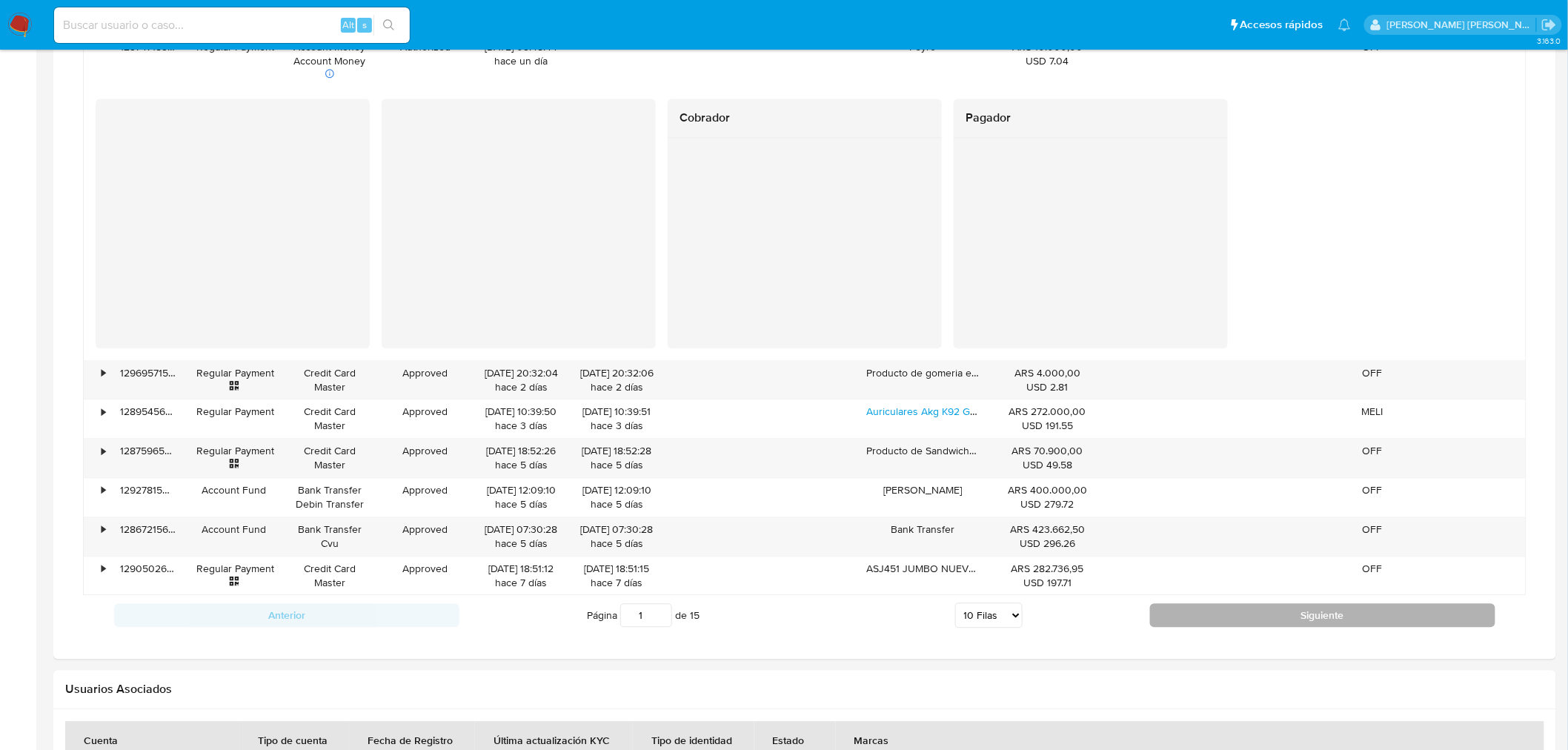
click at [1268, 616] on button "Siguiente" at bounding box center [1322, 615] width 345 height 24
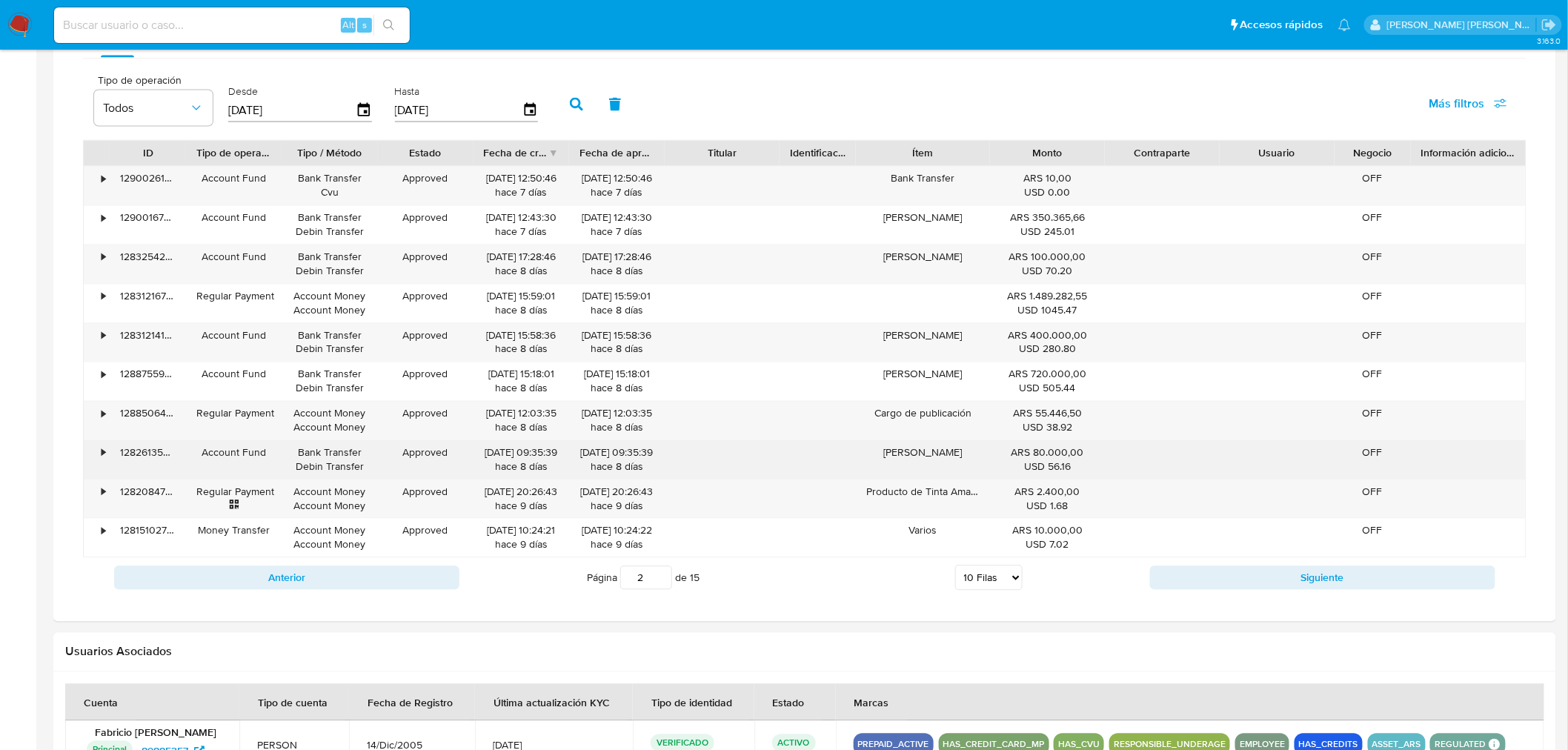
scroll to position [1016, 0]
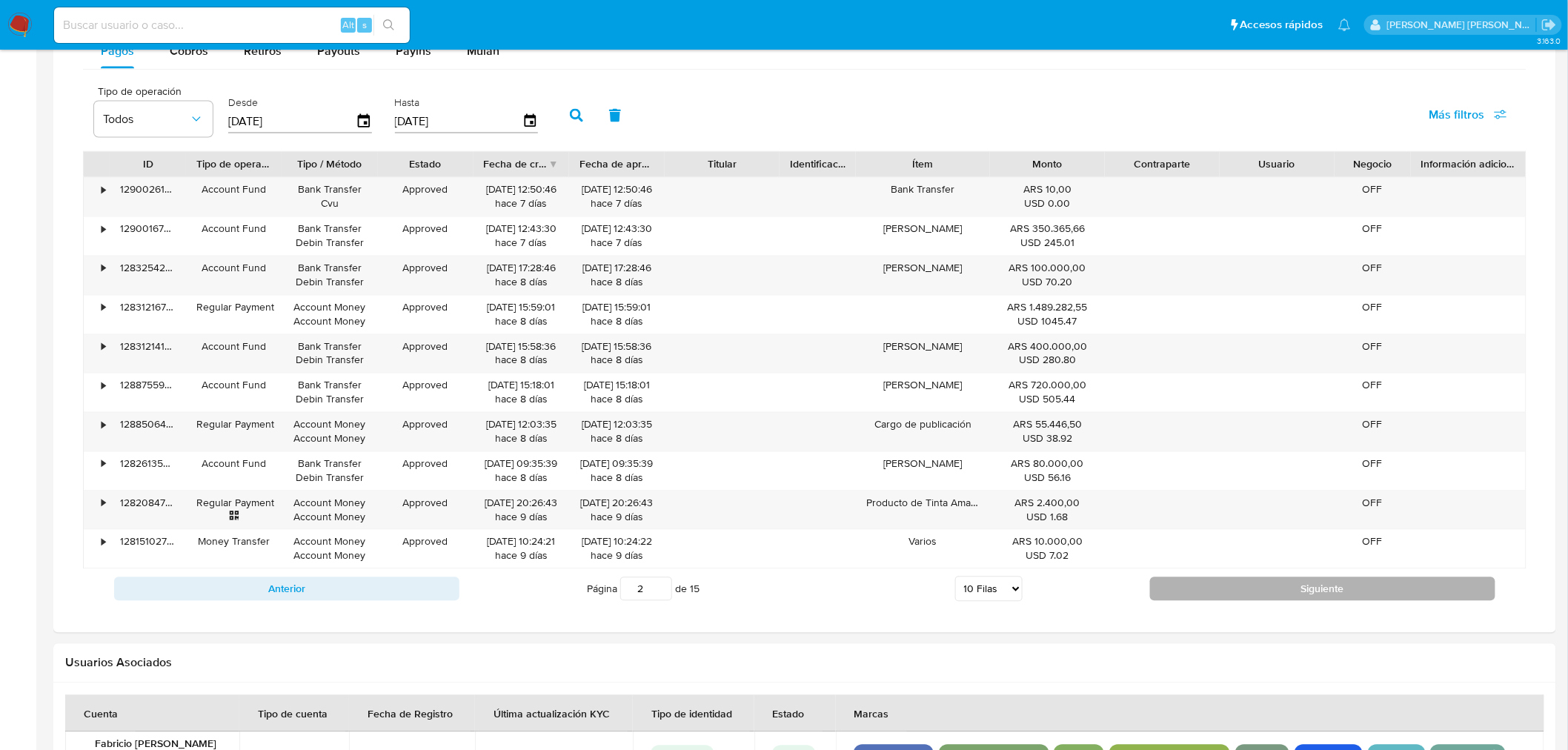
click at [1326, 587] on button "Siguiente" at bounding box center [1322, 589] width 345 height 24
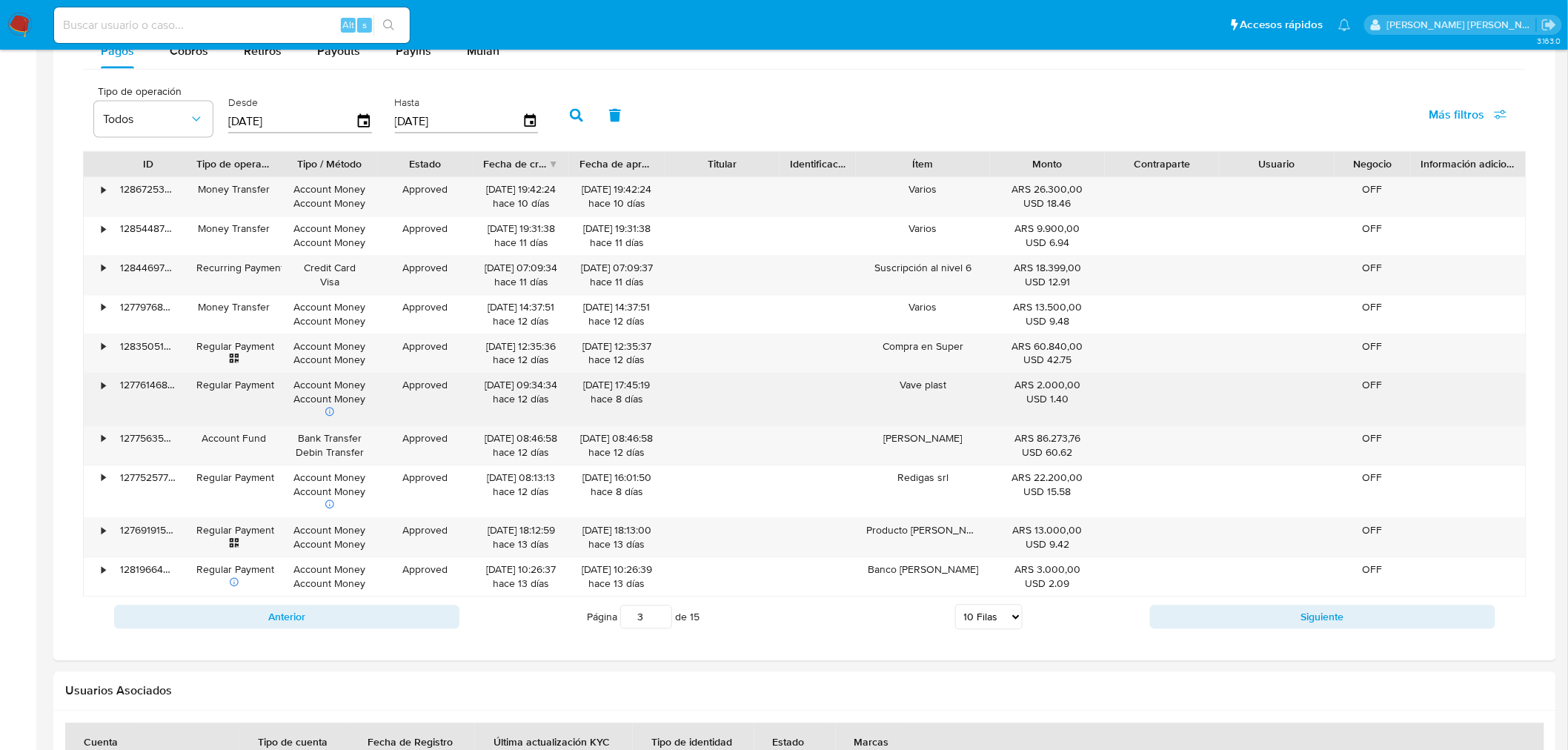
click at [106, 387] on div "•" at bounding box center [96, 400] width 26 height 53
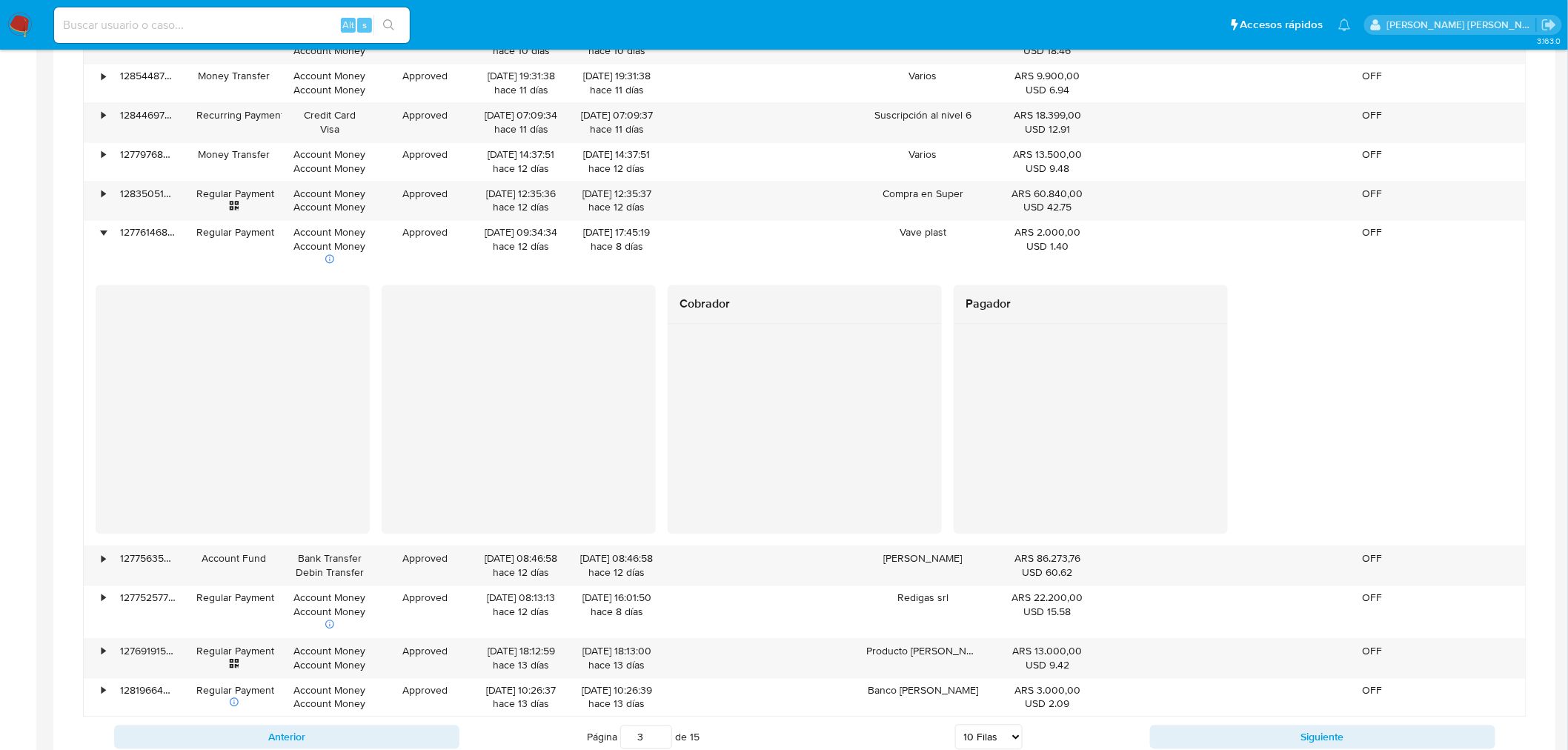
scroll to position [1181, 0]
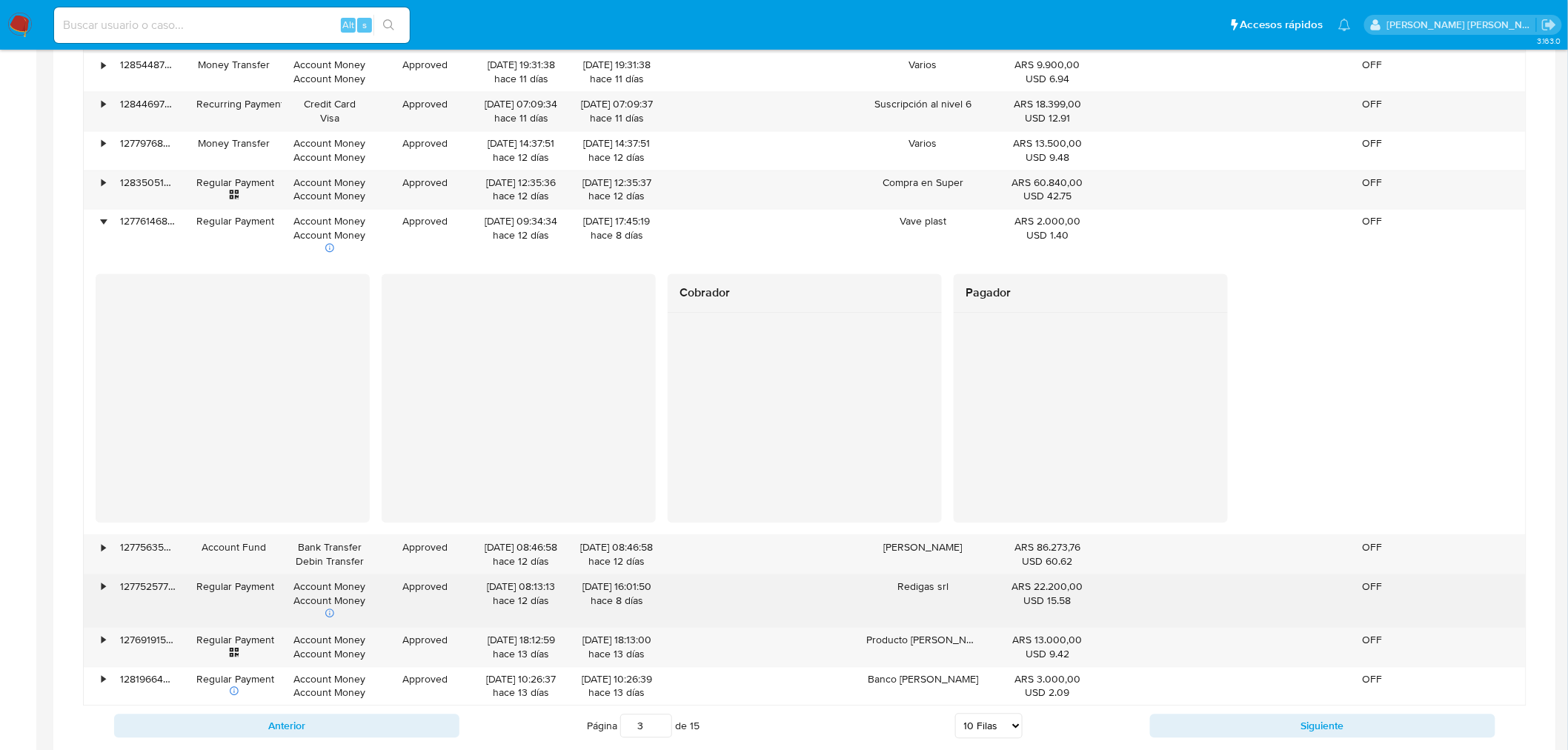
click at [106, 594] on div "•" at bounding box center [96, 601] width 26 height 53
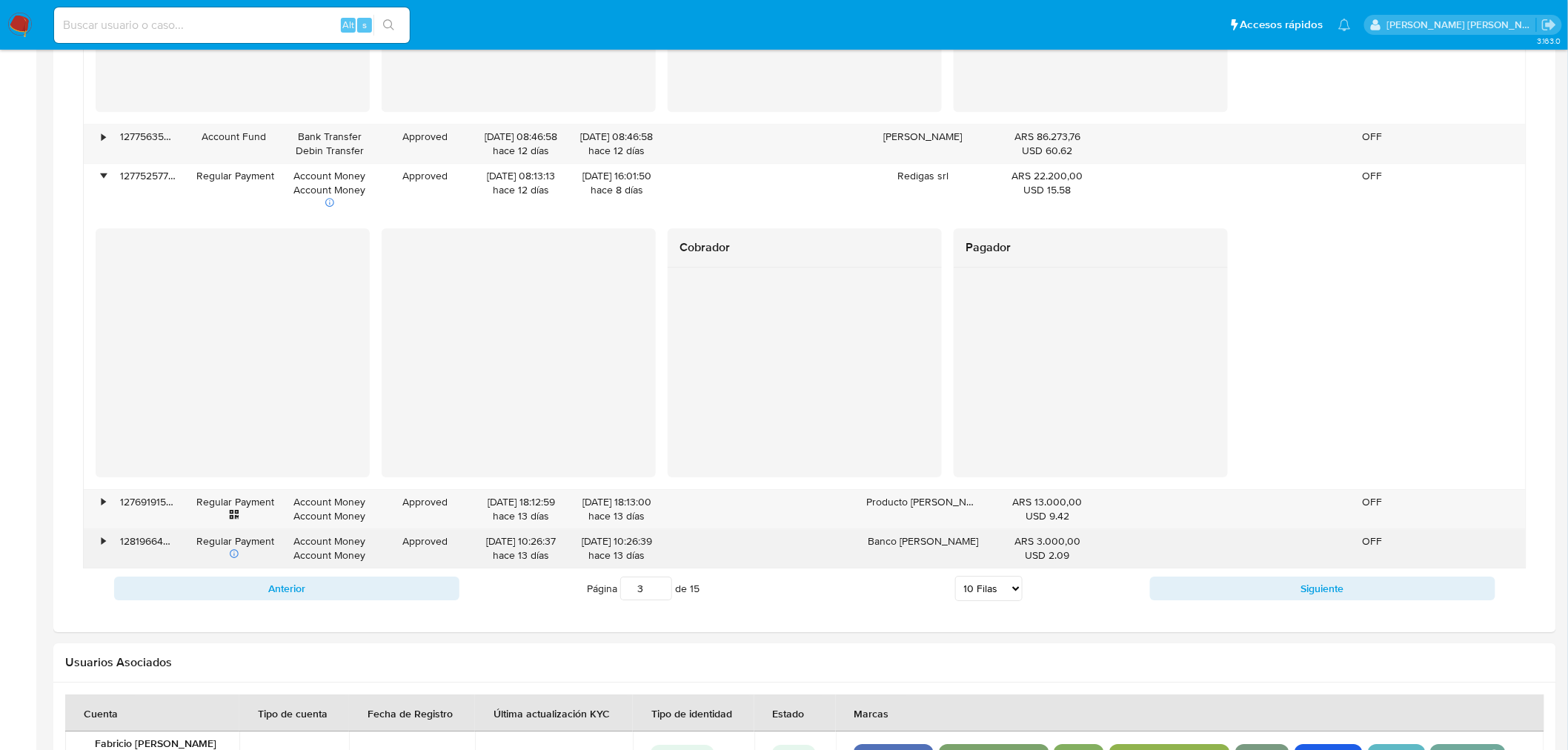
scroll to position [1592, 0]
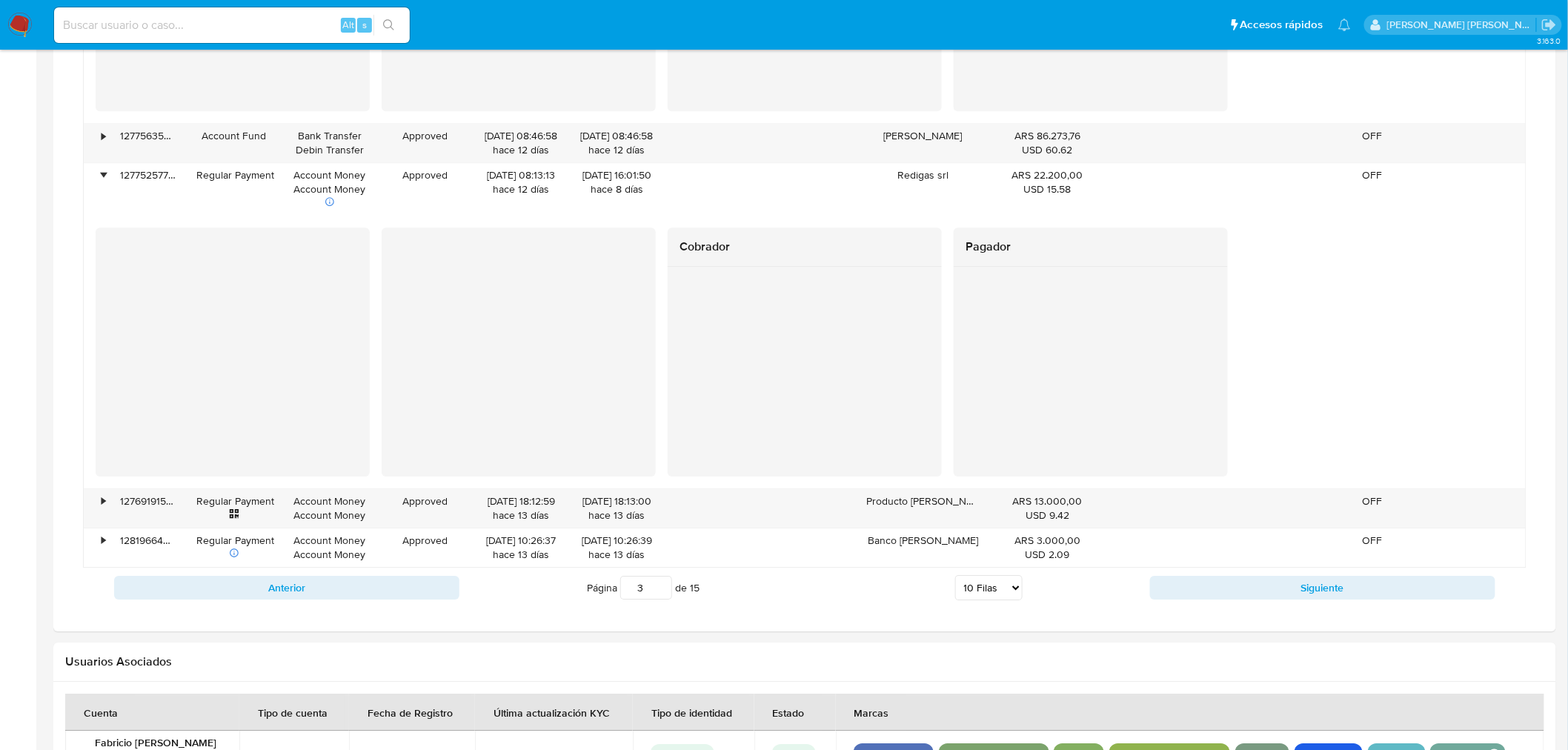
click at [1331, 591] on button "Siguiente" at bounding box center [1322, 588] width 345 height 24
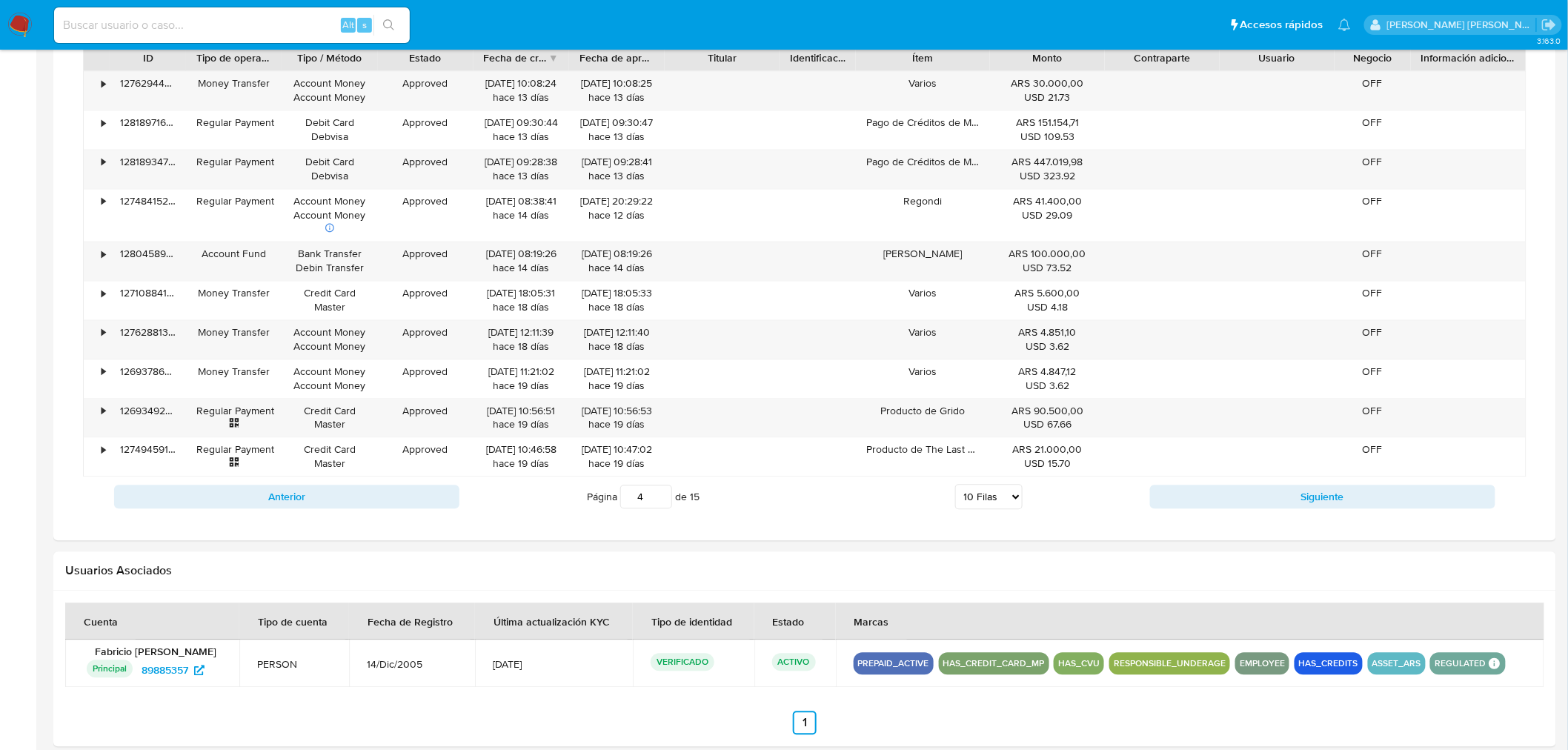
scroll to position [1030, 0]
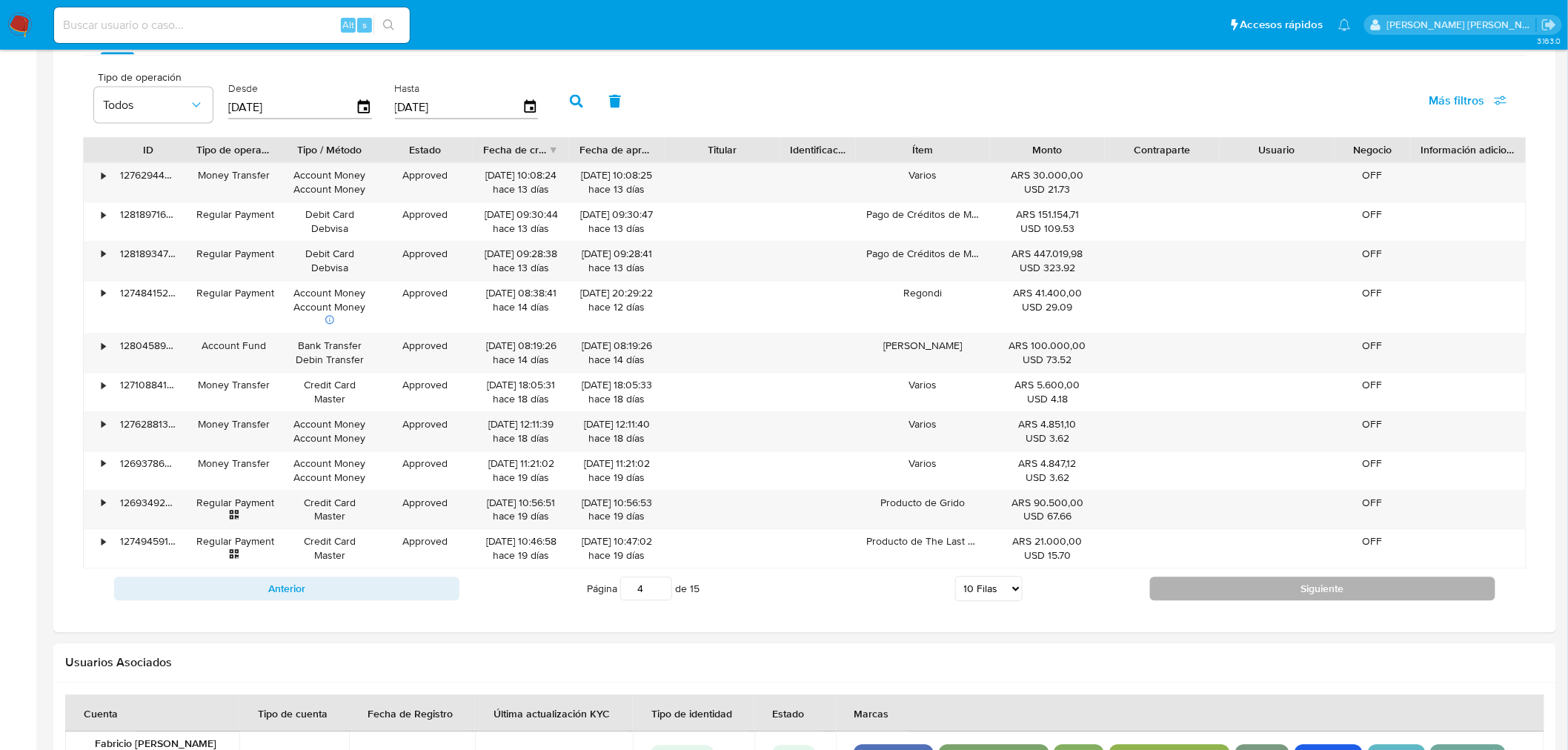
click at [1269, 584] on button "Siguiente" at bounding box center [1322, 589] width 345 height 24
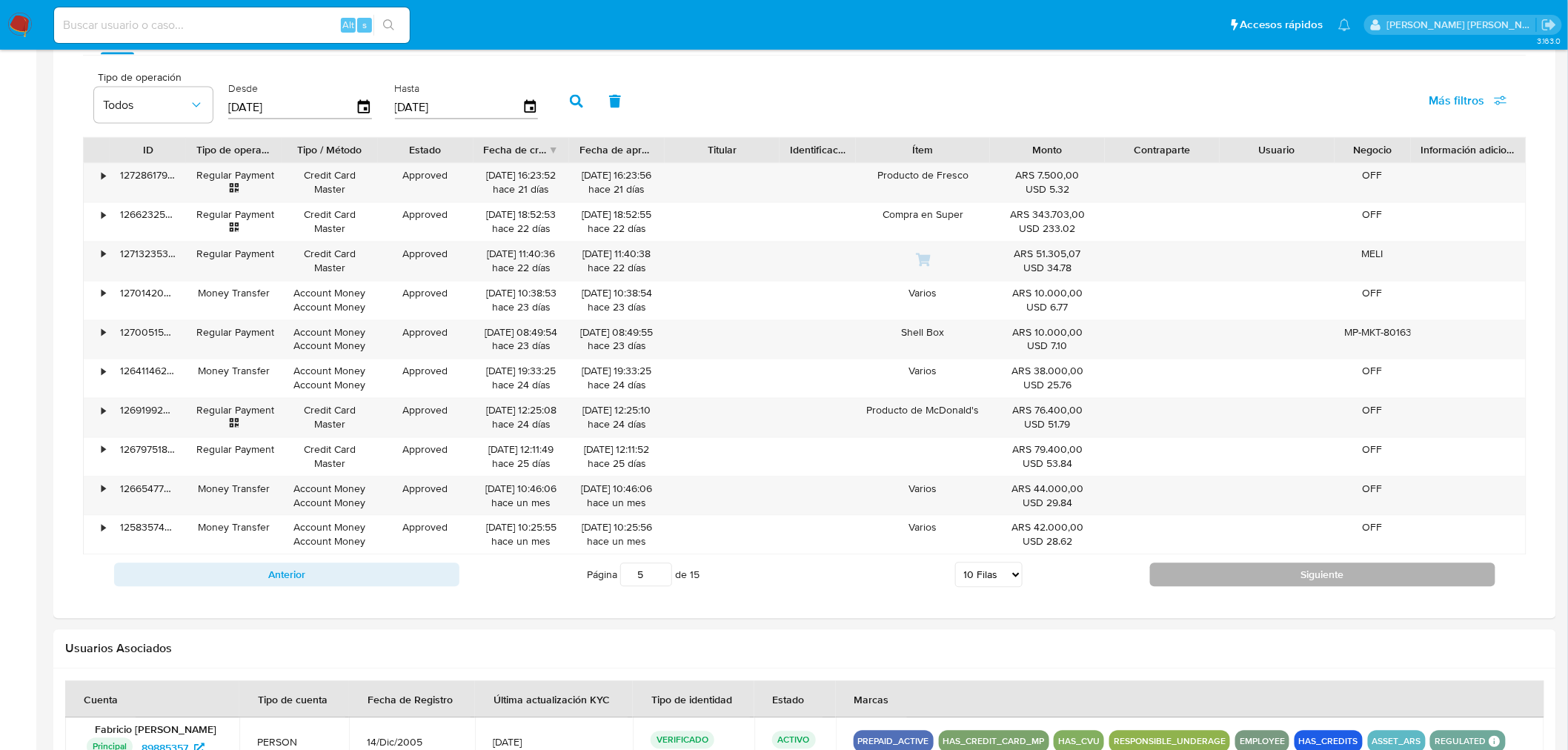
click at [1205, 579] on button "Siguiente" at bounding box center [1322, 575] width 345 height 24
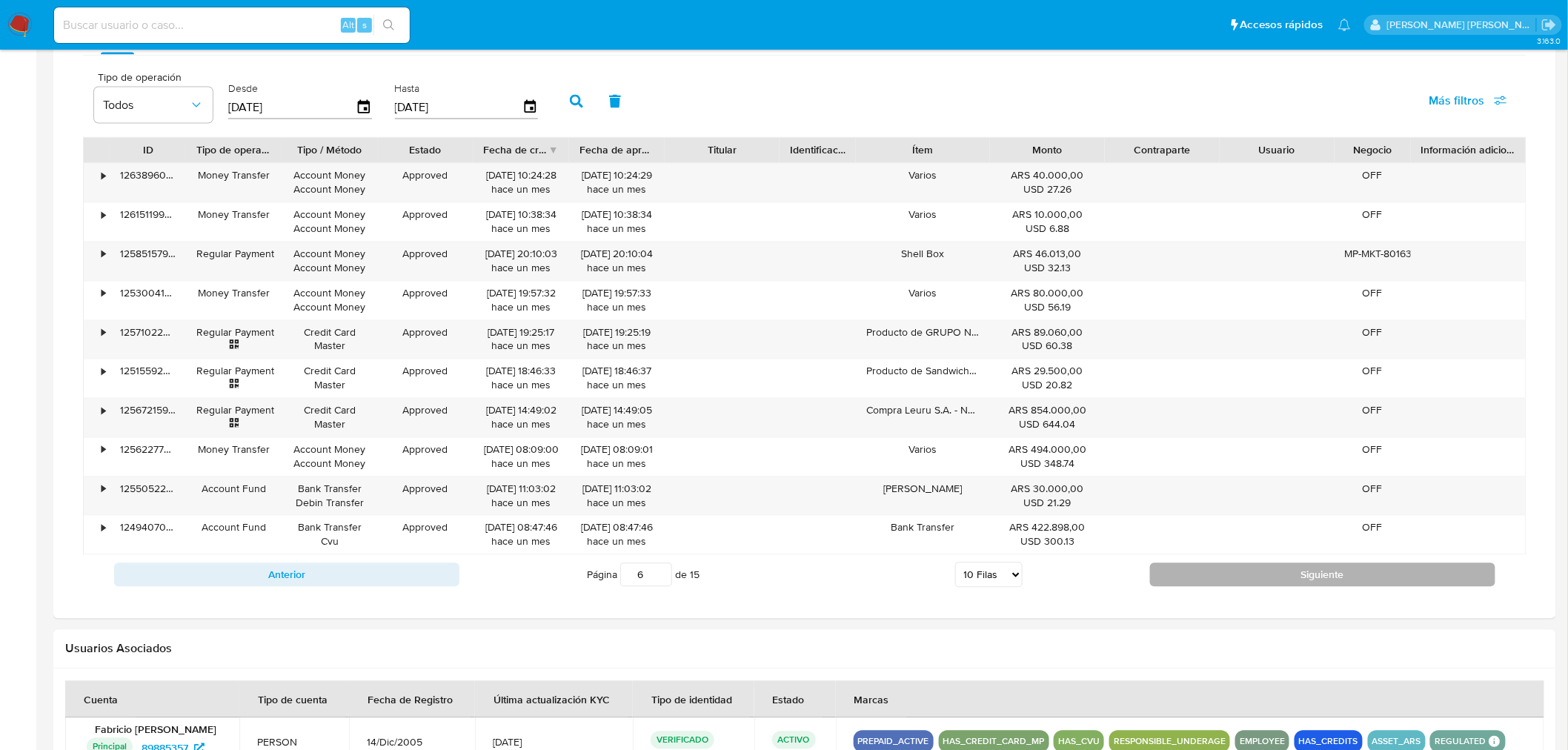
click at [1160, 570] on button "Siguiente" at bounding box center [1322, 575] width 345 height 24
type input "7"
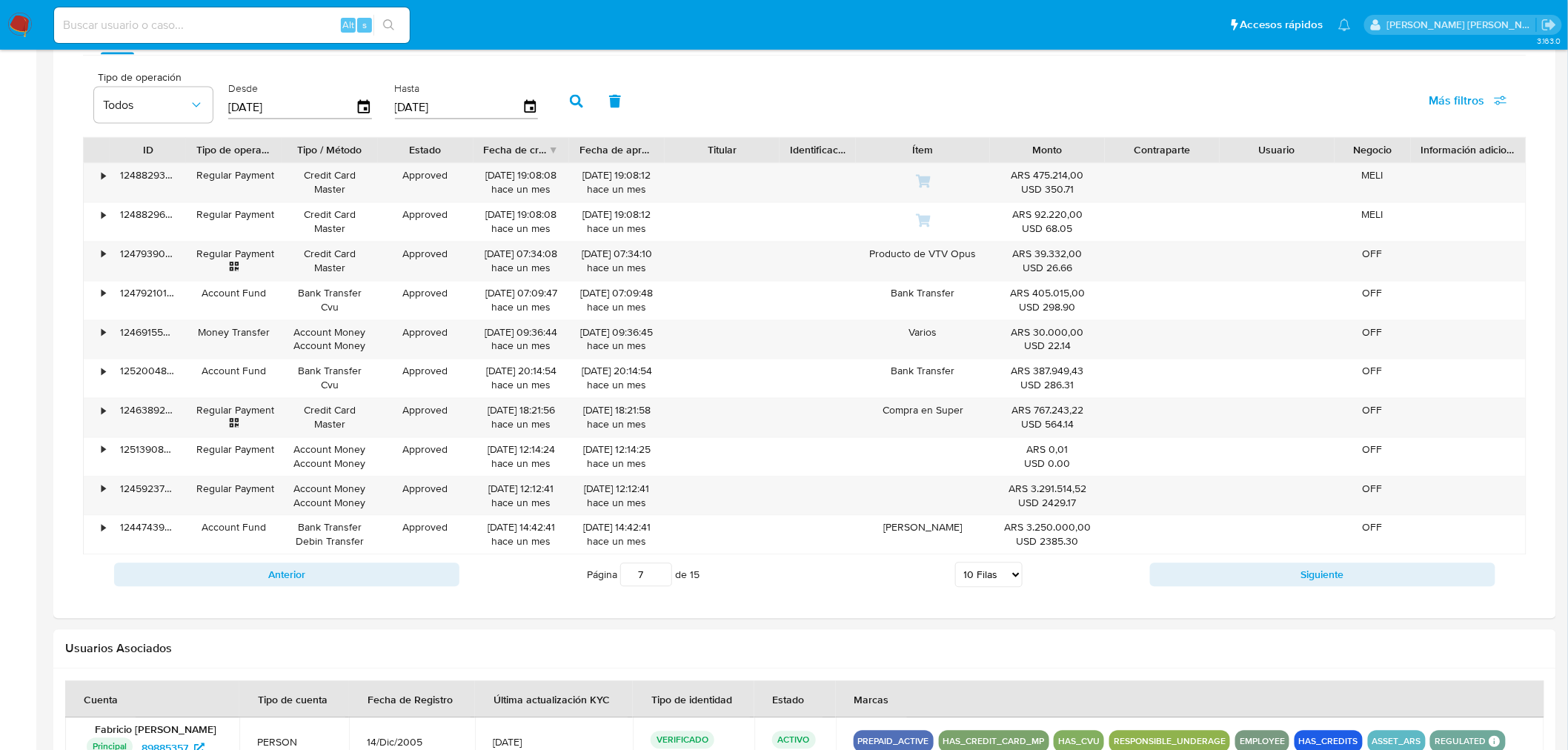
click at [176, 26] on input at bounding box center [232, 25] width 356 height 20
paste input "2415753504"
type input "2415753504"
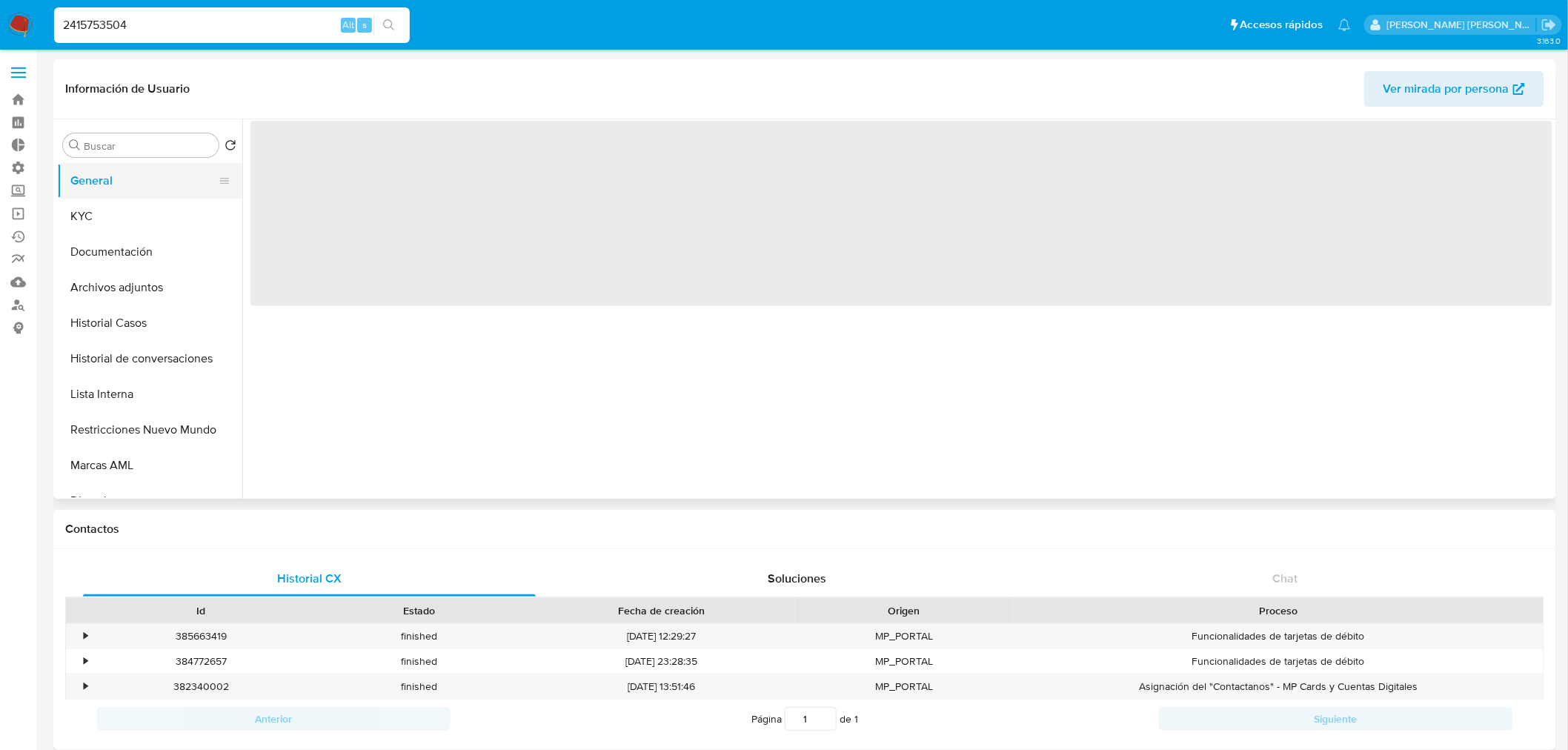
select select "10"
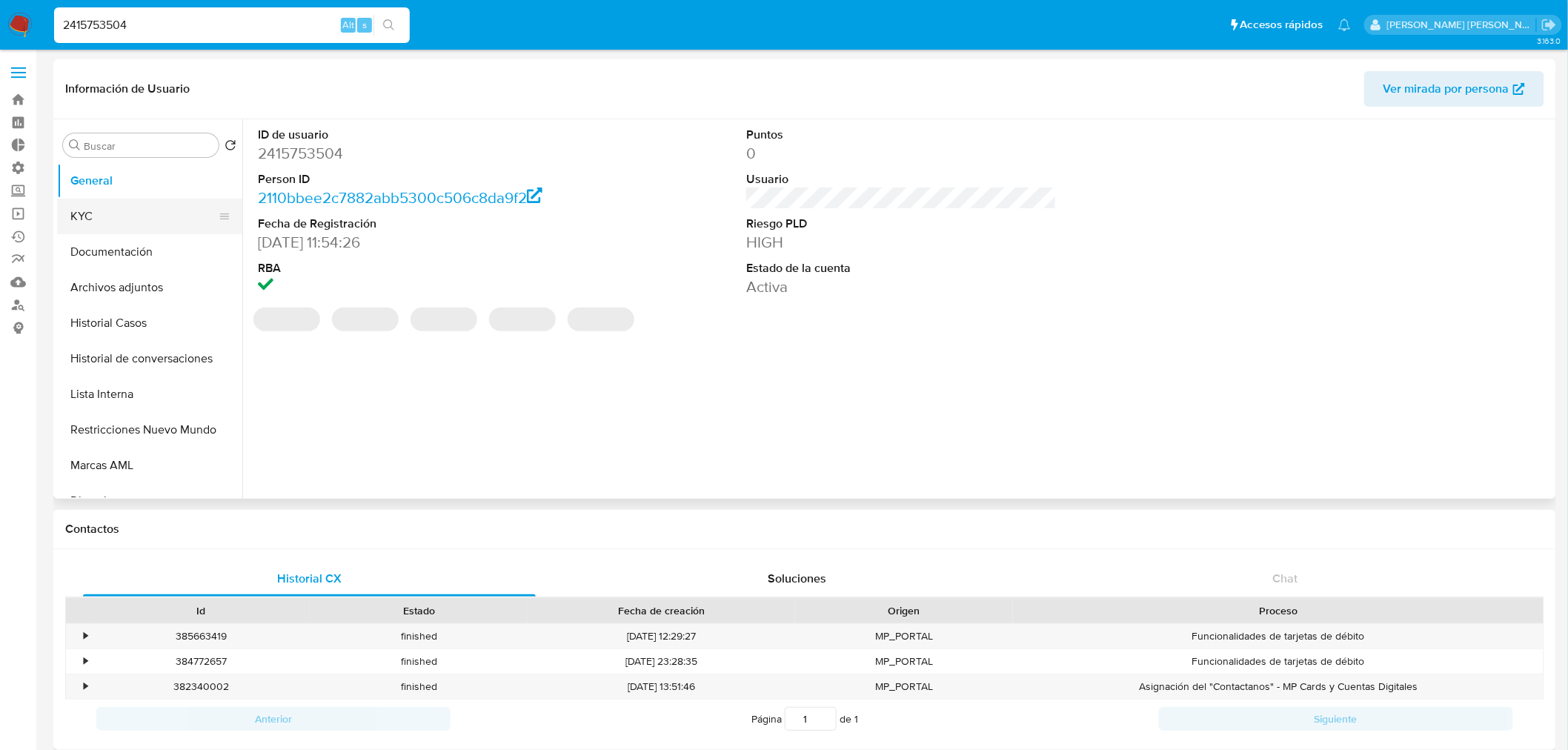
click at [132, 222] on button "KYC" at bounding box center [144, 216] width 174 height 36
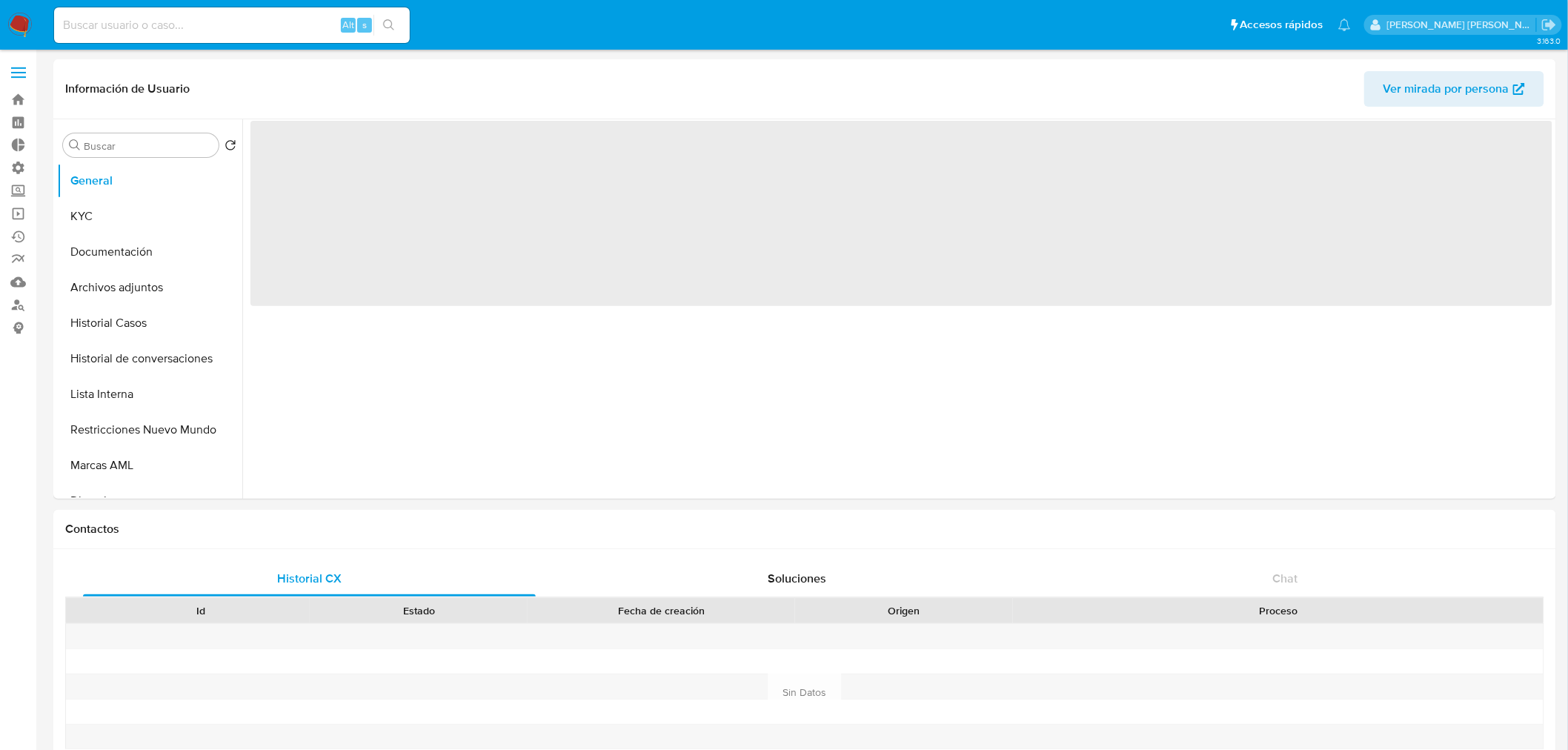
select select "10"
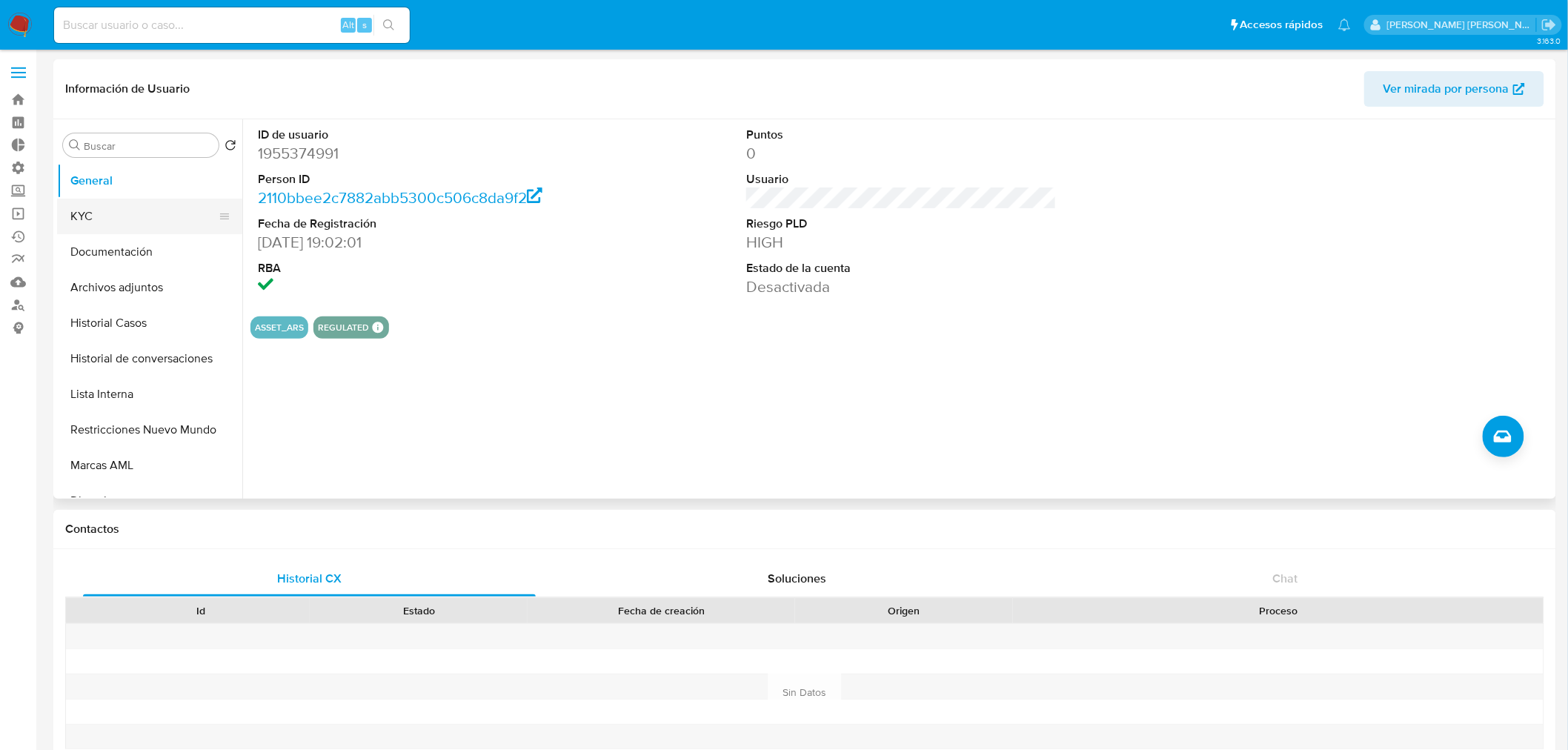
click at [150, 226] on button "KYC" at bounding box center [144, 216] width 174 height 36
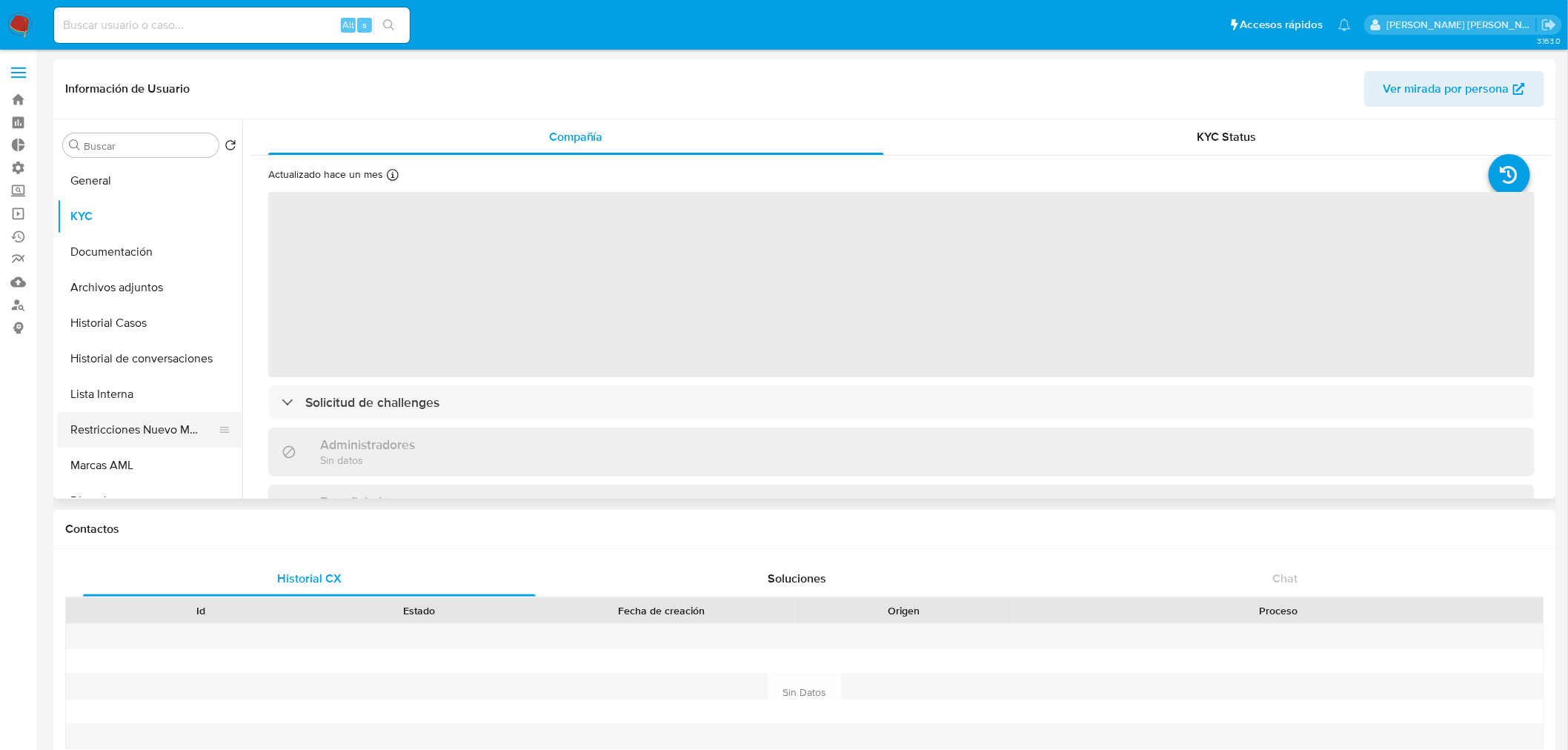
click at [106, 425] on button "Restricciones Nuevo Mundo" at bounding box center [144, 430] width 174 height 36
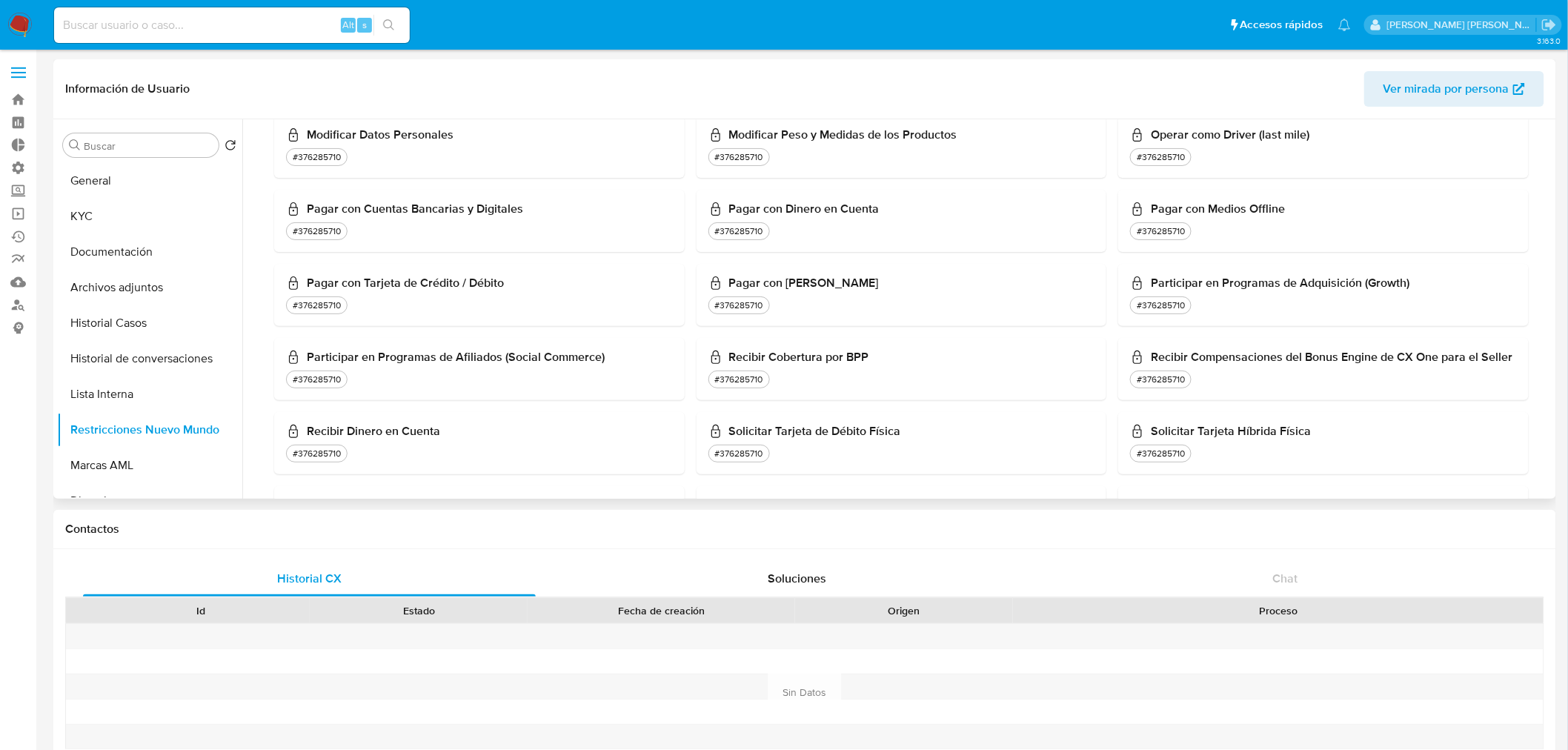
scroll to position [601, 0]
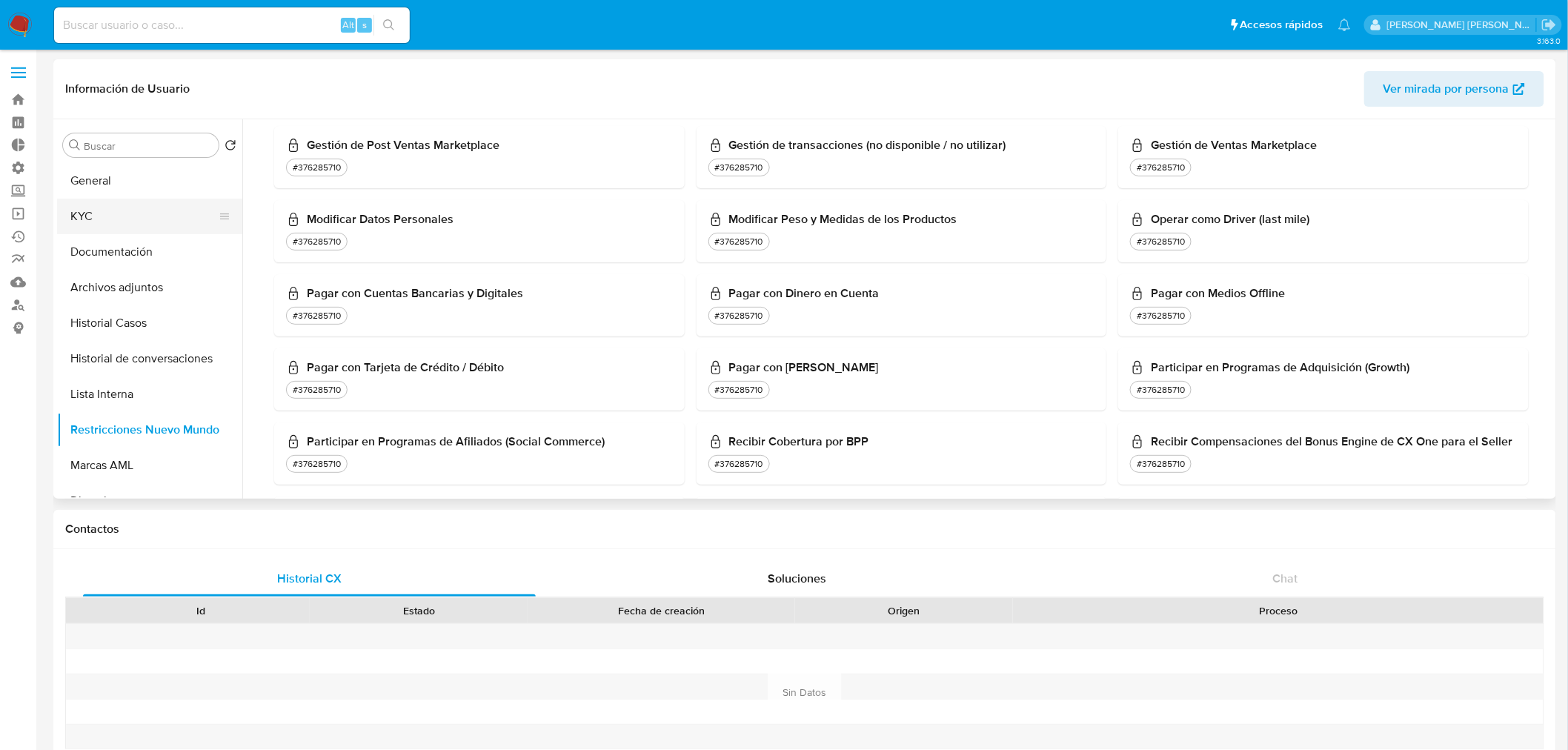
click at [142, 217] on button "KYC" at bounding box center [144, 216] width 174 height 36
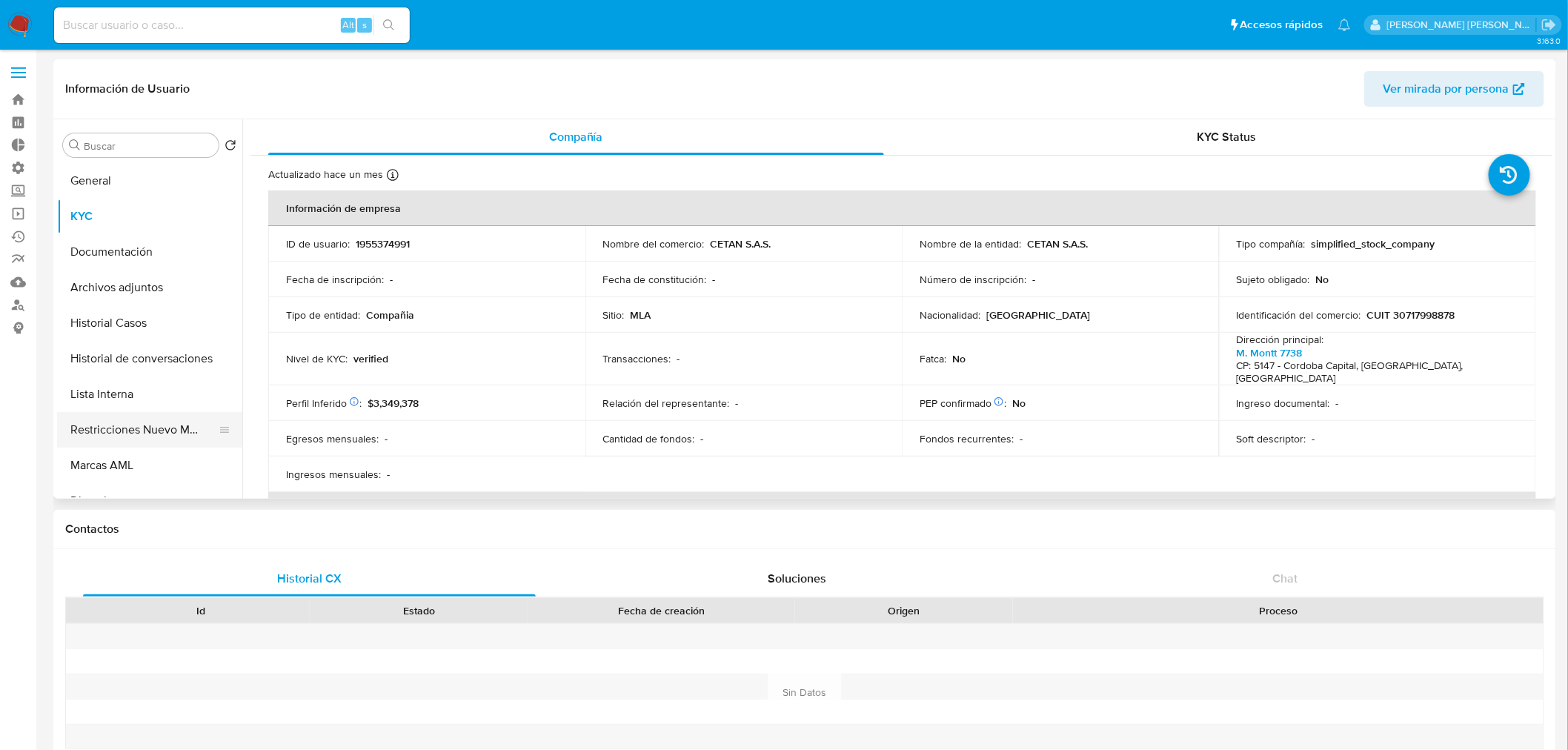
click at [187, 434] on button "Restricciones Nuevo Mundo" at bounding box center [144, 430] width 174 height 36
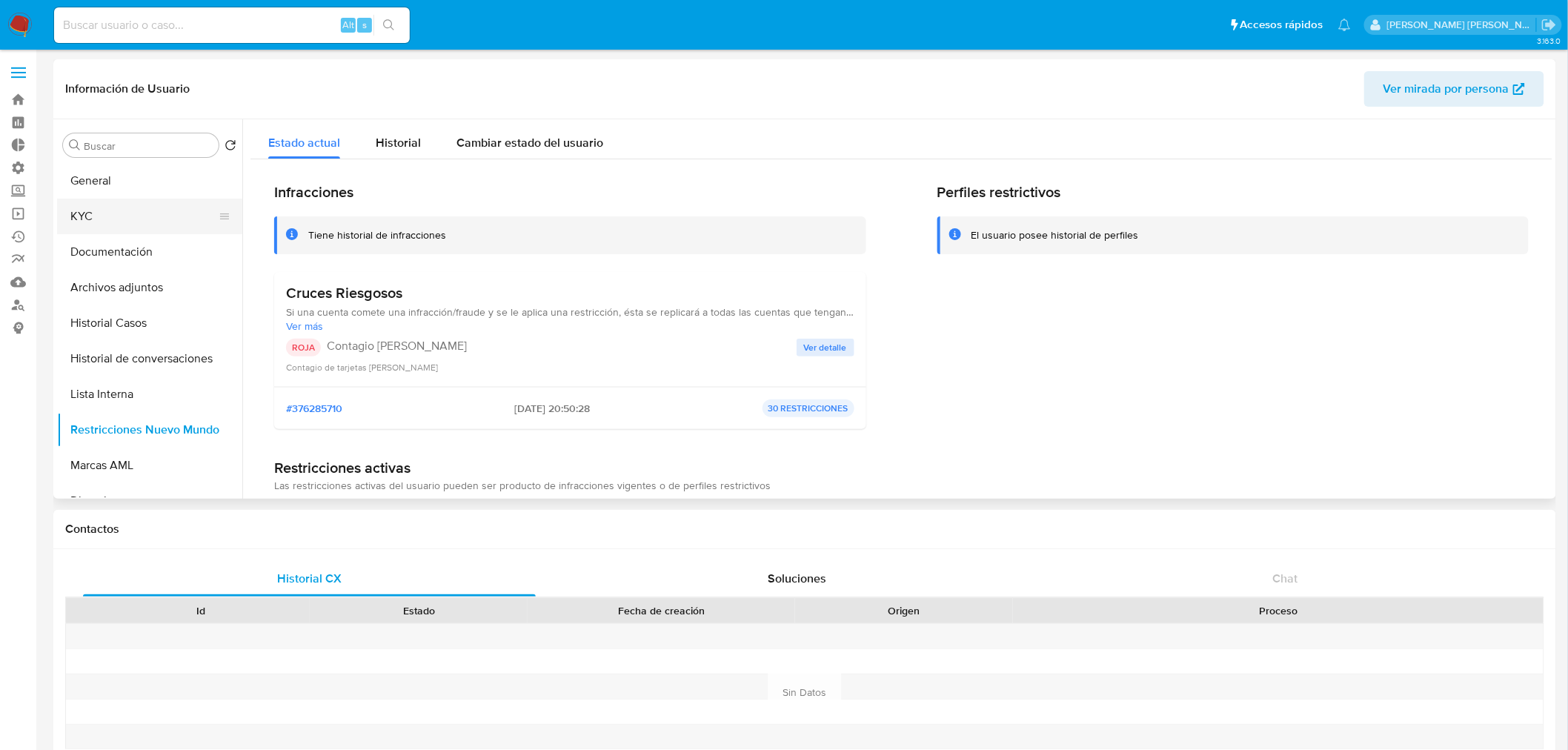
click at [157, 217] on button "KYC" at bounding box center [144, 216] width 174 height 36
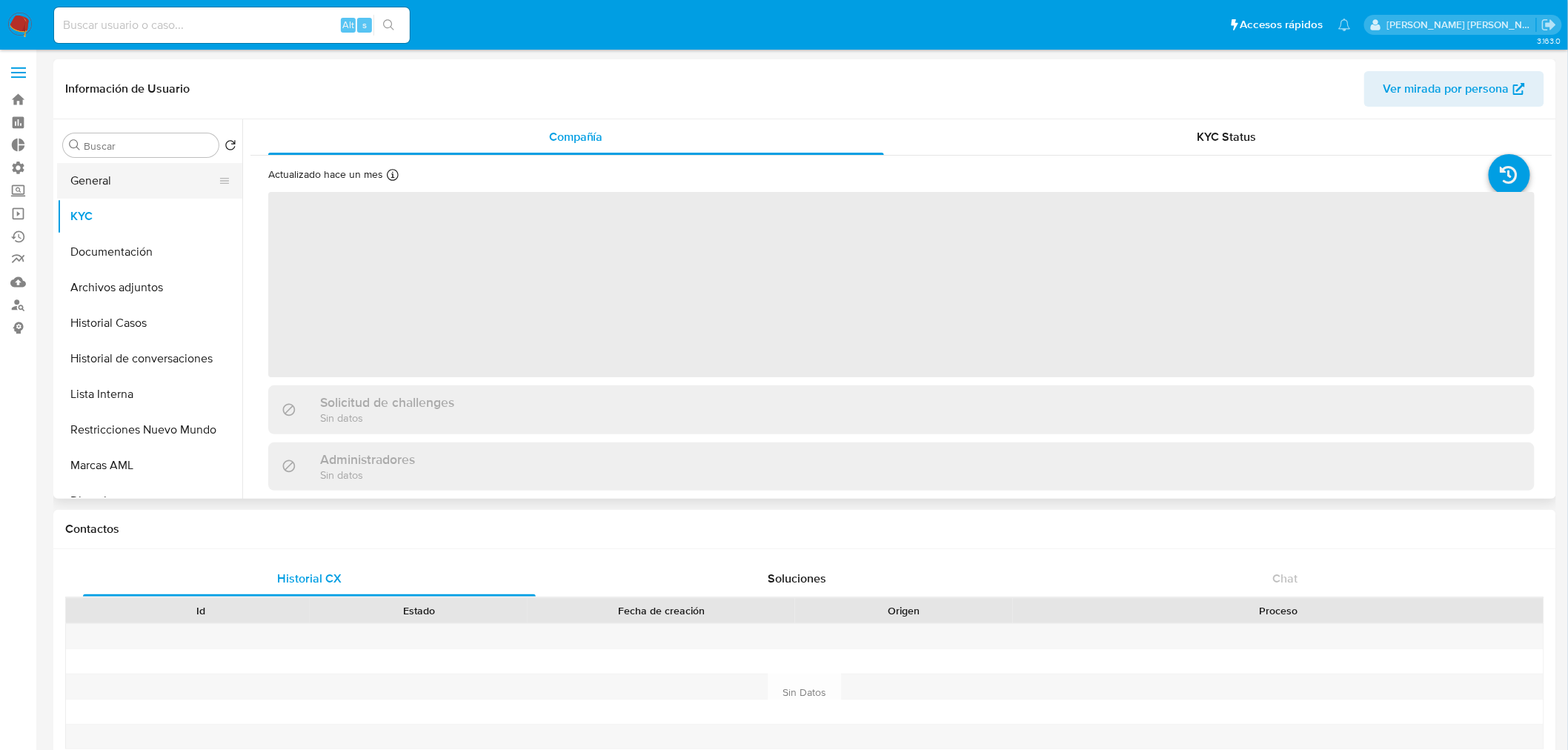
drag, startPoint x: 152, startPoint y: 175, endPoint x: 166, endPoint y: 175, distance: 14.0
click at [152, 175] on button "General" at bounding box center [144, 181] width 174 height 36
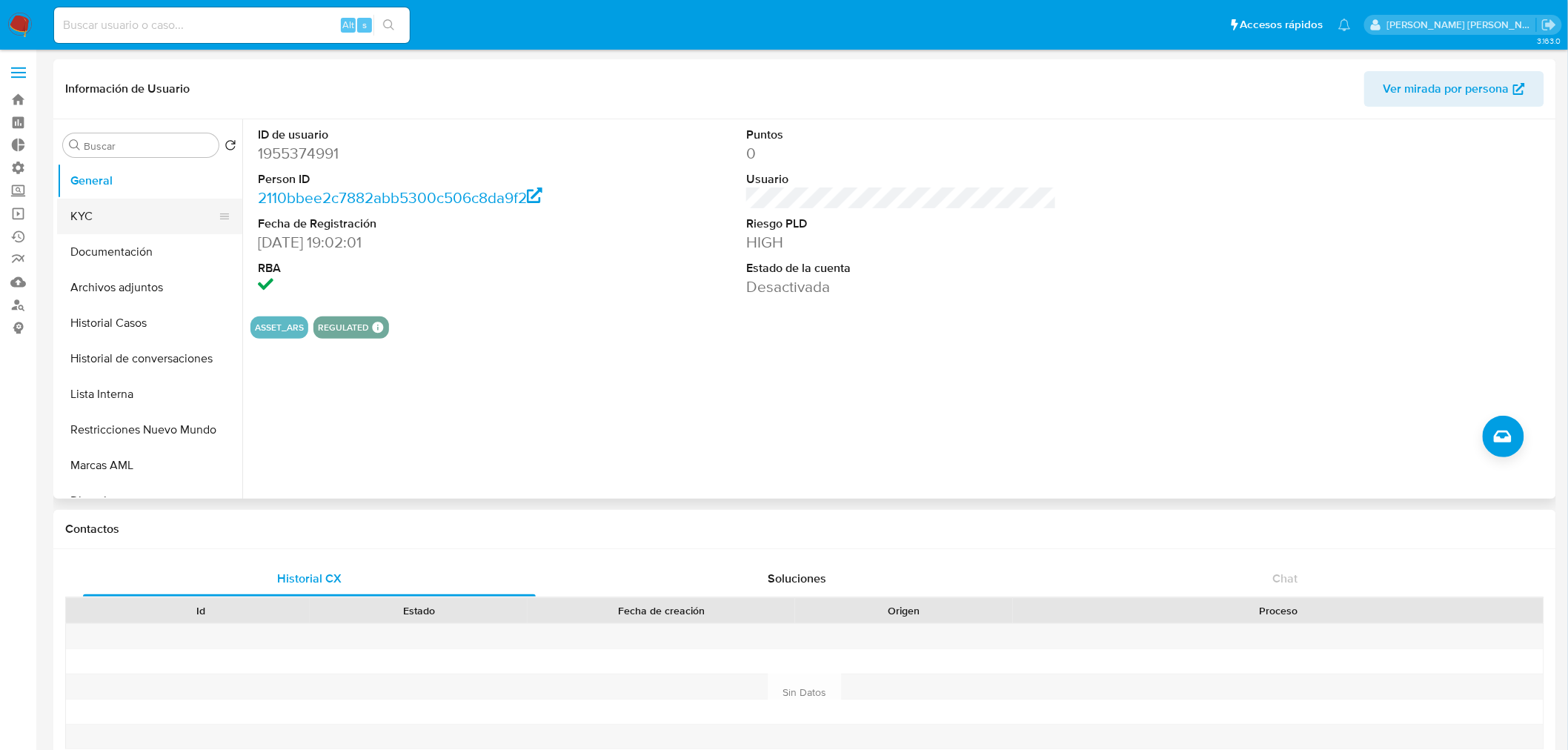
click at [113, 203] on button "KYC" at bounding box center [144, 216] width 174 height 36
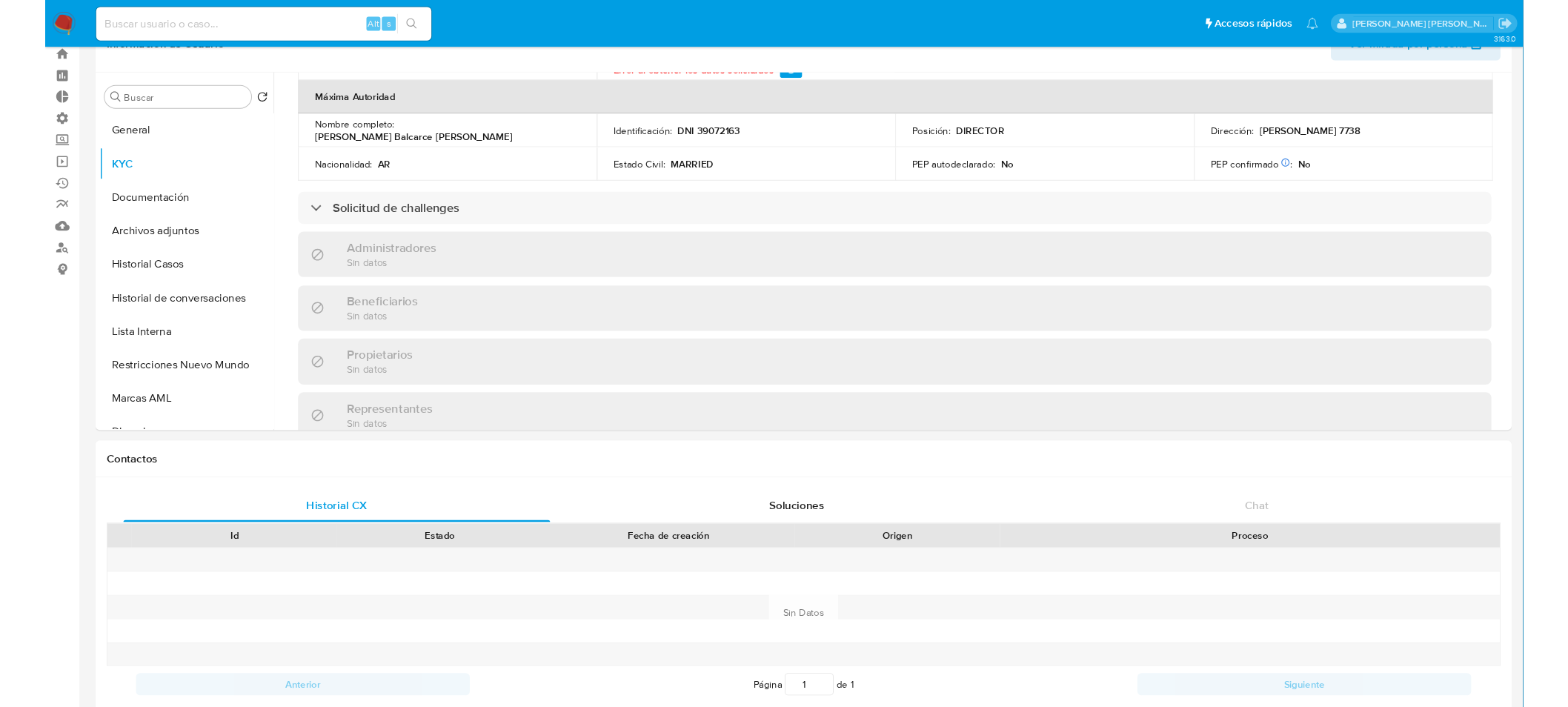
scroll to position [988, 0]
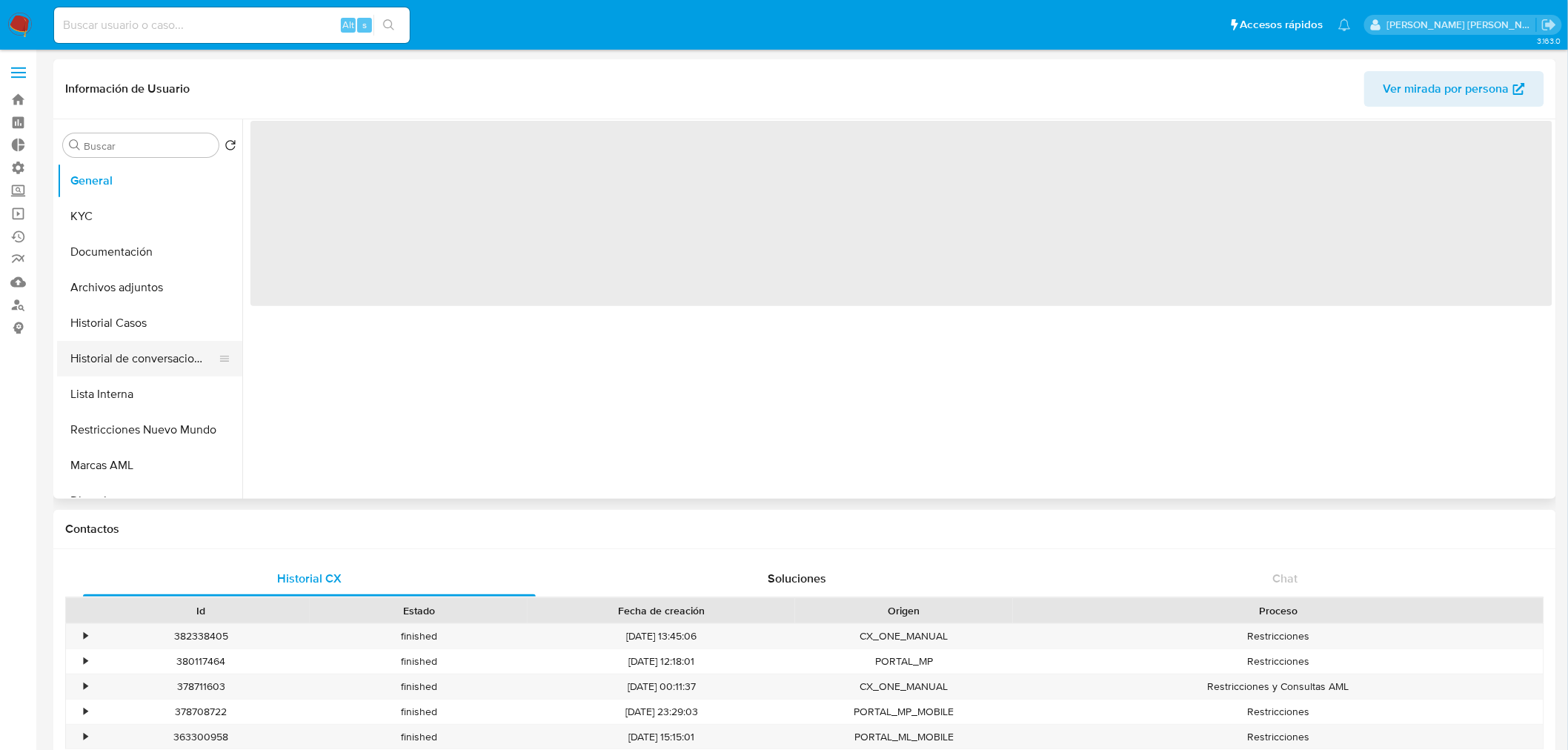
select select "10"
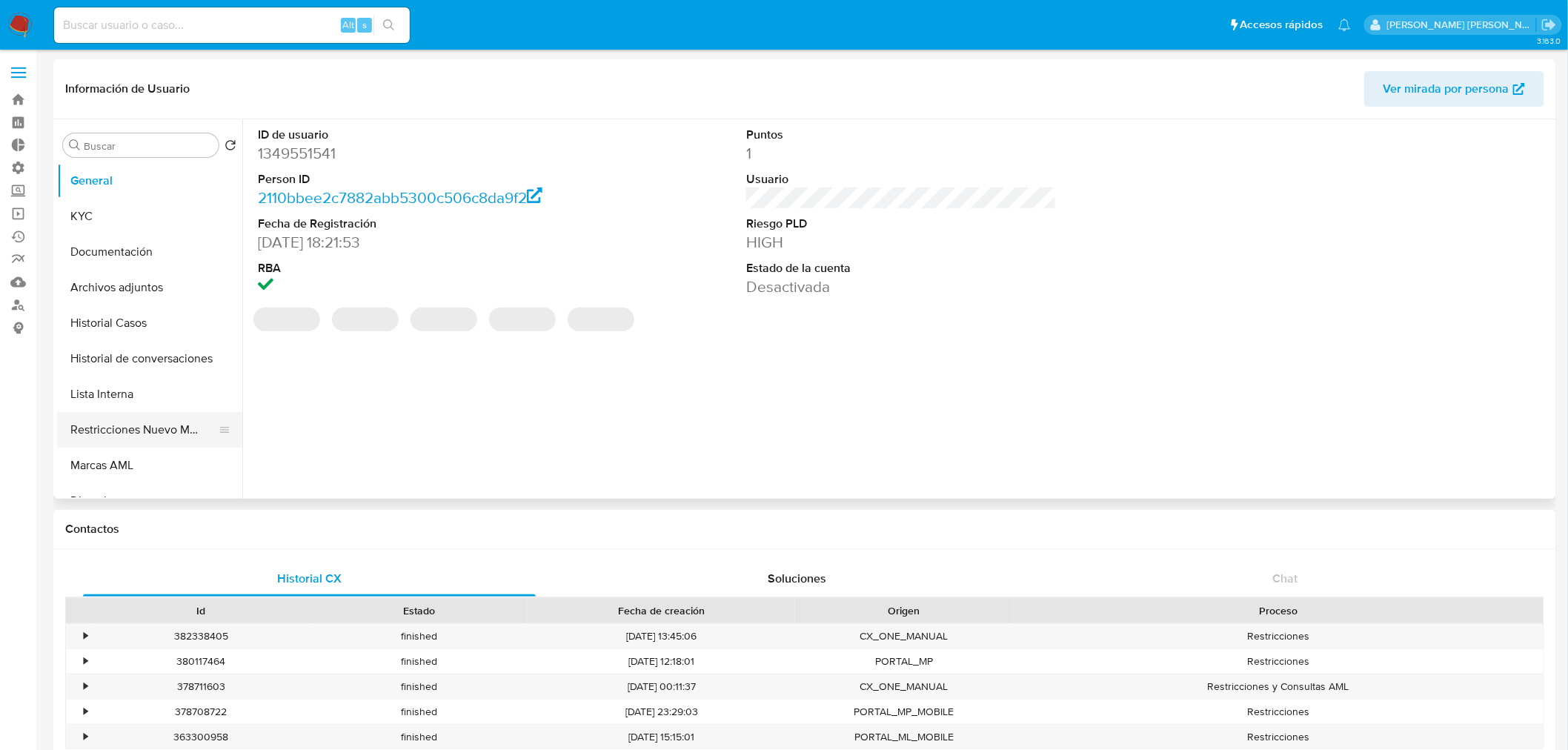
click at [170, 432] on button "Restricciones Nuevo Mundo" at bounding box center [144, 430] width 174 height 36
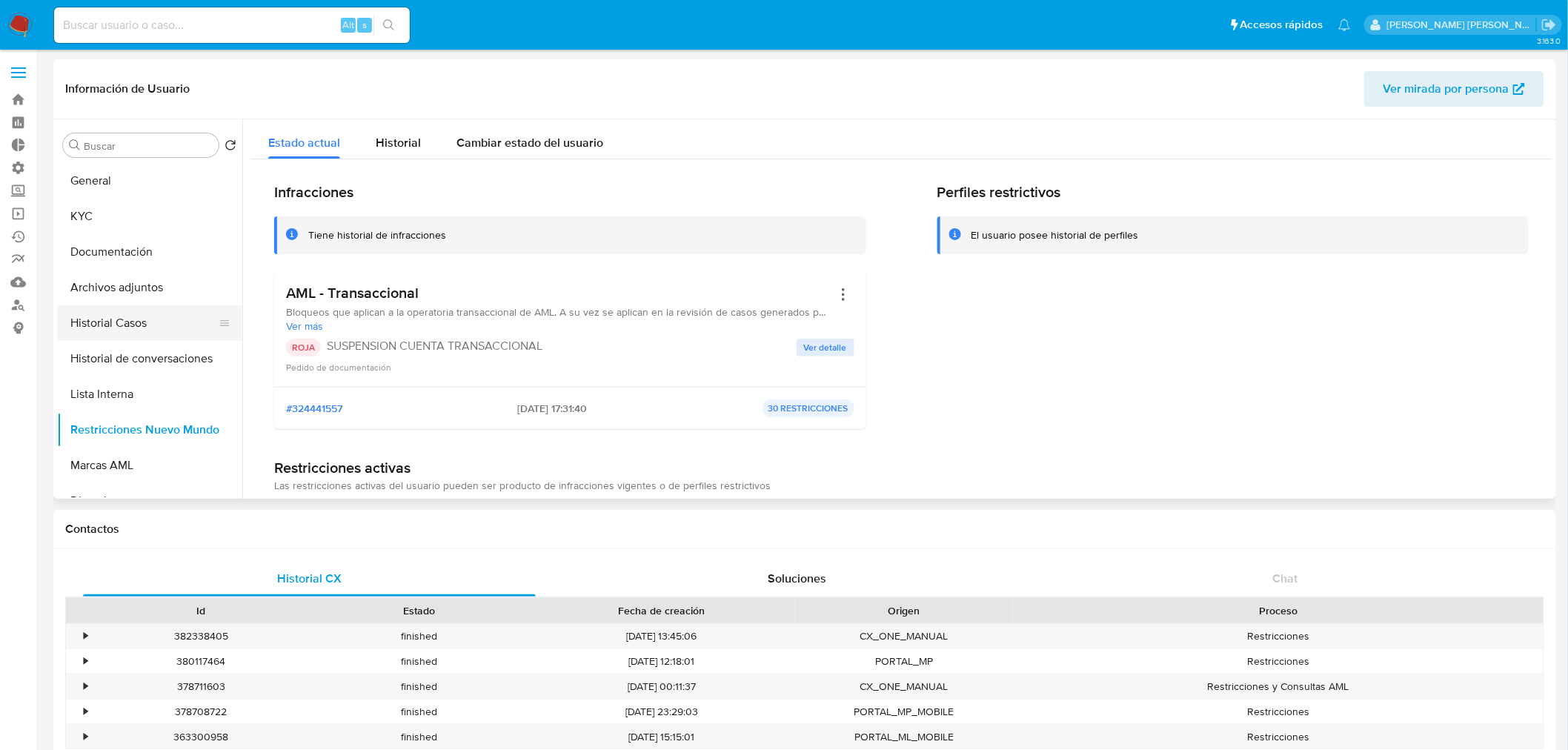
click at [171, 314] on button "Historial Casos" at bounding box center [144, 323] width 174 height 36
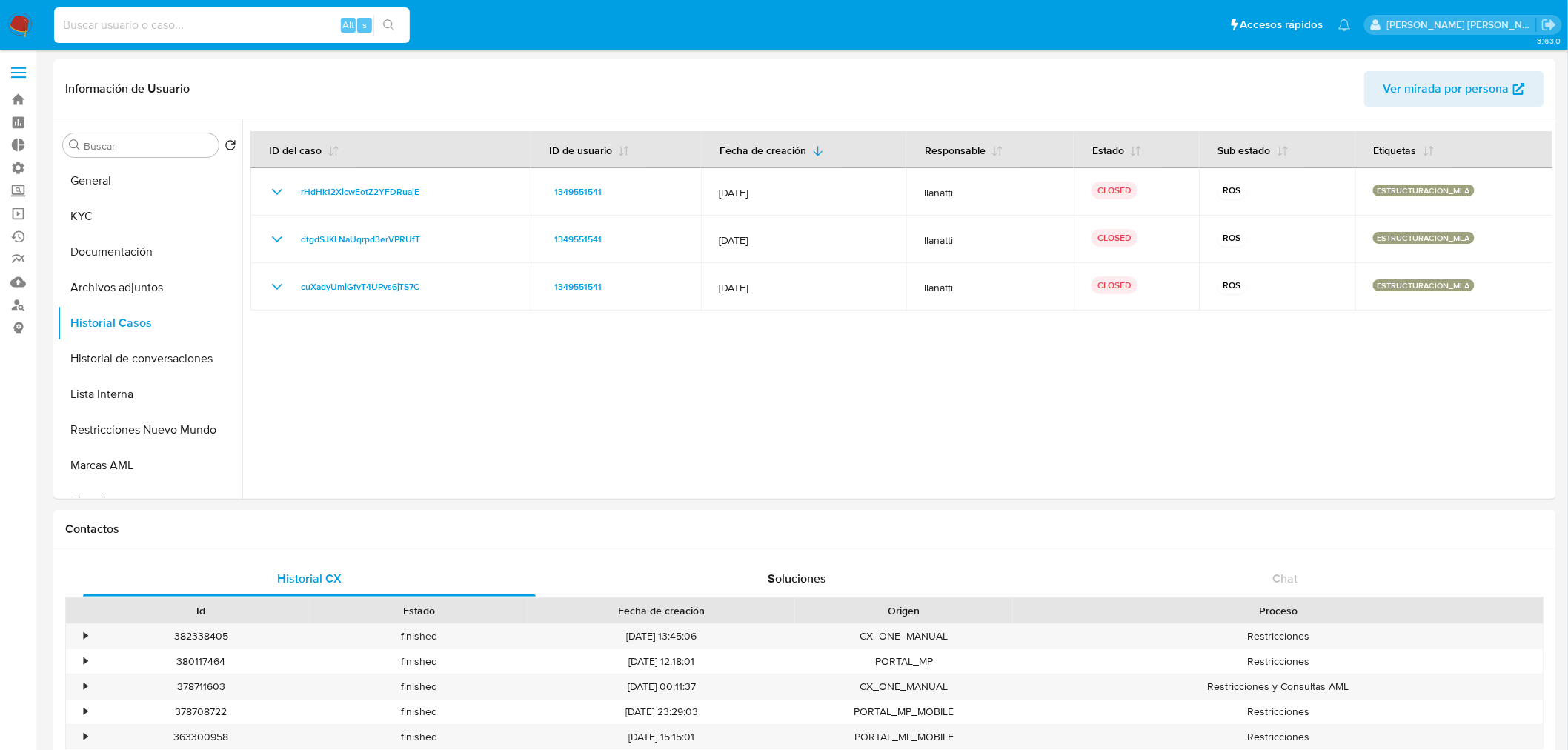
click at [235, 24] on input at bounding box center [232, 25] width 356 height 20
paste input "2415945660"
type input "2415945660"
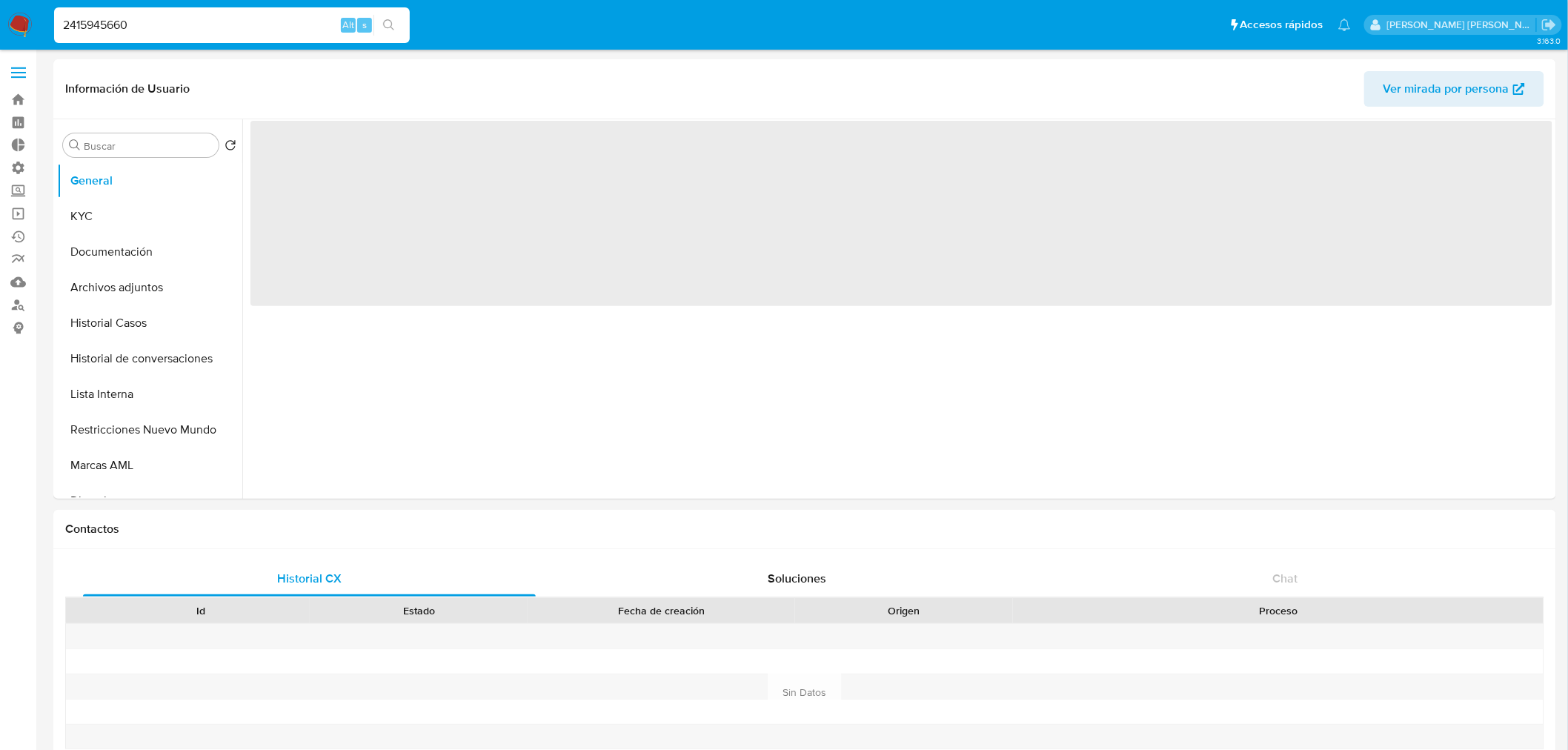
select select "10"
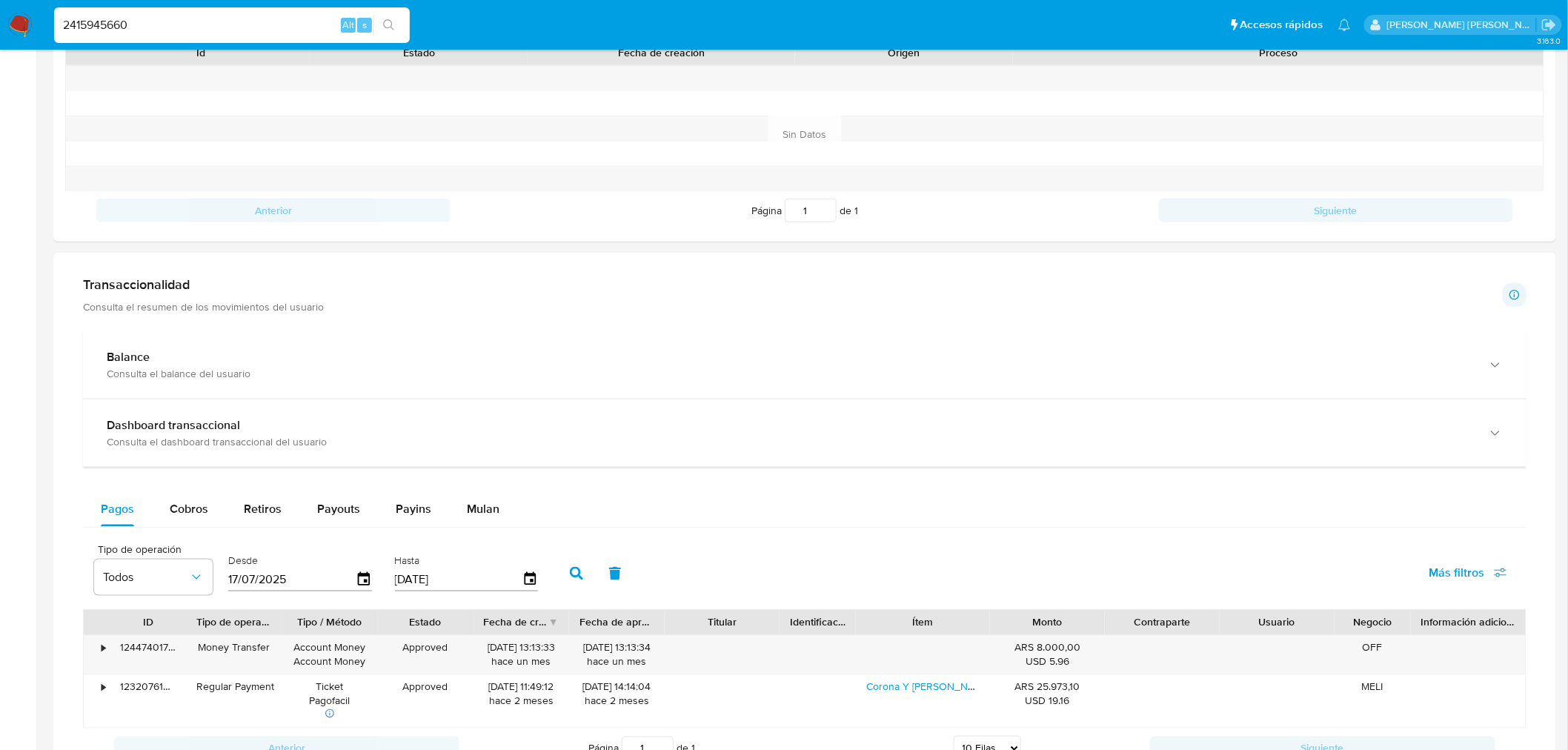
scroll to position [71, 0]
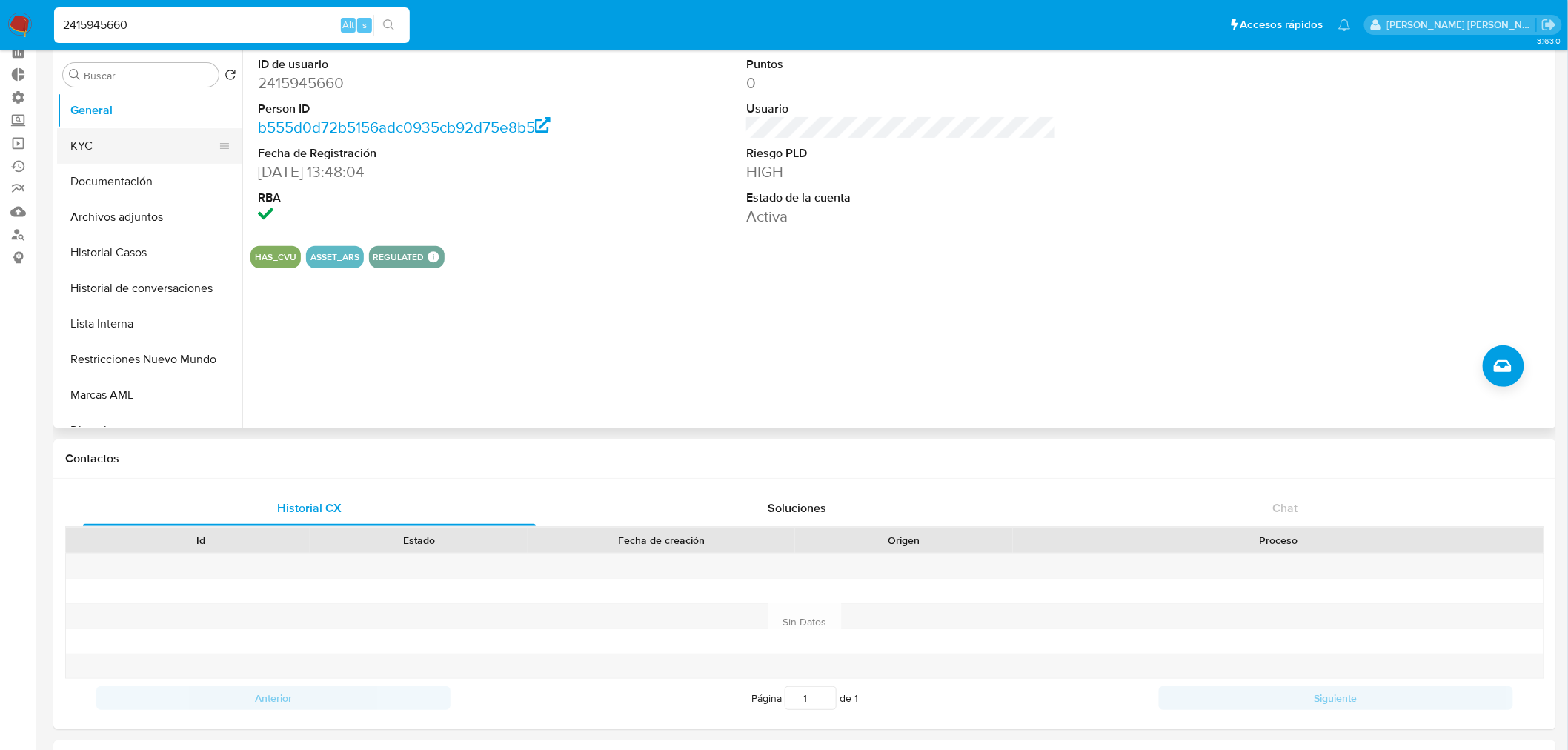
drag, startPoint x: 100, startPoint y: 140, endPoint x: 154, endPoint y: 157, distance: 56.6
click at [100, 141] on button "KYC" at bounding box center [144, 146] width 174 height 36
